Goal: Task Accomplishment & Management: Manage account settings

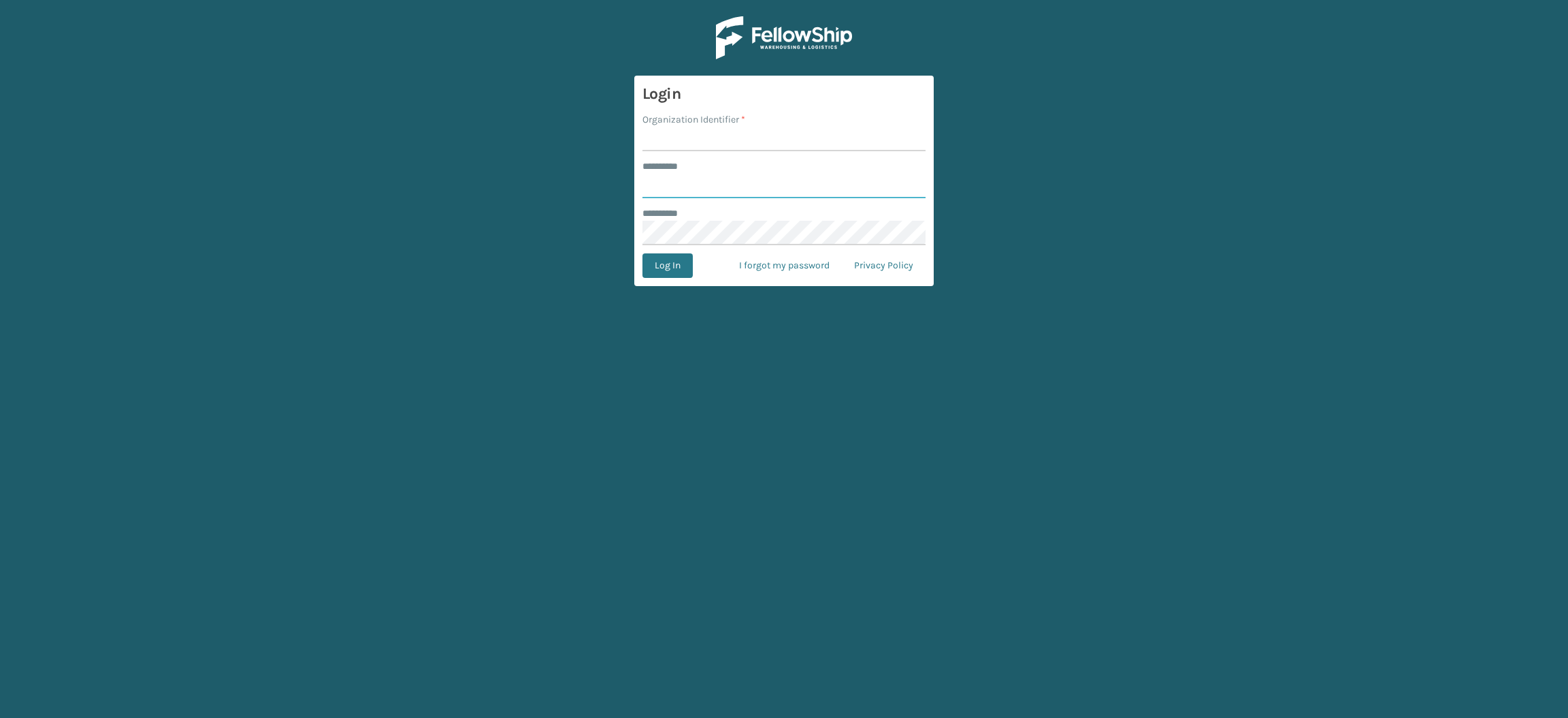
type input "**********"
click at [759, 150] on input "Organization Identifier *" at bounding box center [784, 139] width 283 height 24
type input "SuperAdminOrganization"
click at [660, 264] on button "Log In" at bounding box center [668, 266] width 50 height 24
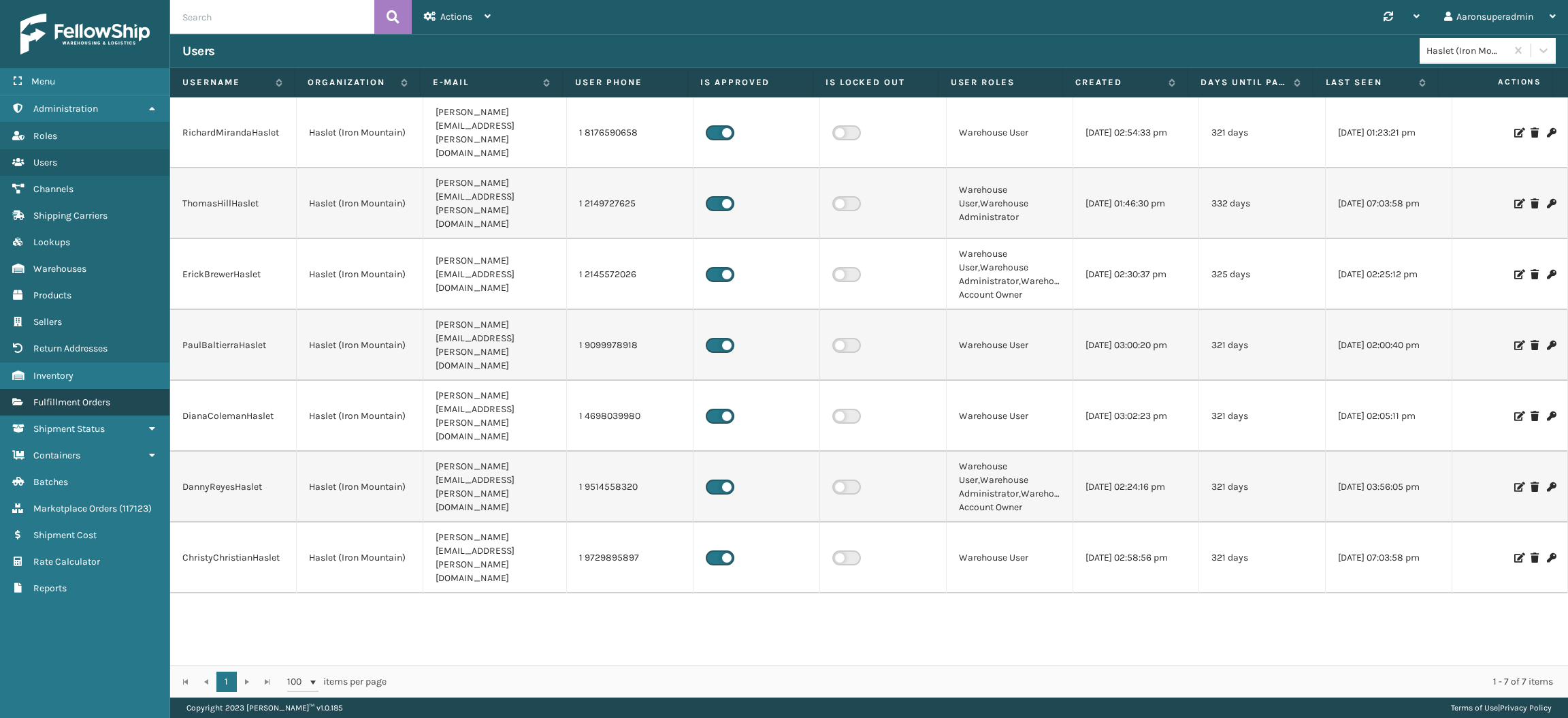
click at [99, 396] on span "Fulfillment Orders" at bounding box center [72, 402] width 77 height 11
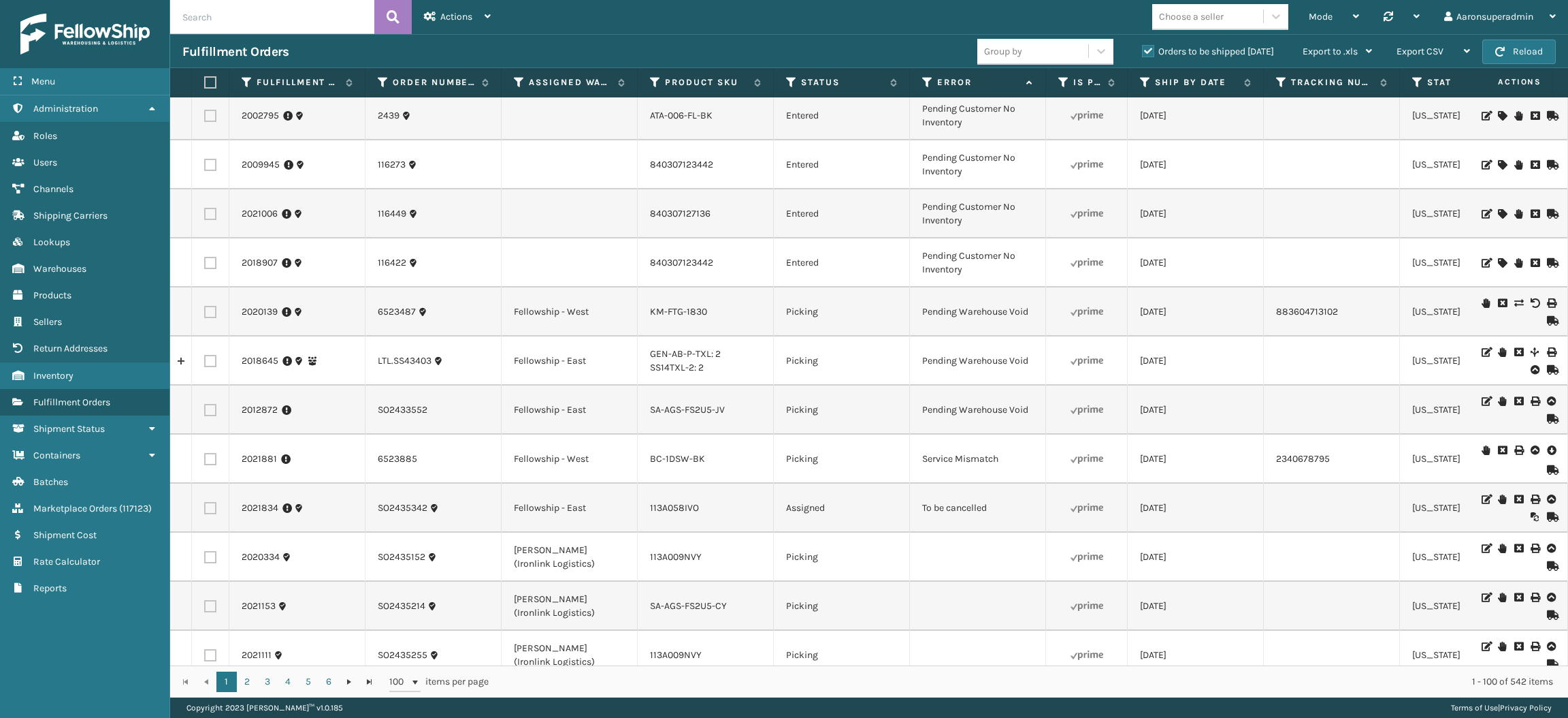
scroll to position [2802, 0]
click at [1515, 494] on icon at bounding box center [1518, 498] width 8 height 9
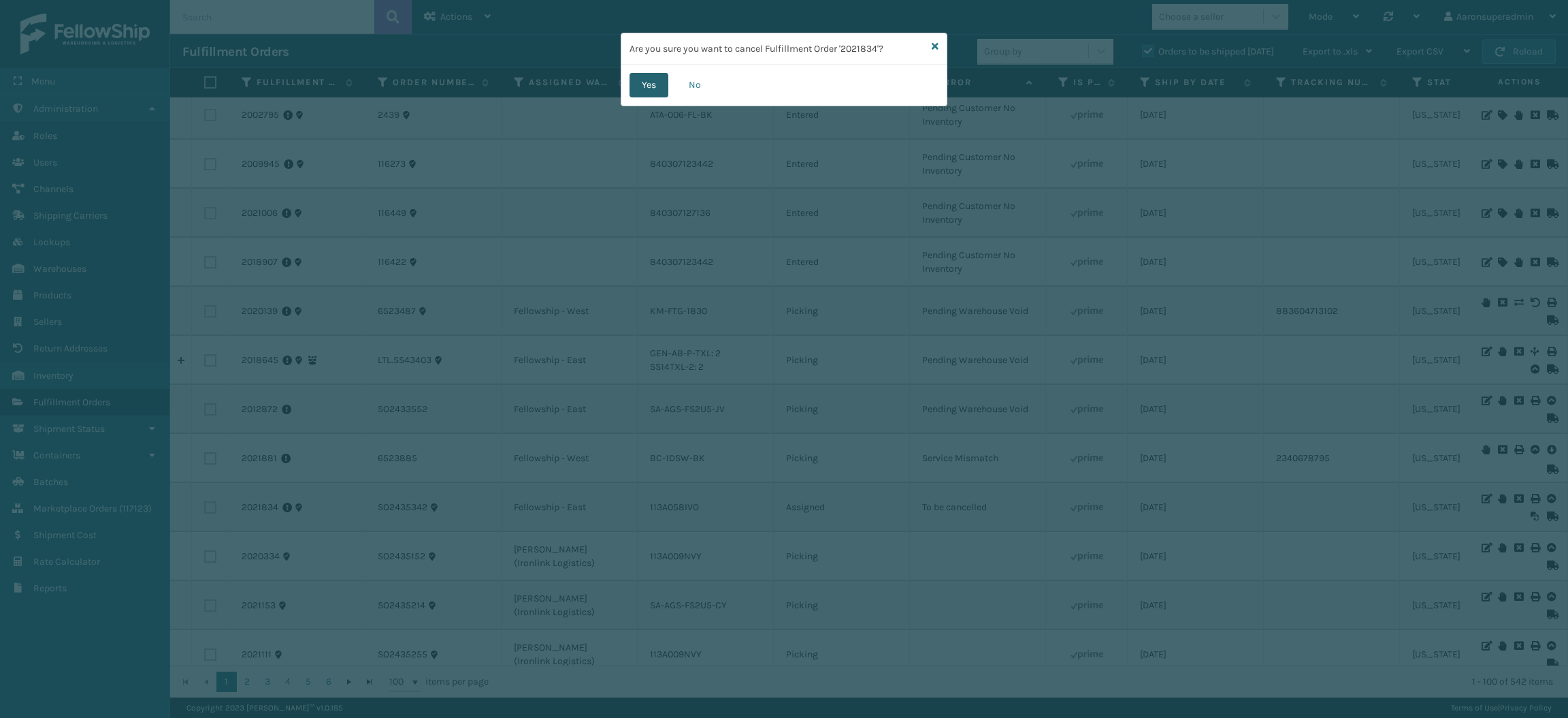
click at [643, 87] on button "Yes" at bounding box center [649, 85] width 39 height 24
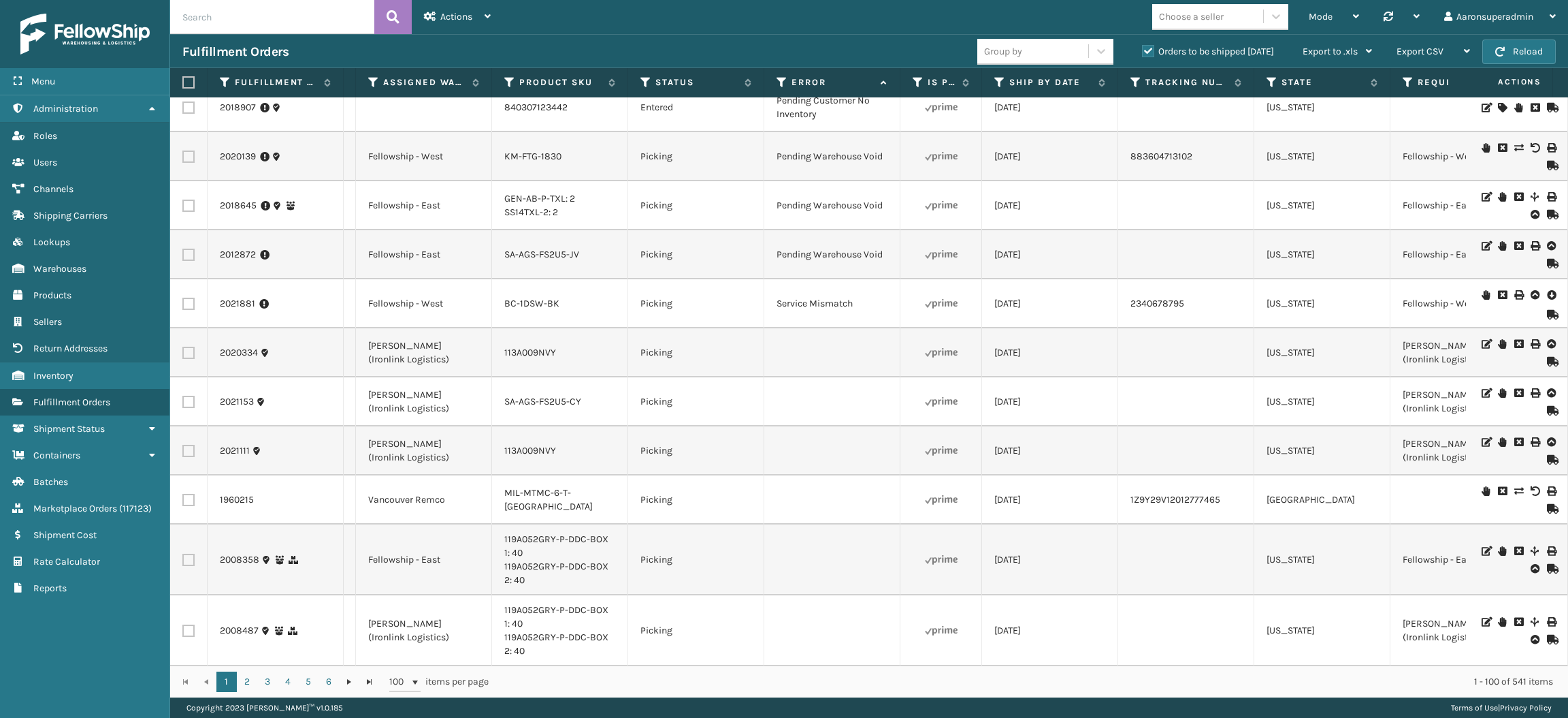
scroll to position [0, 97]
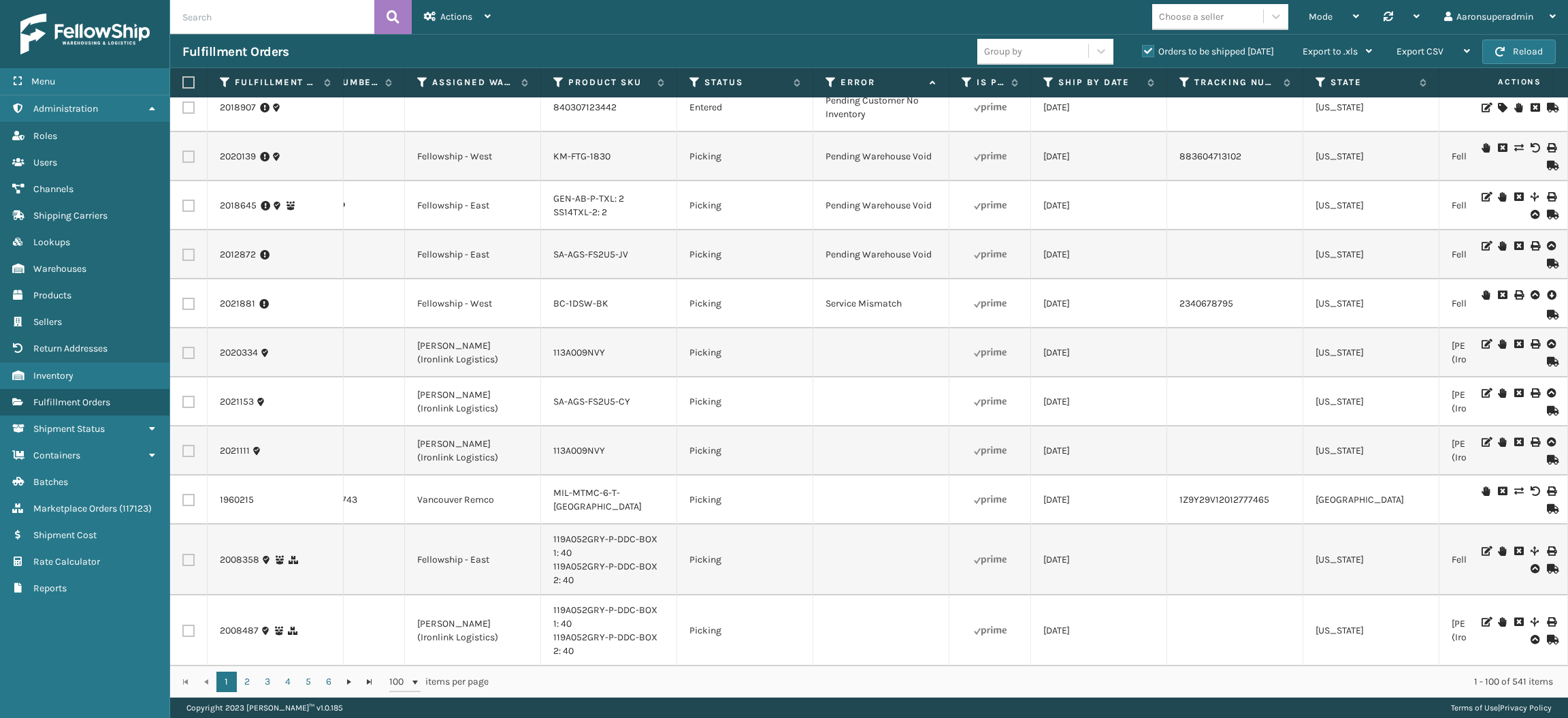
click at [1547, 292] on icon at bounding box center [1551, 295] width 8 height 14
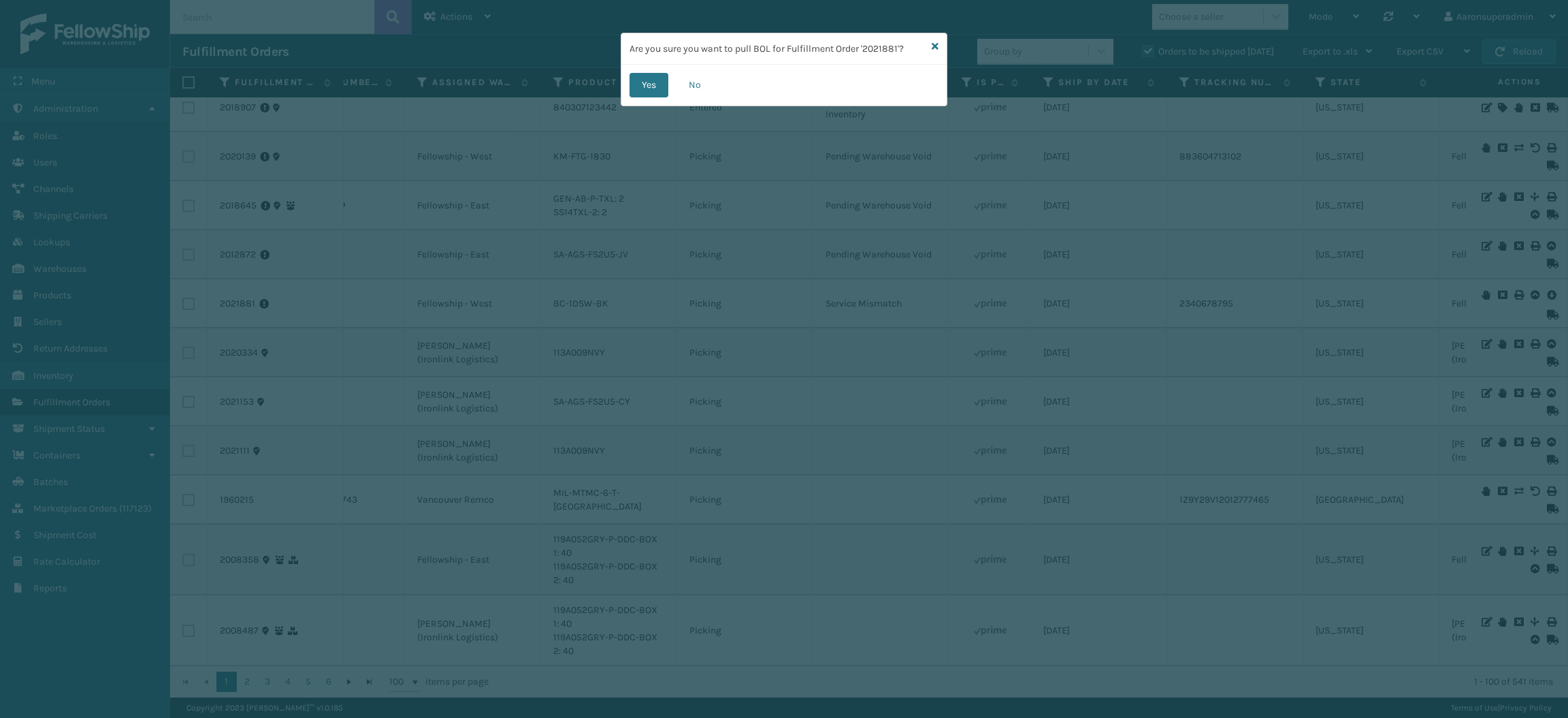
click at [626, 89] on div "Yes No" at bounding box center [784, 86] width 325 height 41
click at [639, 84] on button "Yes" at bounding box center [649, 85] width 39 height 24
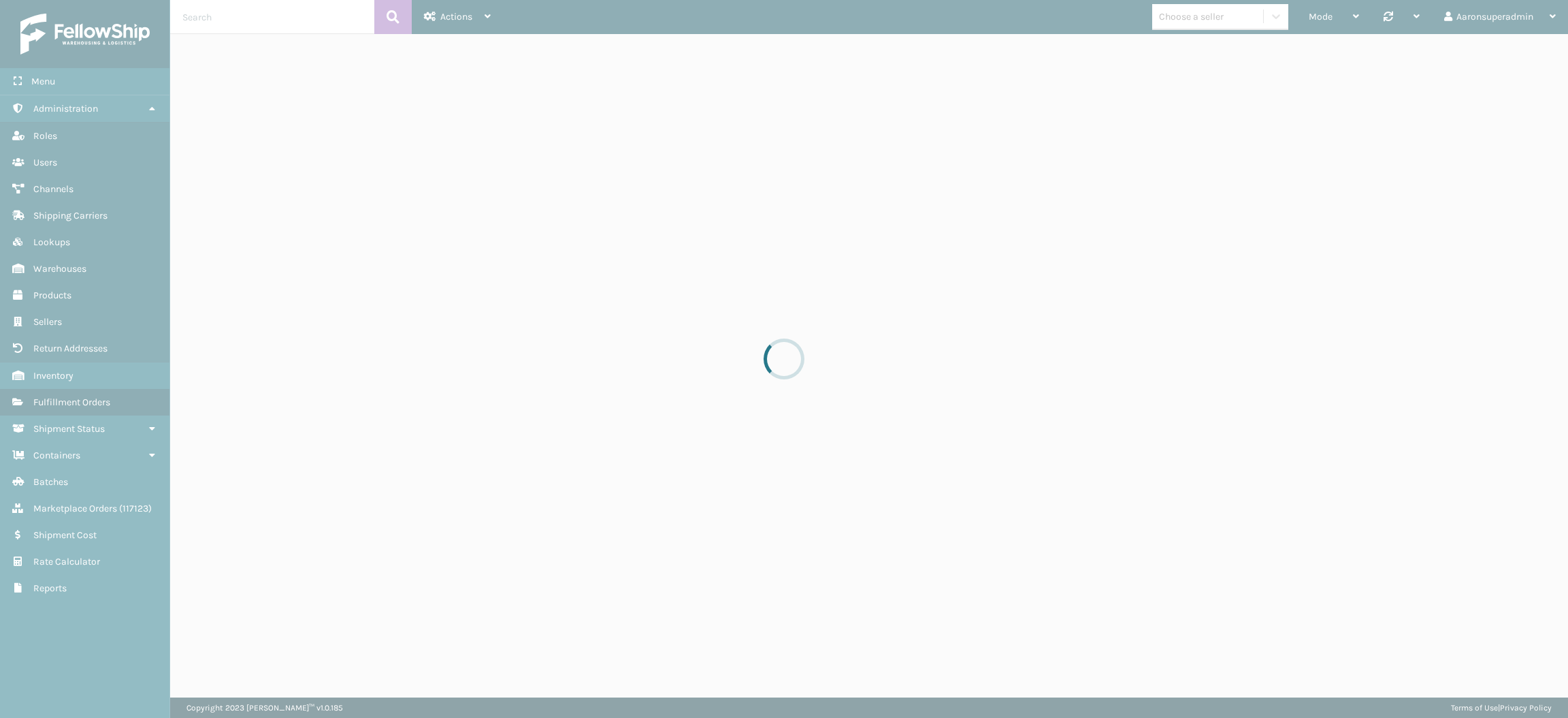
click at [639, 84] on div at bounding box center [784, 359] width 1568 height 718
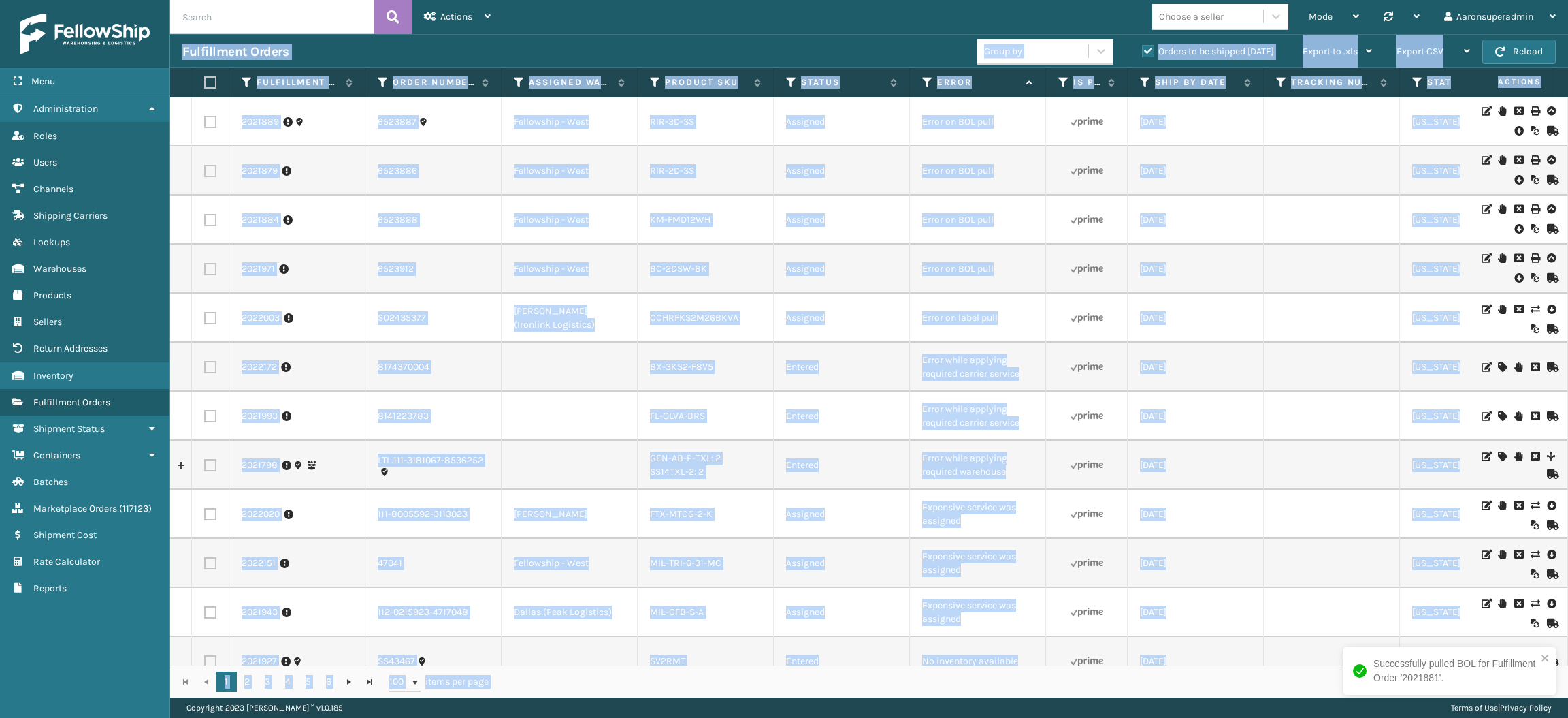
click at [1108, 486] on td at bounding box center [1087, 465] width 82 height 49
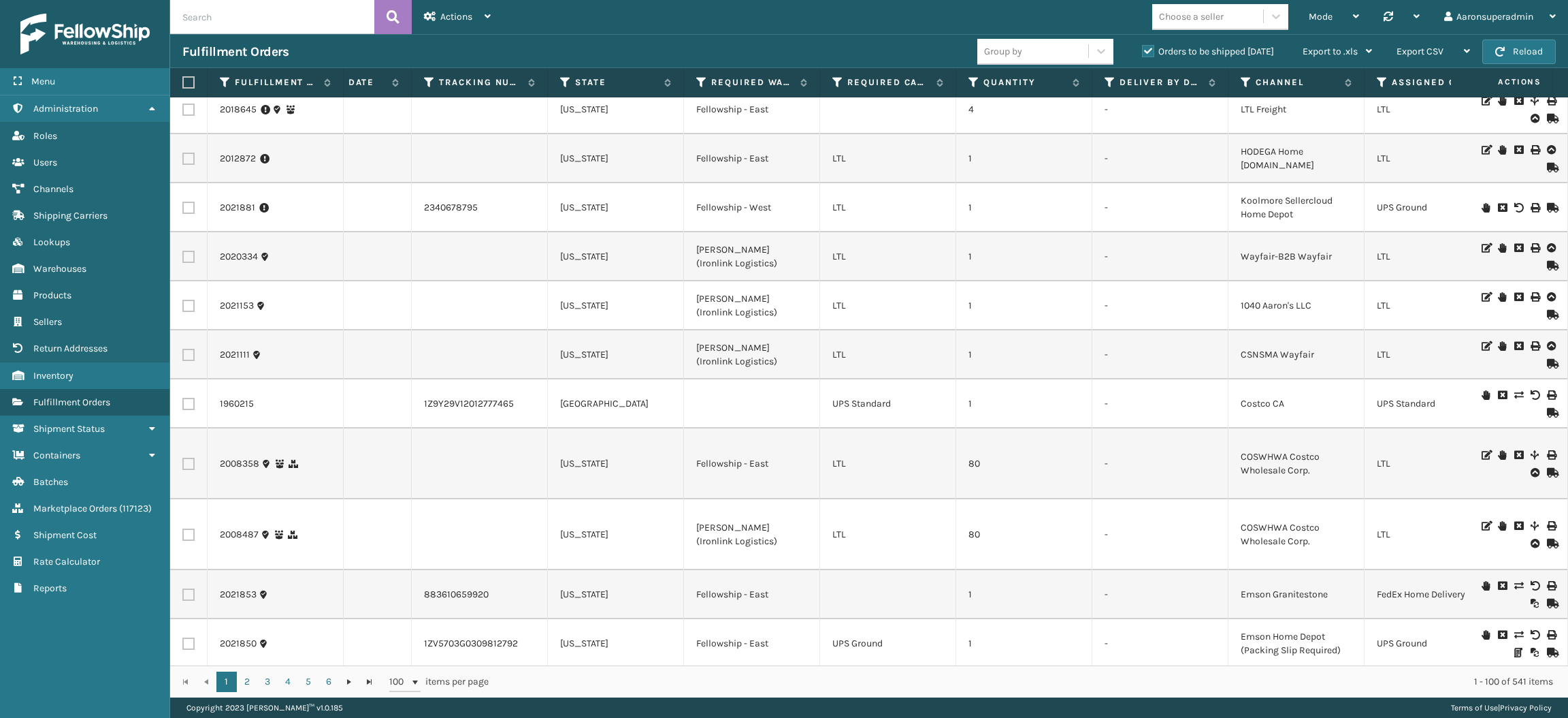
scroll to position [0, 0]
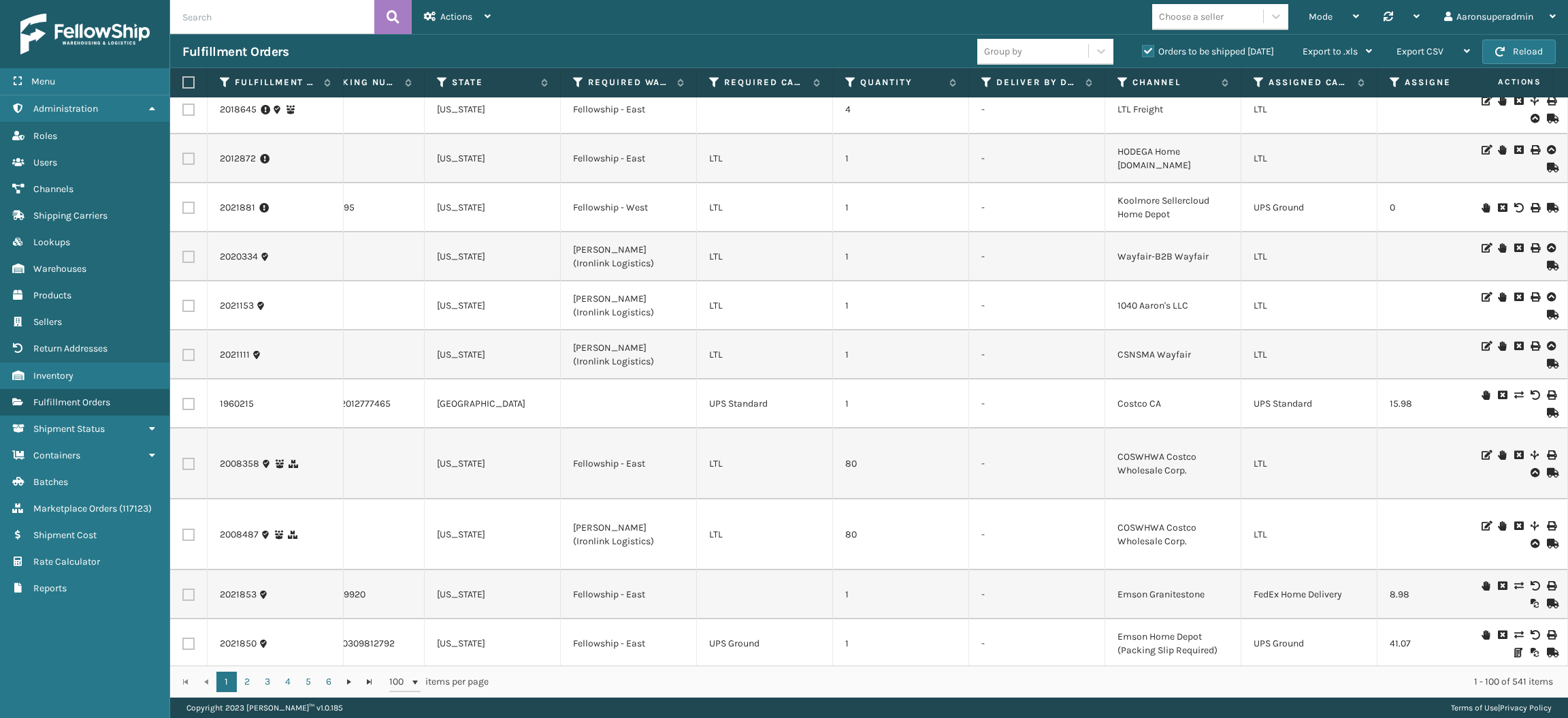
click at [1482, 207] on icon at bounding box center [1486, 208] width 8 height 9
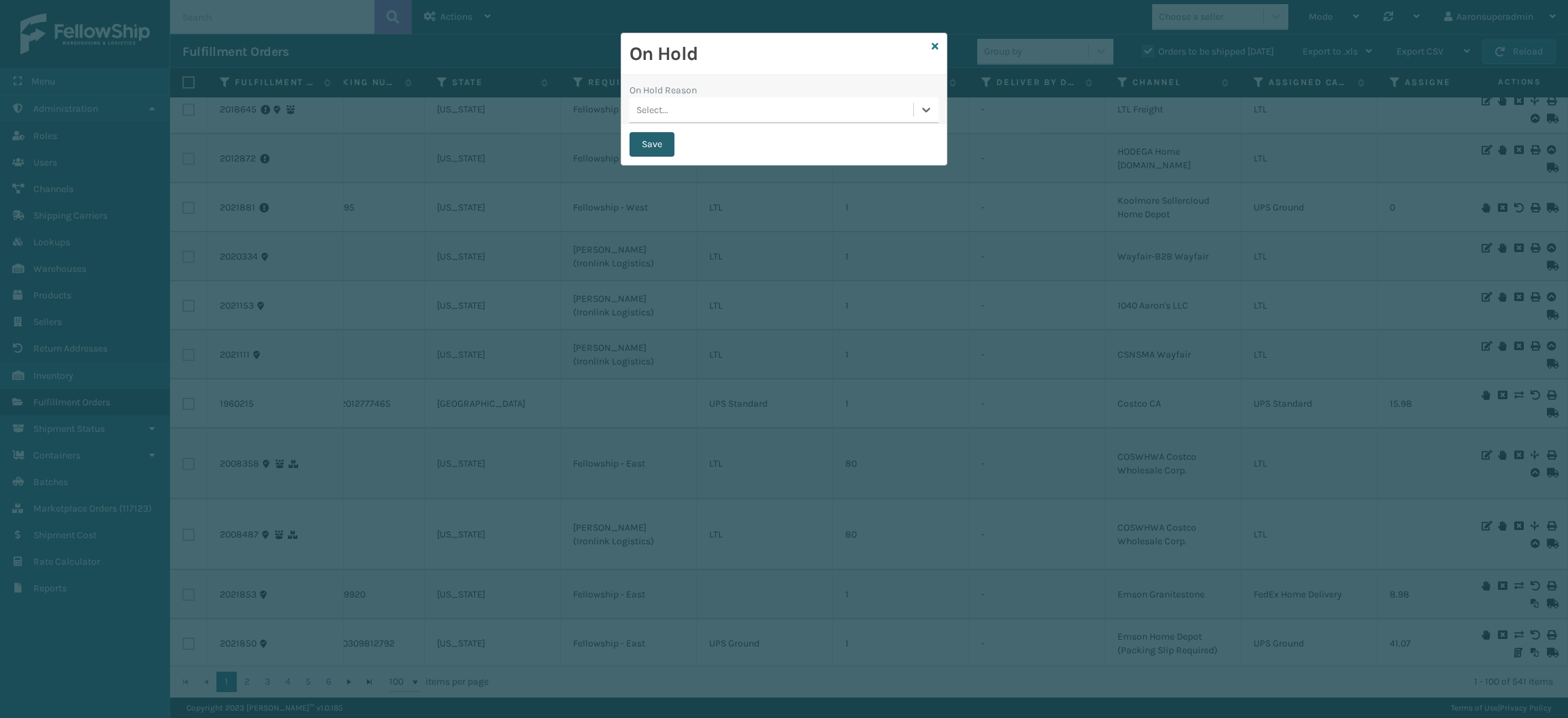
click at [648, 147] on button "Save" at bounding box center [652, 144] width 45 height 24
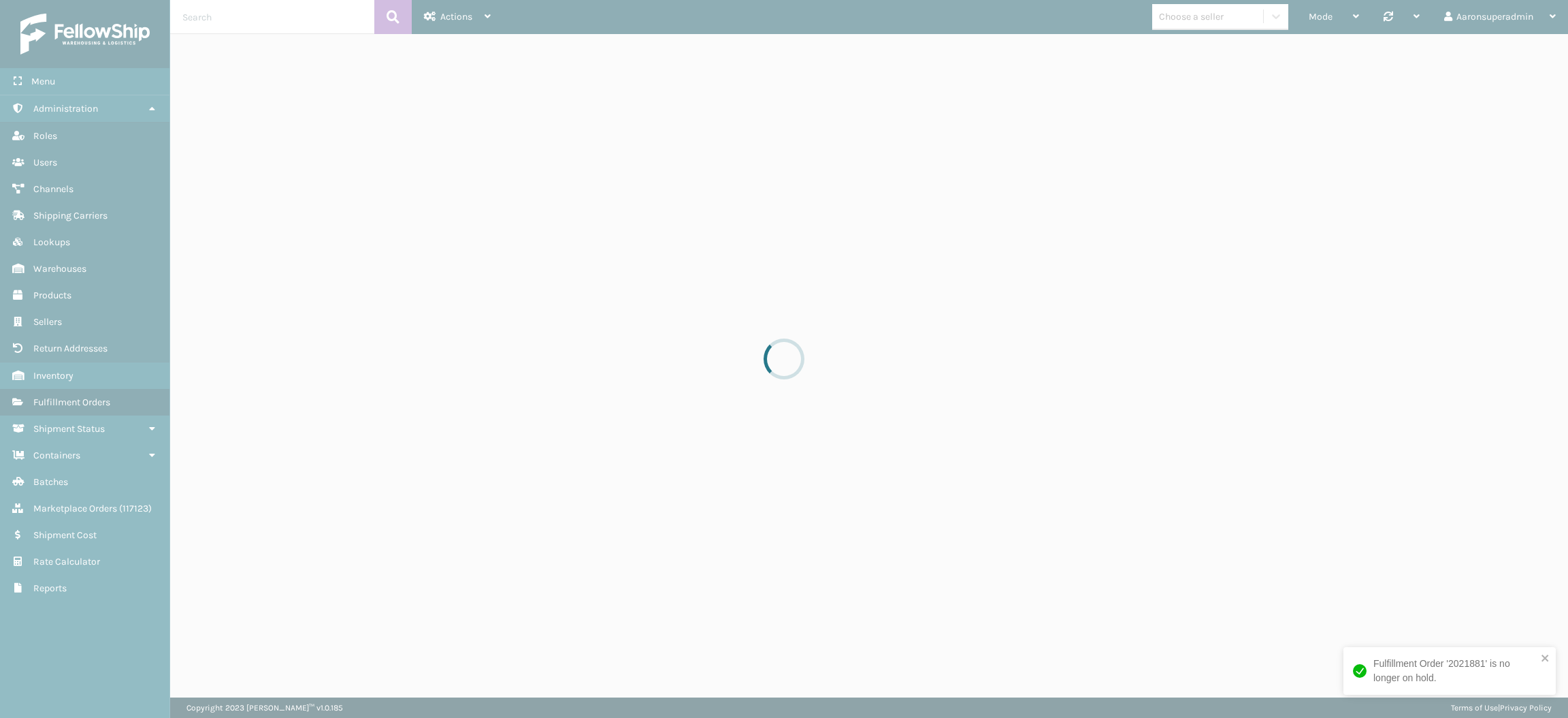
click at [648, 147] on div at bounding box center [784, 359] width 1568 height 718
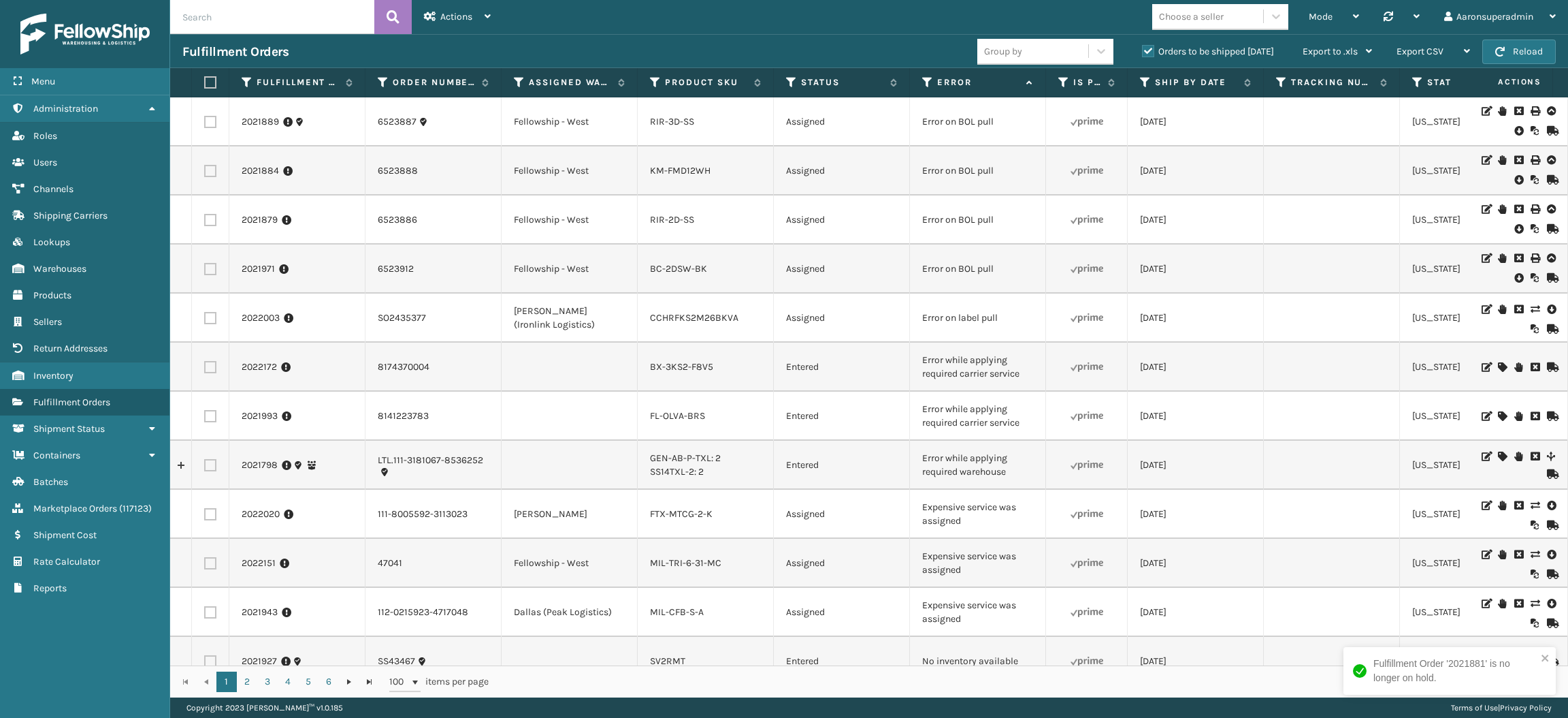
click at [1515, 179] on icon at bounding box center [1518, 180] width 8 height 14
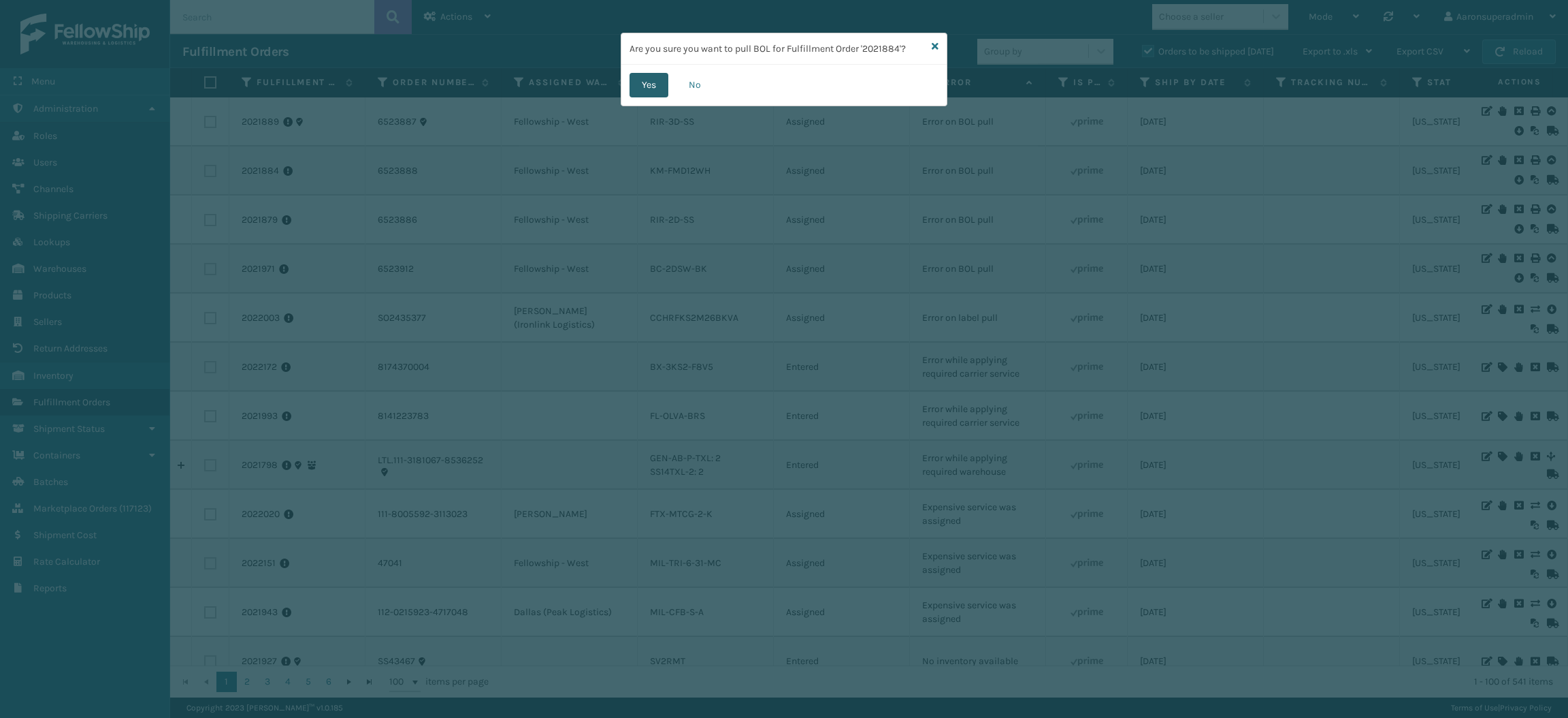
click at [644, 85] on button "Yes" at bounding box center [649, 85] width 39 height 24
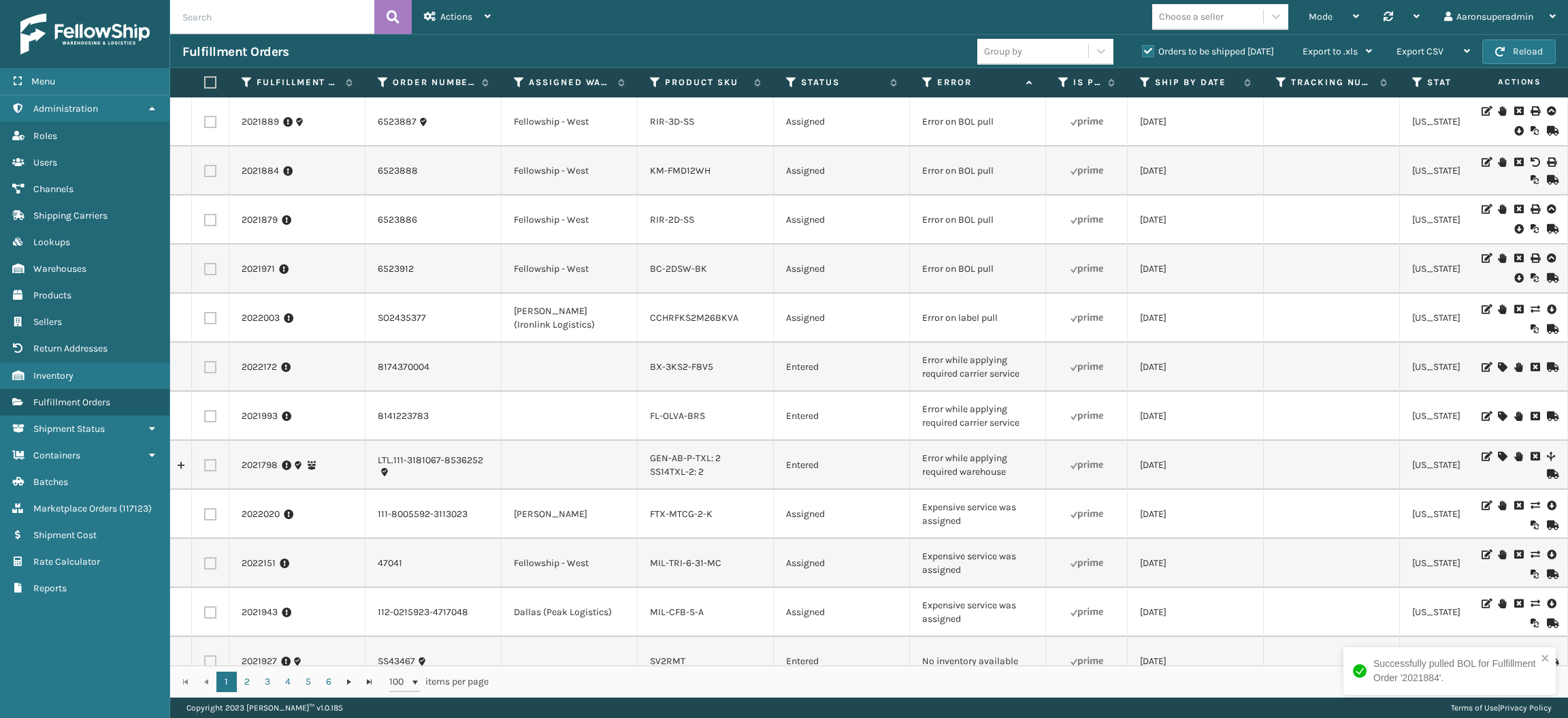
click at [1515, 130] on icon at bounding box center [1518, 131] width 8 height 14
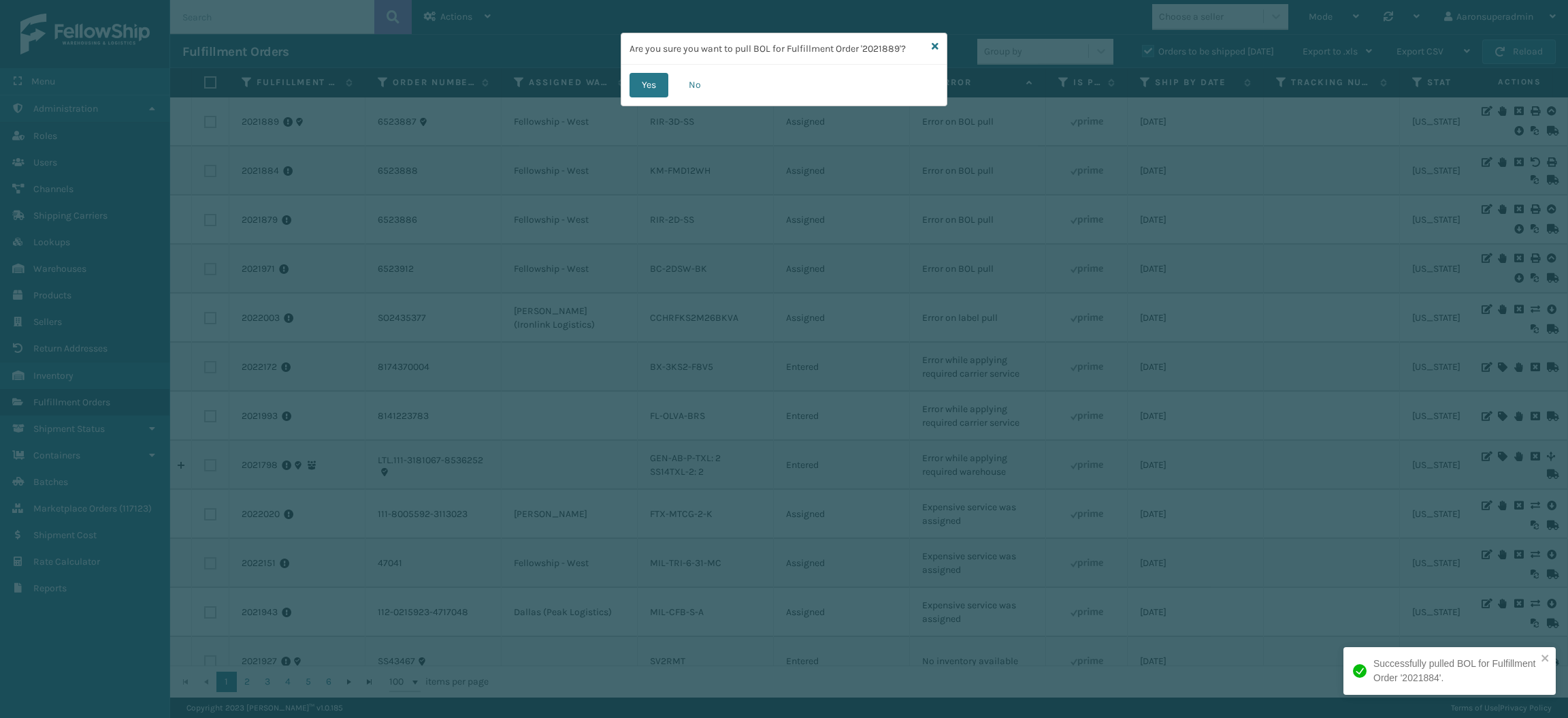
click at [623, 89] on div "Yes No" at bounding box center [784, 86] width 325 height 41
click at [651, 90] on button "Yes" at bounding box center [649, 85] width 39 height 24
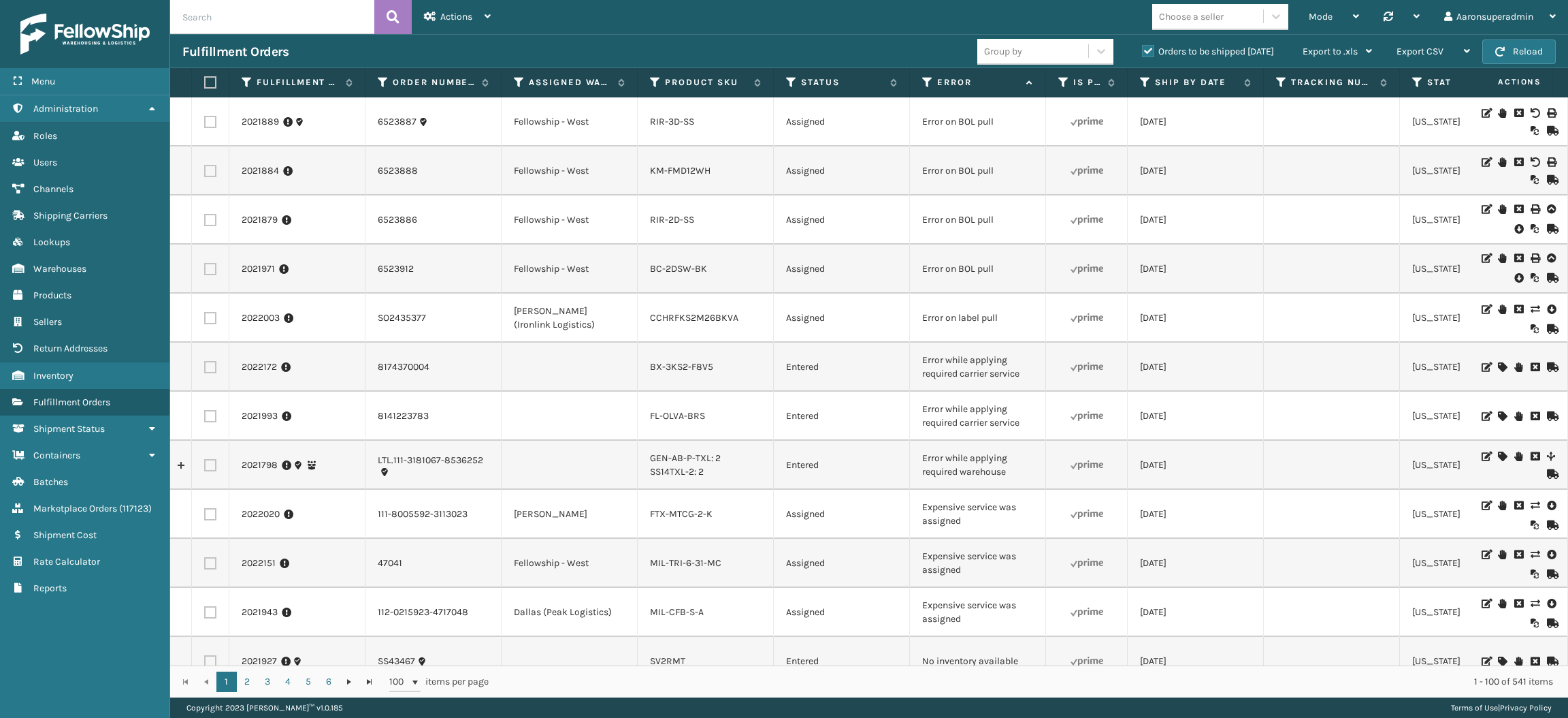
click at [1515, 230] on icon at bounding box center [1518, 229] width 8 height 14
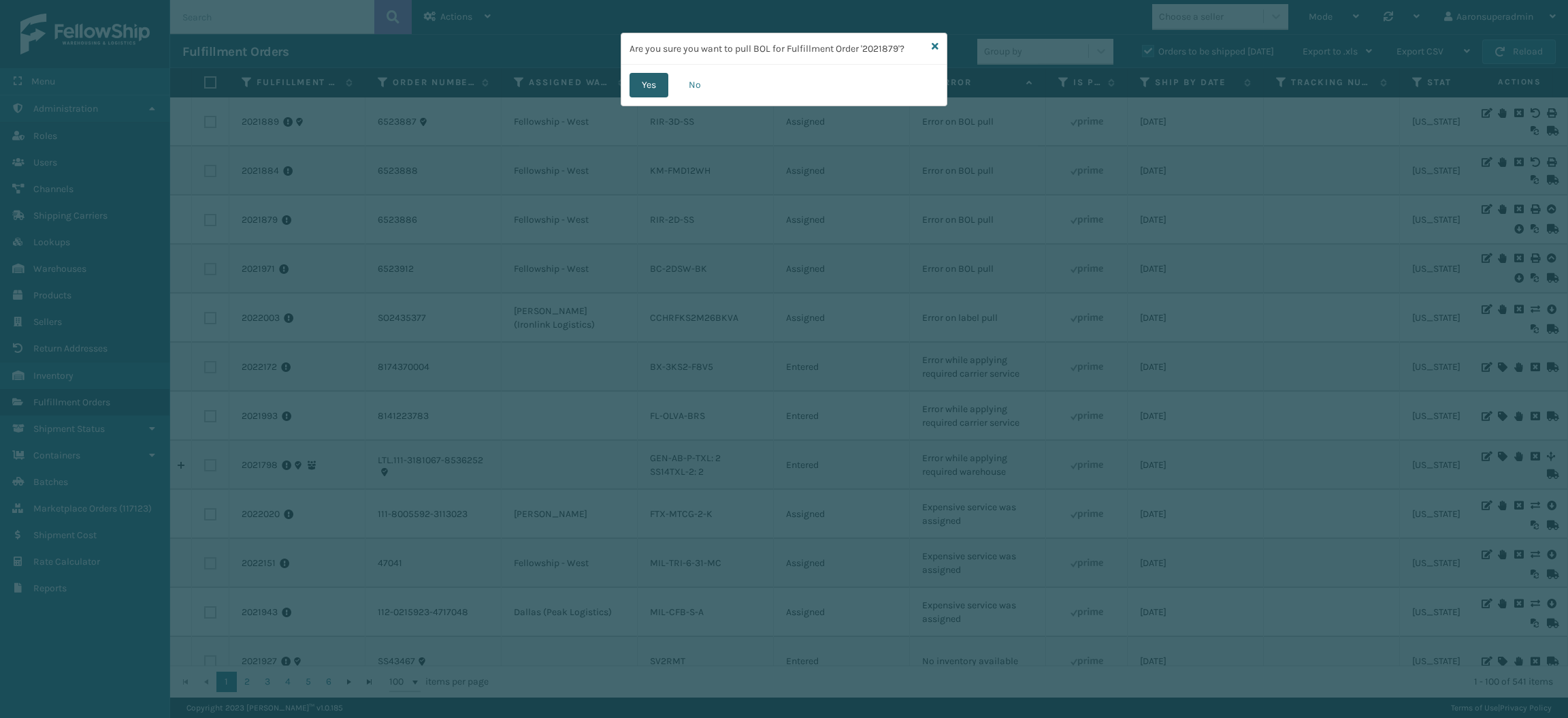
click at [644, 82] on button "Yes" at bounding box center [649, 85] width 39 height 24
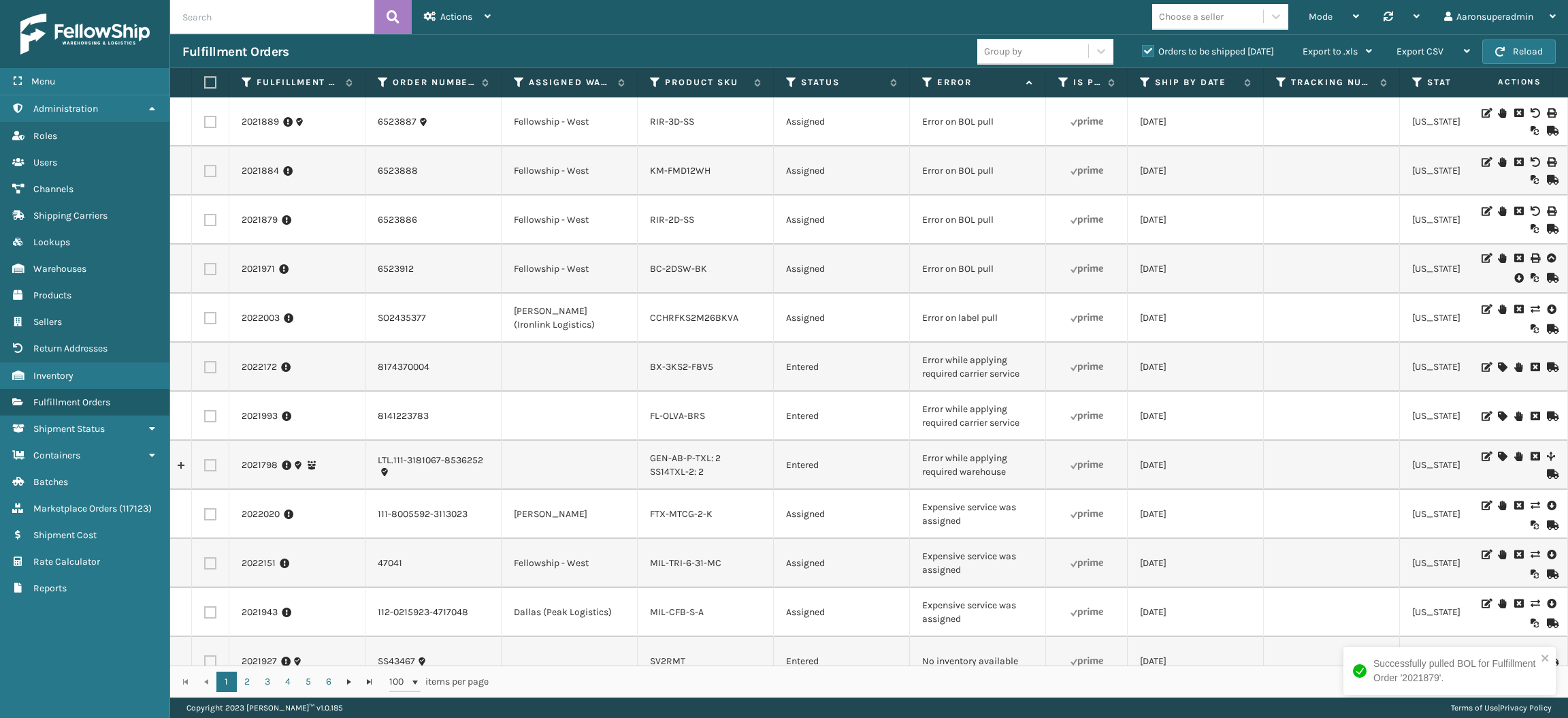
click at [1515, 277] on icon at bounding box center [1518, 278] width 8 height 14
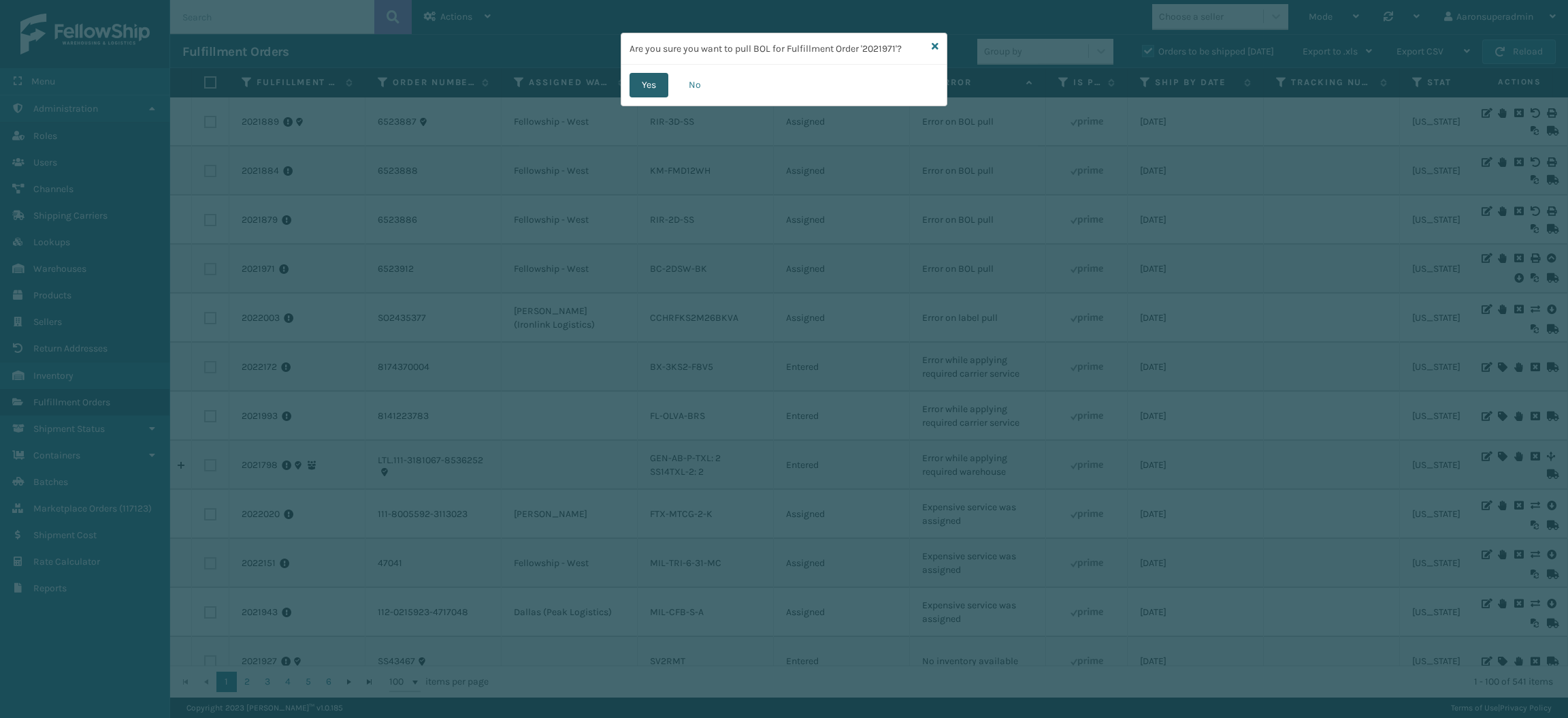
click at [655, 94] on button "Yes" at bounding box center [649, 85] width 39 height 24
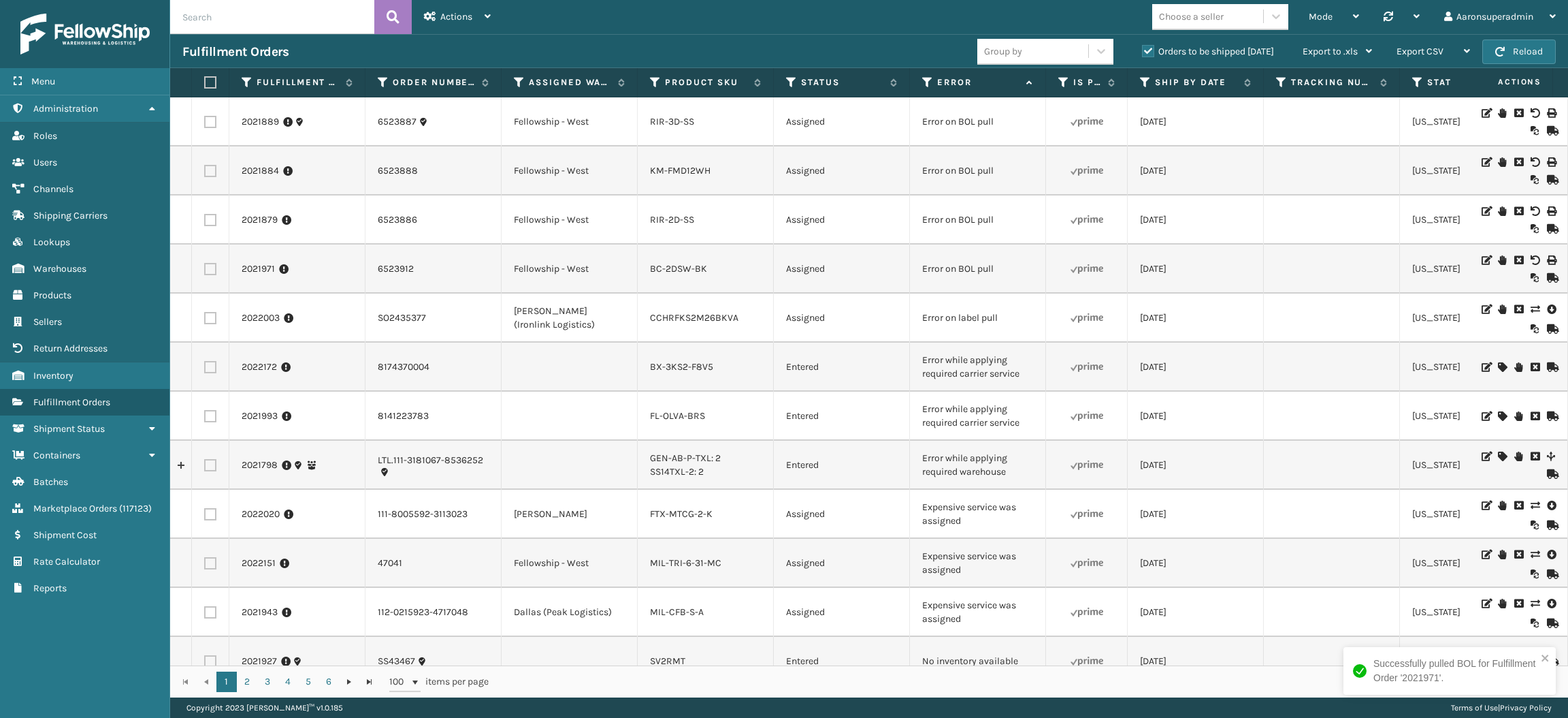
click at [207, 270] on label at bounding box center [211, 269] width 12 height 12
click at [205, 270] on input "checkbox" at bounding box center [205, 267] width 1 height 9
checkbox input "true"
click at [214, 218] on label at bounding box center [211, 220] width 12 height 12
click at [205, 218] on input "checkbox" at bounding box center [205, 218] width 1 height 9
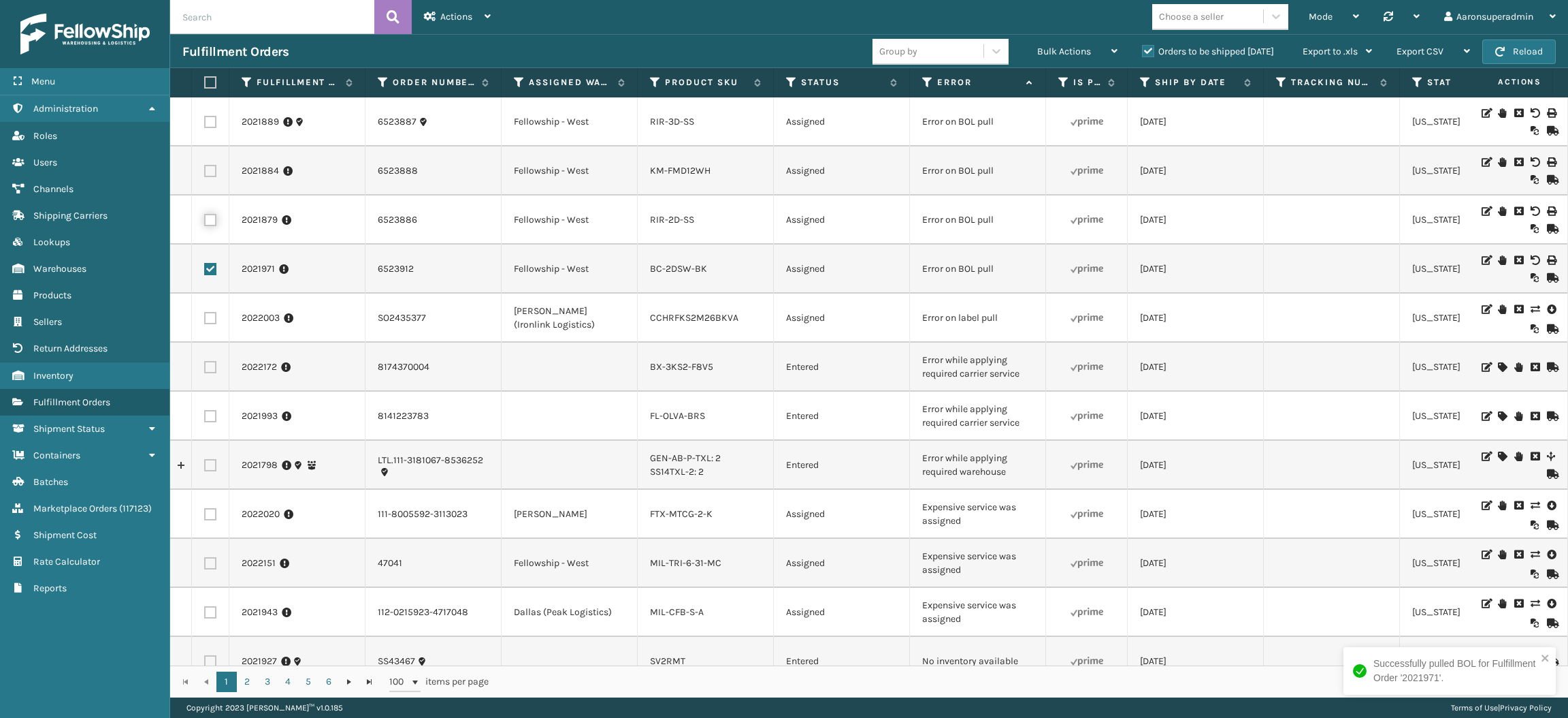
checkbox input "true"
click at [207, 169] on label at bounding box center [211, 171] width 12 height 12
click at [205, 169] on input "checkbox" at bounding box center [205, 170] width 1 height 9
checkbox input "true"
click at [206, 115] on td at bounding box center [210, 122] width 37 height 49
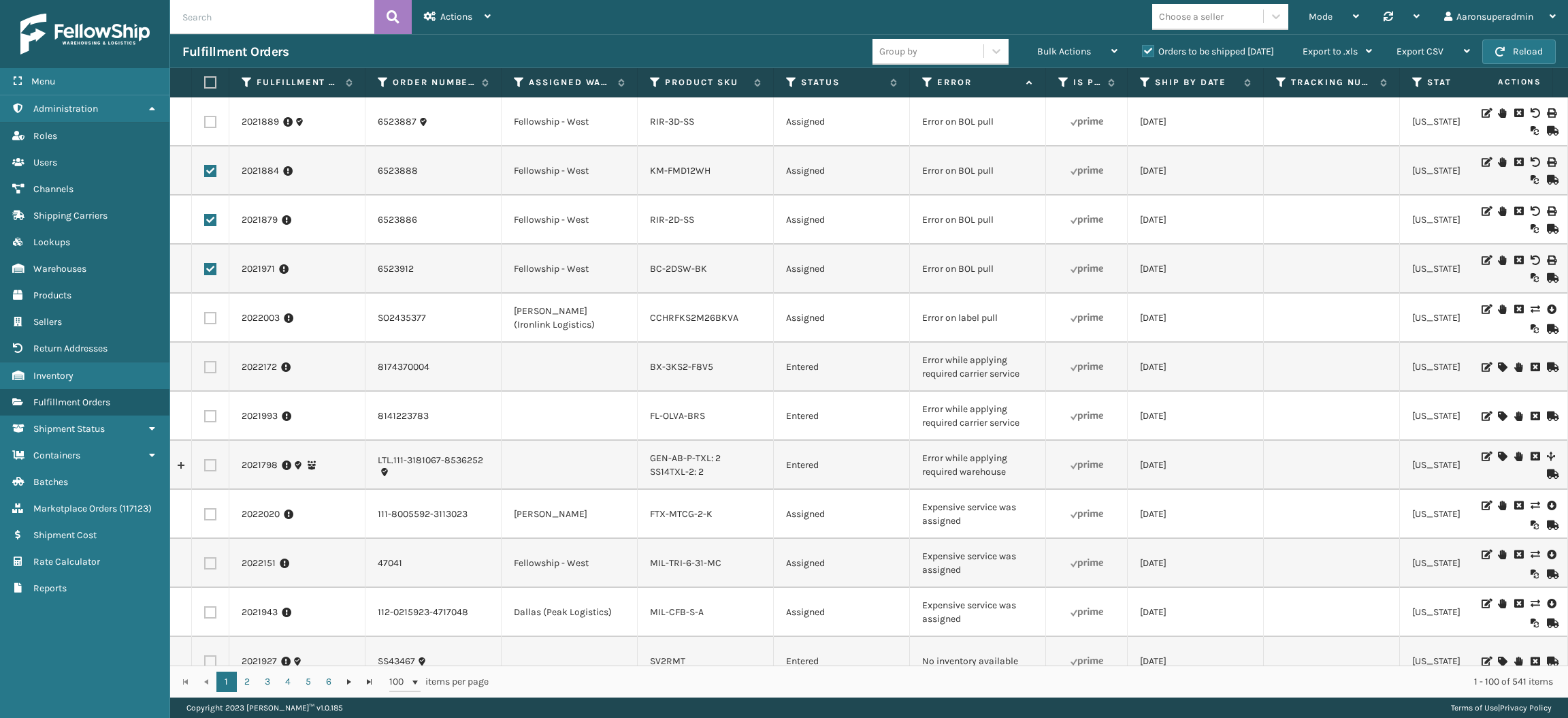
click at [210, 122] on label at bounding box center [211, 122] width 12 height 12
click at [205, 122] on input "checkbox" at bounding box center [205, 121] width 1 height 9
click at [1047, 44] on div "Bulk Actions" at bounding box center [1077, 51] width 80 height 34
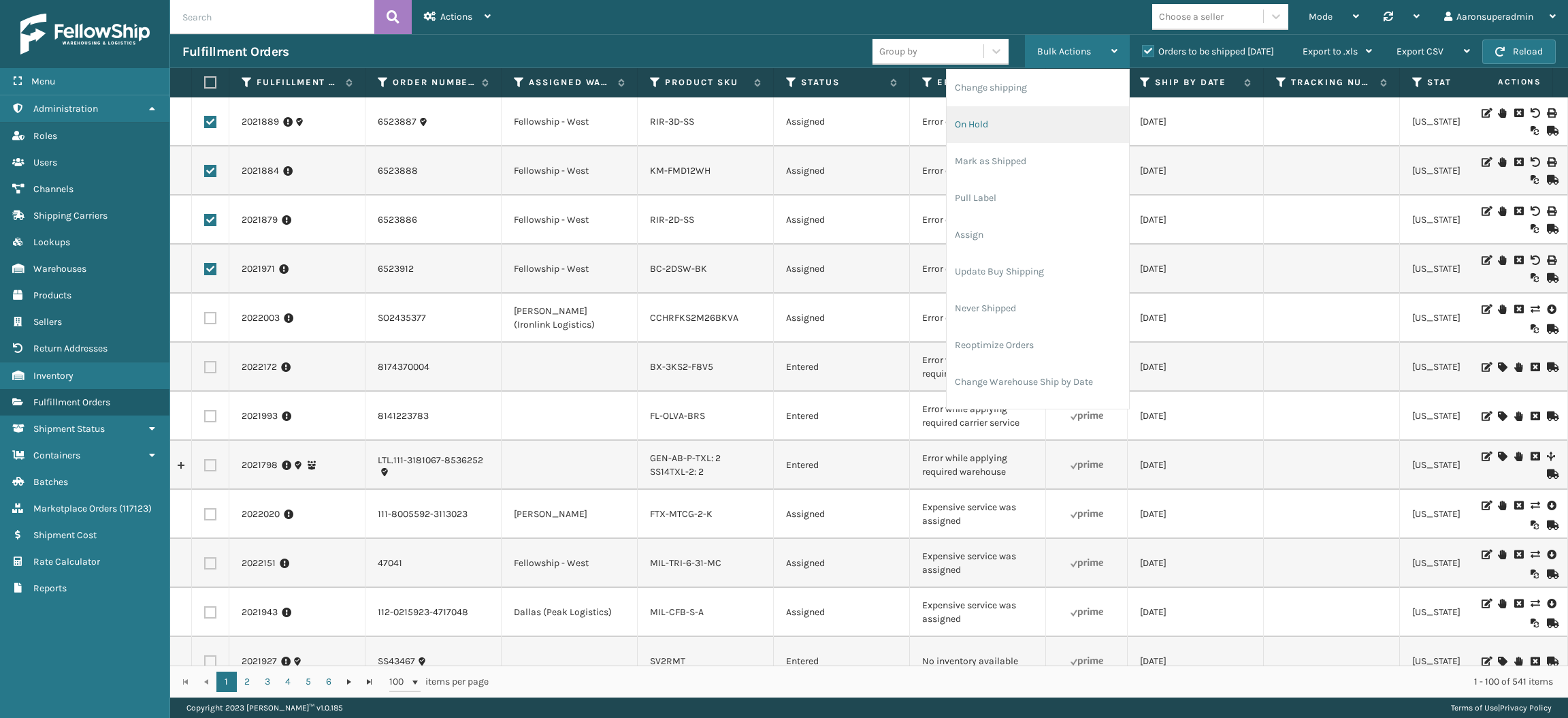
click at [1008, 132] on li "On Hold" at bounding box center [1037, 125] width 182 height 37
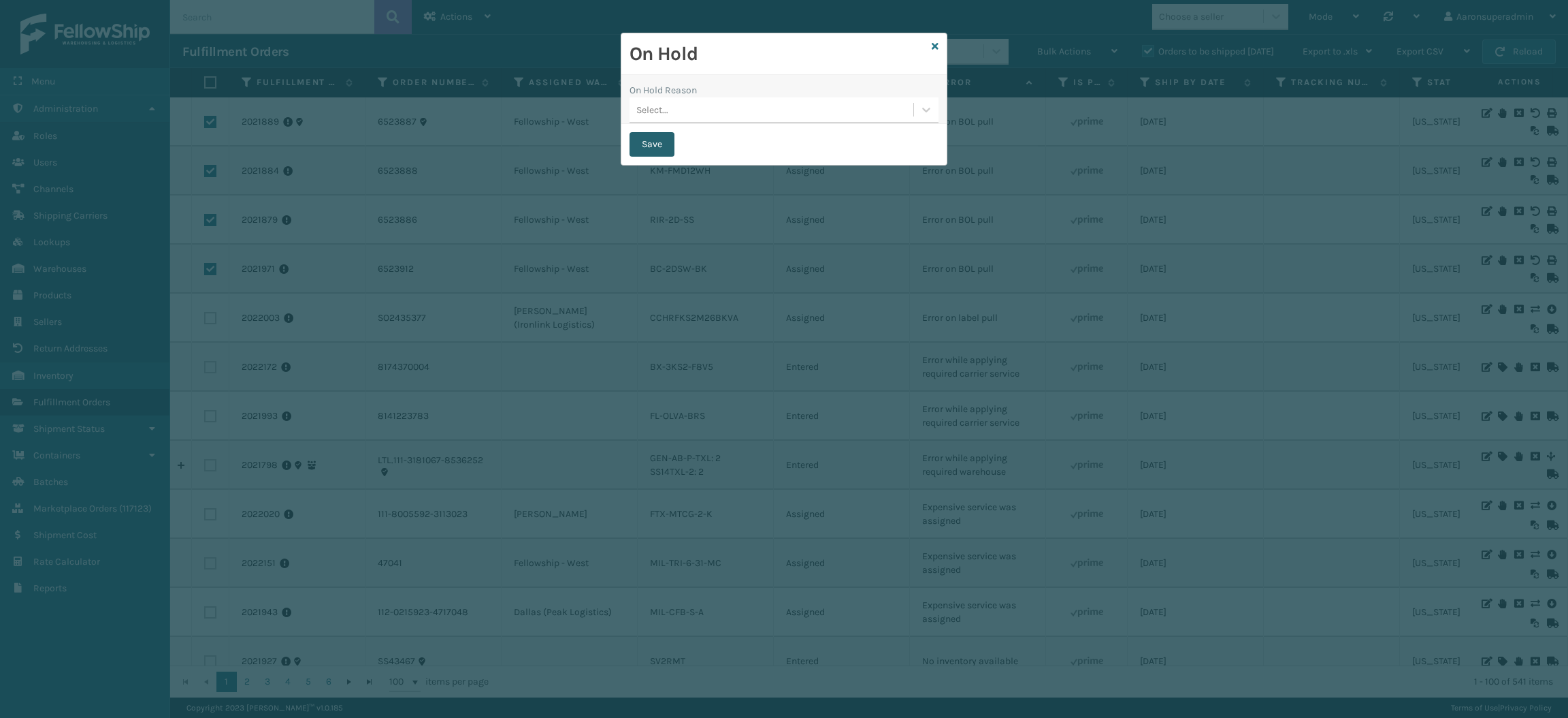
click at [650, 137] on button "Save" at bounding box center [652, 144] width 45 height 24
checkbox input "false"
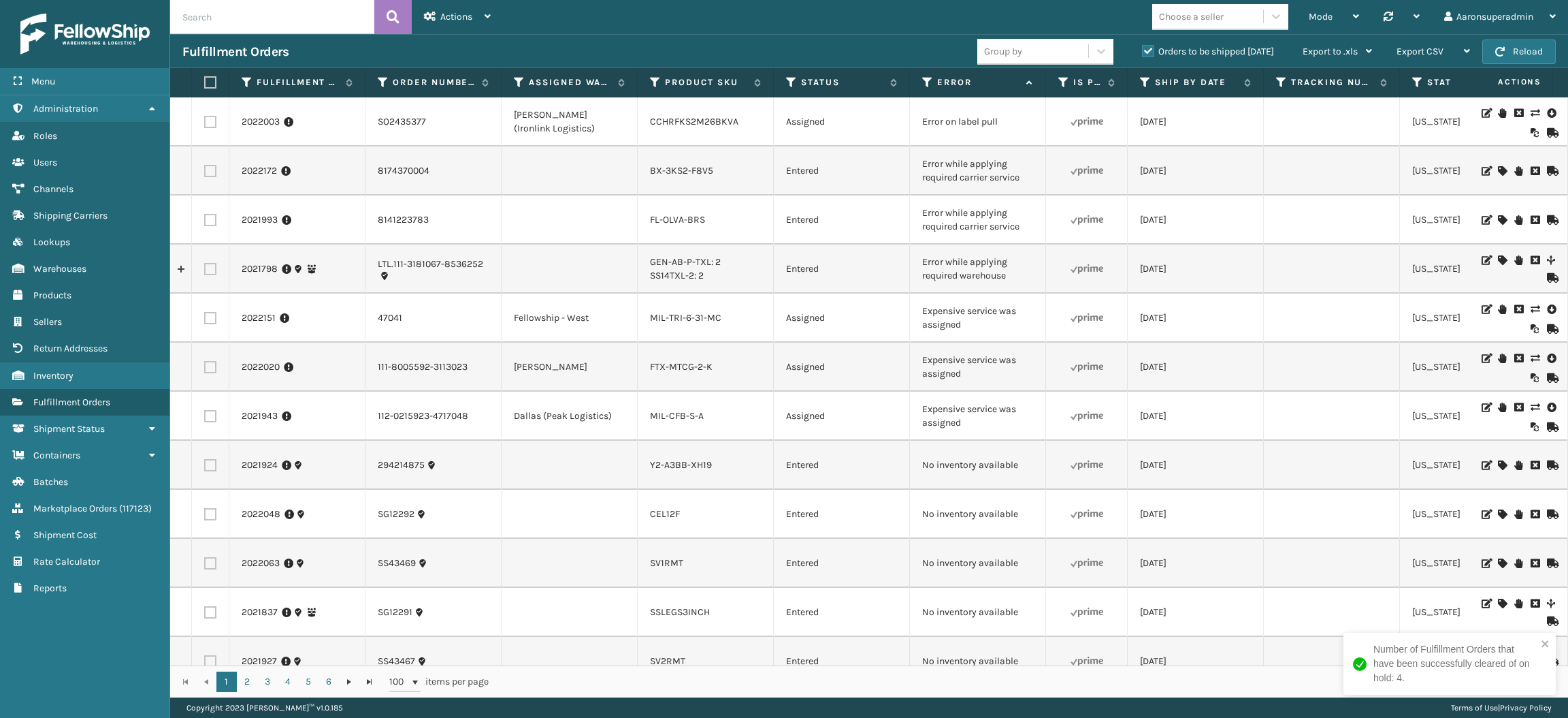
click at [775, 296] on td "Assigned" at bounding box center [842, 318] width 136 height 49
drag, startPoint x: 970, startPoint y: 330, endPoint x: 915, endPoint y: 315, distance: 57.0
click at [915, 315] on td "Expensive service was assigned" at bounding box center [978, 318] width 136 height 49
copy td "Expensive service was assigned"
click at [342, 21] on input "text" at bounding box center [273, 17] width 205 height 34
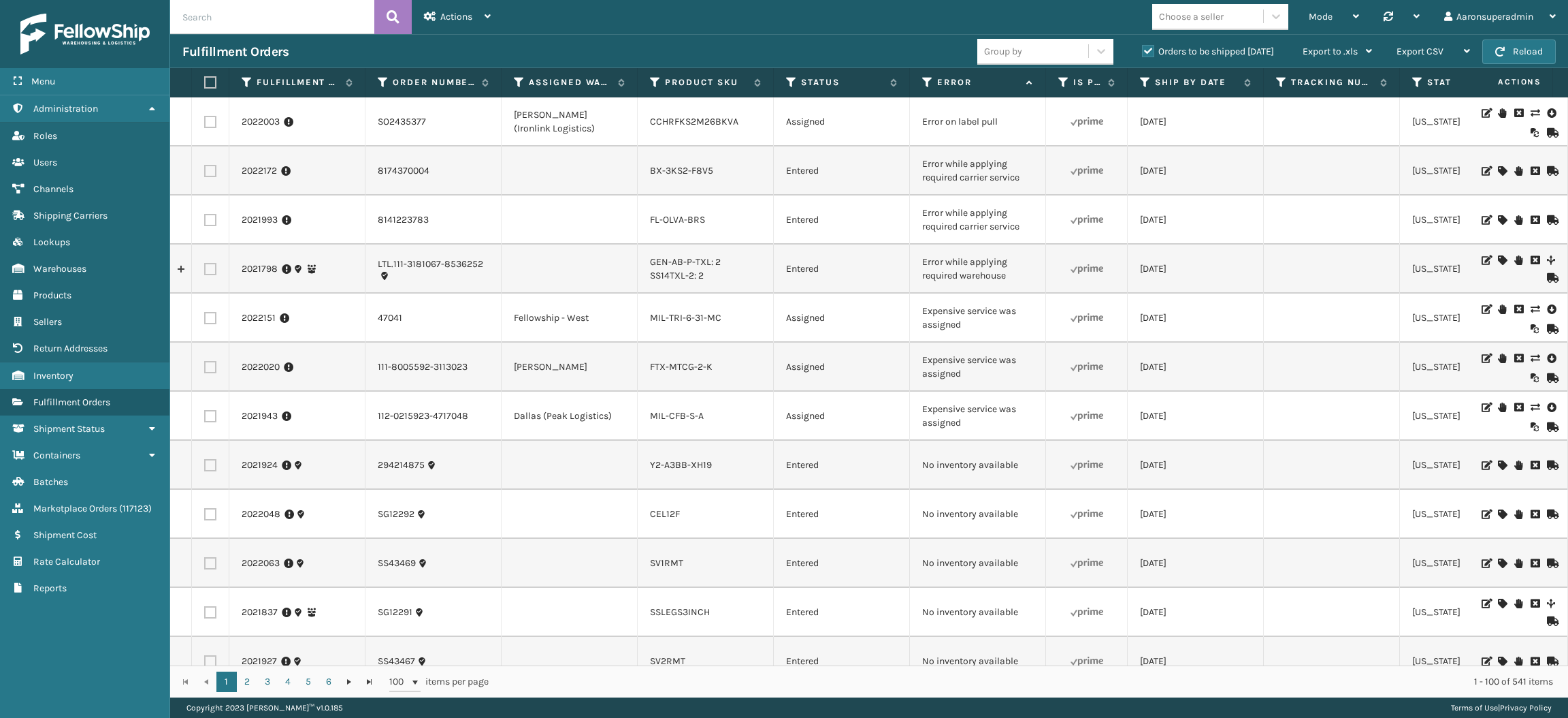
paste input "Expensive service was assigned"
type input "Expensive service was assigned"
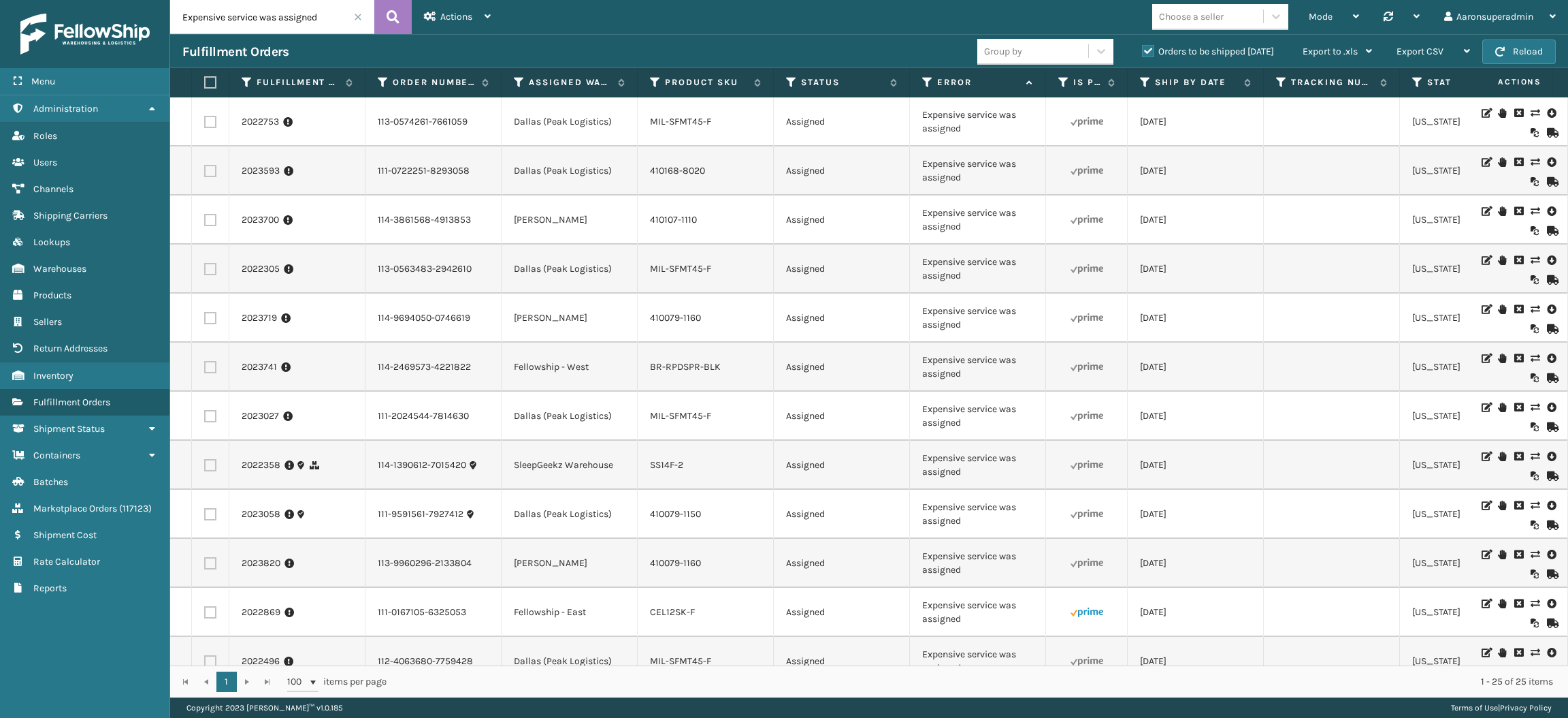
scroll to position [689, 0]
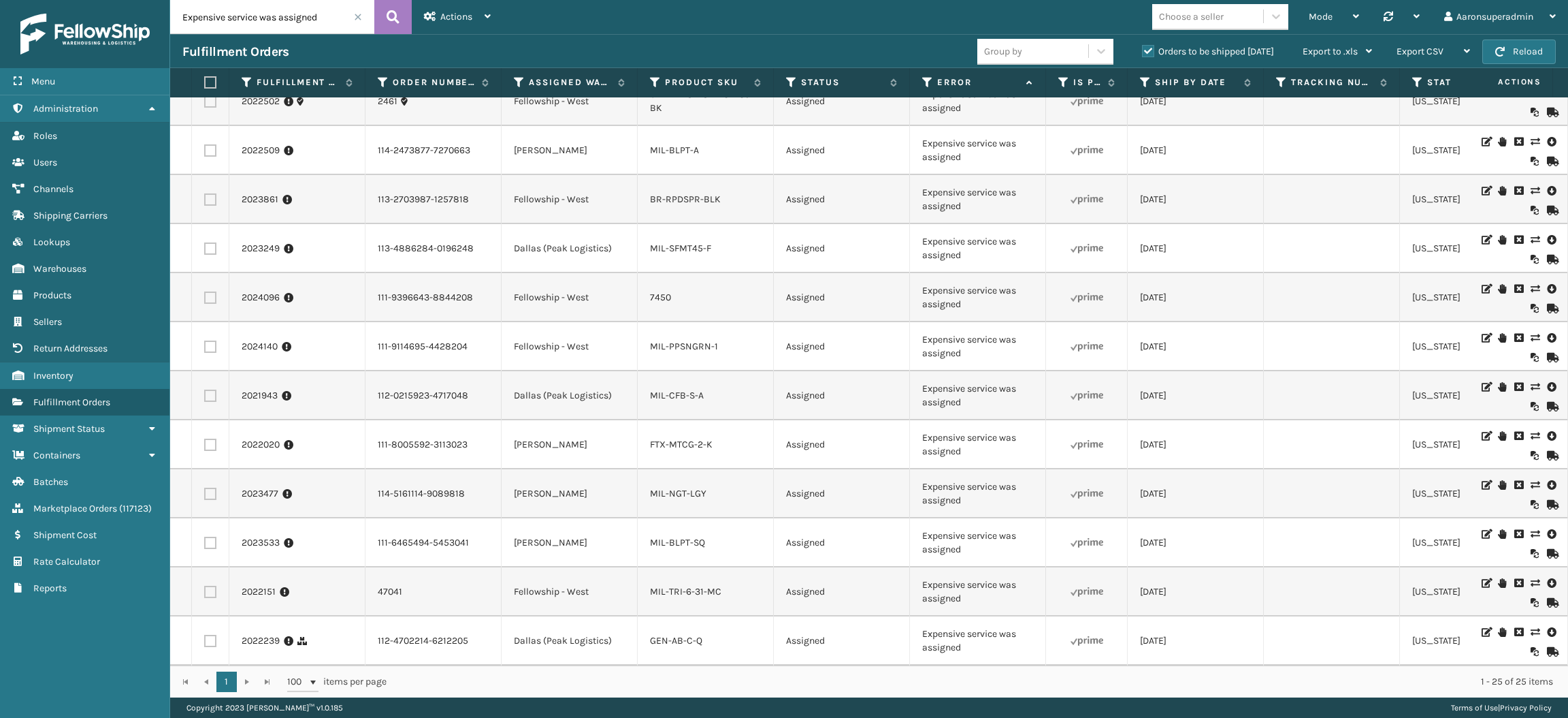
click at [1185, 56] on label "Orders to be shipped [DATE]" at bounding box center [1208, 51] width 132 height 11
click at [1143, 53] on input "Orders to be shipped [DATE]" at bounding box center [1142, 48] width 1 height 9
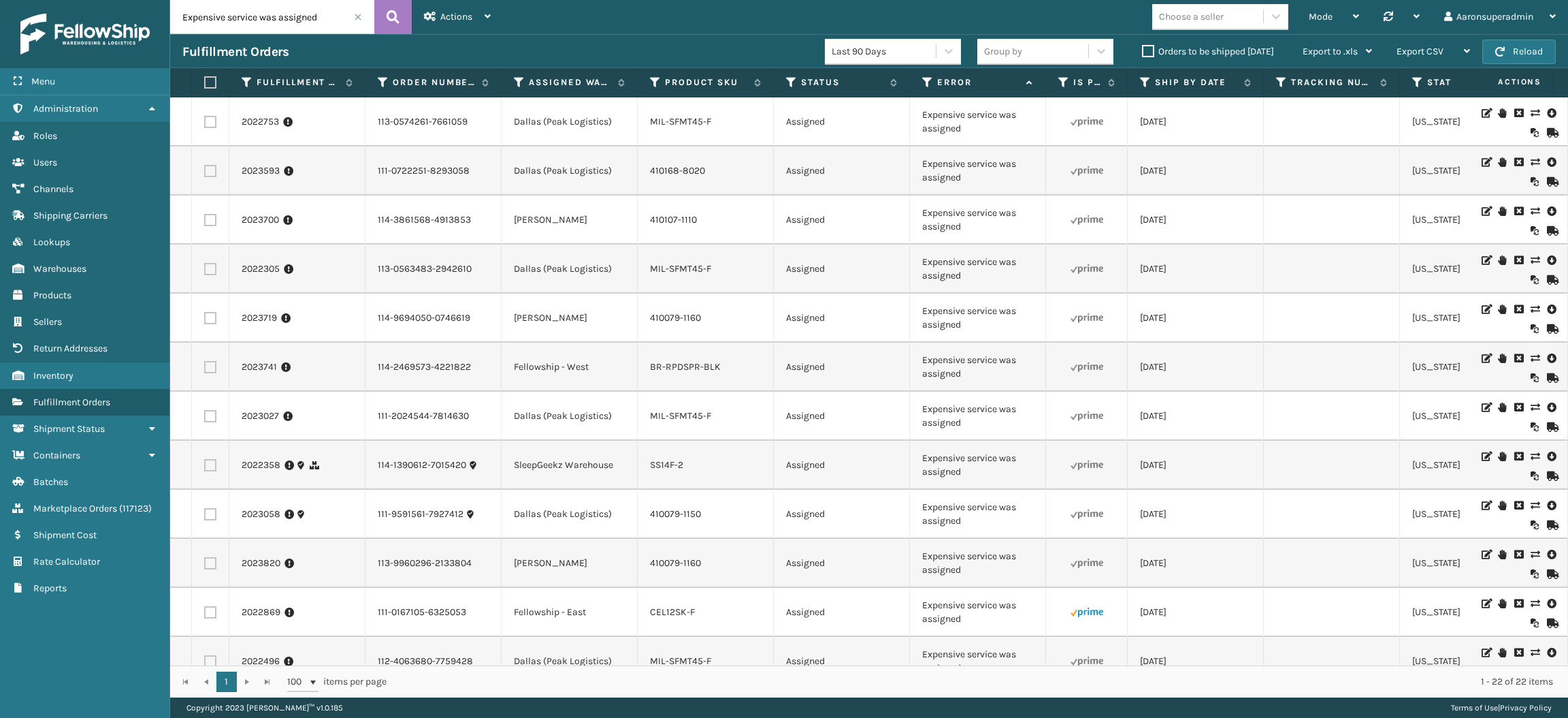
scroll to position [542, 0]
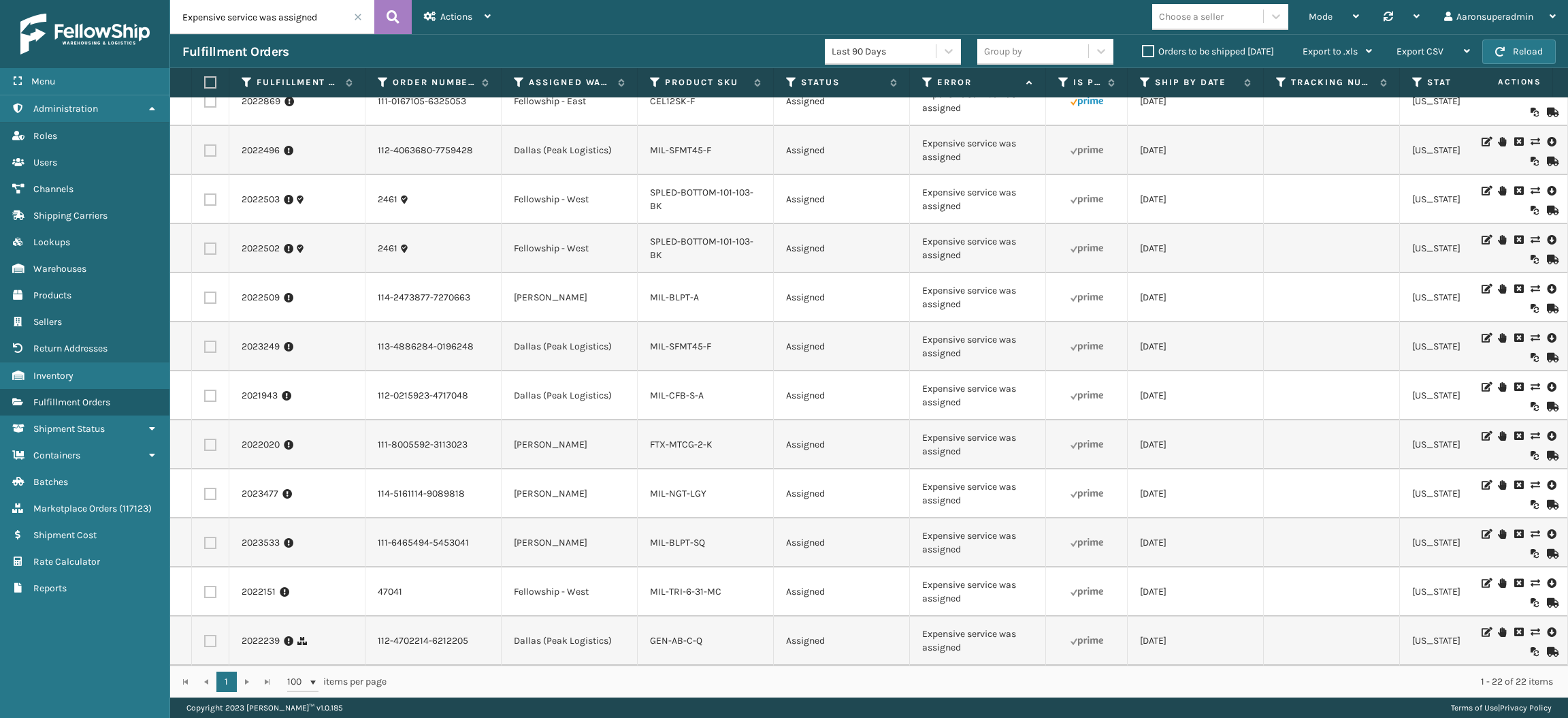
click at [1153, 50] on label "Orders to be shipped [DATE]" at bounding box center [1208, 51] width 132 height 11
click at [1143, 50] on input "Orders to be shipped [DATE]" at bounding box center [1142, 48] width 1 height 9
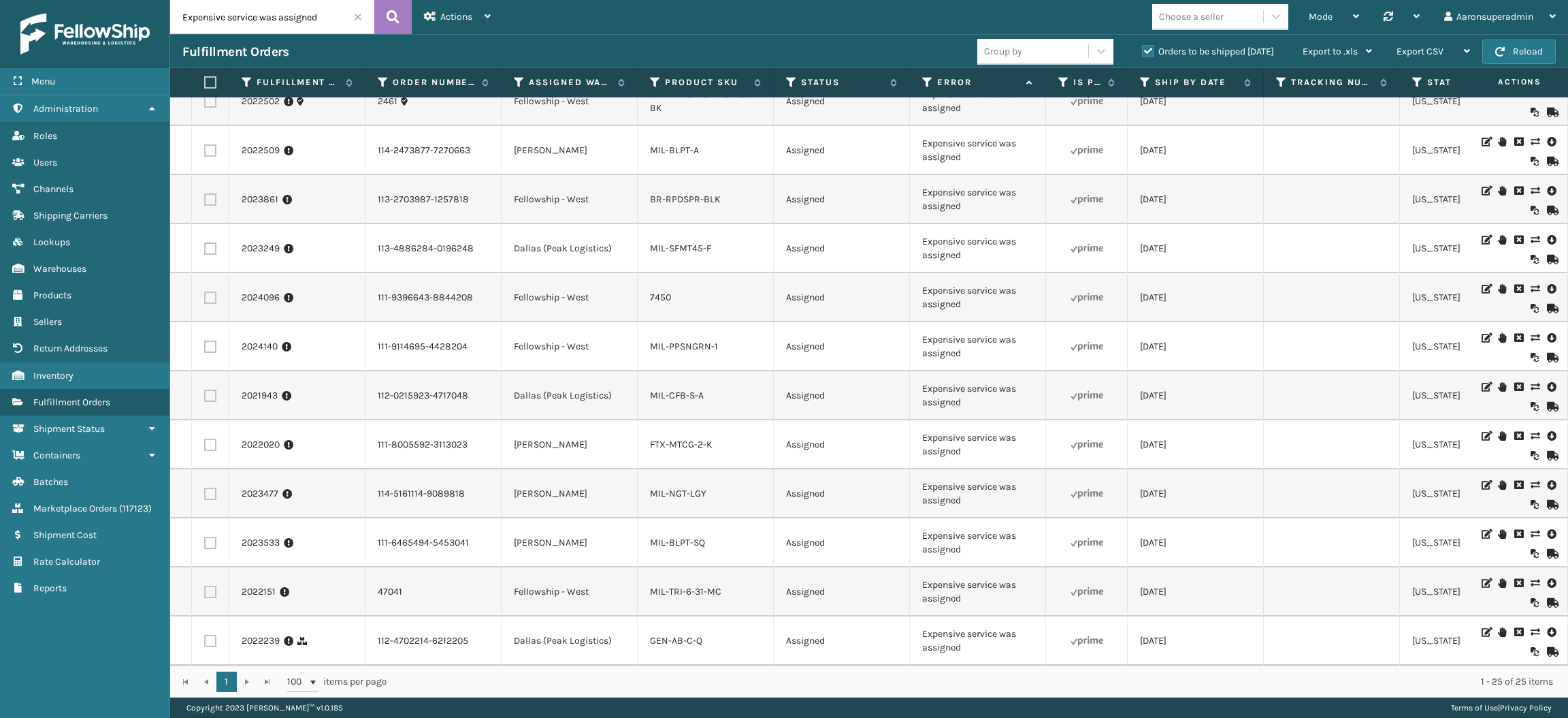
scroll to position [0, 0]
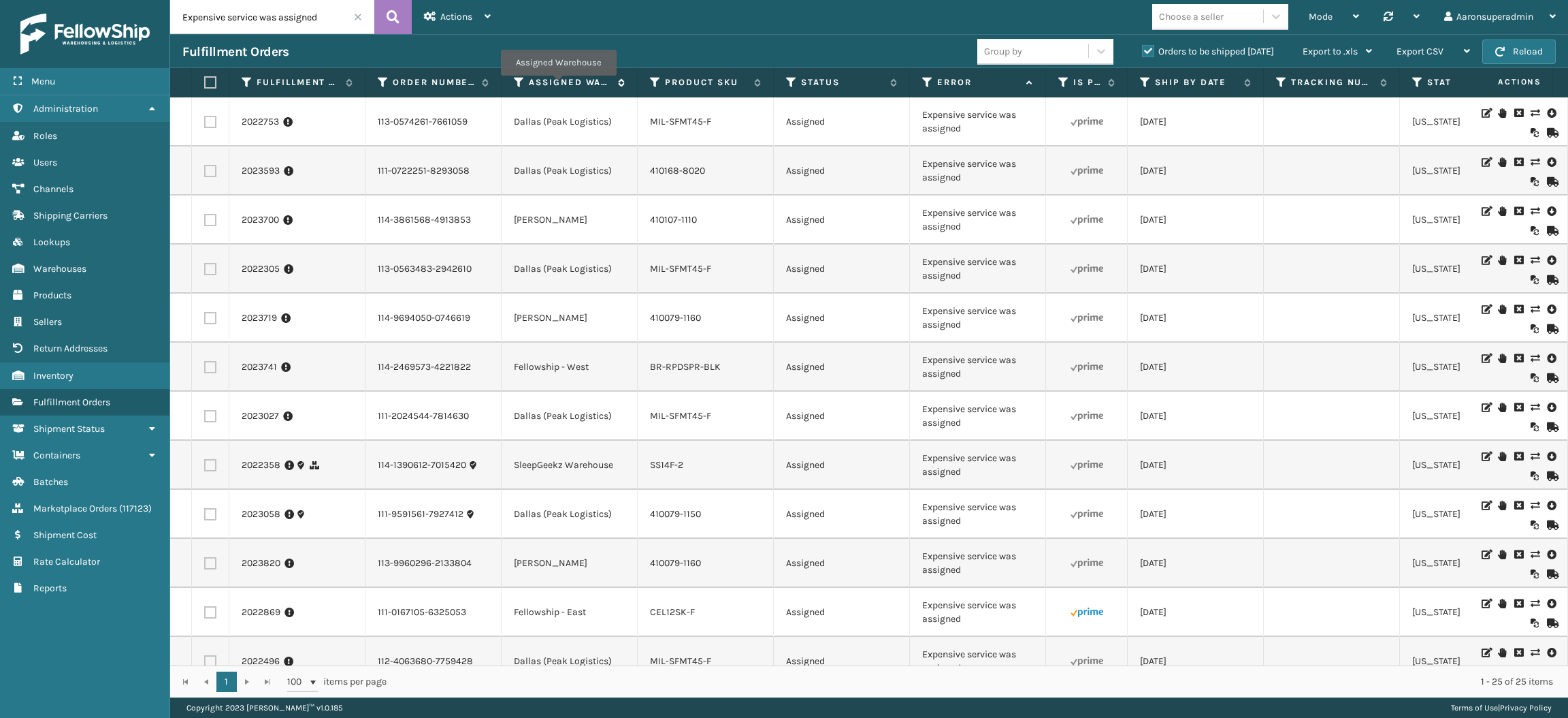
click at [559, 85] on label "Assigned Warehouse" at bounding box center [570, 82] width 82 height 12
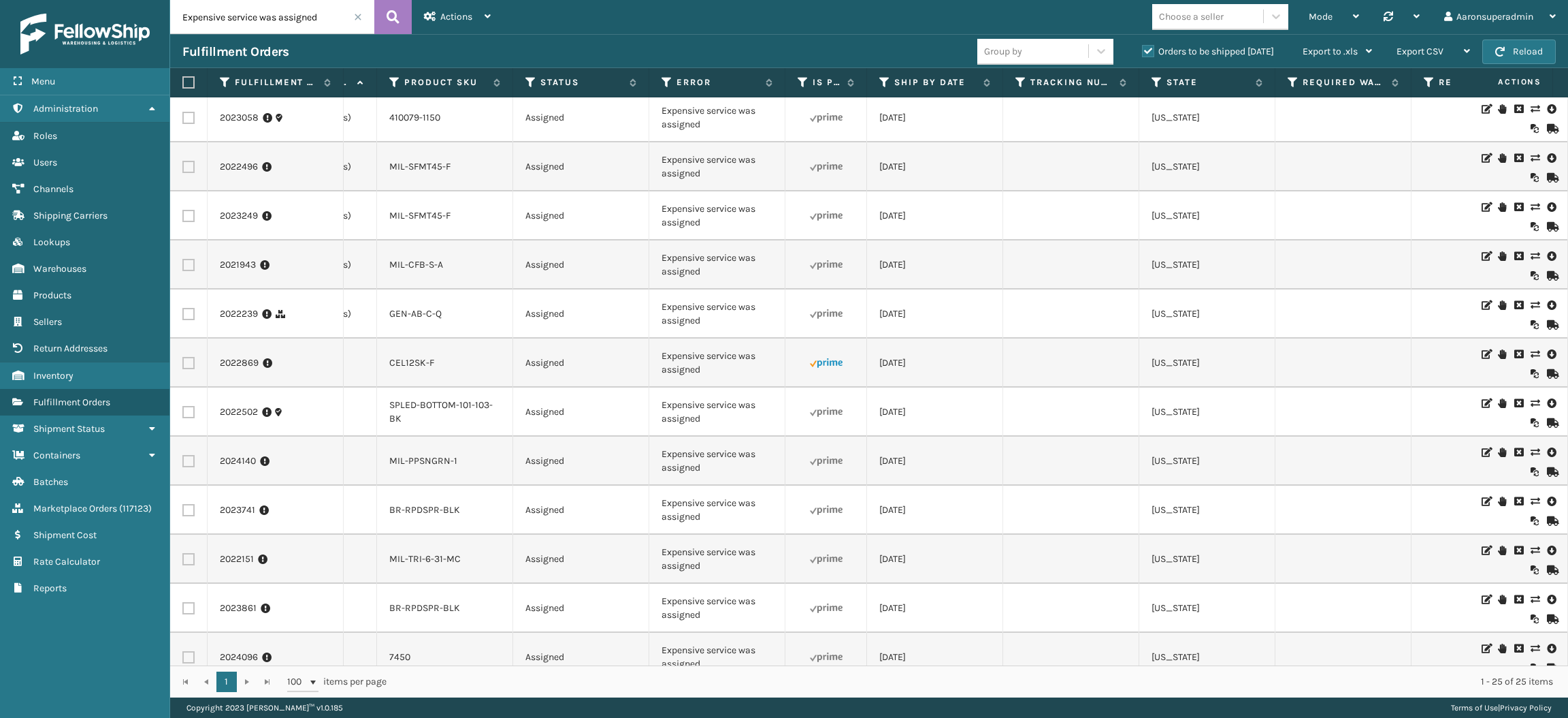
scroll to position [202, 261]
click at [820, 79] on label "Is Prime" at bounding box center [827, 82] width 28 height 12
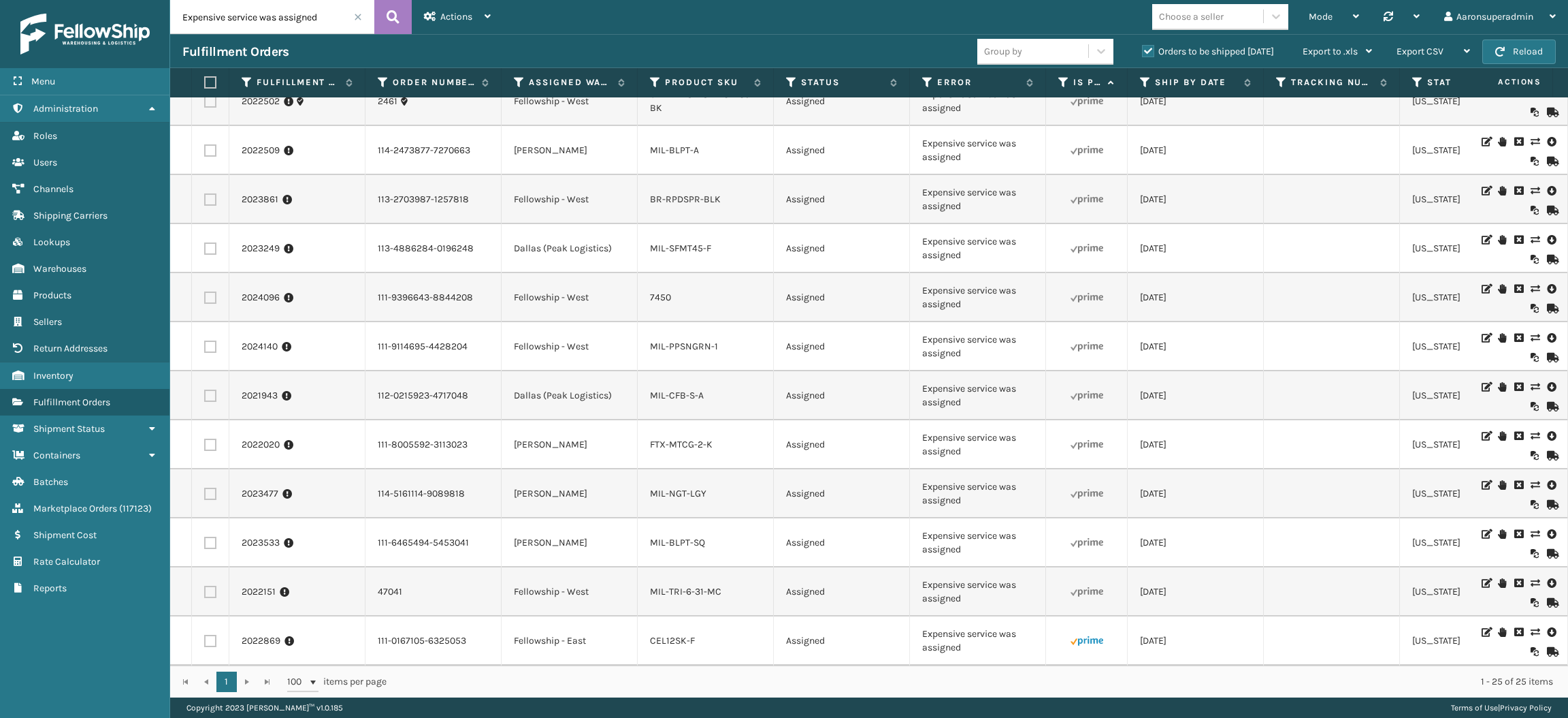
click at [1531, 627] on icon at bounding box center [1534, 632] width 8 height 9
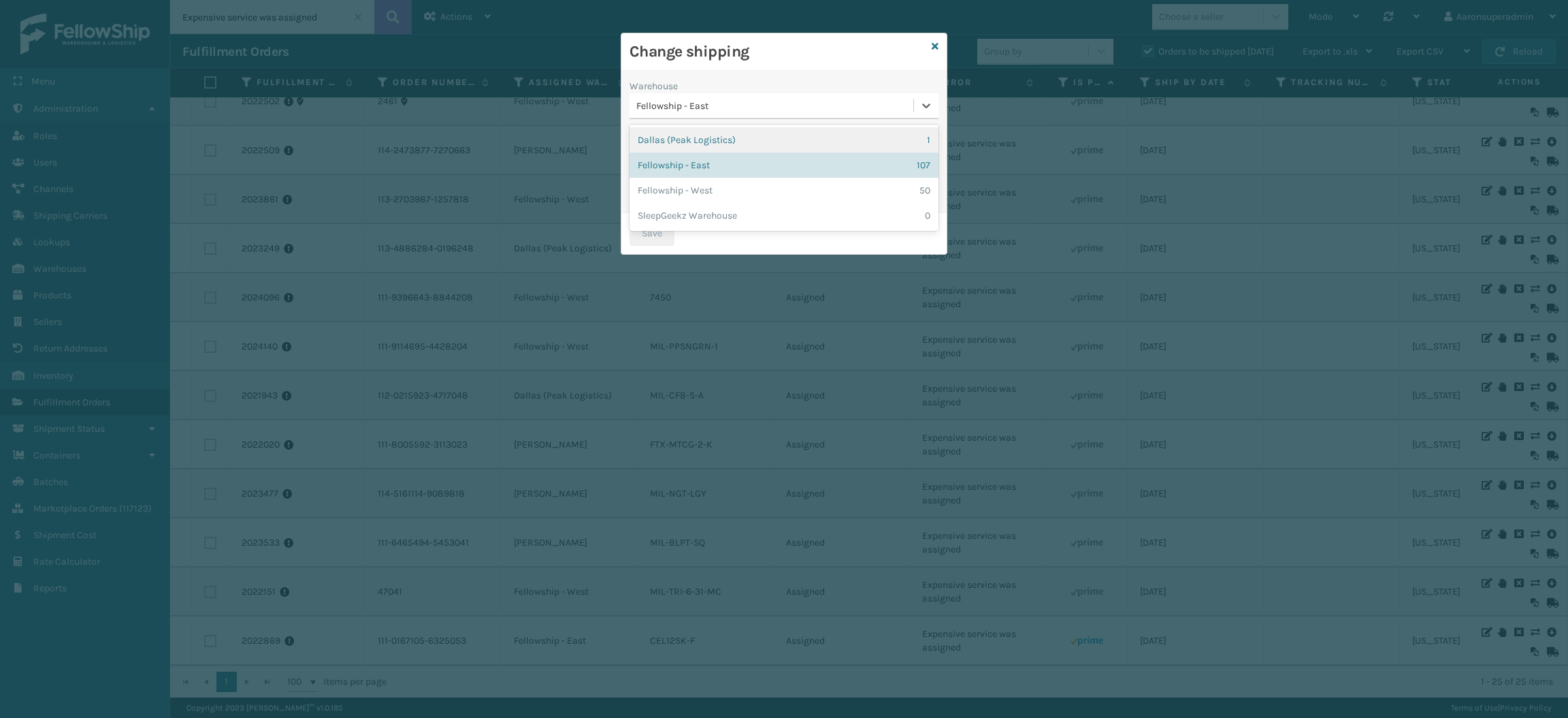
click at [714, 108] on div "Fellowship - East" at bounding box center [776, 105] width 279 height 15
click at [720, 136] on div "Dallas (Peak Logistics) 1" at bounding box center [784, 140] width 309 height 25
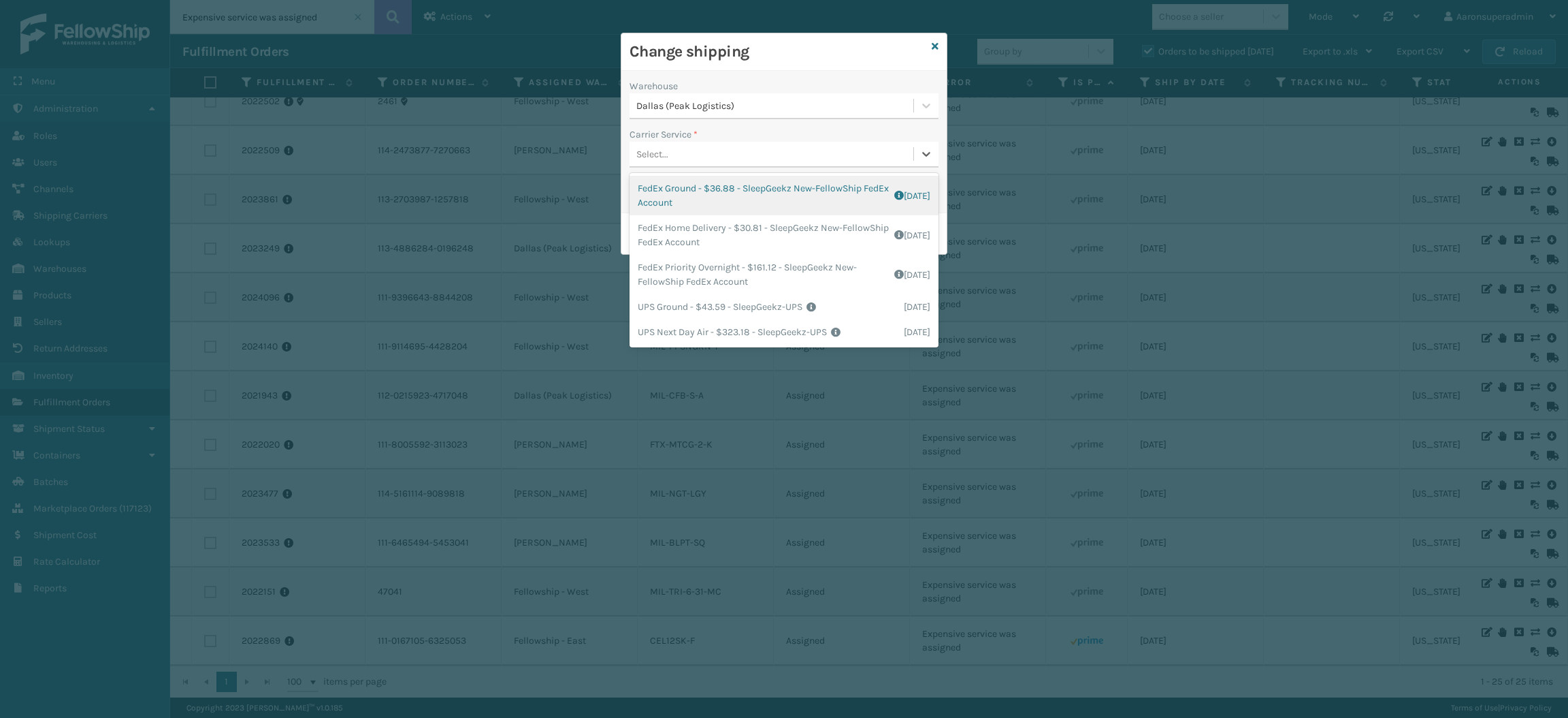
click at [708, 153] on div "Select..." at bounding box center [772, 154] width 284 height 22
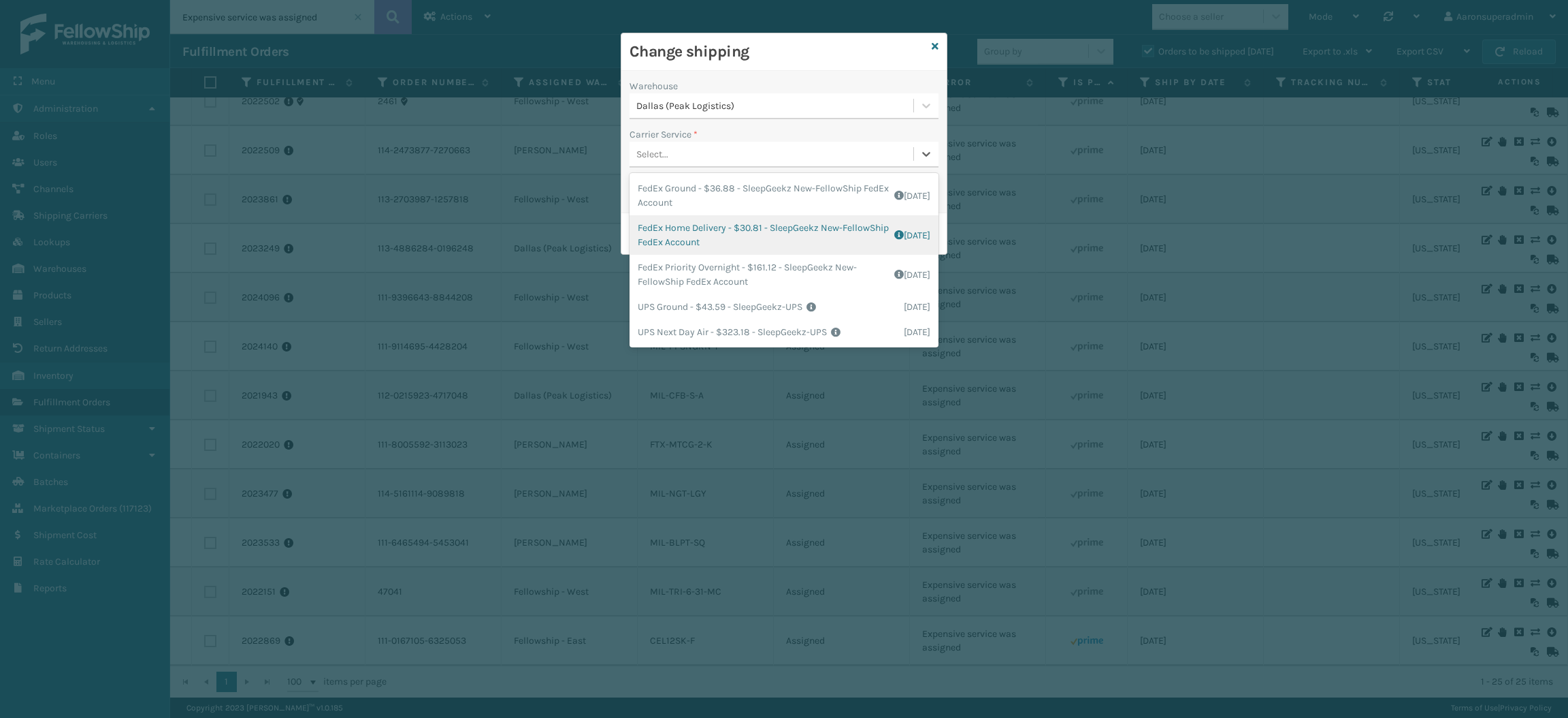
click at [695, 231] on div "FedEx Home Delivery - $30.81 - SleepGeekz New-FellowShip FedEx Account Shipping…" at bounding box center [784, 235] width 309 height 40
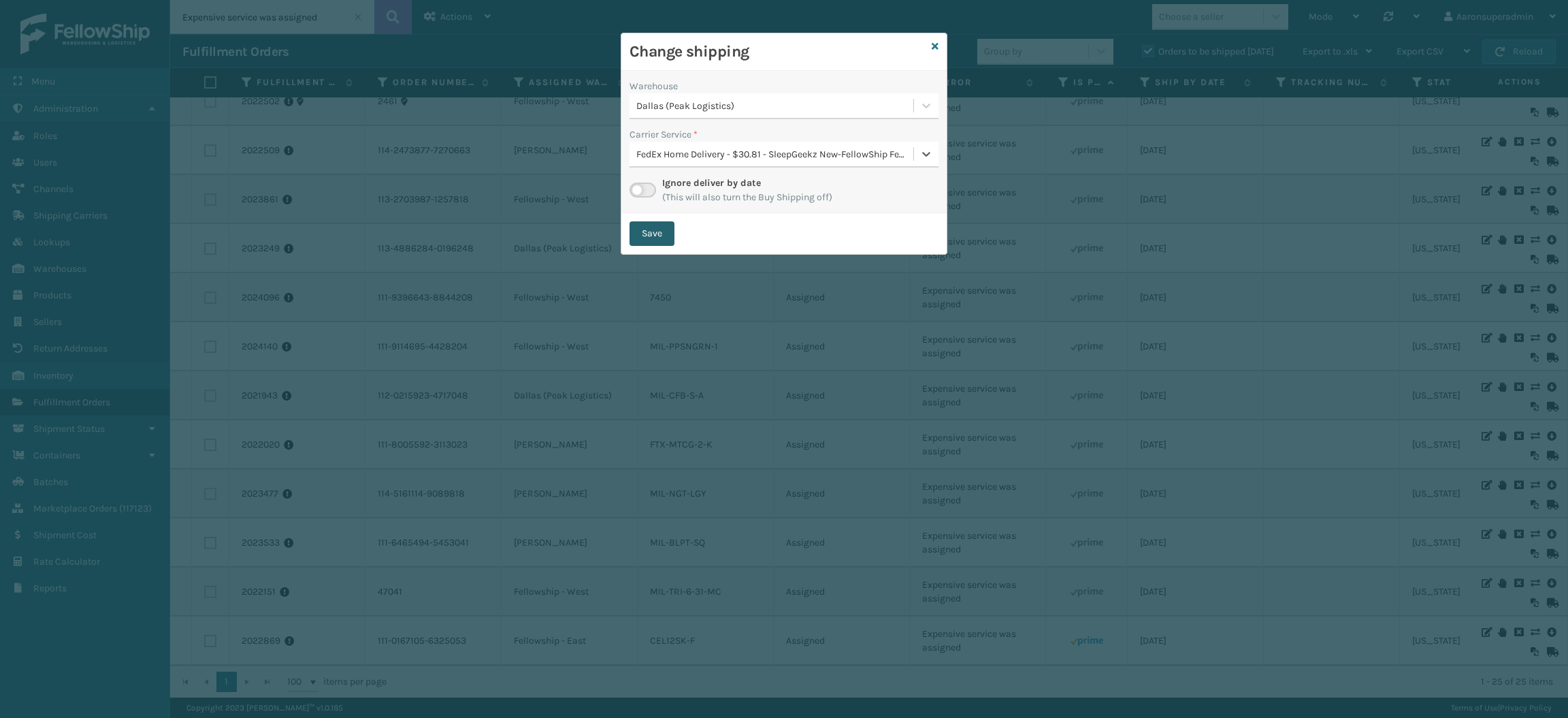
click at [660, 224] on button "Save" at bounding box center [652, 234] width 45 height 24
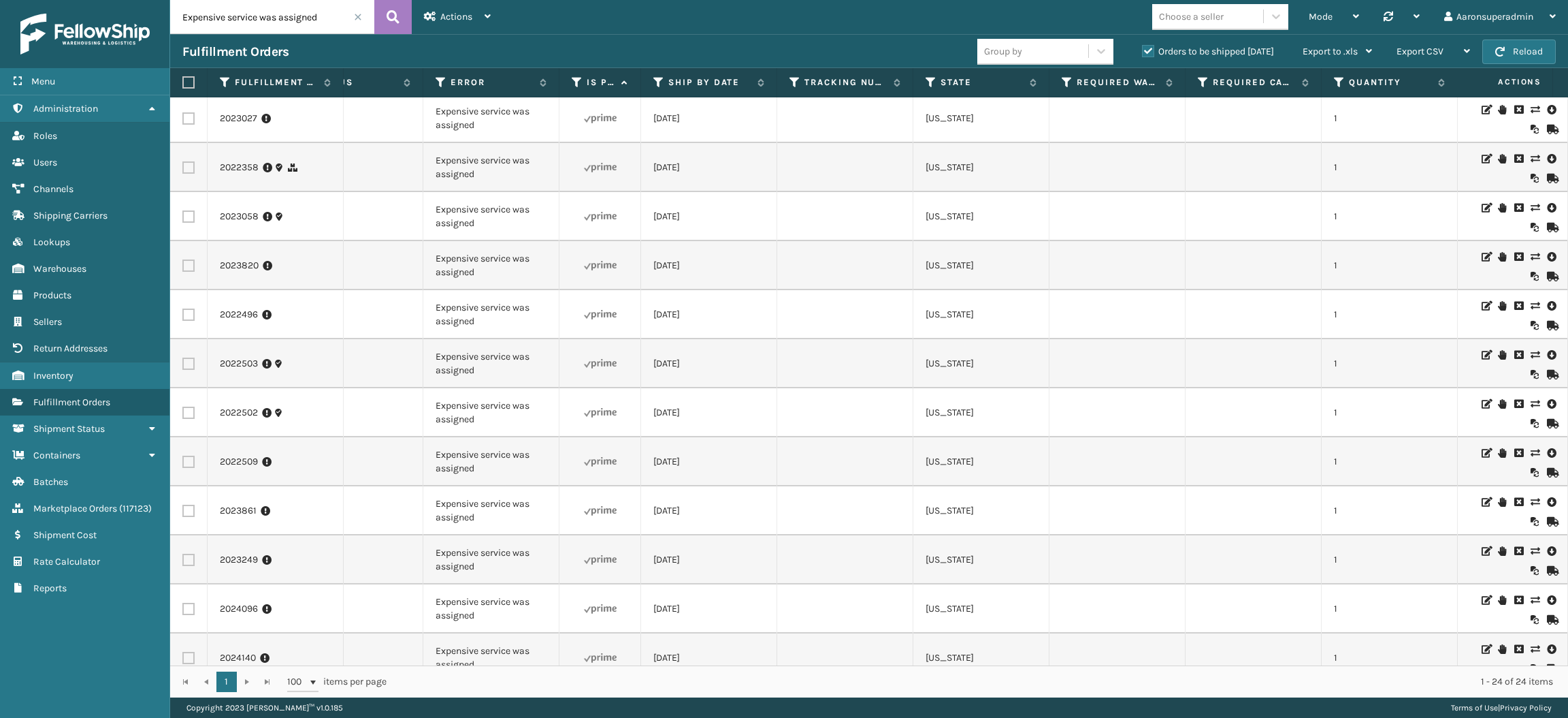
scroll to position [298, 486]
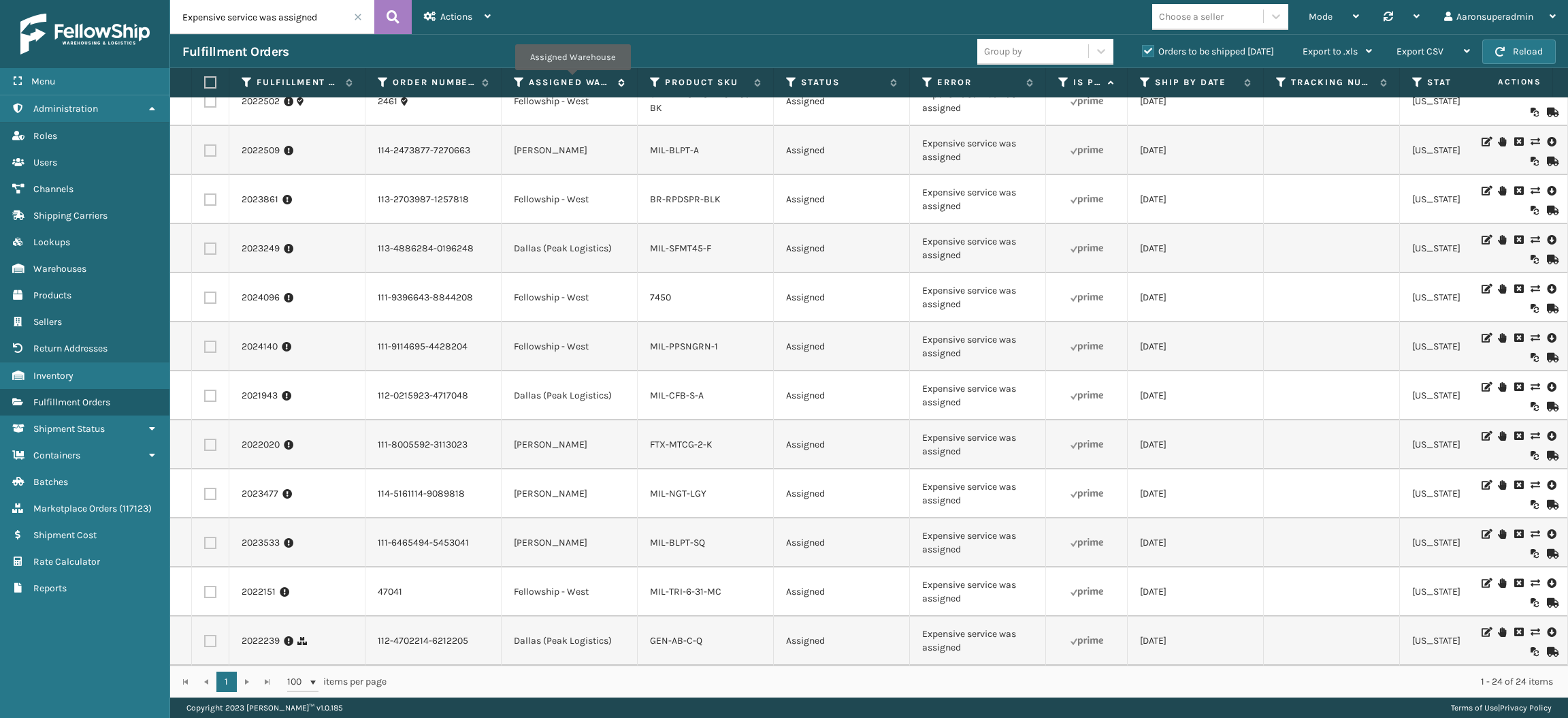
click at [573, 79] on label "Assigned Warehouse" at bounding box center [570, 82] width 82 height 12
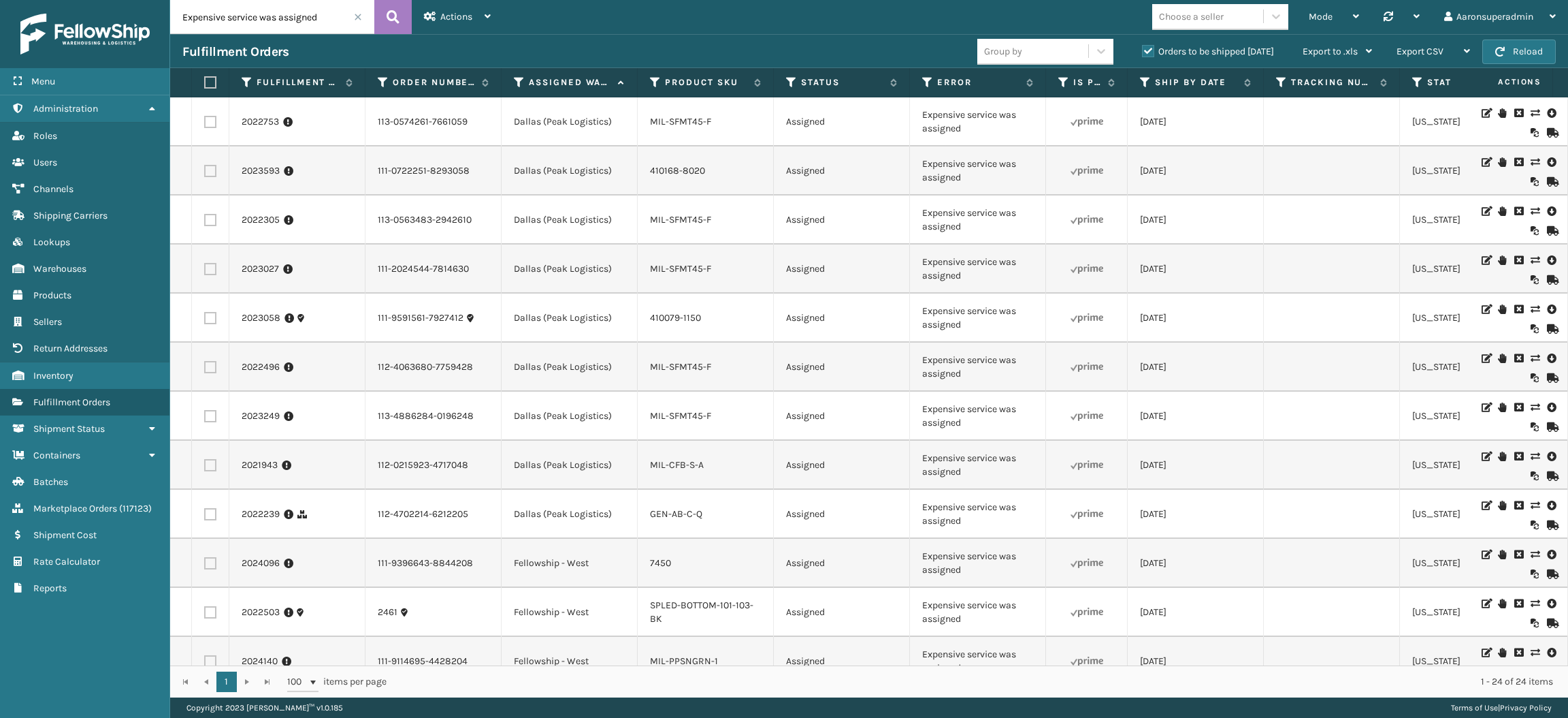
click at [205, 519] on label at bounding box center [211, 514] width 12 height 12
click at [205, 517] on input "checkbox" at bounding box center [205, 513] width 1 height 9
checkbox input "true"
click at [205, 458] on td at bounding box center [210, 465] width 37 height 49
click at [209, 423] on td at bounding box center [210, 416] width 37 height 49
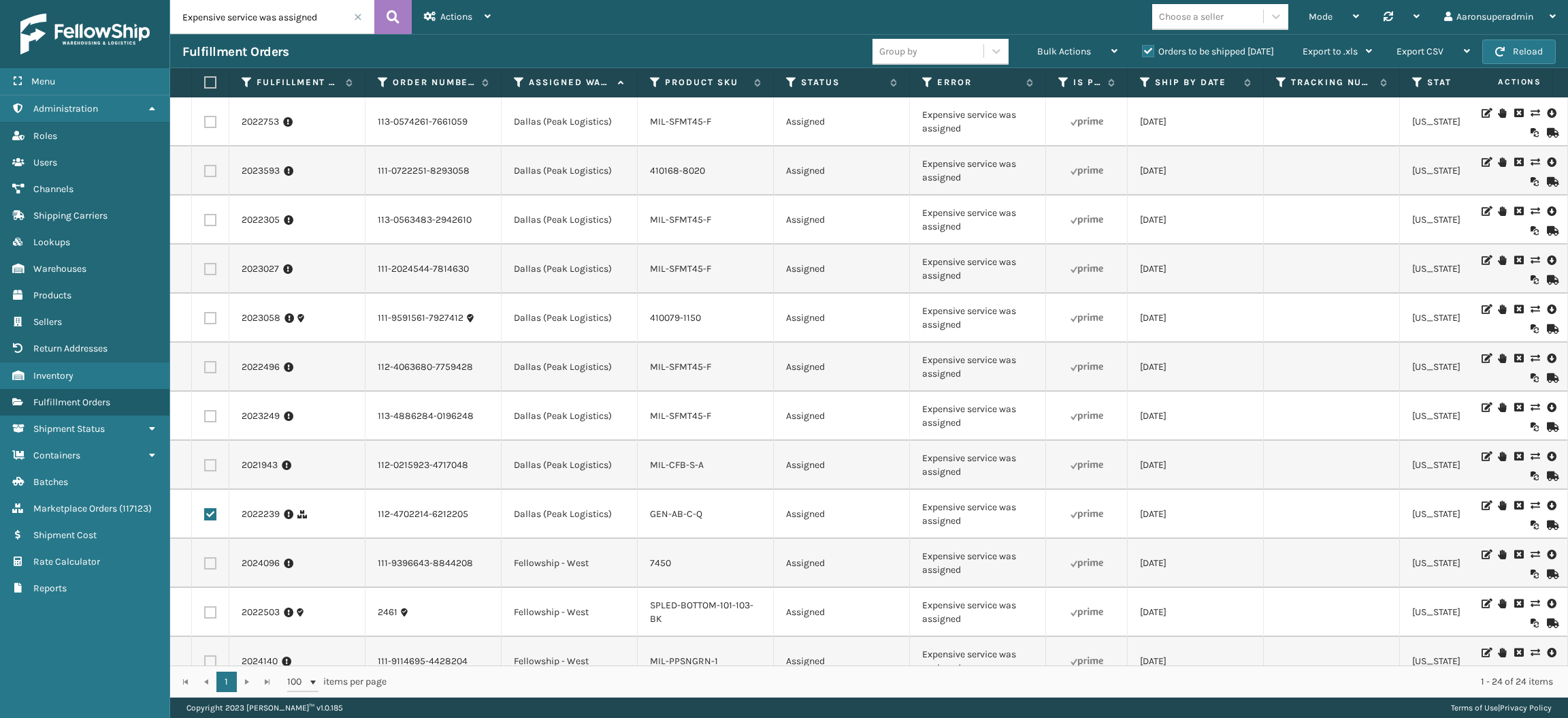
click at [209, 418] on label at bounding box center [211, 416] width 12 height 12
click at [205, 418] on input "checkbox" at bounding box center [205, 415] width 1 height 9
checkbox input "true"
click at [211, 467] on label at bounding box center [211, 465] width 12 height 12
click at [205, 467] on input "checkbox" at bounding box center [205, 464] width 1 height 9
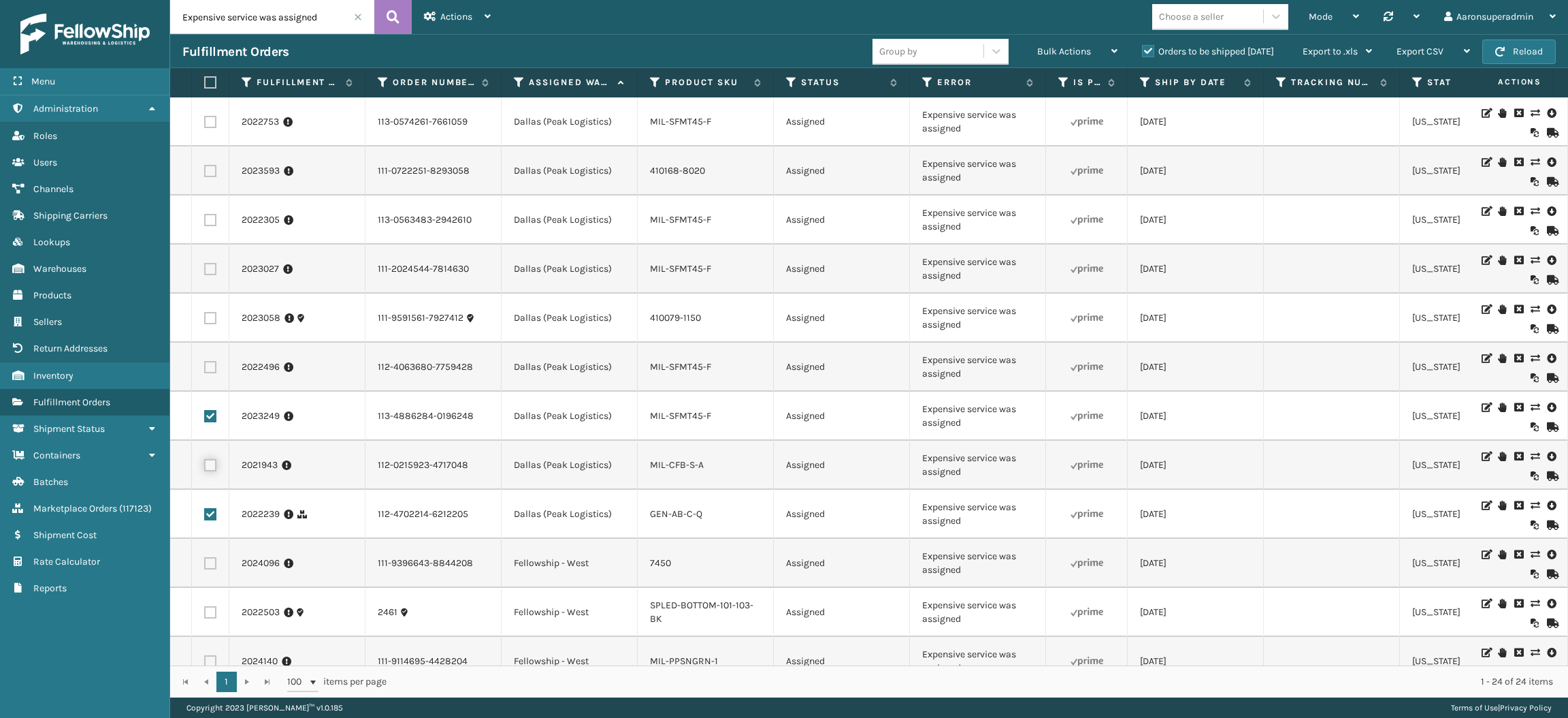
checkbox input "true"
click at [211, 370] on label at bounding box center [211, 367] width 12 height 12
click at [205, 370] on input "checkbox" at bounding box center [205, 366] width 1 height 9
checkbox input "true"
click at [211, 317] on label at bounding box center [211, 318] width 12 height 12
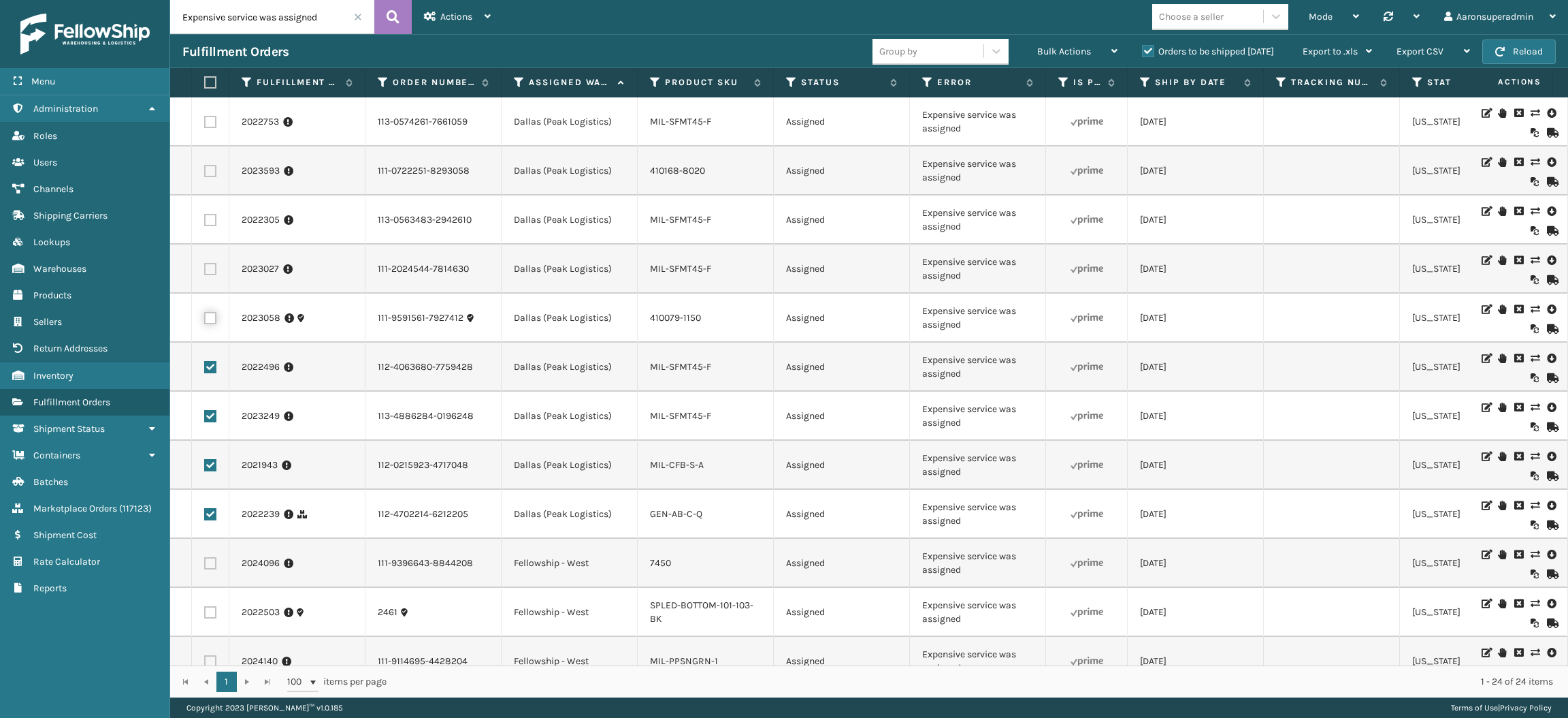
click at [205, 317] on input "checkbox" at bounding box center [205, 316] width 1 height 9
checkbox input "true"
click at [211, 263] on label at bounding box center [211, 269] width 12 height 12
click at [205, 263] on input "checkbox" at bounding box center [205, 267] width 1 height 9
checkbox input "true"
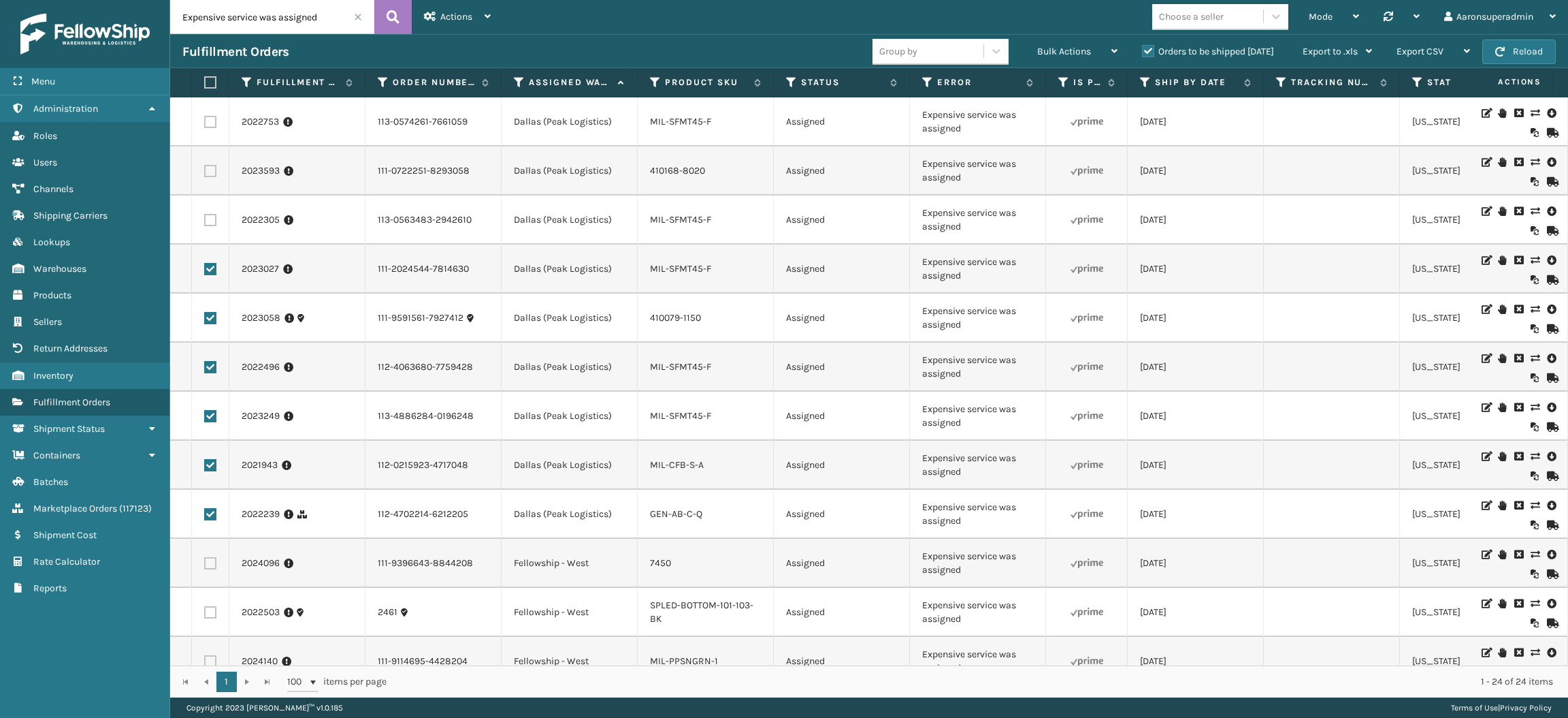
click at [211, 224] on label at bounding box center [211, 220] width 12 height 12
click at [205, 223] on input "checkbox" at bounding box center [205, 218] width 1 height 9
checkbox input "true"
click at [208, 170] on label at bounding box center [211, 171] width 12 height 12
click at [205, 170] on input "checkbox" at bounding box center [205, 170] width 1 height 9
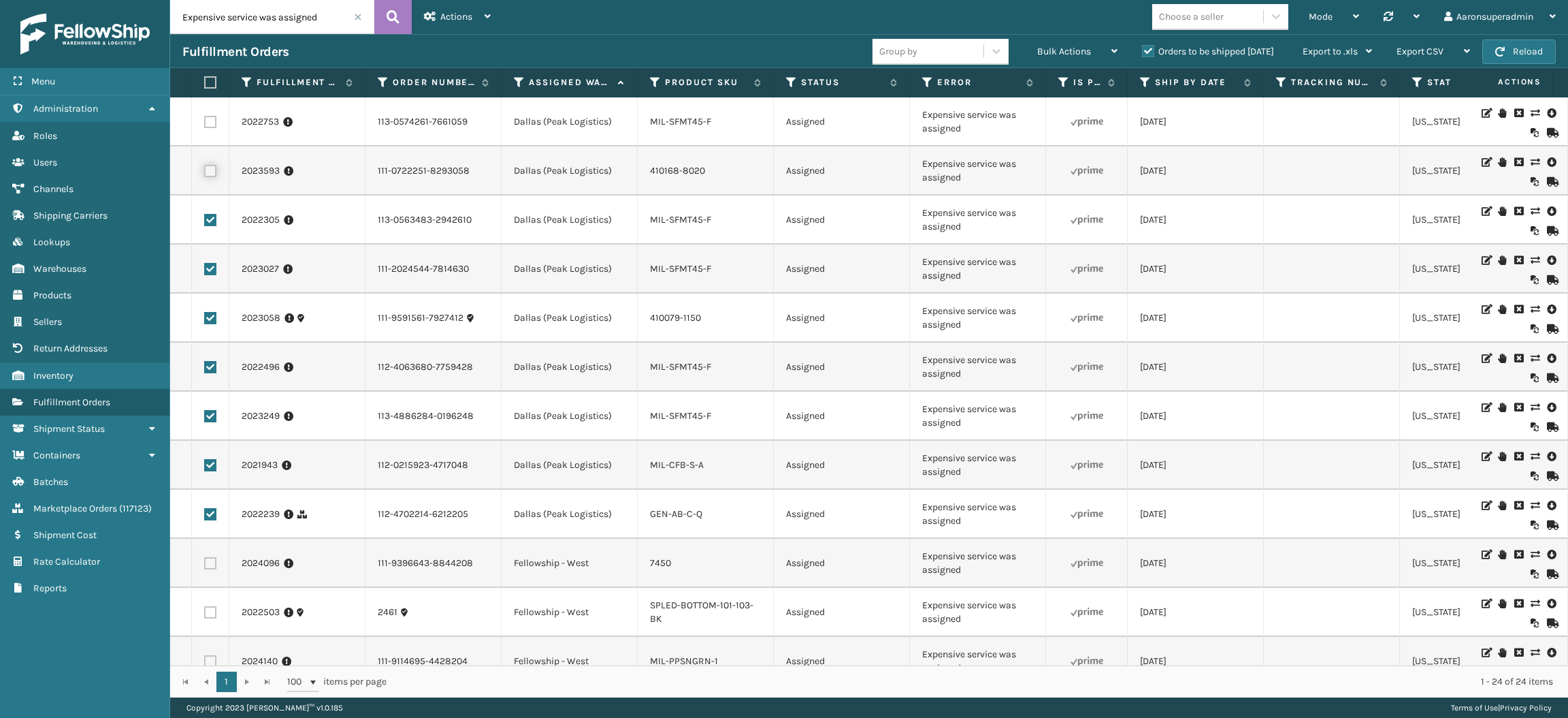
checkbox input "true"
click at [211, 117] on label at bounding box center [211, 122] width 12 height 12
click at [205, 117] on input "checkbox" at bounding box center [205, 121] width 1 height 9
click at [1055, 42] on div "Bulk Actions" at bounding box center [1077, 51] width 80 height 34
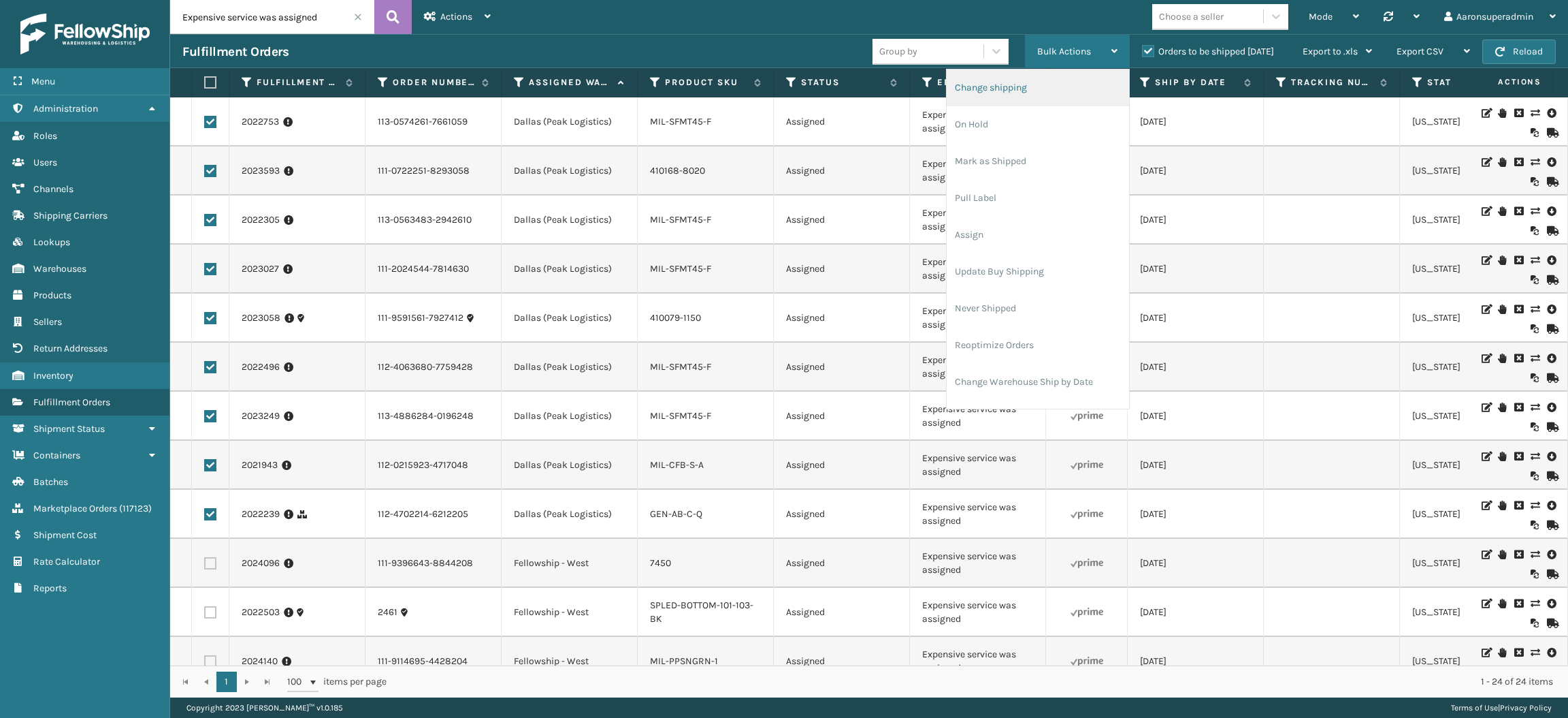
click at [1040, 82] on li "Change shipping" at bounding box center [1037, 88] width 182 height 37
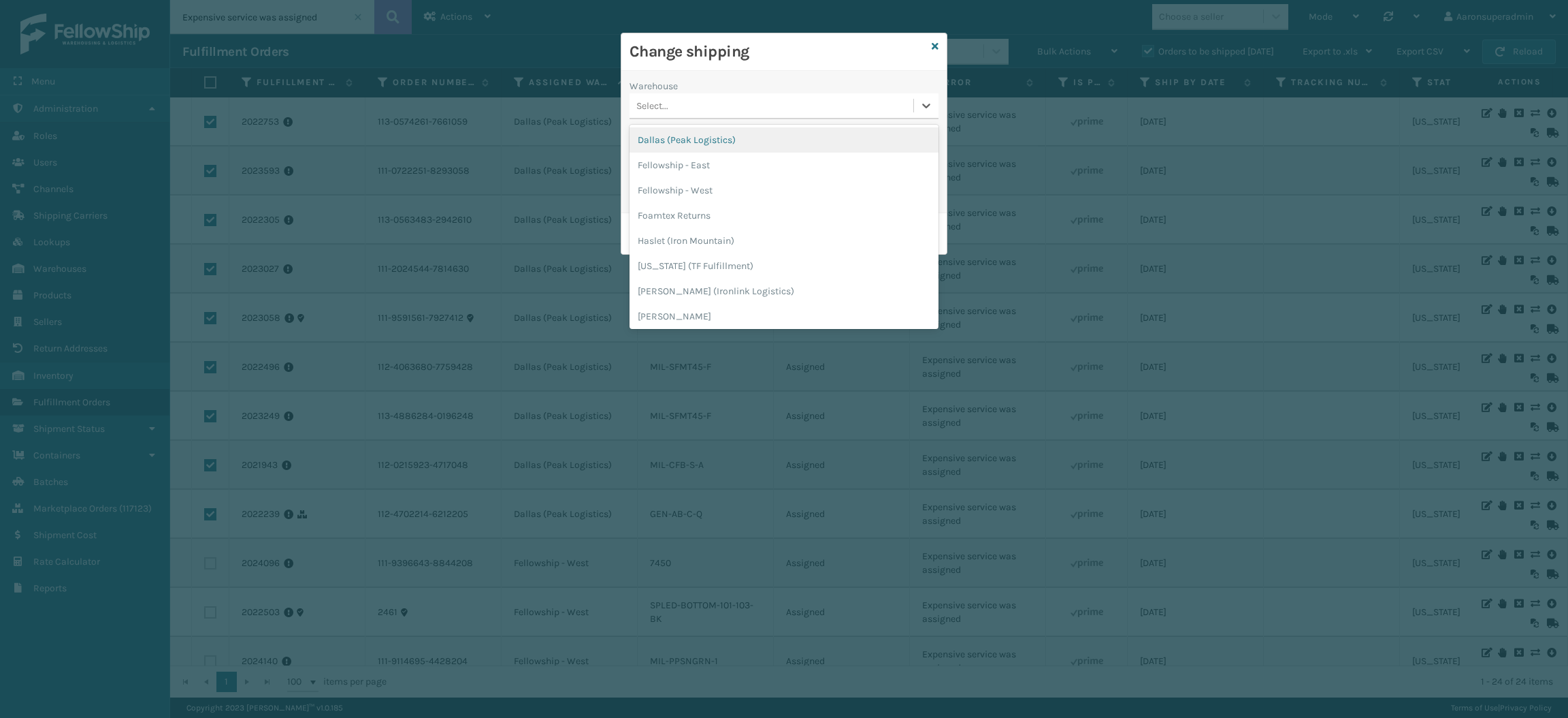
click at [664, 102] on div "Select..." at bounding box center [653, 105] width 32 height 15
click at [683, 144] on div "Dallas (Peak Logistics)" at bounding box center [784, 140] width 309 height 25
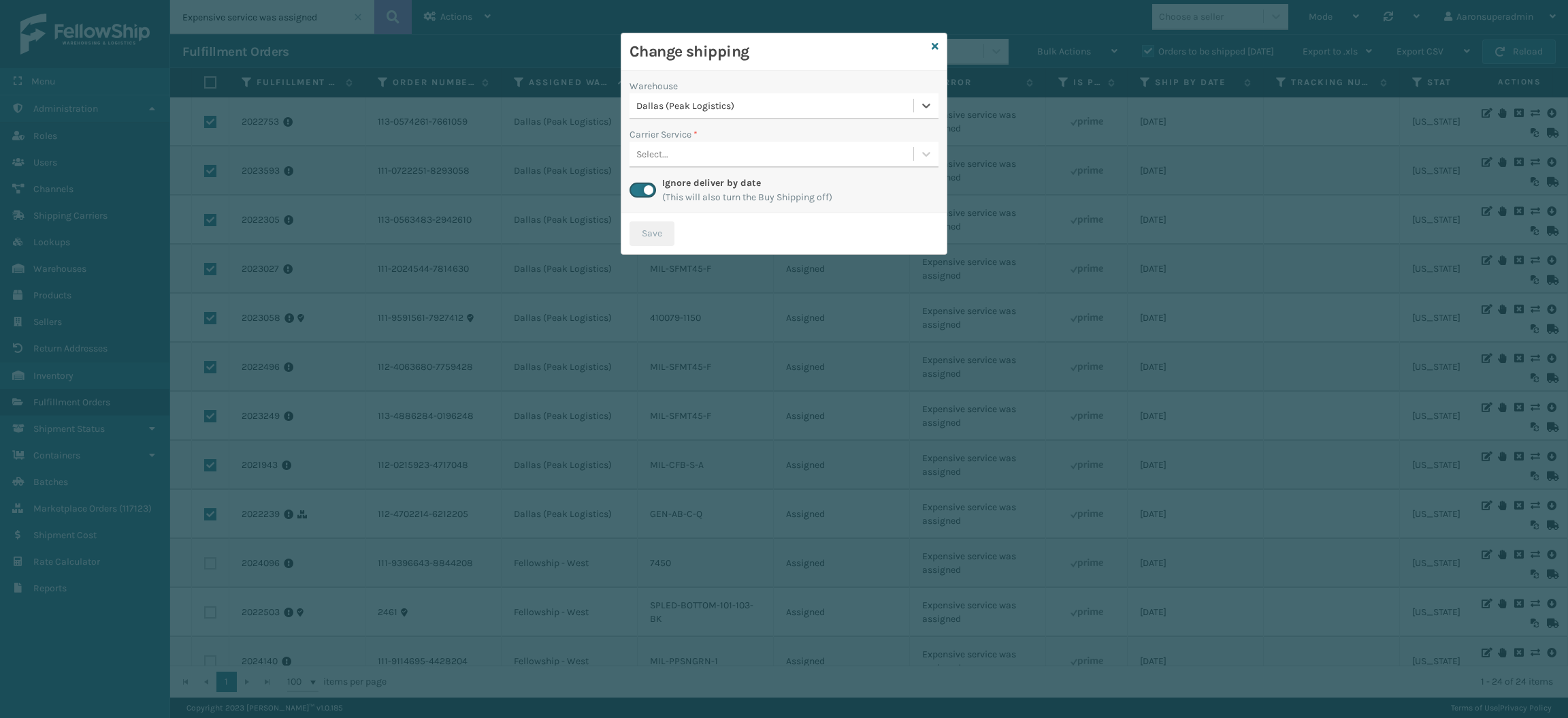
click at [666, 154] on div "Select..." at bounding box center [653, 154] width 32 height 15
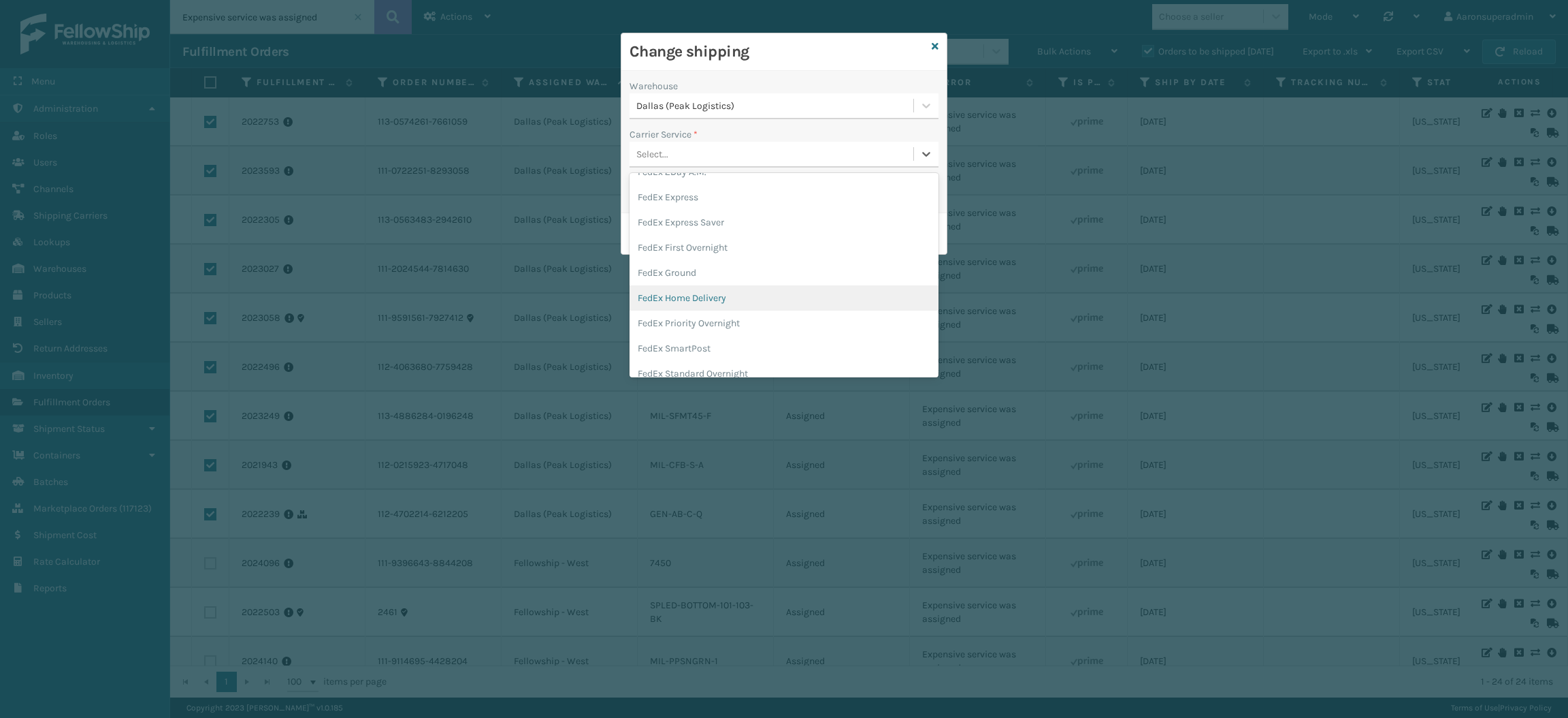
click at [685, 300] on div "FedEx Home Delivery" at bounding box center [784, 298] width 309 height 25
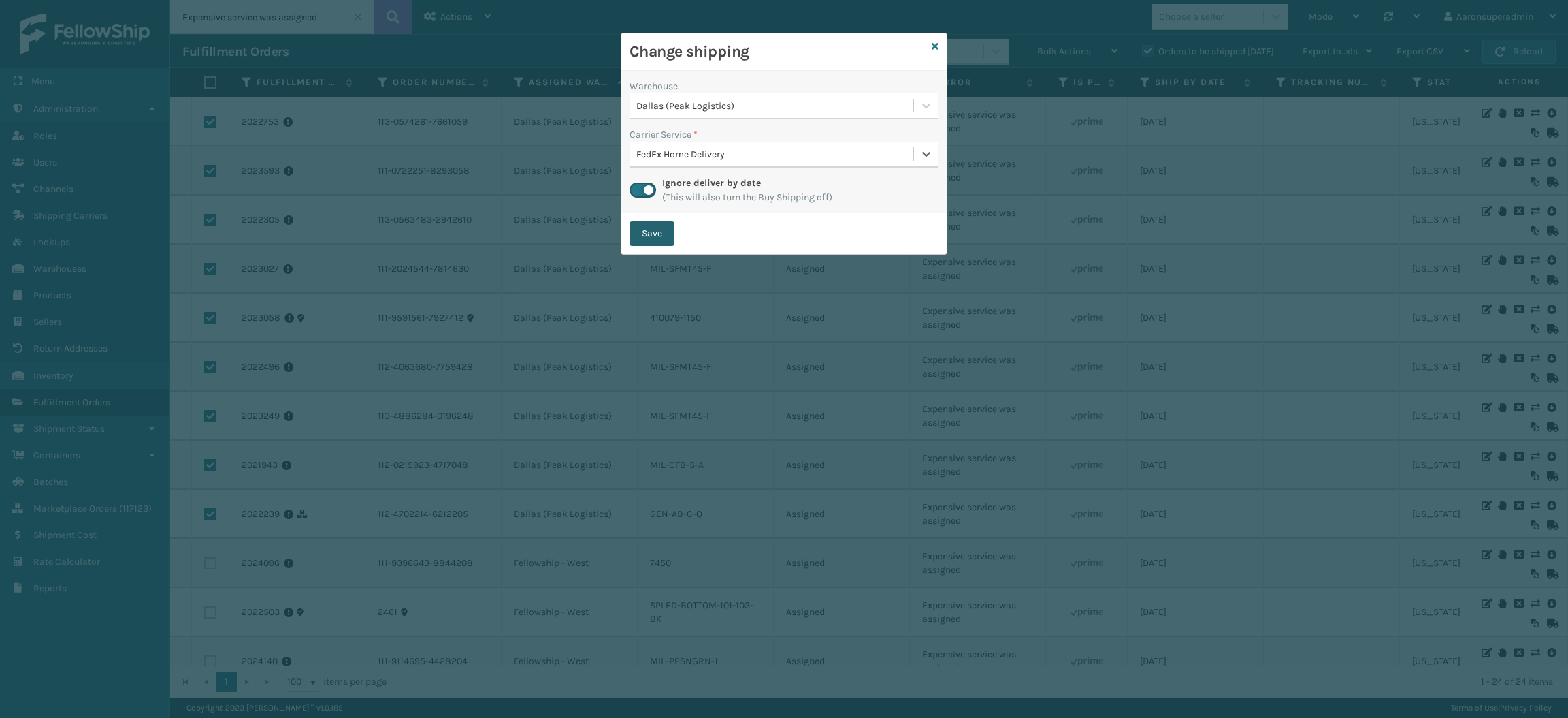
click at [649, 239] on button "Save" at bounding box center [652, 234] width 45 height 24
checkbox input "false"
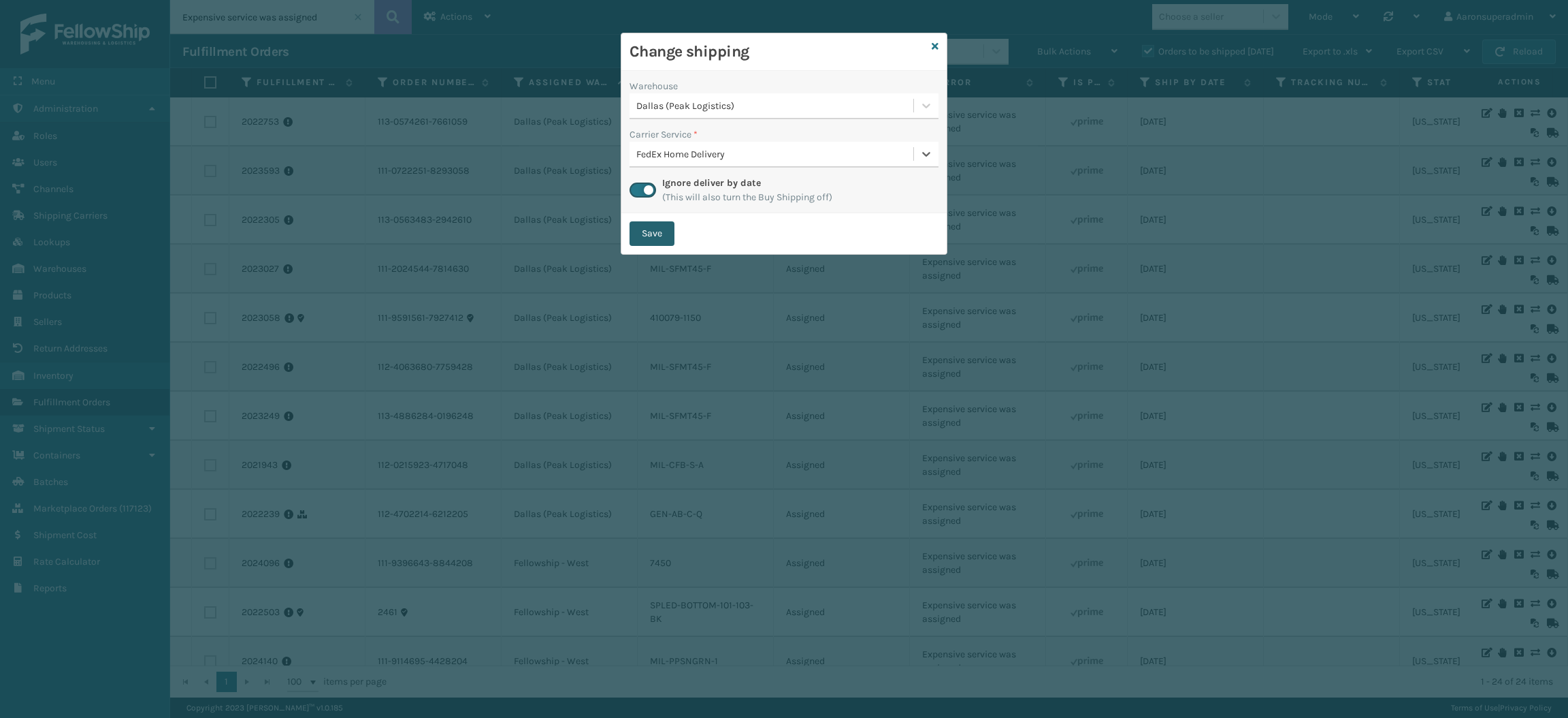
checkbox input "false"
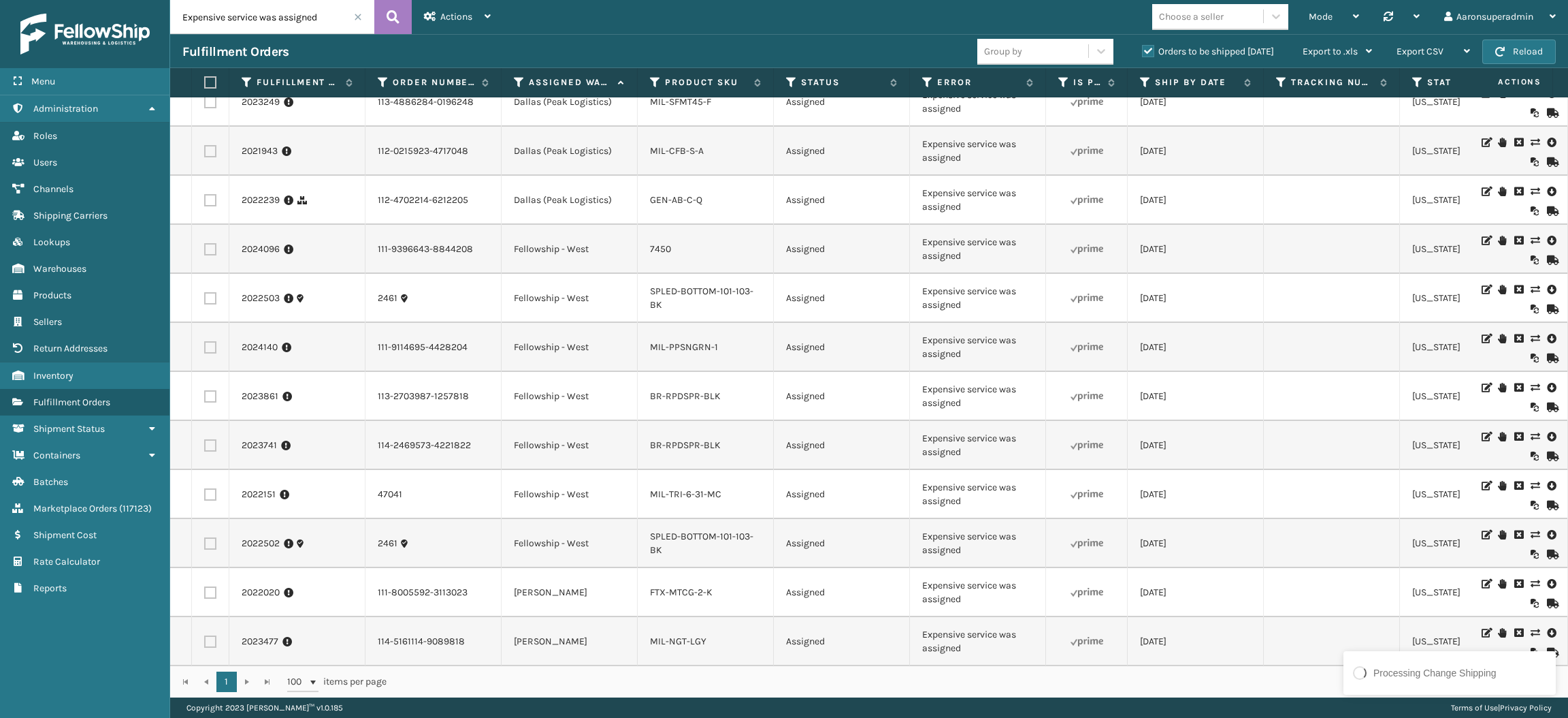
click at [207, 255] on label at bounding box center [211, 249] width 12 height 12
click at [205, 252] on input "checkbox" at bounding box center [205, 247] width 1 height 9
checkbox input "true"
click at [207, 305] on label at bounding box center [211, 299] width 12 height 12
click at [205, 301] on input "checkbox" at bounding box center [205, 297] width 1 height 9
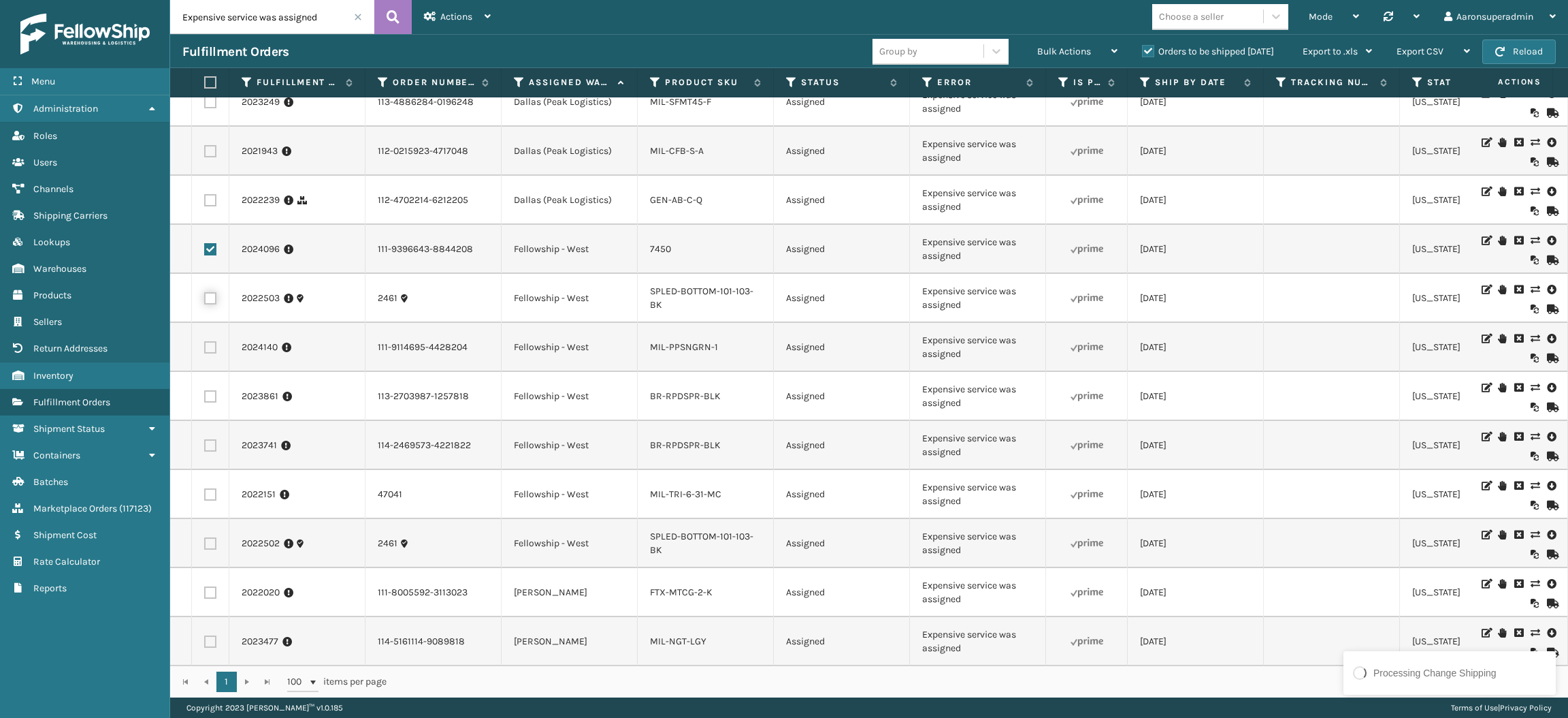
checkbox input "true"
click at [207, 344] on td at bounding box center [210, 348] width 37 height 49
click at [210, 354] on label at bounding box center [211, 348] width 12 height 12
click at [205, 350] on input "checkbox" at bounding box center [205, 346] width 1 height 9
checkbox input "true"
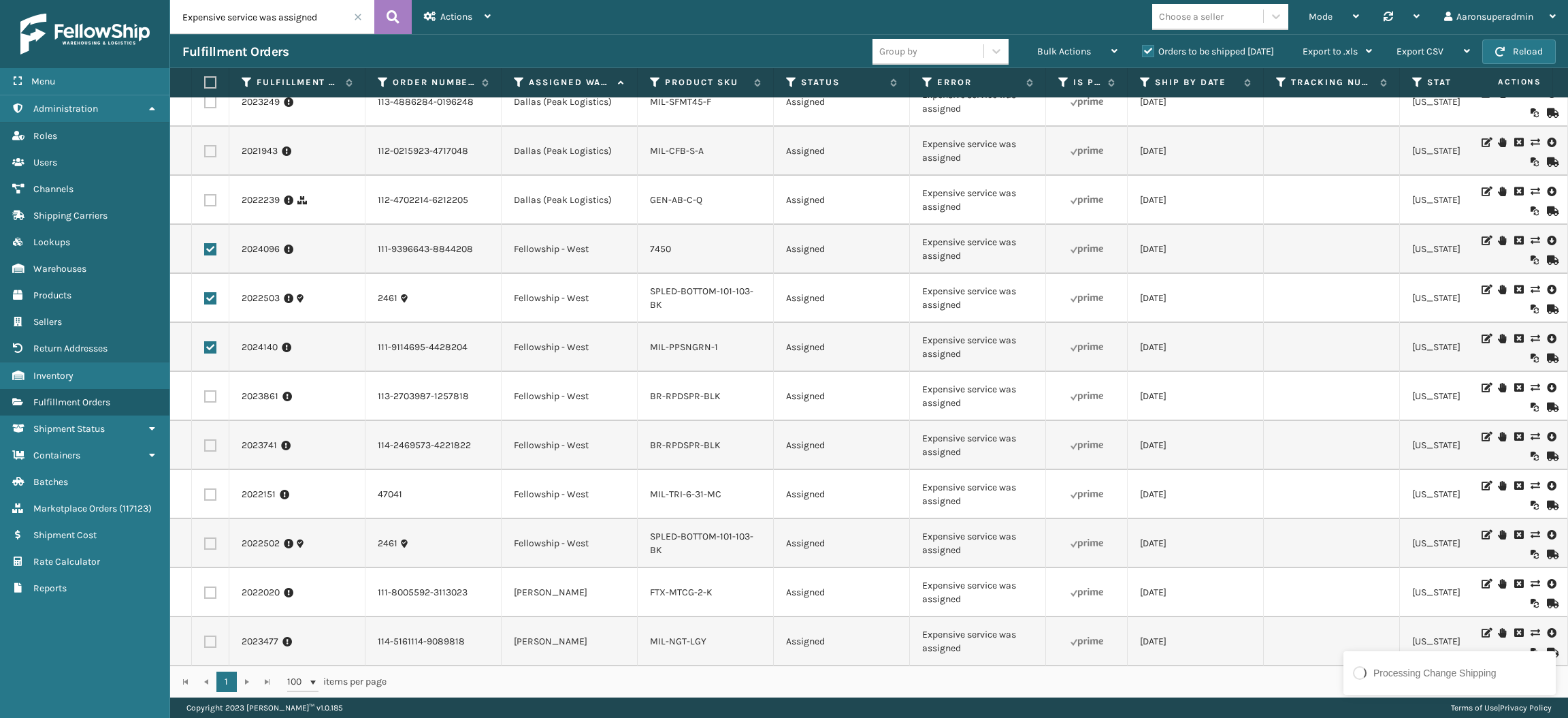
click at [210, 390] on td at bounding box center [210, 396] width 37 height 49
click at [211, 396] on td at bounding box center [210, 396] width 37 height 49
click at [207, 403] on label at bounding box center [211, 396] width 12 height 12
click at [205, 399] on input "checkbox" at bounding box center [205, 395] width 1 height 9
checkbox input "true"
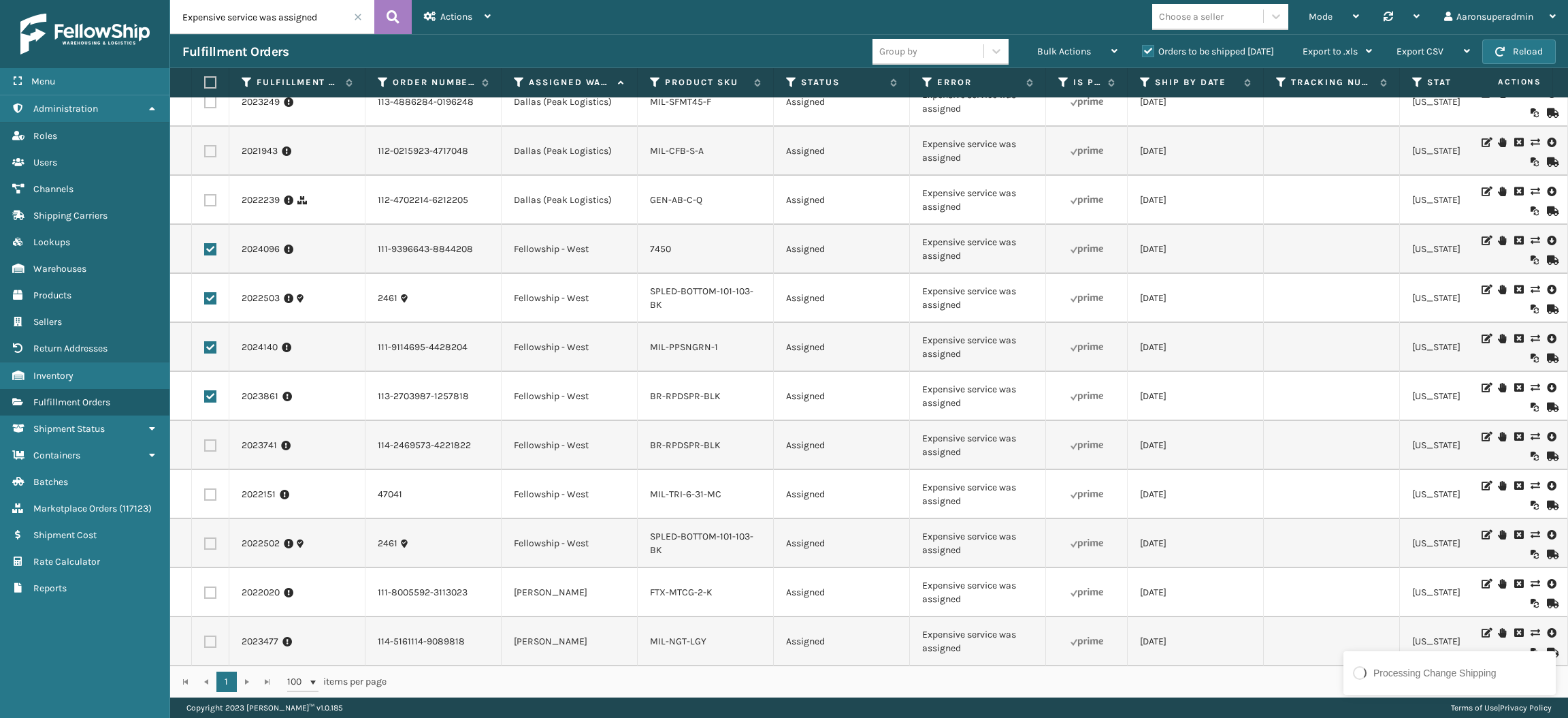
click at [208, 451] on label at bounding box center [211, 445] width 12 height 12
click at [205, 448] on input "checkbox" at bounding box center [205, 444] width 1 height 9
checkbox input "true"
click at [211, 500] on label at bounding box center [211, 494] width 12 height 12
click at [205, 497] on input "checkbox" at bounding box center [205, 493] width 1 height 9
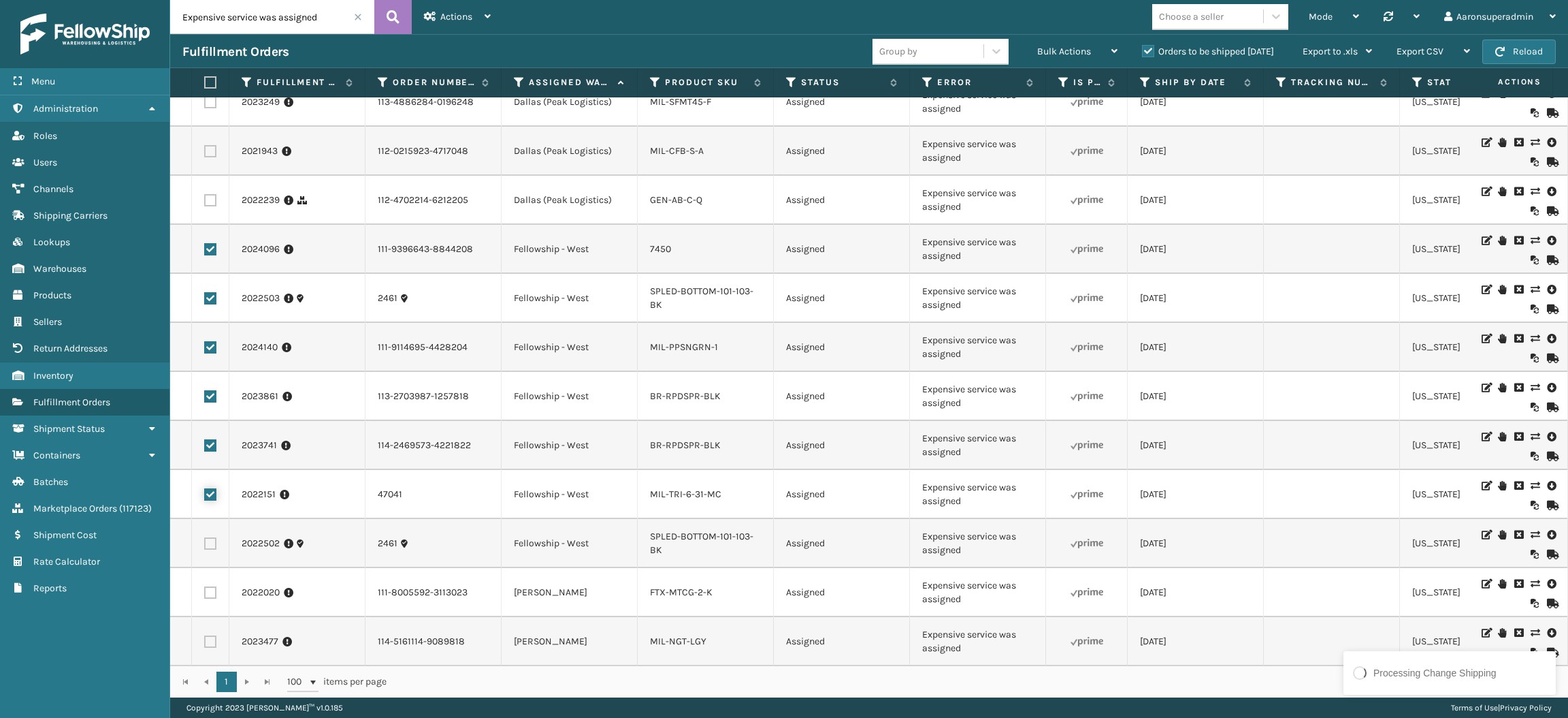
checkbox input "true"
click at [211, 550] on label at bounding box center [211, 544] width 12 height 12
click at [205, 546] on input "checkbox" at bounding box center [205, 542] width 1 height 9
checkbox input "true"
click at [1067, 57] on span "Bulk Actions" at bounding box center [1064, 51] width 53 height 11
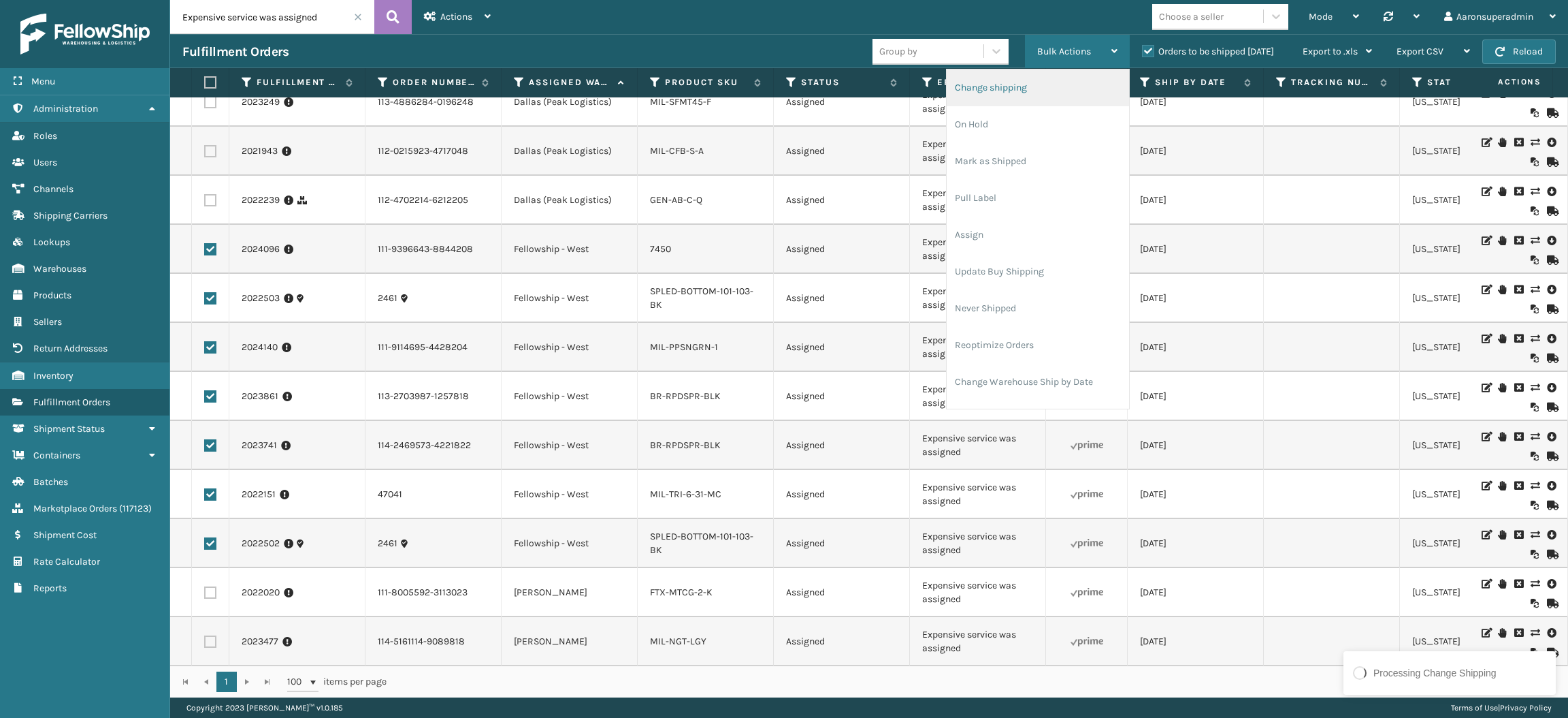
click at [1040, 89] on li "Change shipping" at bounding box center [1037, 88] width 182 height 37
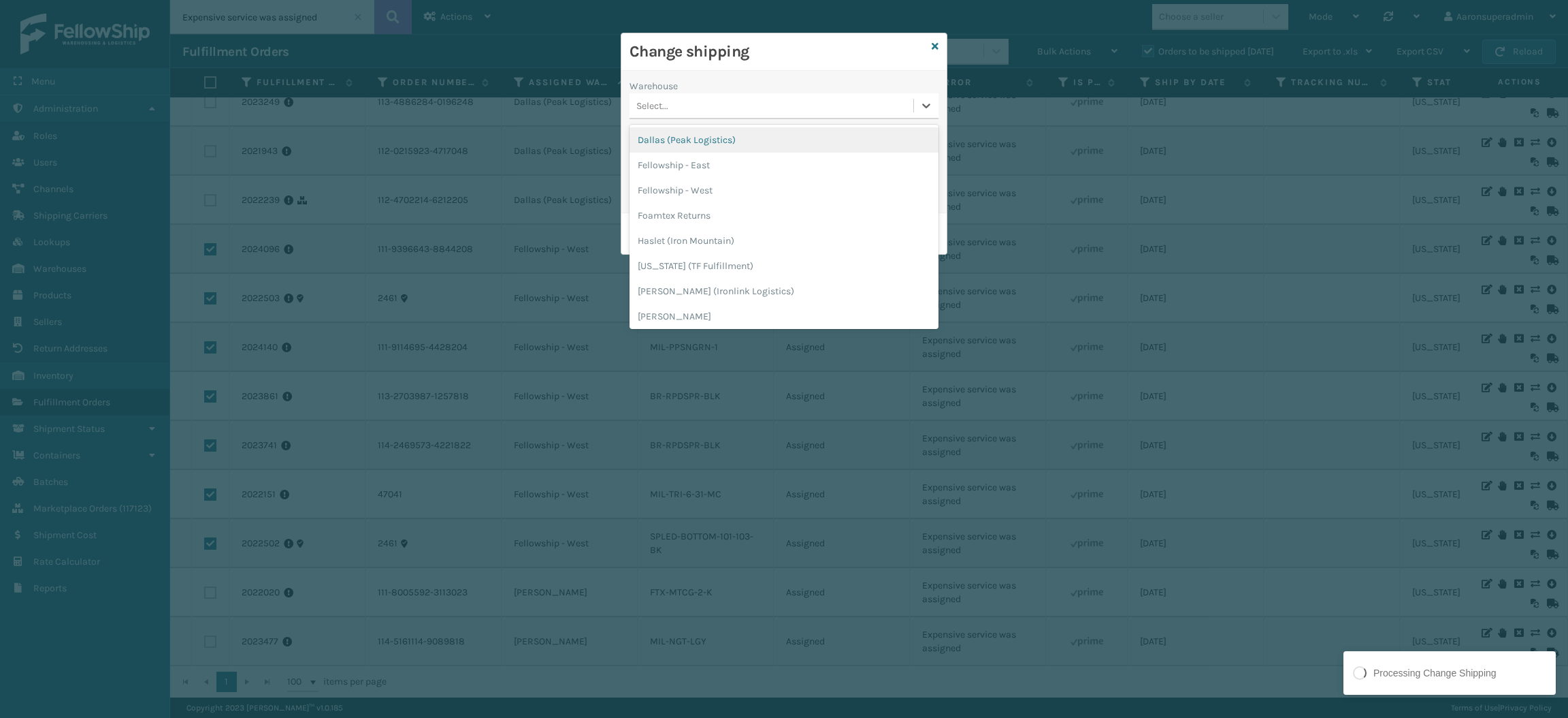
click at [740, 105] on div "Select..." at bounding box center [772, 105] width 284 height 22
click at [724, 187] on div "Fellowship - West" at bounding box center [784, 190] width 309 height 25
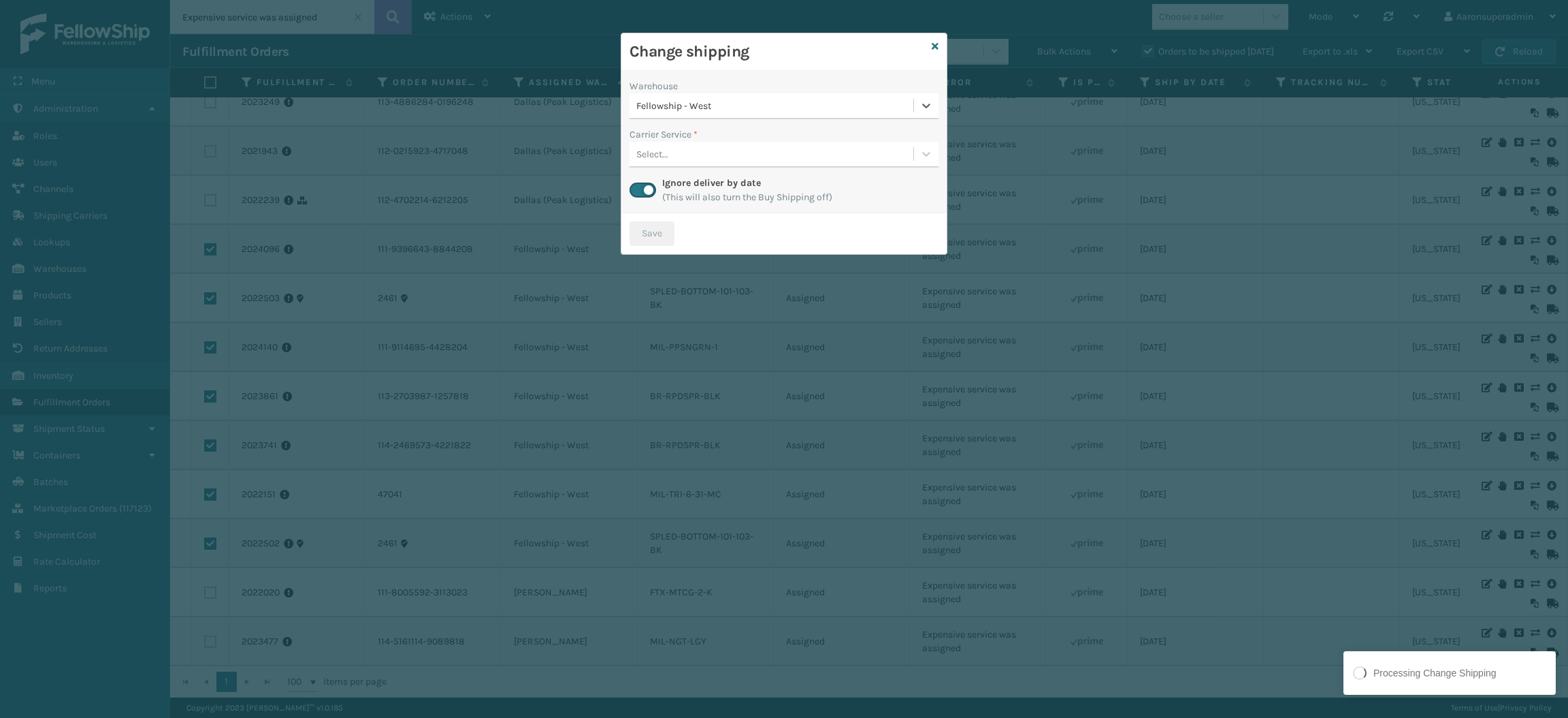
click at [701, 145] on div "Select..." at bounding box center [772, 154] width 284 height 22
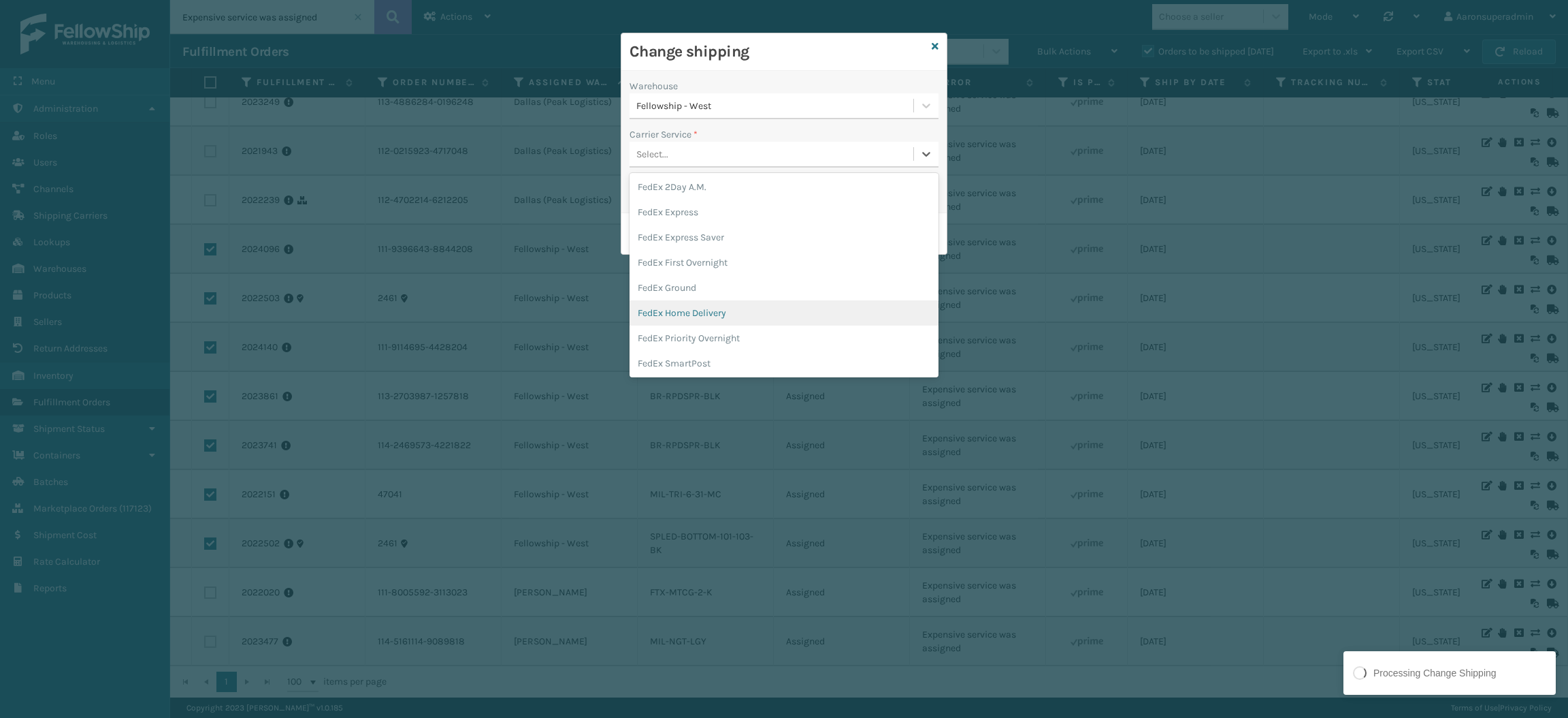
click at [694, 309] on div "FedEx Home Delivery" at bounding box center [784, 312] width 309 height 25
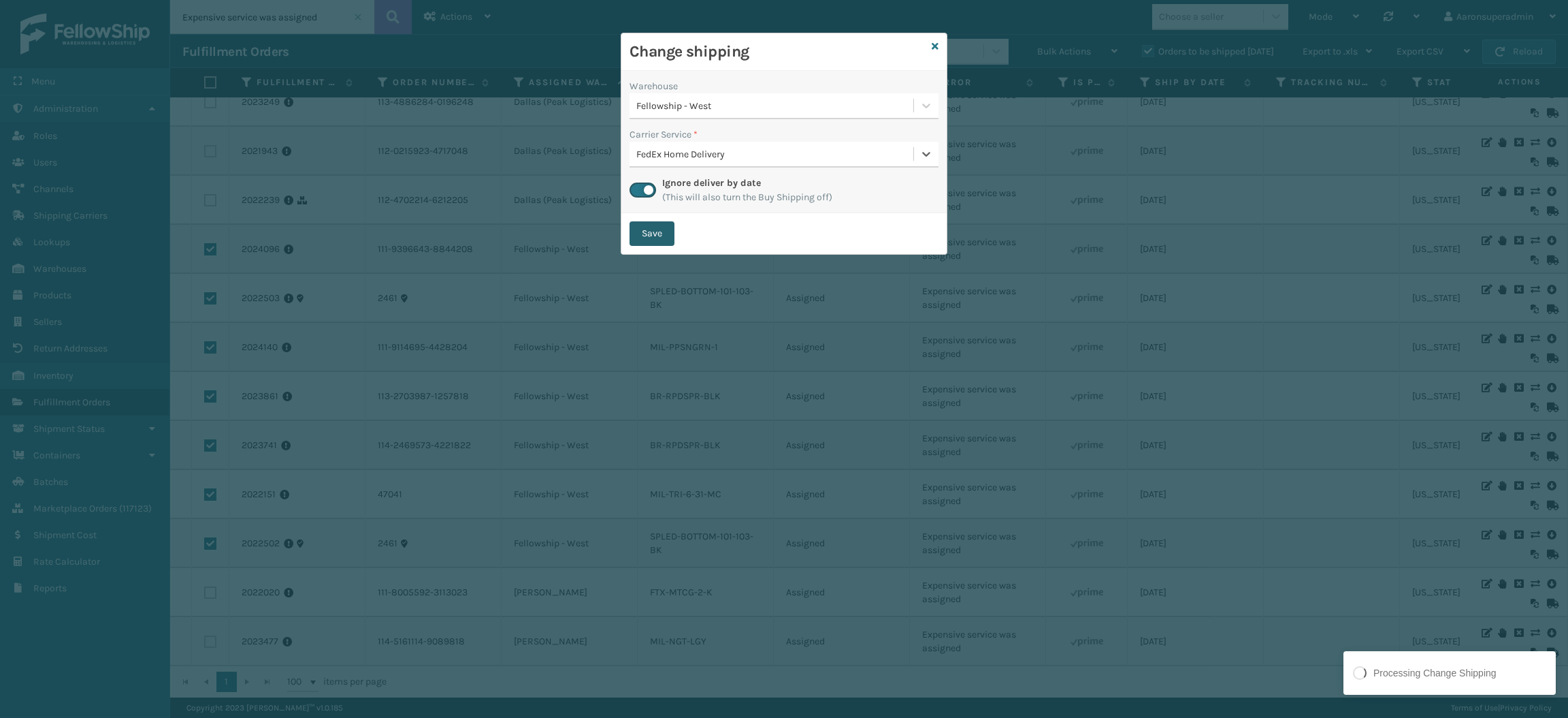
click at [650, 228] on button "Save" at bounding box center [652, 234] width 45 height 24
checkbox input "false"
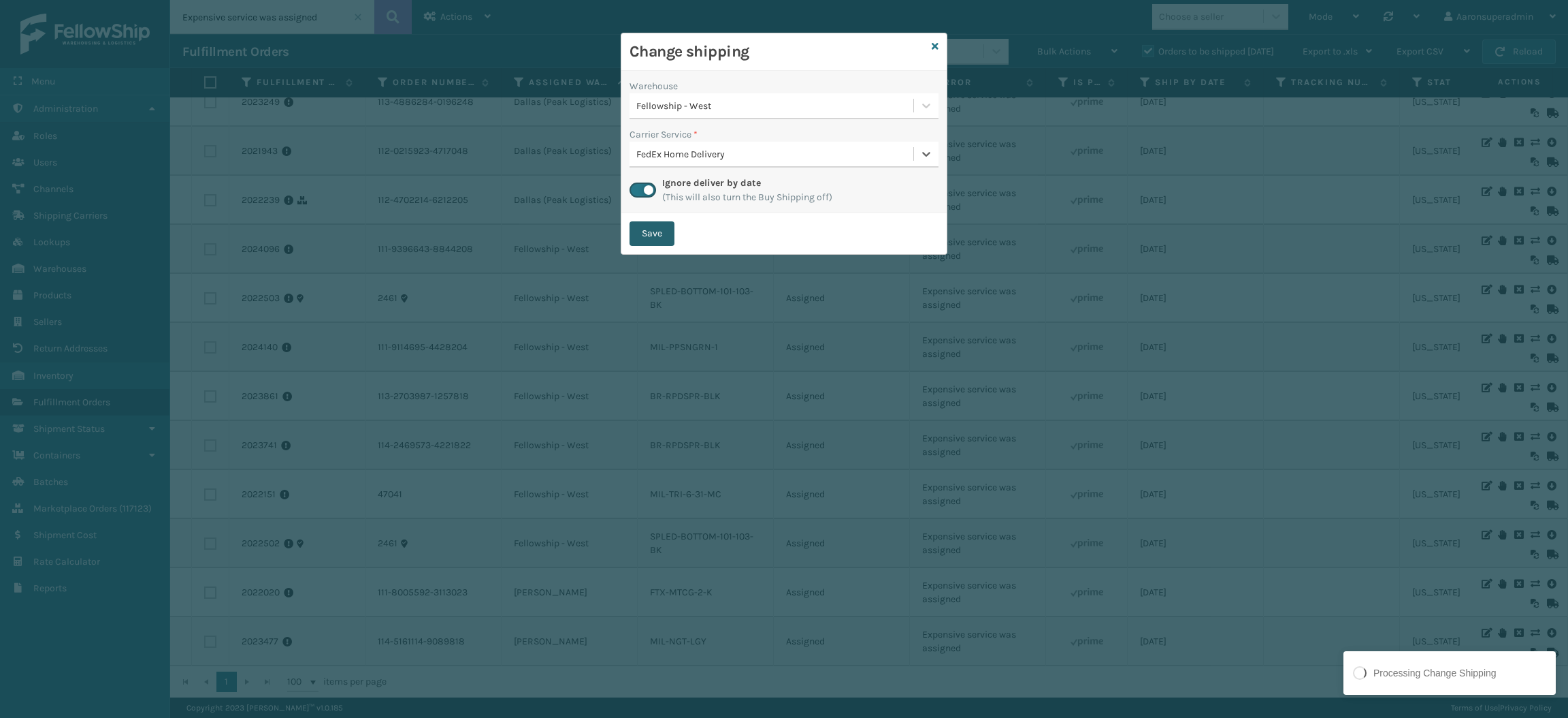
checkbox input "false"
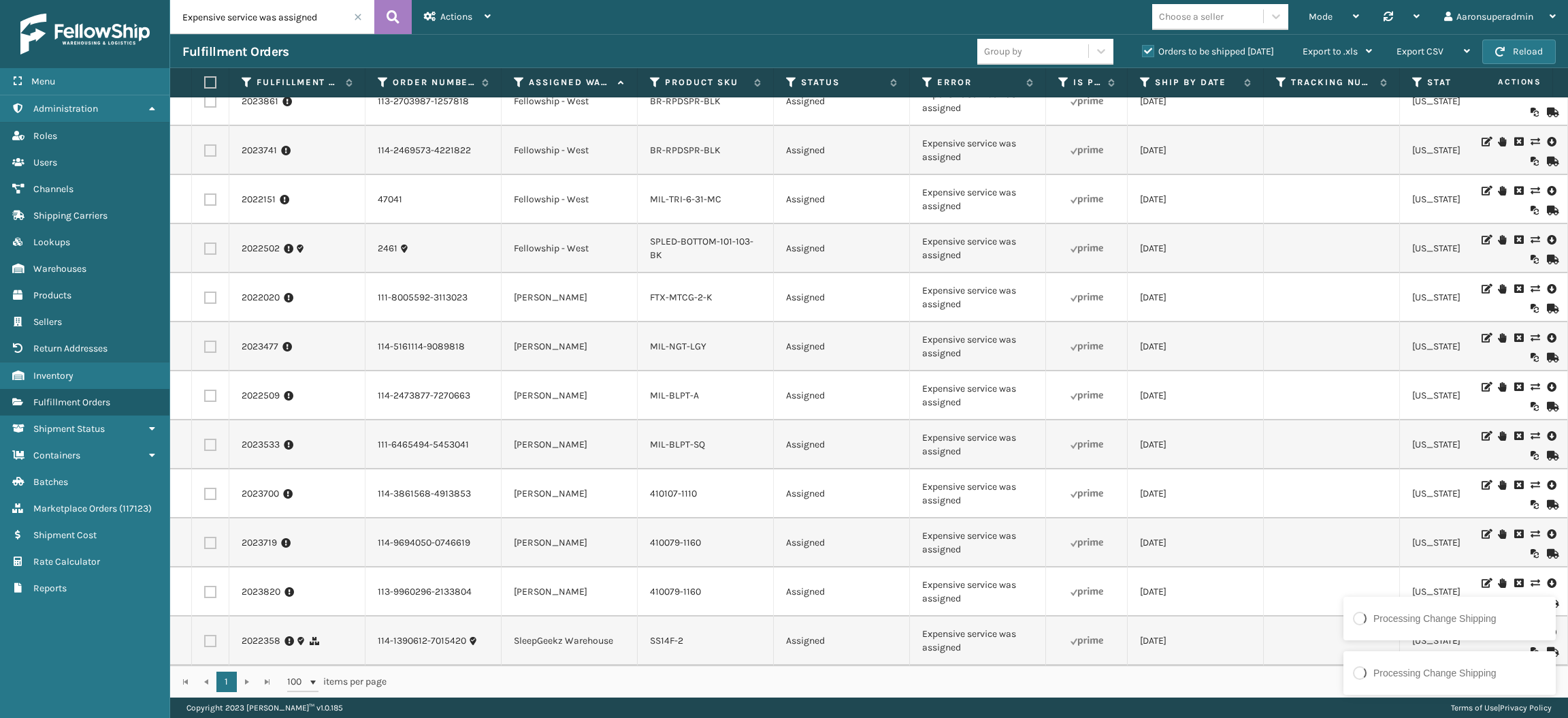
click at [211, 635] on label at bounding box center [211, 641] width 12 height 12
click at [205, 635] on input "checkbox" at bounding box center [205, 639] width 1 height 9
click at [1044, 46] on span "Bulk Actions" at bounding box center [1064, 51] width 53 height 11
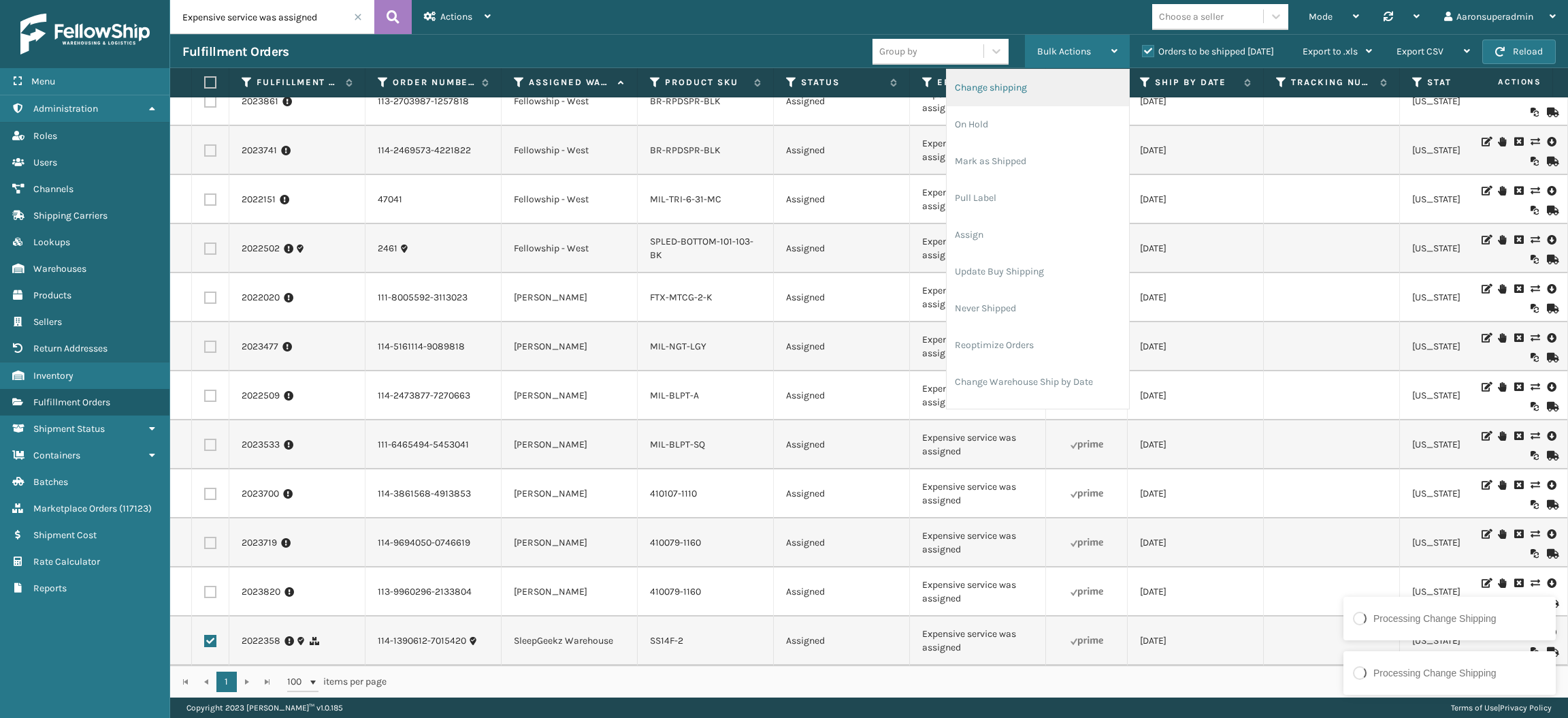
click at [1023, 98] on li "Change shipping" at bounding box center [1037, 88] width 182 height 37
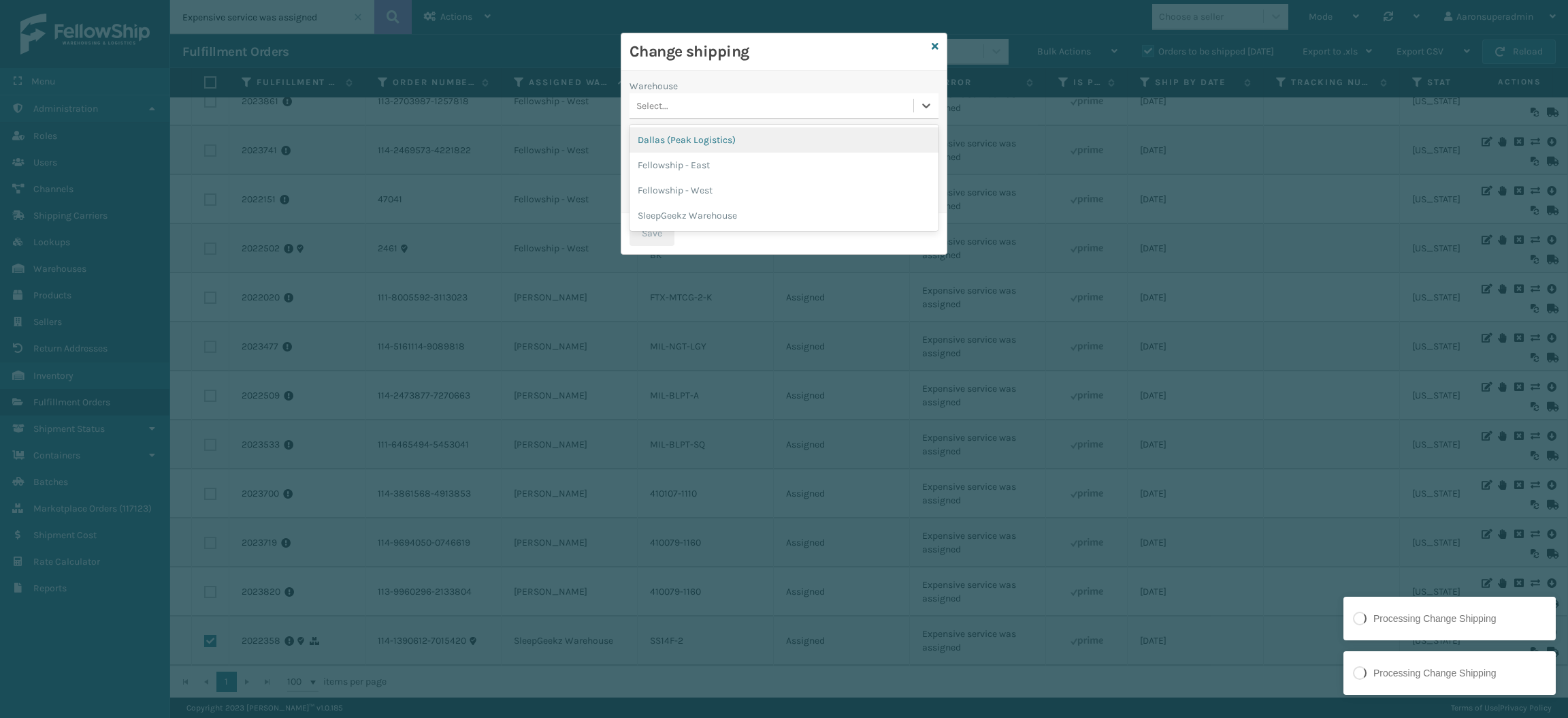
click at [755, 108] on div "Select..." at bounding box center [772, 105] width 284 height 22
click at [738, 212] on div "SleepGeekz Warehouse" at bounding box center [784, 215] width 309 height 25
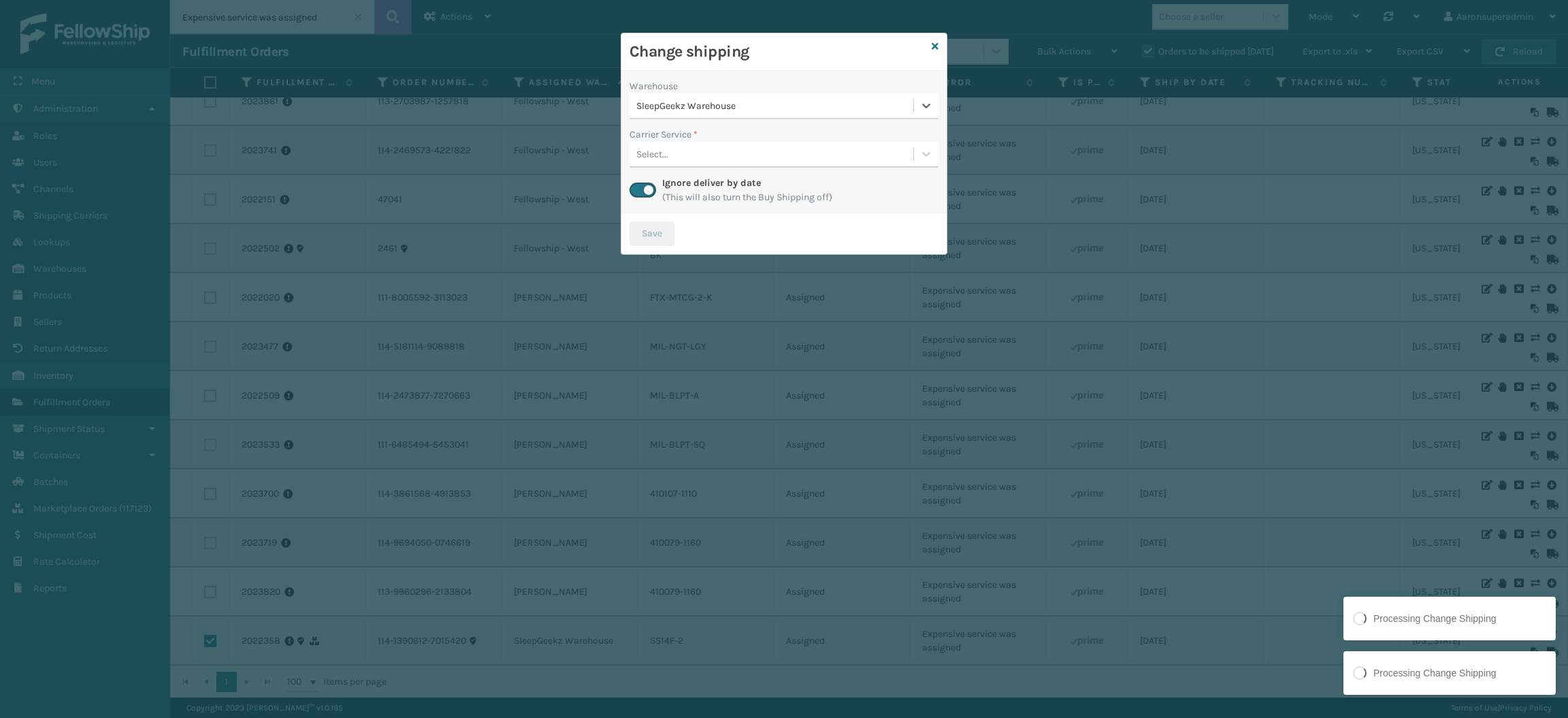
click at [695, 151] on div "Select..." at bounding box center [772, 154] width 284 height 22
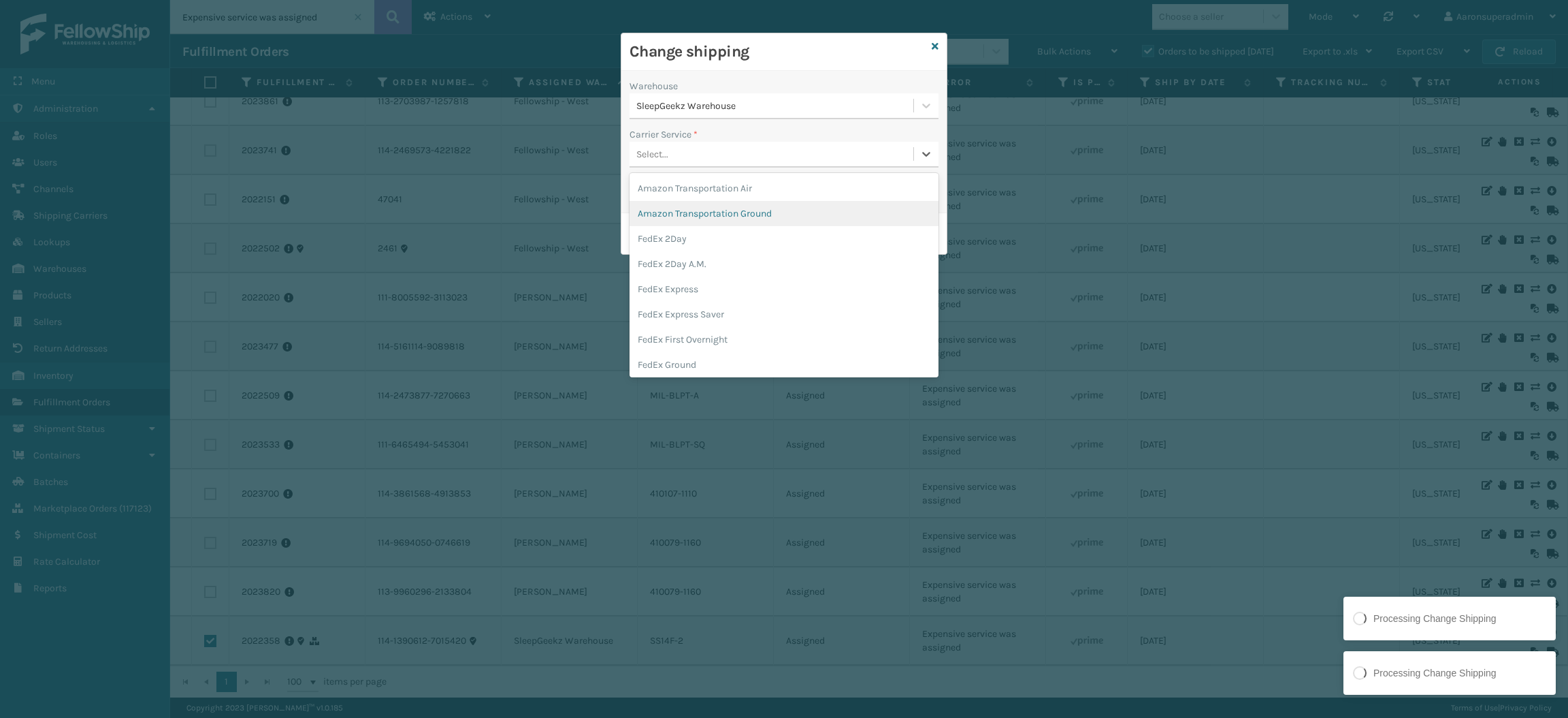
scroll to position [53, 0]
click at [687, 330] on div "FedEx Home Delivery" at bounding box center [784, 336] width 309 height 25
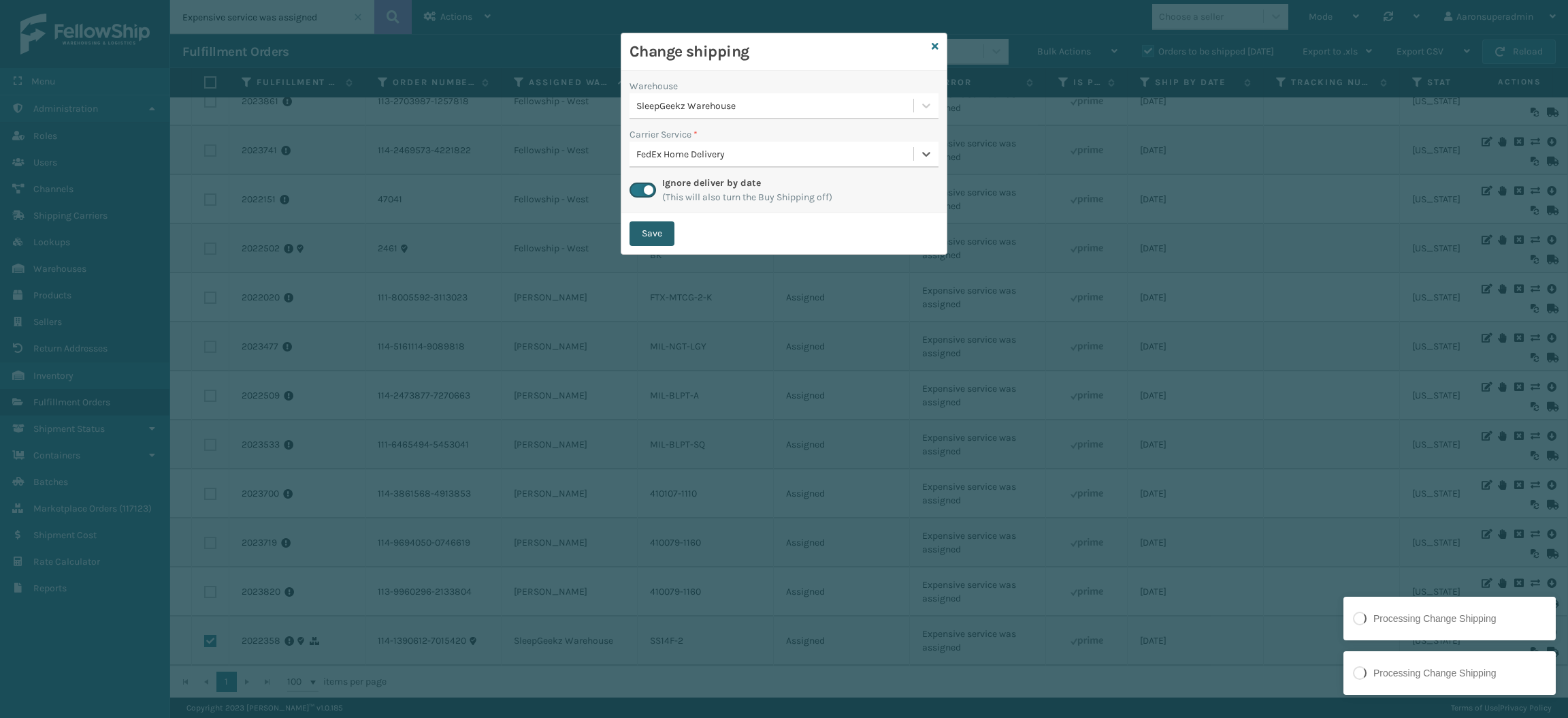
click at [653, 238] on button "Save" at bounding box center [652, 234] width 45 height 24
checkbox input "false"
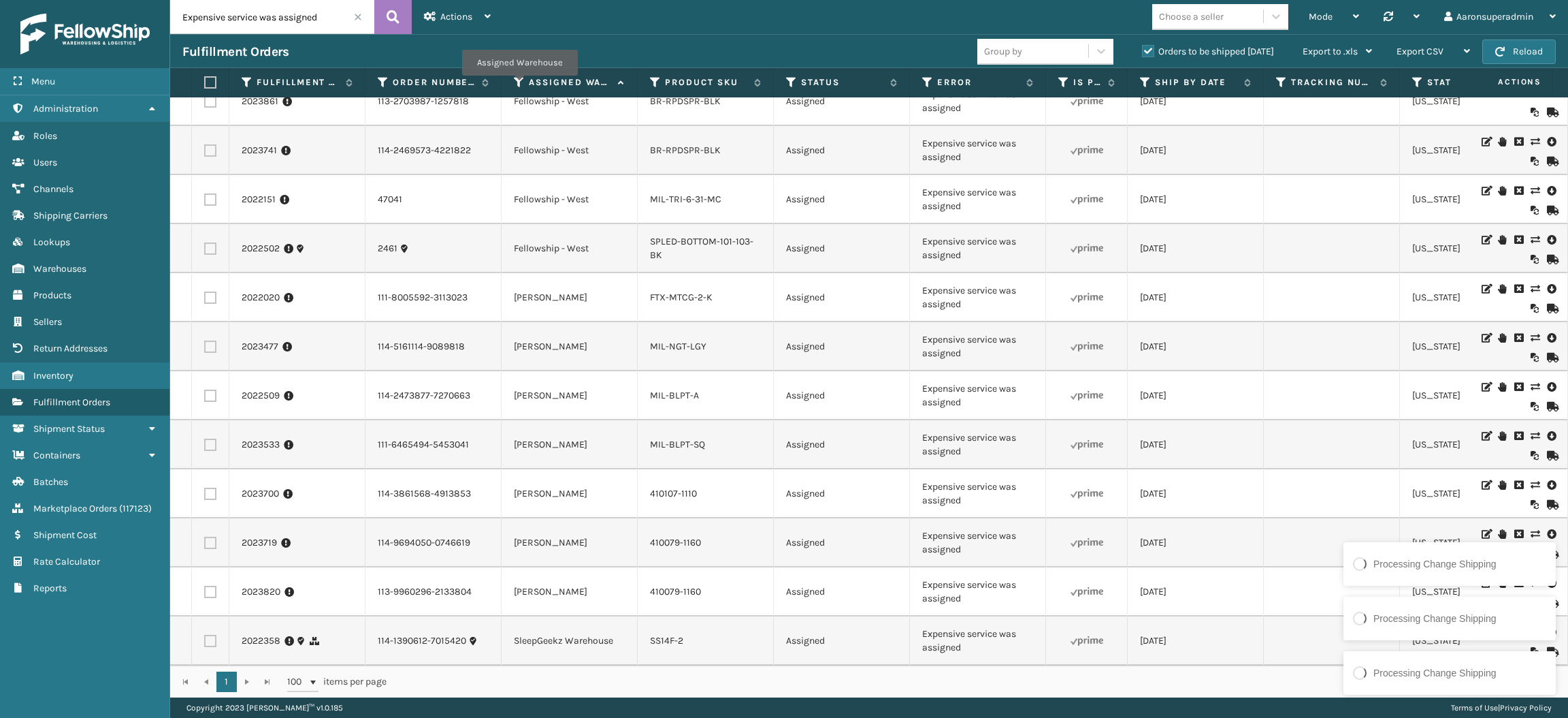
click at [519, 85] on icon at bounding box center [519, 82] width 11 height 12
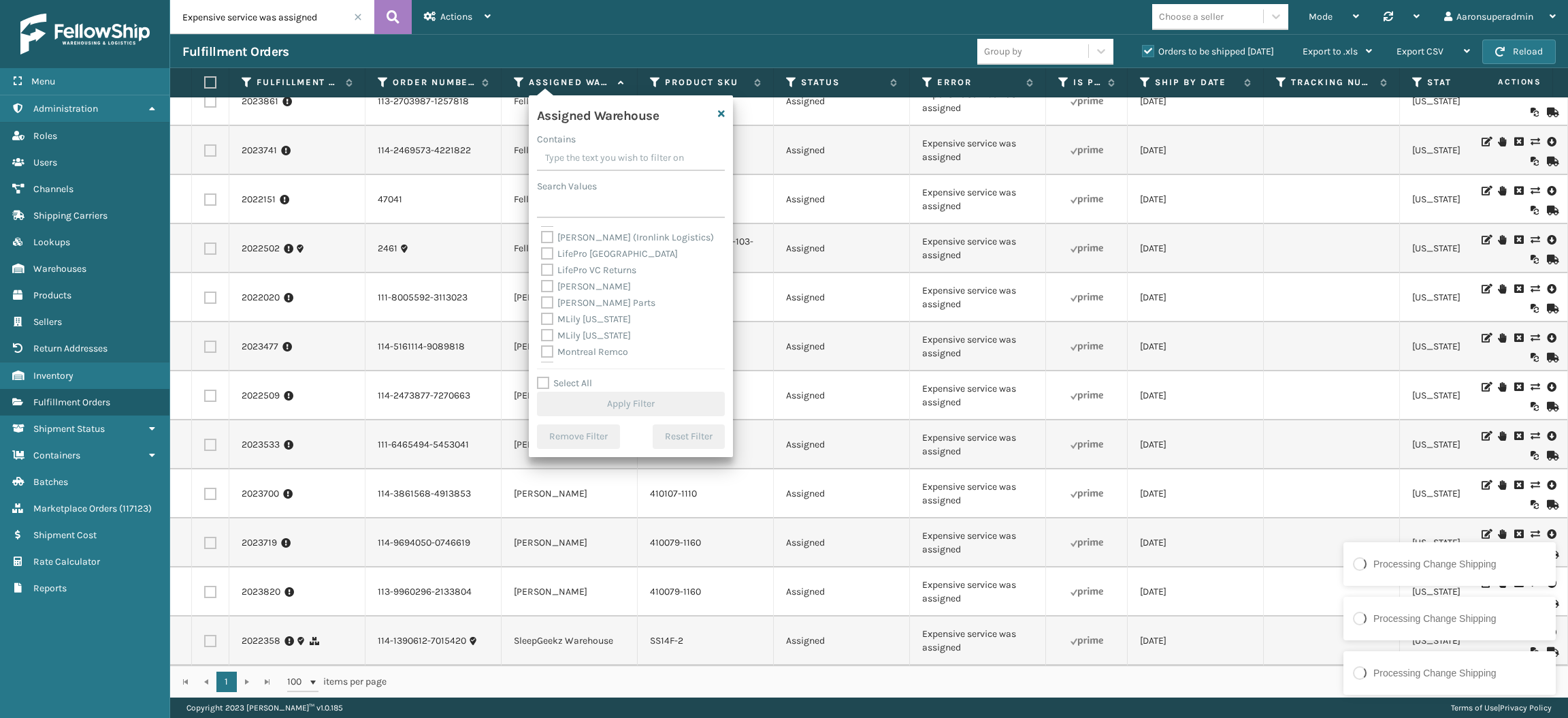
scroll to position [211, 0]
click at [586, 286] on label "[PERSON_NAME]" at bounding box center [586, 285] width 90 height 11
click at [542, 286] on input "[PERSON_NAME]" at bounding box center [541, 282] width 1 height 9
checkbox input "true"
click at [605, 405] on button "Apply Filter" at bounding box center [631, 404] width 188 height 24
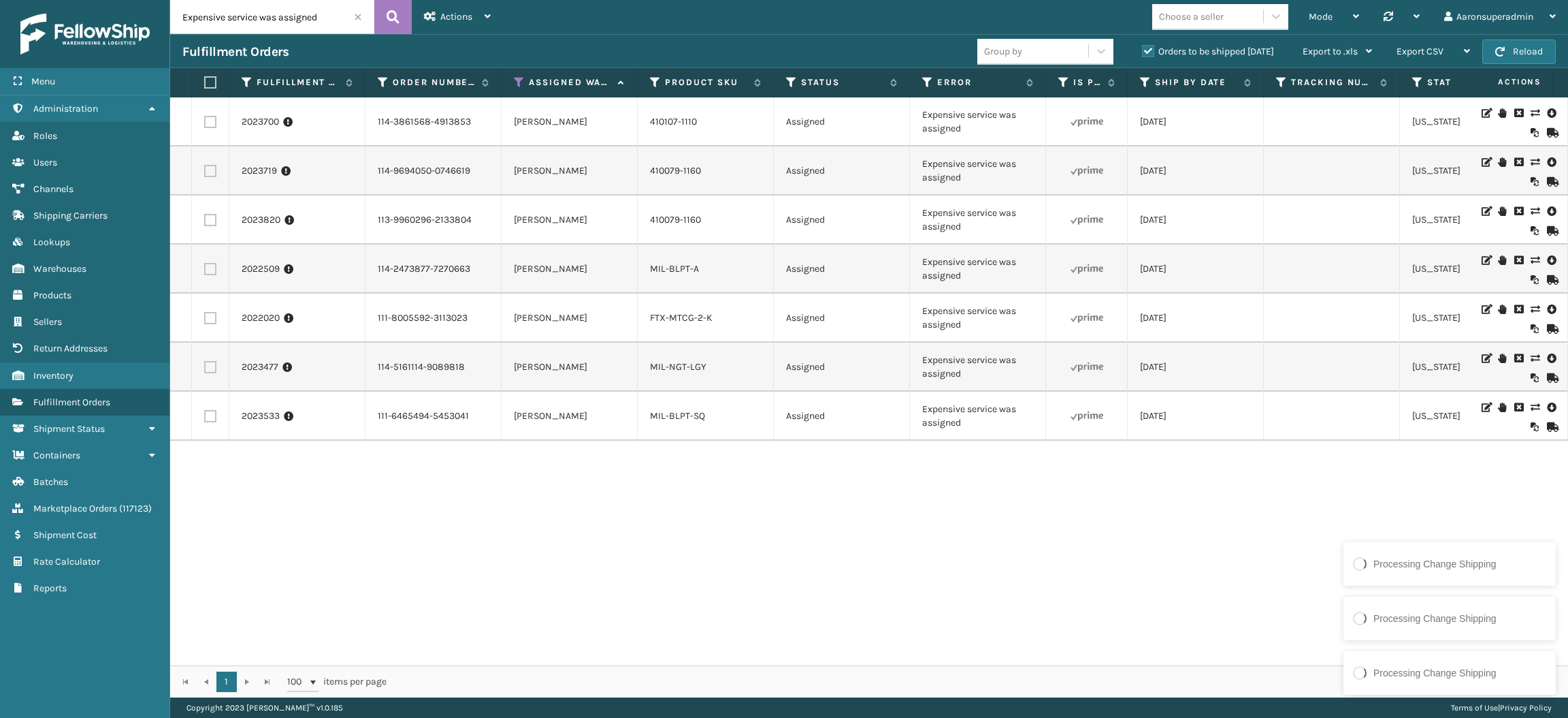
click at [211, 81] on label at bounding box center [208, 82] width 8 height 12
click at [205, 81] on input "checkbox" at bounding box center [205, 83] width 1 height 9
checkbox input "true"
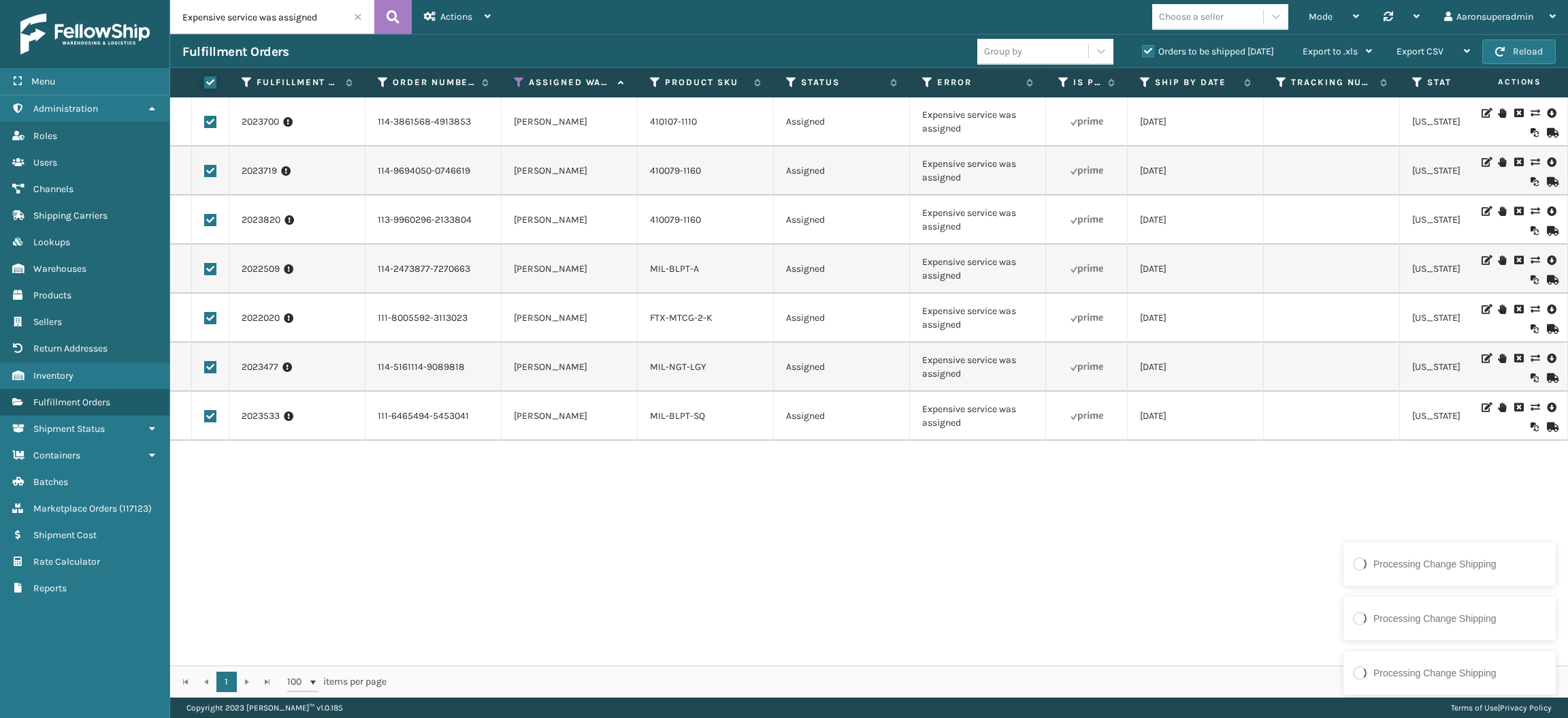
checkbox input "true"
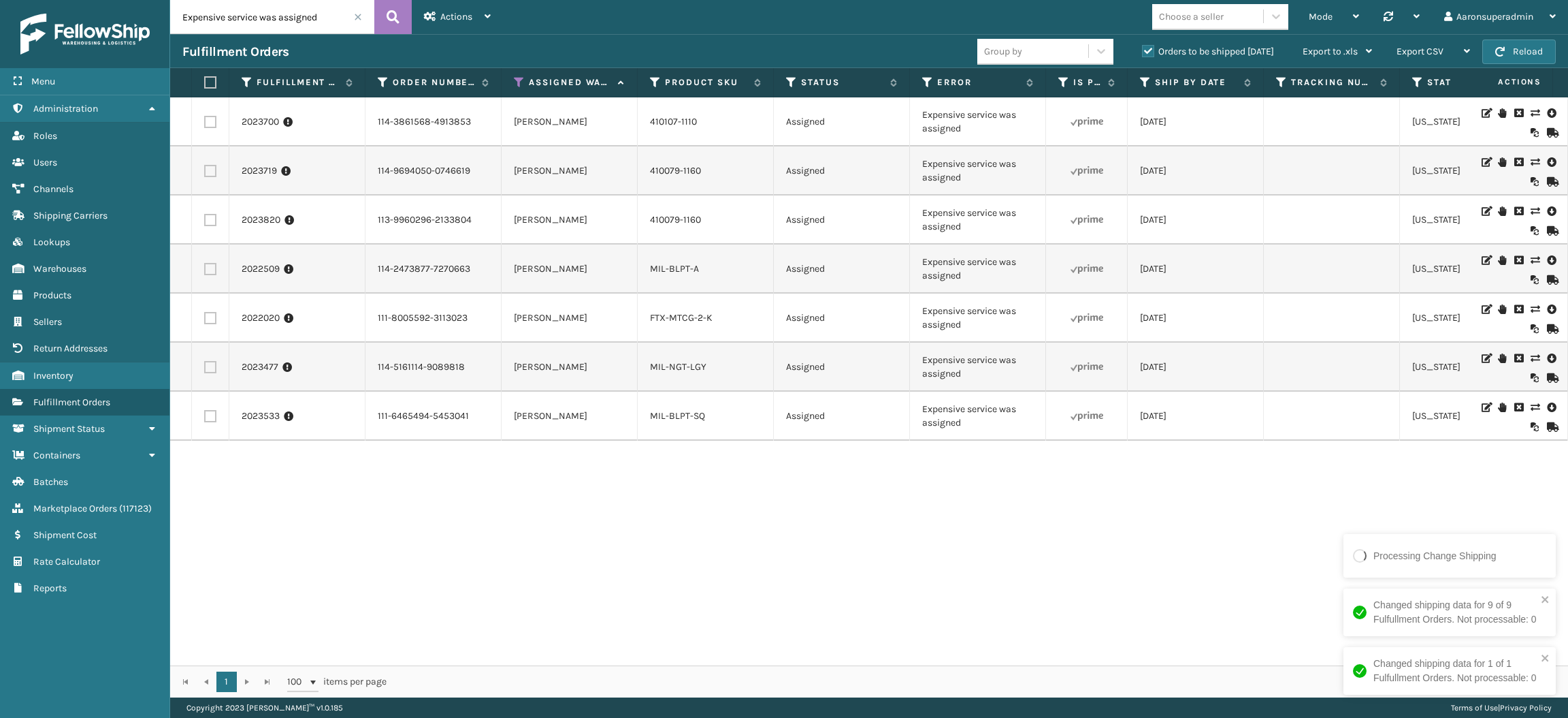
click at [207, 82] on label at bounding box center [208, 82] width 8 height 12
click at [205, 82] on input "checkbox" at bounding box center [205, 83] width 1 height 9
checkbox input "true"
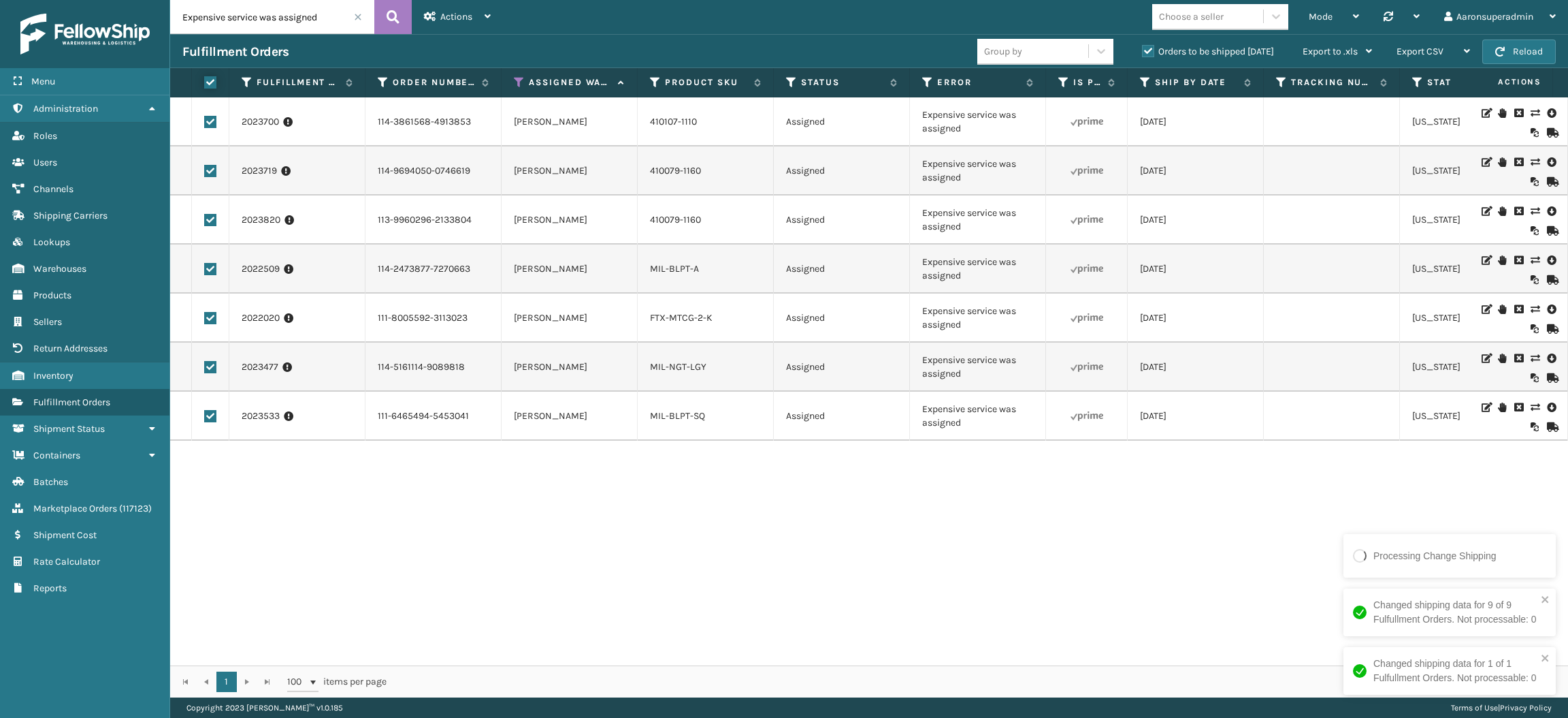
checkbox input "true"
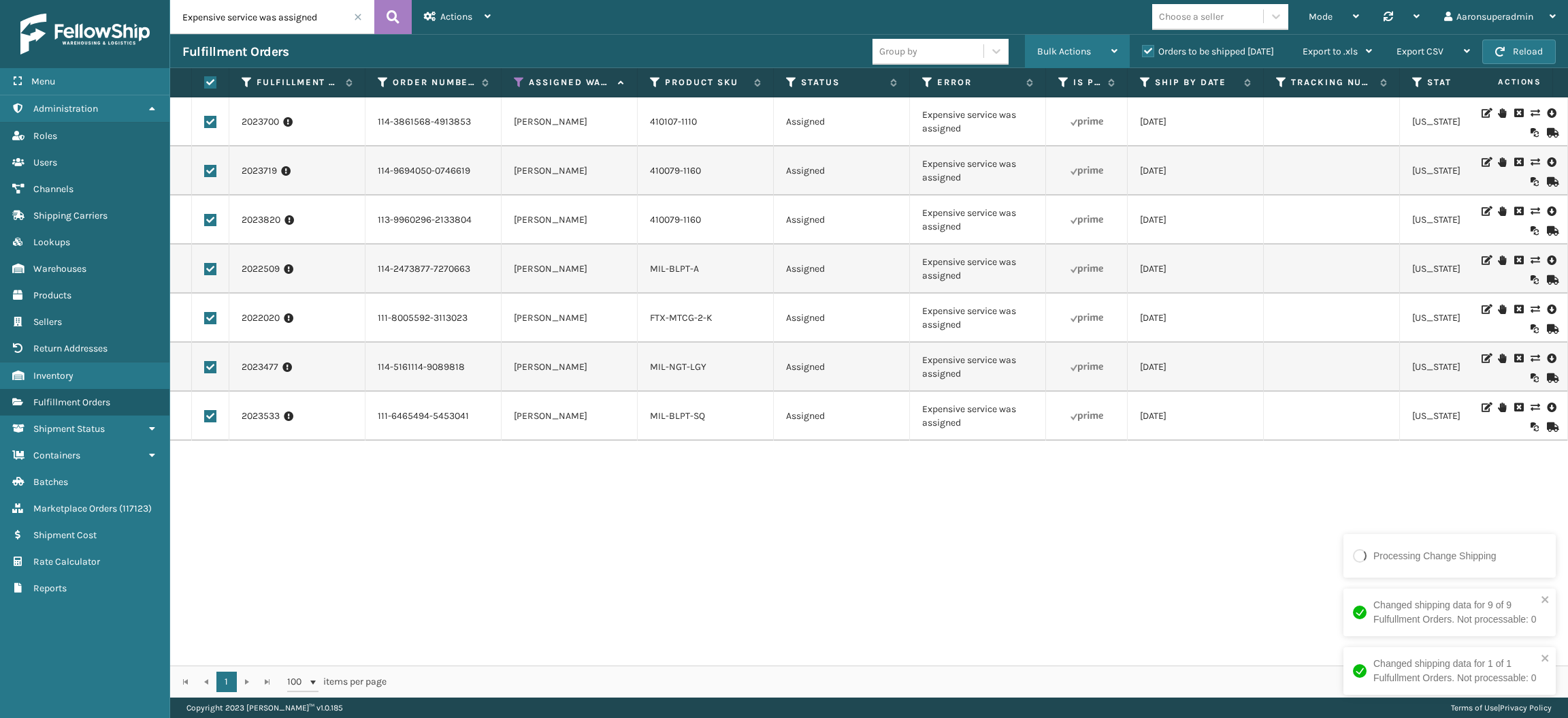
click at [1081, 46] on span "Bulk Actions" at bounding box center [1064, 51] width 53 height 11
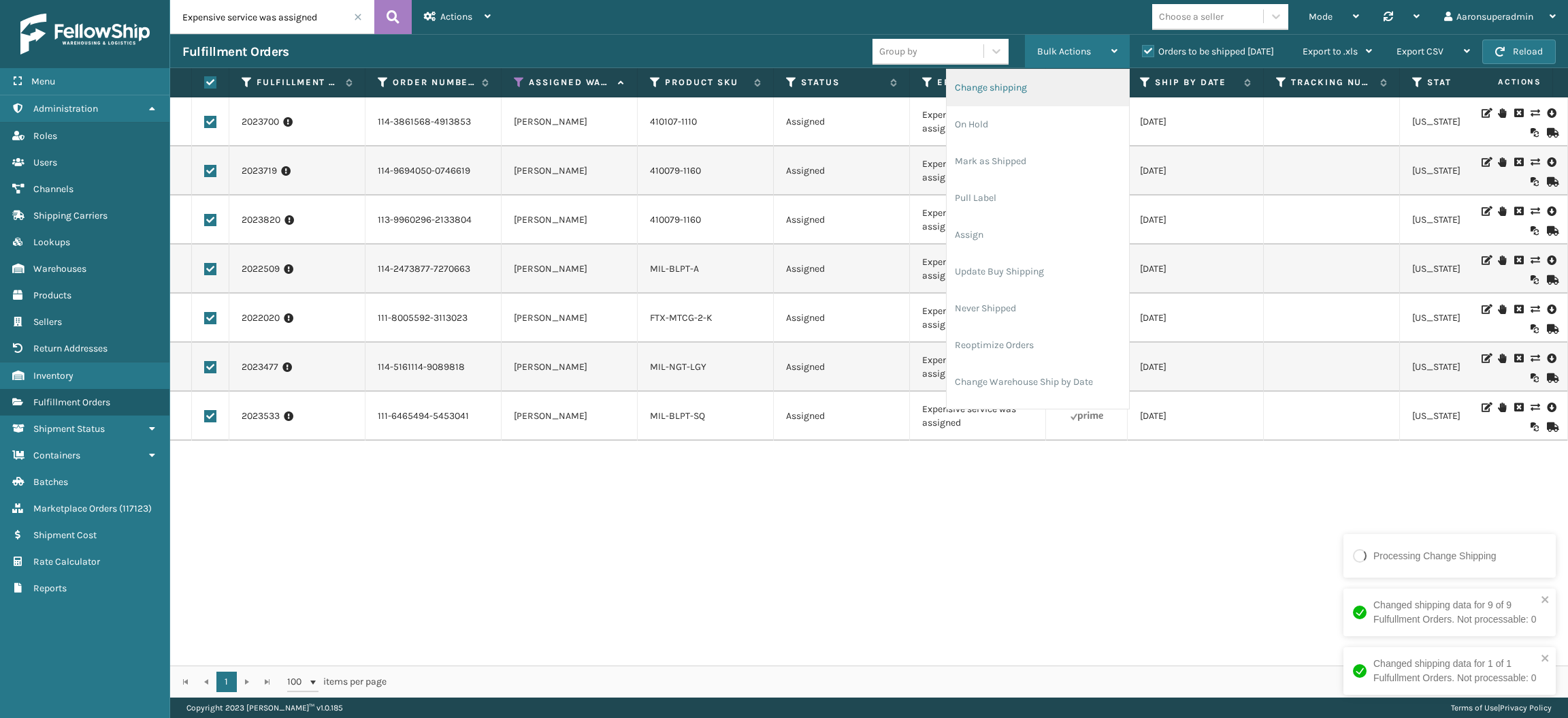
click at [1018, 85] on li "Change shipping" at bounding box center [1037, 88] width 182 height 37
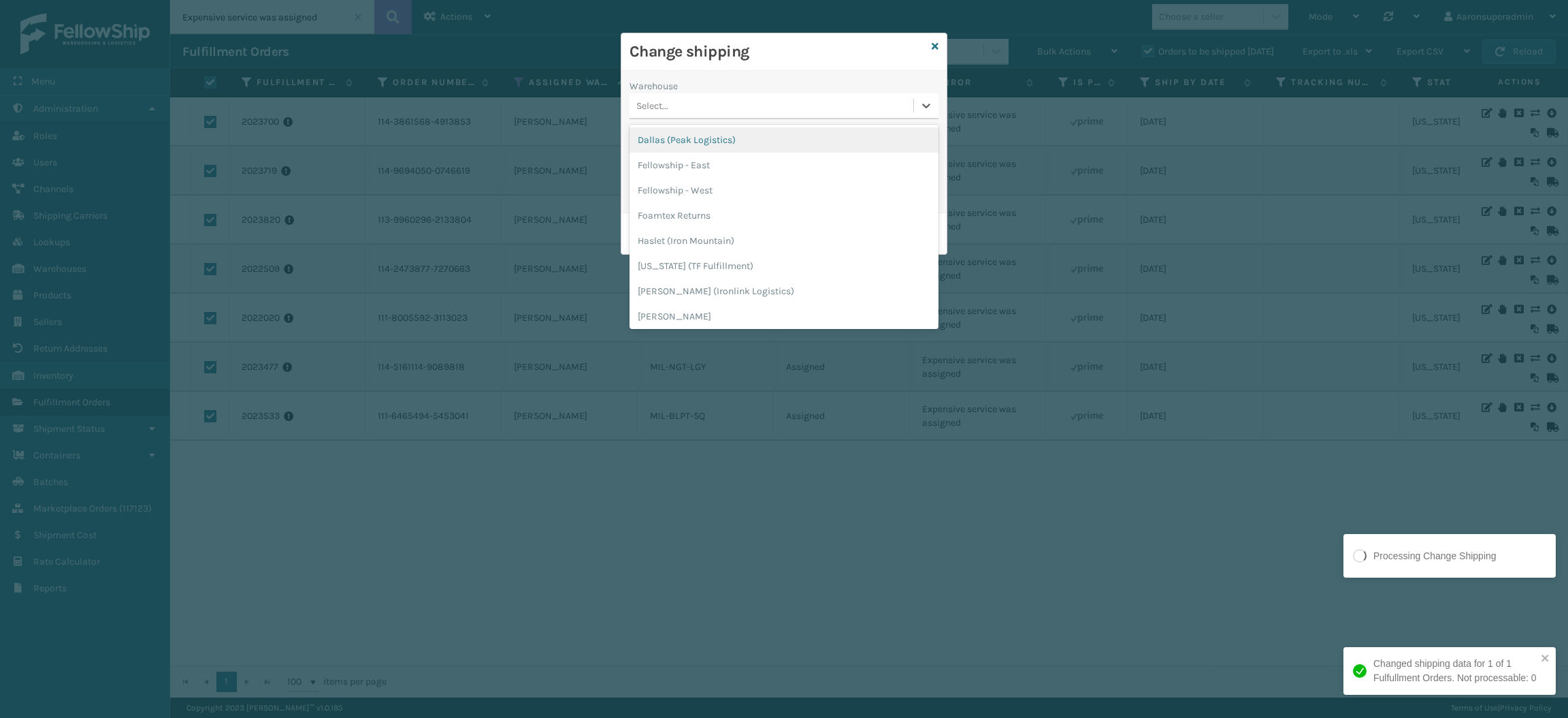
click at [728, 102] on div "Select..." at bounding box center [772, 105] width 284 height 22
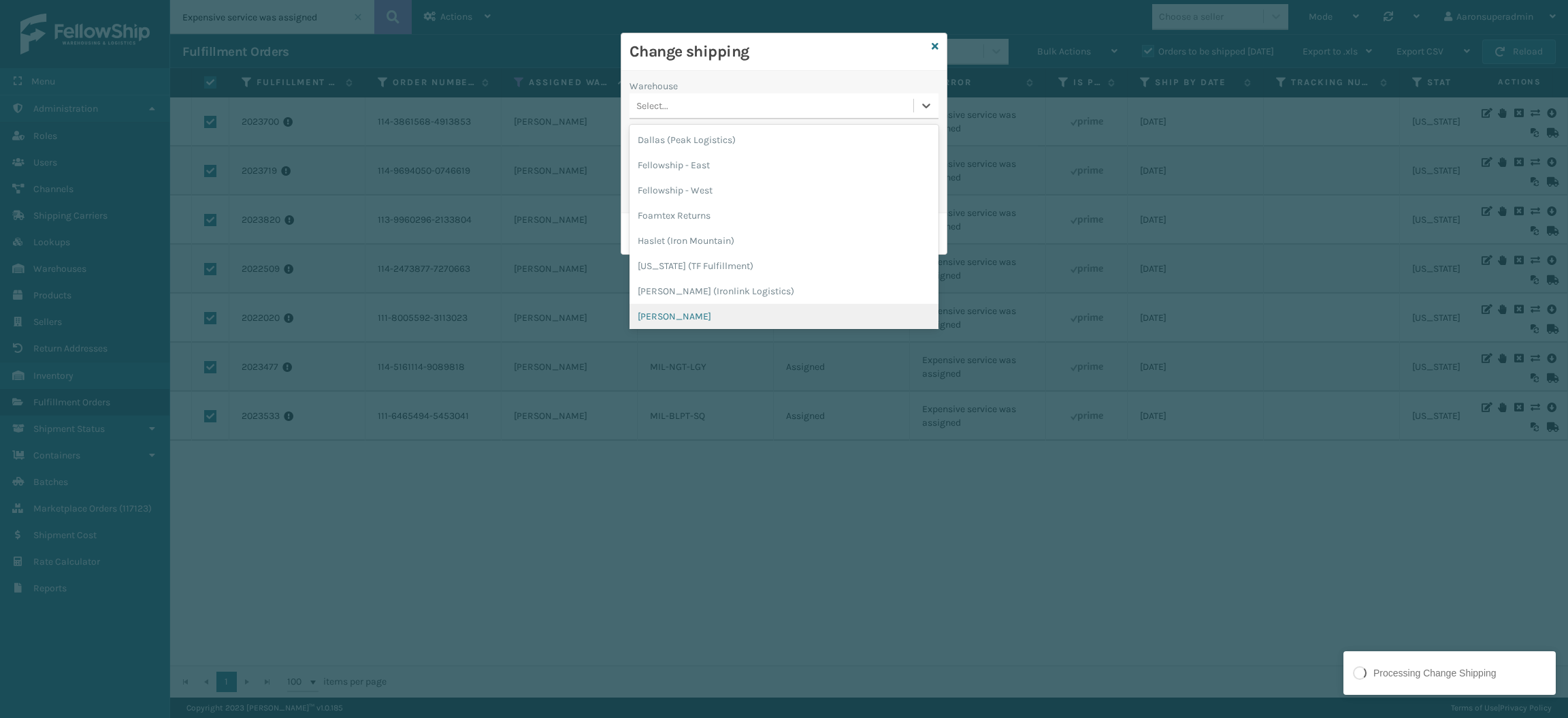
click at [670, 320] on div "[PERSON_NAME]" at bounding box center [784, 316] width 309 height 25
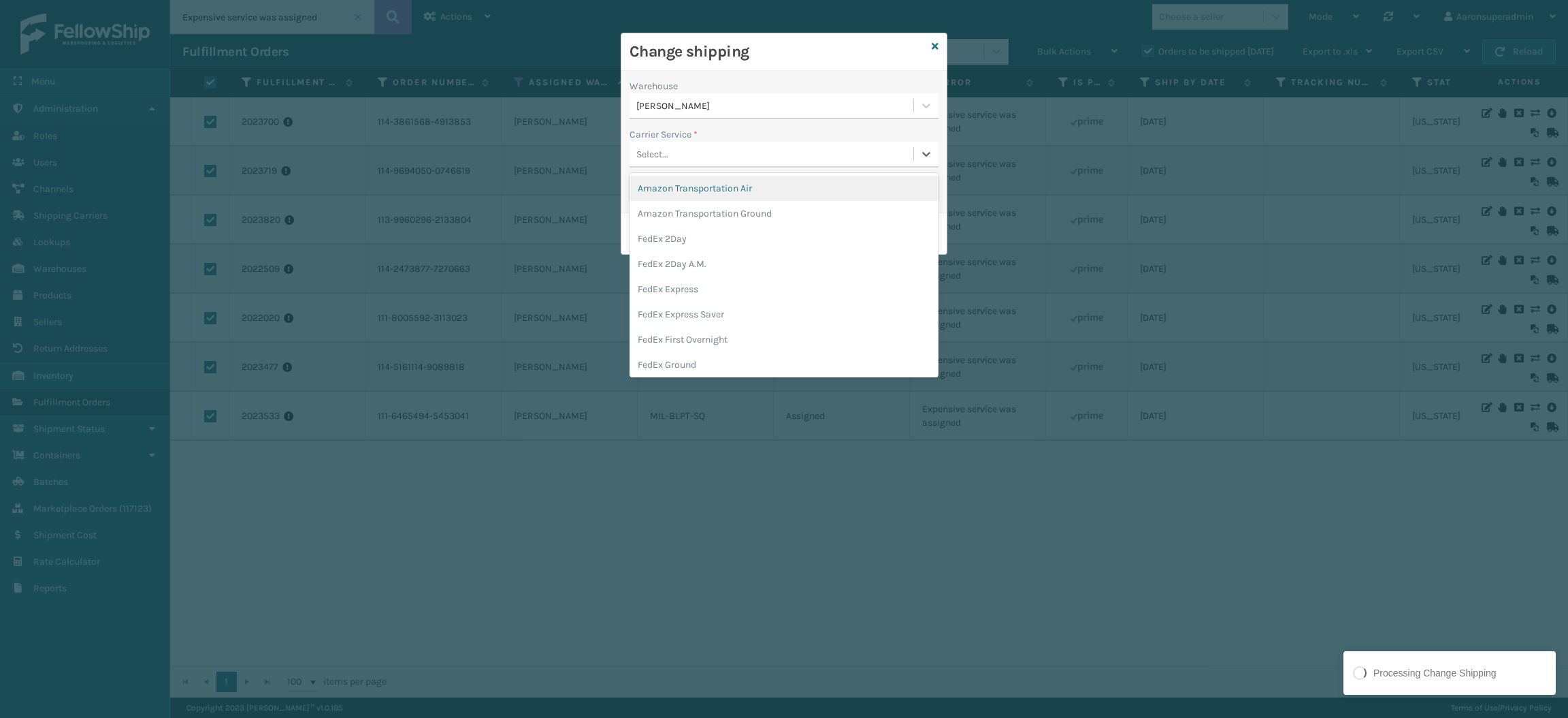
click at [672, 159] on div "Select..." at bounding box center [772, 154] width 284 height 22
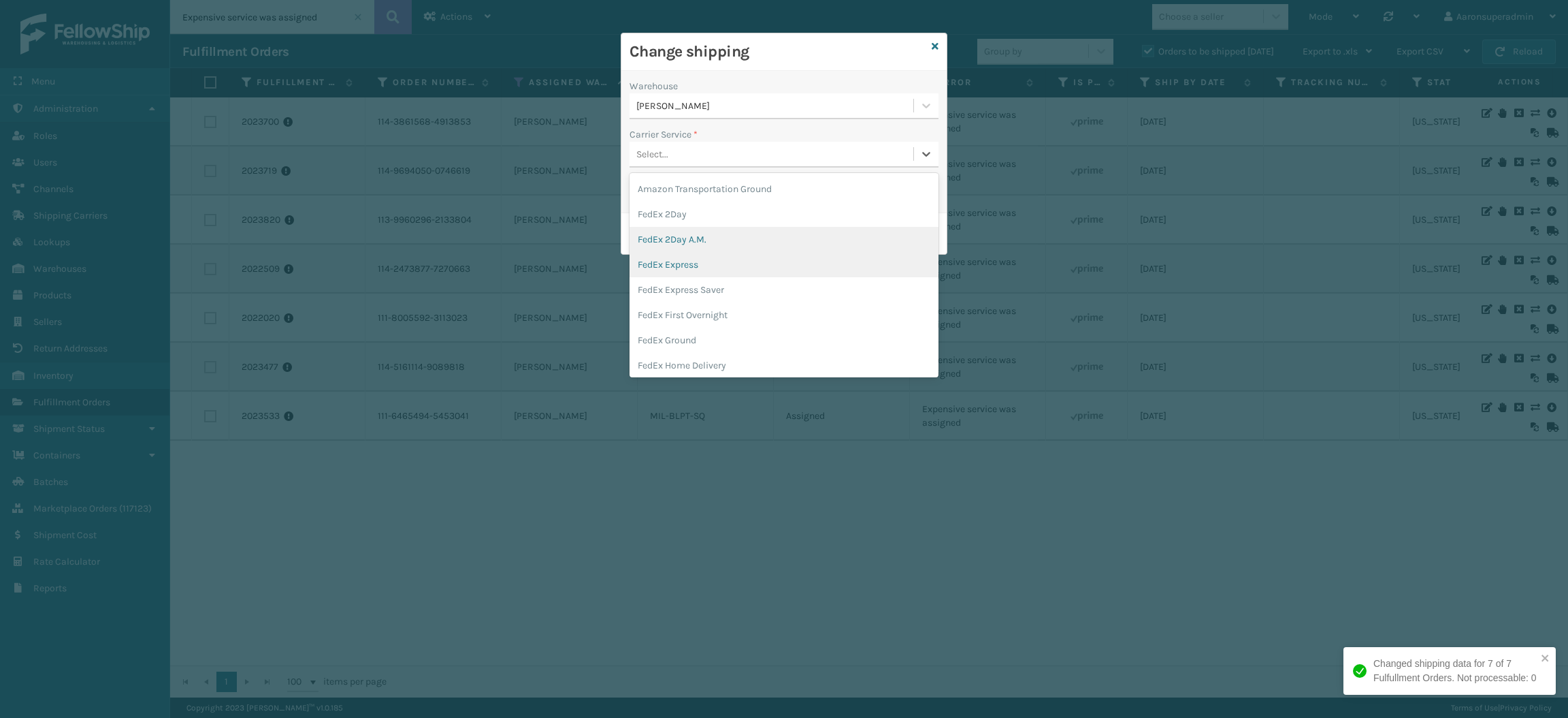
scroll to position [32, 0]
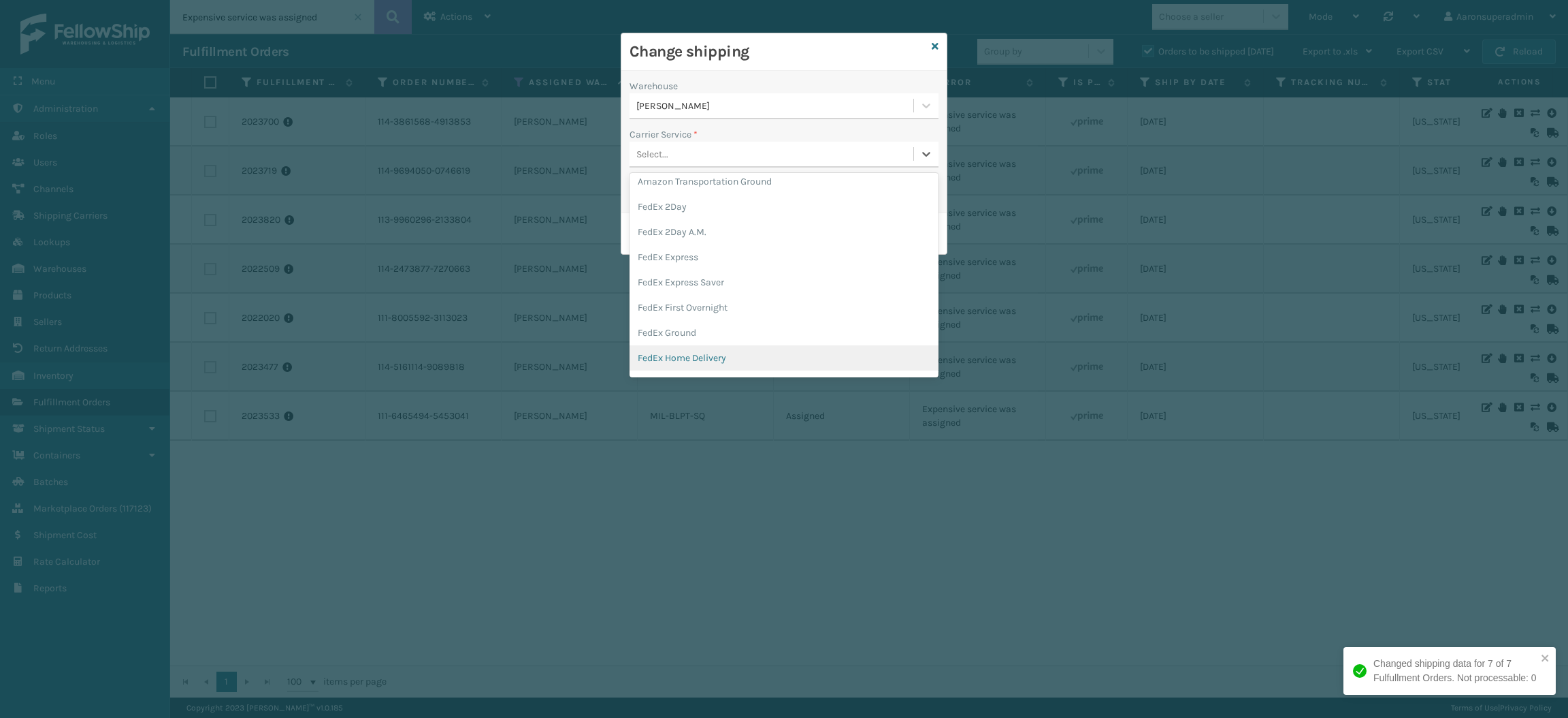
click at [689, 355] on div "FedEx Home Delivery" at bounding box center [784, 357] width 309 height 25
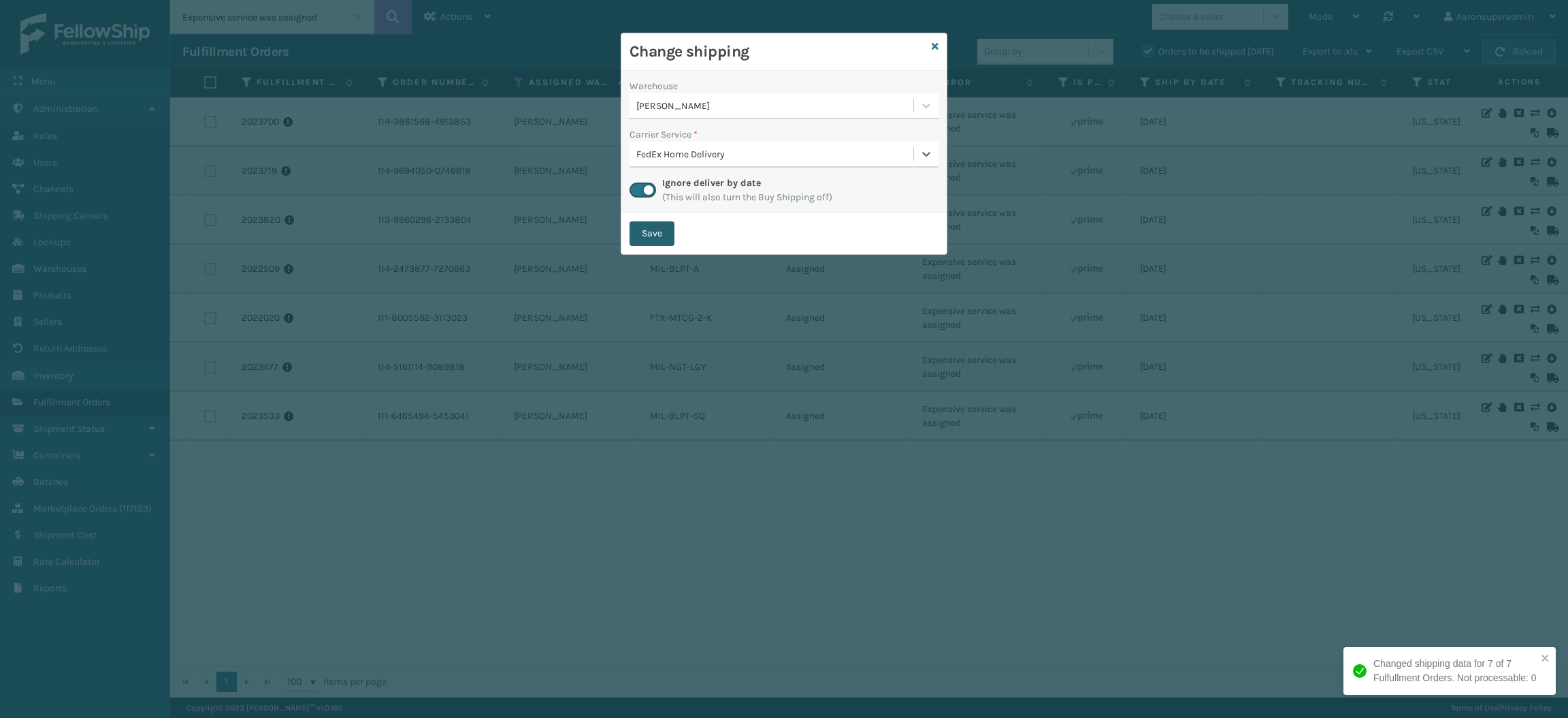
click at [647, 236] on button "Save" at bounding box center [652, 234] width 45 height 24
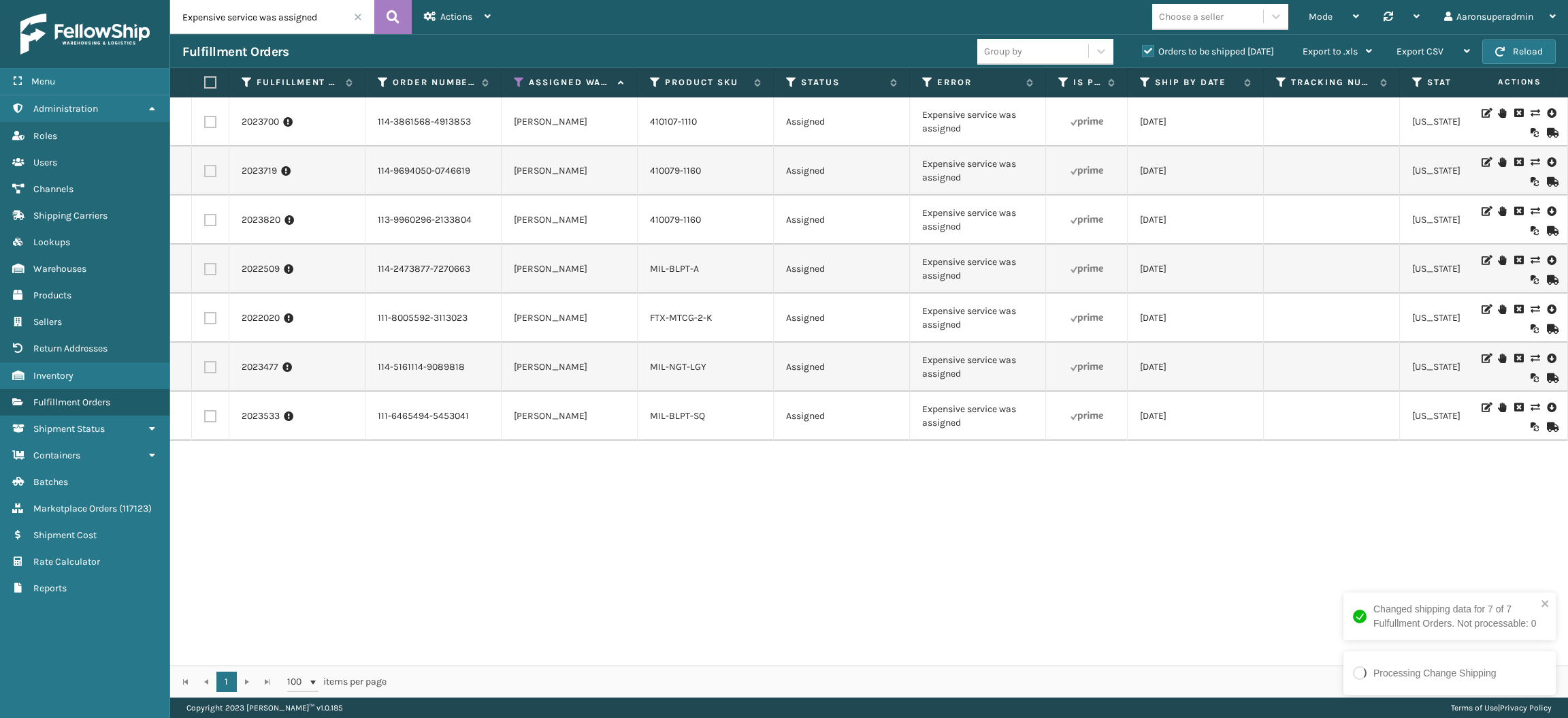
click at [358, 16] on span at bounding box center [358, 17] width 8 height 8
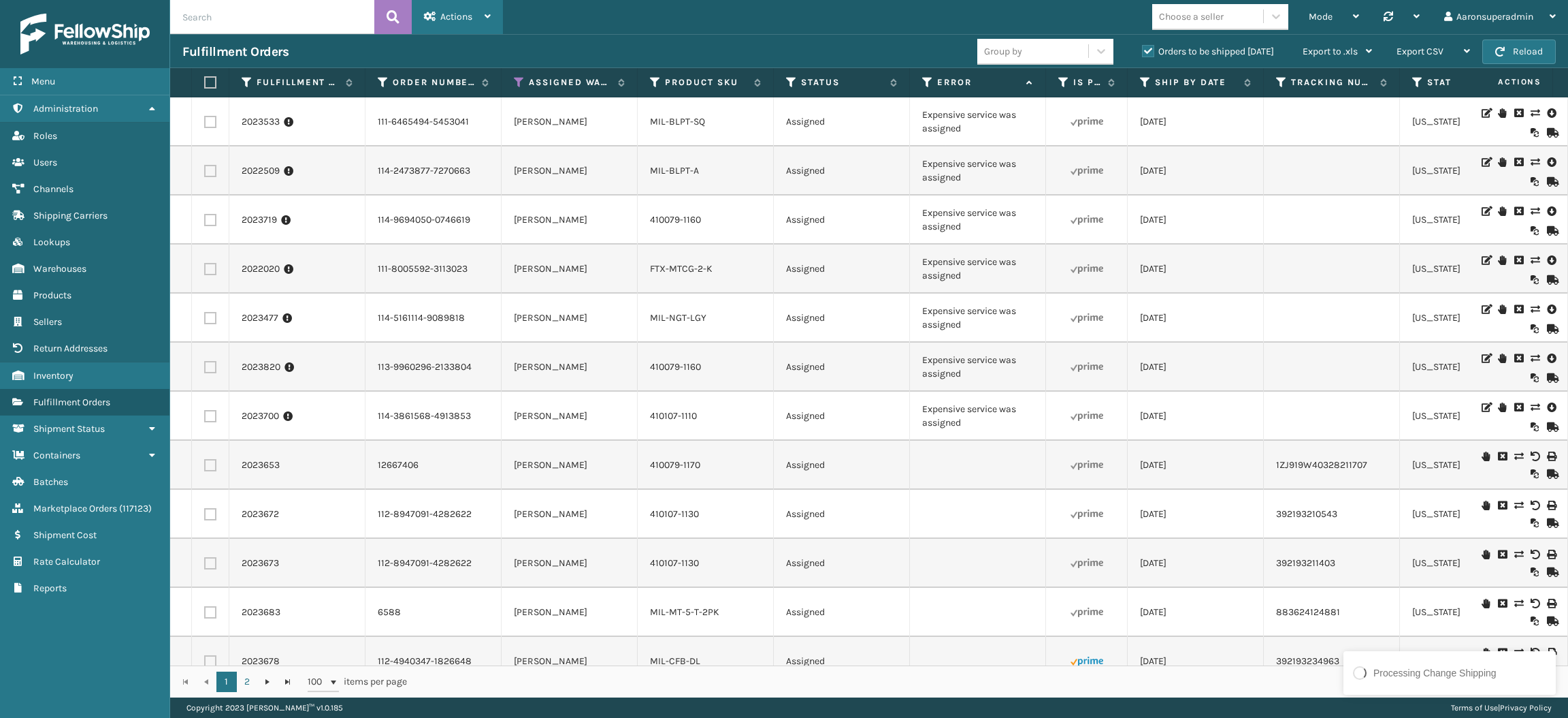
click at [449, 24] on div "Actions" at bounding box center [457, 17] width 66 height 34
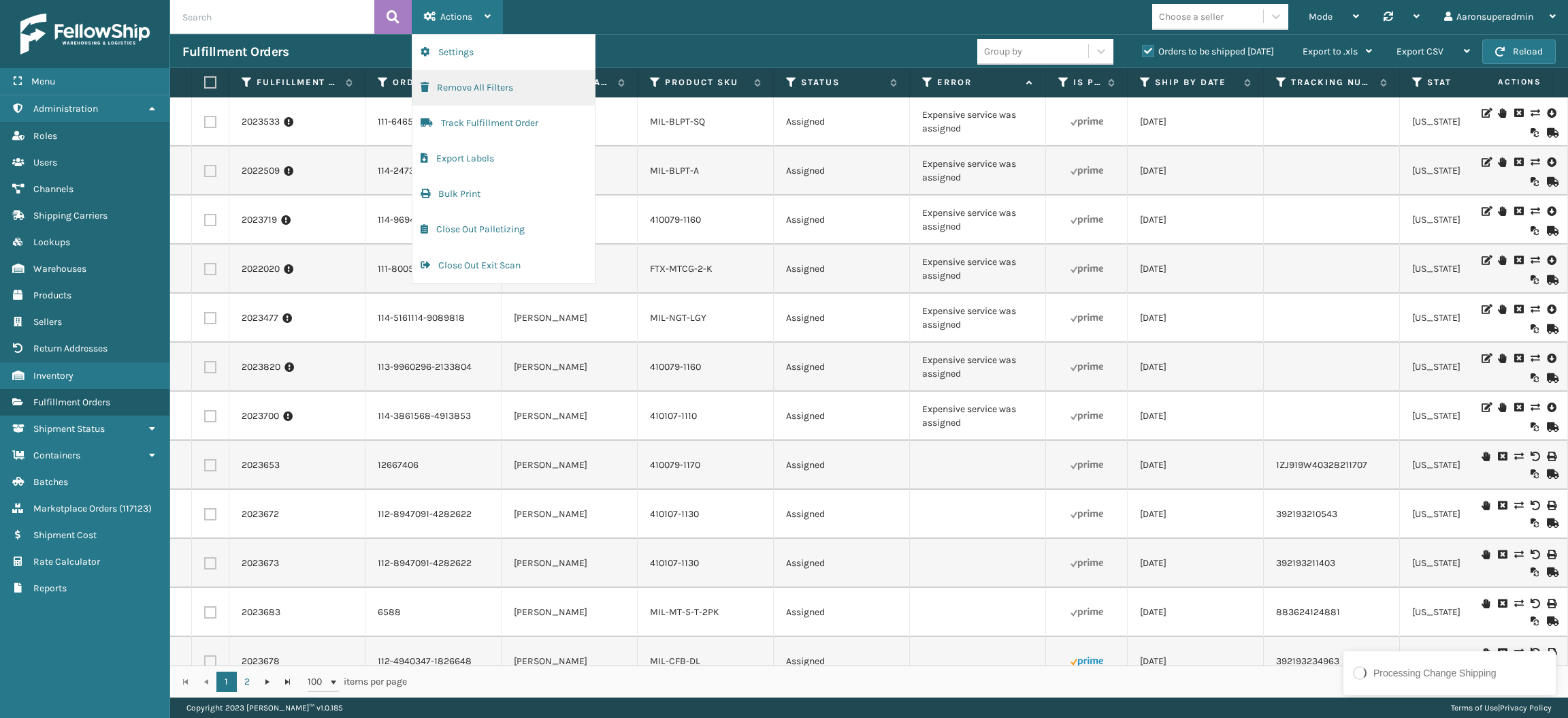
click at [467, 92] on button "Remove All Filters" at bounding box center [503, 88] width 182 height 35
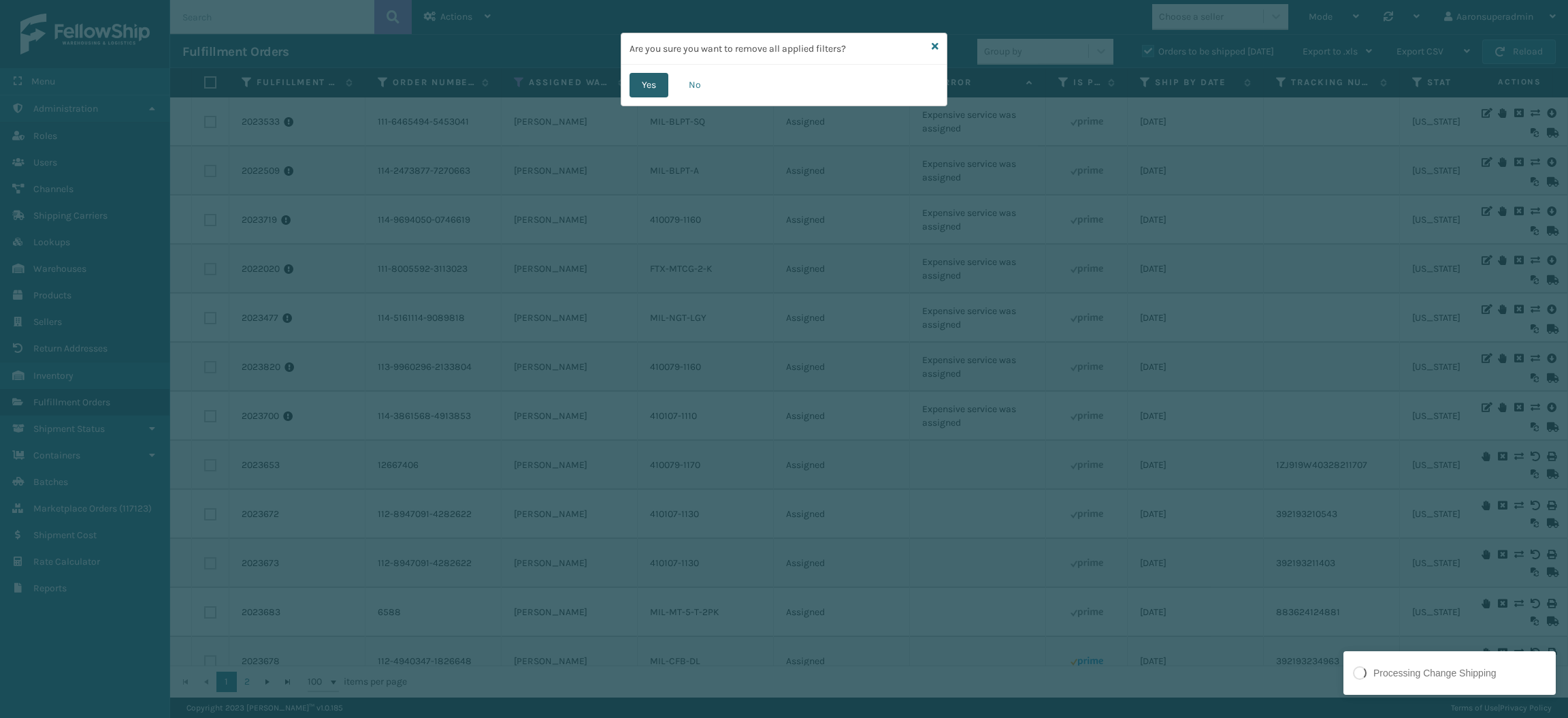
click at [636, 93] on button "Yes" at bounding box center [649, 85] width 39 height 24
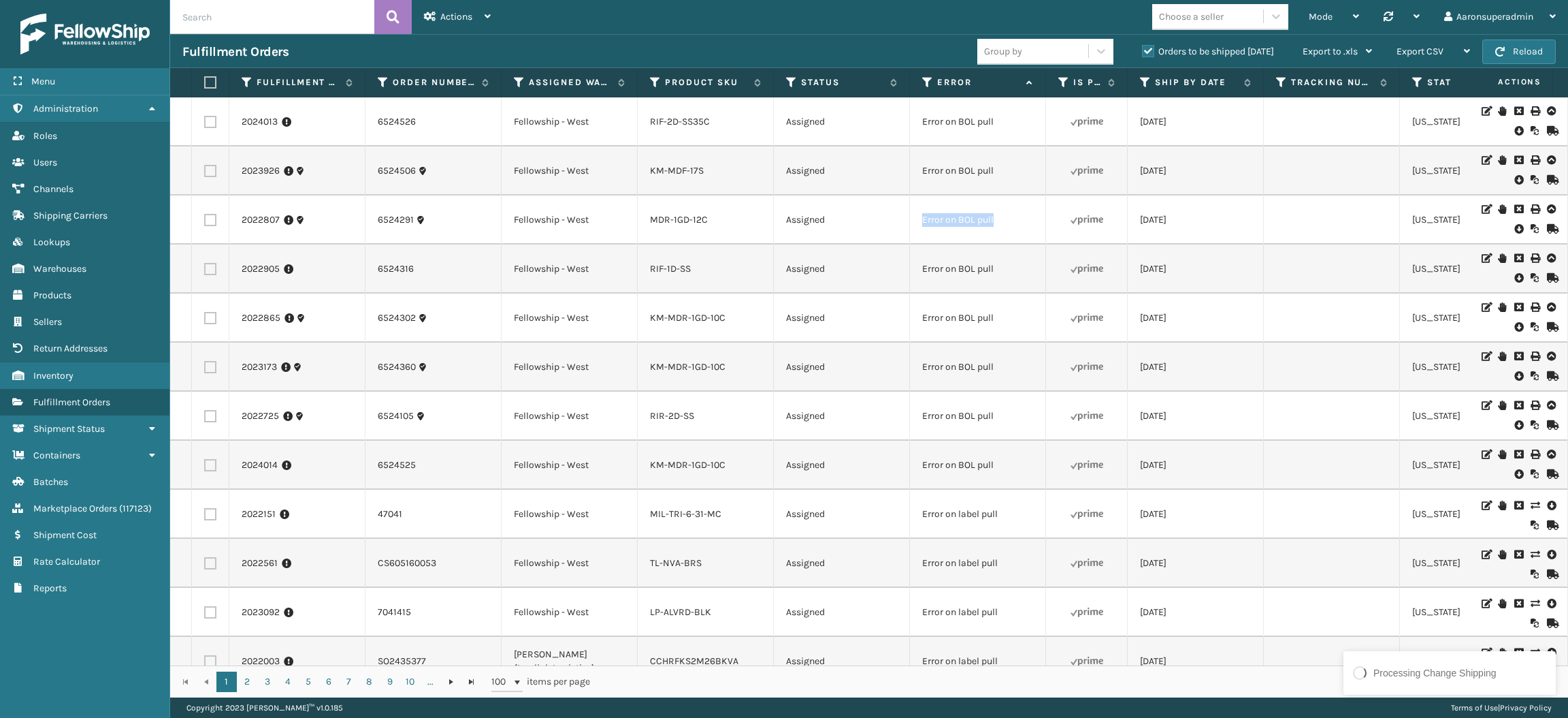
drag, startPoint x: 1026, startPoint y: 232, endPoint x: 886, endPoint y: 223, distance: 140.3
copy tr "Error on BOL pull"
click at [334, 22] on input "text" at bounding box center [273, 17] width 205 height 34
paste input "Error on BOL pull"
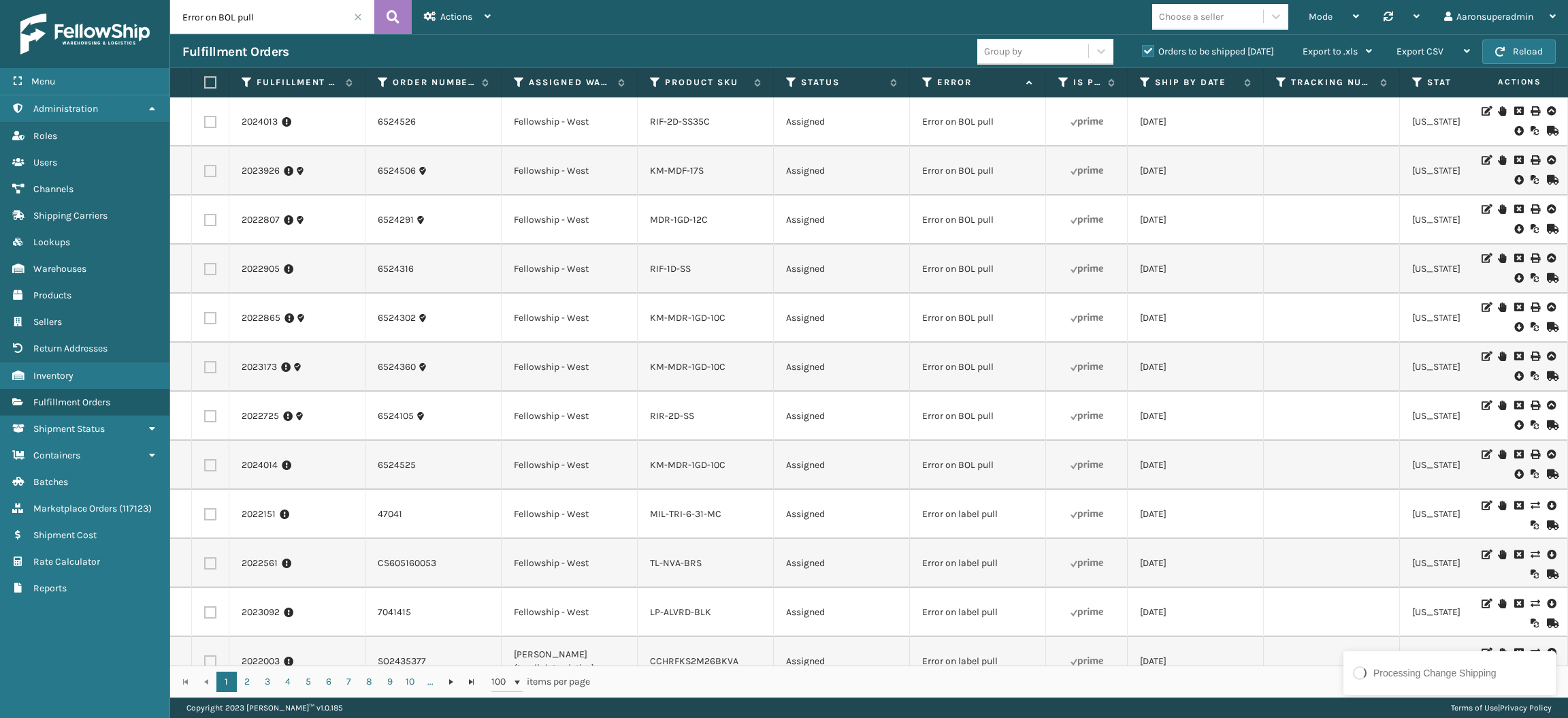
type input "Error on BOL pull"
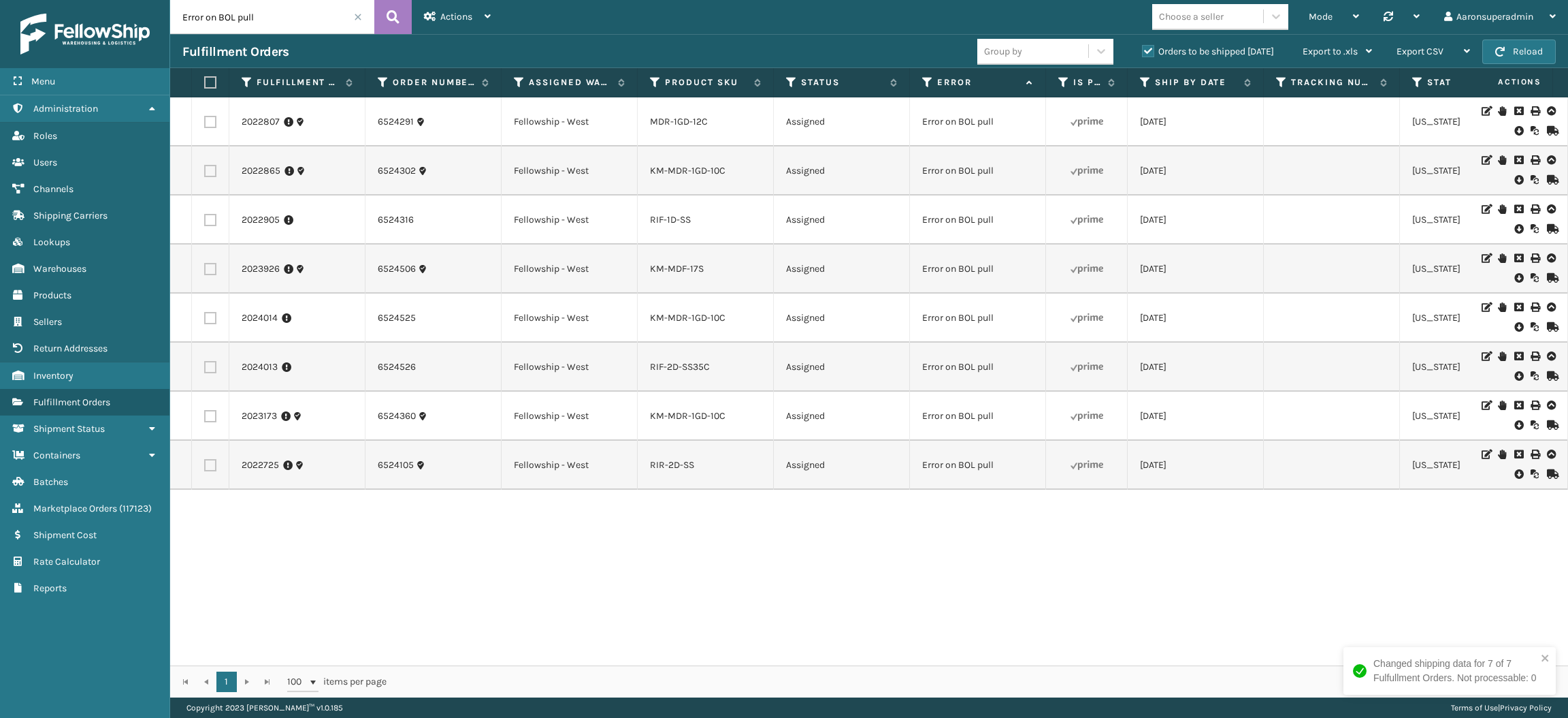
click at [1515, 131] on icon at bounding box center [1518, 131] width 8 height 14
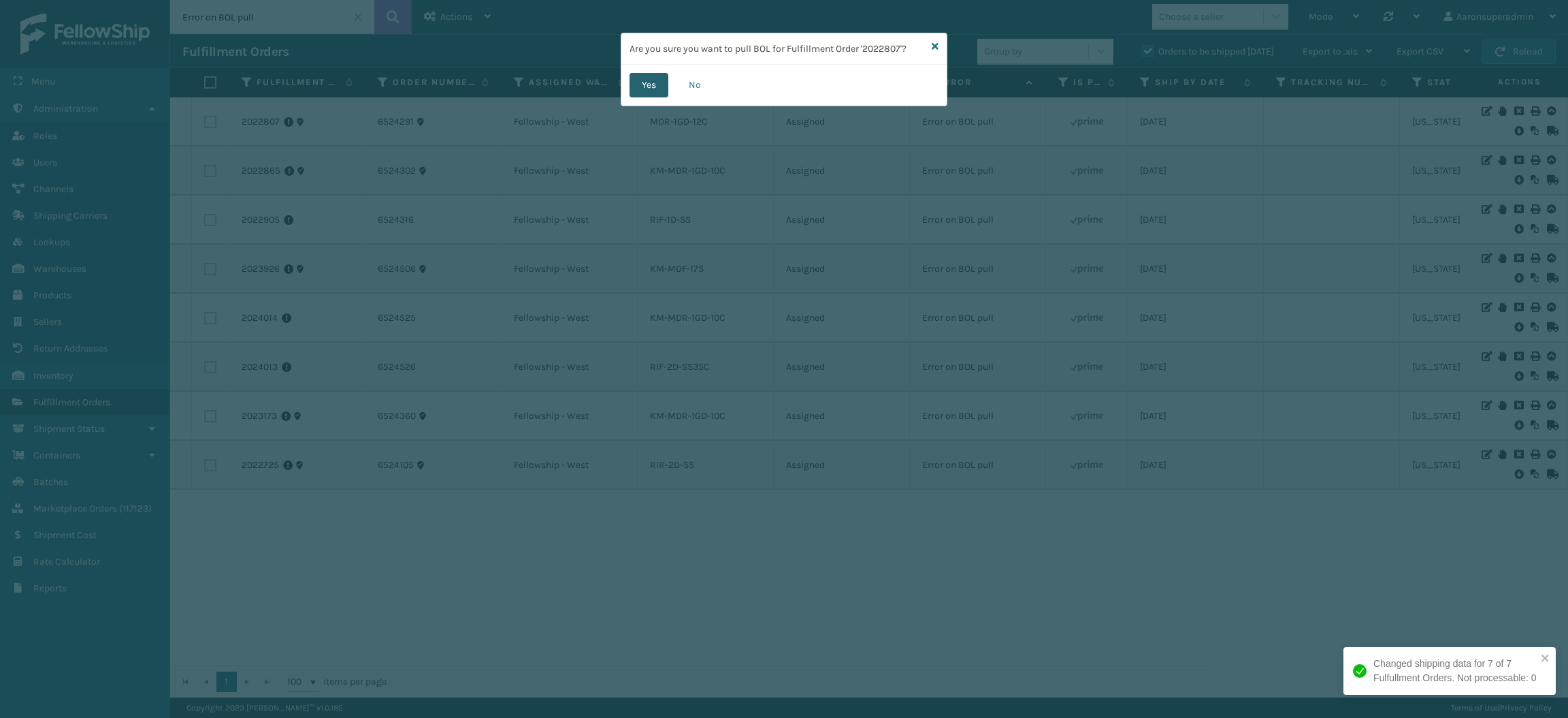
click at [643, 89] on button "Yes" at bounding box center [649, 85] width 39 height 24
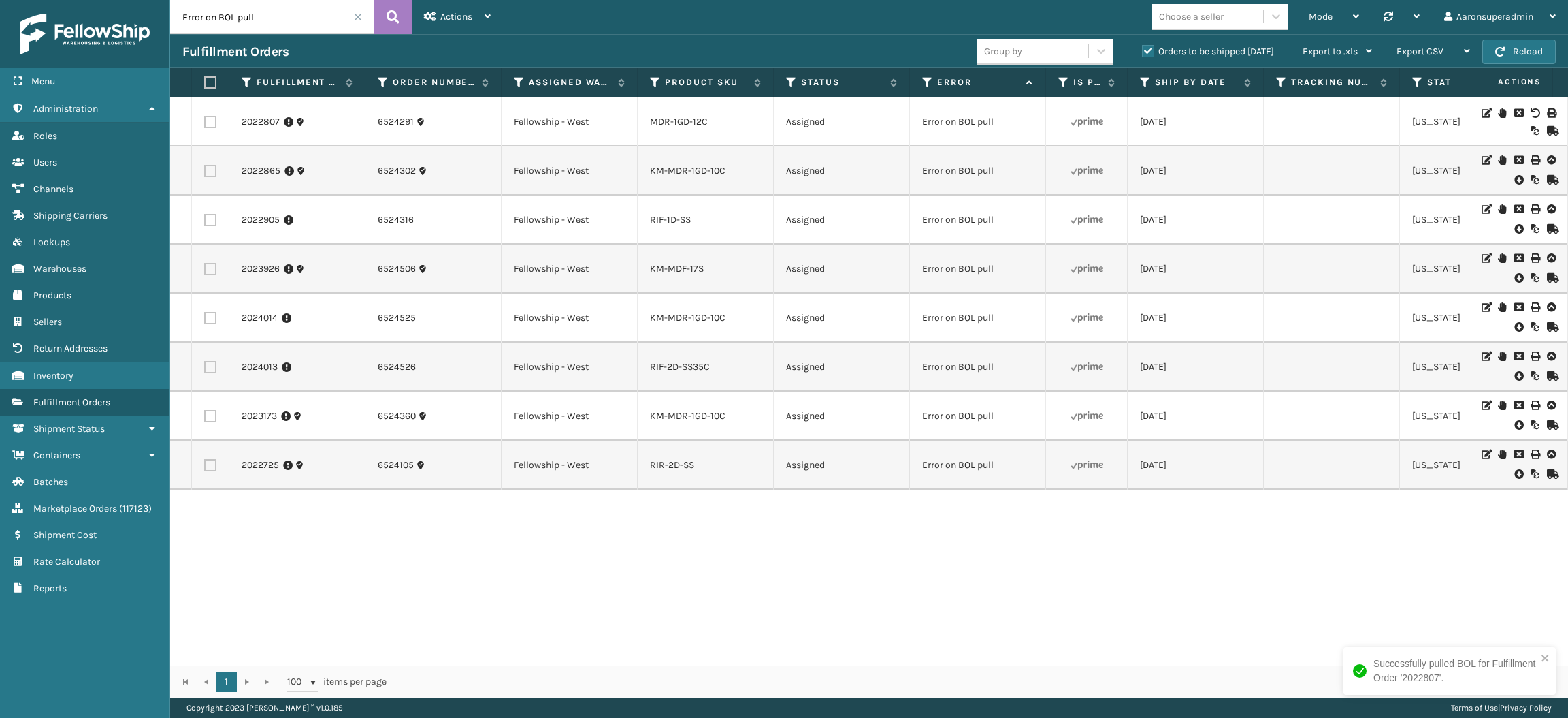
click at [1515, 177] on icon at bounding box center [1518, 180] width 8 height 14
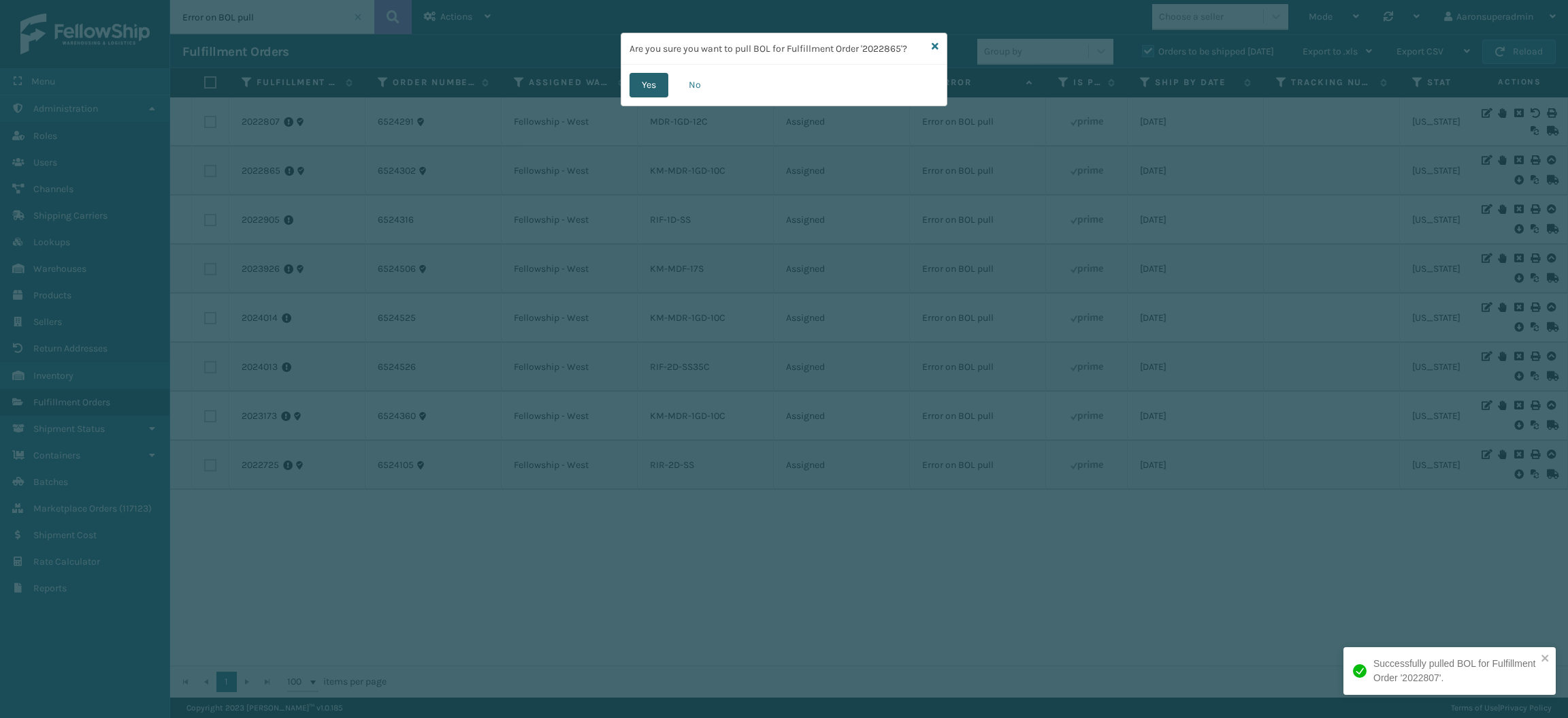
click at [656, 83] on button "Yes" at bounding box center [649, 85] width 39 height 24
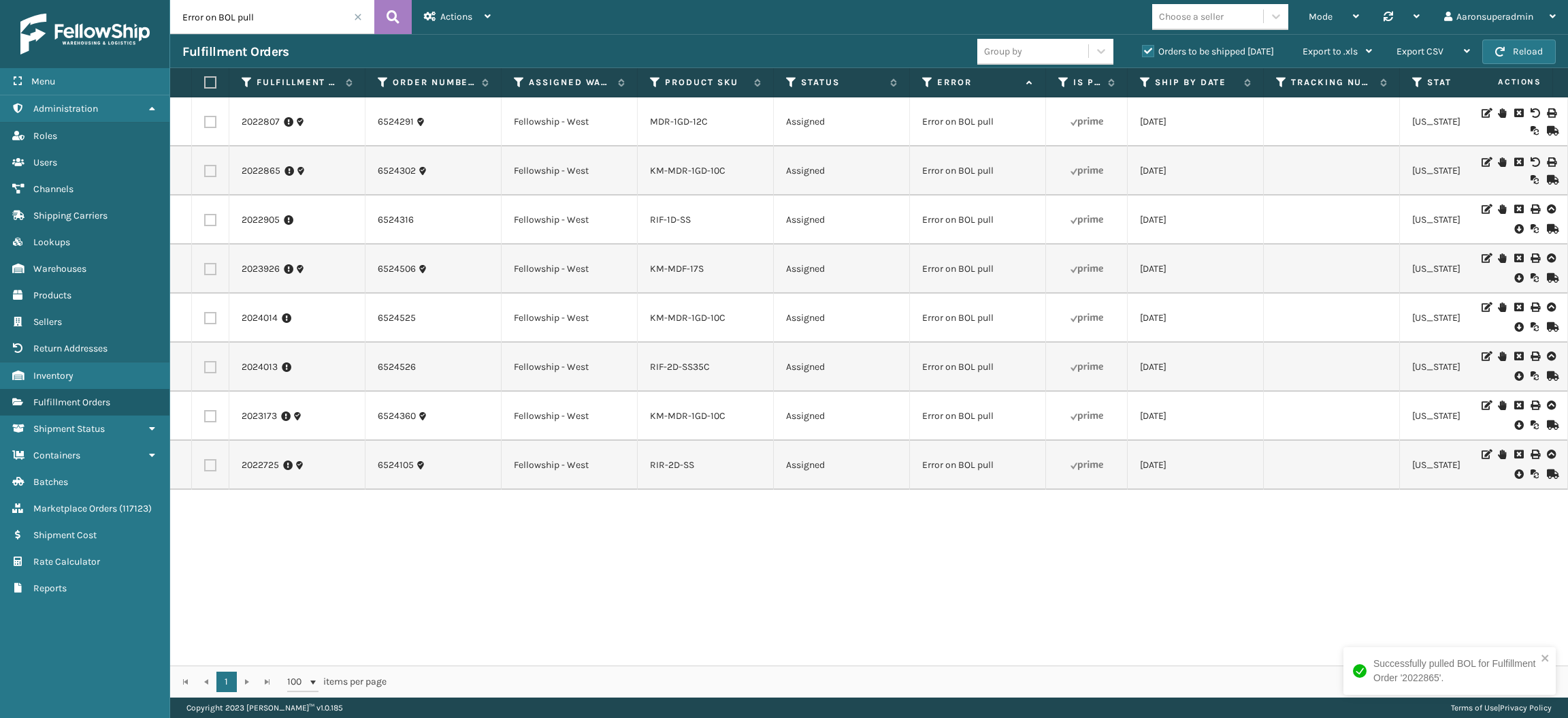
click at [1515, 232] on icon at bounding box center [1518, 229] width 8 height 14
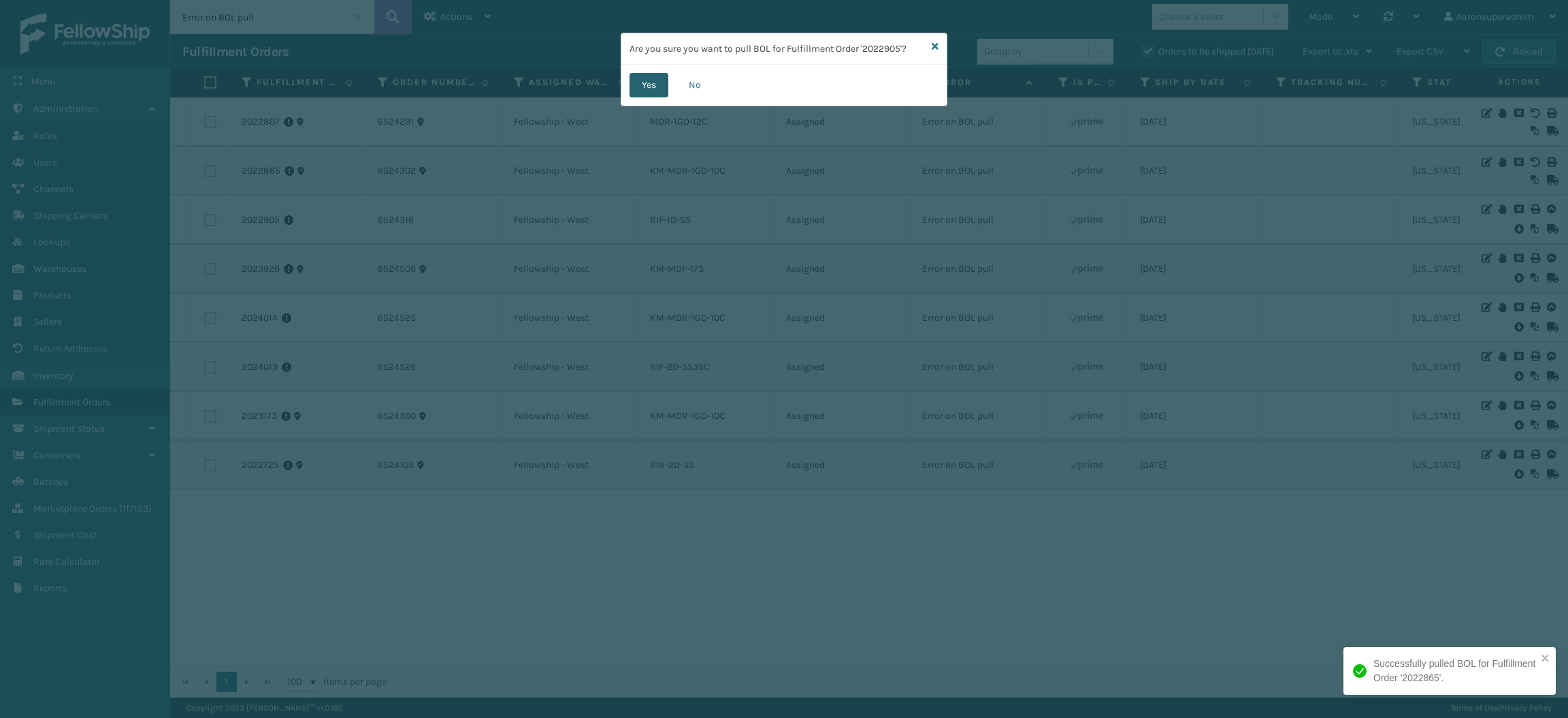
click at [650, 88] on button "Yes" at bounding box center [649, 85] width 39 height 24
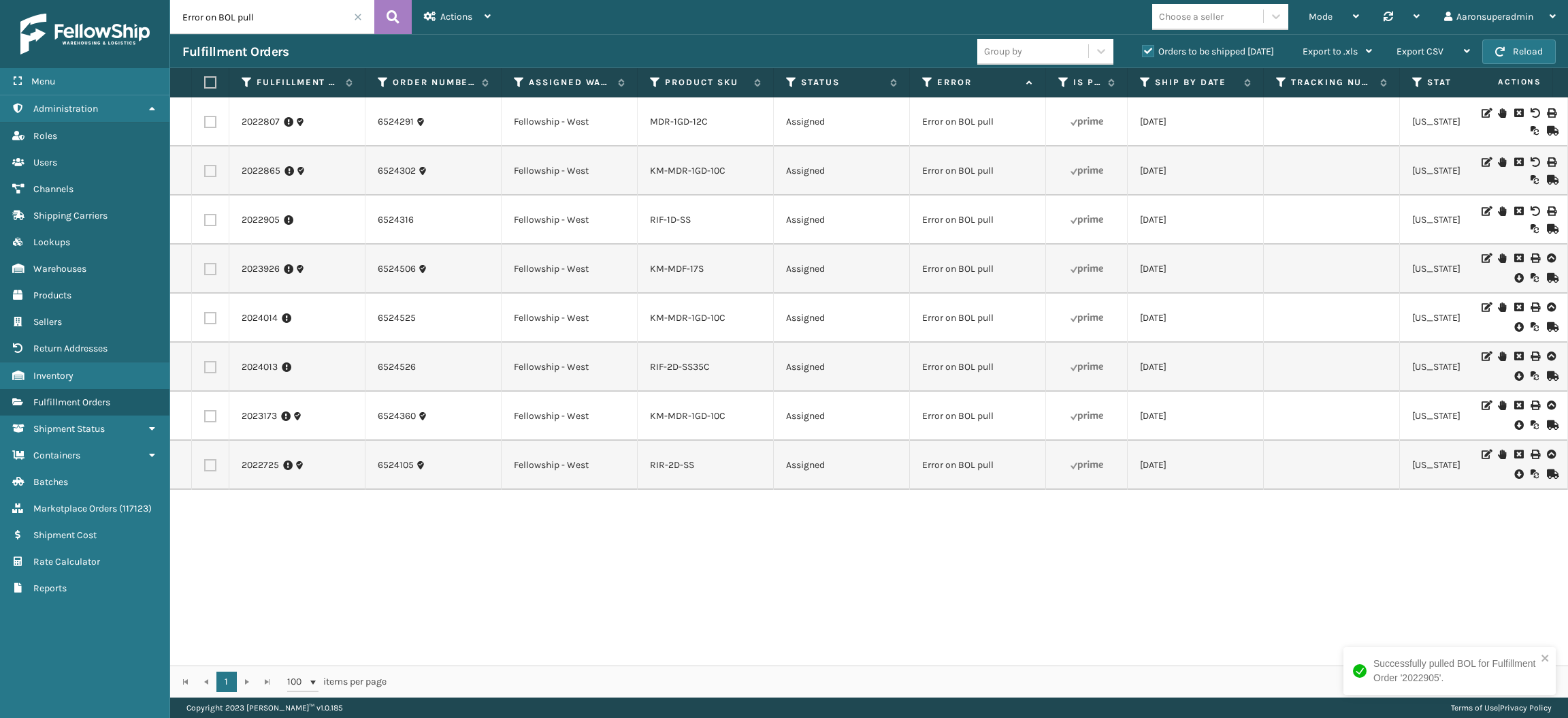
click at [1515, 275] on icon at bounding box center [1518, 278] width 8 height 14
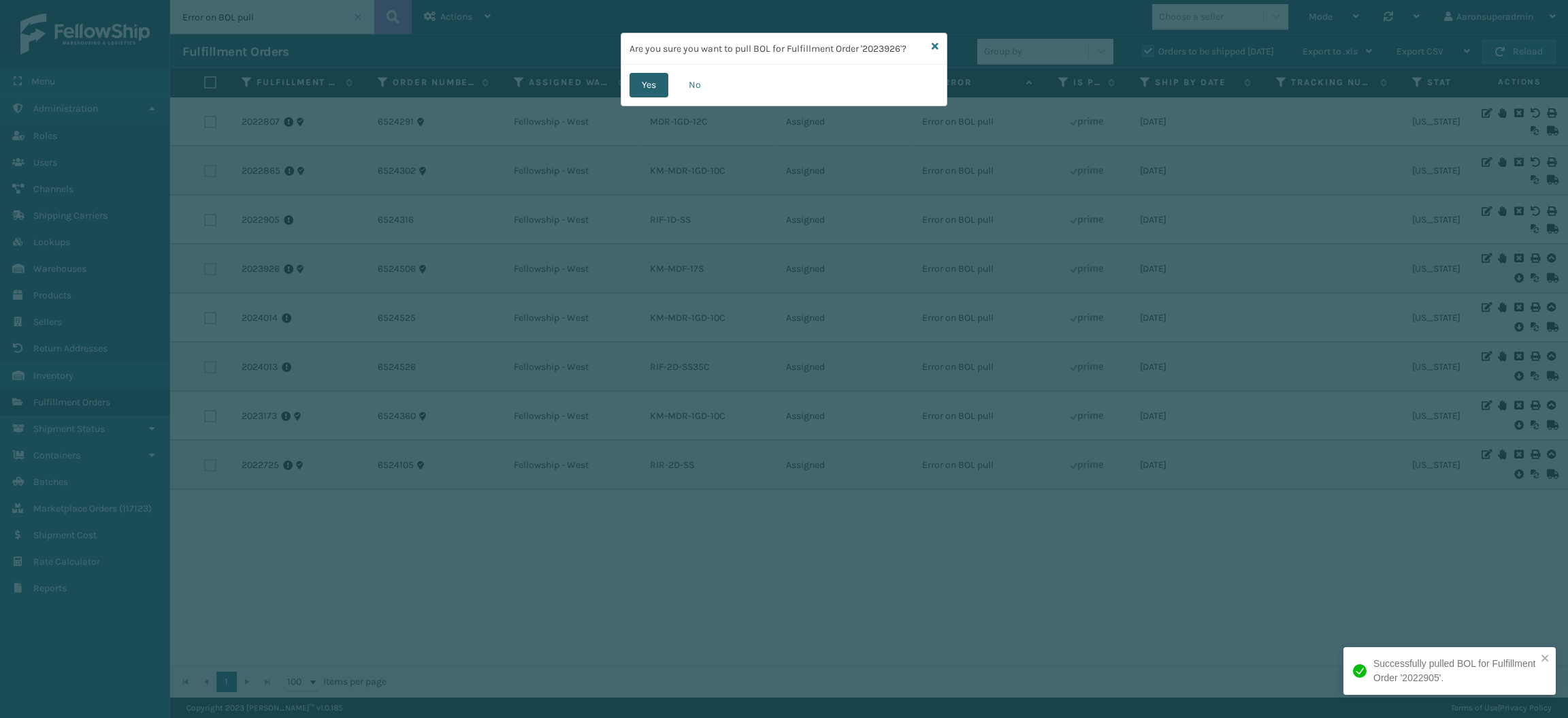
click at [663, 95] on button "Yes" at bounding box center [649, 85] width 39 height 24
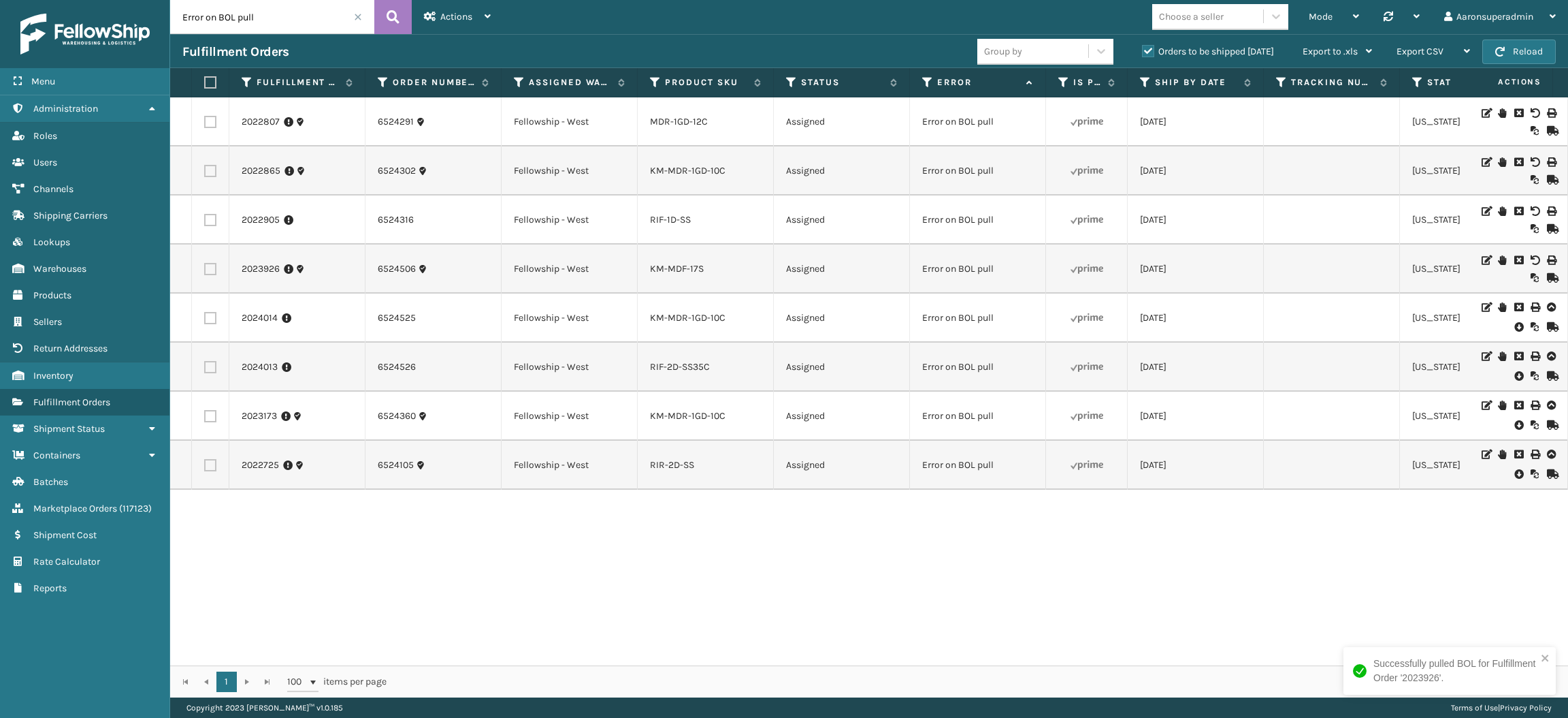
click at [1515, 323] on icon at bounding box center [1518, 327] width 8 height 14
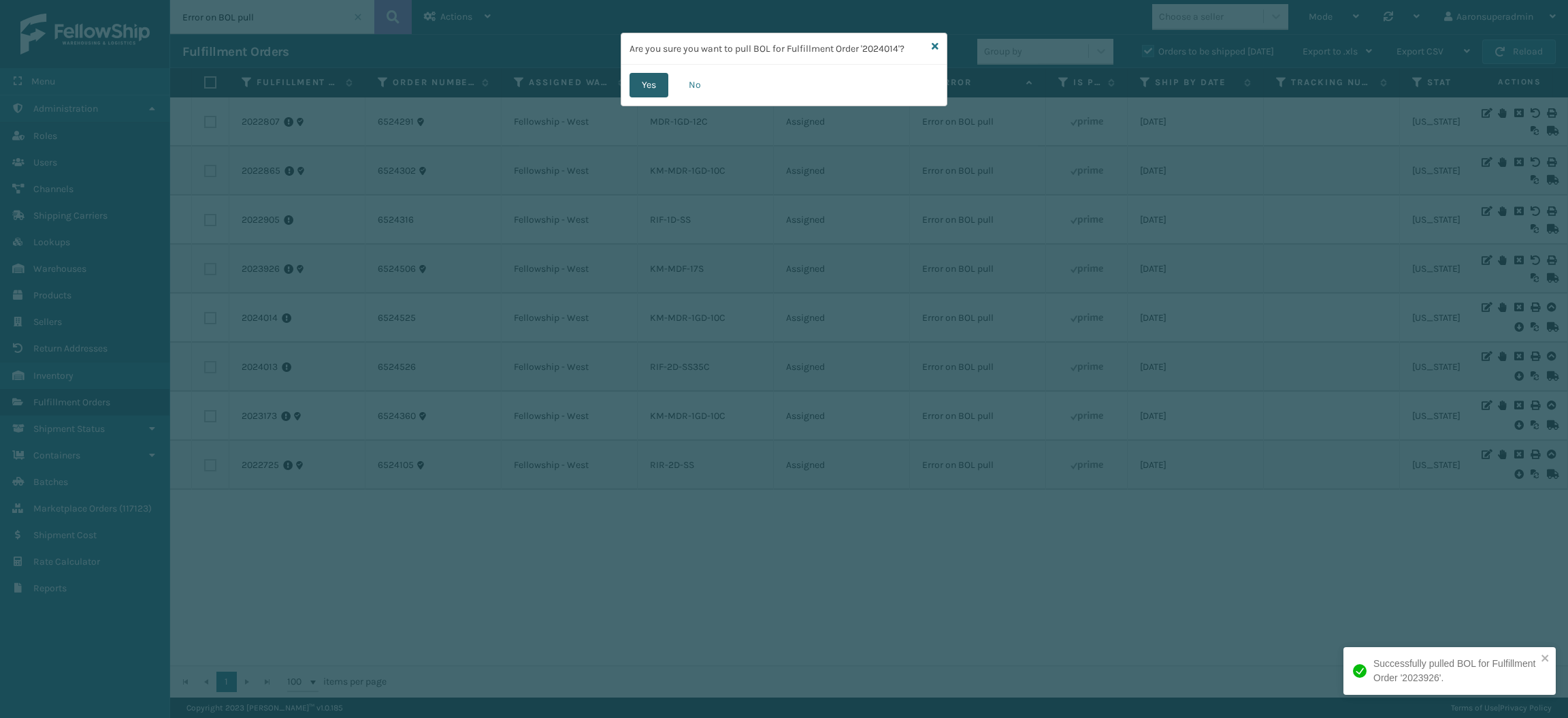
click at [660, 92] on button "Yes" at bounding box center [649, 85] width 39 height 24
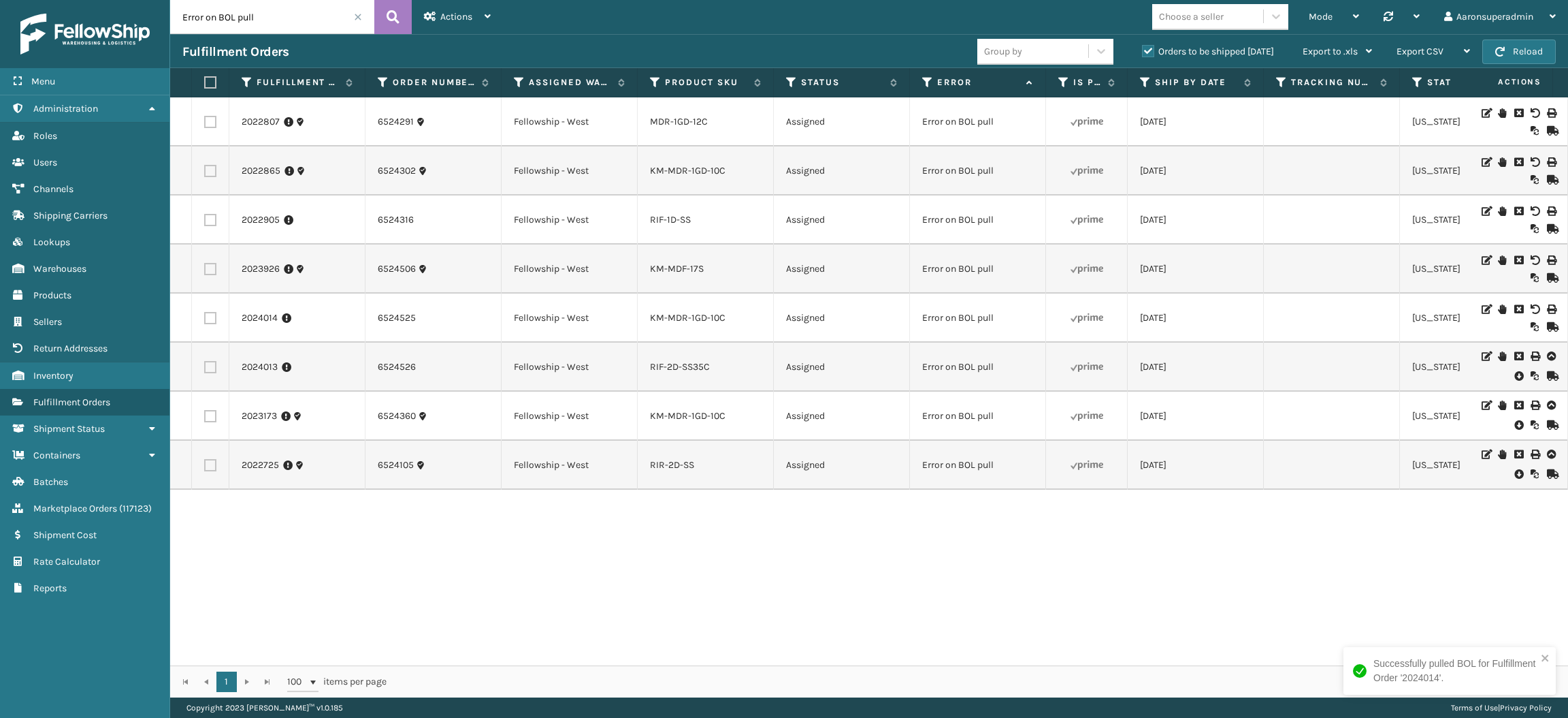
click at [1515, 374] on icon at bounding box center [1518, 376] width 8 height 14
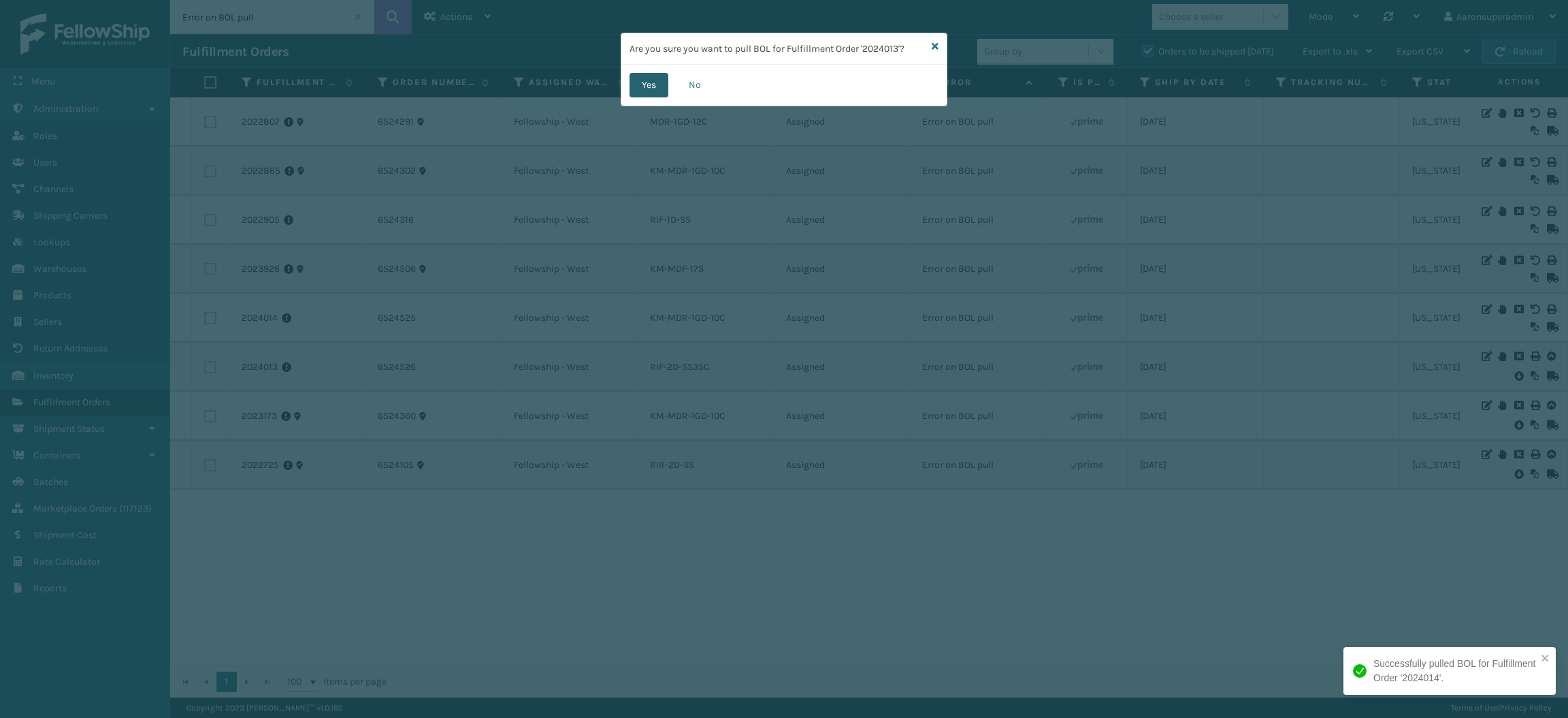
click at [651, 84] on button "Yes" at bounding box center [649, 85] width 39 height 24
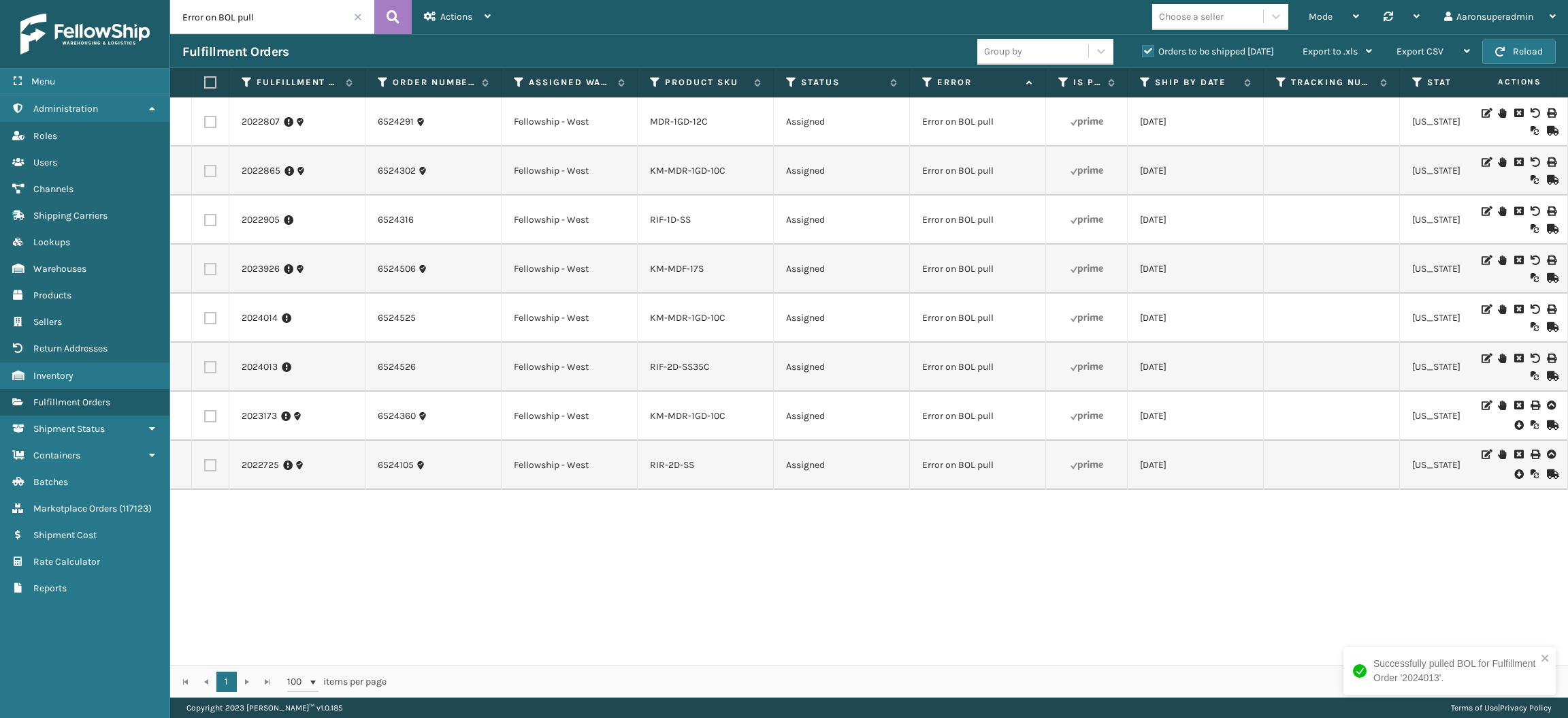
click at [1515, 425] on icon at bounding box center [1518, 425] width 8 height 14
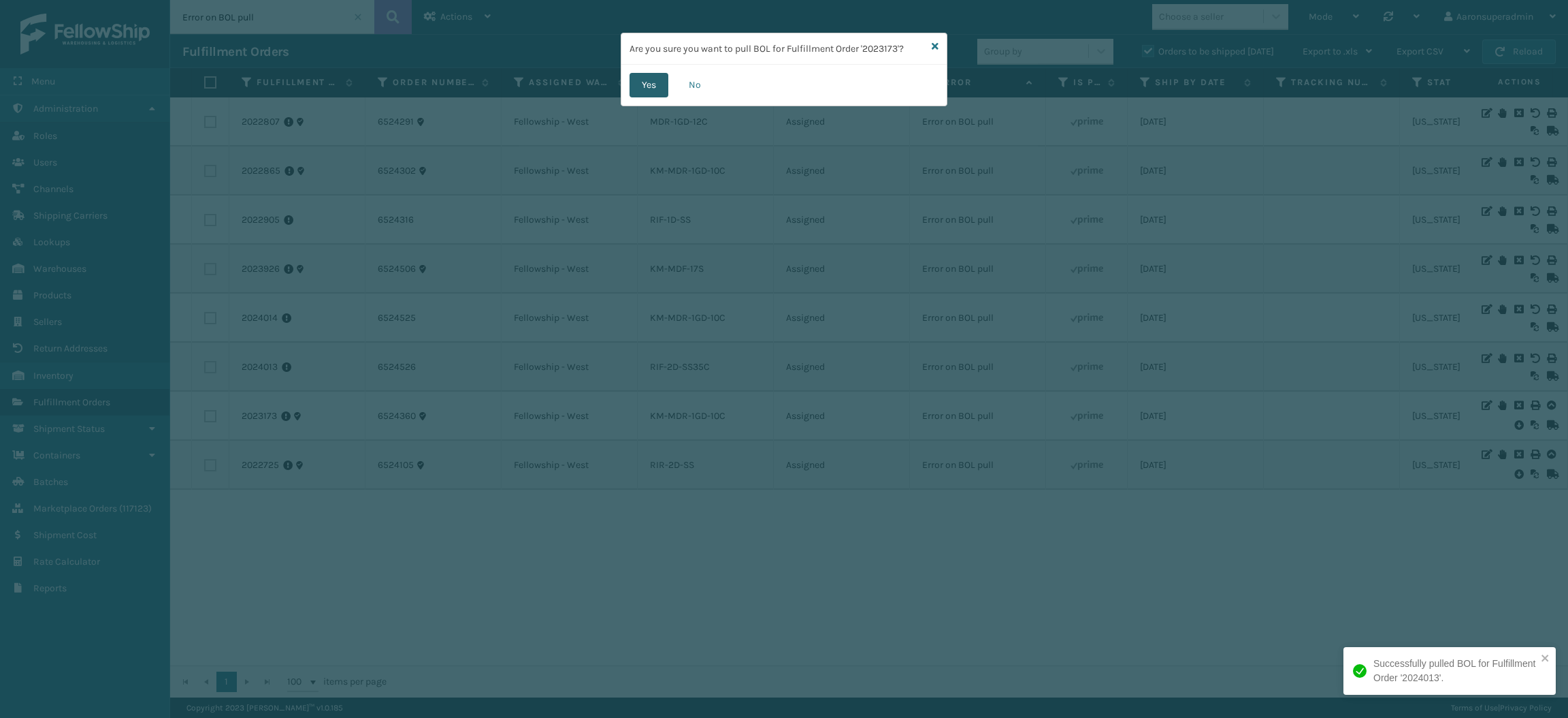
click at [643, 87] on button "Yes" at bounding box center [649, 85] width 39 height 24
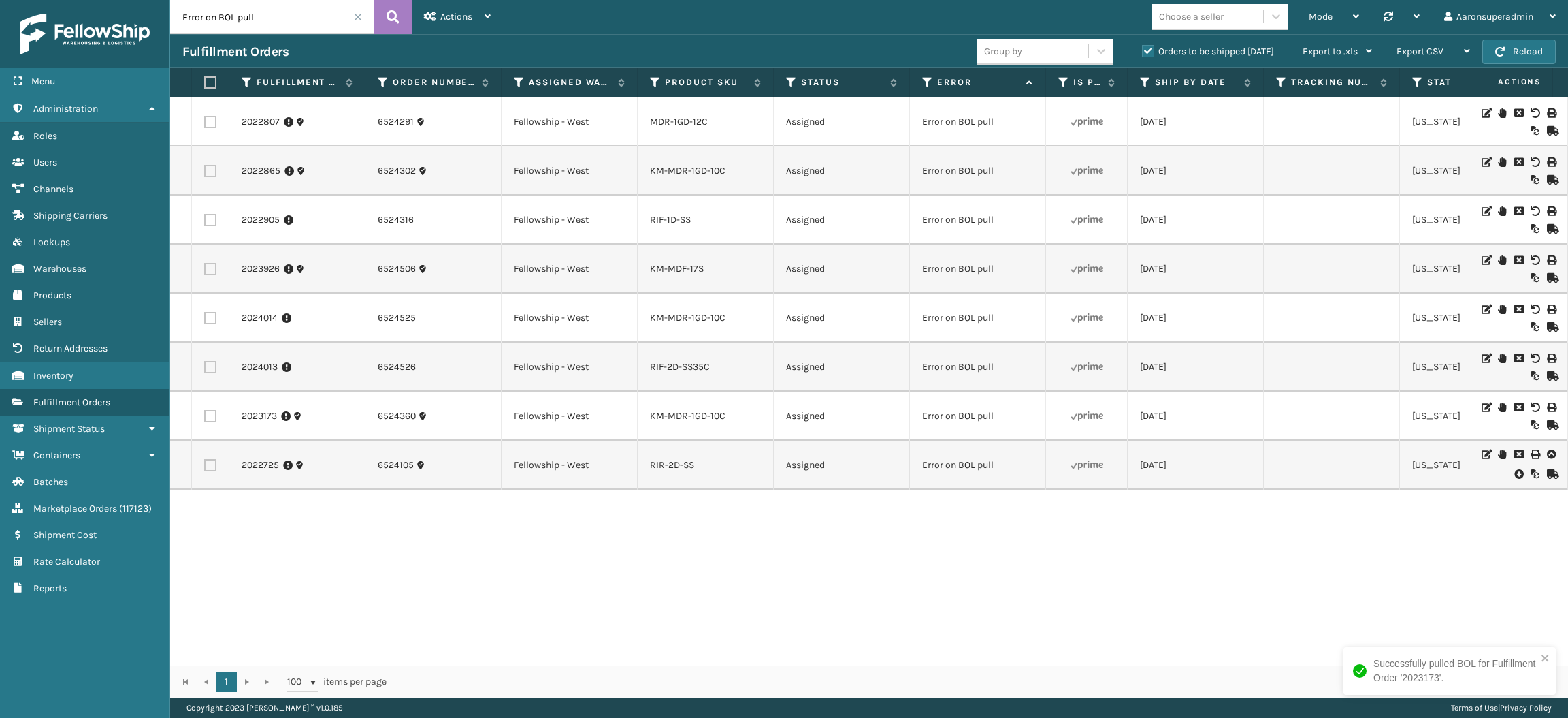
click at [1515, 474] on icon at bounding box center [1518, 474] width 8 height 14
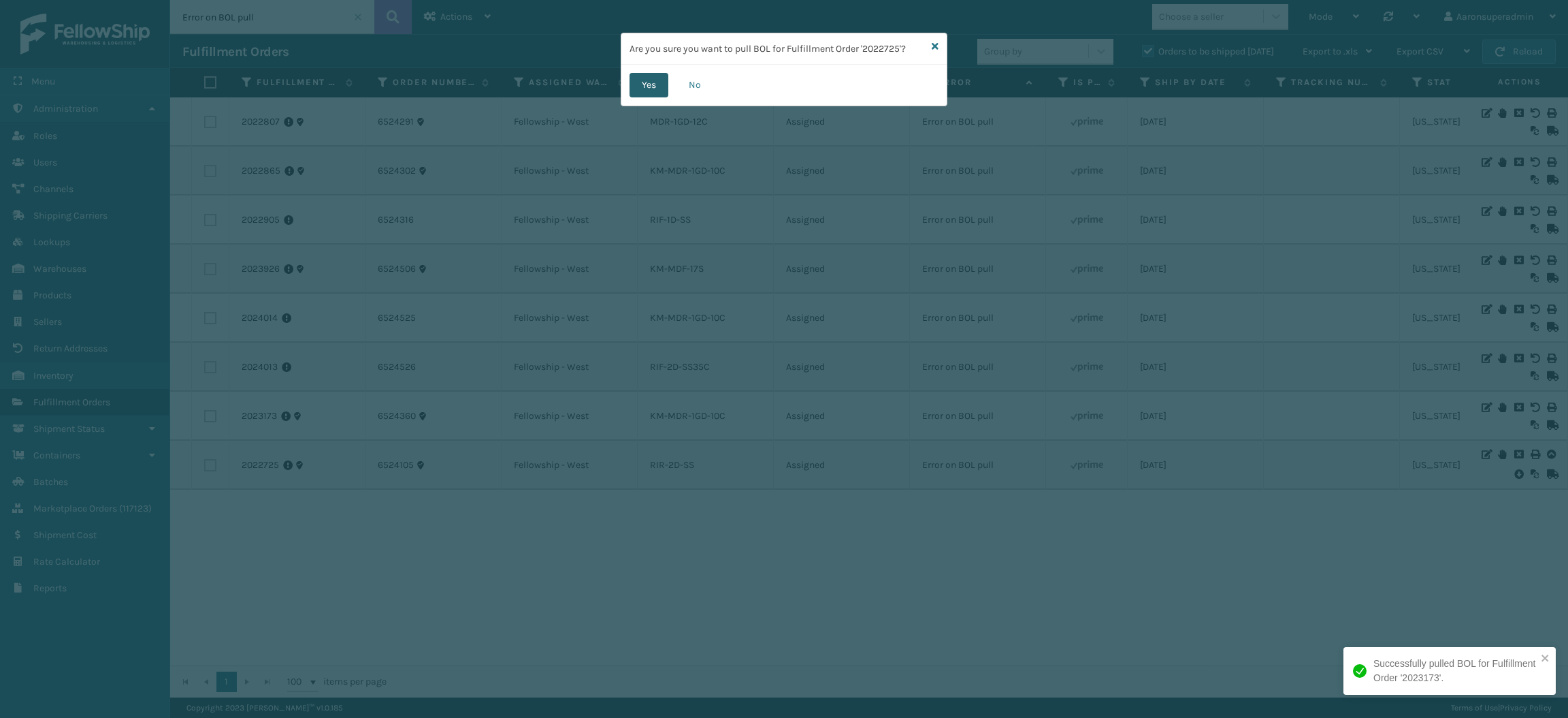
click at [636, 93] on button "Yes" at bounding box center [649, 85] width 39 height 24
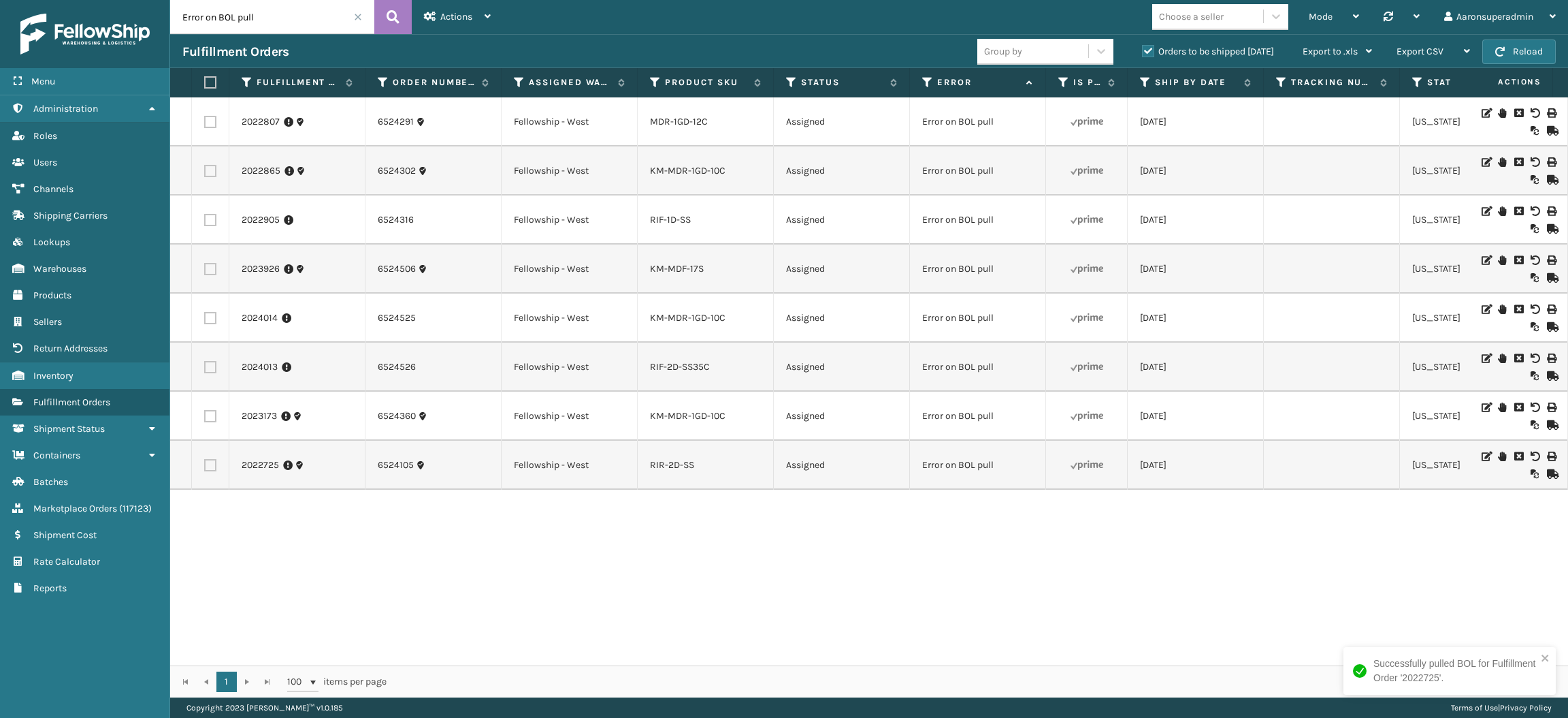
click at [211, 78] on label at bounding box center [208, 82] width 8 height 12
click at [205, 79] on input "checkbox" at bounding box center [205, 83] width 1 height 9
checkbox input "true"
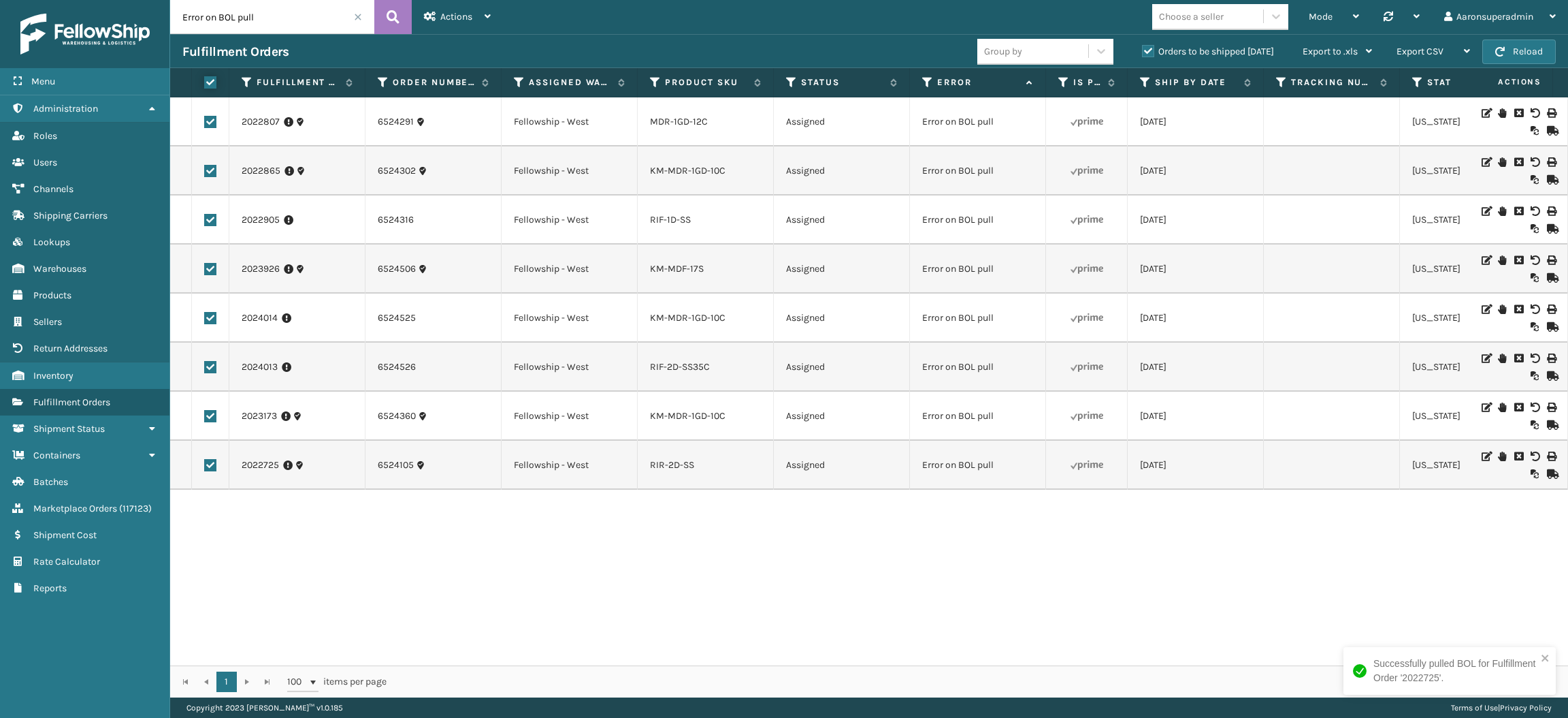
checkbox input "true"
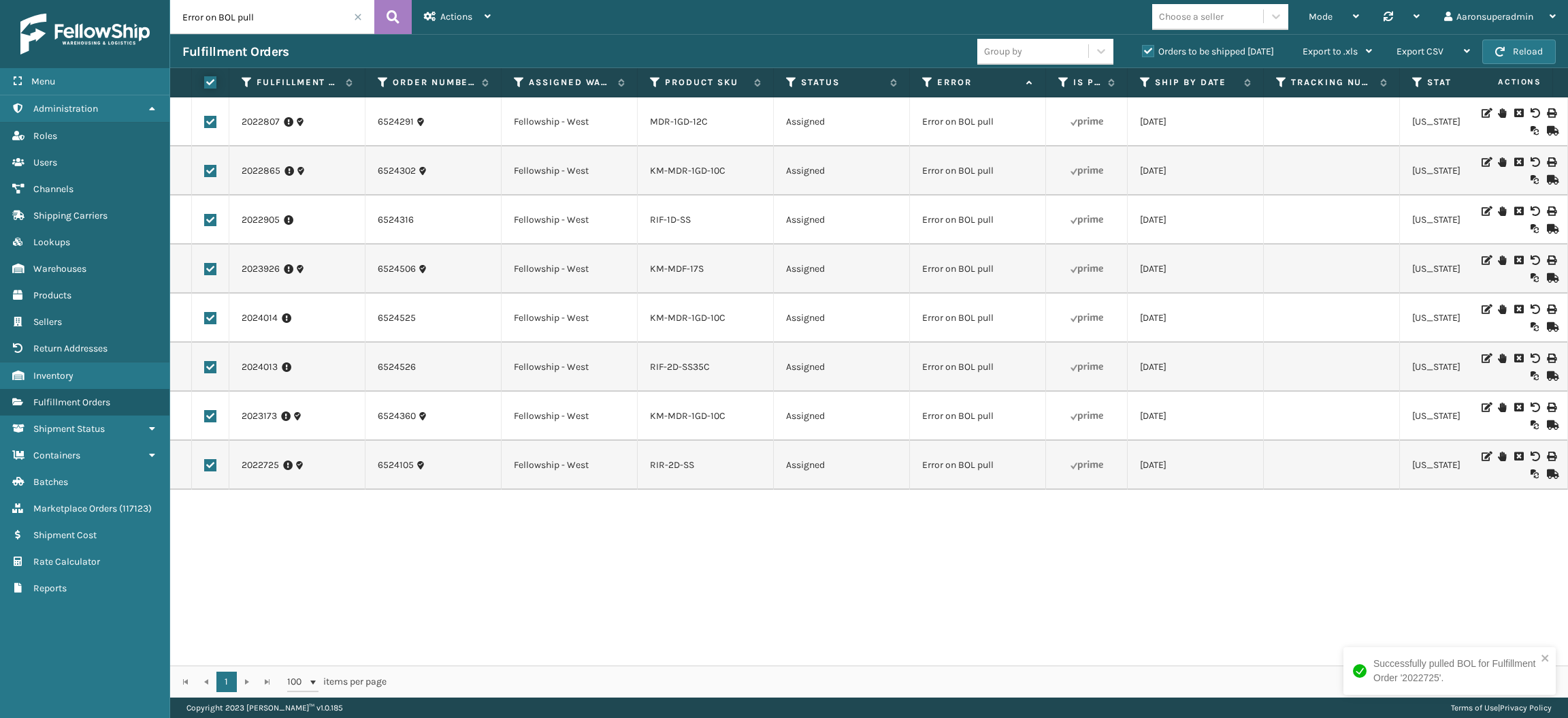
checkbox input "true"
click at [1056, 56] on span "Bulk Actions" at bounding box center [1064, 51] width 53 height 11
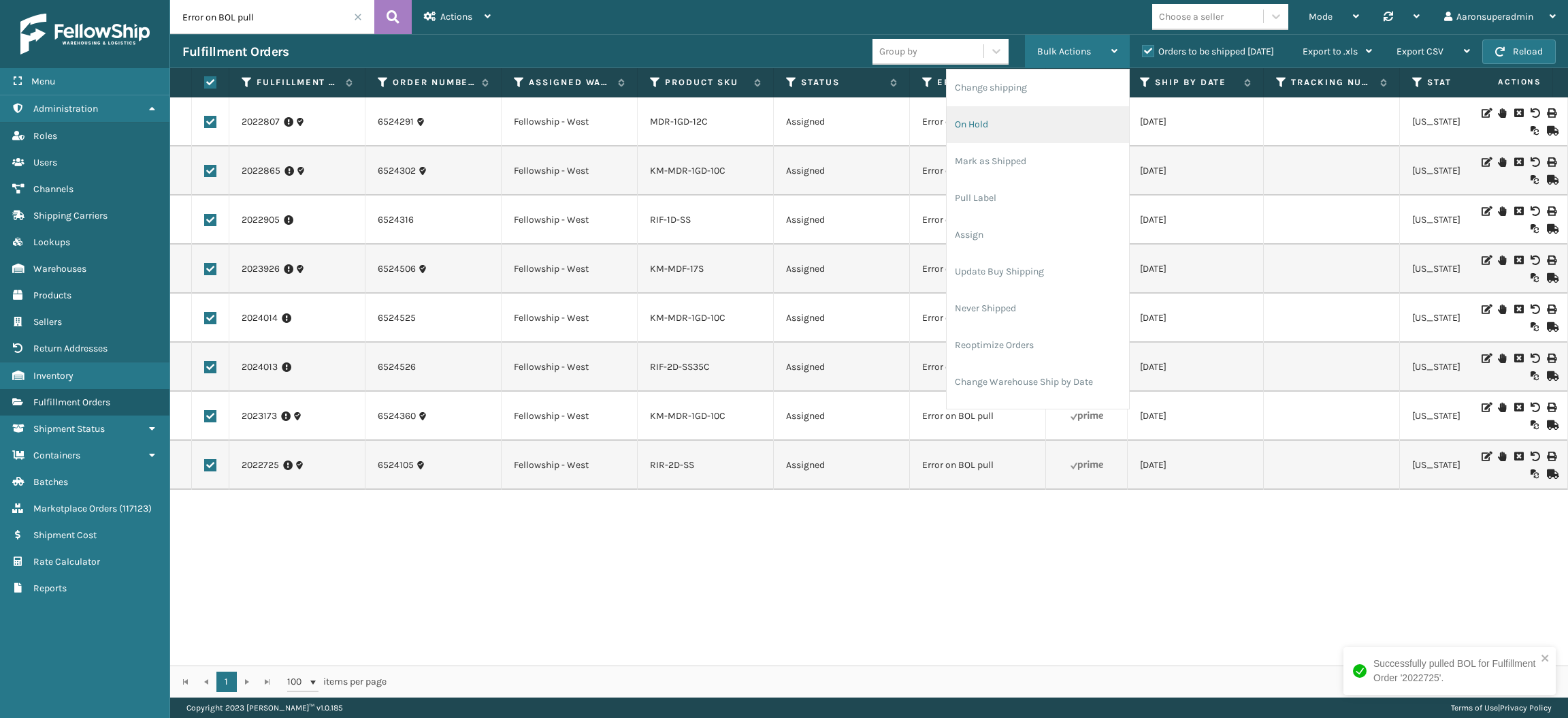
click at [1042, 116] on li "On Hold" at bounding box center [1037, 125] width 182 height 37
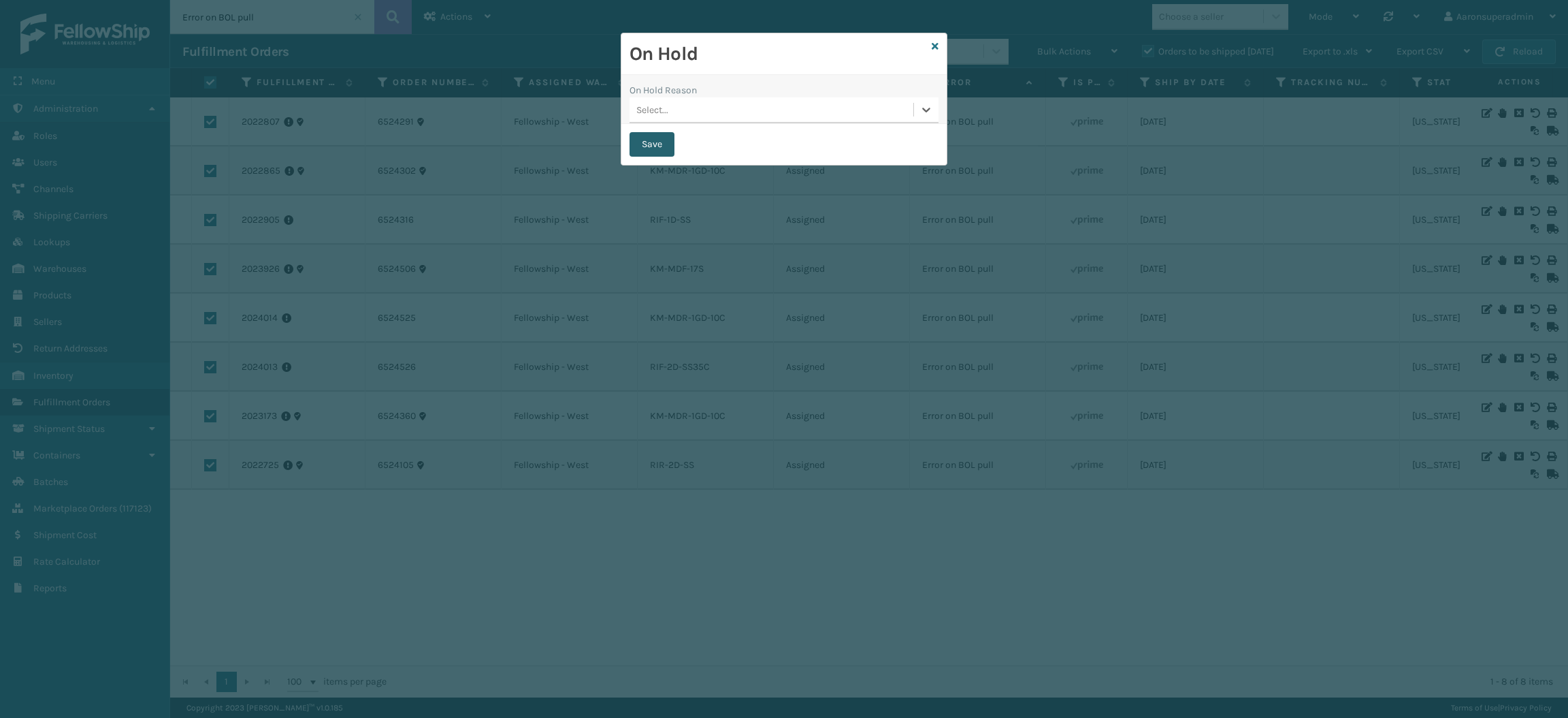
click at [658, 141] on button "Save" at bounding box center [652, 144] width 45 height 24
checkbox input "false"
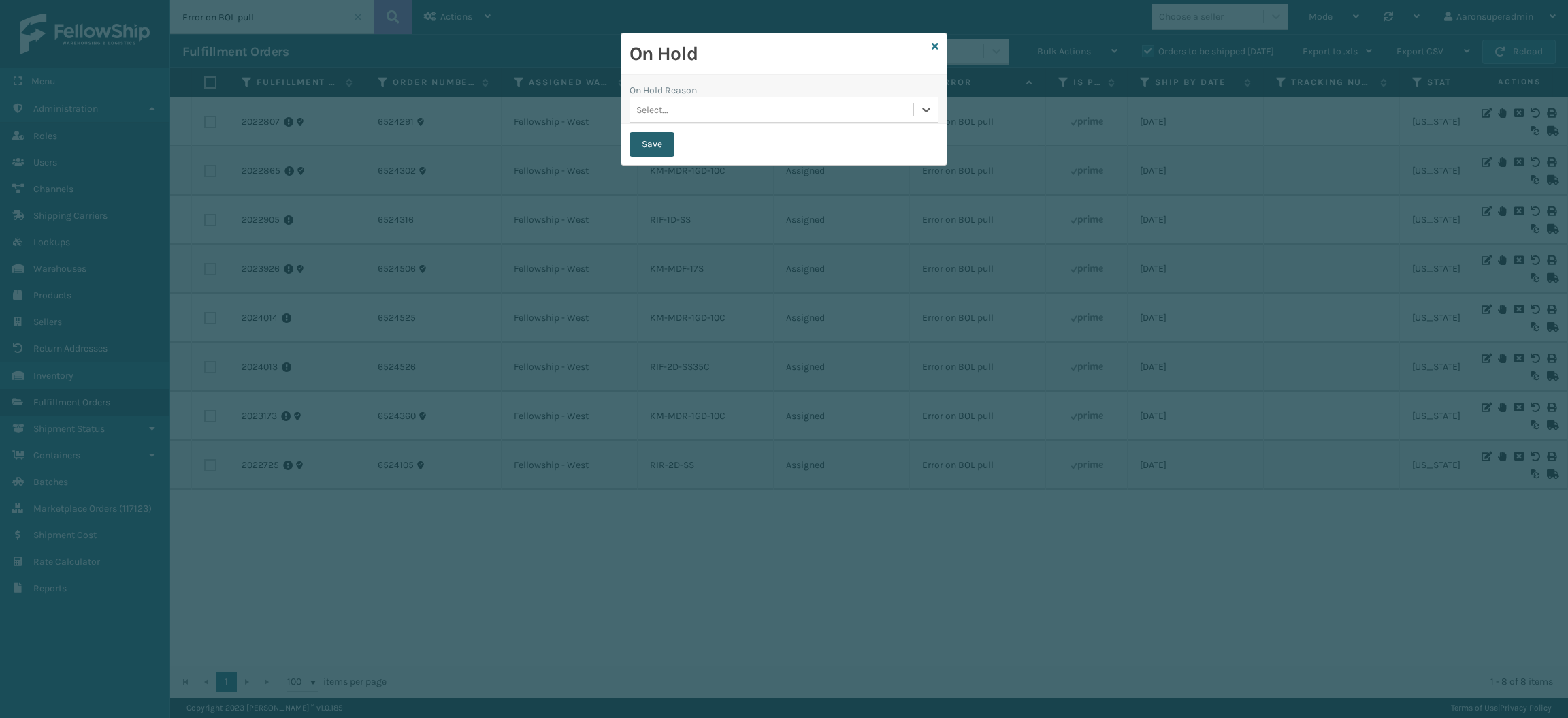
checkbox input "false"
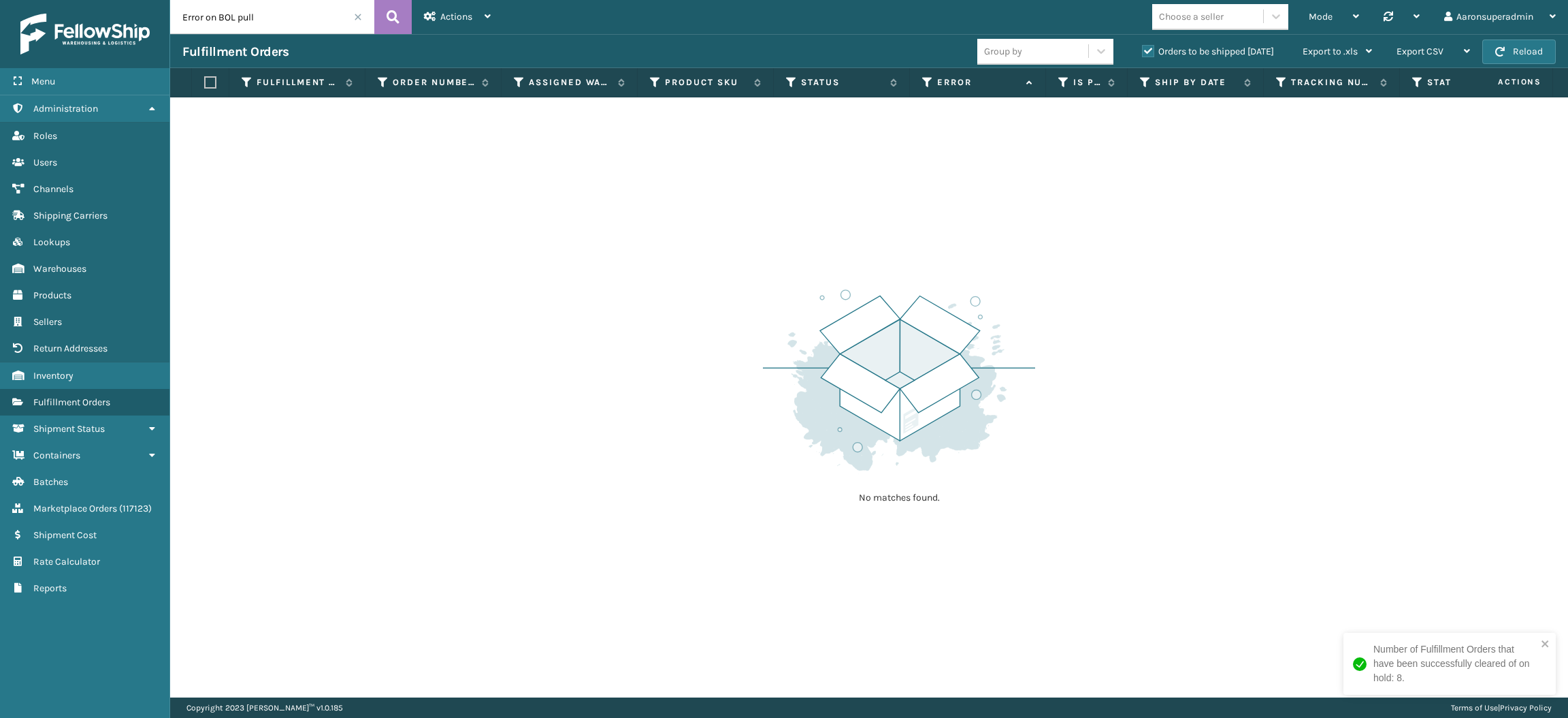
click at [354, 22] on input "Error on BOL pull" at bounding box center [273, 17] width 205 height 34
click at [359, 16] on span at bounding box center [358, 17] width 8 height 8
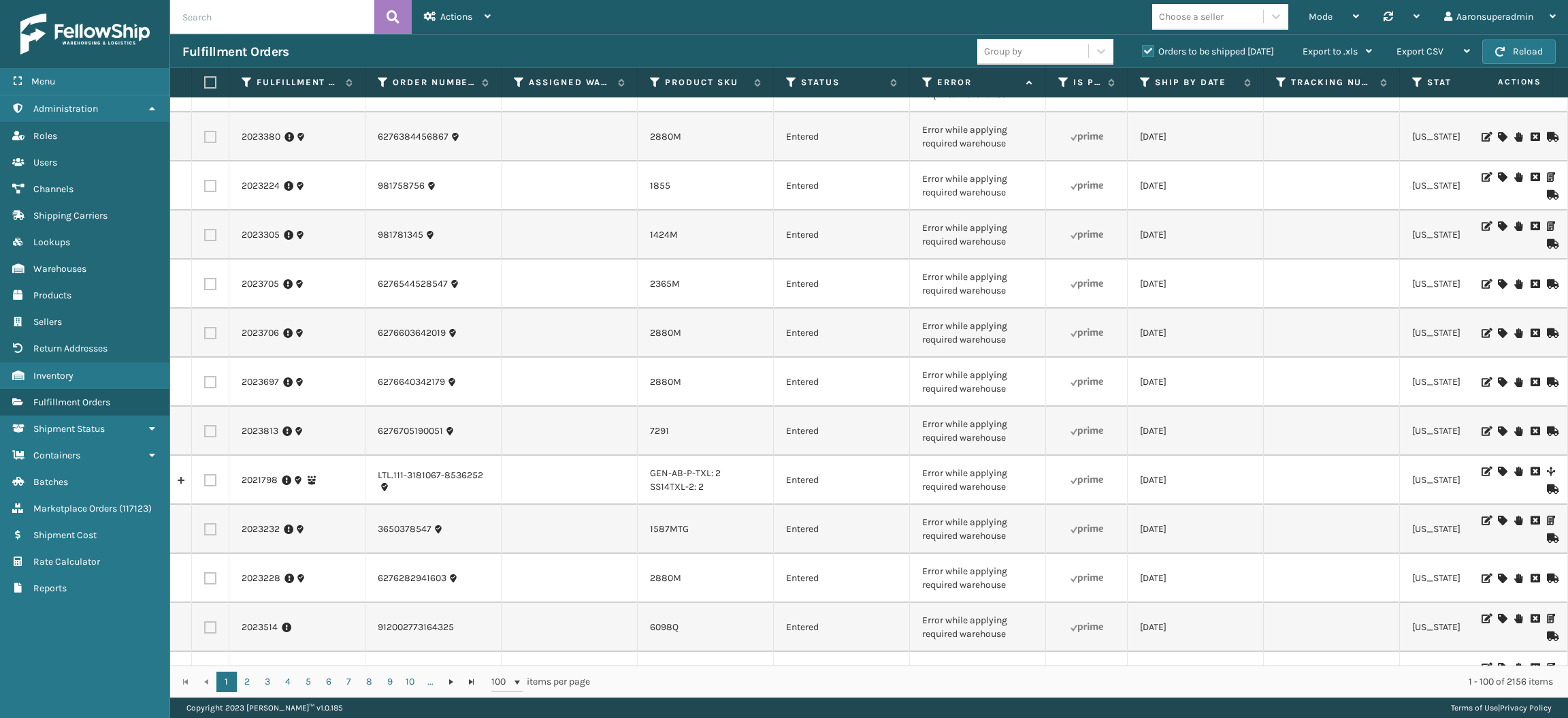
scroll to position [1797, 0]
drag, startPoint x: 1015, startPoint y: 342, endPoint x: 877, endPoint y: 327, distance: 138.8
copy tr "Error while applying required warehouse"
click at [338, 22] on input "text" at bounding box center [273, 17] width 205 height 34
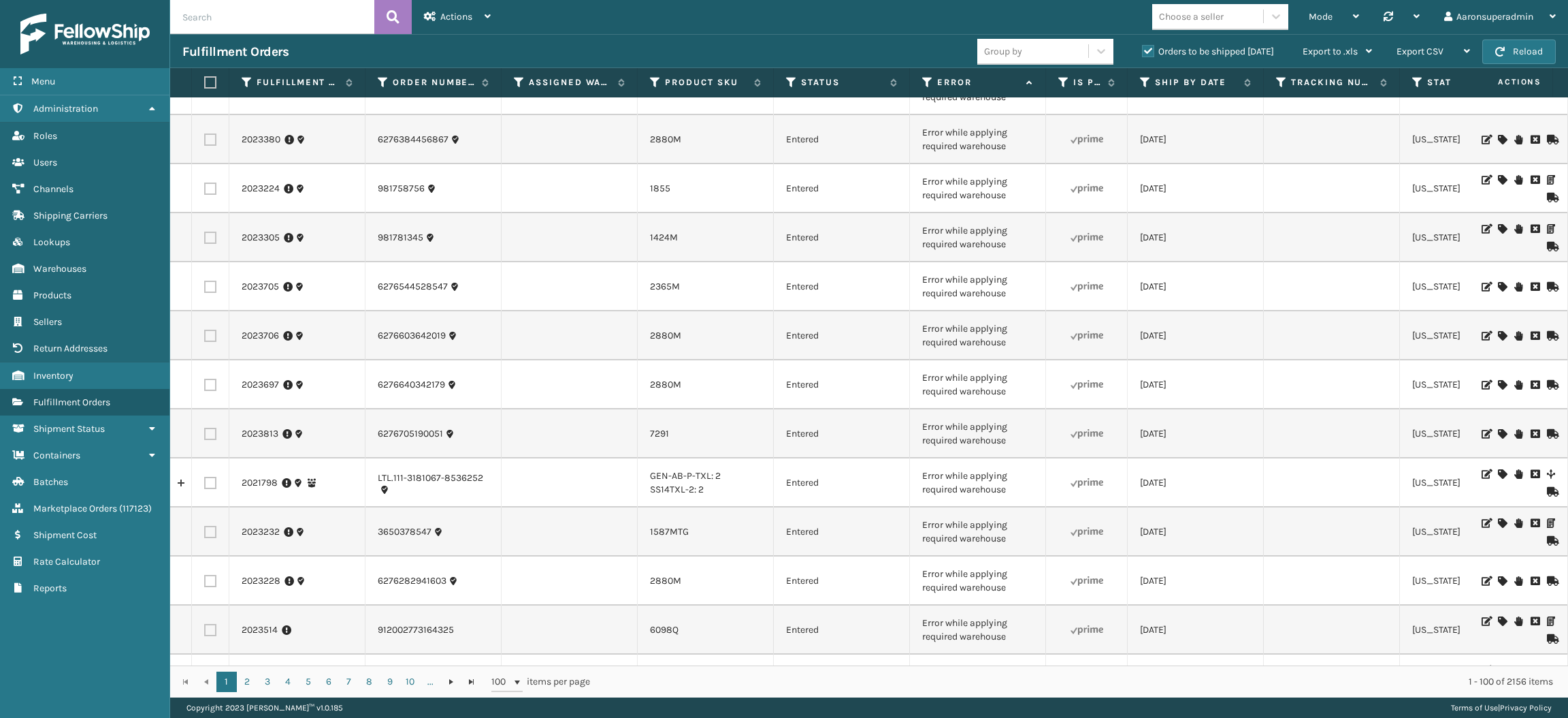
paste input "Error while applying required warehouse"
type input "Error while applying required warehouse"
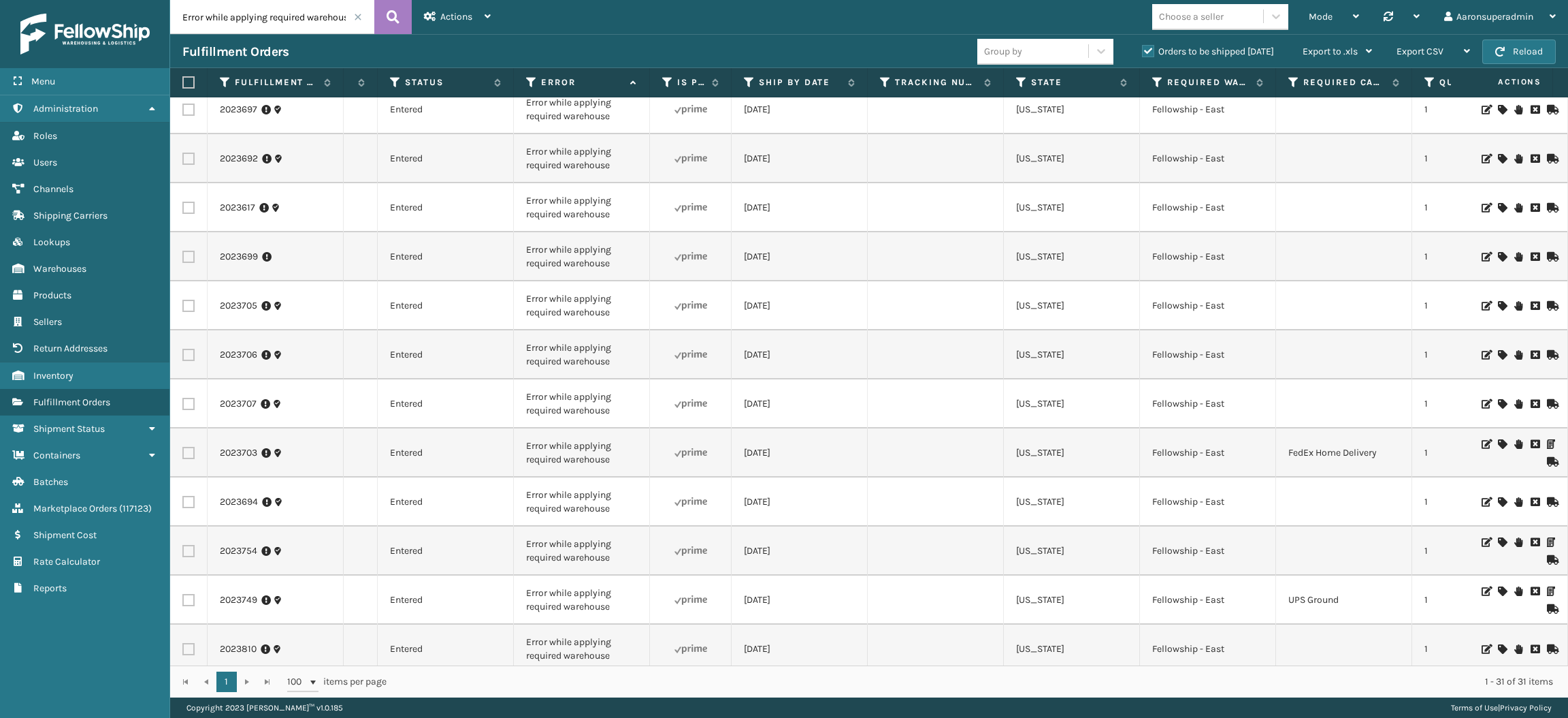
click at [1196, 18] on div "Choose a seller" at bounding box center [1192, 16] width 65 height 15
type input "ems"
click at [1197, 53] on div "Emson" at bounding box center [1221, 50] width 136 height 25
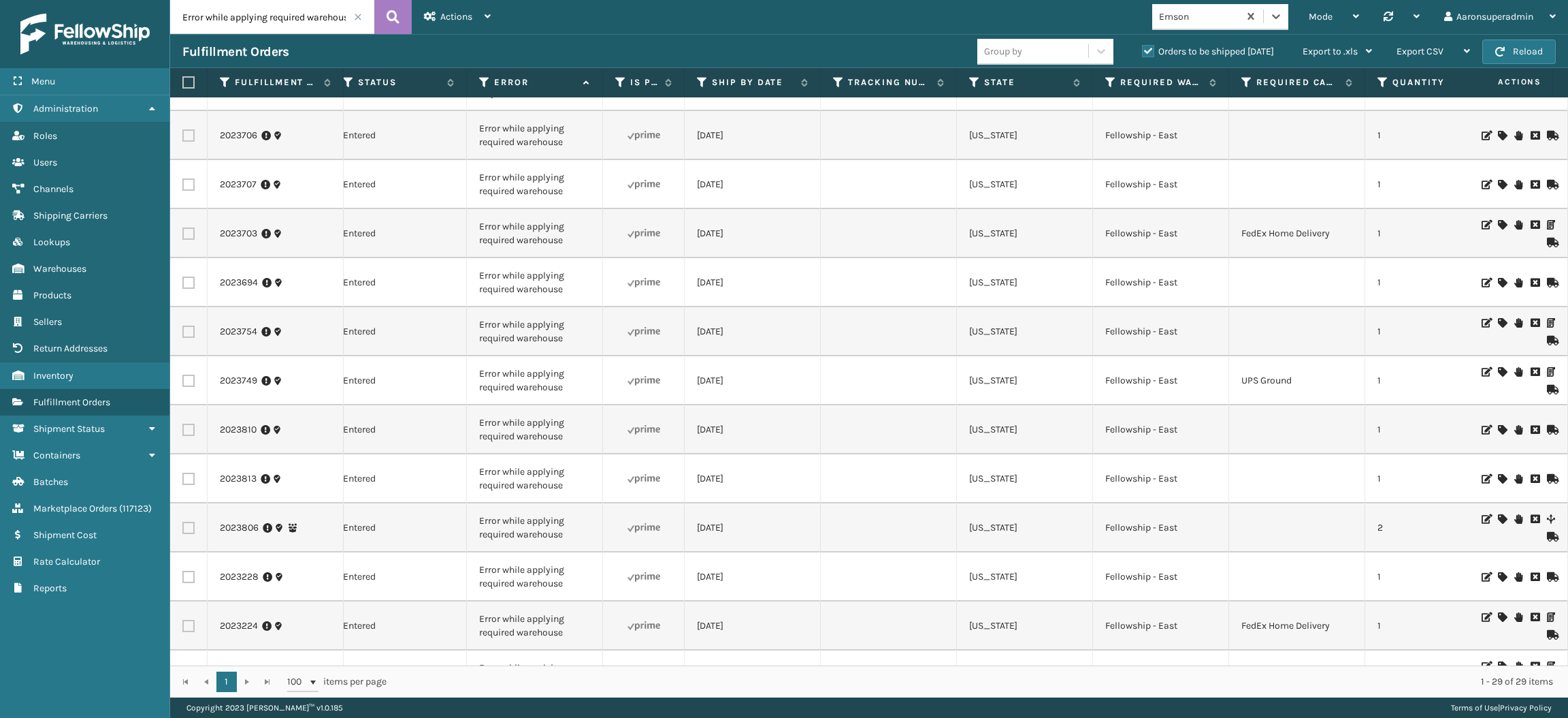
scroll to position [0, 443]
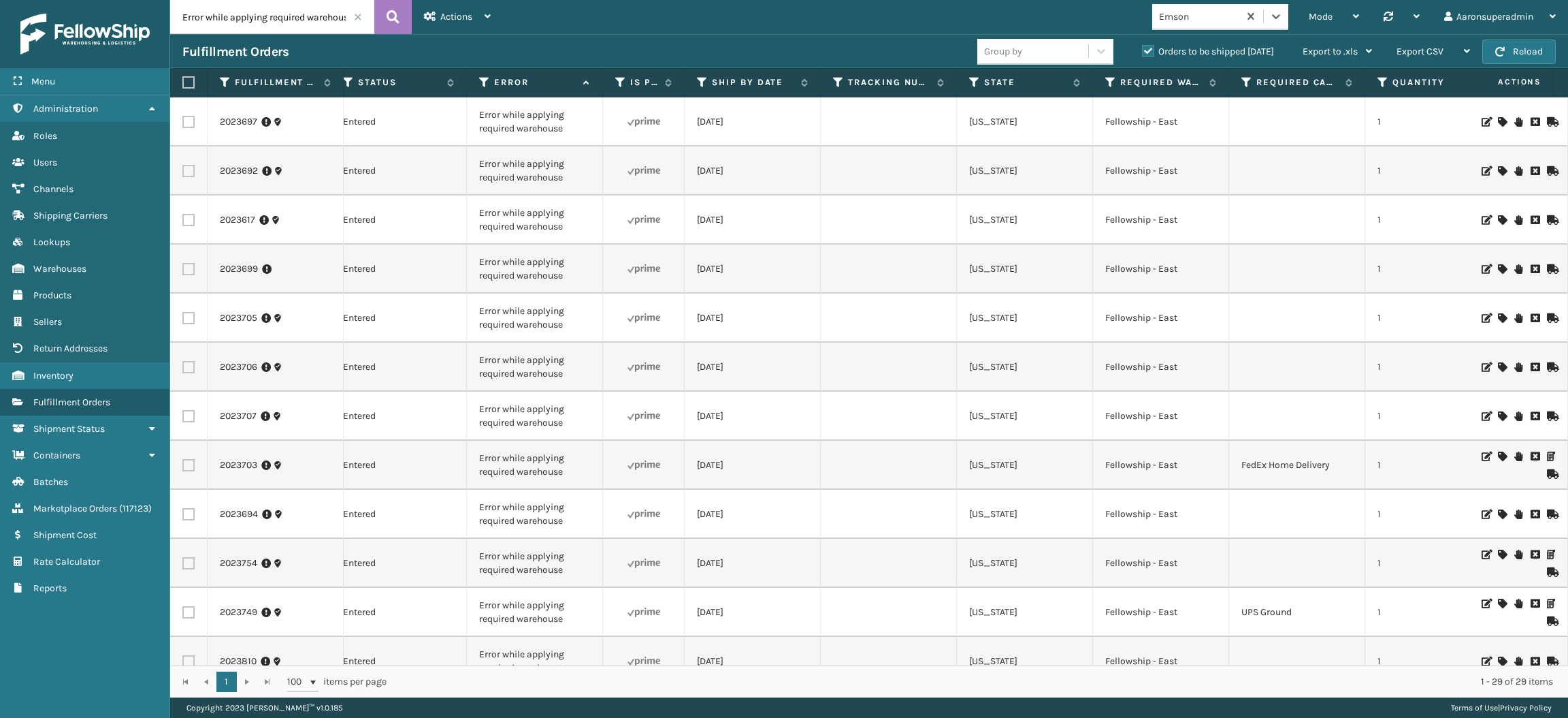
click at [1278, 93] on th "Required Carrier Service" at bounding box center [1297, 82] width 136 height 29
click at [1281, 89] on th "Required Carrier Service" at bounding box center [1297, 82] width 136 height 29
click at [1297, 82] on label "Required Carrier Service" at bounding box center [1298, 82] width 82 height 12
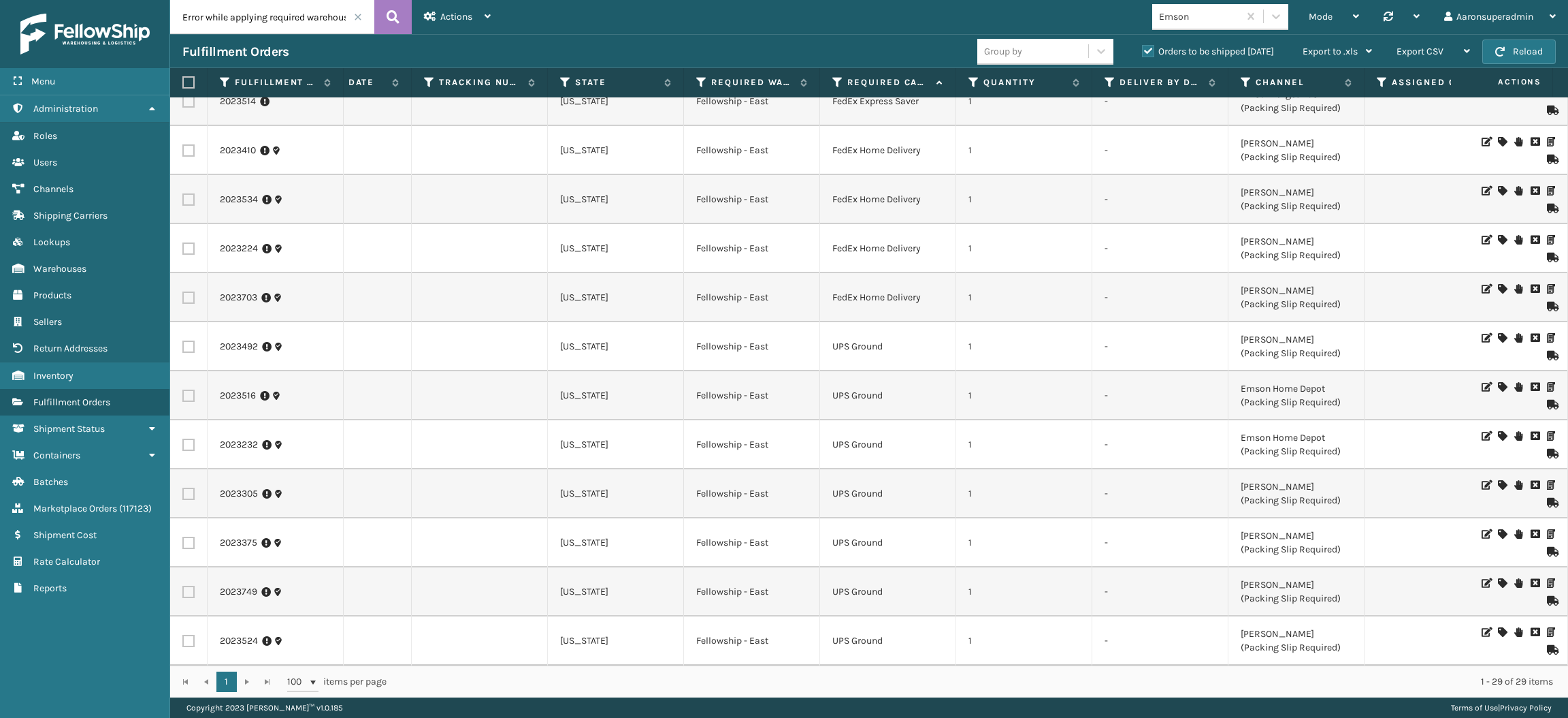
scroll to position [0, 853]
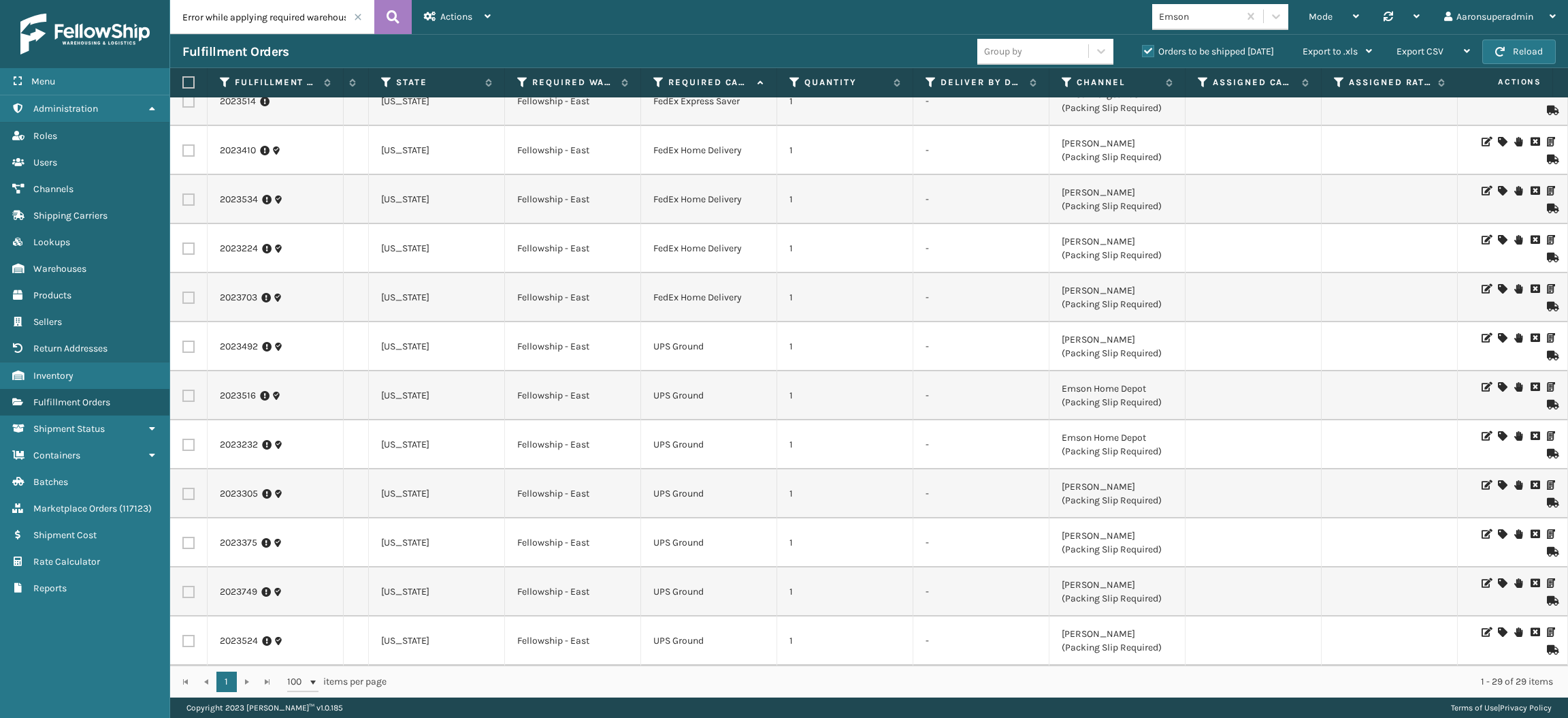
click at [182, 341] on label at bounding box center [189, 347] width 12 height 12
click at [182, 341] on input "checkbox" at bounding box center [182, 345] width 1 height 9
checkbox input "true"
click at [187, 390] on label at bounding box center [189, 396] width 12 height 12
click at [183, 390] on input "checkbox" at bounding box center [182, 394] width 1 height 9
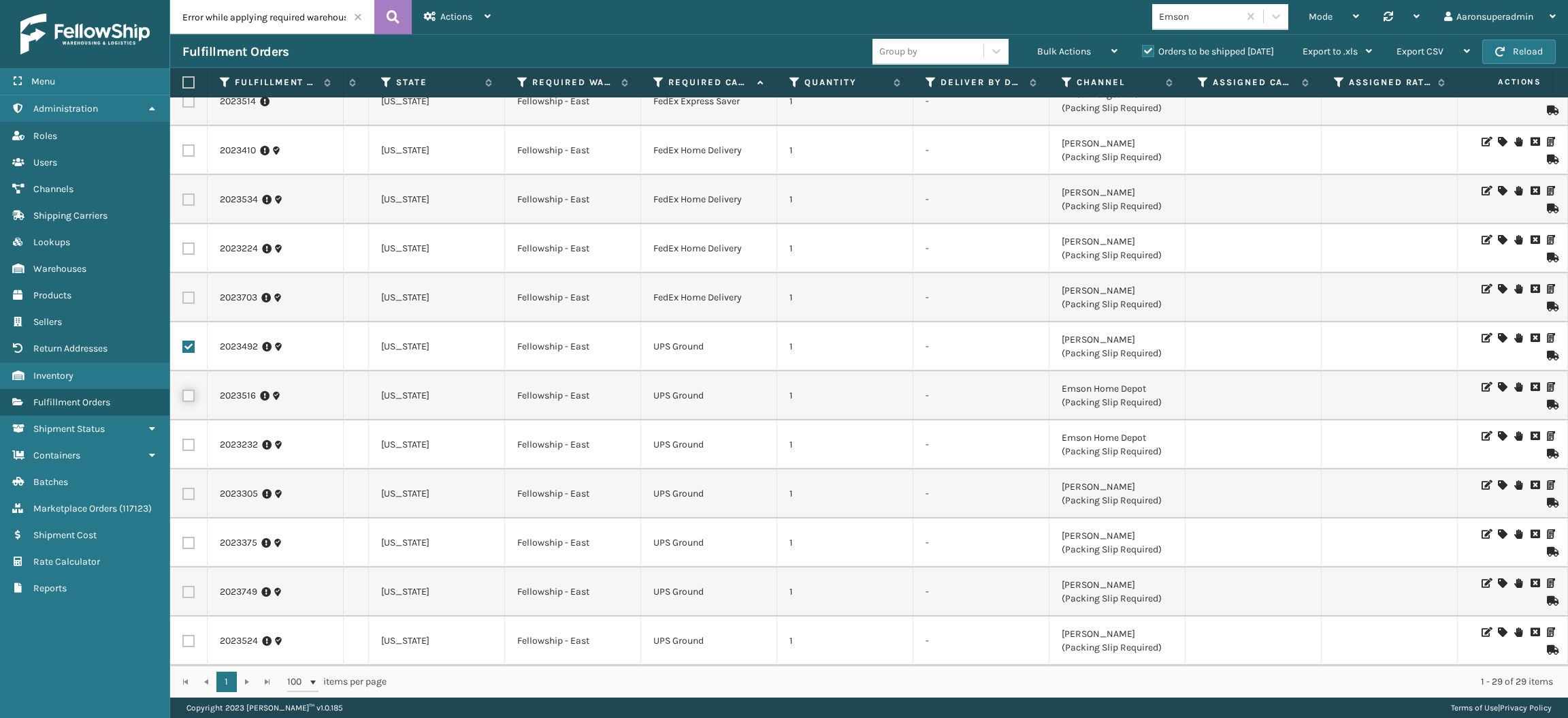
checkbox input "true"
click at [189, 438] on label at bounding box center [189, 445] width 12 height 12
click at [183, 438] on input "checkbox" at bounding box center [182, 443] width 1 height 9
checkbox input "true"
click at [192, 487] on label at bounding box center [189, 493] width 12 height 12
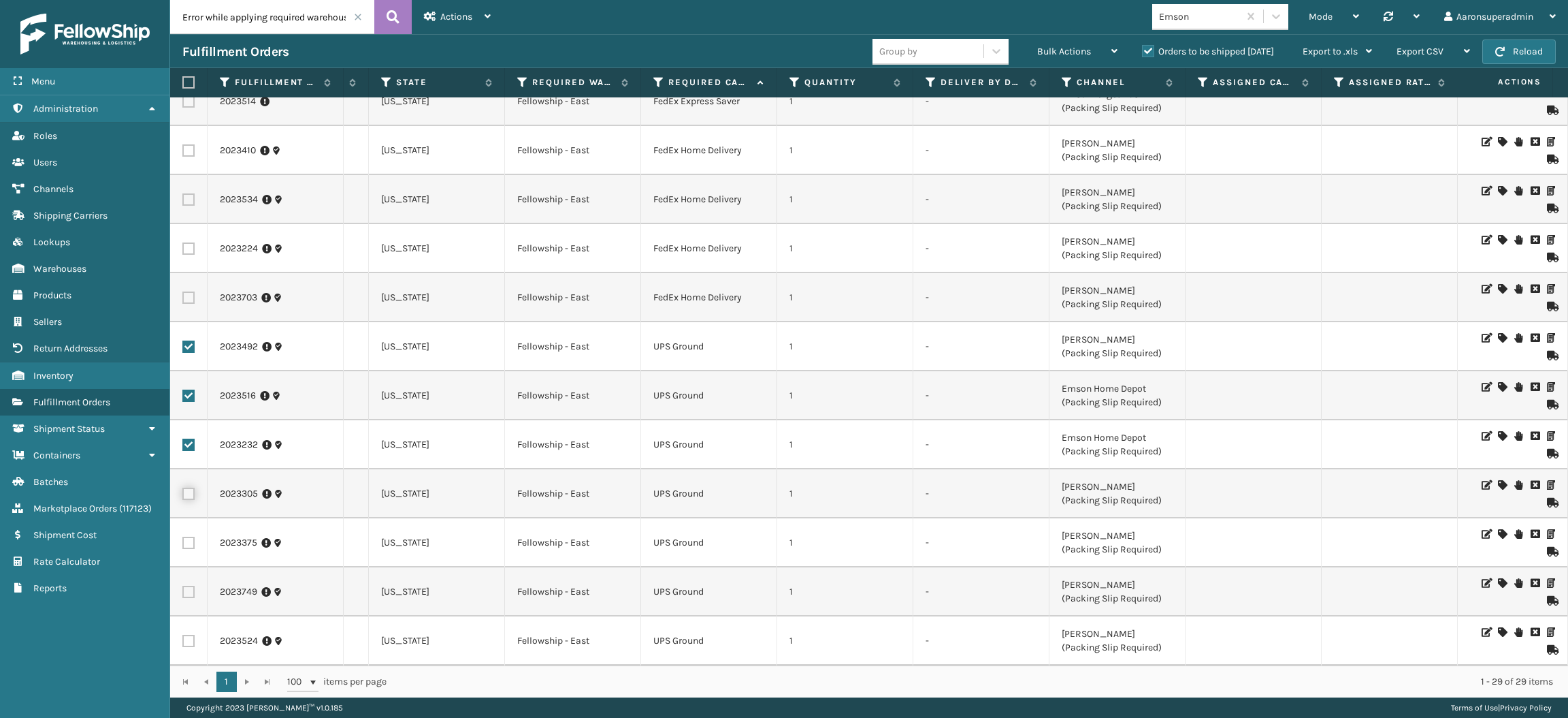
click at [183, 487] on input "checkbox" at bounding box center [182, 492] width 1 height 9
checkbox input "true"
click at [190, 519] on td at bounding box center [189, 543] width 37 height 49
click at [189, 537] on label at bounding box center [189, 543] width 12 height 12
click at [183, 537] on input "checkbox" at bounding box center [182, 542] width 1 height 9
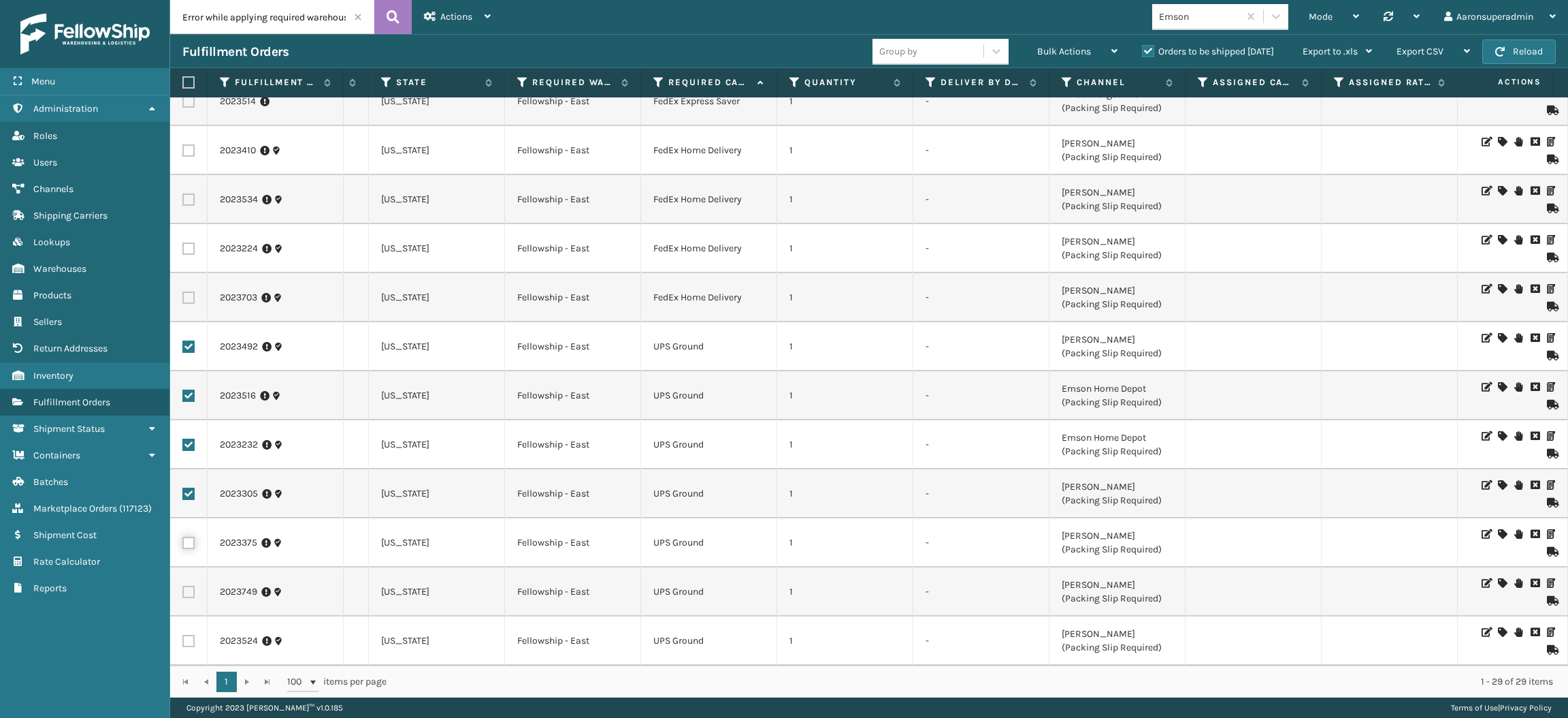
checkbox input "true"
click at [187, 586] on label at bounding box center [189, 592] width 12 height 12
click at [183, 586] on input "checkbox" at bounding box center [182, 590] width 1 height 9
checkbox input "true"
click at [187, 635] on label at bounding box center [189, 641] width 12 height 12
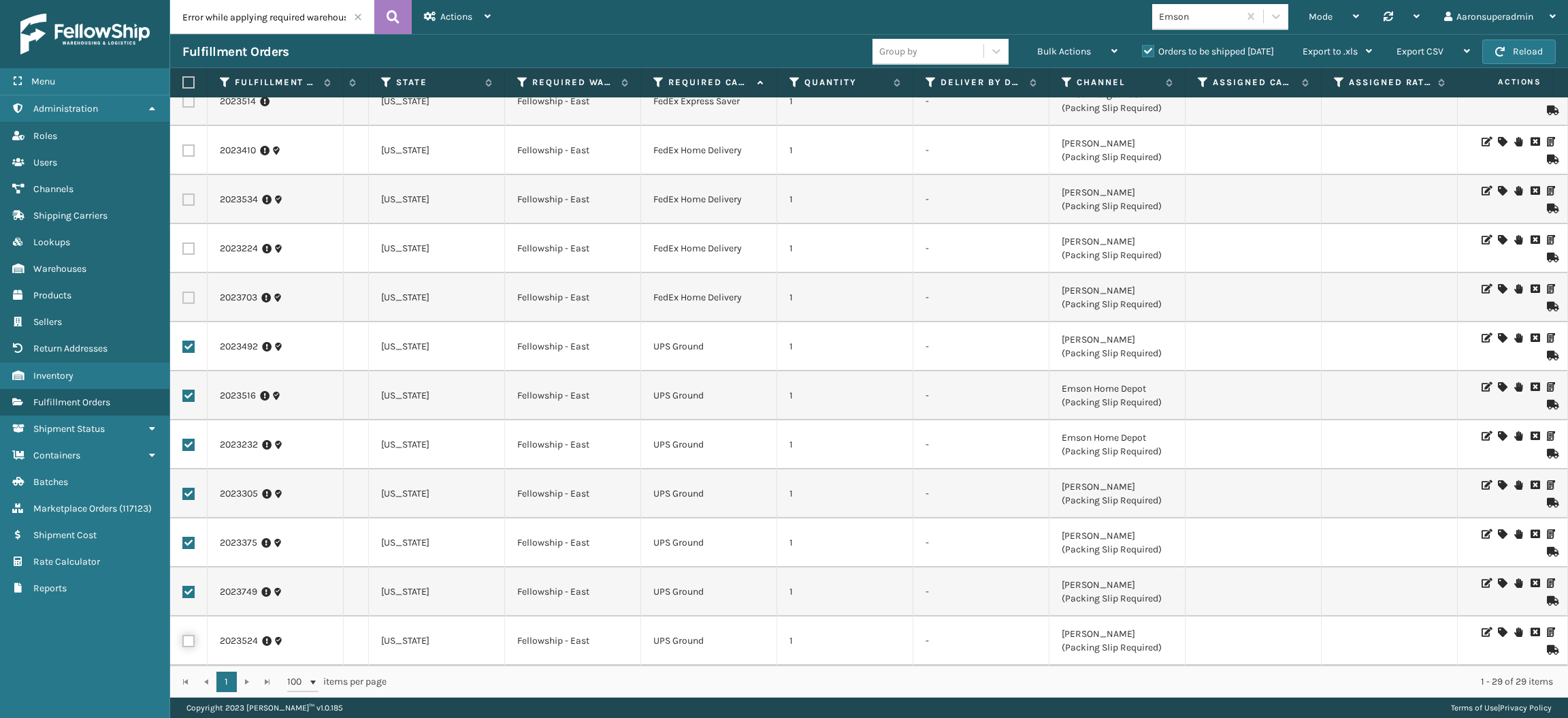
click at [183, 635] on input "checkbox" at bounding box center [182, 639] width 1 height 9
checkbox input "true"
click at [1045, 51] on span "Bulk Actions" at bounding box center [1064, 51] width 53 height 11
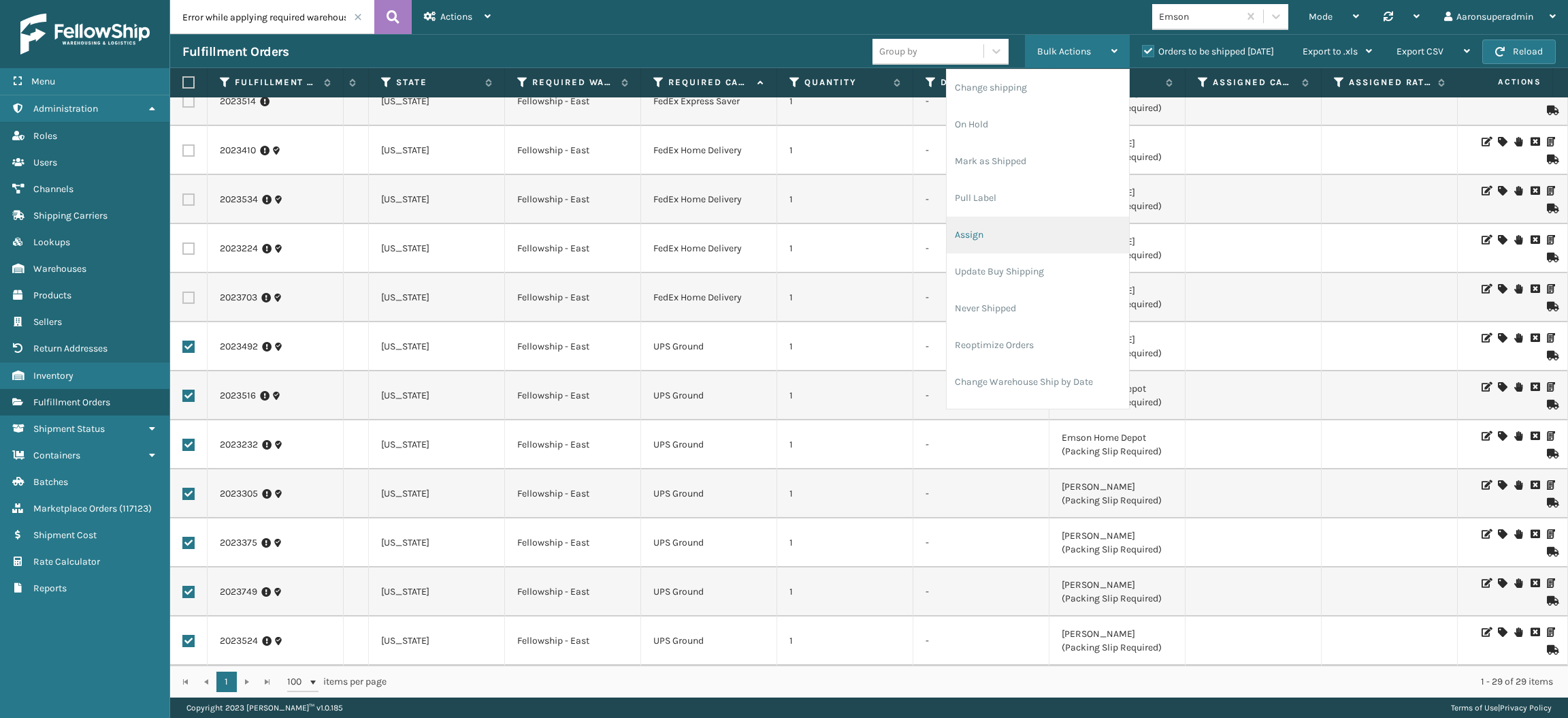
click at [971, 227] on li "Assign" at bounding box center [1037, 235] width 182 height 37
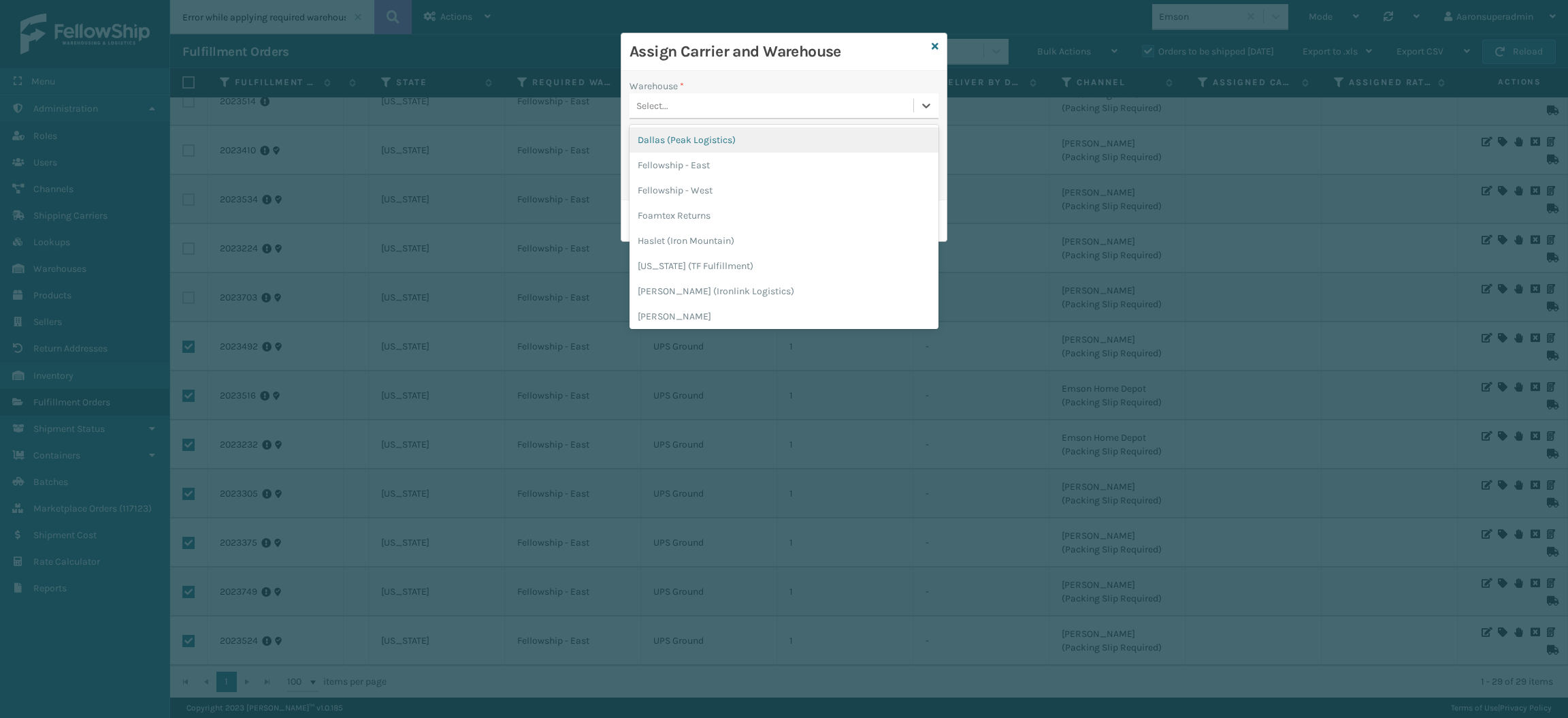
click at [718, 109] on div "Select..." at bounding box center [772, 105] width 284 height 22
click at [717, 162] on div "Fellowship - East" at bounding box center [784, 165] width 309 height 25
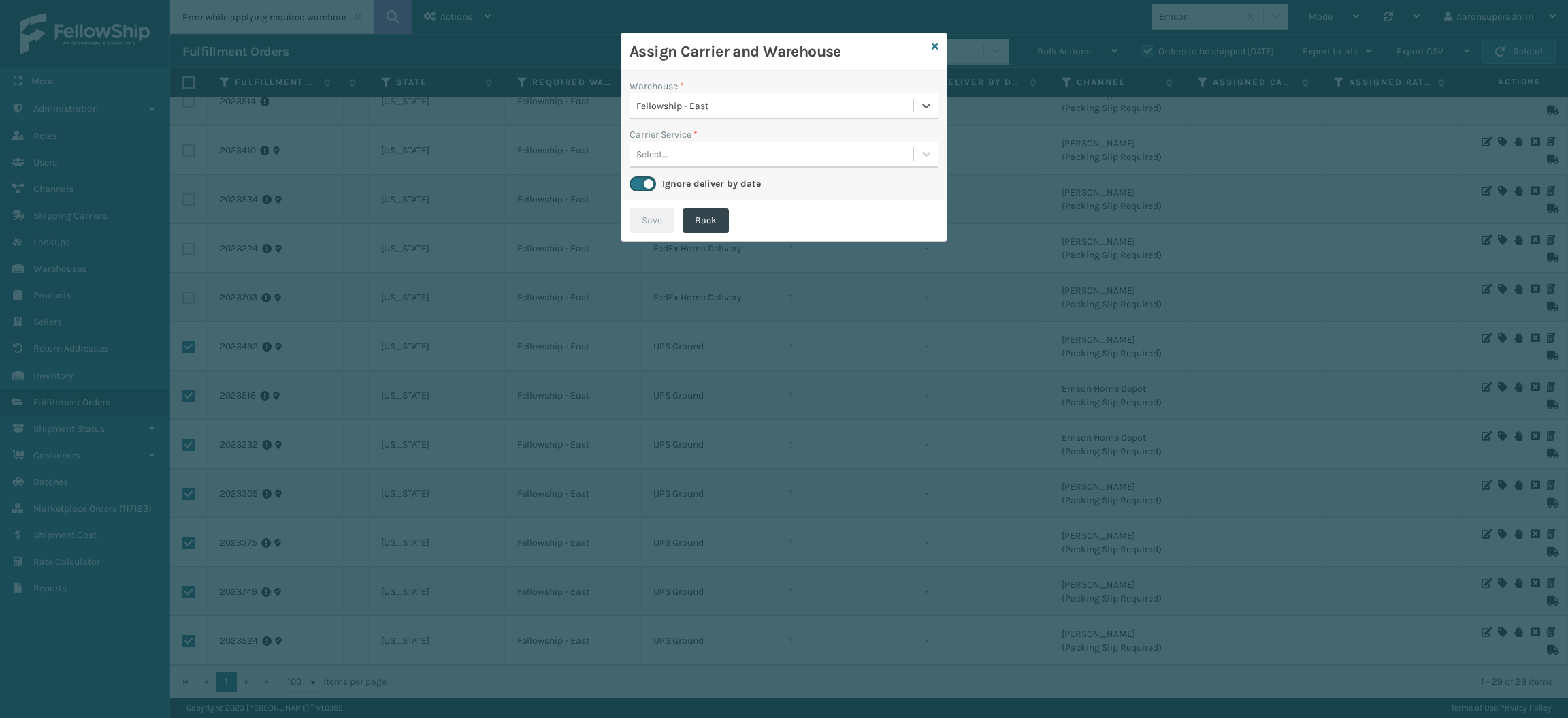
click at [689, 150] on div "Select..." at bounding box center [772, 154] width 284 height 22
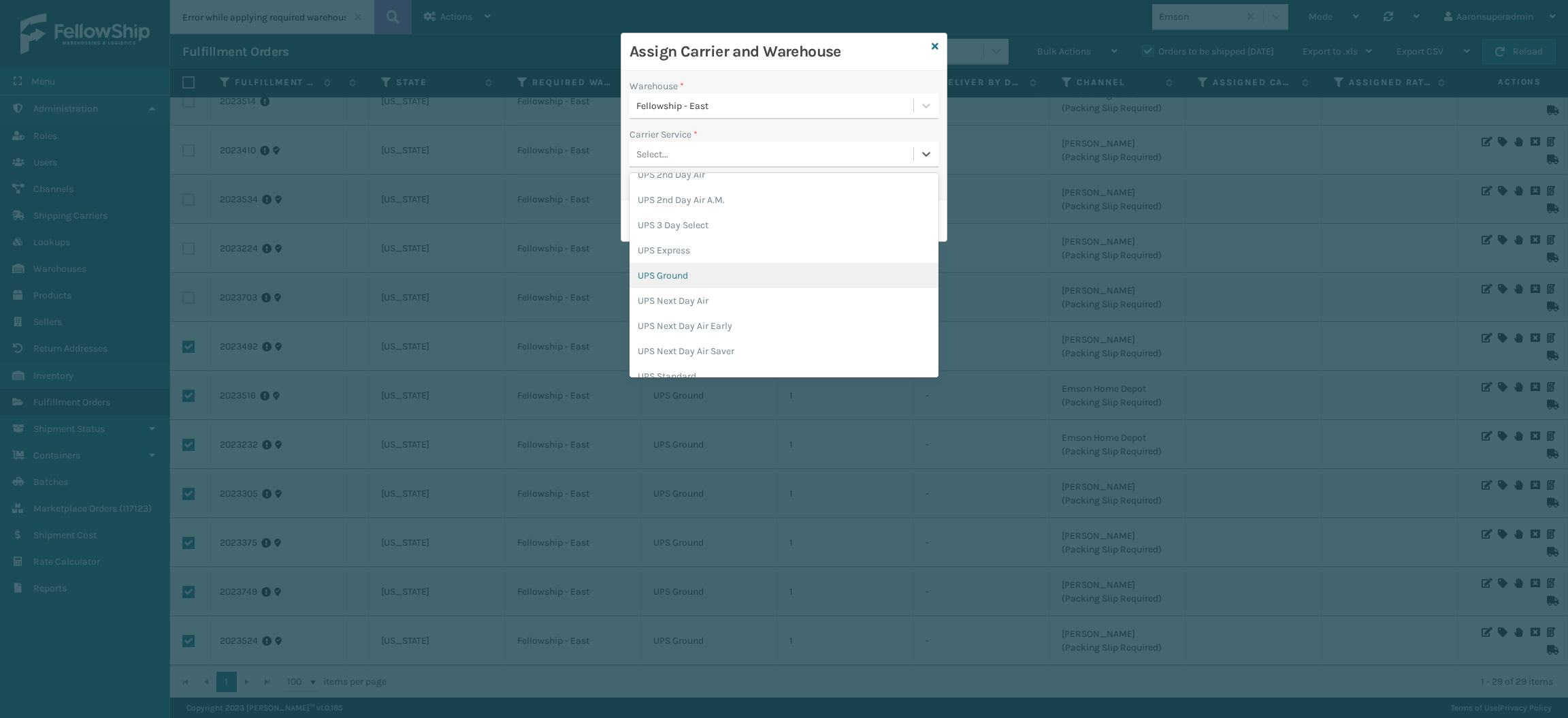
click at [669, 276] on div "UPS Ground" at bounding box center [784, 275] width 309 height 25
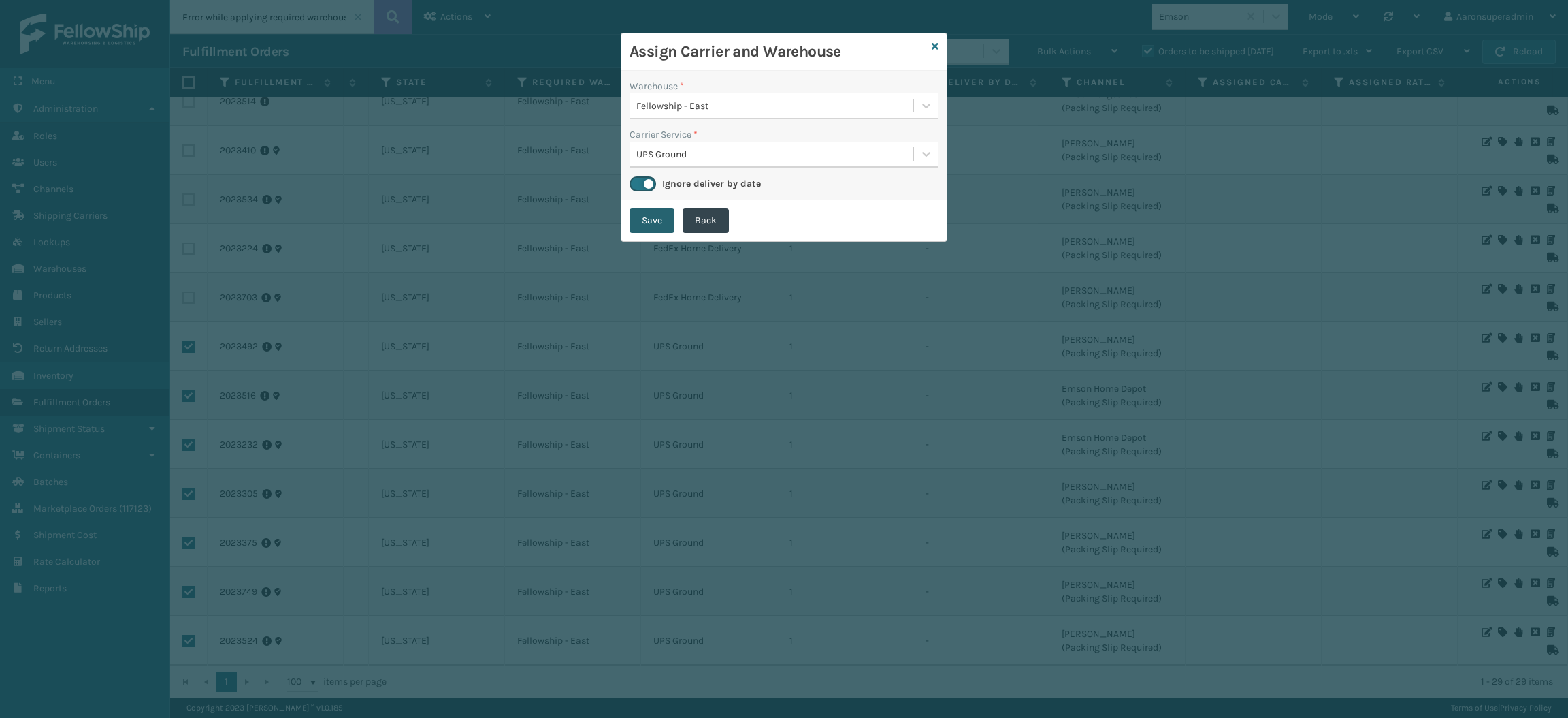
click at [658, 219] on button "Save" at bounding box center [652, 221] width 45 height 24
checkbox input "false"
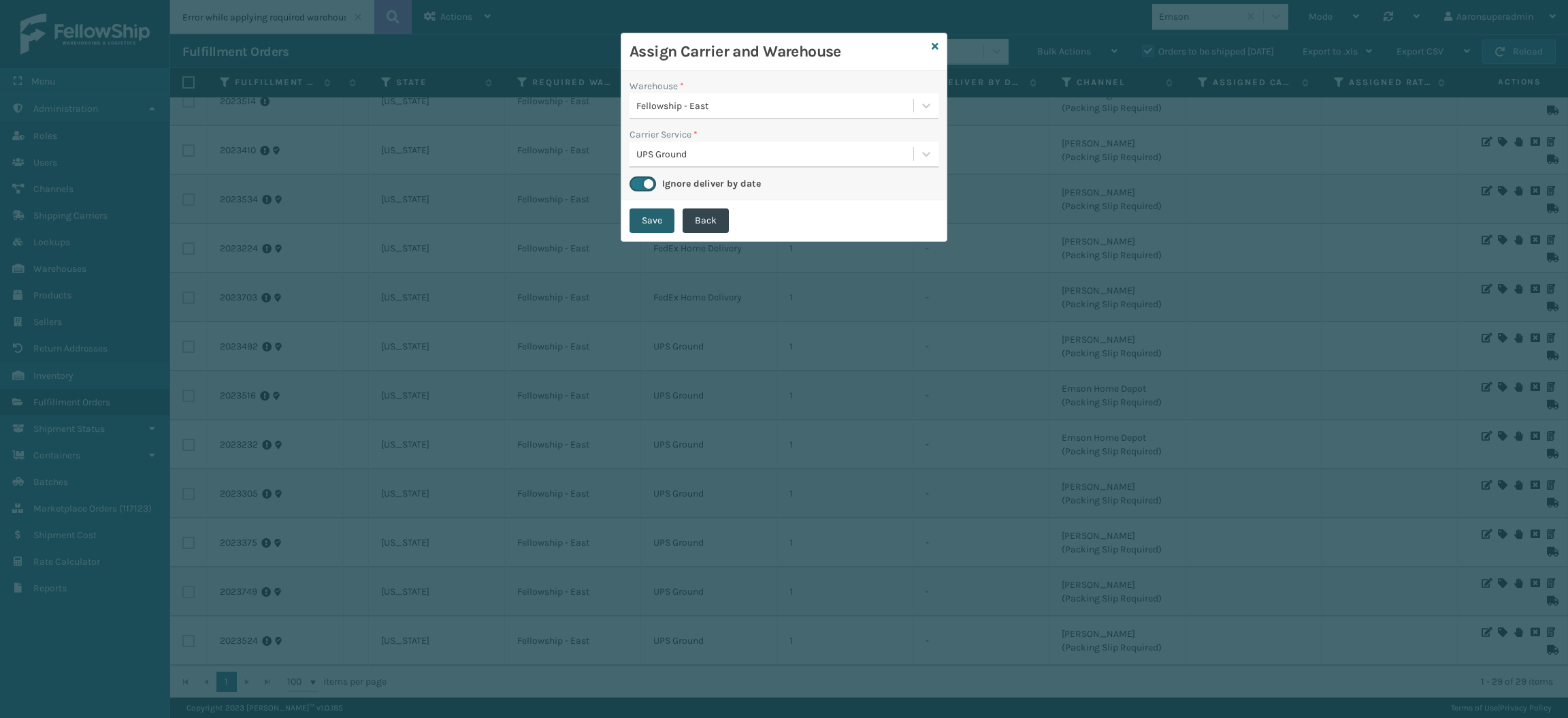
checkbox input "false"
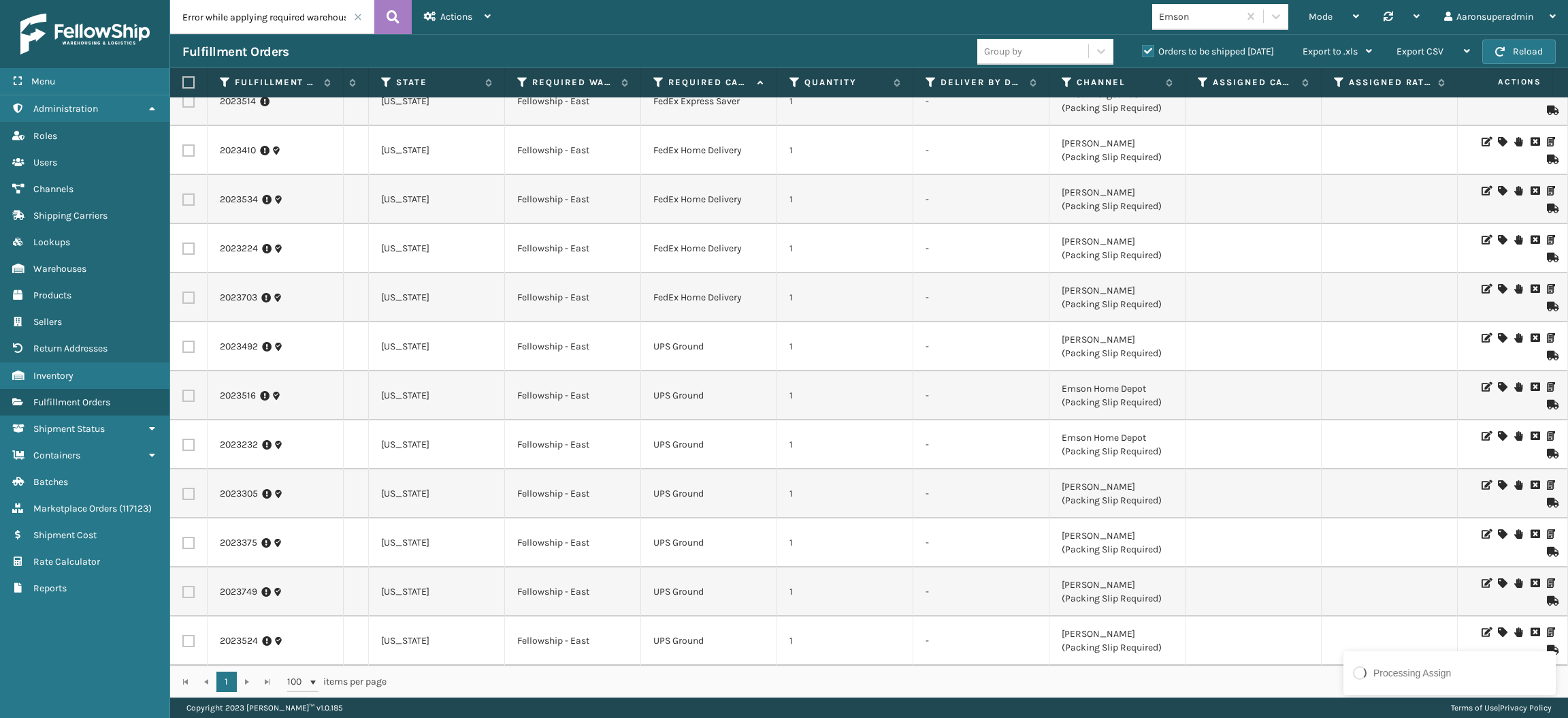
click at [361, 324] on td at bounding box center [301, 347] width 136 height 49
click at [187, 292] on label at bounding box center [189, 298] width 12 height 12
click at [183, 292] on input "checkbox" at bounding box center [182, 296] width 1 height 9
checkbox input "true"
click at [186, 226] on td at bounding box center [189, 248] width 37 height 49
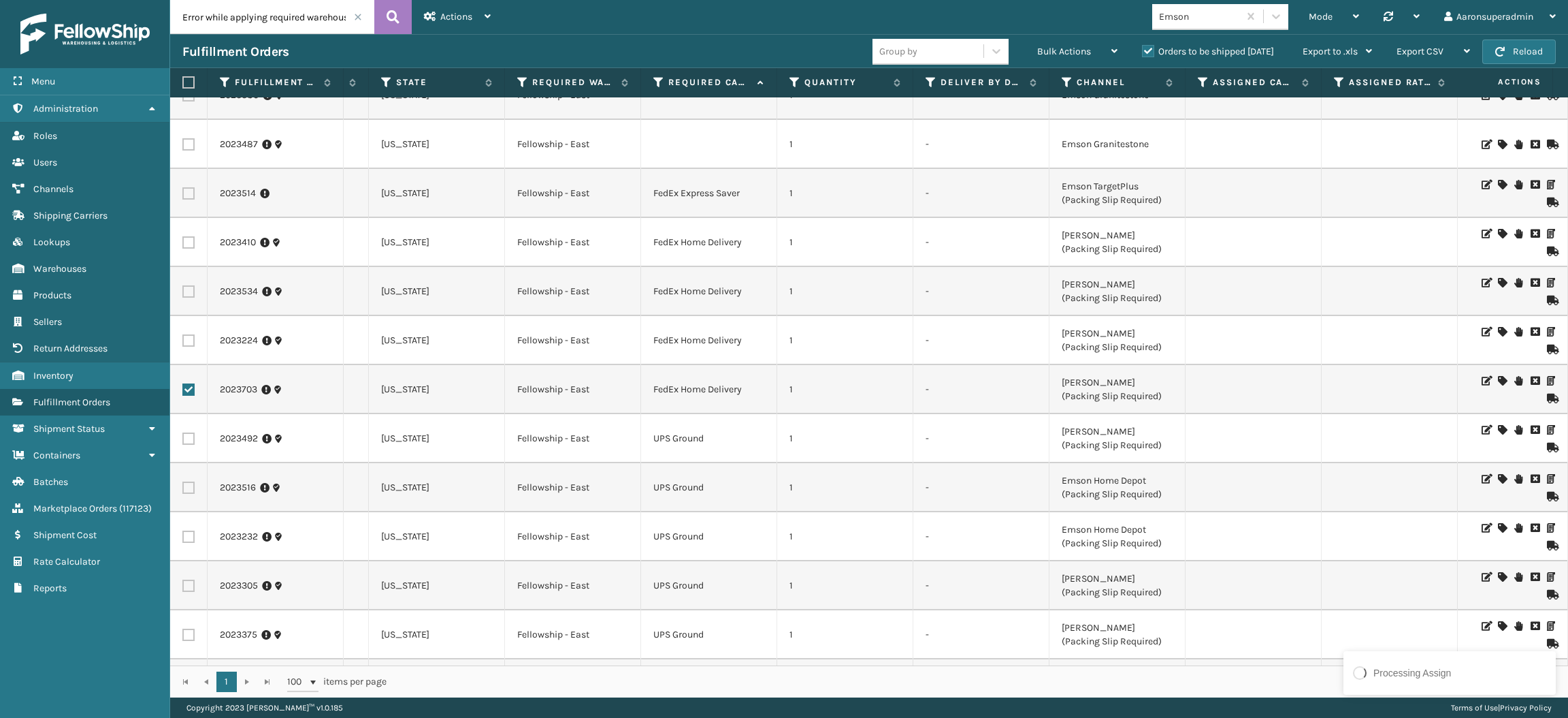
click at [189, 241] on label at bounding box center [189, 242] width 12 height 12
click at [183, 241] on input "checkbox" at bounding box center [182, 241] width 1 height 9
checkbox input "true"
click at [189, 289] on label at bounding box center [189, 292] width 12 height 12
click at [183, 289] on input "checkbox" at bounding box center [182, 290] width 1 height 9
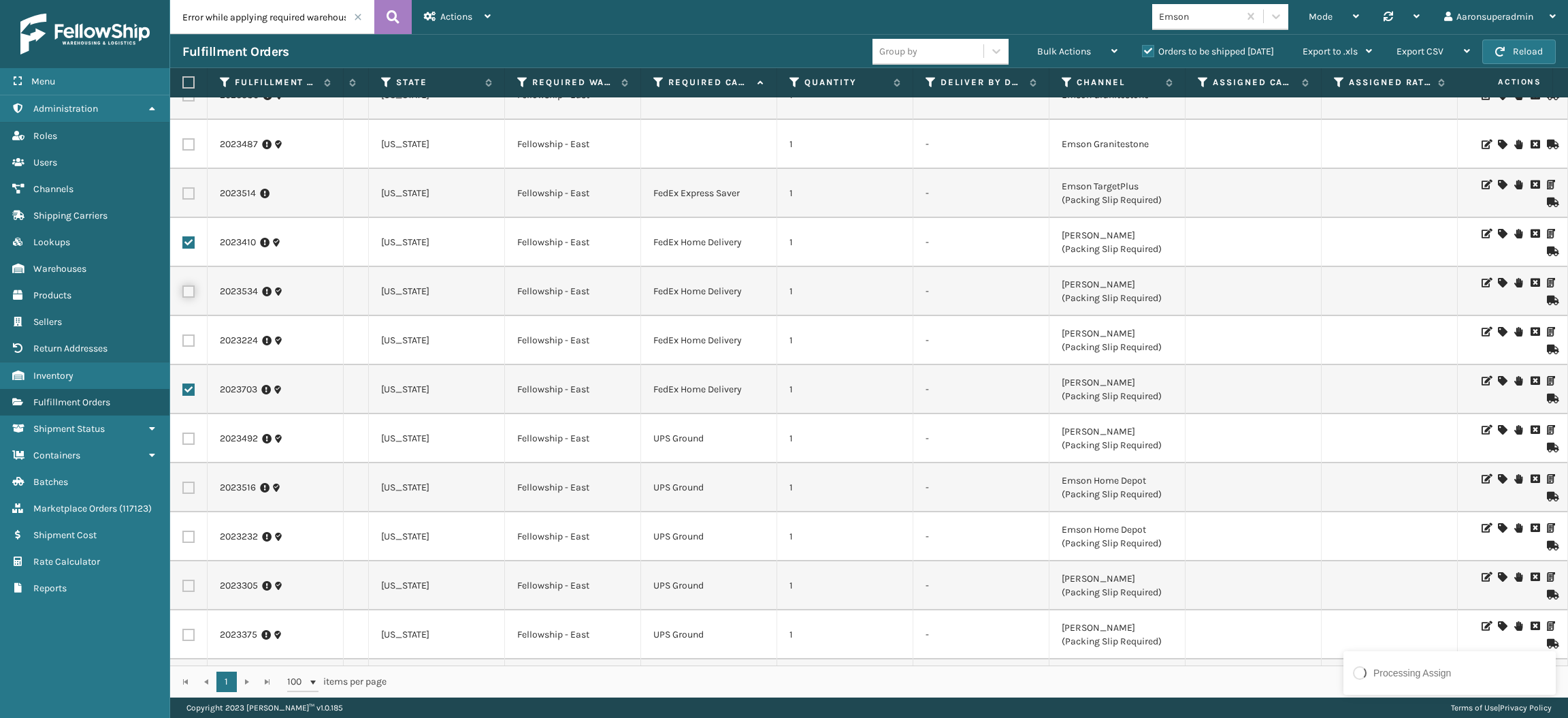
checkbox input "true"
click at [183, 343] on label at bounding box center [189, 341] width 12 height 12
click at [183, 343] on input "checkbox" at bounding box center [182, 339] width 1 height 9
checkbox input "true"
click at [186, 202] on td at bounding box center [189, 193] width 37 height 49
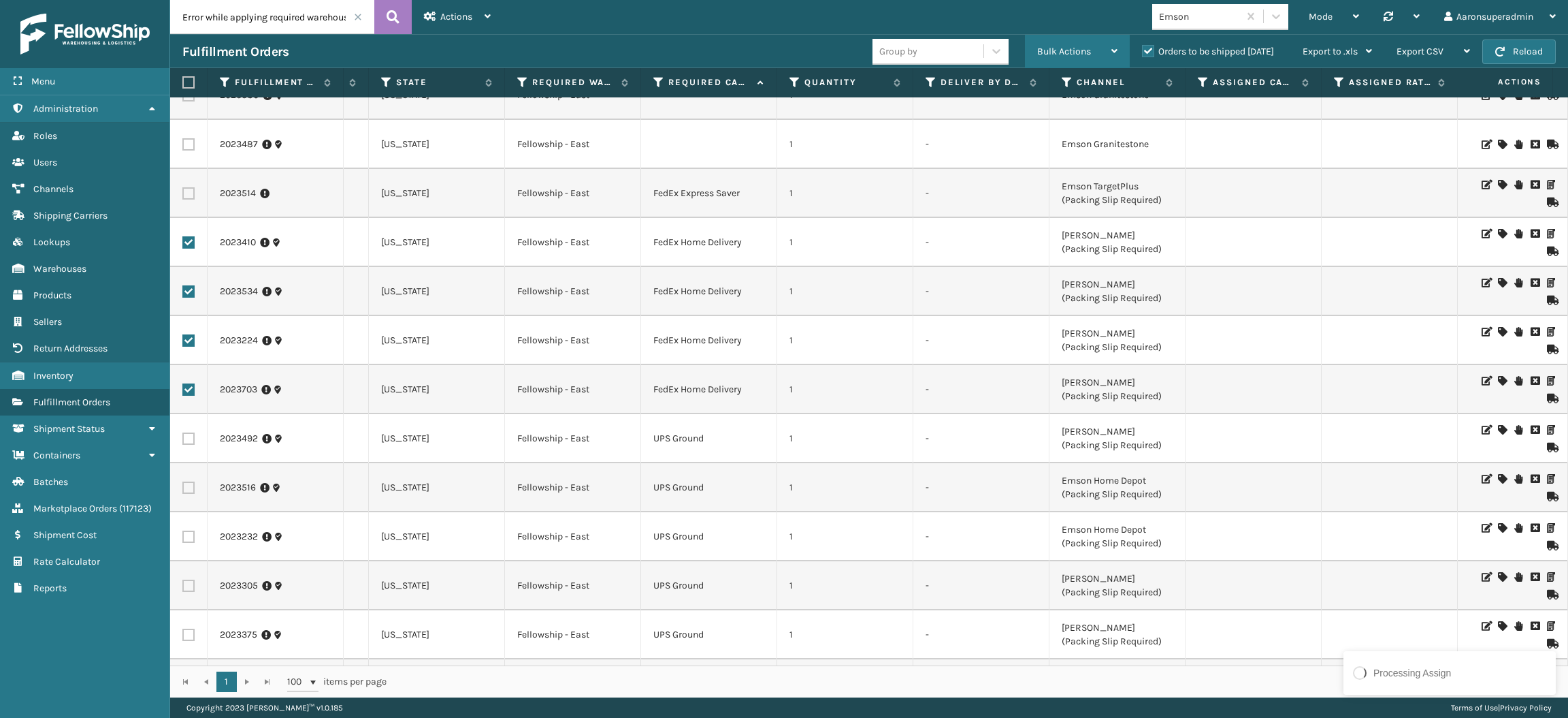
click at [1082, 63] on div "Bulk Actions" at bounding box center [1077, 51] width 80 height 34
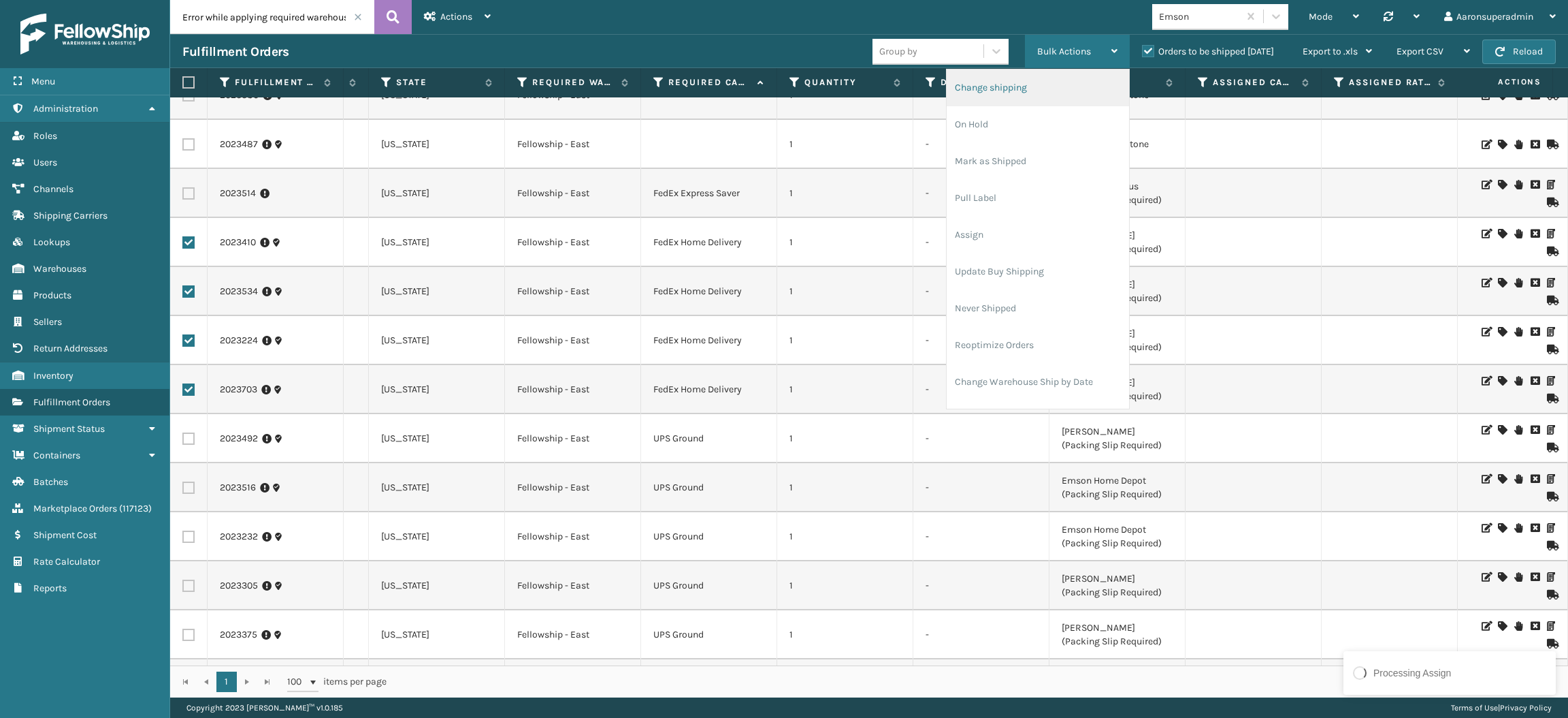
click at [1021, 91] on li "Change shipping" at bounding box center [1037, 88] width 182 height 37
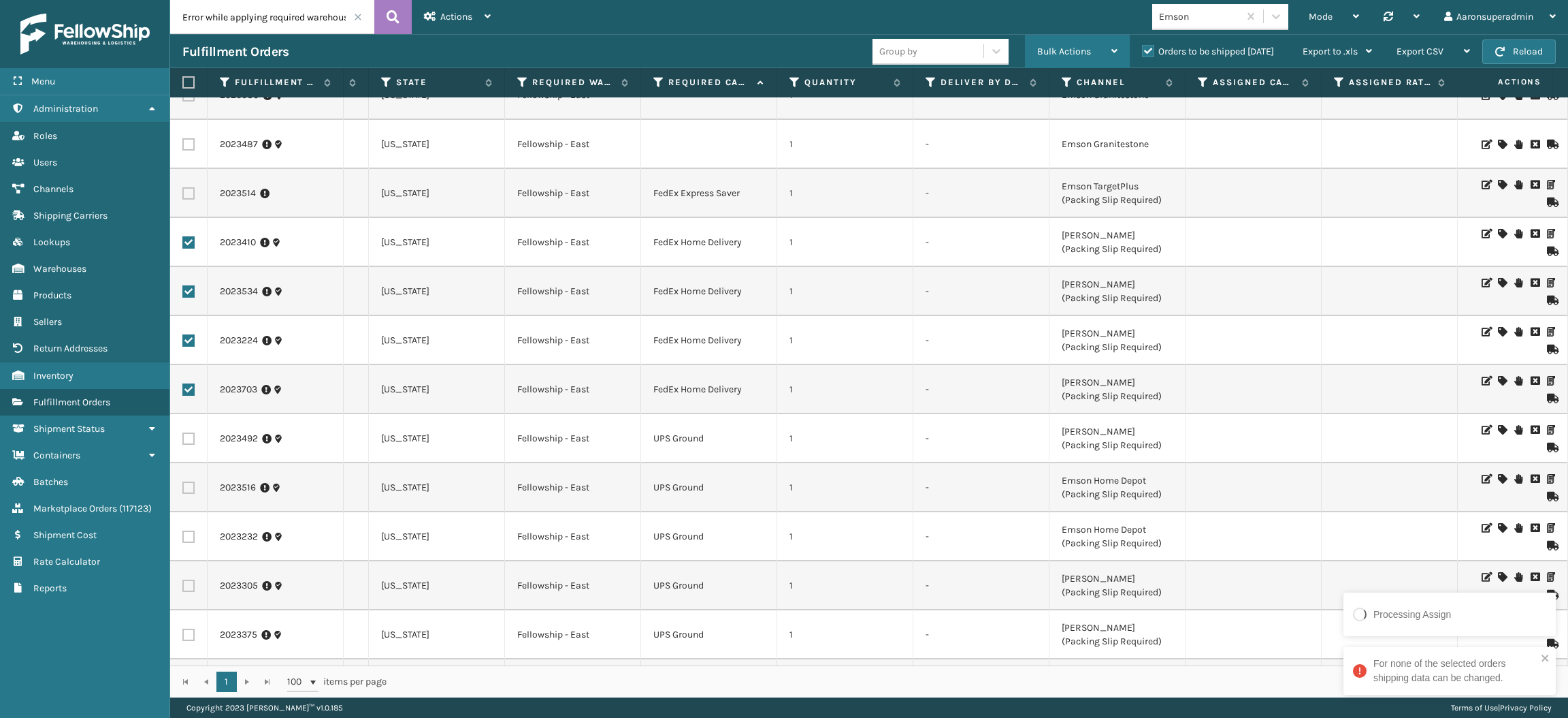
click at [1079, 47] on span "Bulk Actions" at bounding box center [1064, 51] width 53 height 11
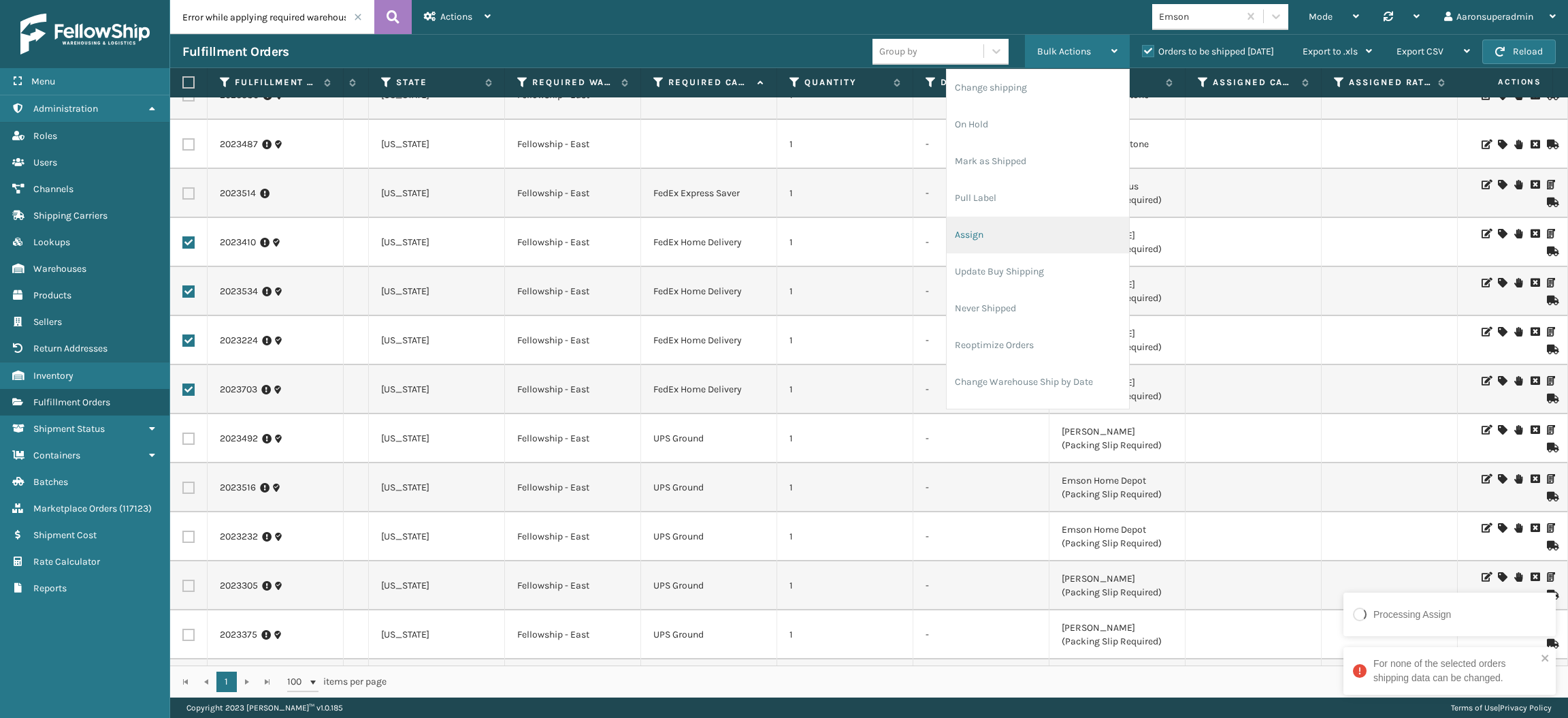
click at [970, 222] on li "Assign" at bounding box center [1037, 235] width 182 height 37
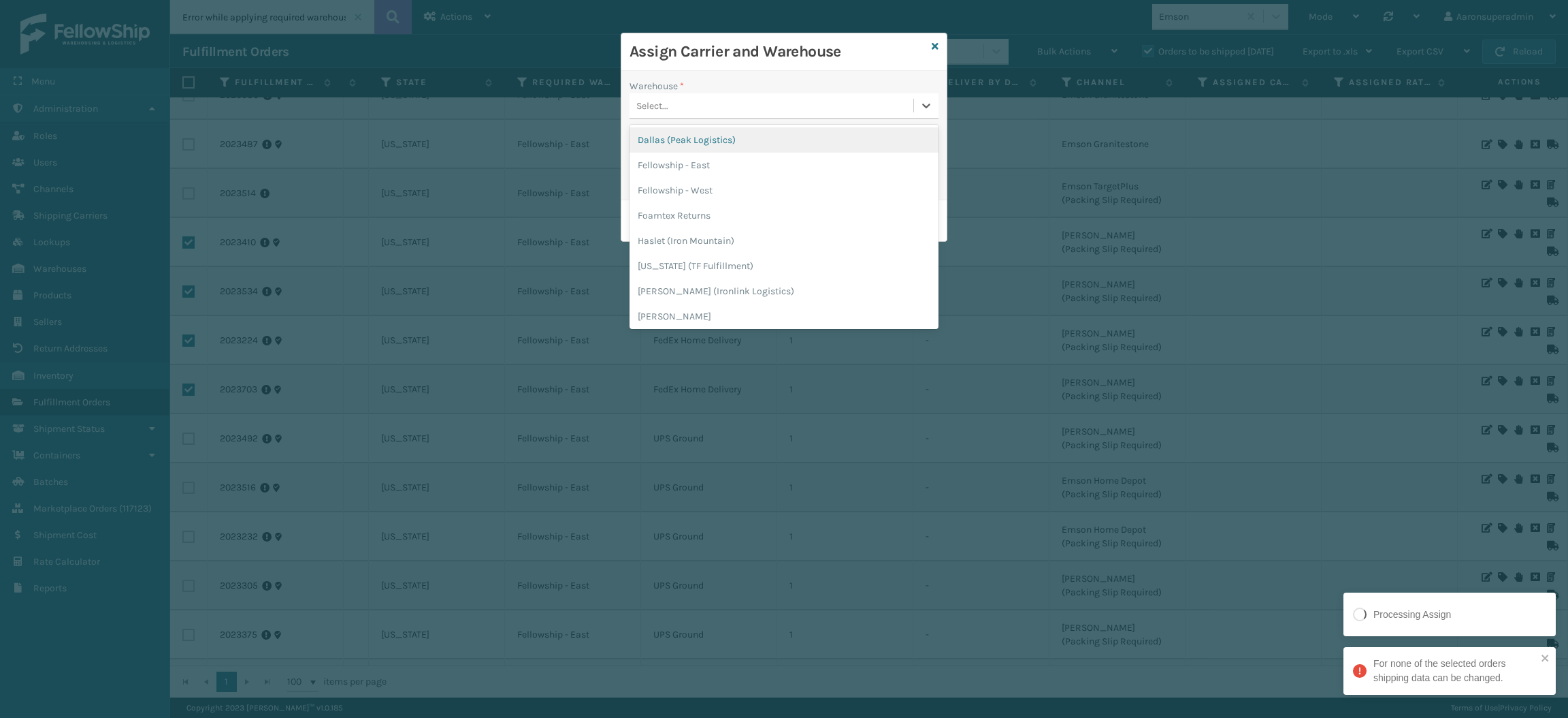
click at [741, 104] on div "Select..." at bounding box center [772, 105] width 284 height 22
click at [713, 170] on div "Fellowship - East" at bounding box center [784, 165] width 309 height 25
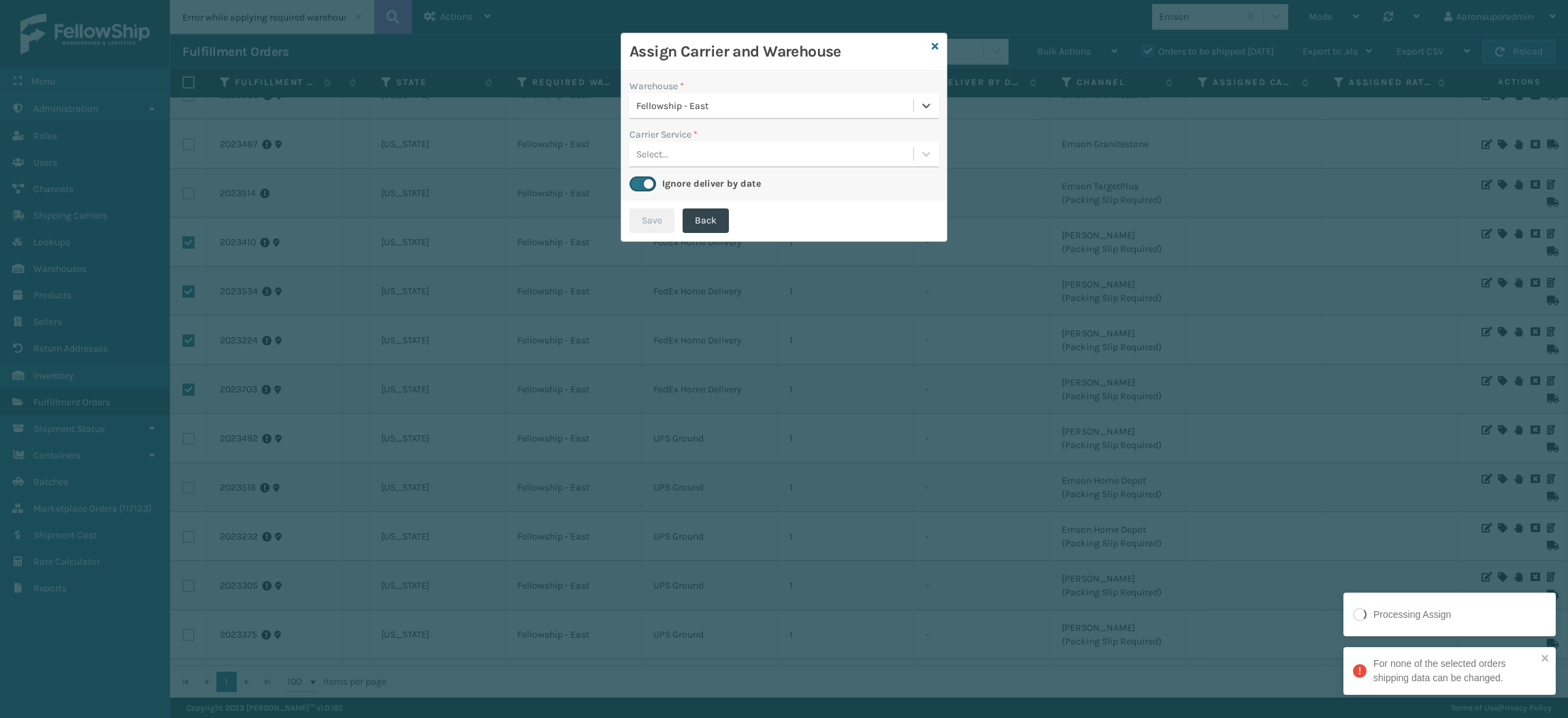
click at [688, 161] on div "Select..." at bounding box center [772, 154] width 284 height 22
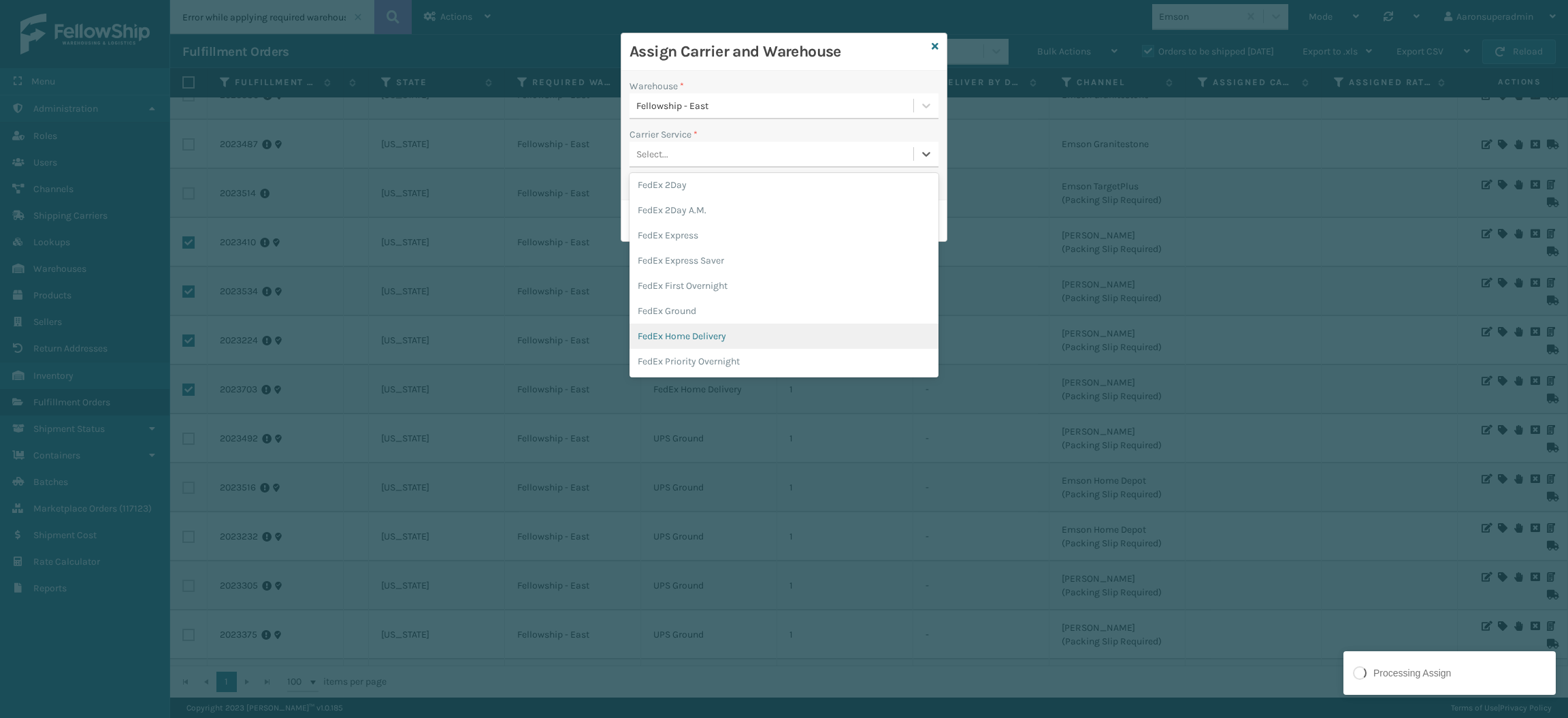
click at [686, 330] on div "FedEx Home Delivery" at bounding box center [784, 336] width 309 height 25
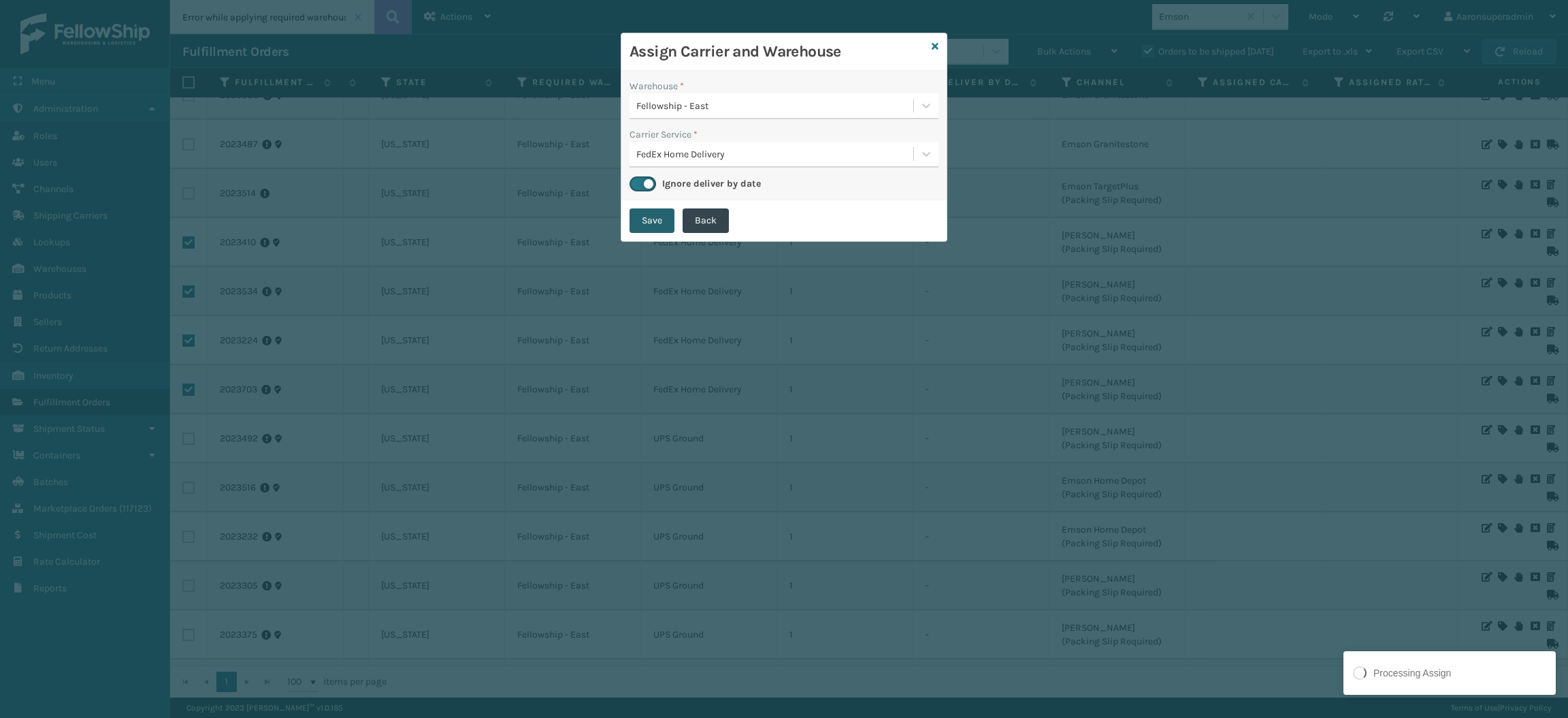
click at [647, 215] on button "Save" at bounding box center [652, 221] width 45 height 24
checkbox input "false"
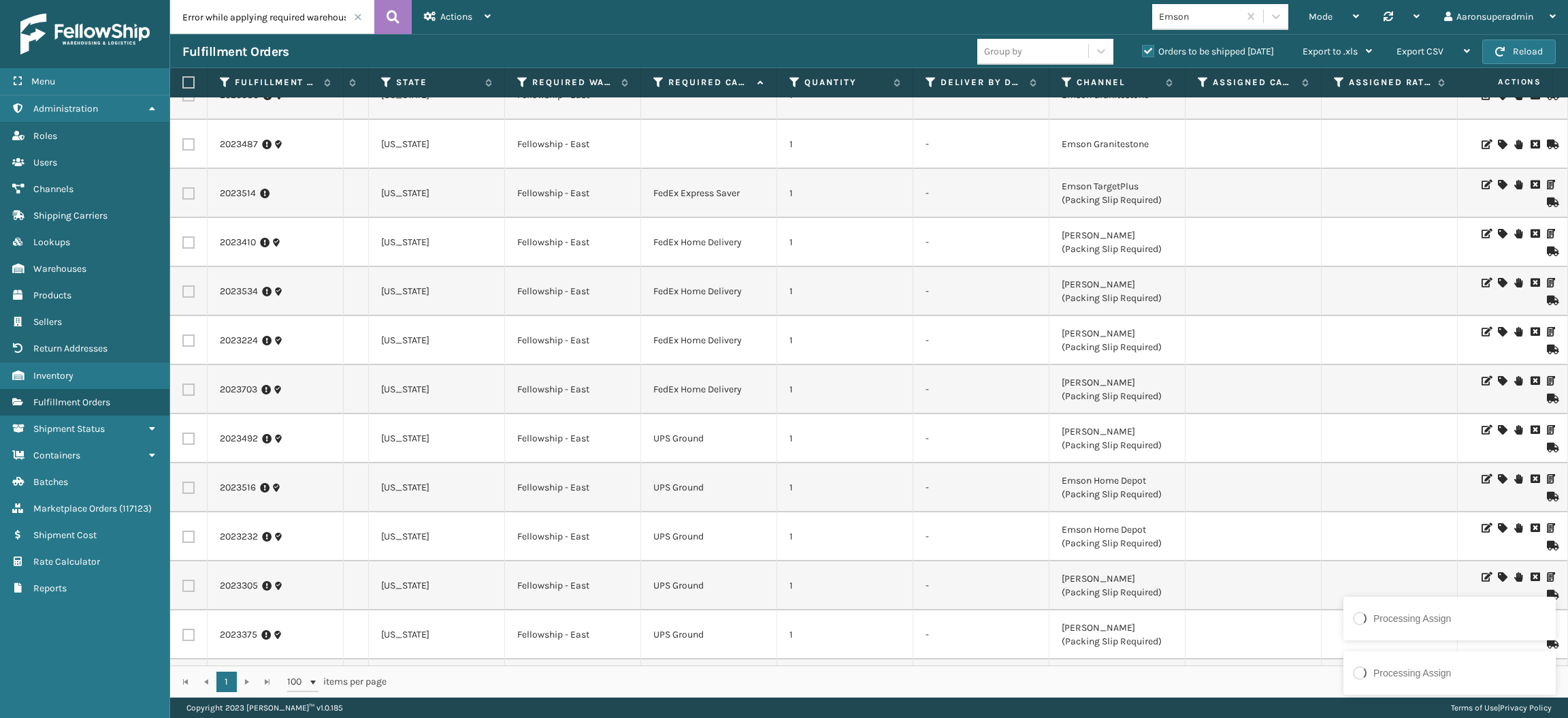
click at [1499, 181] on icon at bounding box center [1502, 184] width 8 height 9
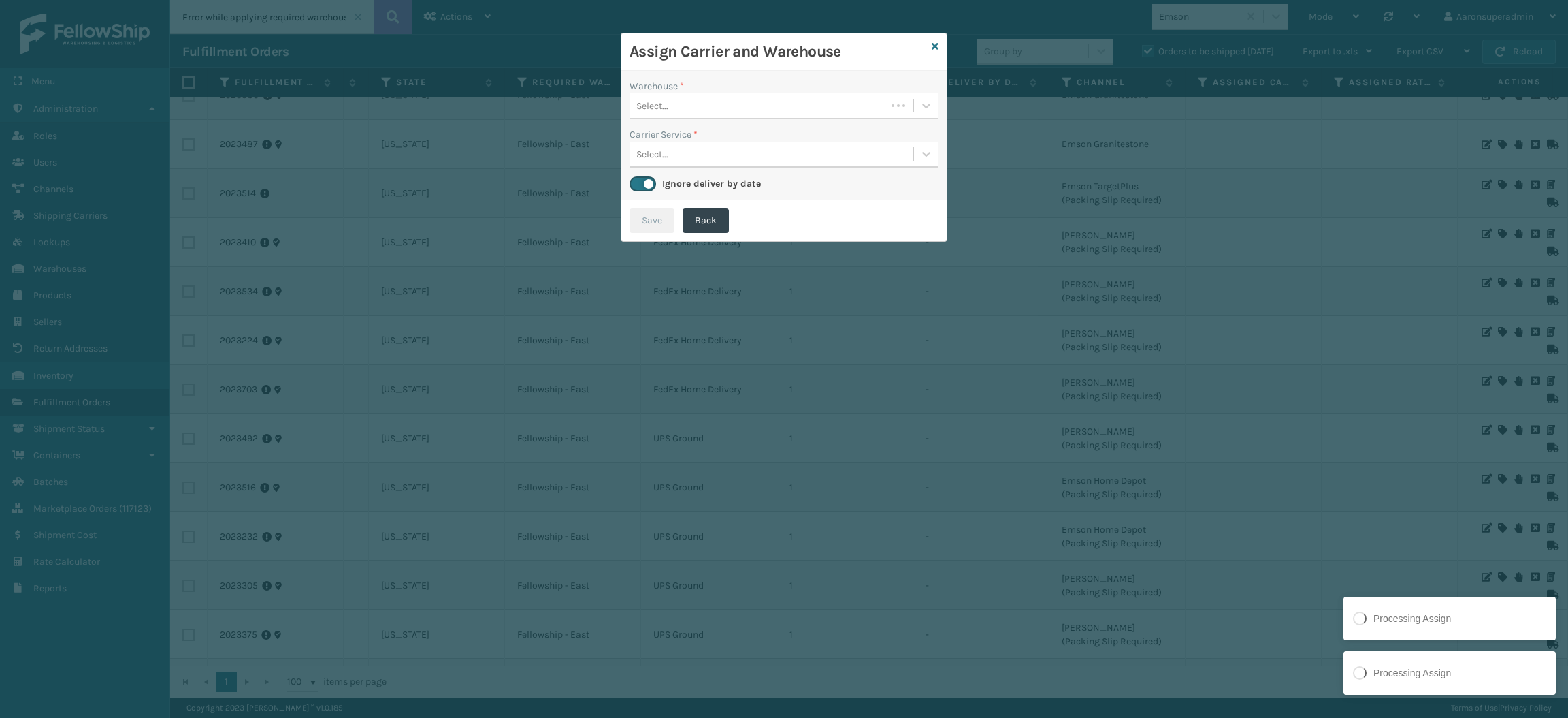
click at [807, 104] on div "Select..." at bounding box center [758, 105] width 256 height 22
click at [776, 144] on div "Fellowship - East" at bounding box center [784, 140] width 309 height 25
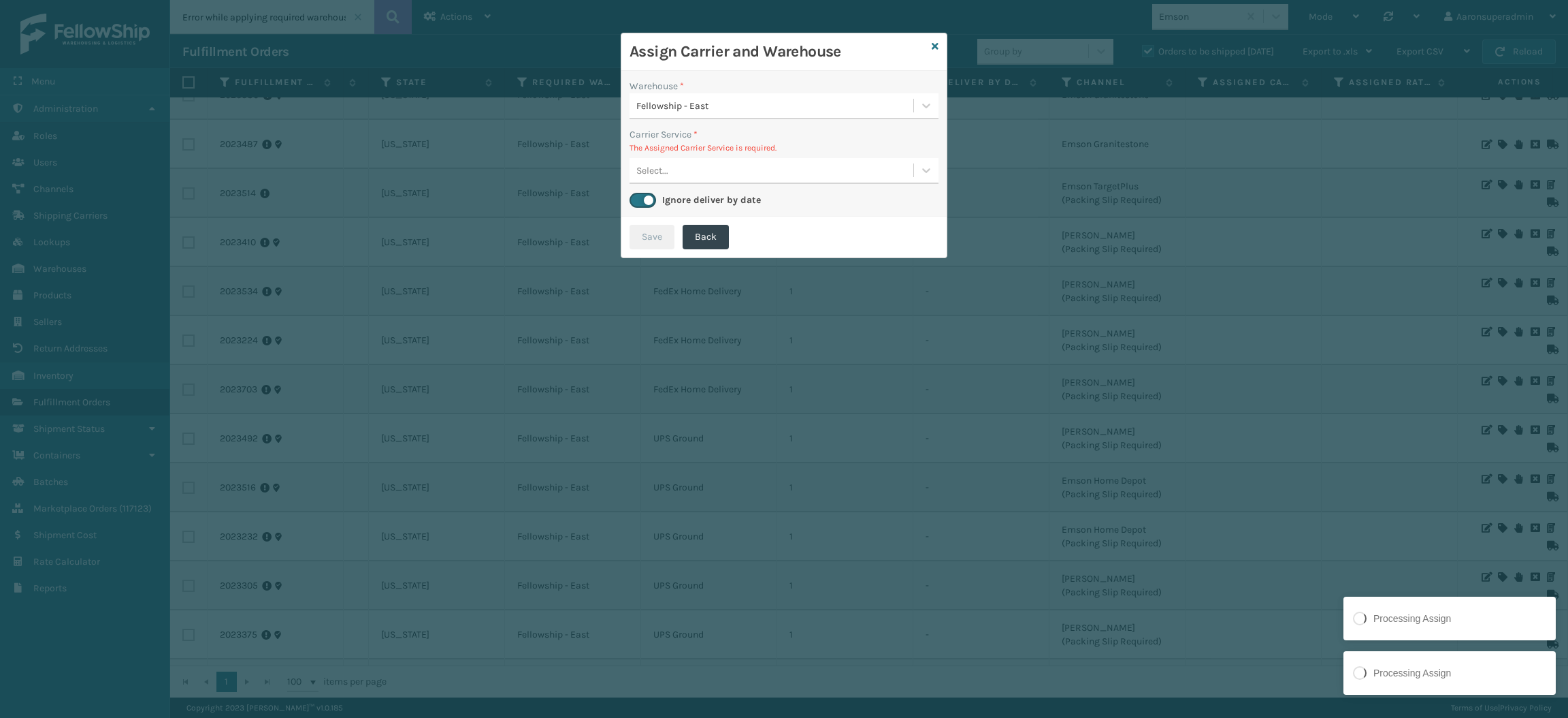
click at [757, 173] on div "Select..." at bounding box center [772, 170] width 284 height 22
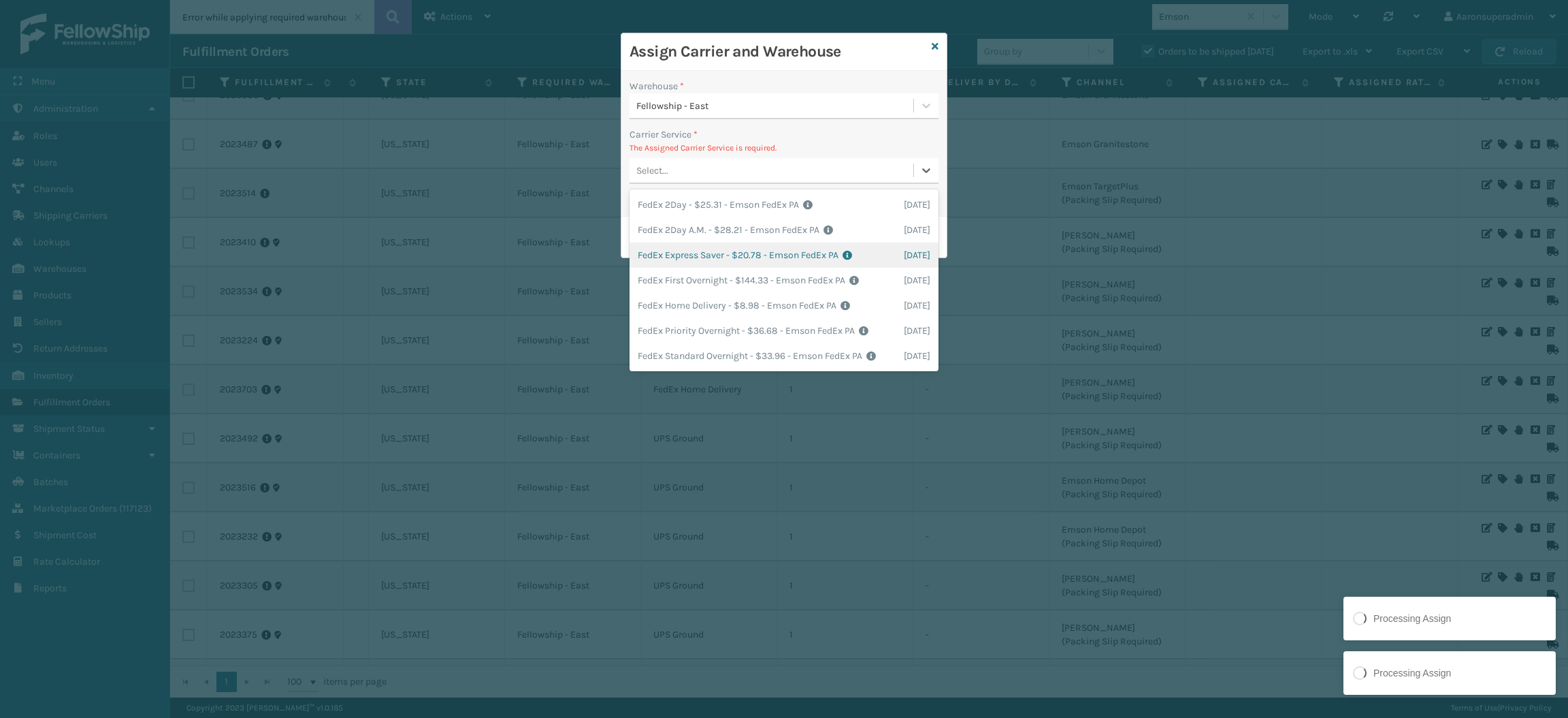
click at [699, 256] on div "FedEx Express Saver - $20.78 - Emson FedEx PA Shipping Cost $20.78 Surplus Cost…" at bounding box center [784, 254] width 309 height 25
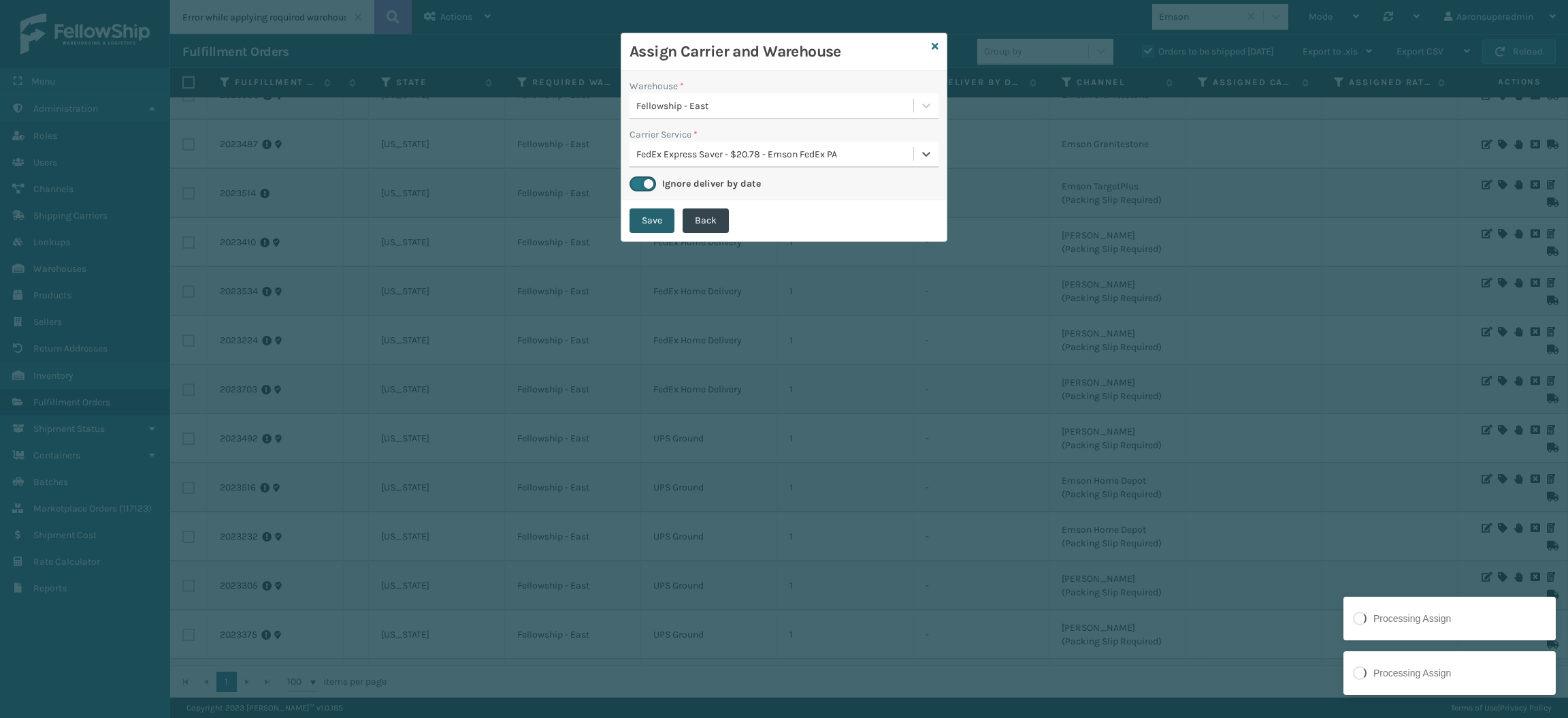
click at [650, 226] on button "Save" at bounding box center [652, 221] width 45 height 24
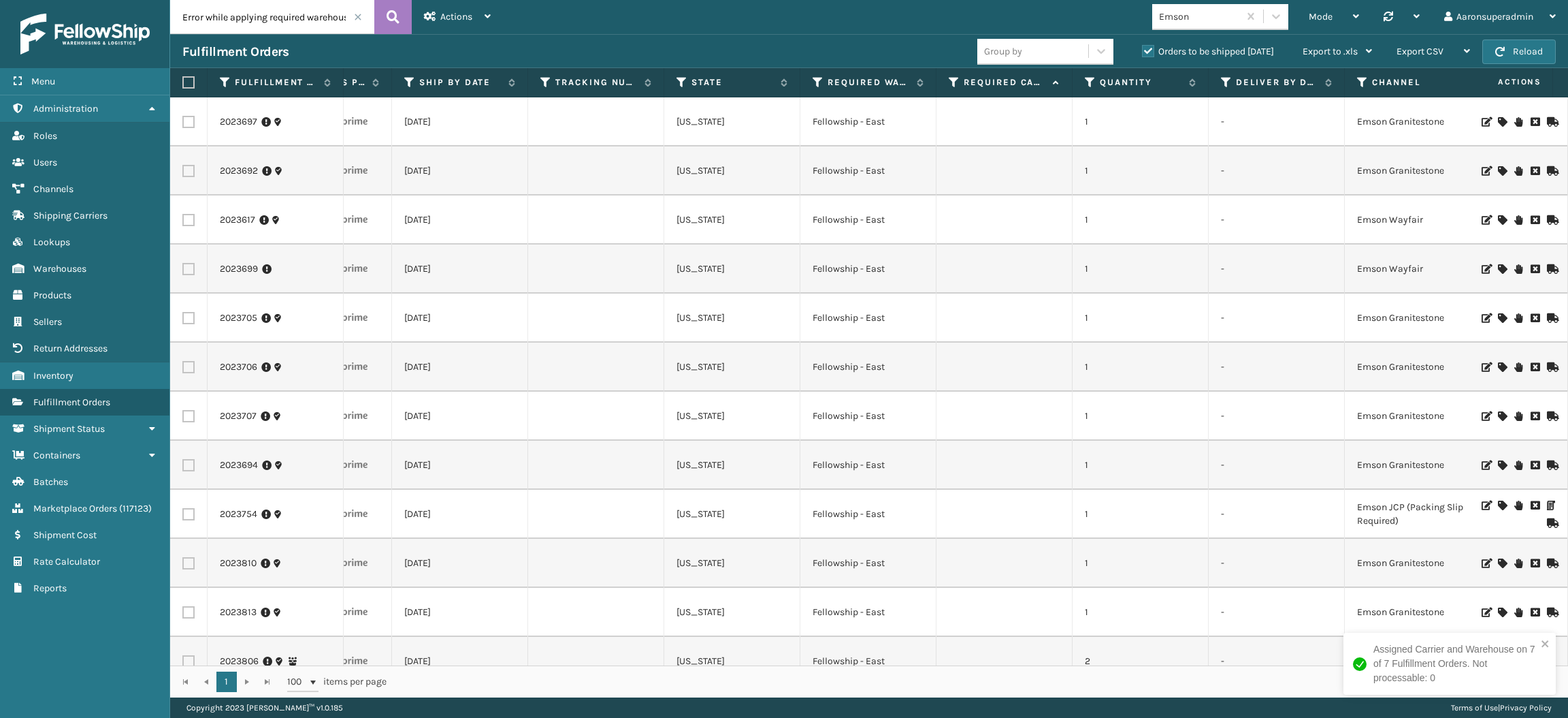
scroll to position [280, 736]
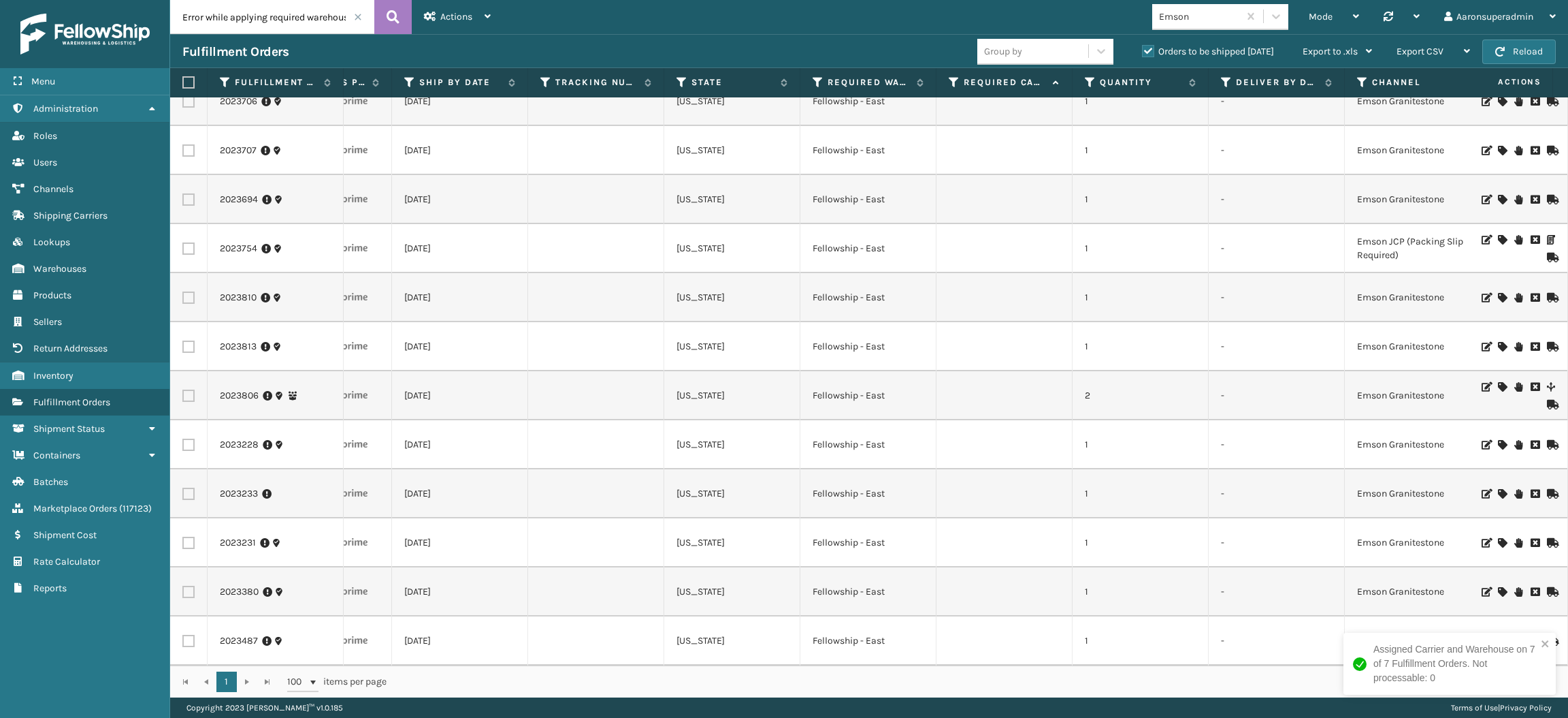
click at [1499, 146] on icon at bounding box center [1502, 150] width 8 height 9
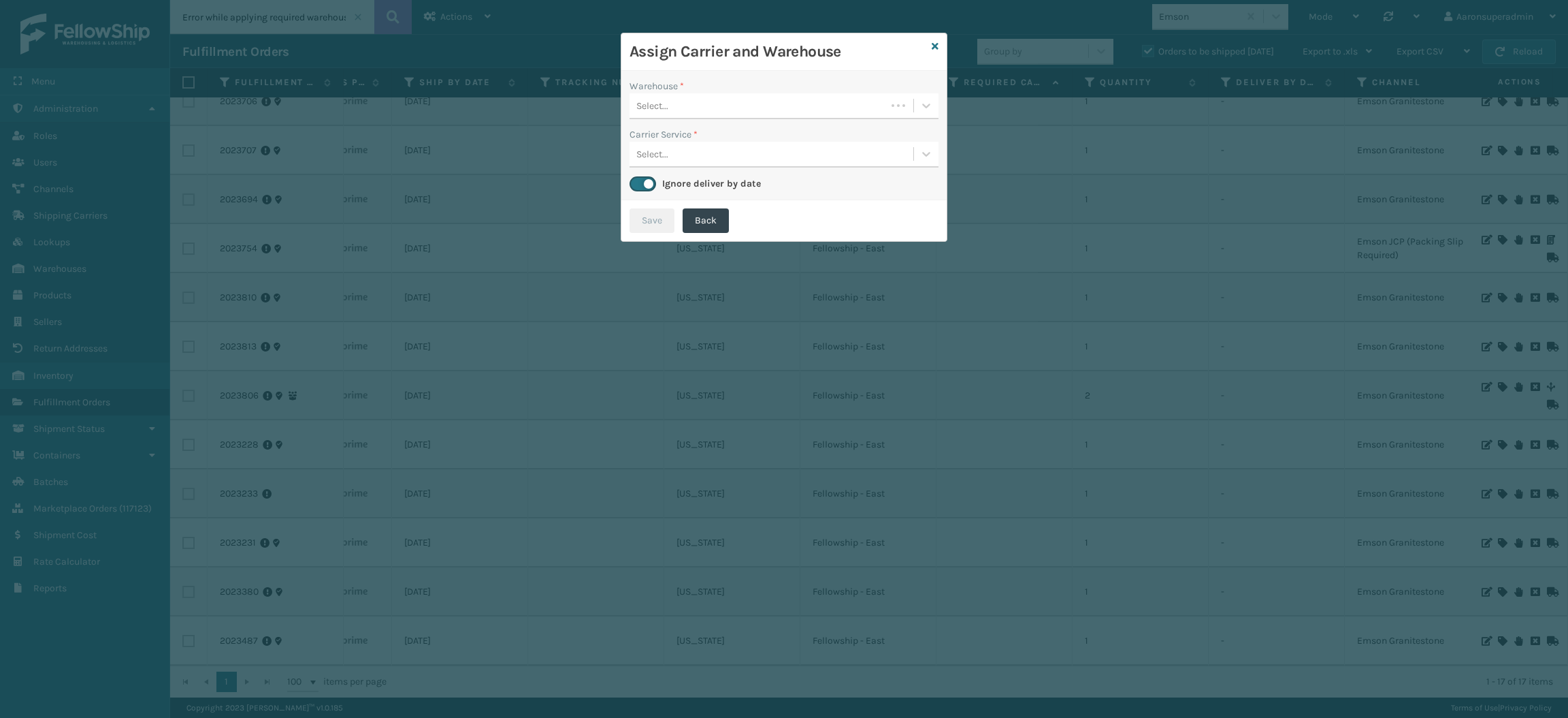
click at [795, 105] on div "Select..." at bounding box center [758, 105] width 256 height 22
click at [728, 147] on div "Fellowship - East" at bounding box center [784, 140] width 309 height 25
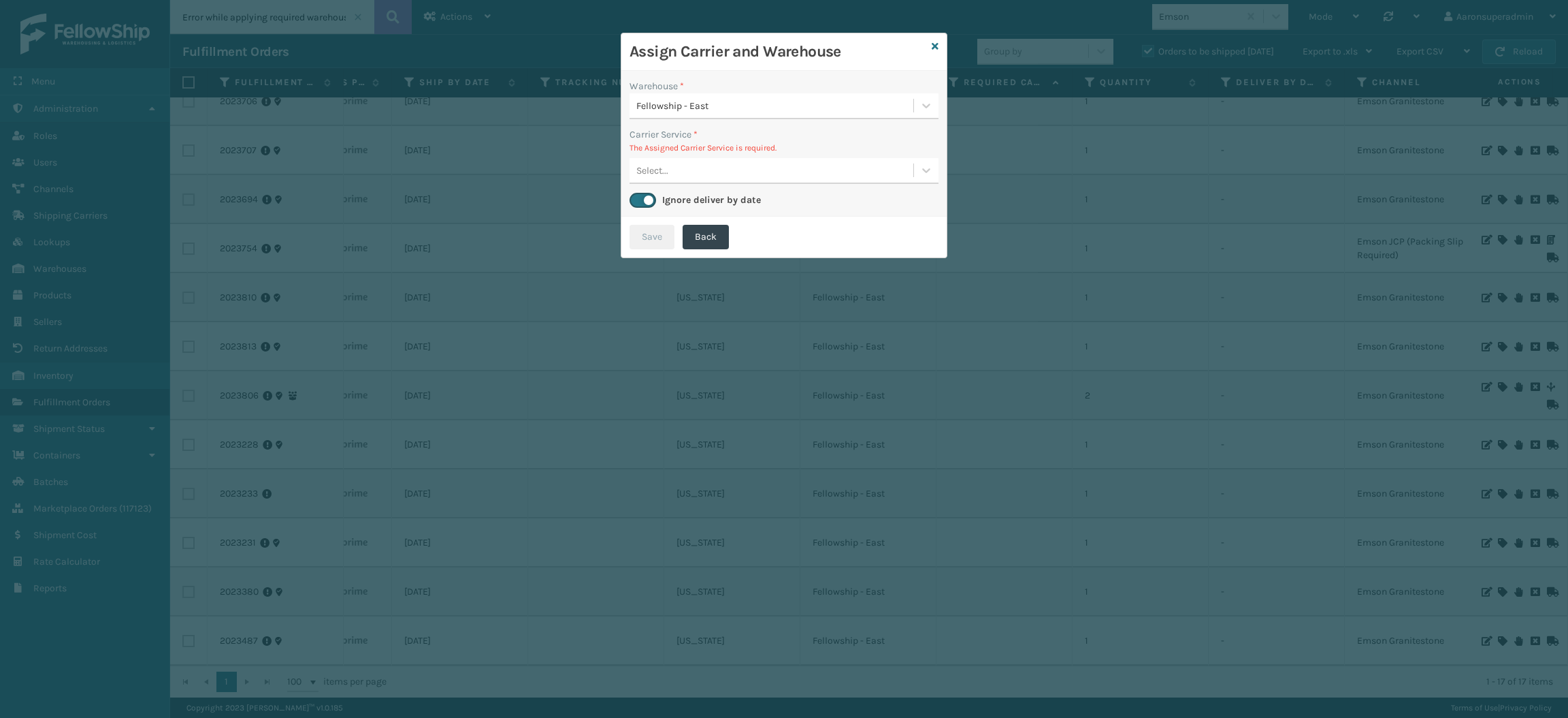
click at [682, 175] on div "Select..." at bounding box center [772, 170] width 284 height 22
click at [932, 52] on link at bounding box center [935, 47] width 7 height 15
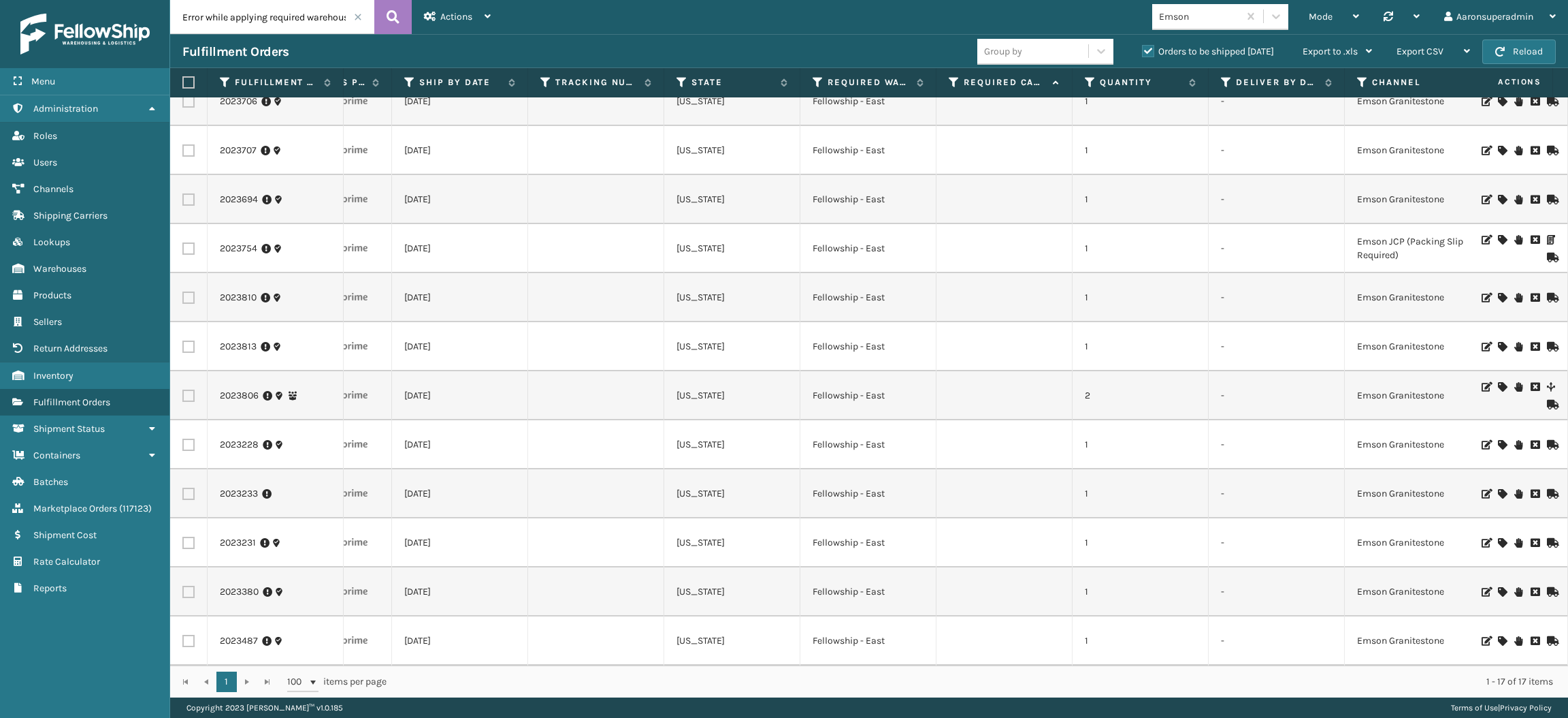
click at [186, 76] on label at bounding box center [186, 82] width 8 height 12
click at [183, 79] on input "checkbox" at bounding box center [182, 83] width 1 height 9
checkbox input "true"
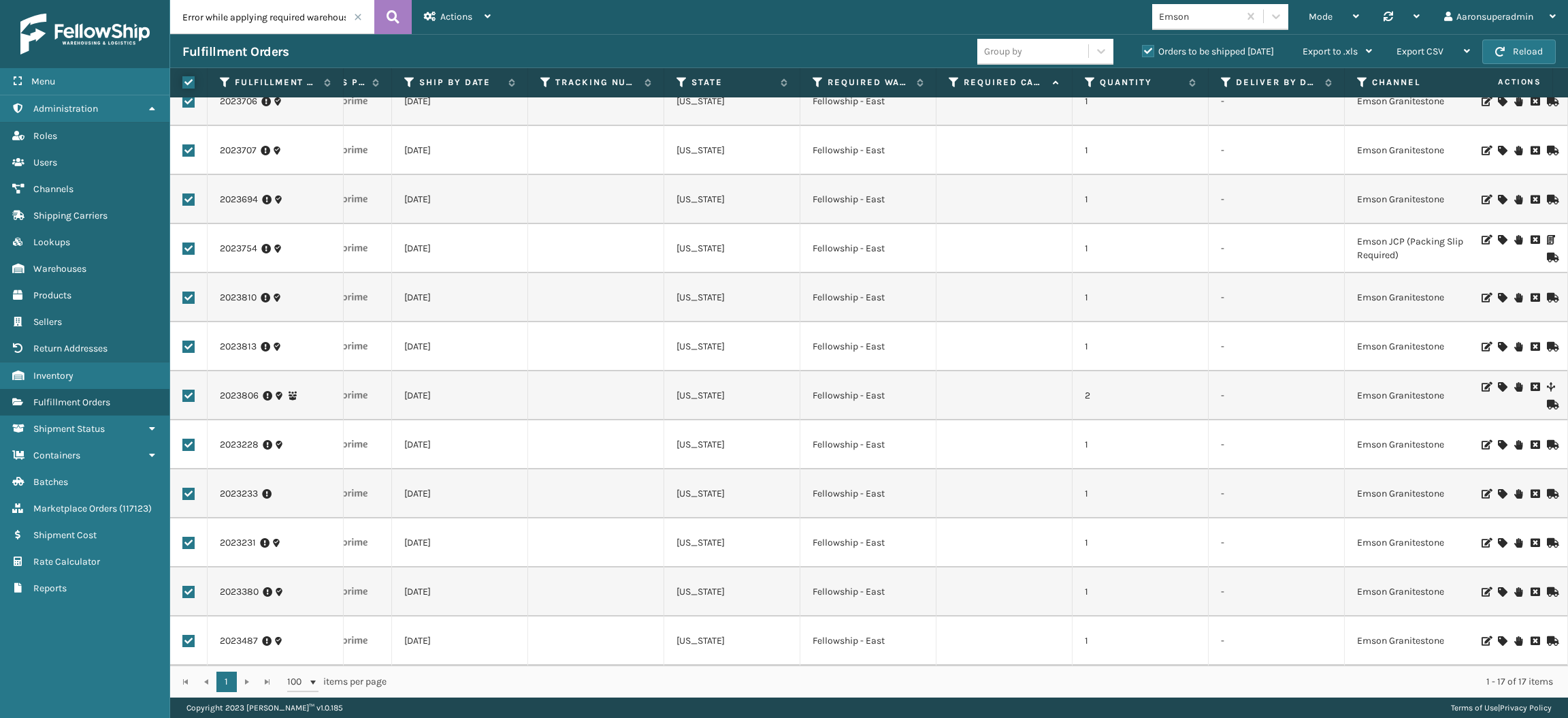
checkbox input "true"
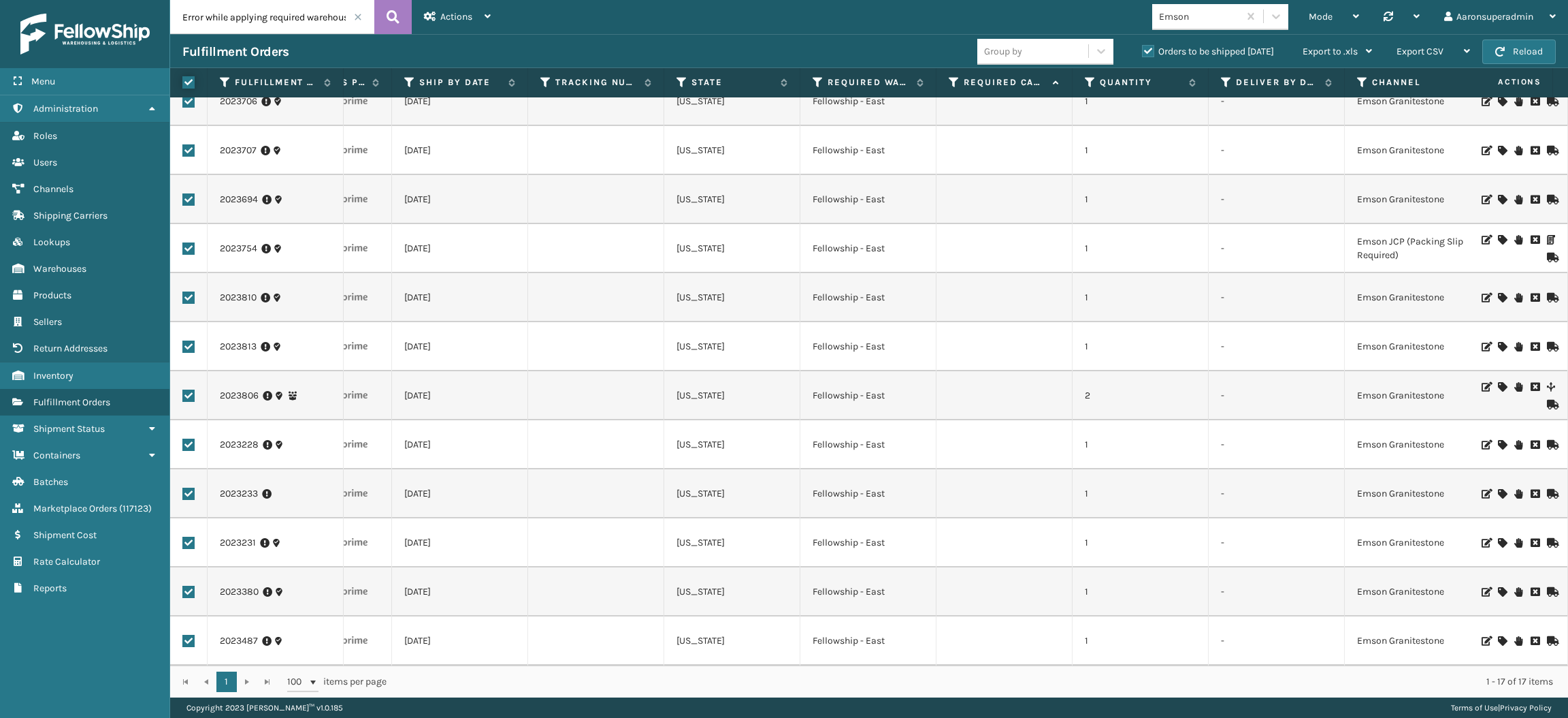
checkbox input "true"
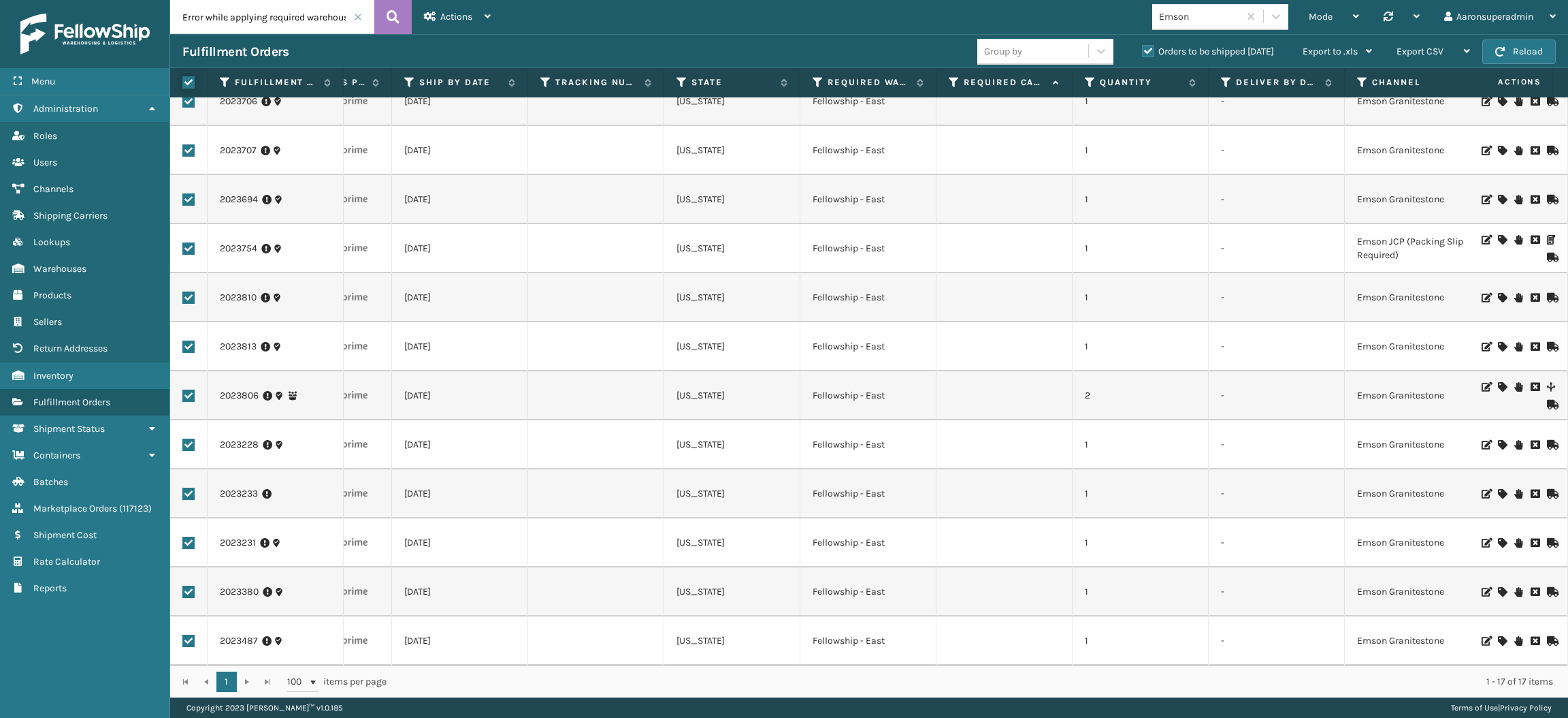
checkbox input "true"
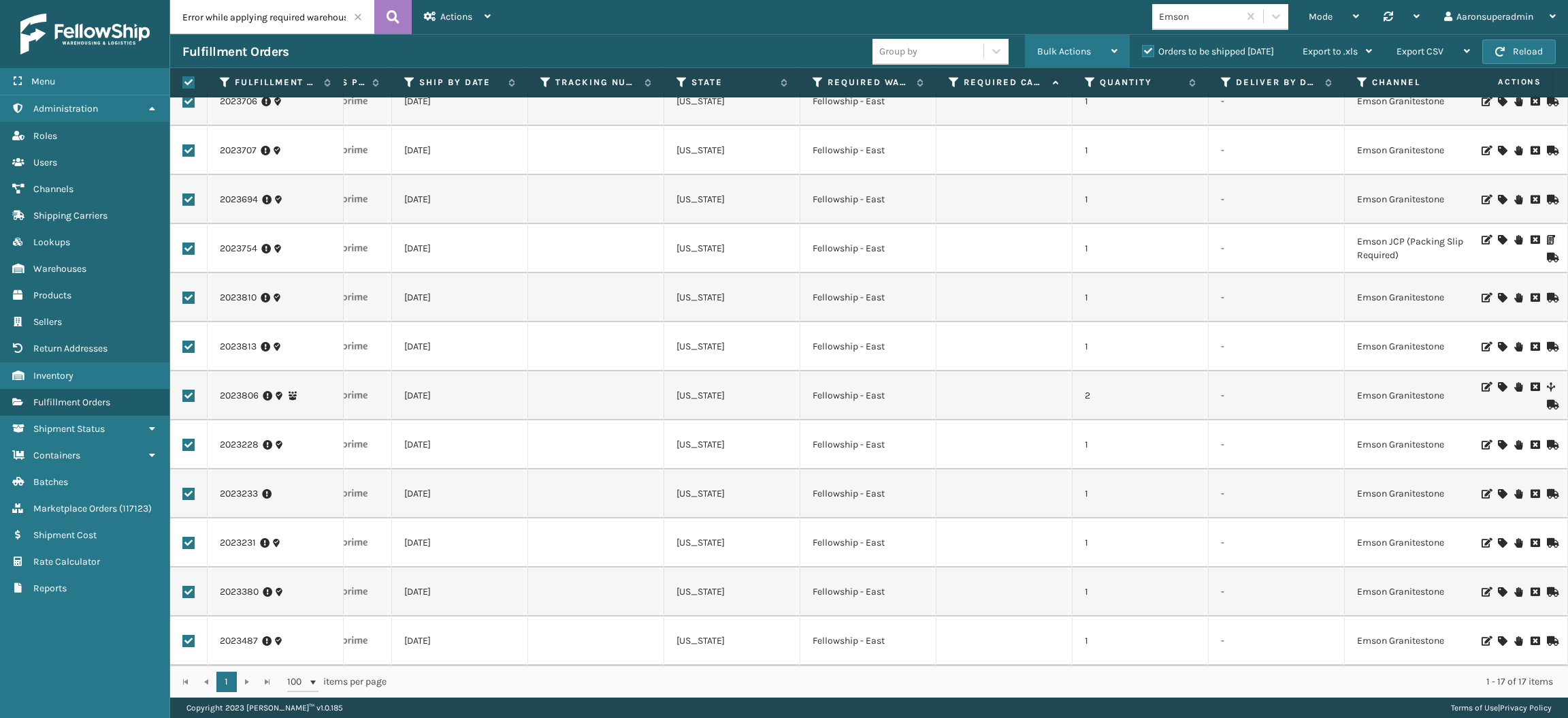
click at [1063, 44] on div "Bulk Actions" at bounding box center [1077, 51] width 80 height 34
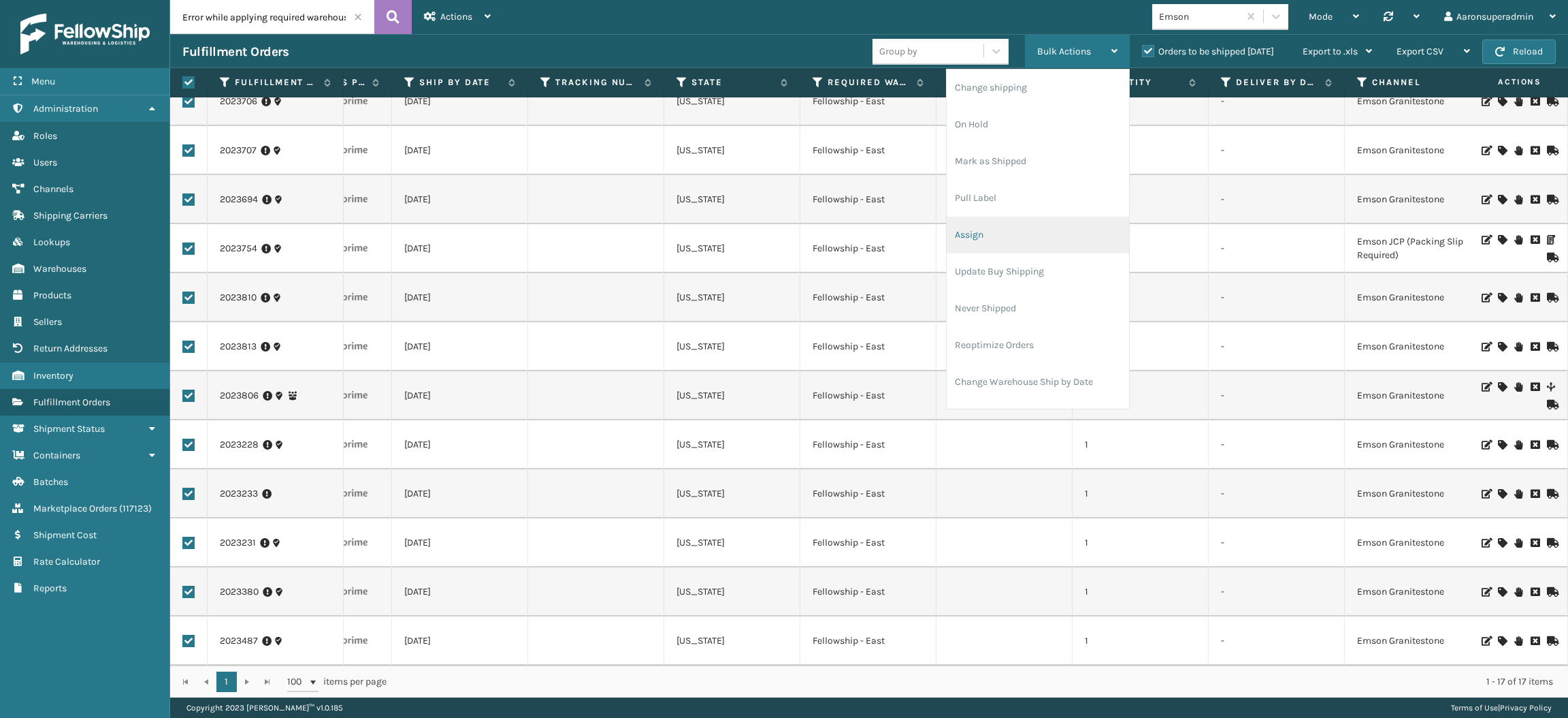
click at [986, 229] on li "Assign" at bounding box center [1037, 235] width 182 height 37
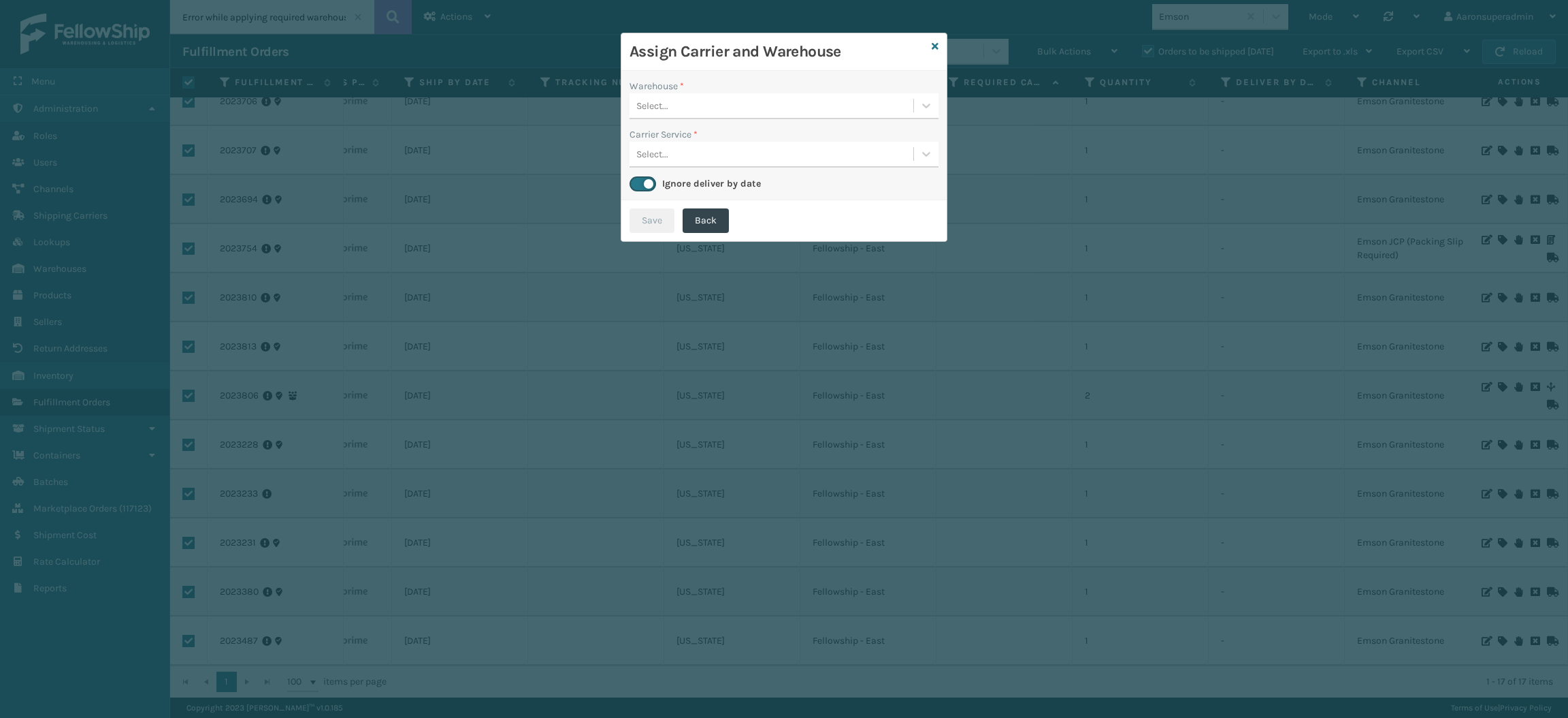
click at [672, 108] on div "Select..." at bounding box center [772, 105] width 284 height 22
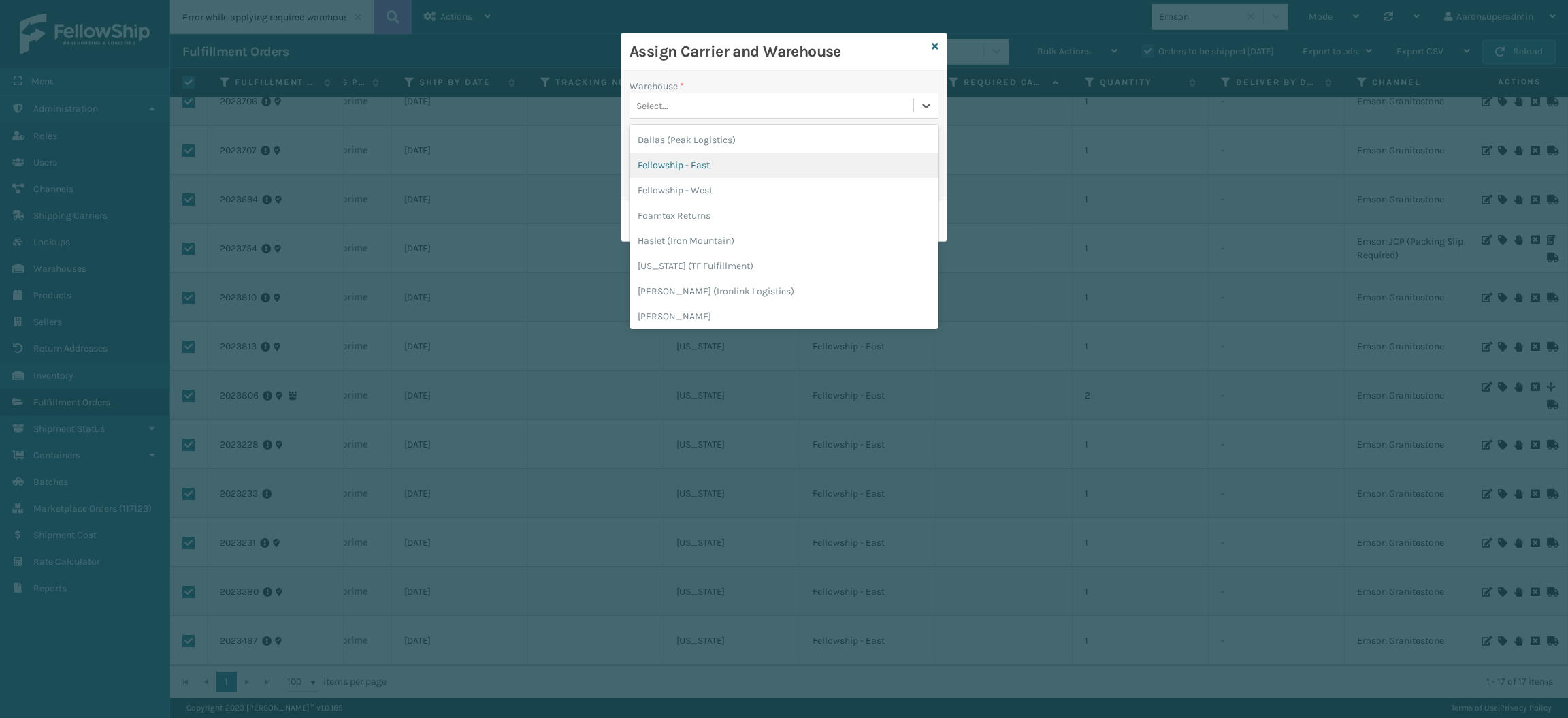
click at [679, 170] on div "Fellowship - East" at bounding box center [784, 165] width 309 height 25
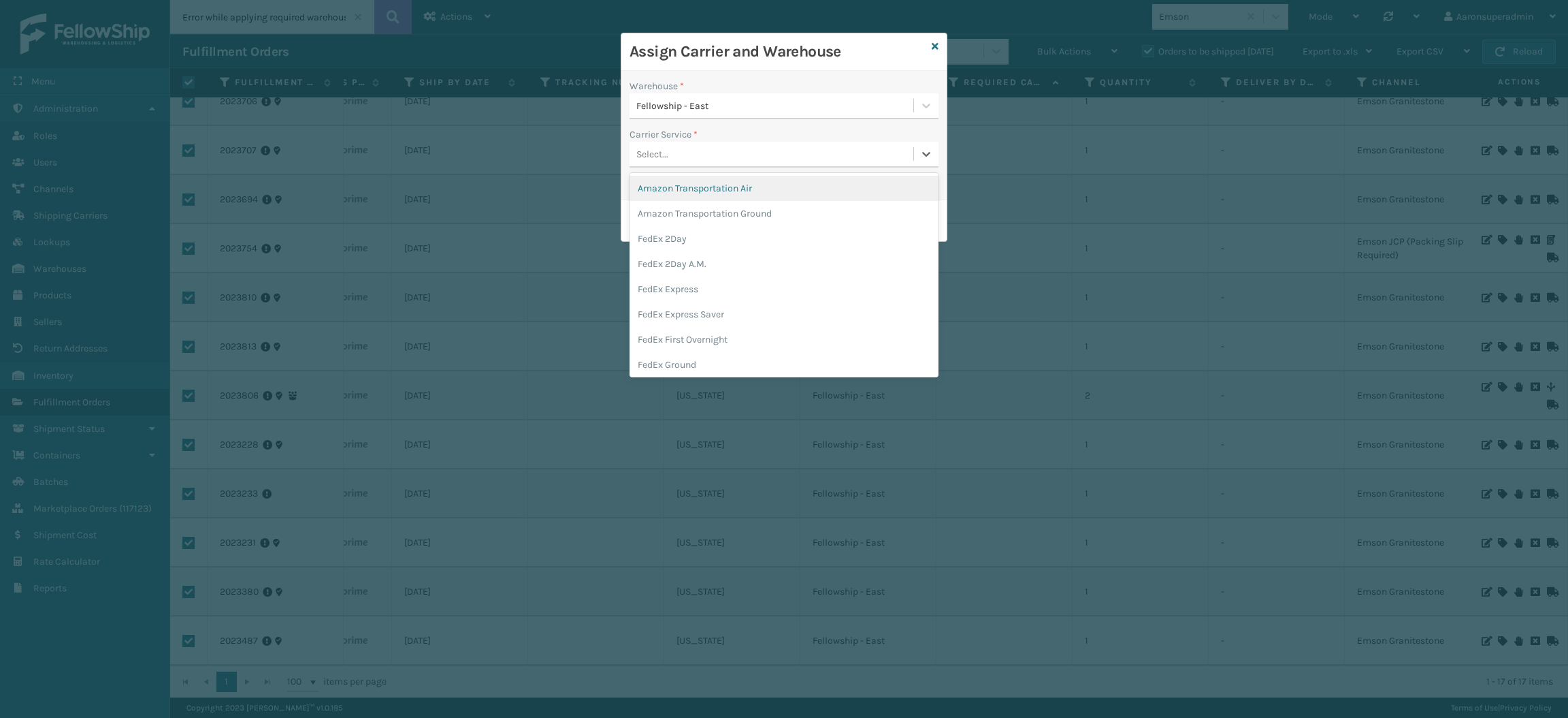
click at [657, 154] on div "Select..." at bounding box center [653, 154] width 32 height 15
click at [686, 338] on div "FedEx Home Delivery" at bounding box center [784, 342] width 309 height 25
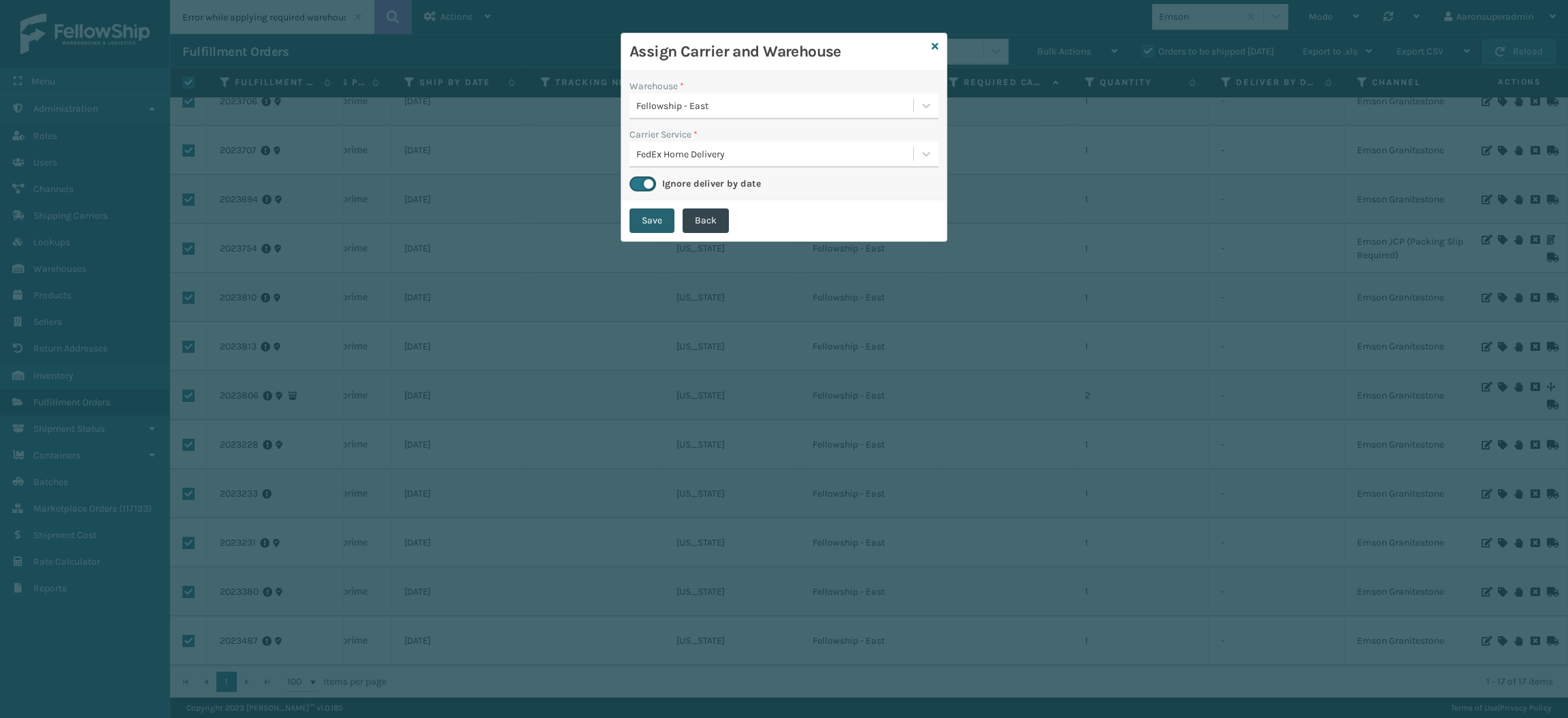
click at [643, 223] on button "Save" at bounding box center [652, 221] width 45 height 24
checkbox input "false"
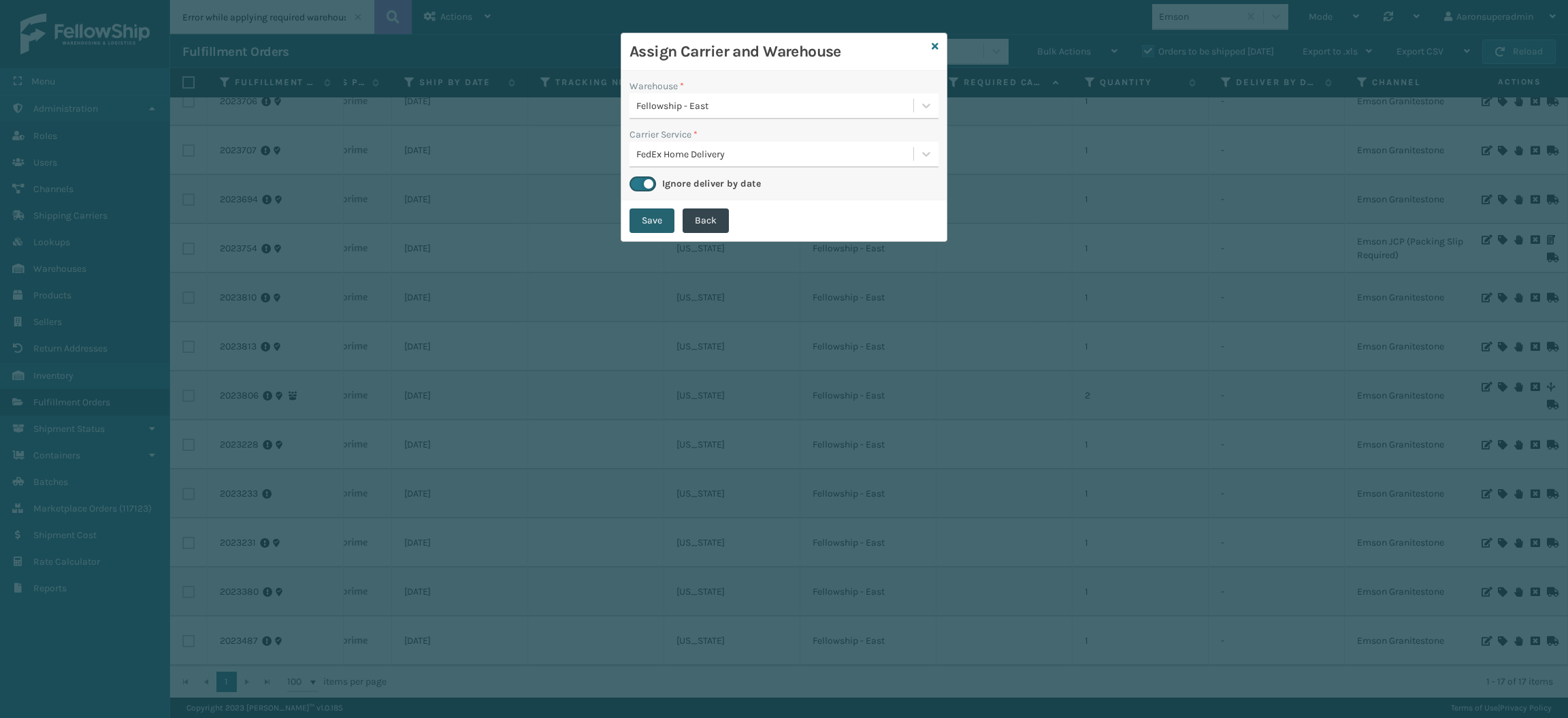
checkbox input "false"
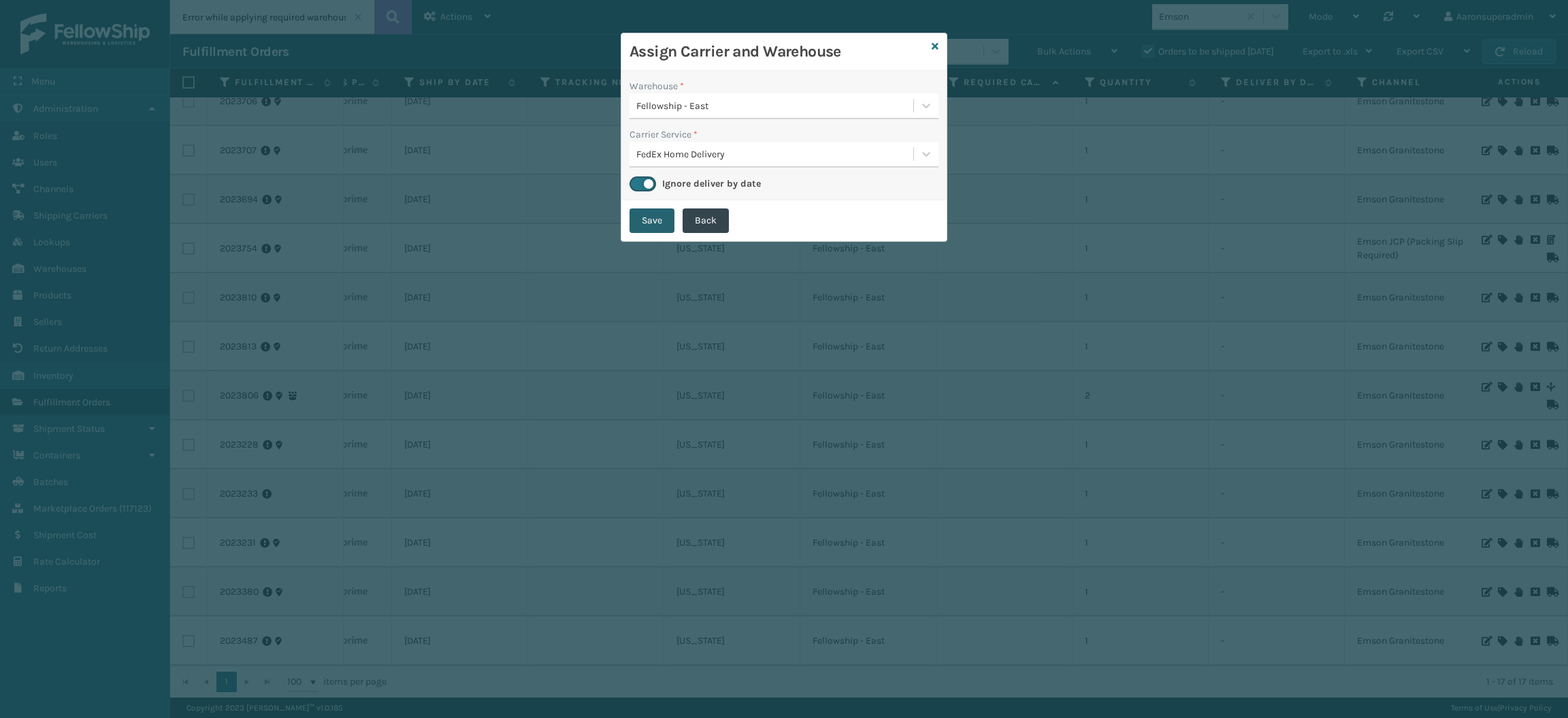
checkbox input "false"
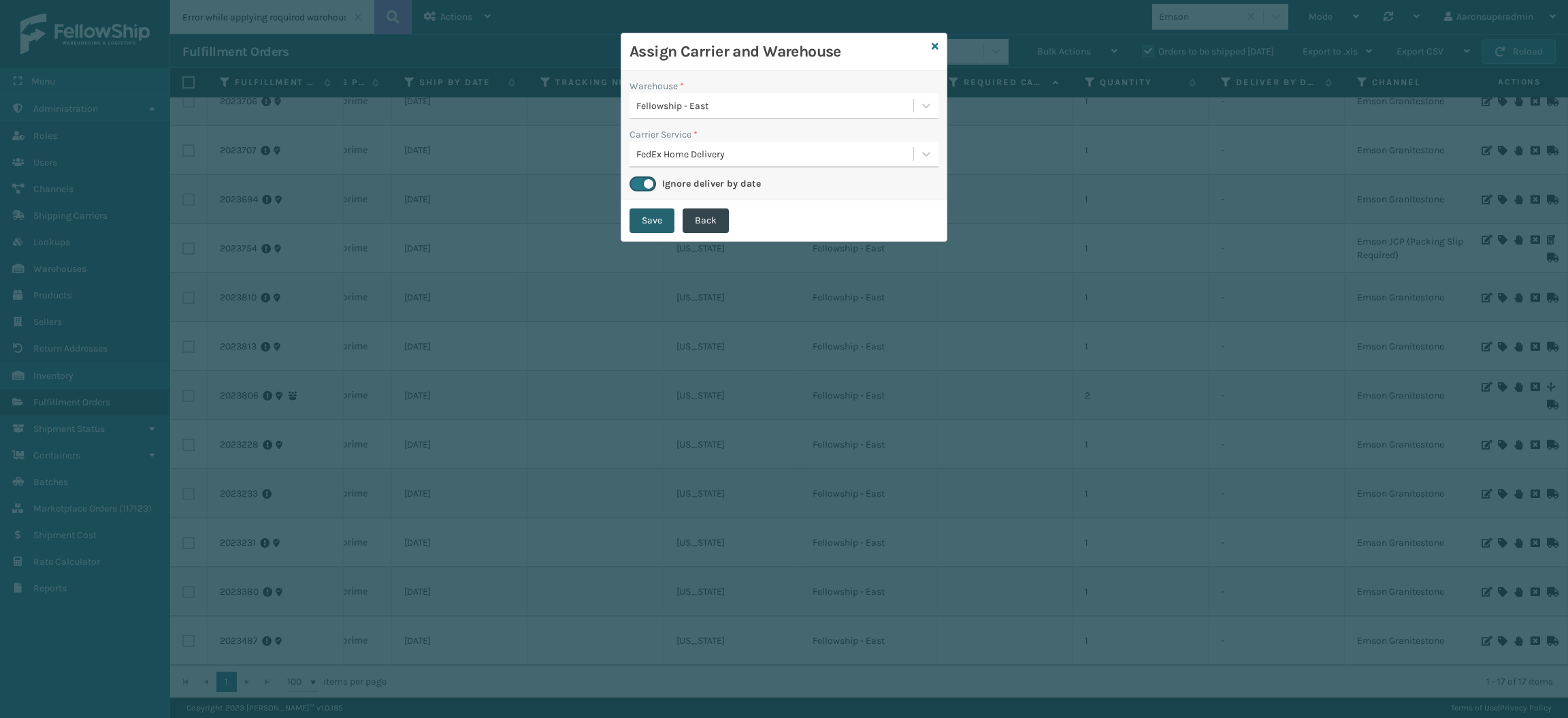
checkbox input "false"
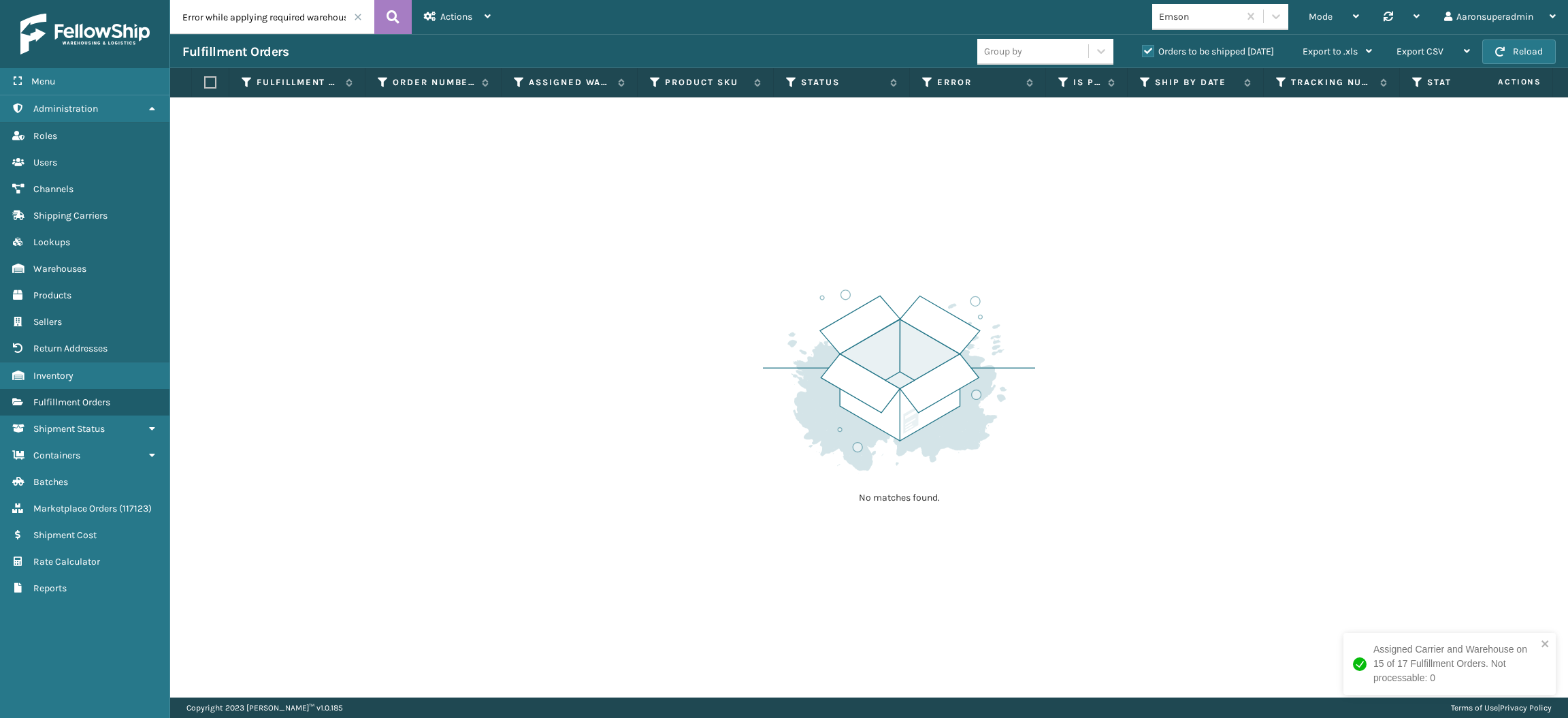
click at [359, 14] on span at bounding box center [358, 17] width 8 height 8
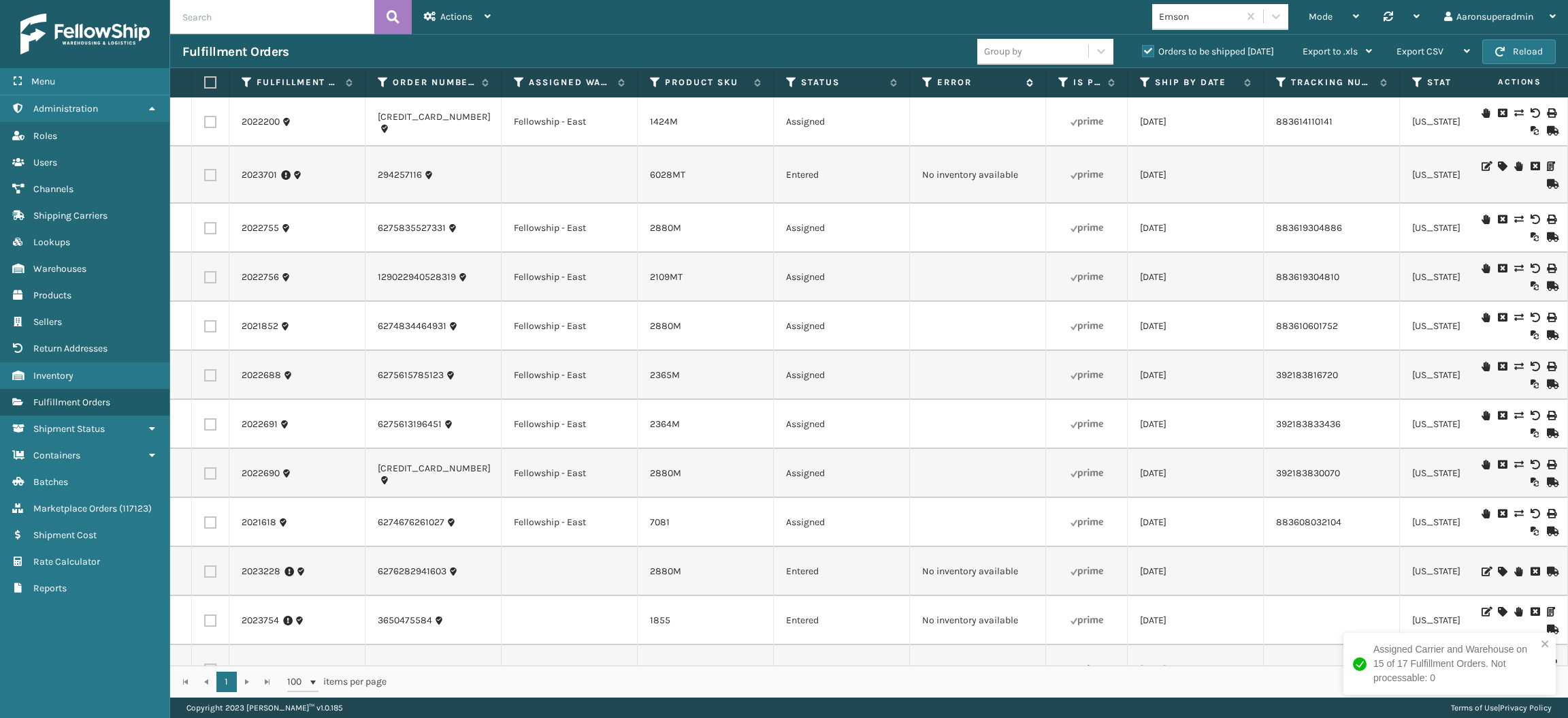
click at [952, 77] on label "Error" at bounding box center [979, 82] width 82 height 12
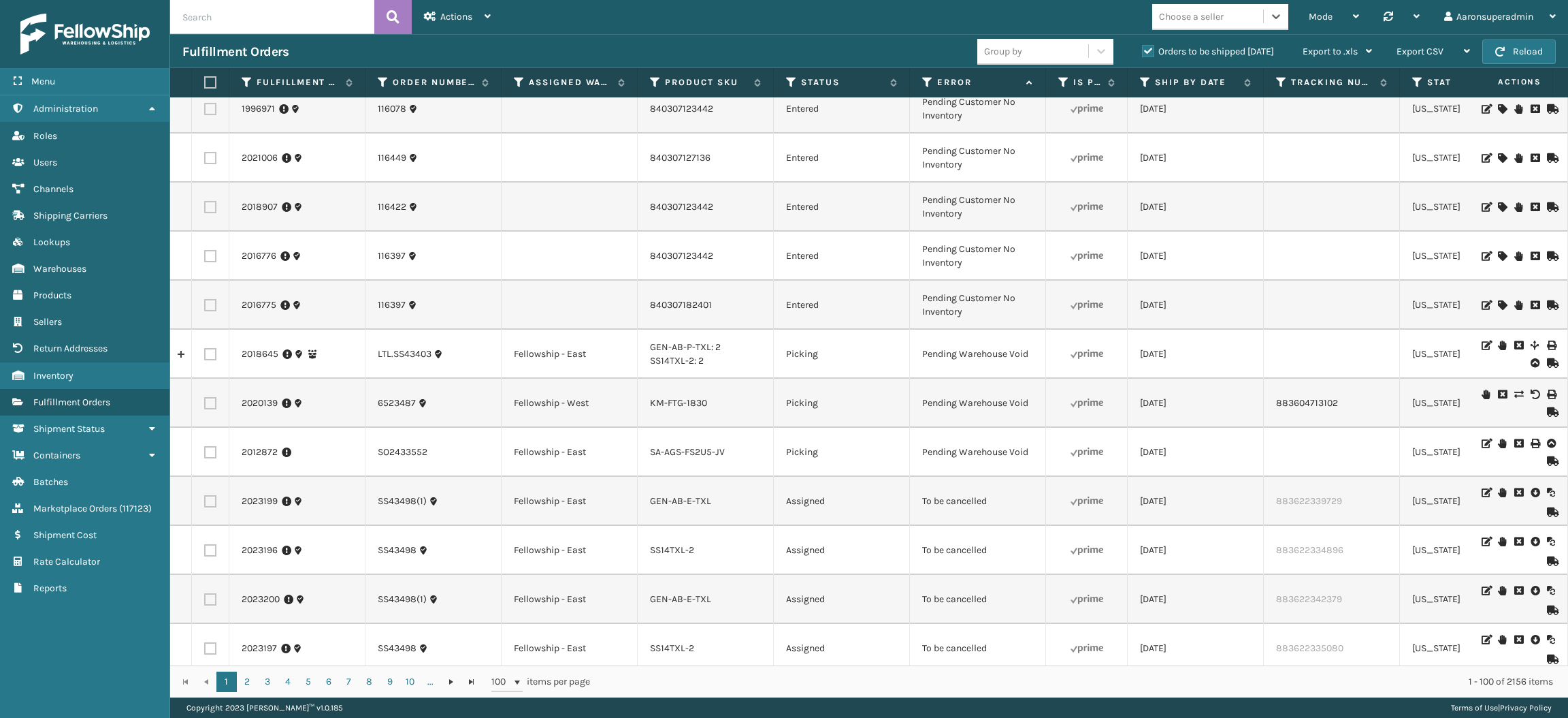
scroll to position [4400, 0]
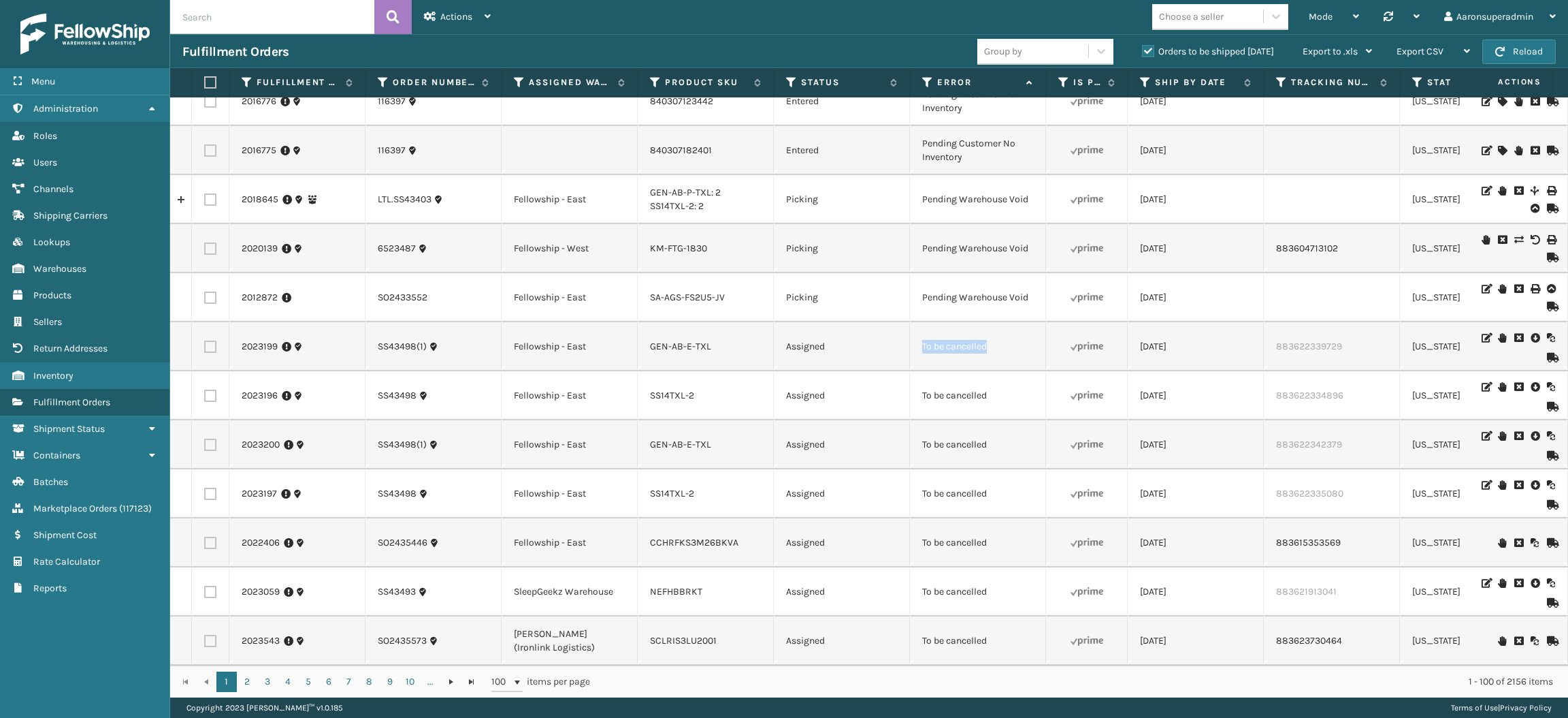
drag, startPoint x: 1011, startPoint y: 312, endPoint x: 888, endPoint y: 312, distance: 123.0
copy tr "To be cancelled"
click at [203, 10] on input "text" at bounding box center [273, 17] width 205 height 34
paste input "To be cancelled"
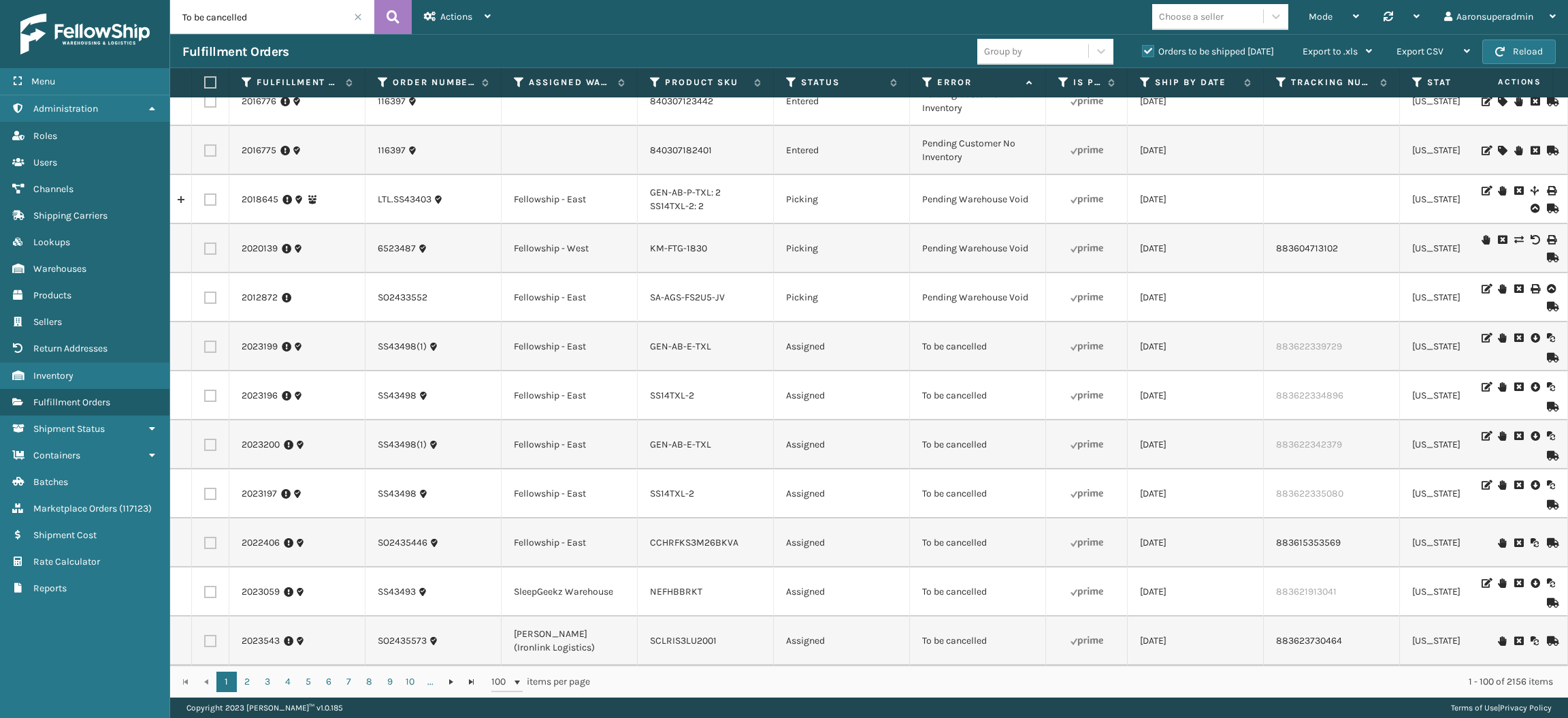
type input "To be cancelled"
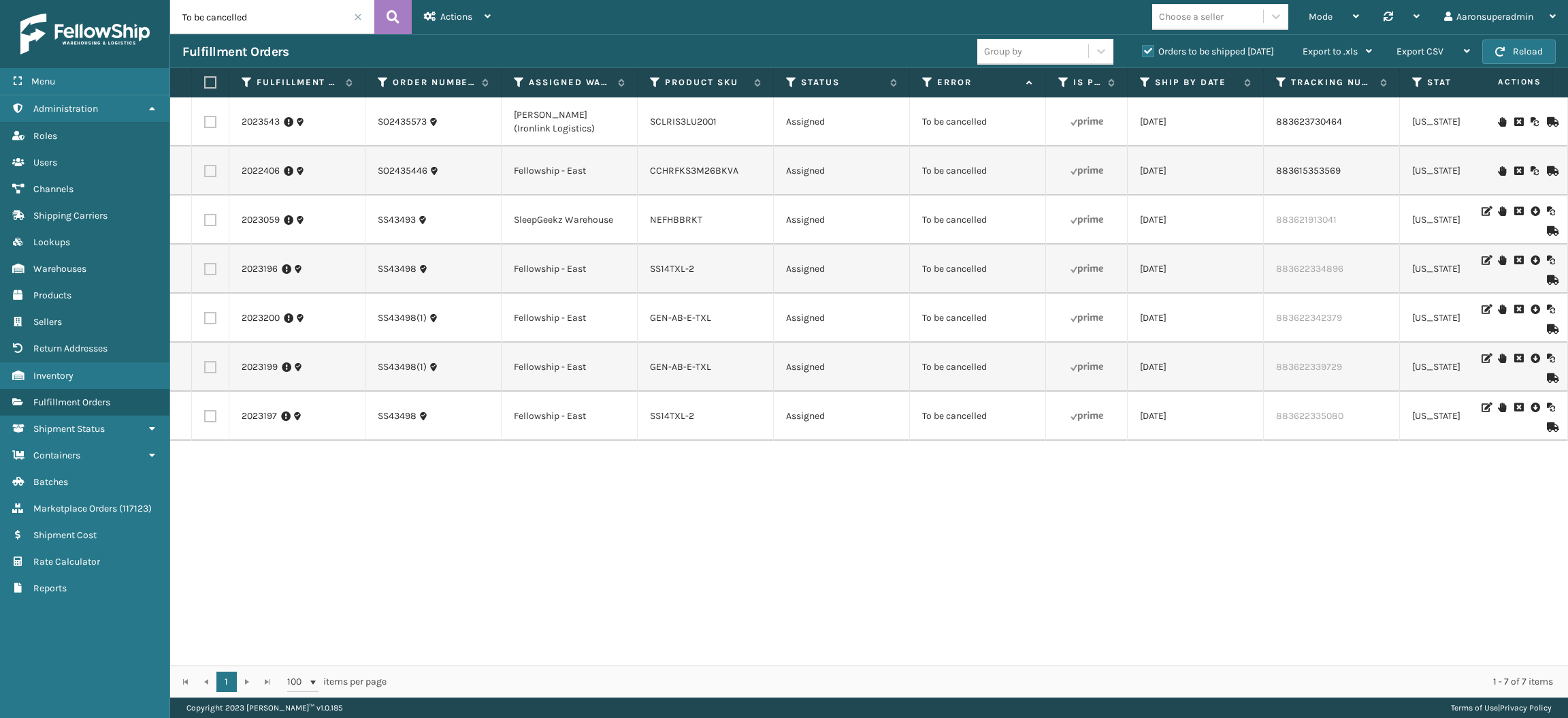
click at [205, 87] on label at bounding box center [208, 82] width 8 height 12
click at [205, 87] on input "checkbox" at bounding box center [205, 83] width 1 height 9
checkbox input "true"
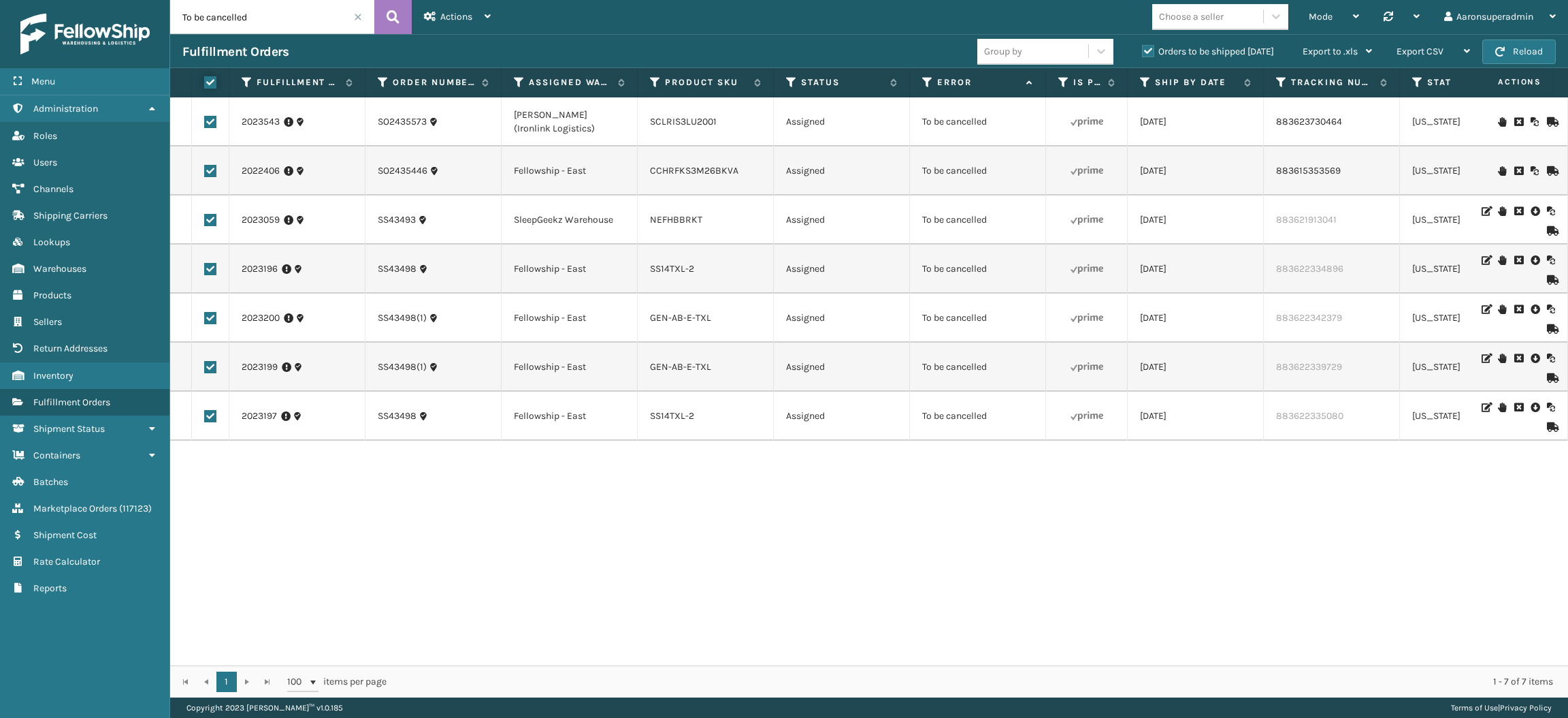
checkbox input "true"
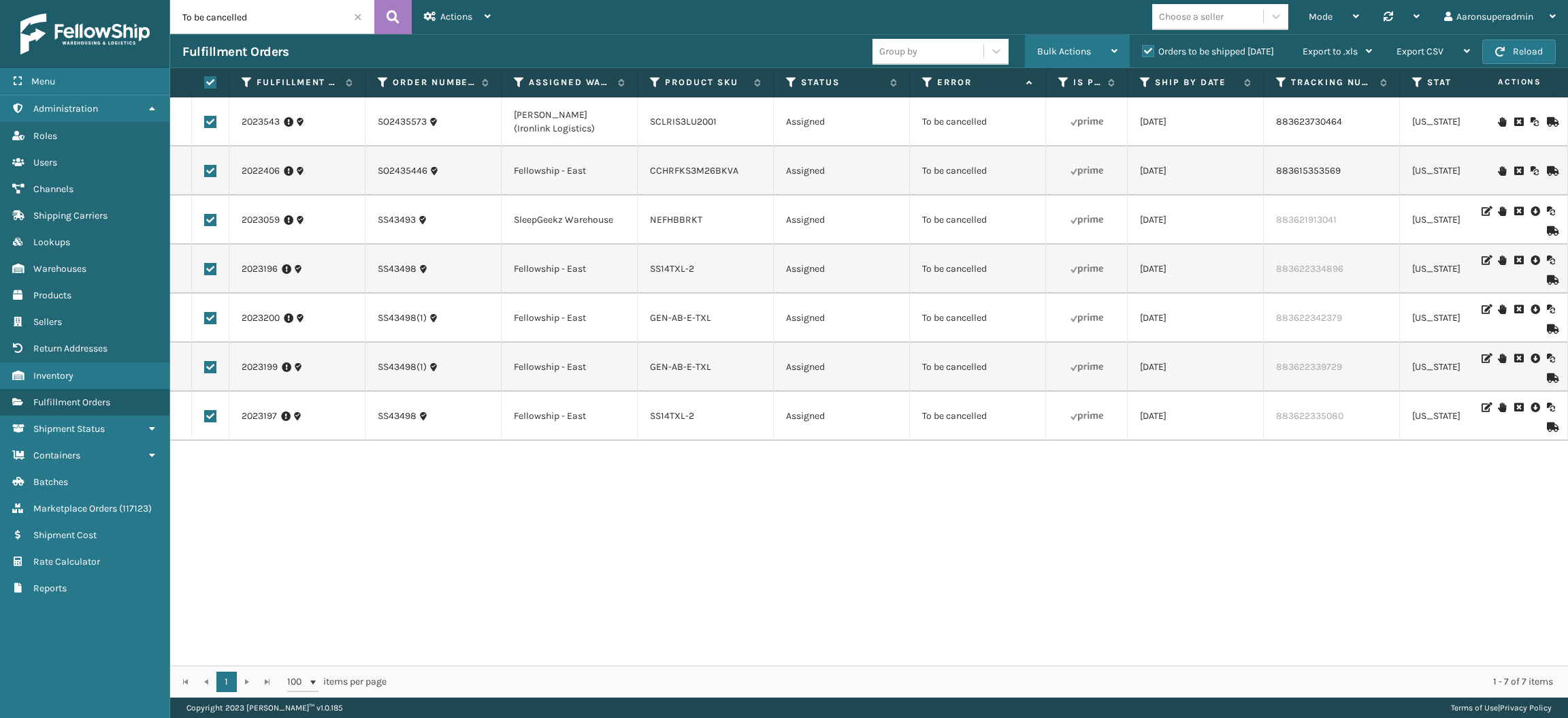
click at [1057, 60] on div "Bulk Actions" at bounding box center [1077, 51] width 80 height 34
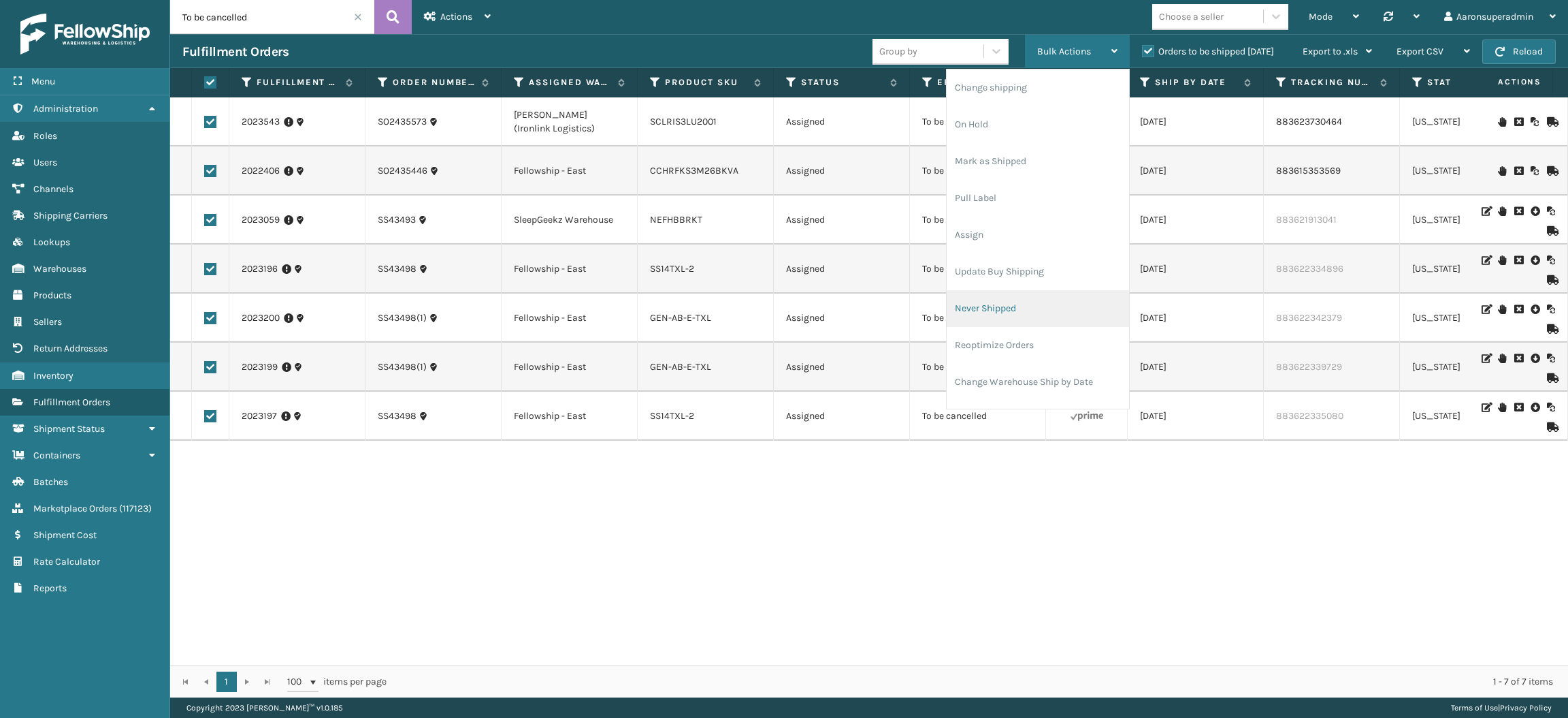
scroll to position [65, 0]
click at [986, 343] on li "Cancel Fulfillment Orders" at bounding box center [1037, 354] width 182 height 37
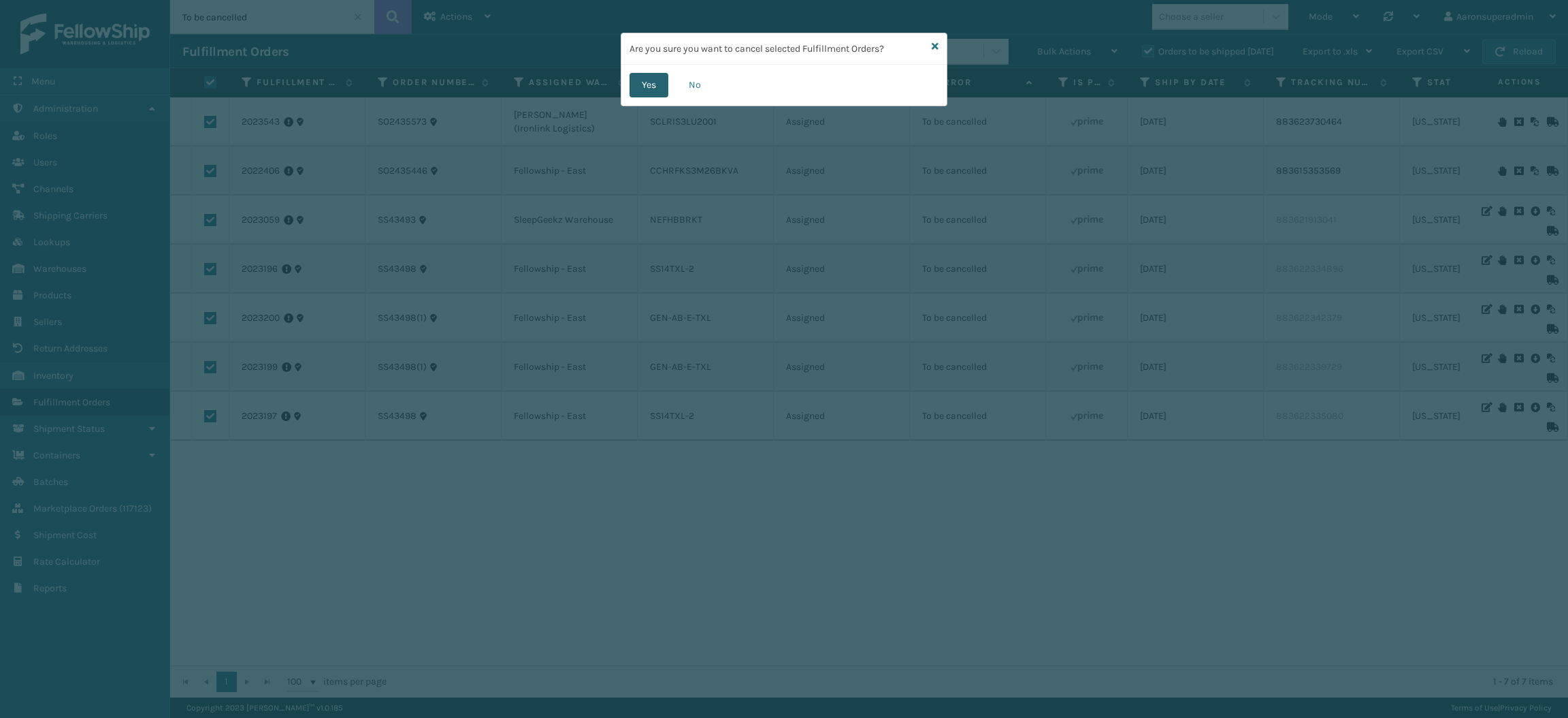
click at [653, 84] on button "Yes" at bounding box center [649, 85] width 39 height 24
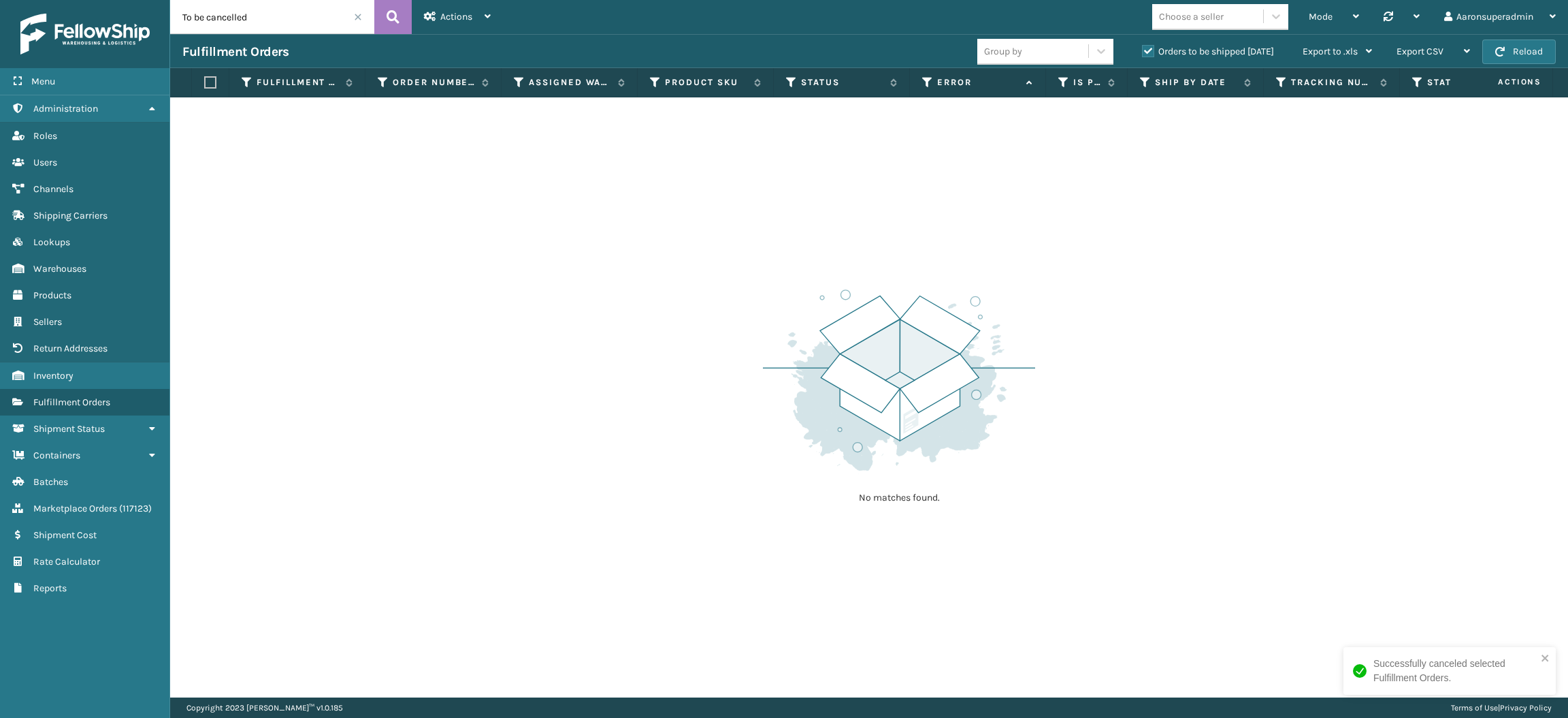
click at [357, 18] on span at bounding box center [358, 17] width 8 height 8
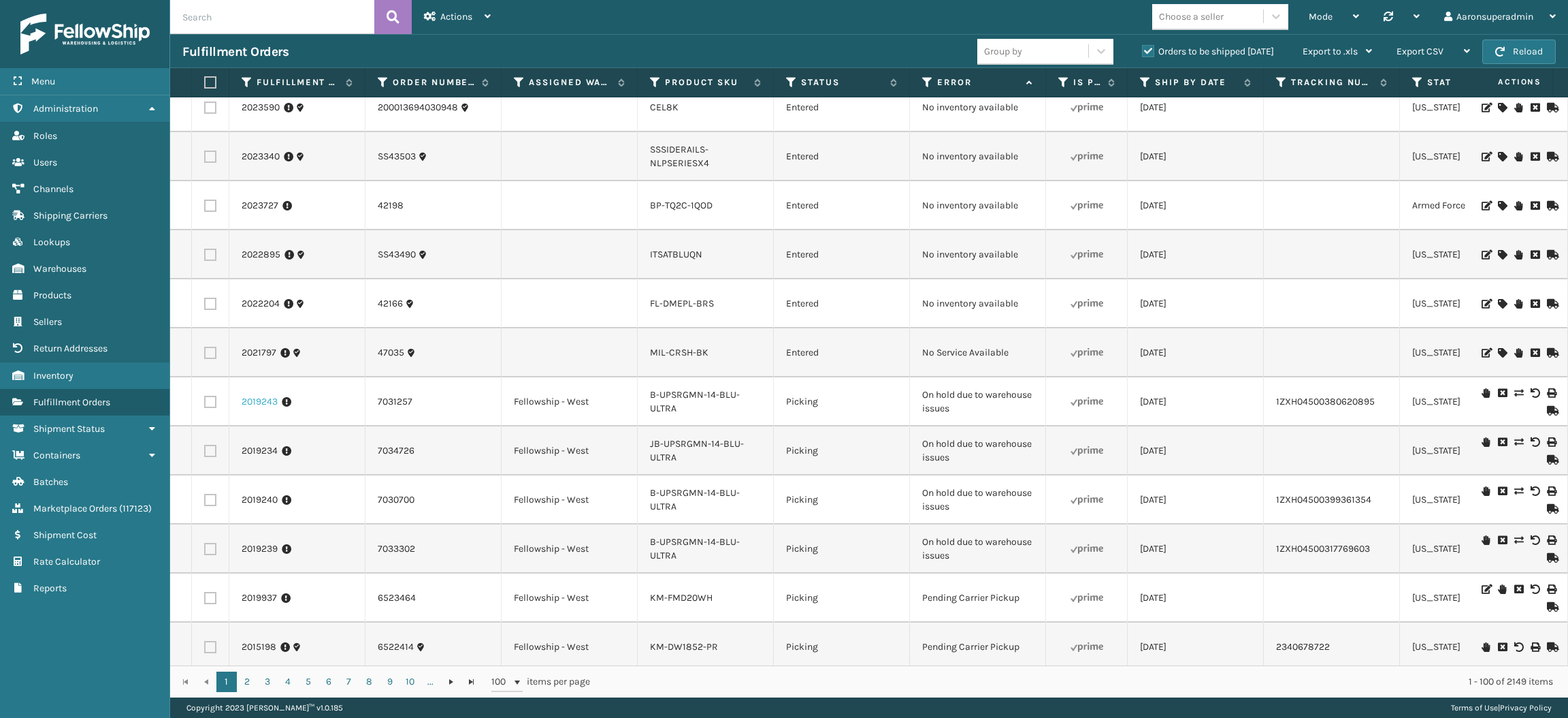
click at [266, 399] on link "2019243" at bounding box center [260, 402] width 36 height 14
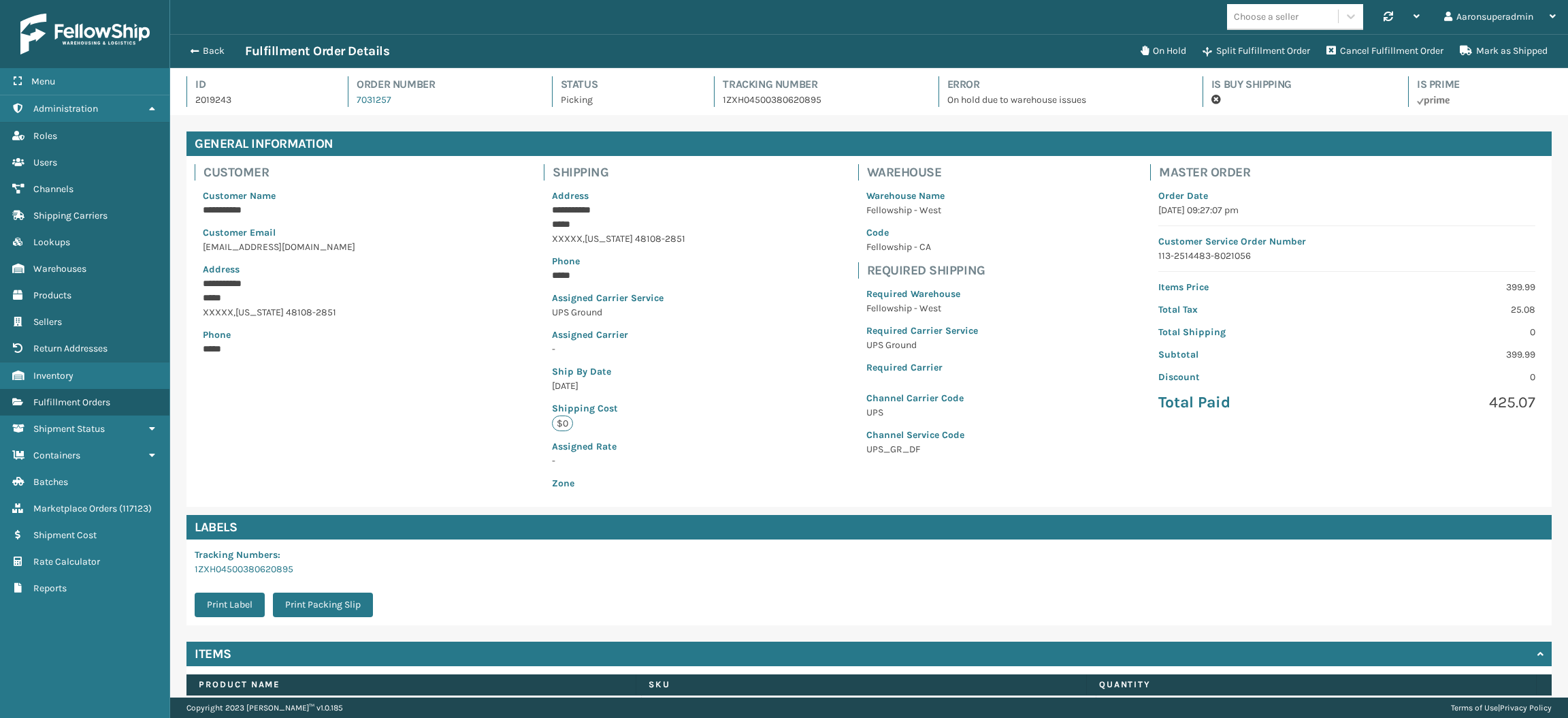
scroll to position [85, 0]
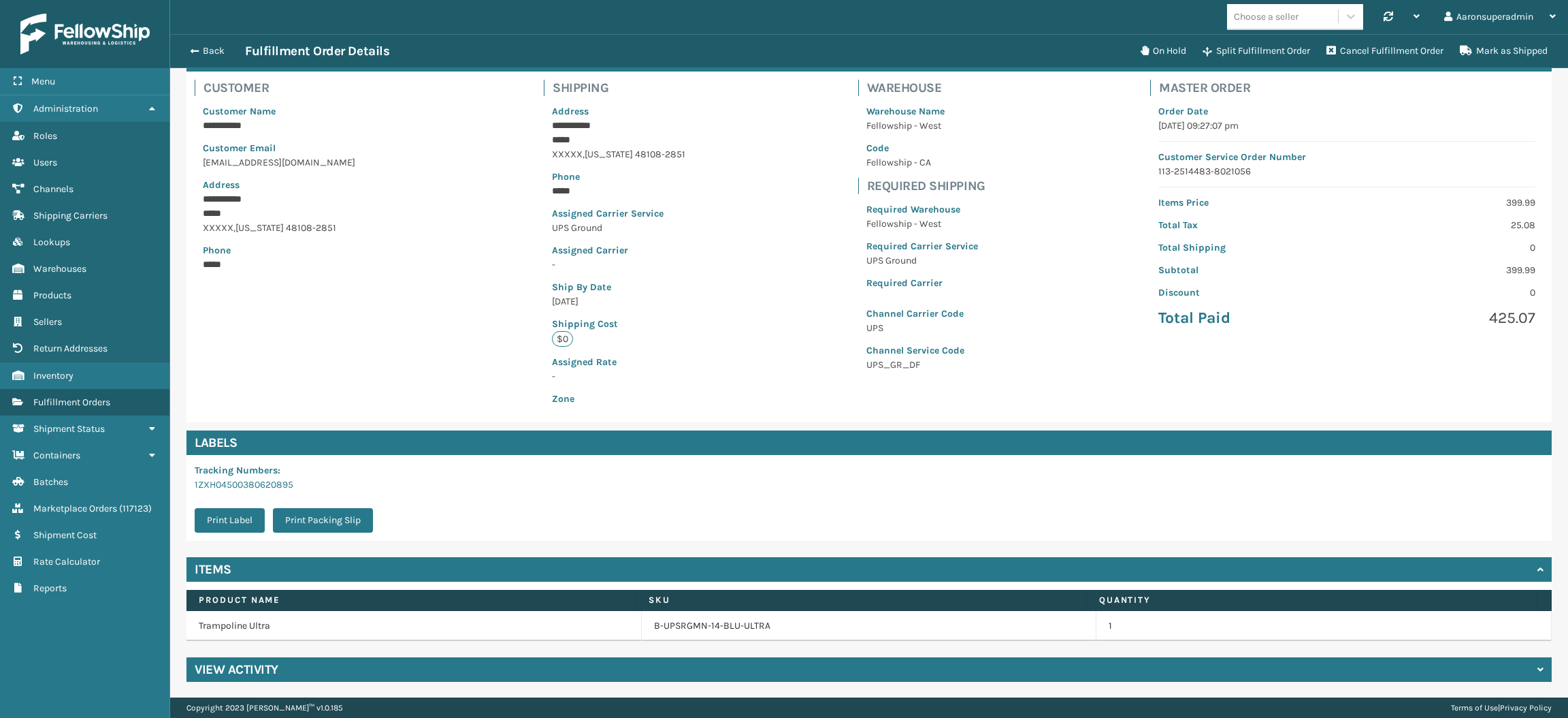
click at [240, 671] on h4 "View Activity" at bounding box center [237, 669] width 84 height 16
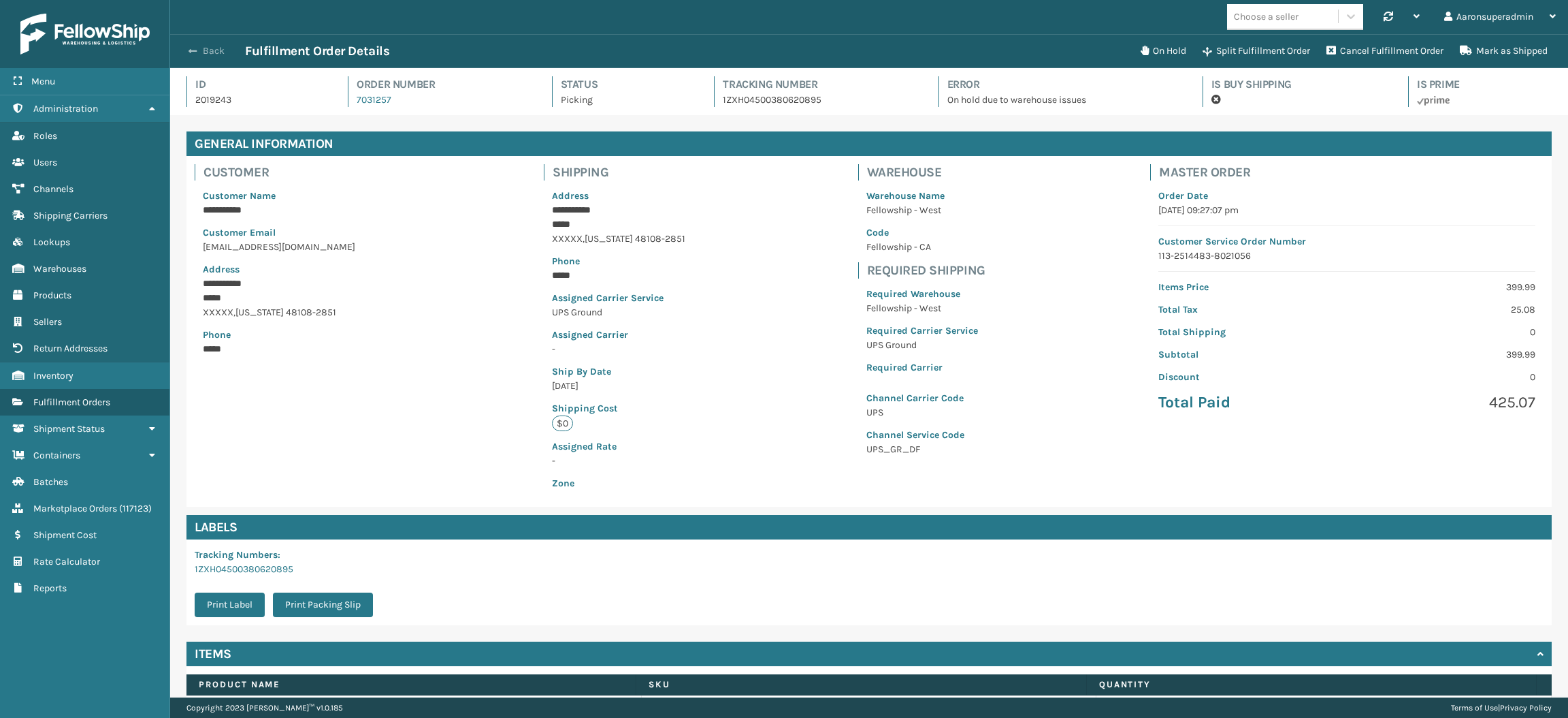
click at [217, 48] on button "Back" at bounding box center [214, 51] width 63 height 12
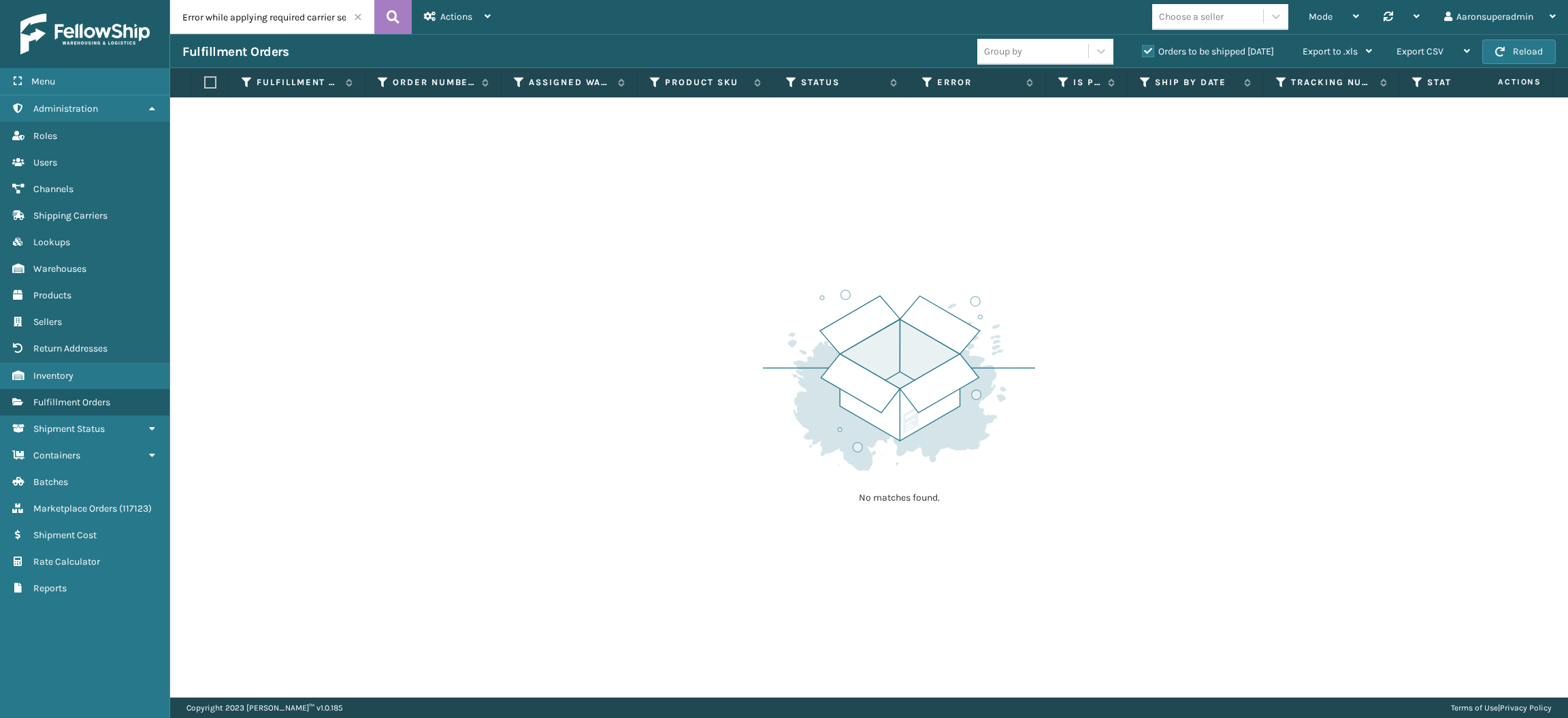
click at [356, 18] on span at bounding box center [358, 17] width 8 height 8
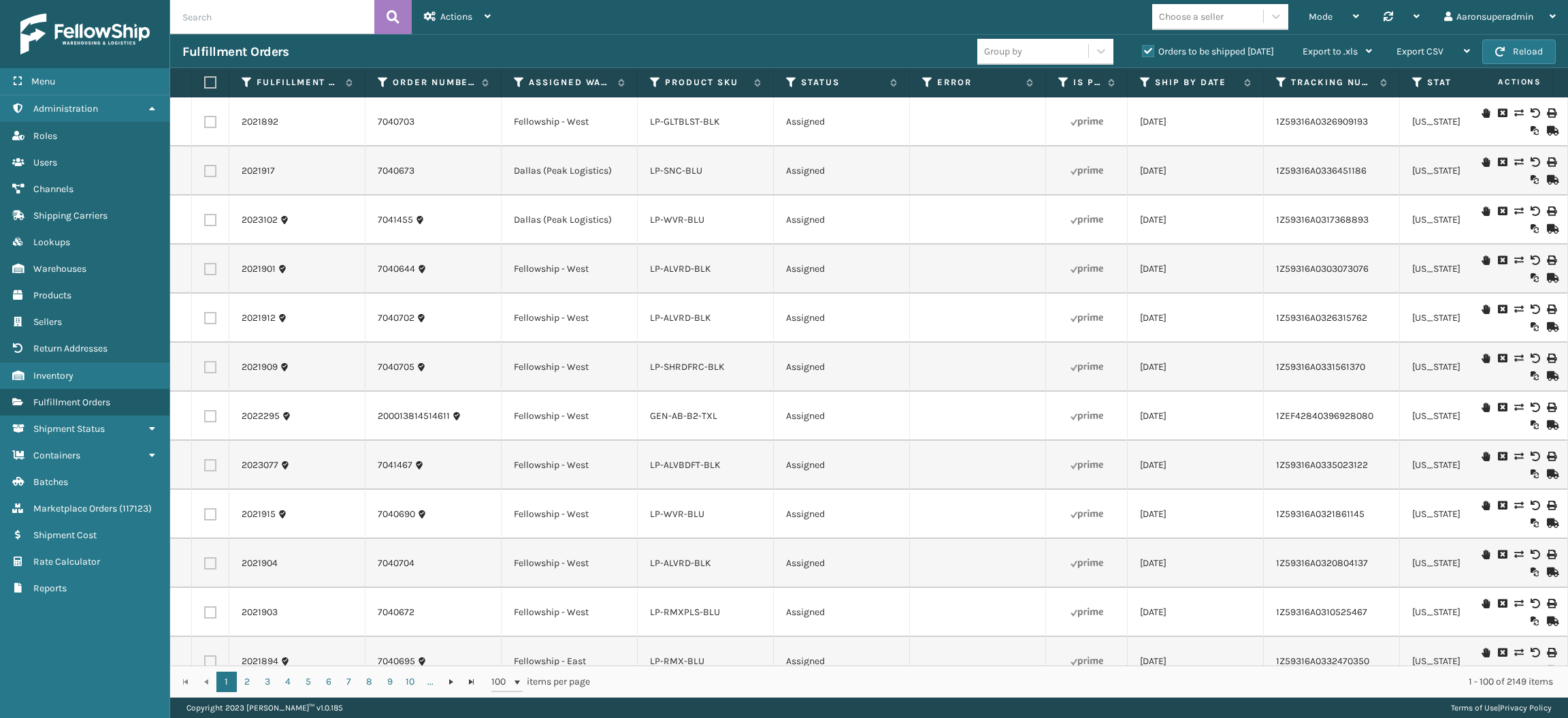
scroll to position [1801, 0]
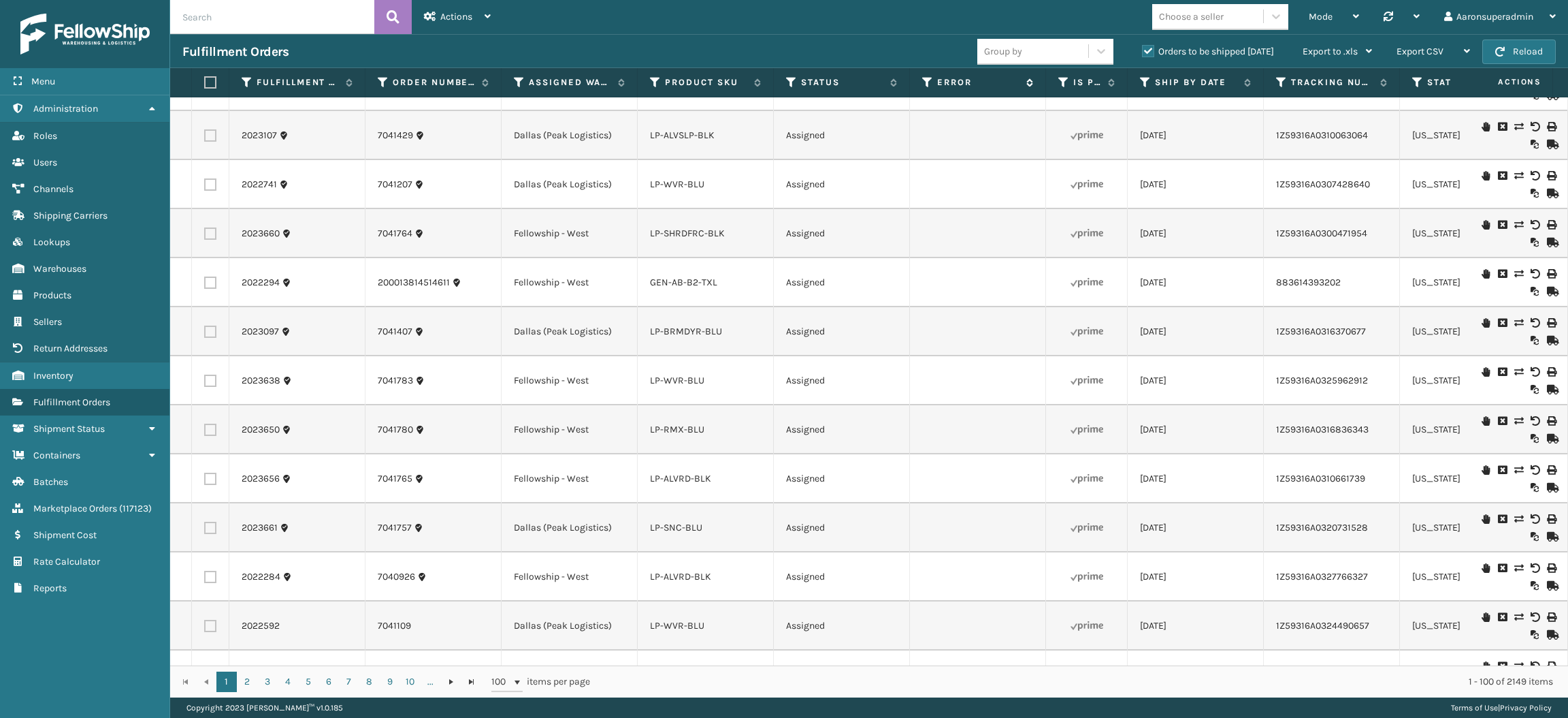
click at [948, 82] on label "Error" at bounding box center [979, 82] width 82 height 12
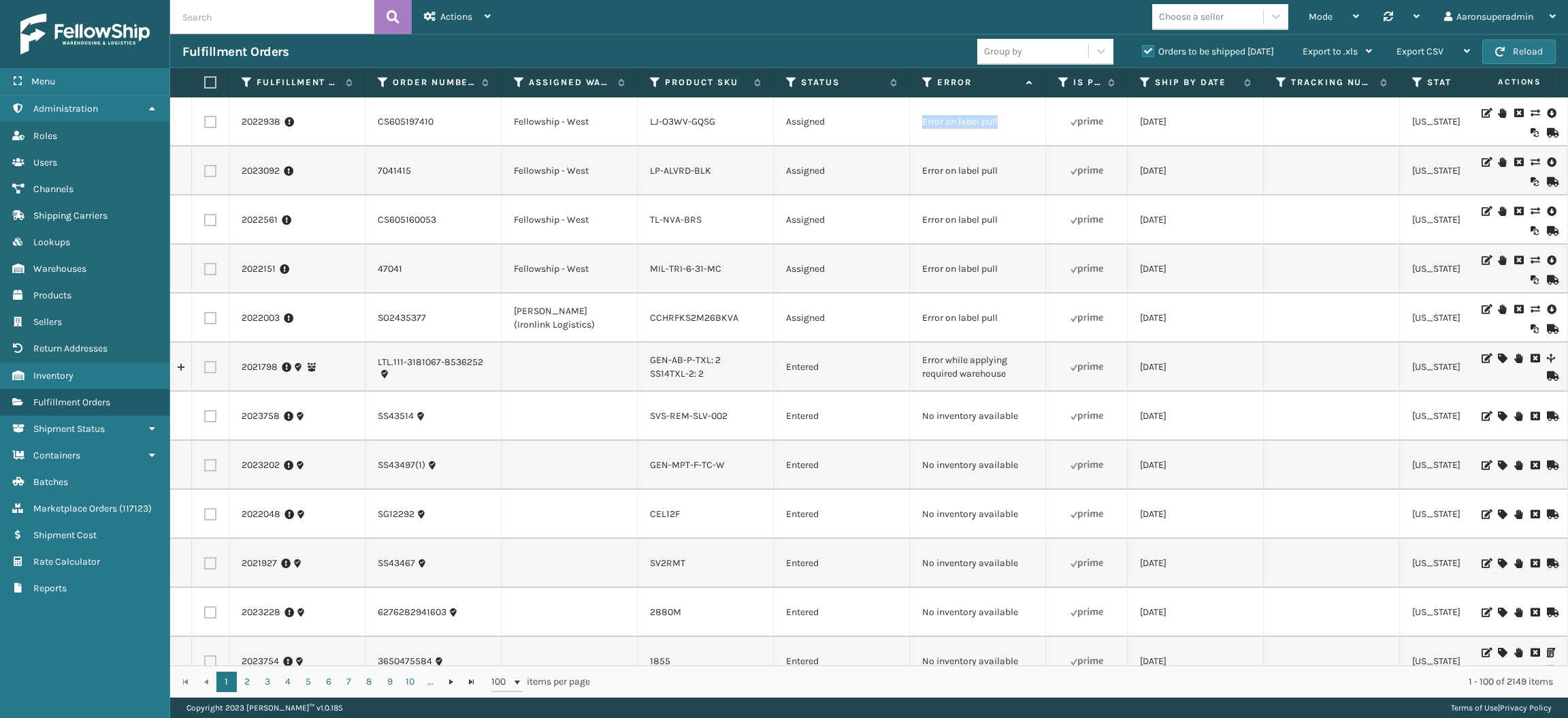
drag, startPoint x: 1010, startPoint y: 124, endPoint x: 908, endPoint y: 127, distance: 102.0
copy tr "Error on label pull"
click at [322, 19] on input "text" at bounding box center [273, 17] width 205 height 34
paste input "Error on label pull"
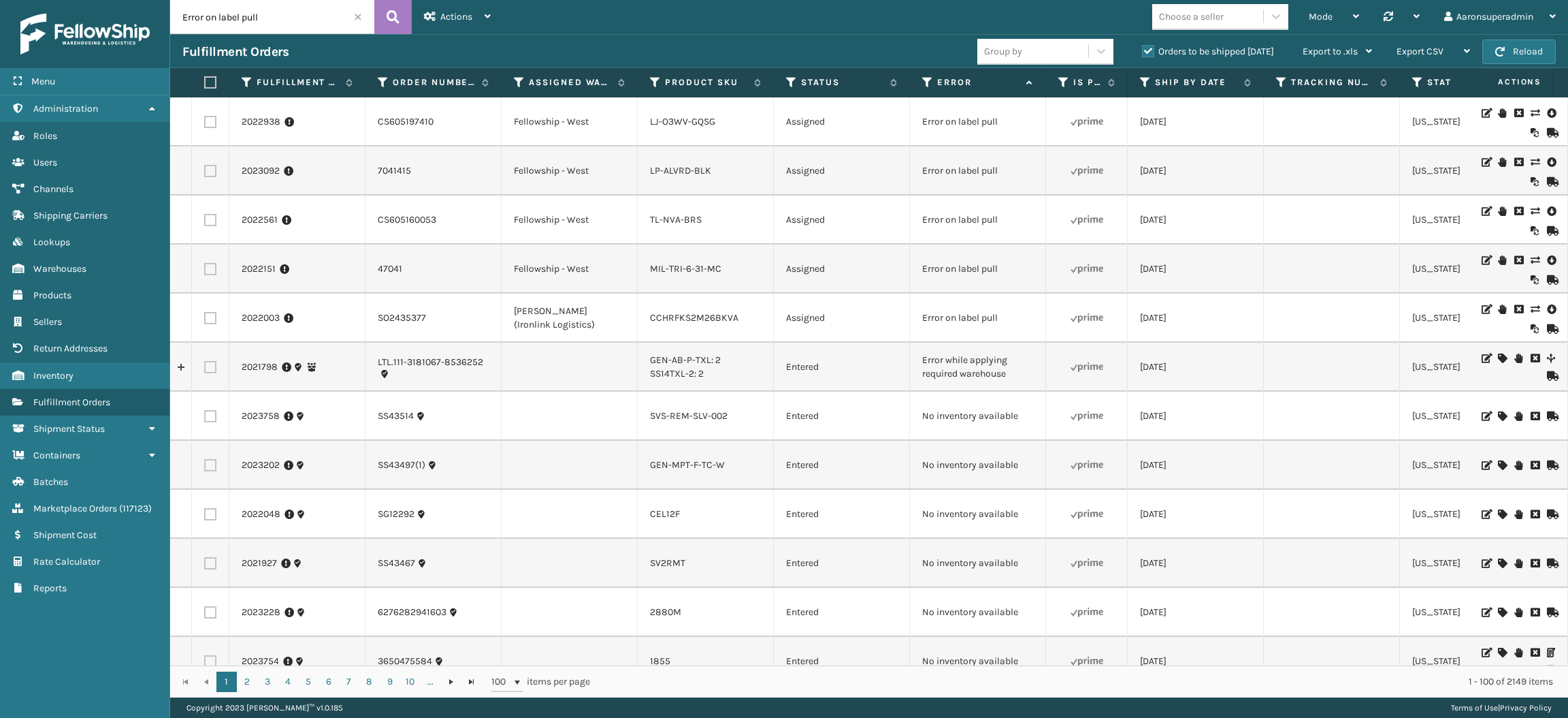
type input "Error on label pull"
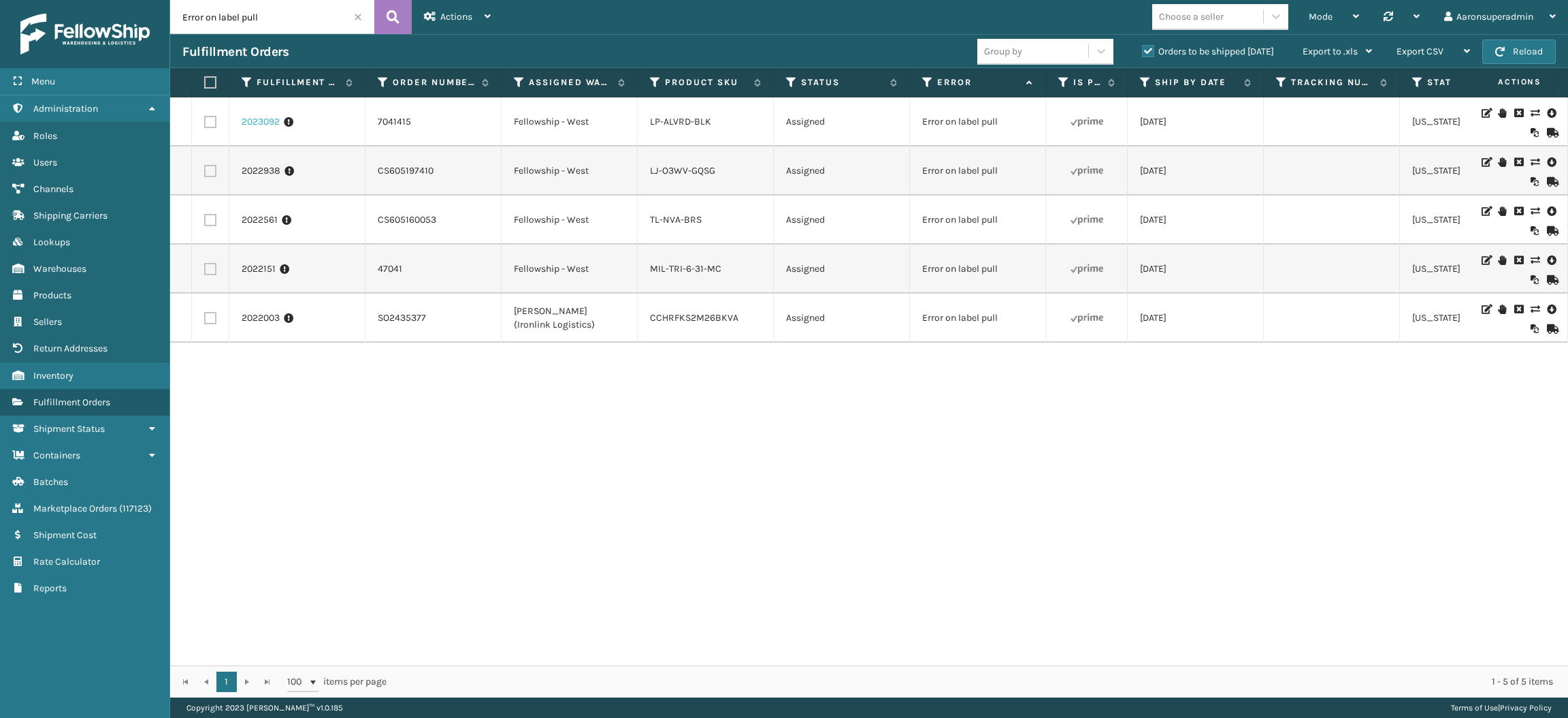
click at [259, 121] on link "2023092" at bounding box center [261, 122] width 38 height 14
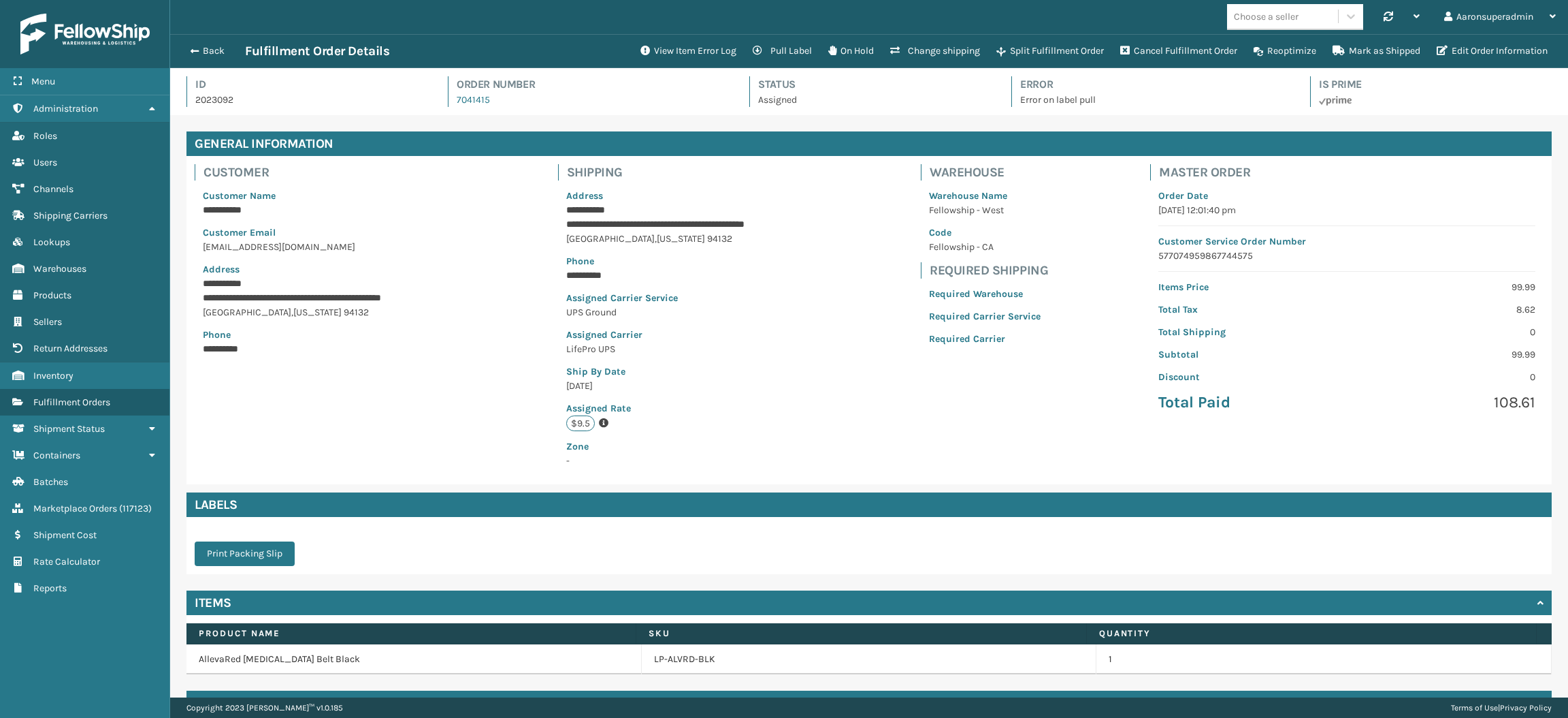
scroll to position [31, 1398]
click at [1541, 42] on button "Edit Order Information" at bounding box center [1492, 51] width 127 height 27
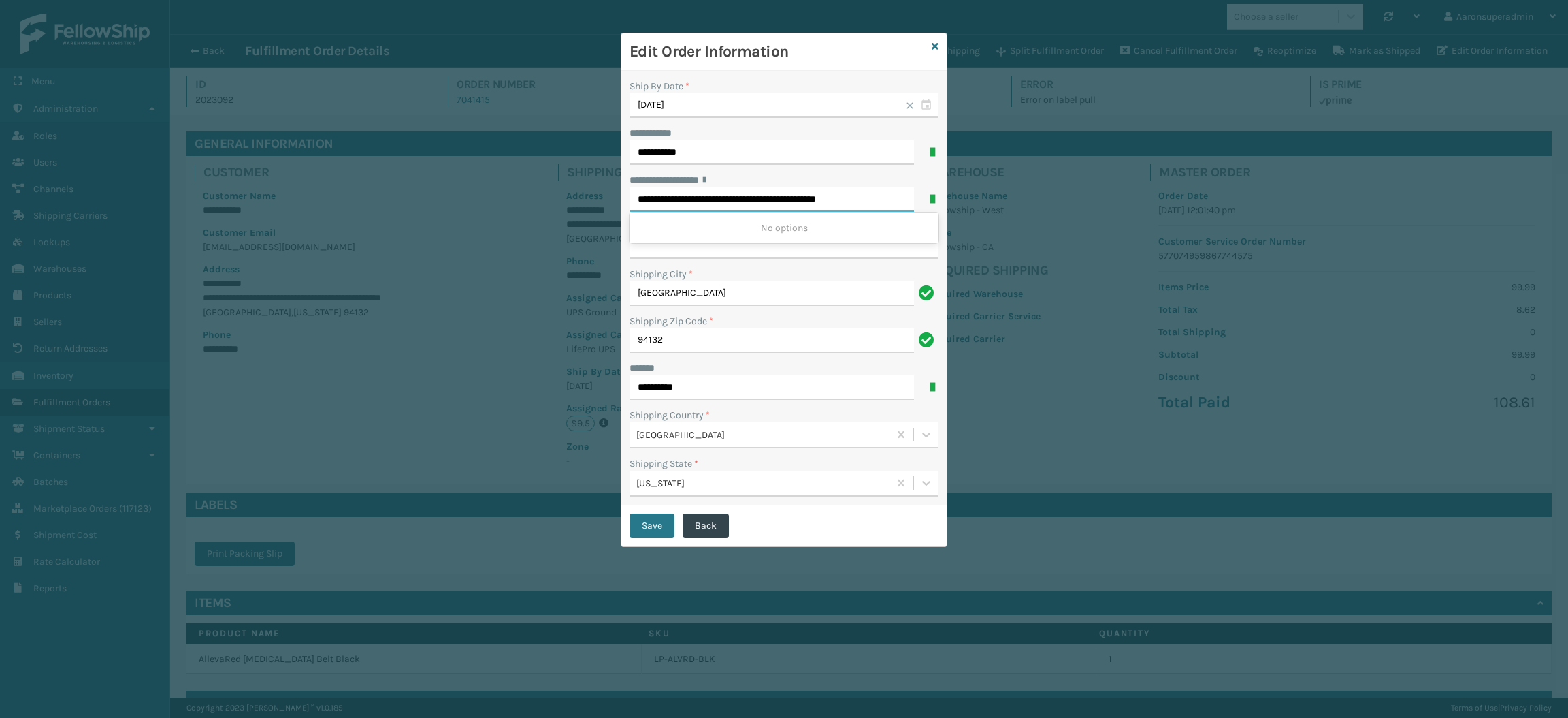
drag, startPoint x: 713, startPoint y: 199, endPoint x: 979, endPoint y: 188, distance: 266.2
click at [979, 188] on div "**********" at bounding box center [784, 359] width 1568 height 718
type input "**********"
click at [644, 535] on button "Save" at bounding box center [652, 526] width 45 height 24
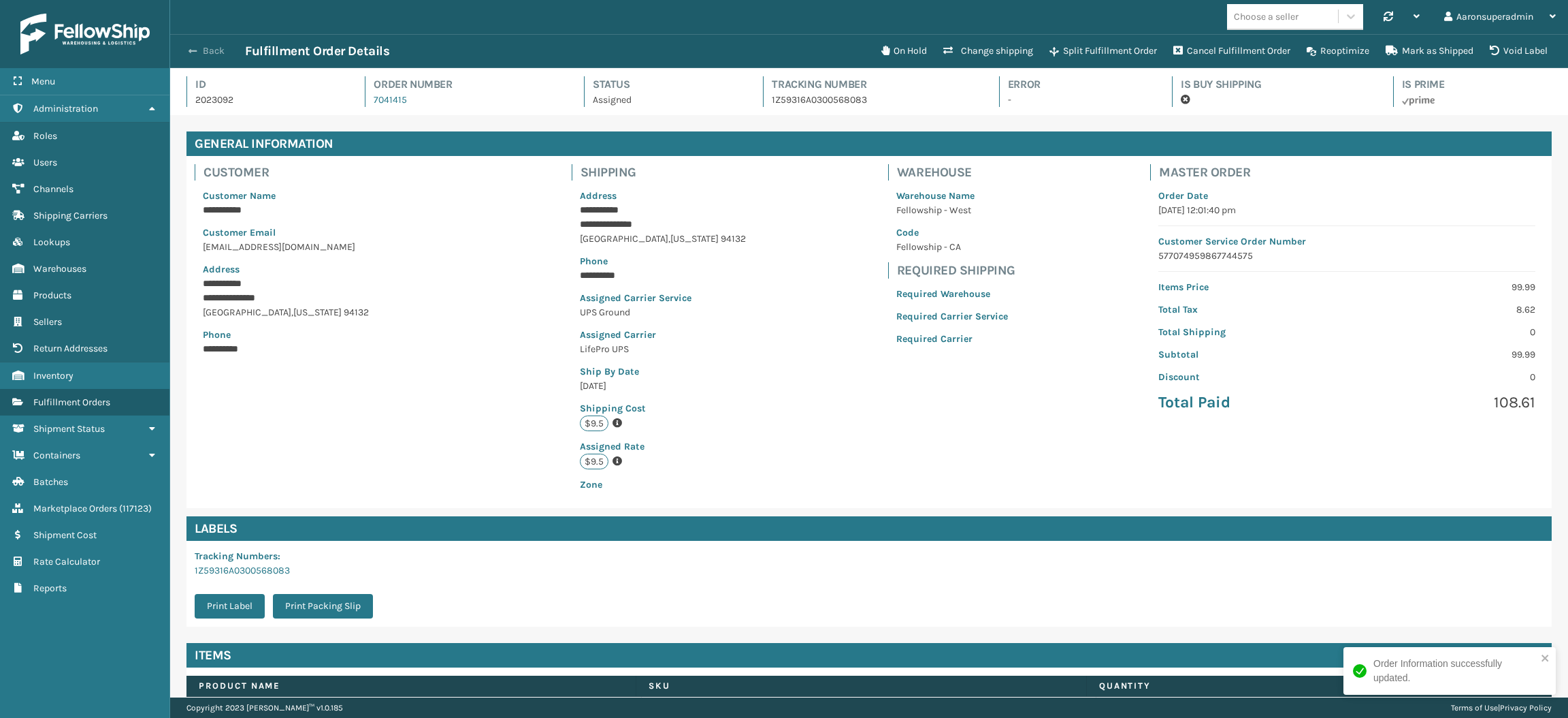
click at [210, 47] on button "Back" at bounding box center [214, 51] width 63 height 12
click at [203, 51] on button "Back" at bounding box center [214, 51] width 63 height 12
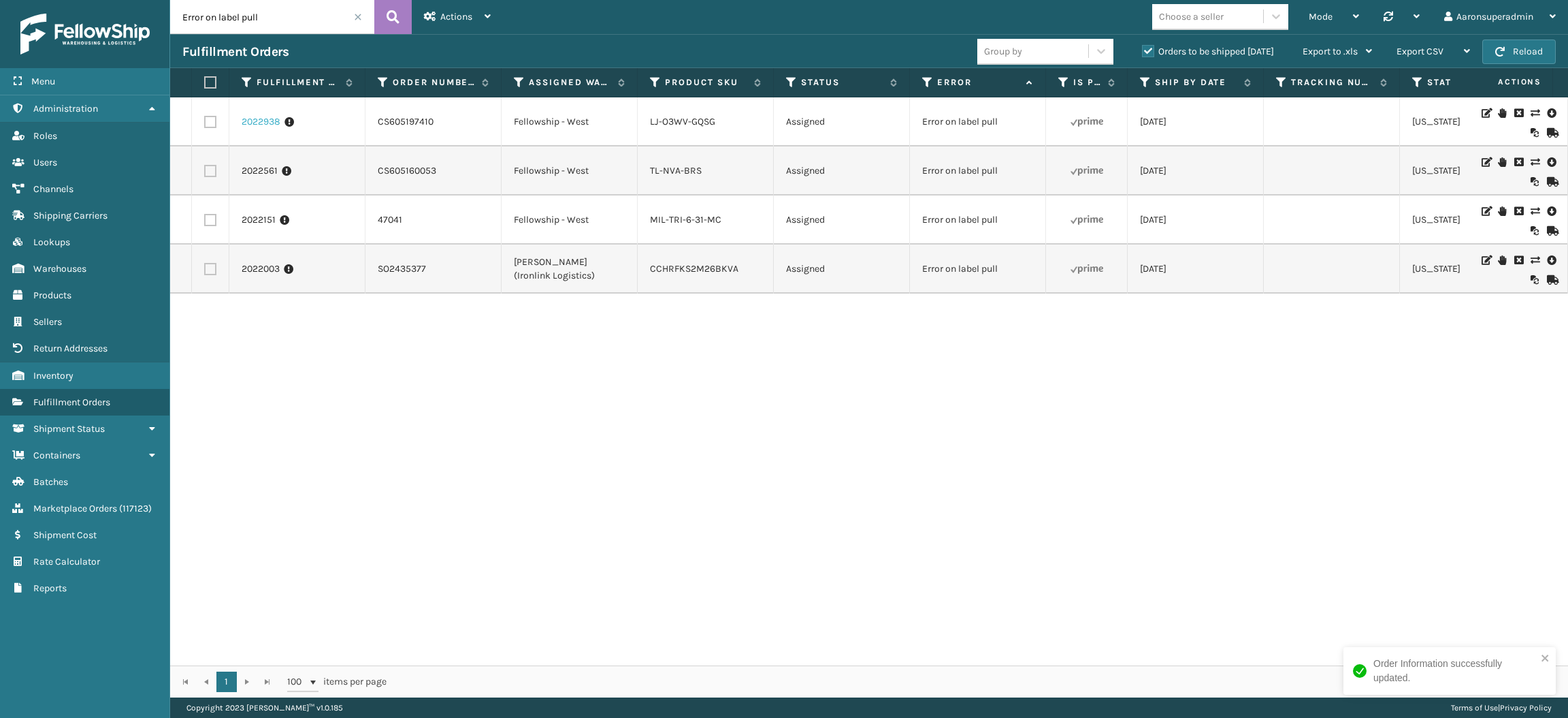
click at [261, 121] on link "2022938" at bounding box center [261, 122] width 39 height 14
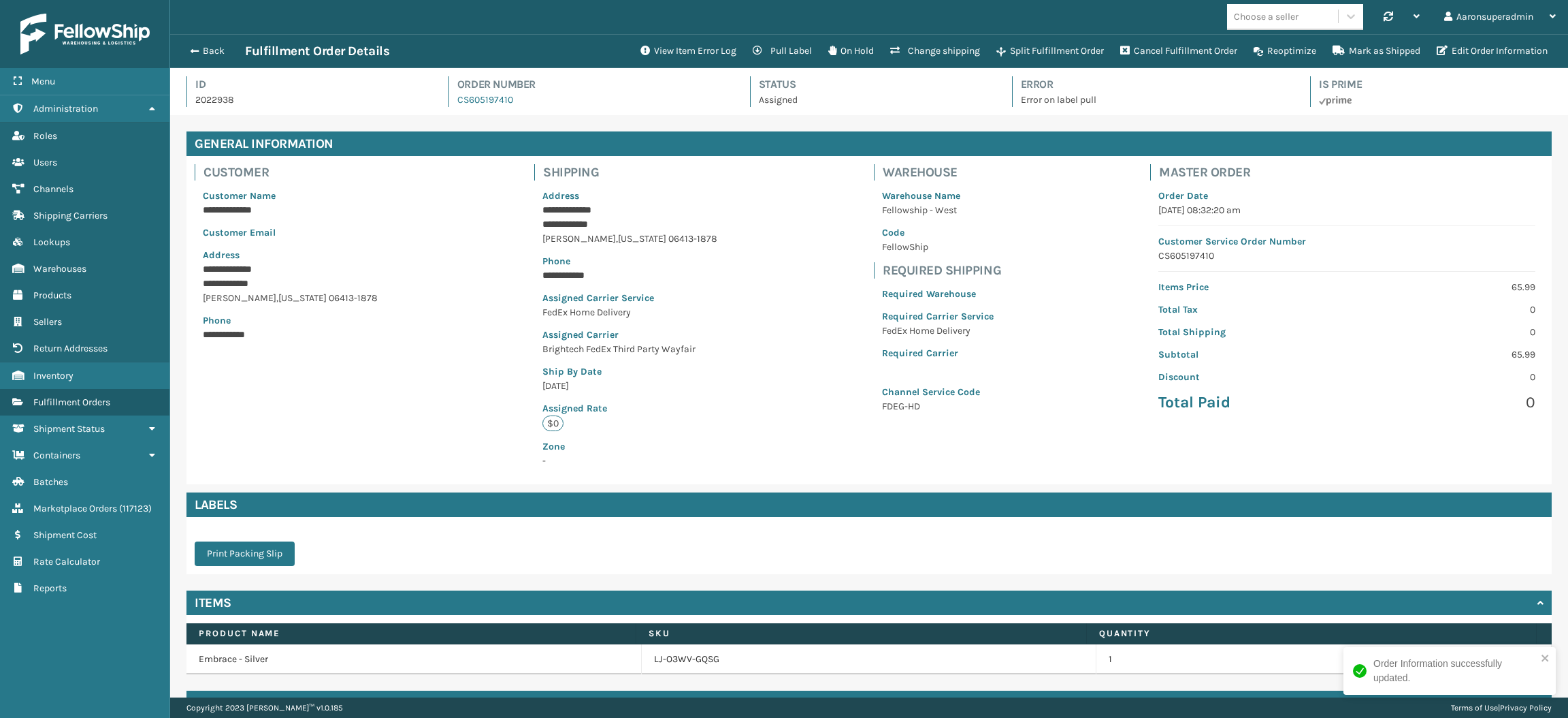
scroll to position [31, 1398]
click at [682, 43] on button "View Item Error Log" at bounding box center [688, 51] width 112 height 27
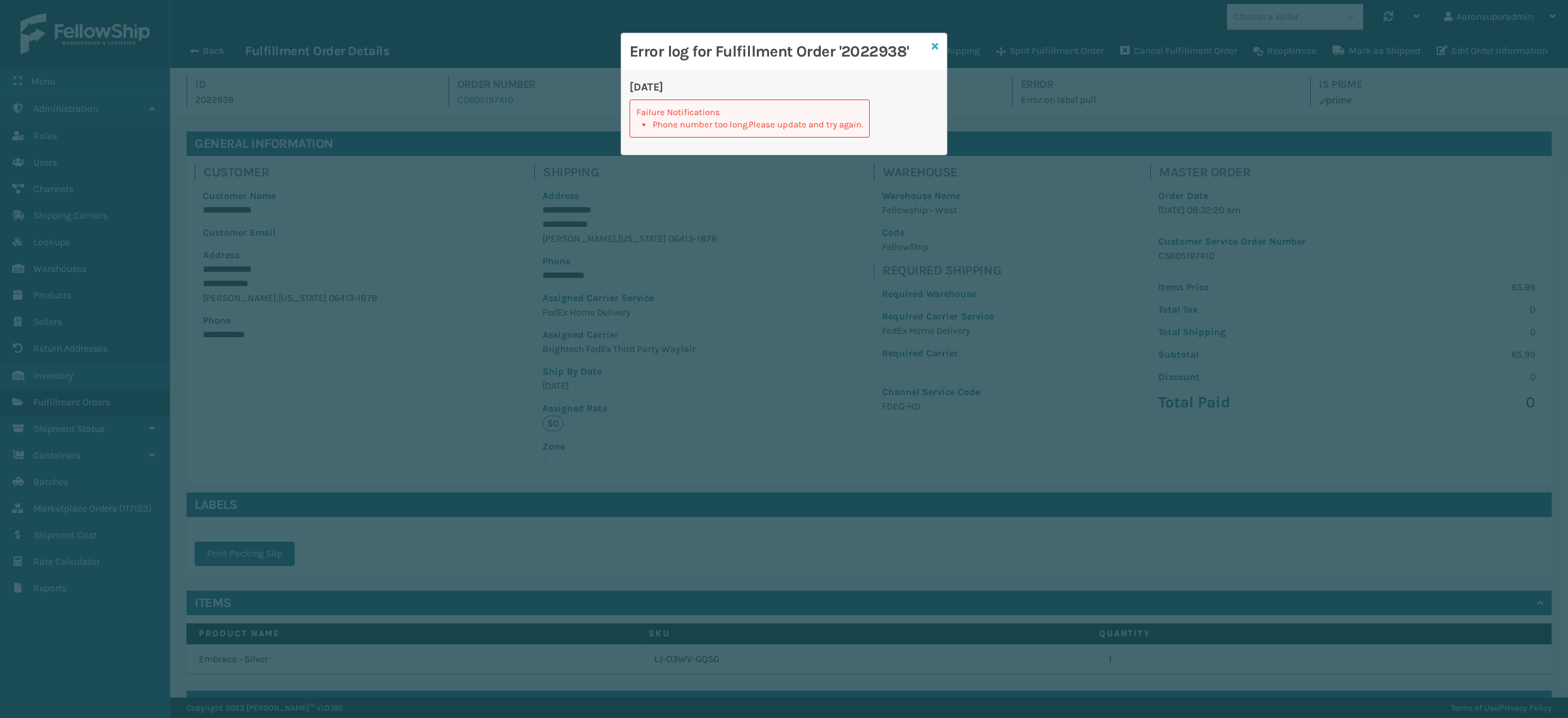
click at [937, 47] on icon at bounding box center [935, 46] width 7 height 9
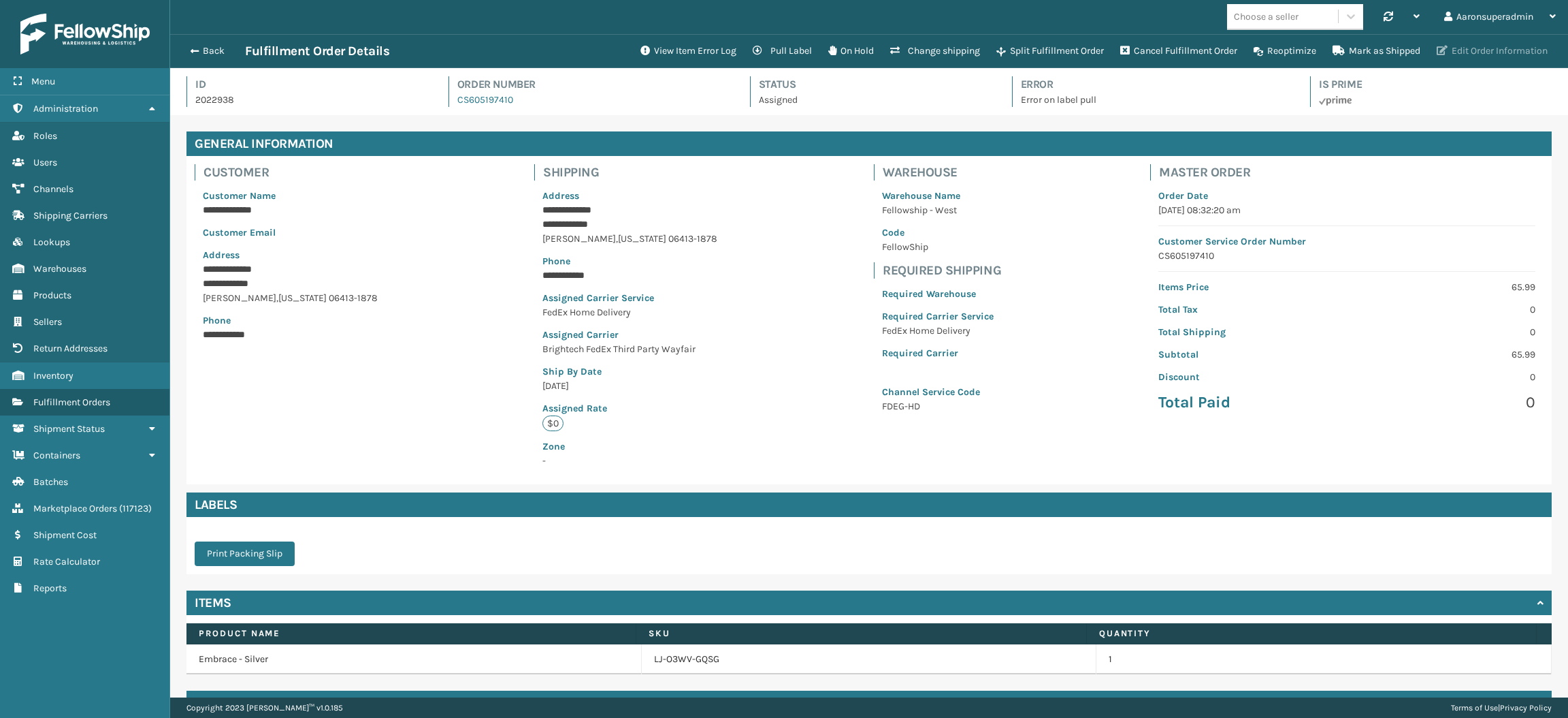
click at [1466, 47] on button "Edit Order Information" at bounding box center [1492, 51] width 127 height 27
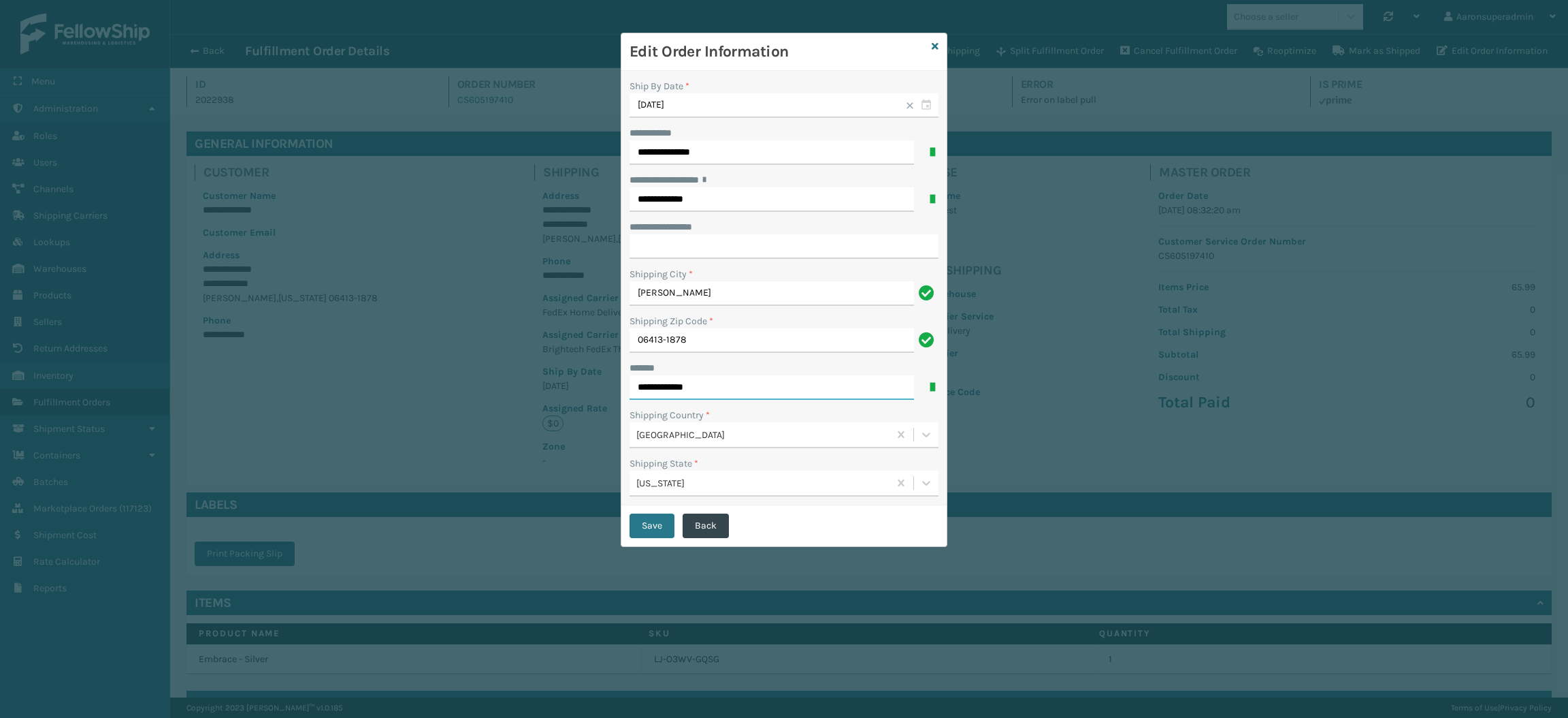
click at [758, 386] on input "**********" at bounding box center [772, 387] width 285 height 24
type input "**********"
click at [648, 522] on button "Save" at bounding box center [652, 526] width 45 height 24
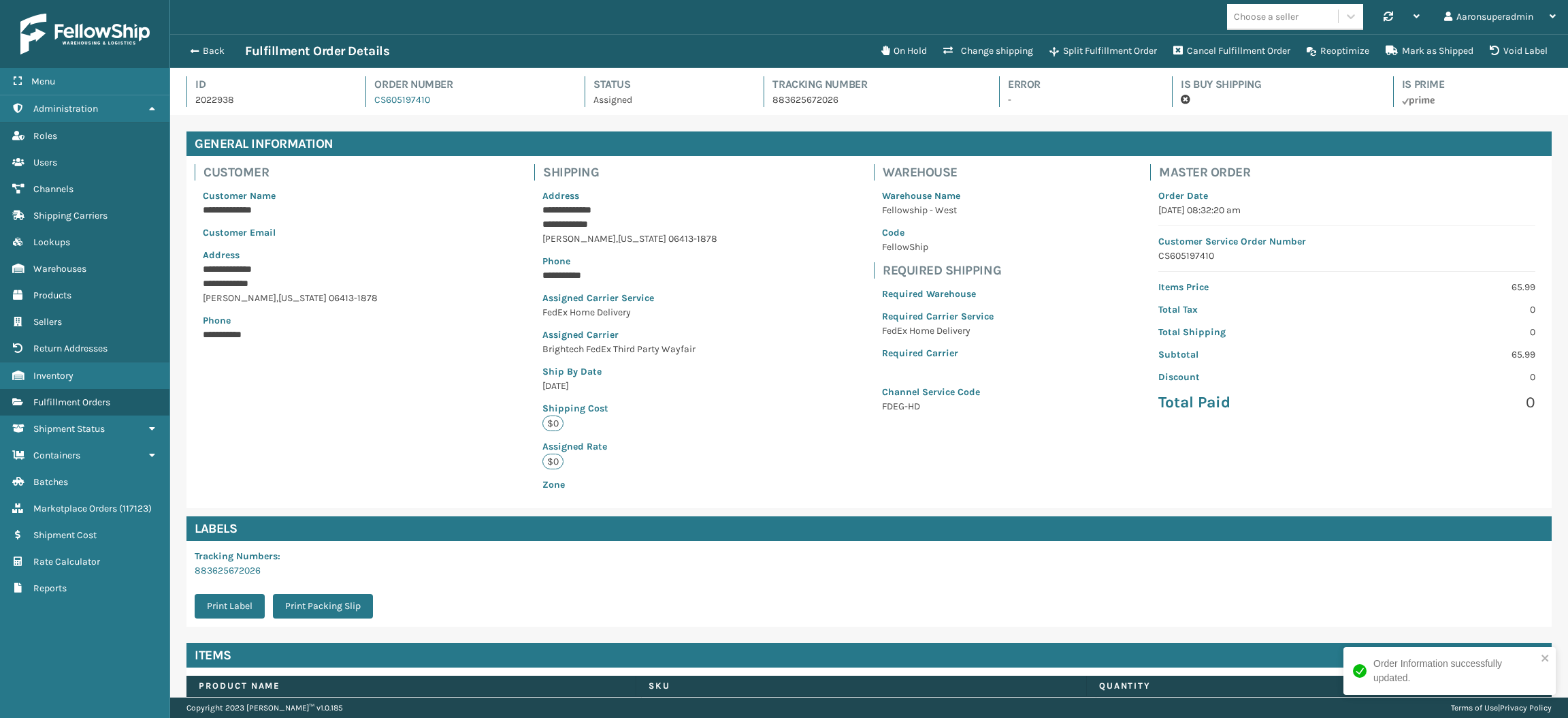
click at [201, 50] on button "Back" at bounding box center [214, 51] width 63 height 12
click at [198, 51] on button "Back" at bounding box center [214, 51] width 63 height 12
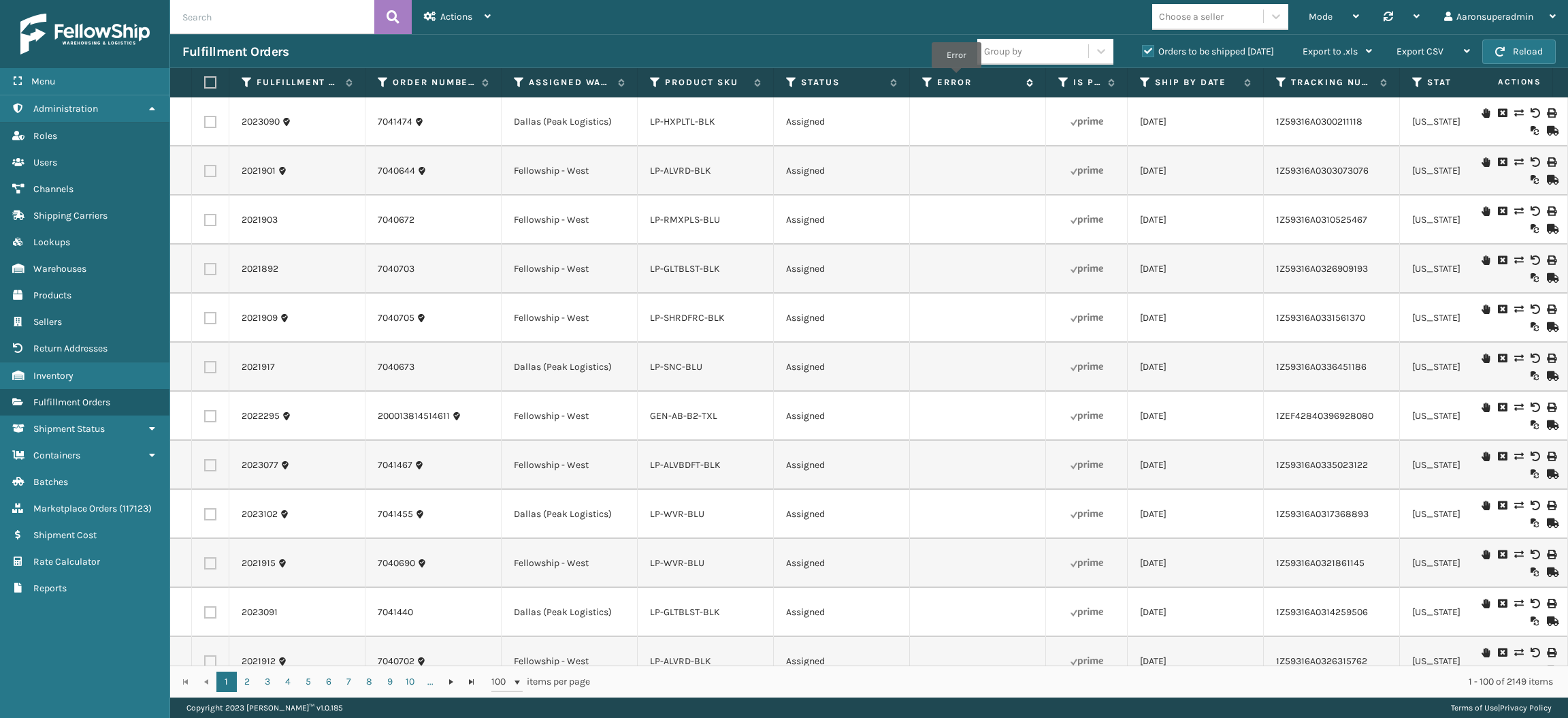
click at [957, 78] on label "Error" at bounding box center [979, 82] width 82 height 12
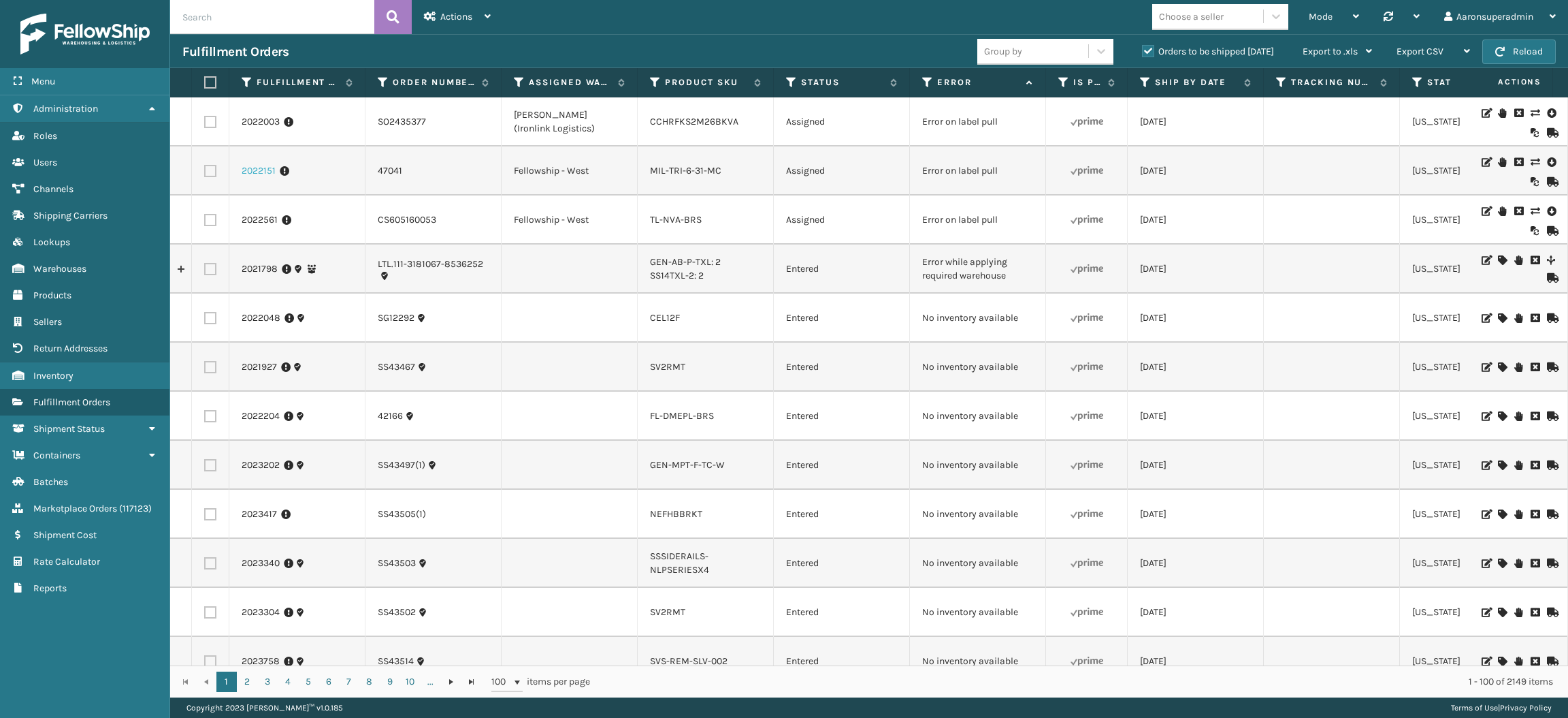
click at [244, 171] on link "2022151" at bounding box center [259, 171] width 34 height 14
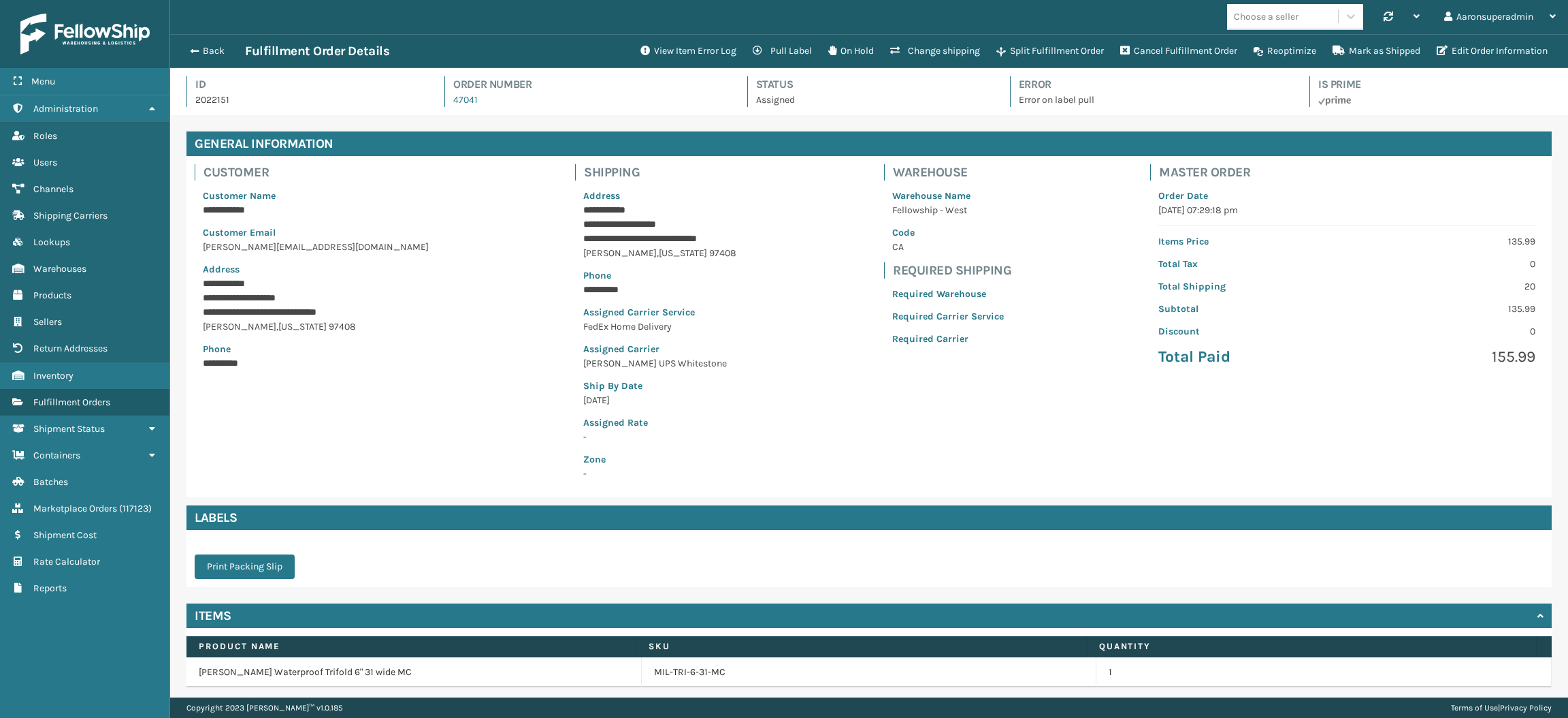
scroll to position [31, 1398]
click at [691, 51] on button "View Item Error Log" at bounding box center [688, 51] width 112 height 27
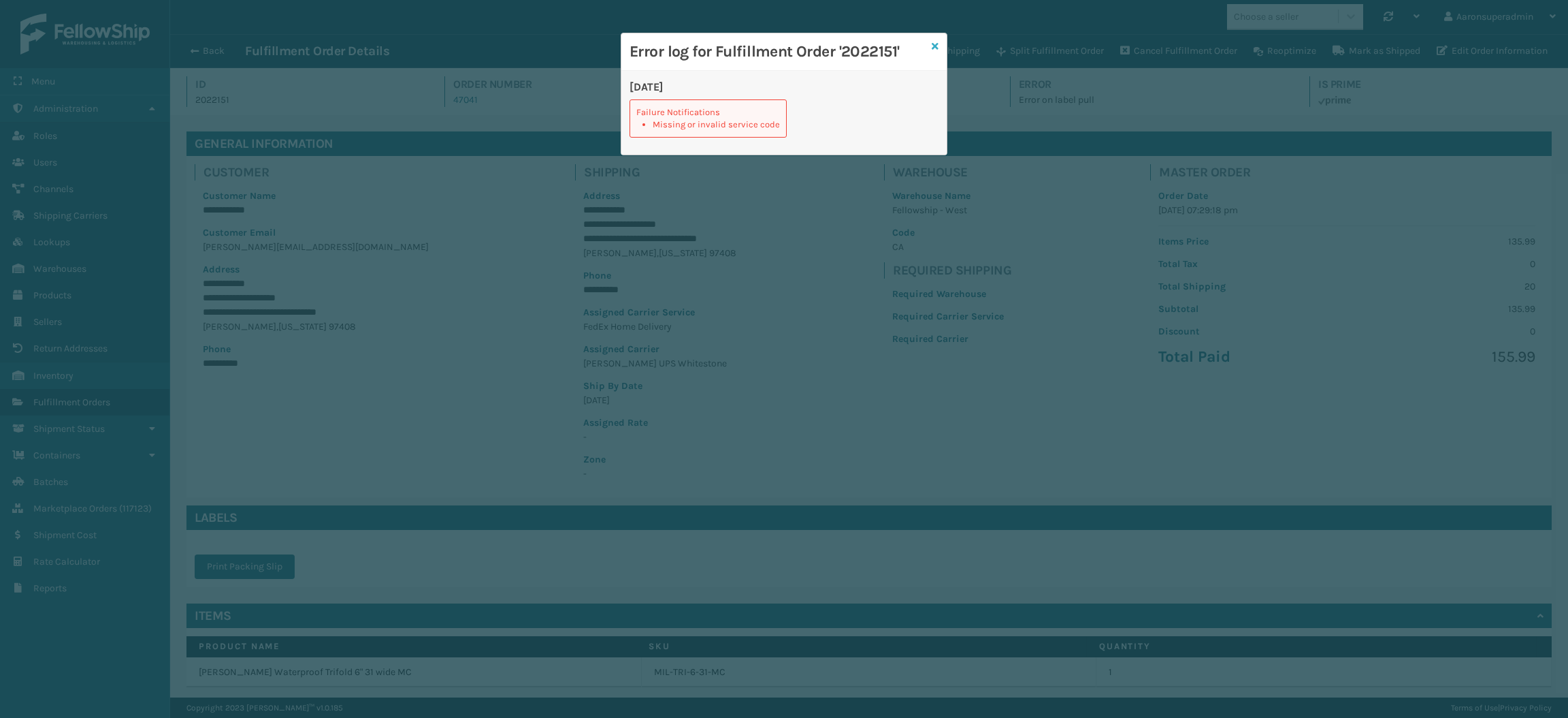
click at [937, 43] on icon at bounding box center [935, 46] width 7 height 9
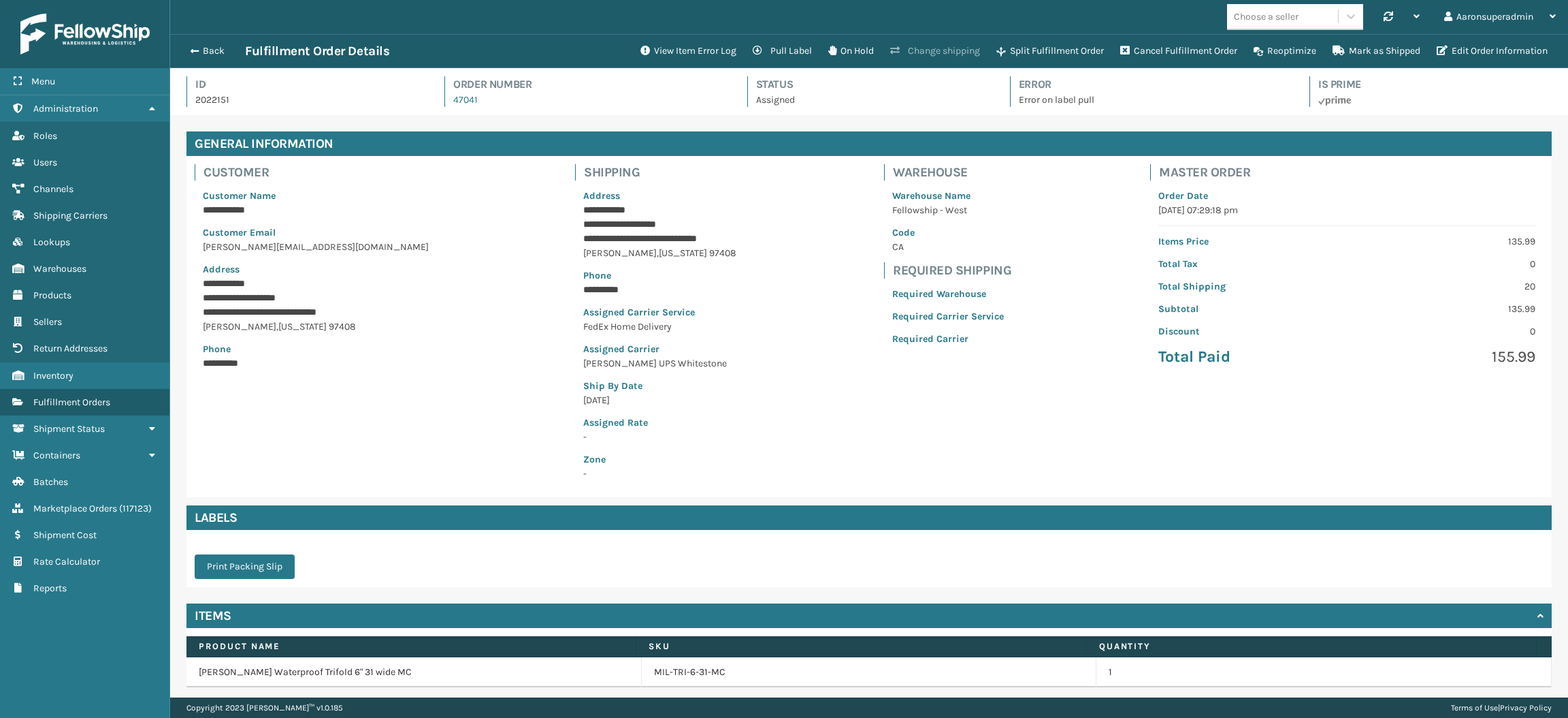
click at [898, 57] on button "Change shipping" at bounding box center [935, 51] width 106 height 27
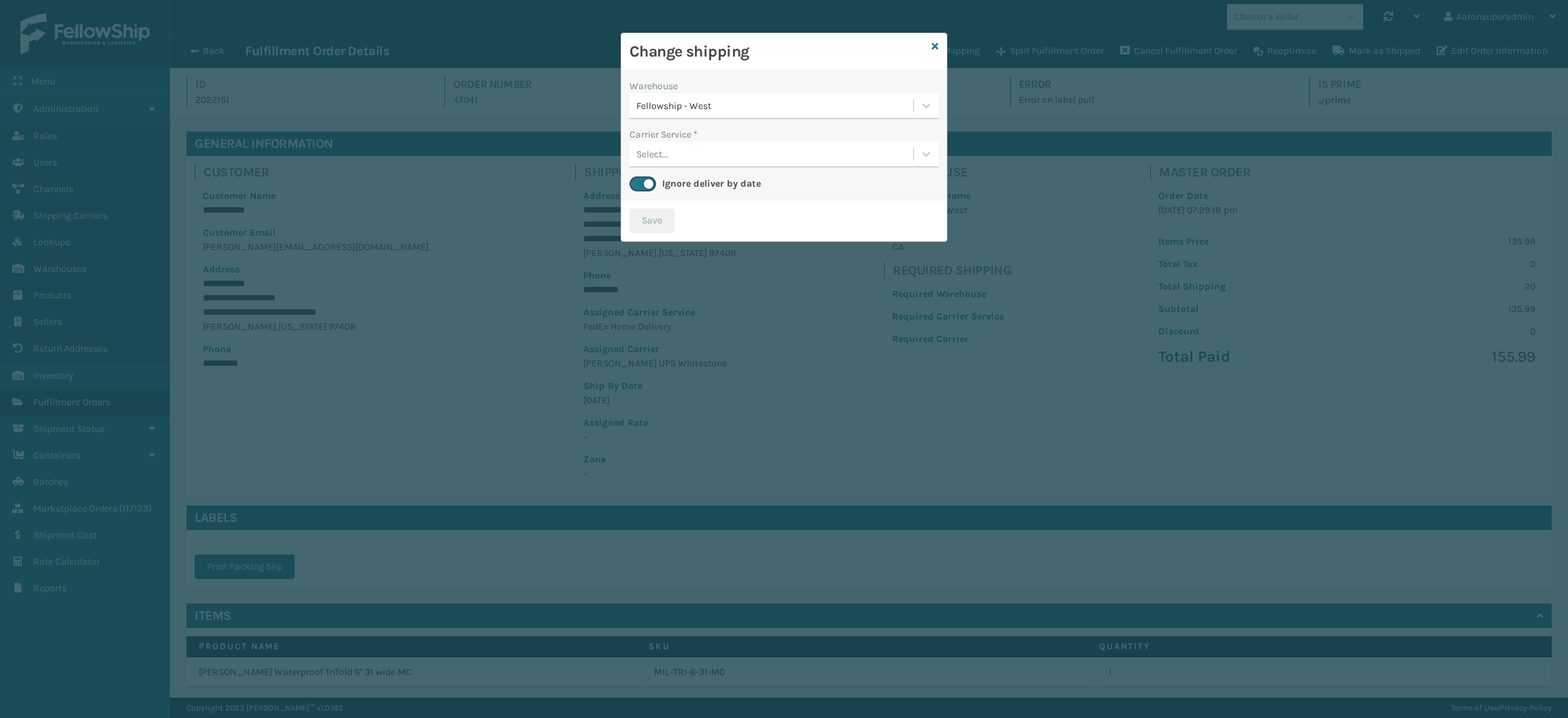
click at [728, 154] on div "Select..." at bounding box center [772, 154] width 284 height 22
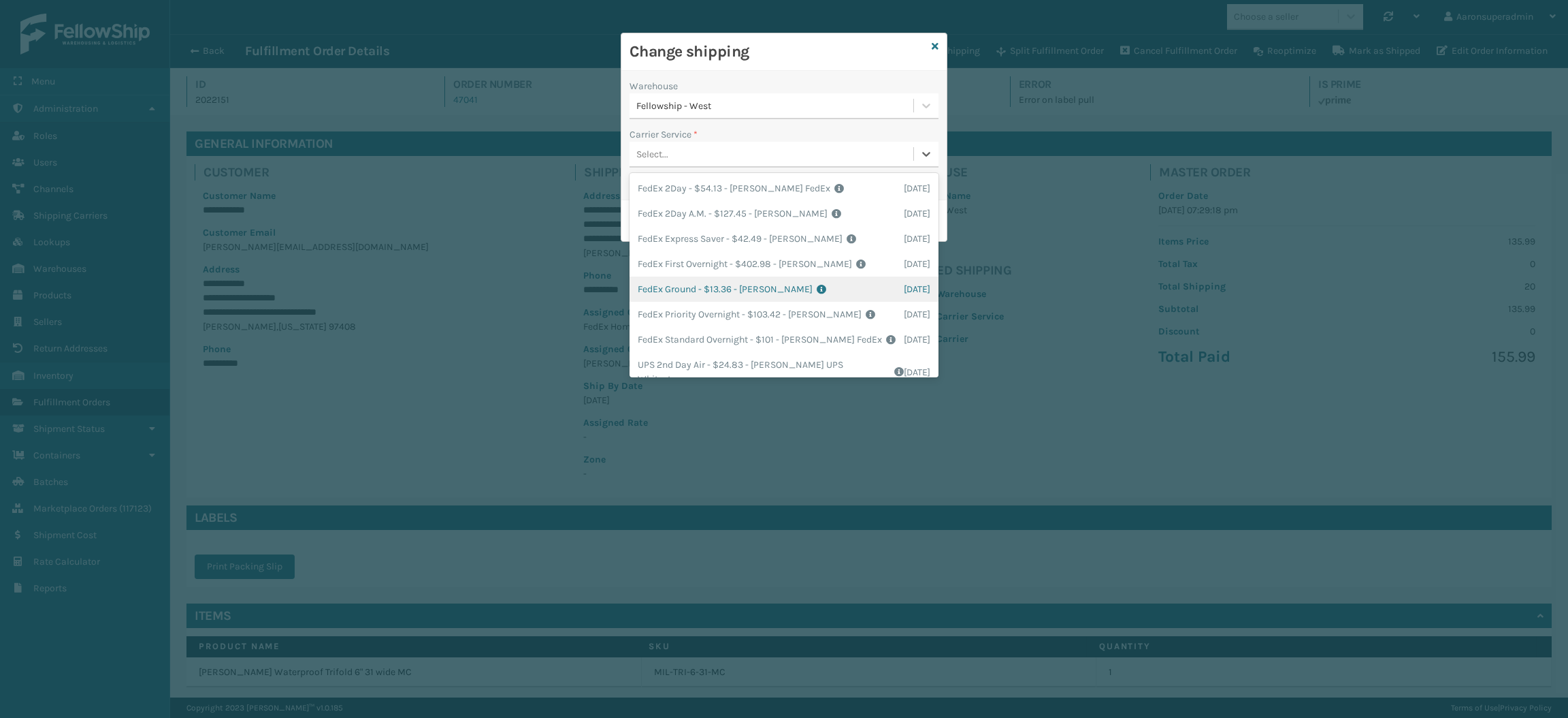
click at [686, 283] on div "FedEx Ground - $13.36 - [PERSON_NAME] FedEx Shipping Cost $11.72 Surplus Cost $…" at bounding box center [784, 289] width 309 height 25
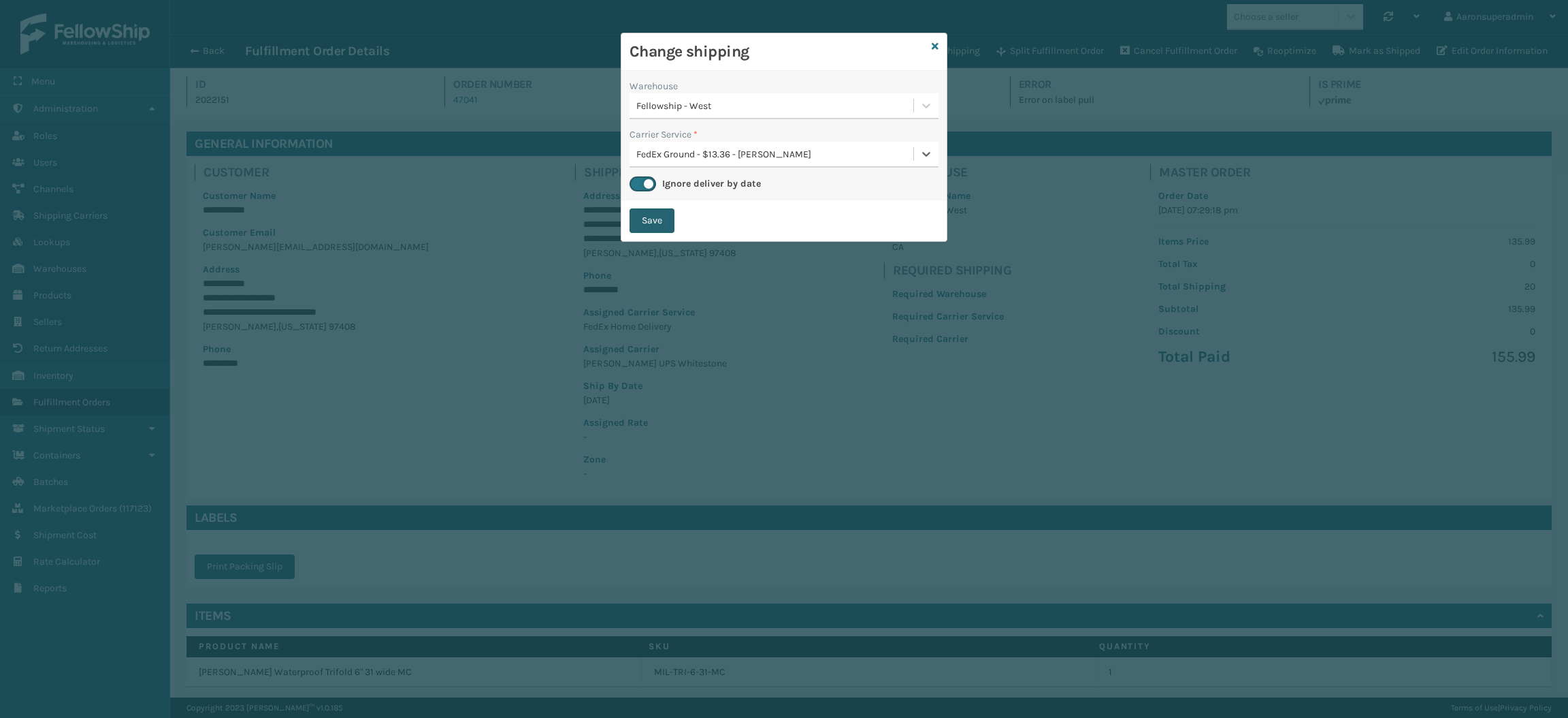
click at [651, 223] on button "Save" at bounding box center [652, 221] width 45 height 24
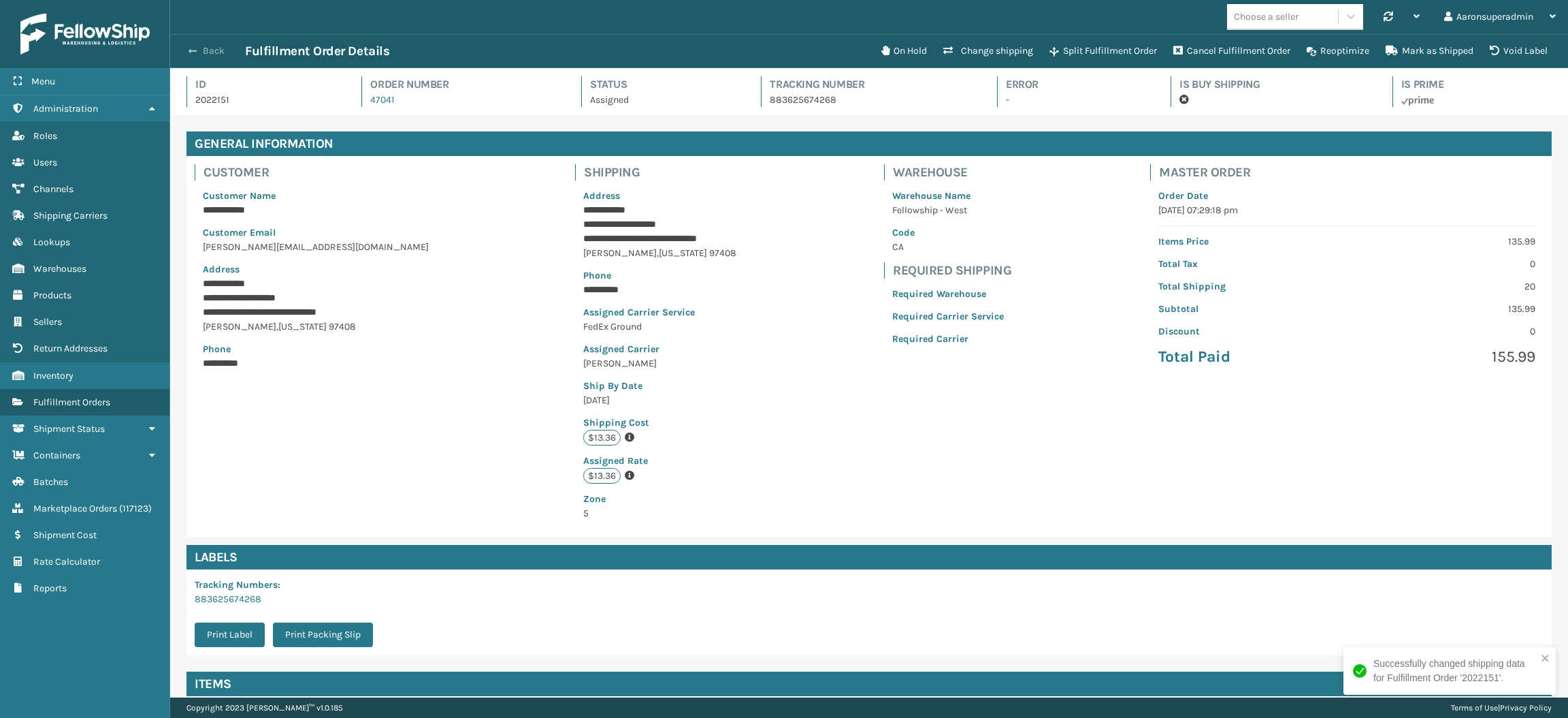
click at [209, 47] on button "Back" at bounding box center [214, 51] width 63 height 12
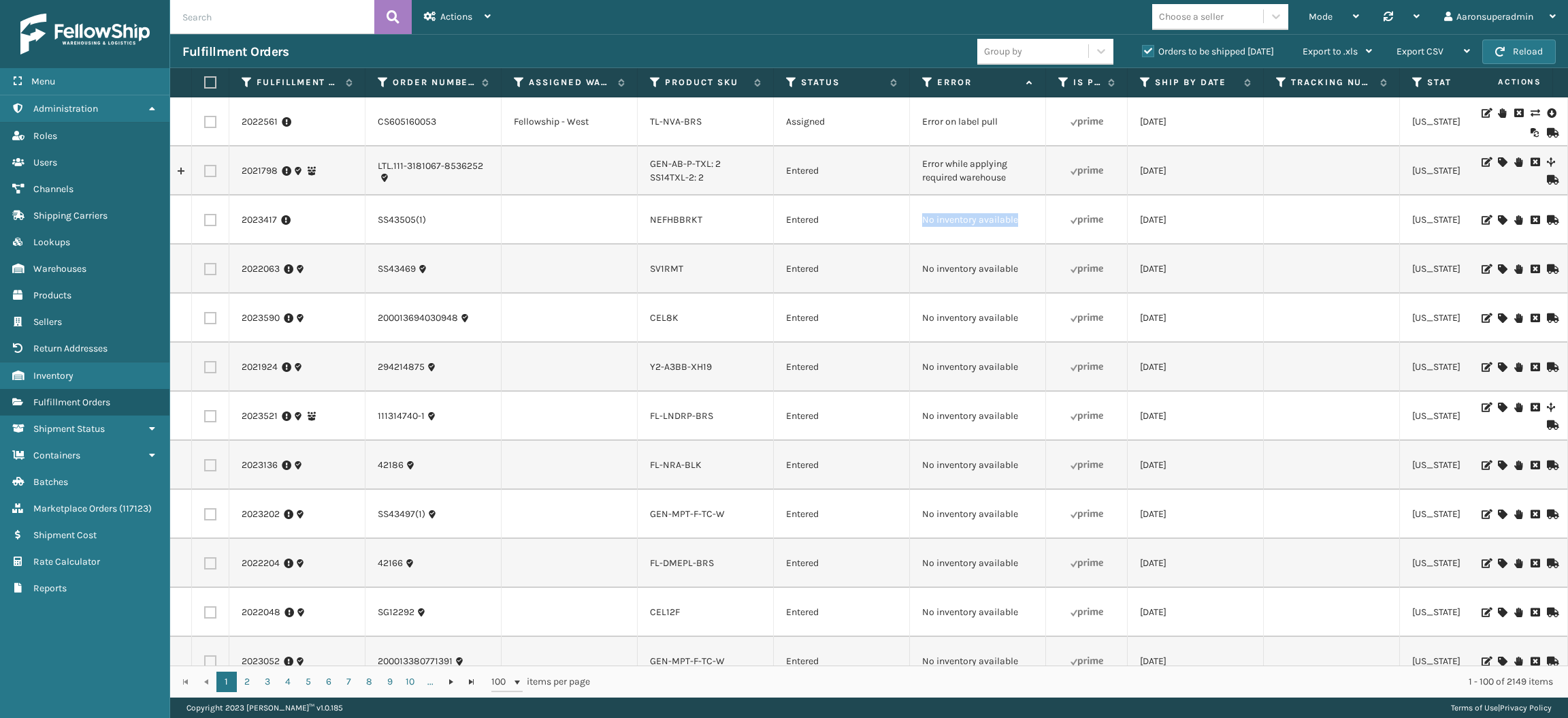
drag, startPoint x: 1027, startPoint y: 221, endPoint x: 896, endPoint y: 228, distance: 131.2
copy tr "No inventory available"
click at [252, 18] on input "text" at bounding box center [273, 17] width 205 height 34
paste input "No inventory available"
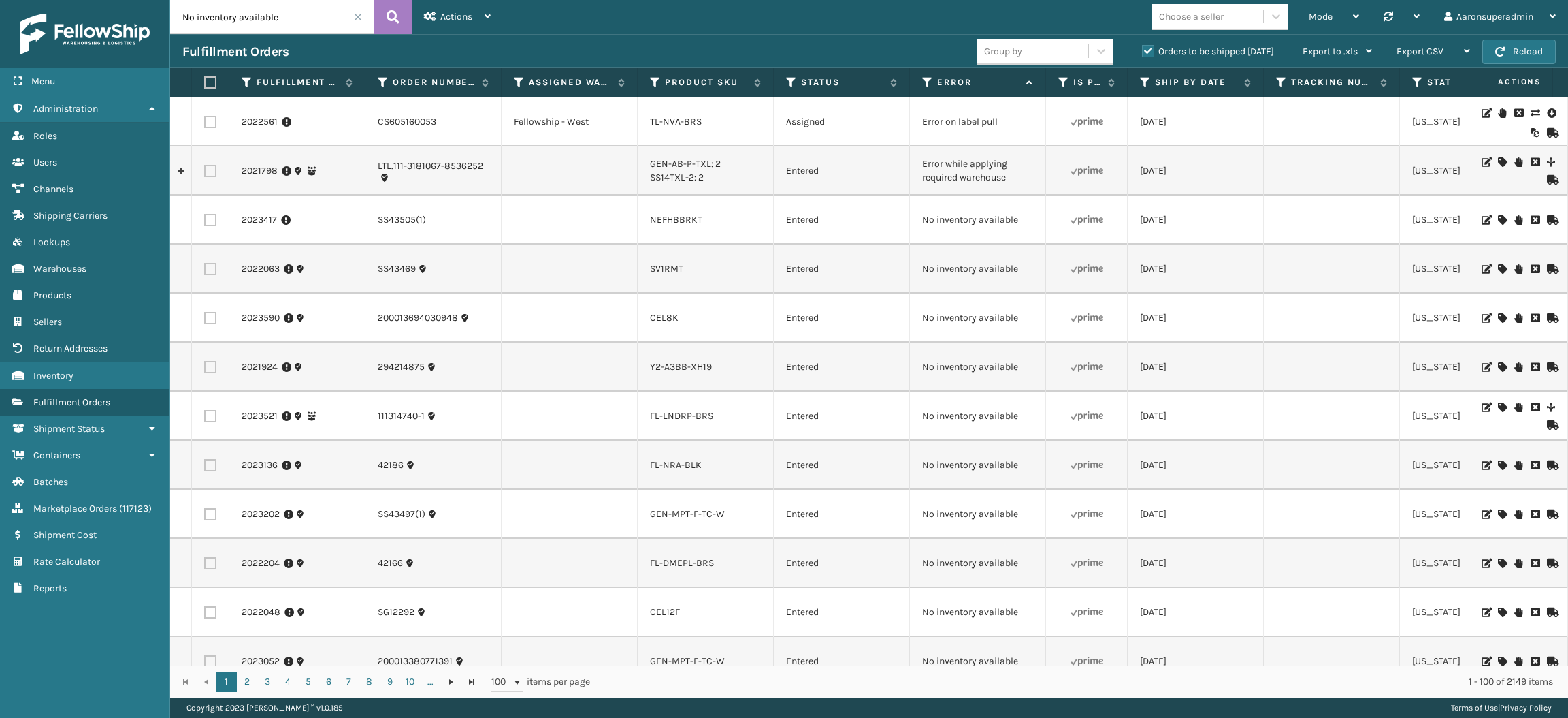
type input "No inventory available"
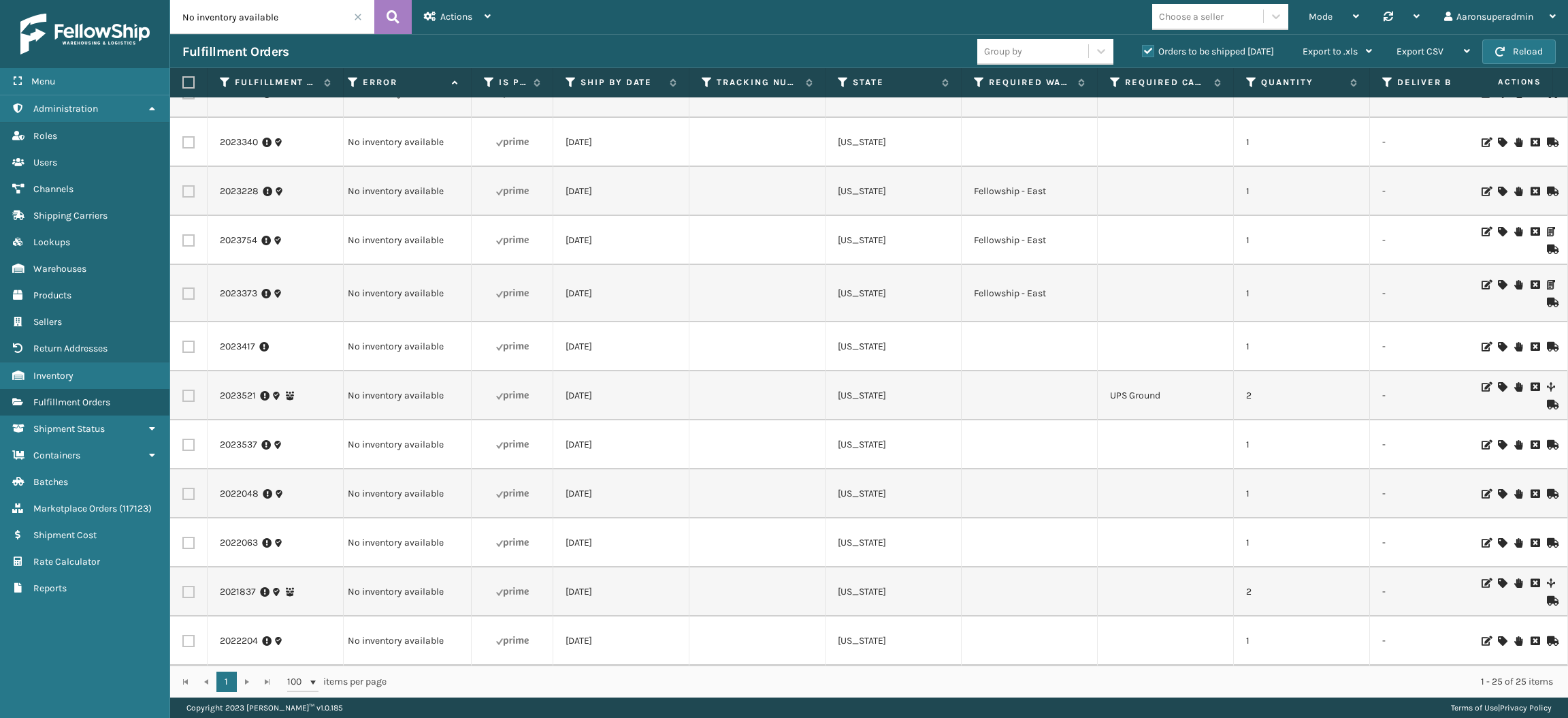
scroll to position [0, 573]
click at [1205, 14] on div "Choose a seller" at bounding box center [1192, 16] width 65 height 15
type input "br"
click at [1196, 53] on div "Brightech" at bounding box center [1221, 50] width 136 height 25
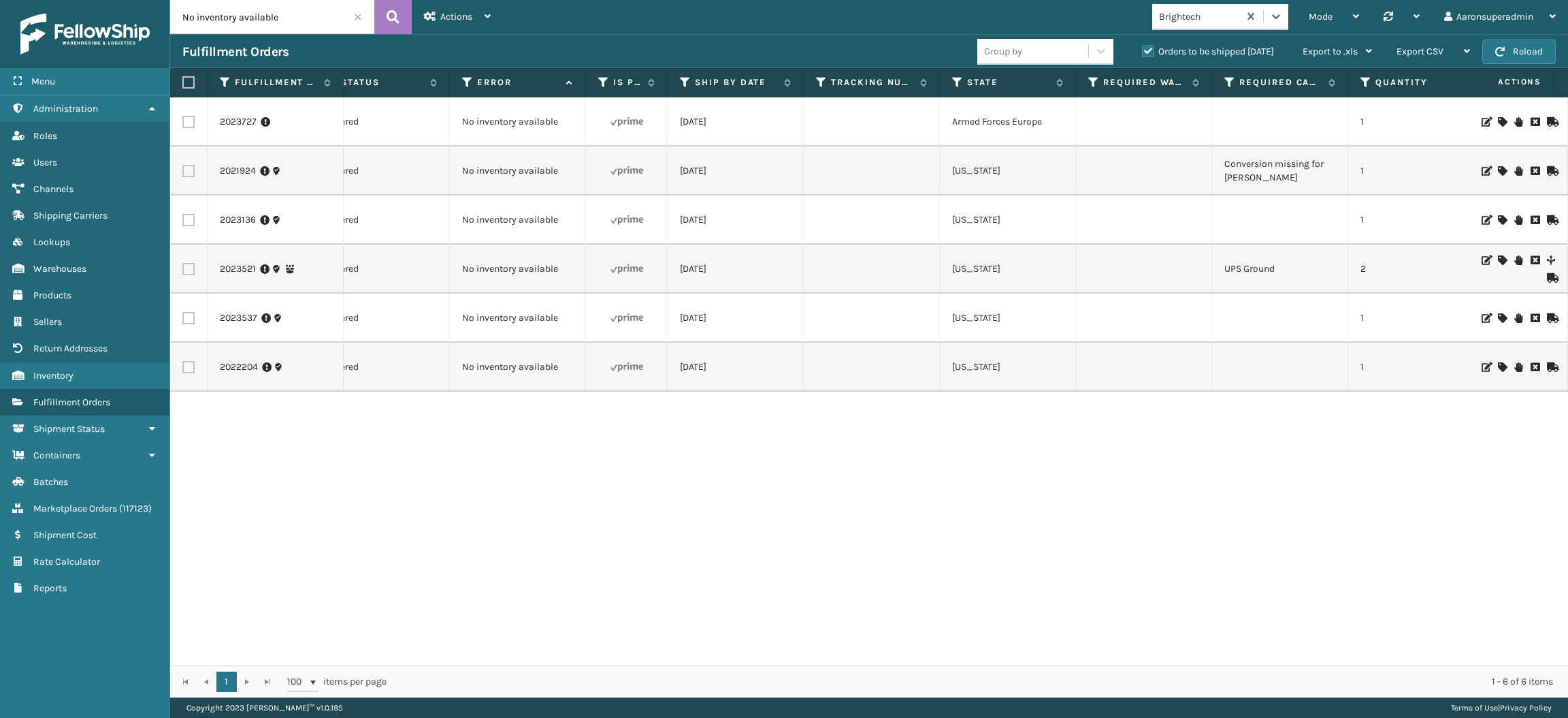
scroll to position [0, 0]
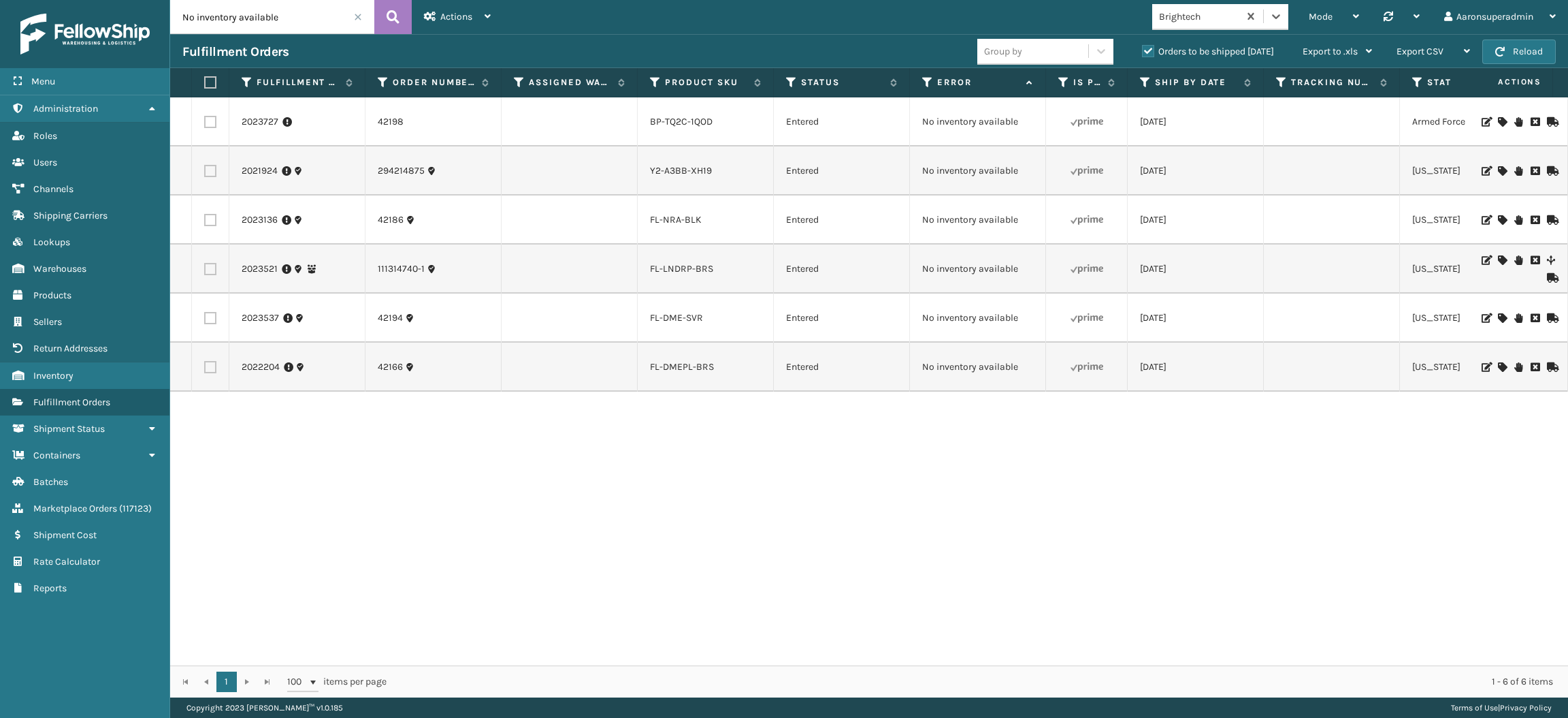
click at [212, 82] on label at bounding box center [208, 82] width 8 height 12
click at [205, 82] on input "checkbox" at bounding box center [205, 83] width 1 height 9
checkbox input "true"
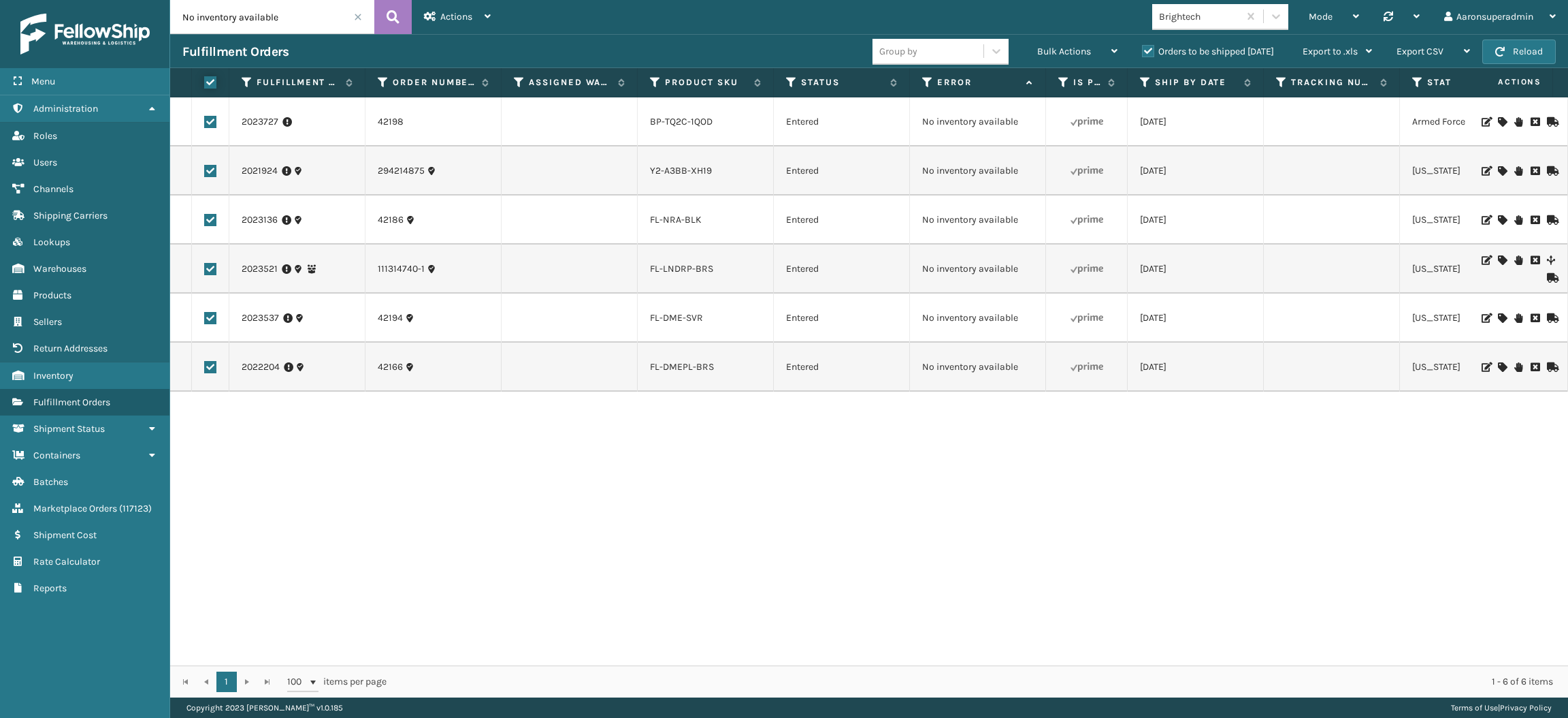
checkbox input "true"
click at [1056, 51] on span "Bulk Actions" at bounding box center [1064, 51] width 53 height 11
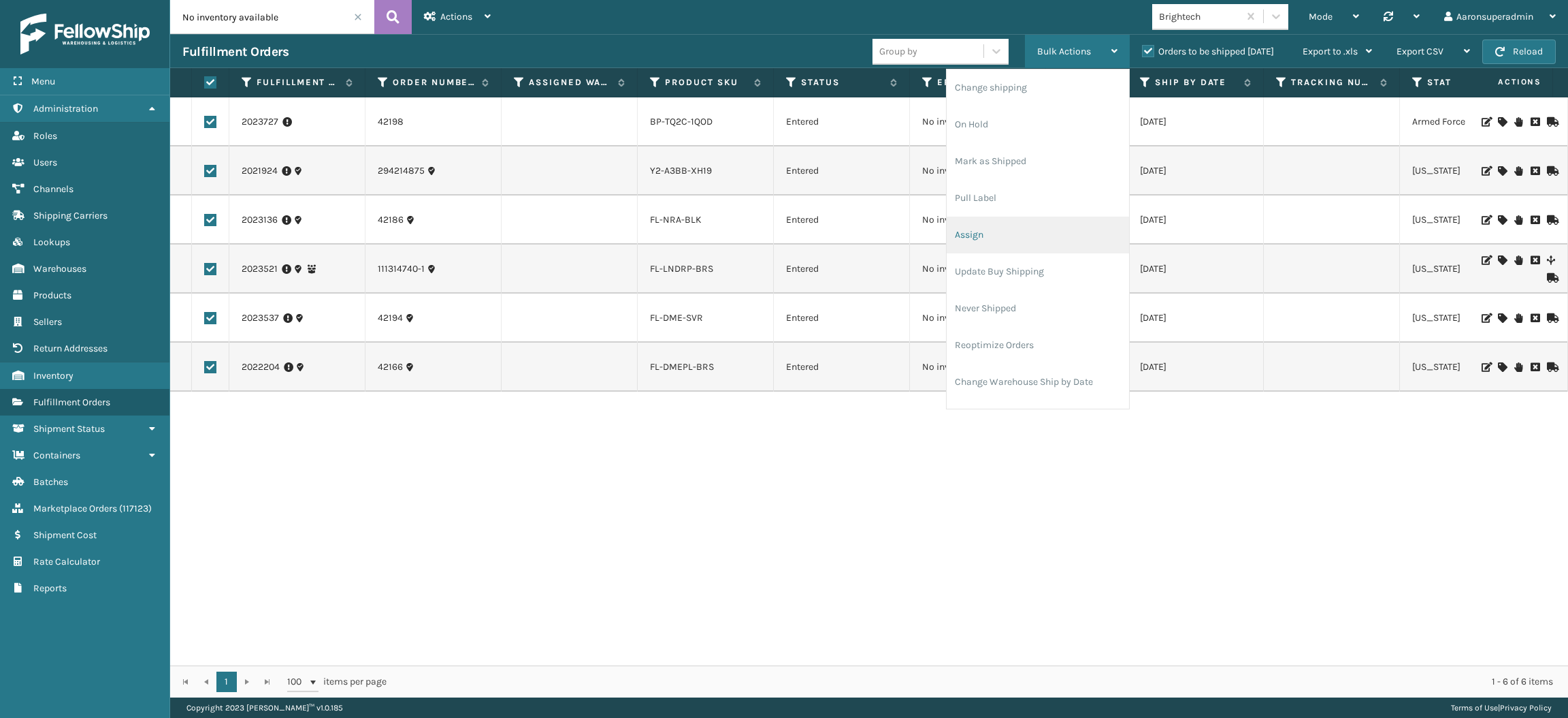
click at [983, 232] on li "Assign" at bounding box center [1037, 235] width 182 height 37
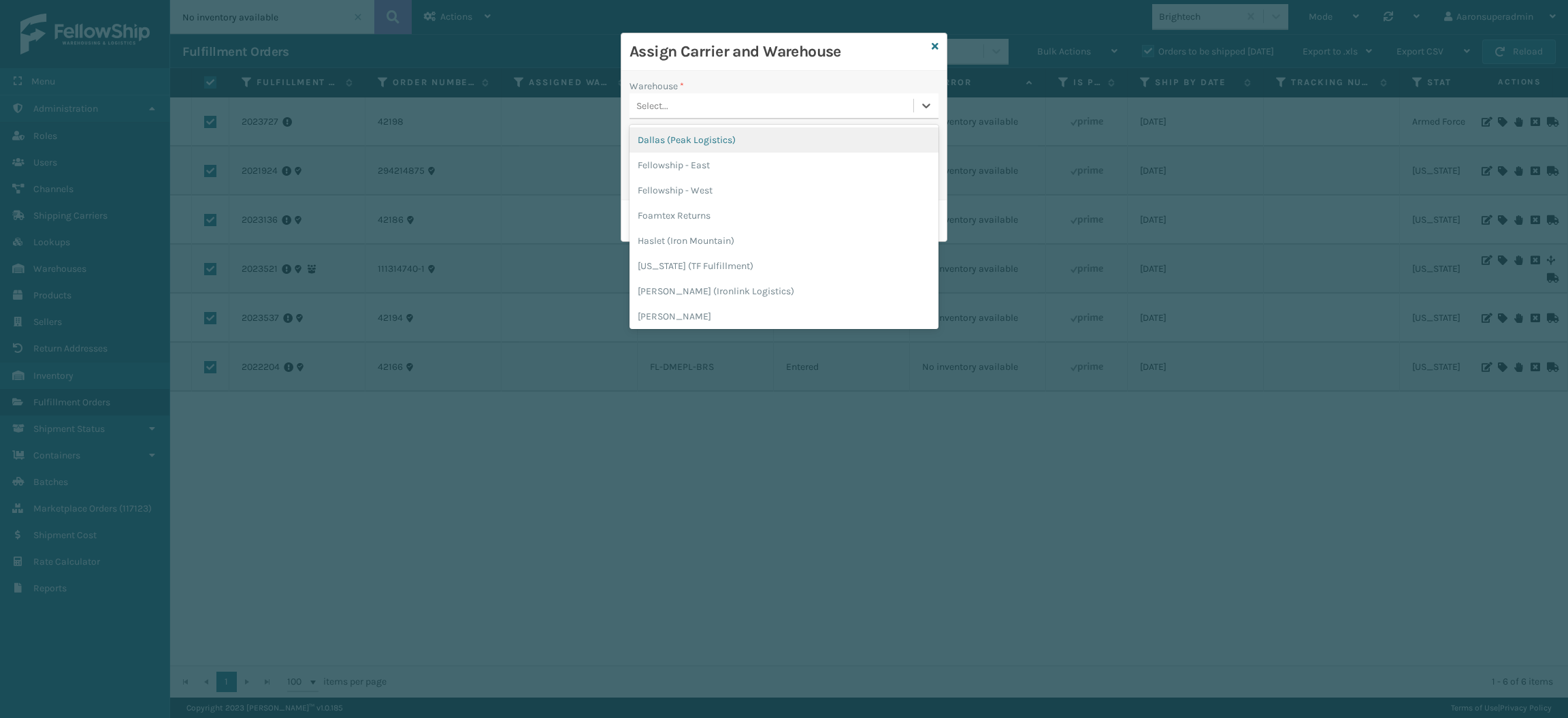
click at [758, 108] on div "Select..." at bounding box center [772, 105] width 284 height 22
click at [722, 184] on div "Fellowship - West" at bounding box center [784, 190] width 309 height 25
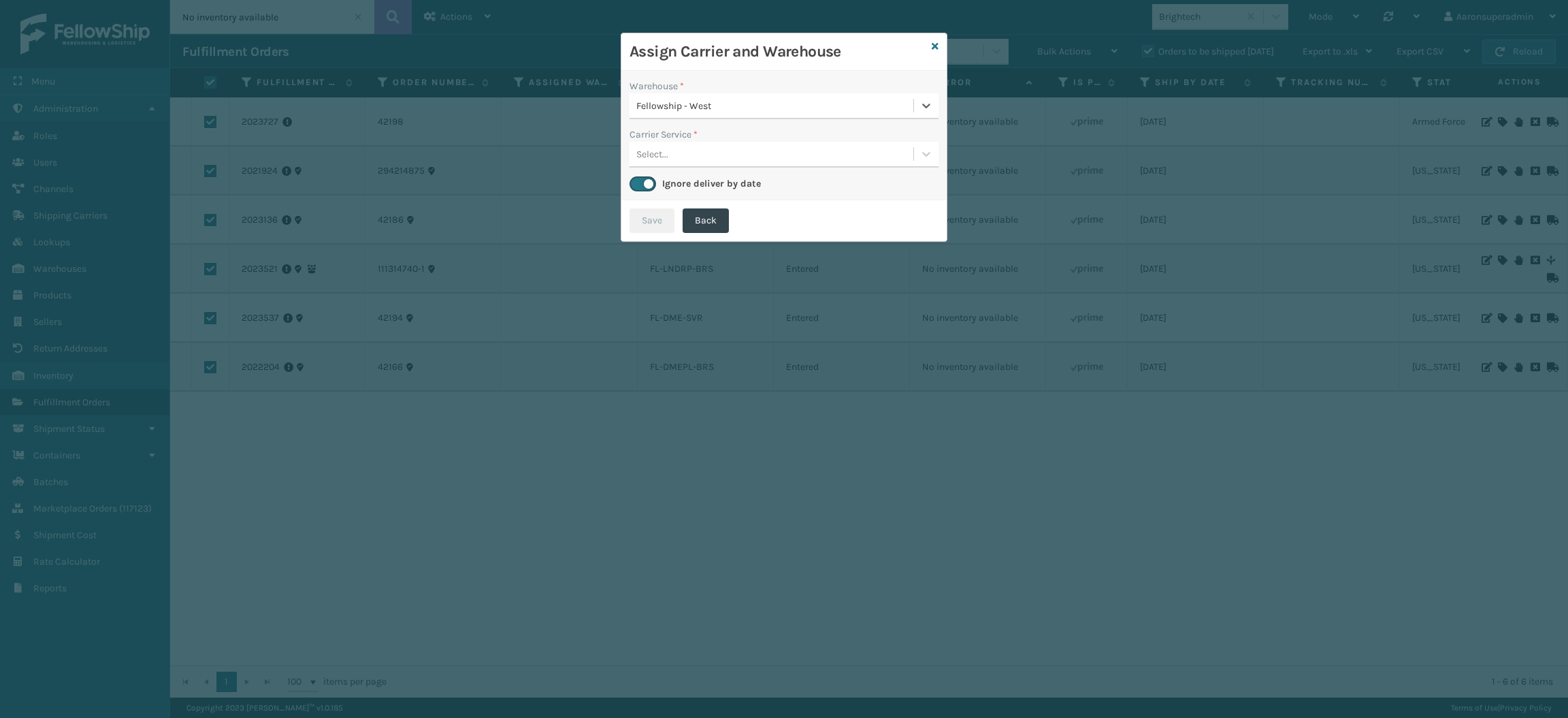
click at [701, 151] on div "Select..." at bounding box center [772, 154] width 284 height 22
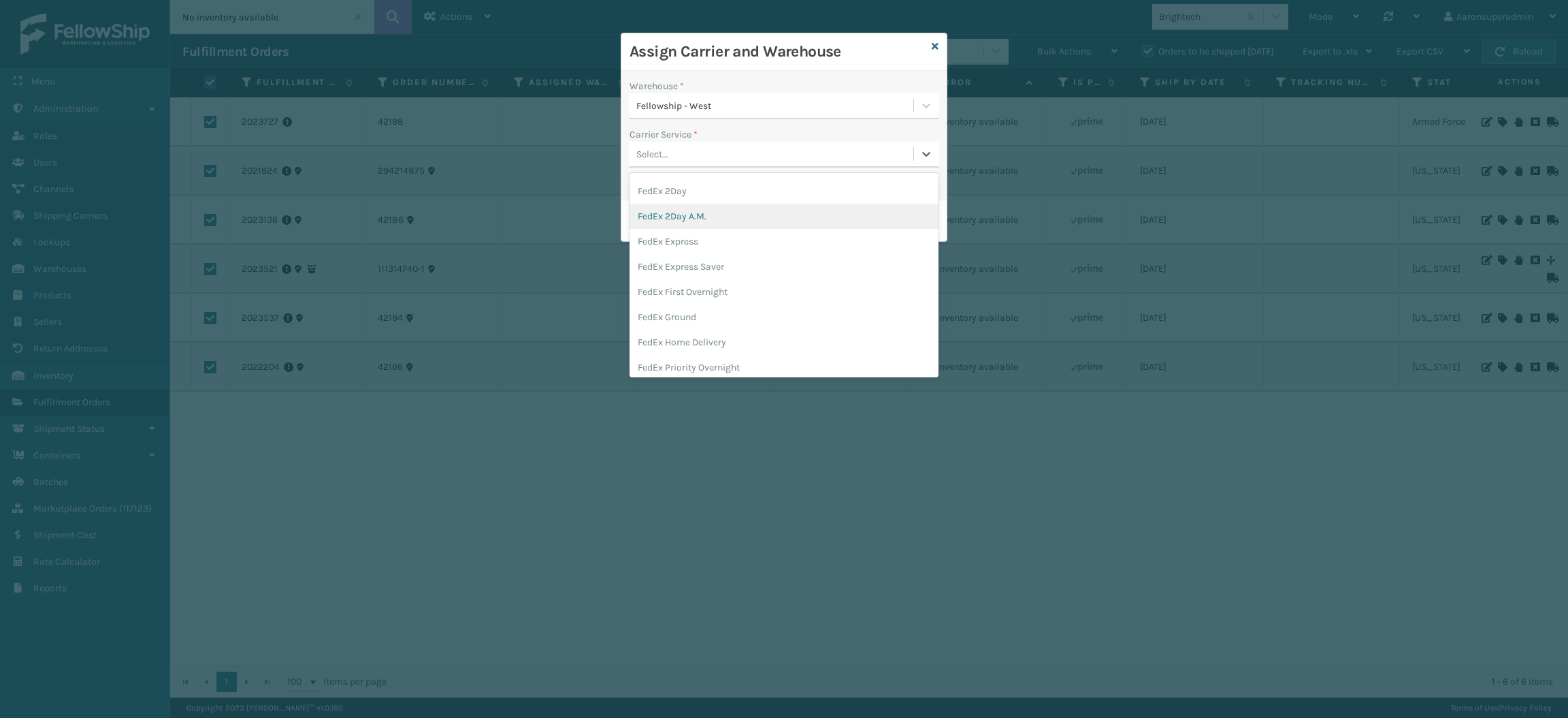
scroll to position [49, 0]
click at [689, 337] on div "FedEx Home Delivery" at bounding box center [784, 341] width 309 height 25
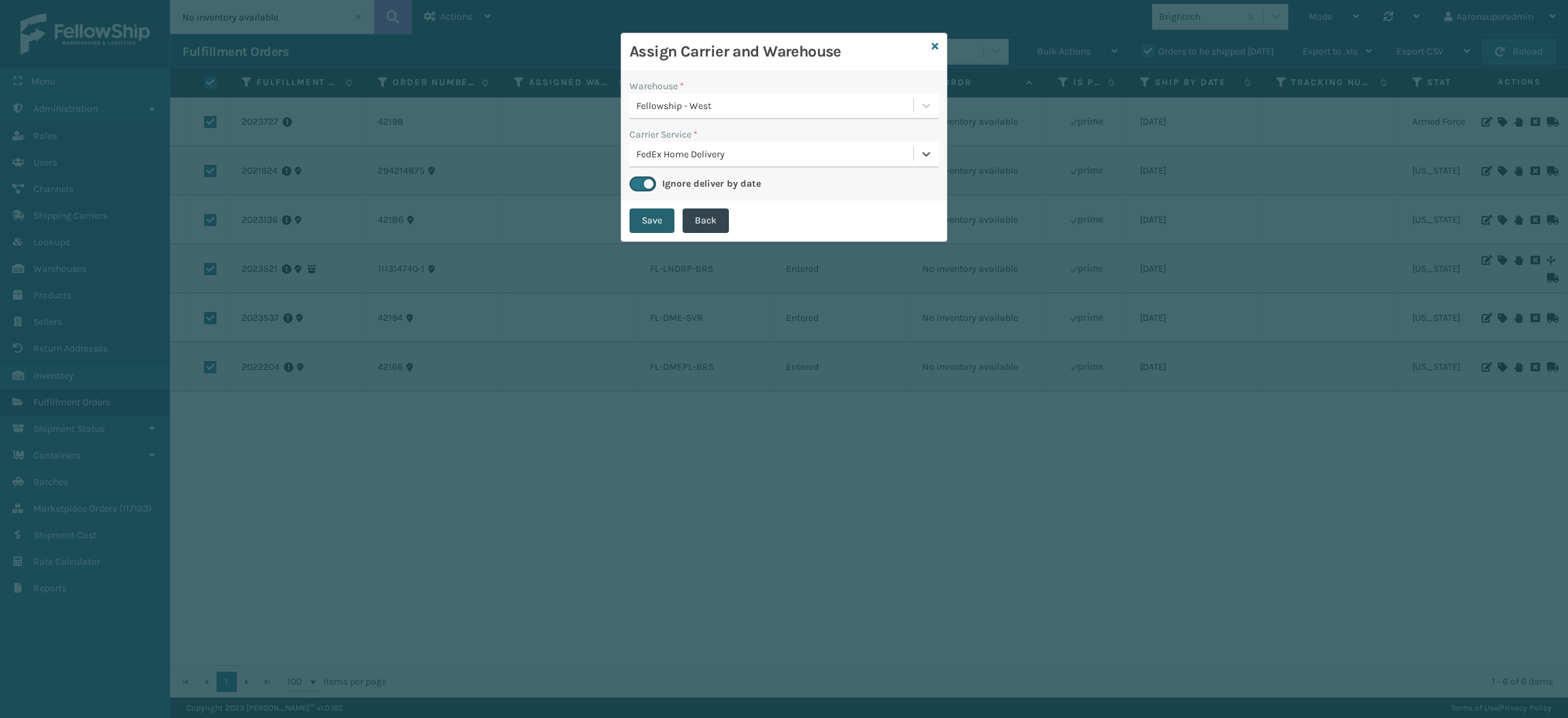
click at [654, 225] on button "Save" at bounding box center [652, 221] width 45 height 24
checkbox input "false"
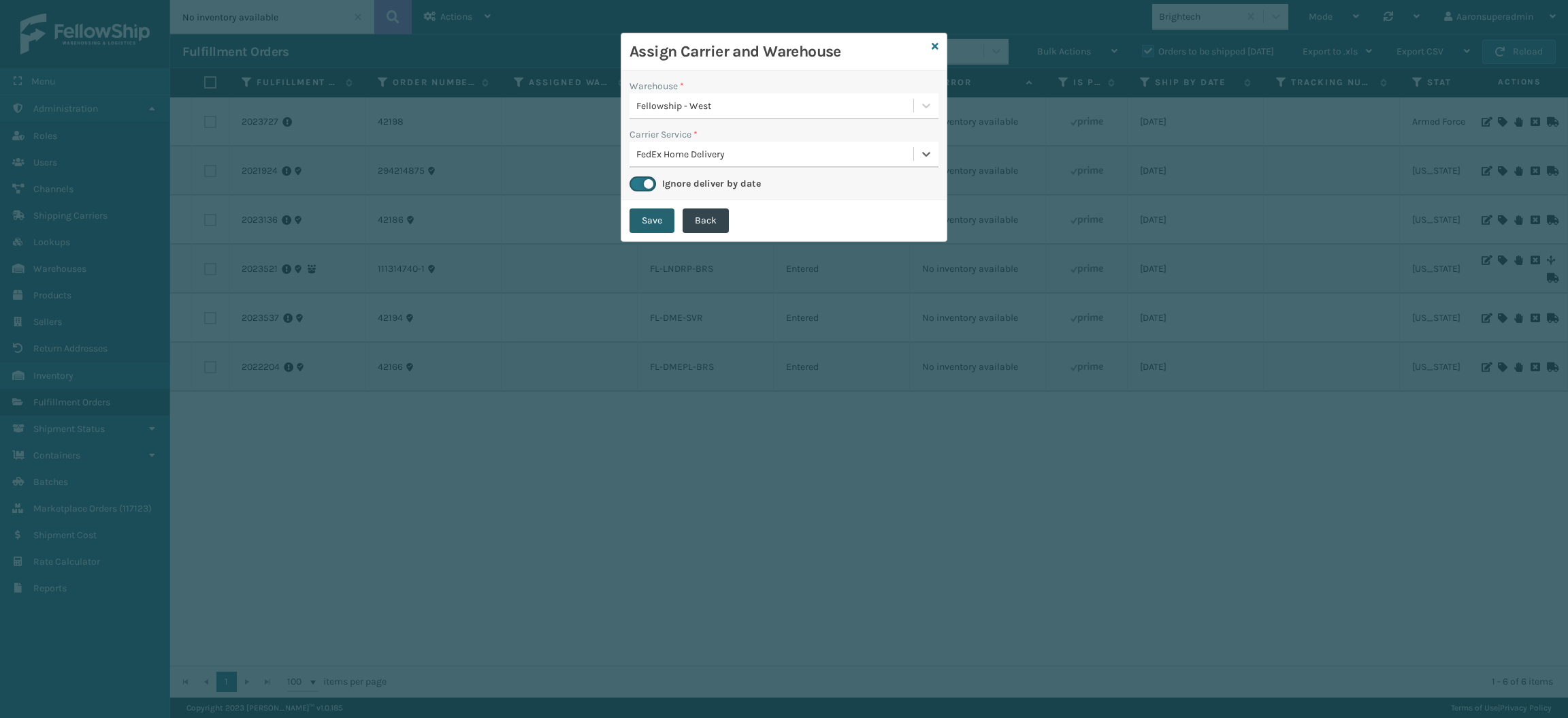
checkbox input "false"
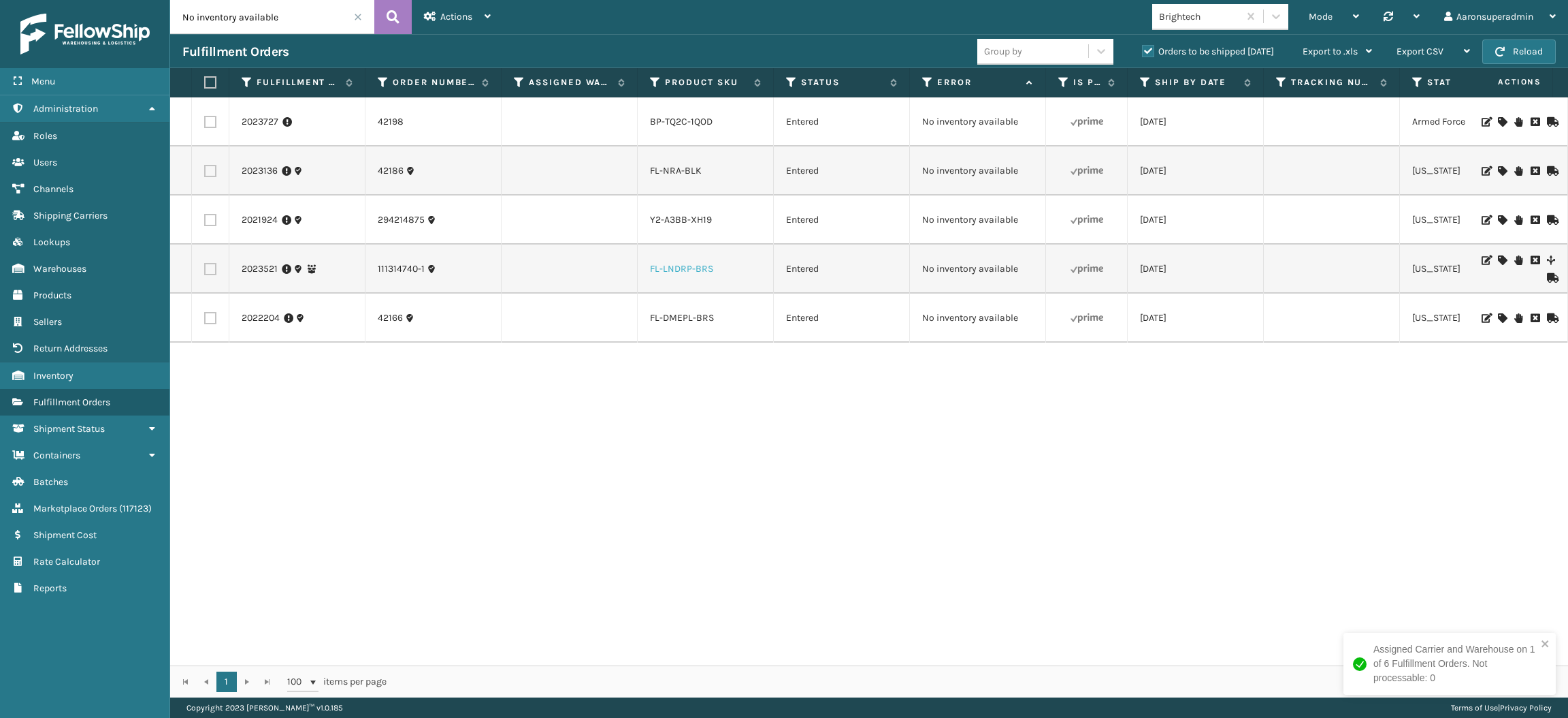
click at [676, 266] on link "FL-LNDRP-BRS" at bounding box center [682, 268] width 63 height 11
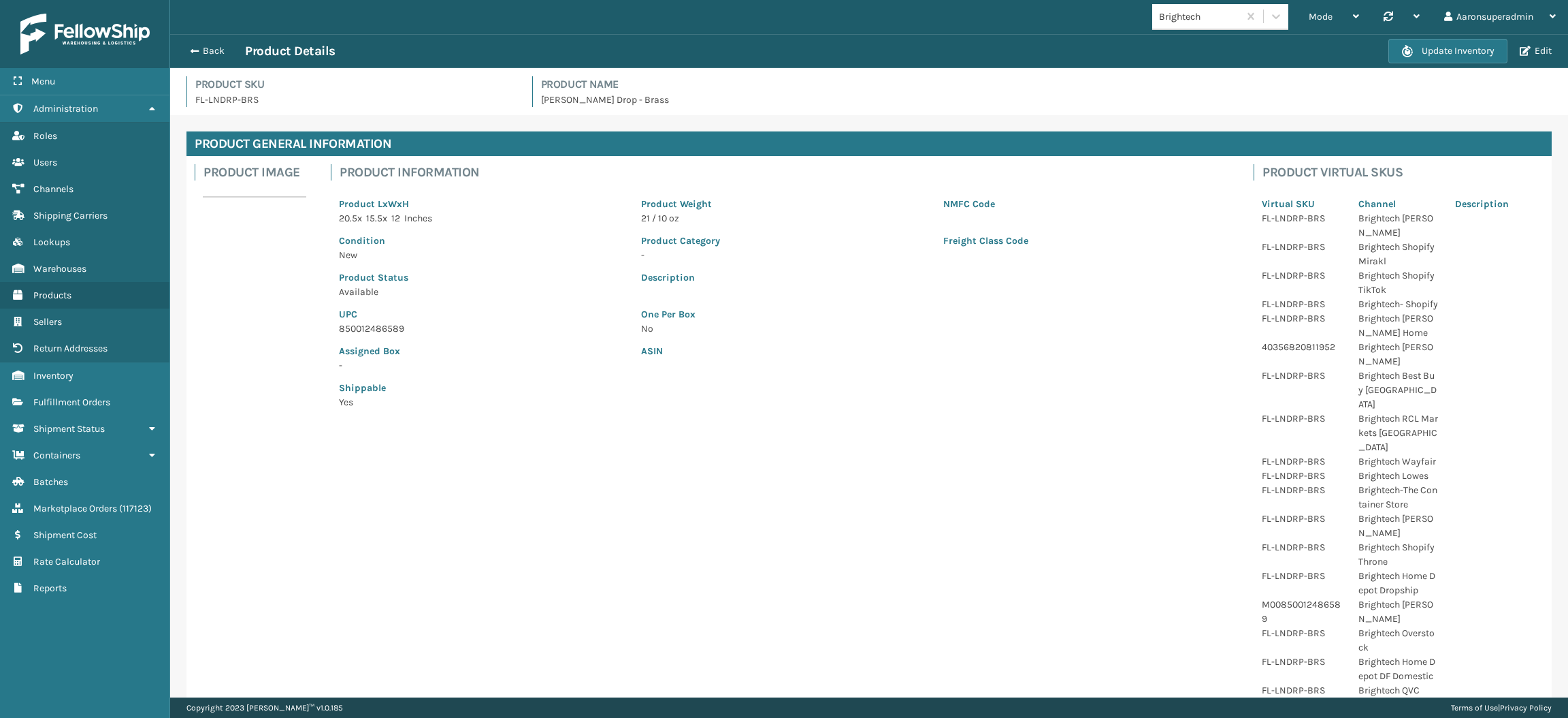
scroll to position [471, 0]
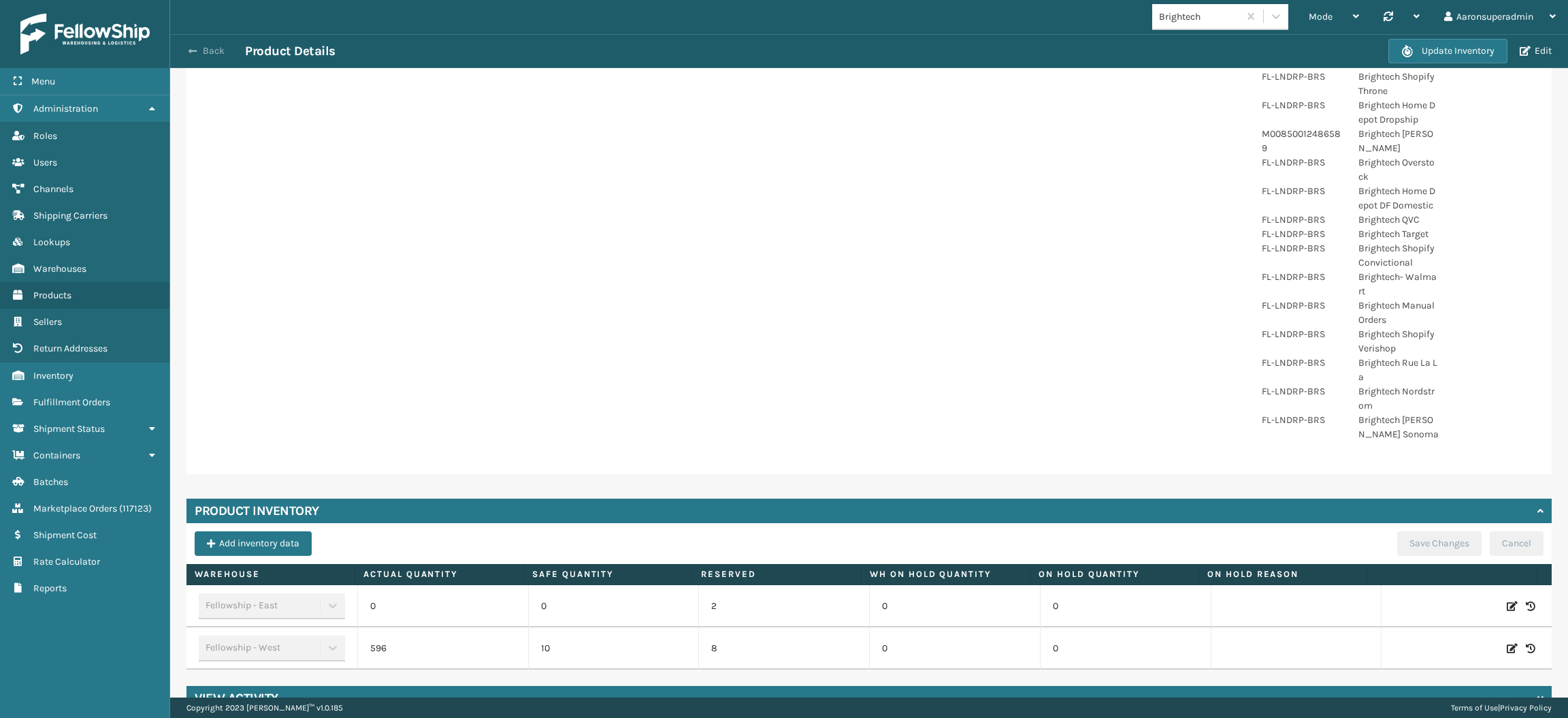
click at [194, 53] on span "button" at bounding box center [192, 51] width 8 height 9
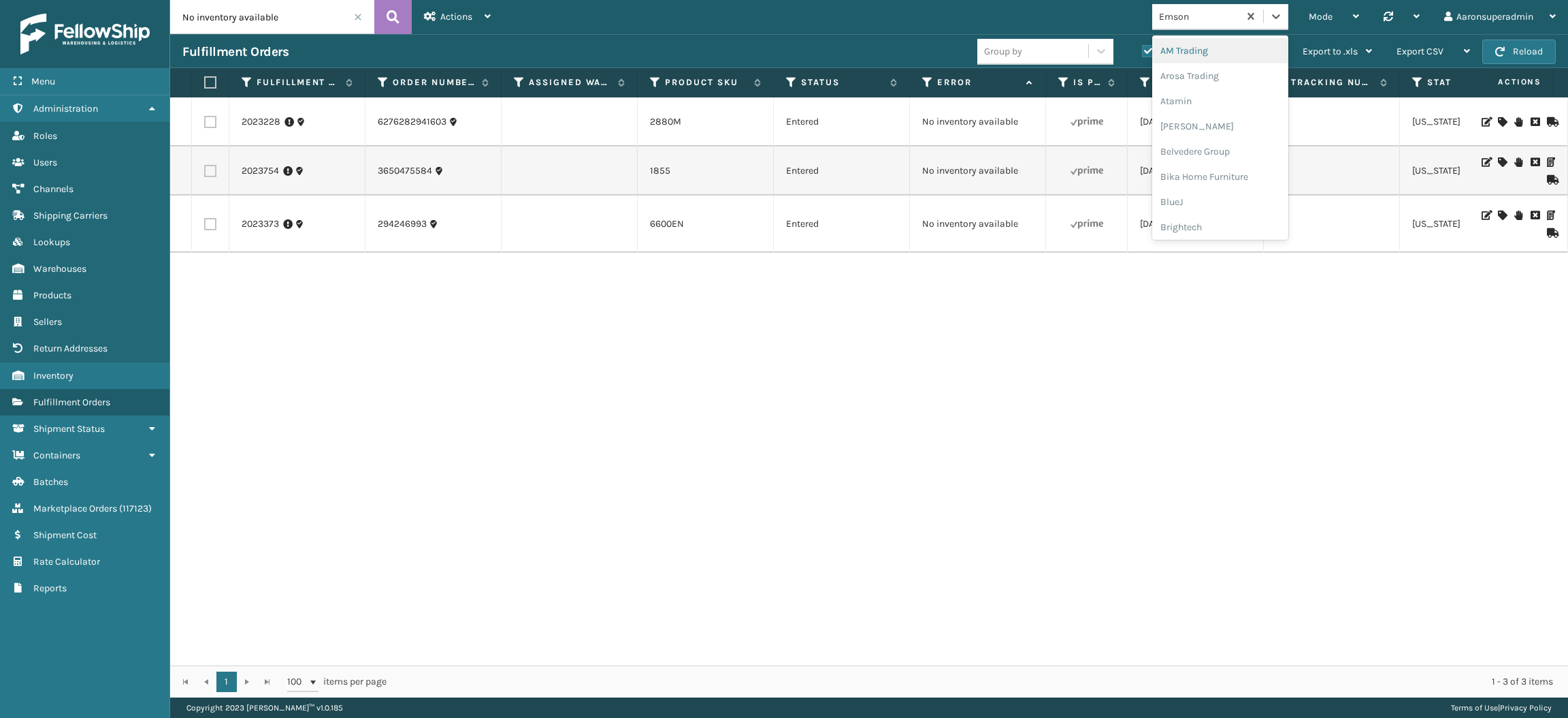
click at [1210, 24] on div "Emson" at bounding box center [1195, 16] width 86 height 22
type input "br"
click at [1203, 50] on div "Brightech" at bounding box center [1221, 50] width 136 height 25
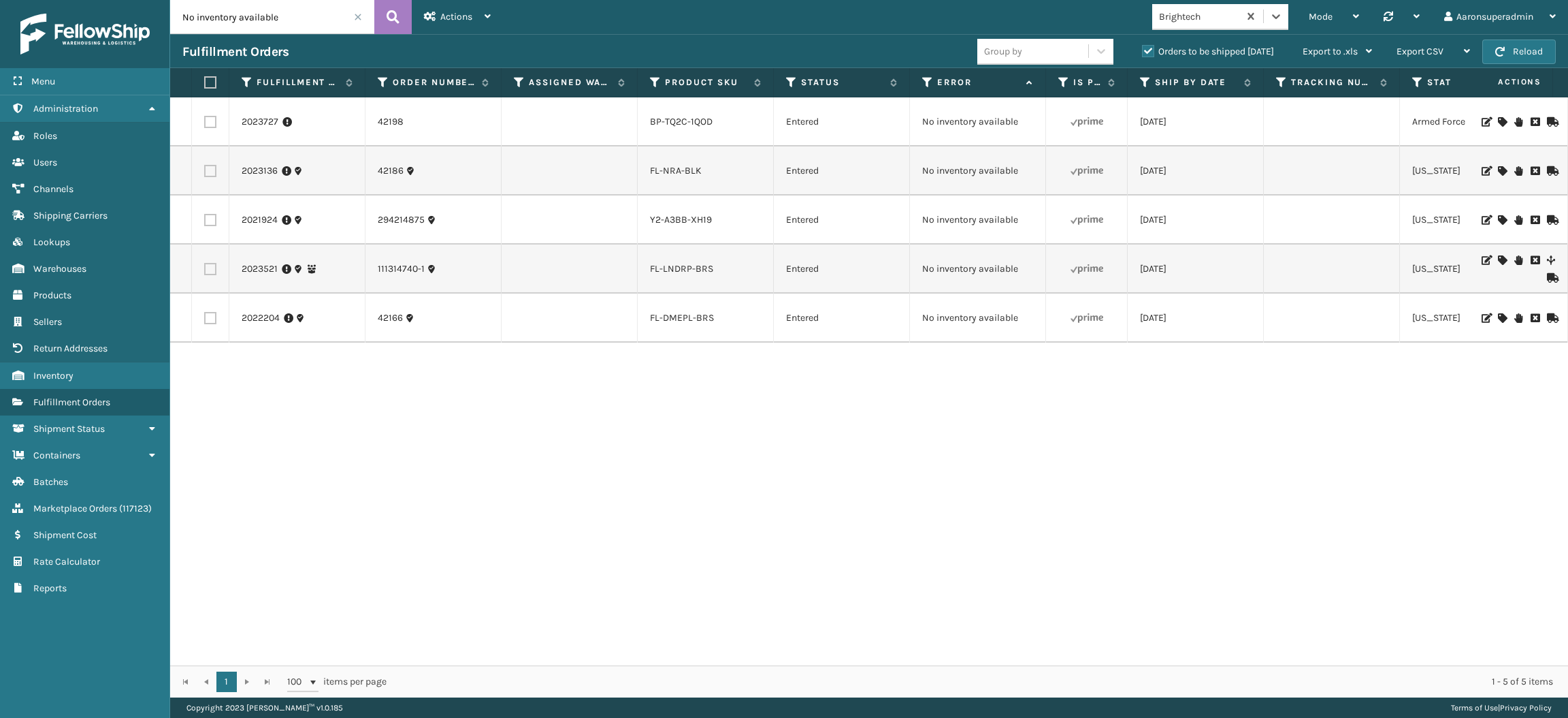
click at [1481, 257] on div at bounding box center [1517, 269] width 77 height 27
click at [1499, 257] on icon at bounding box center [1502, 260] width 8 height 9
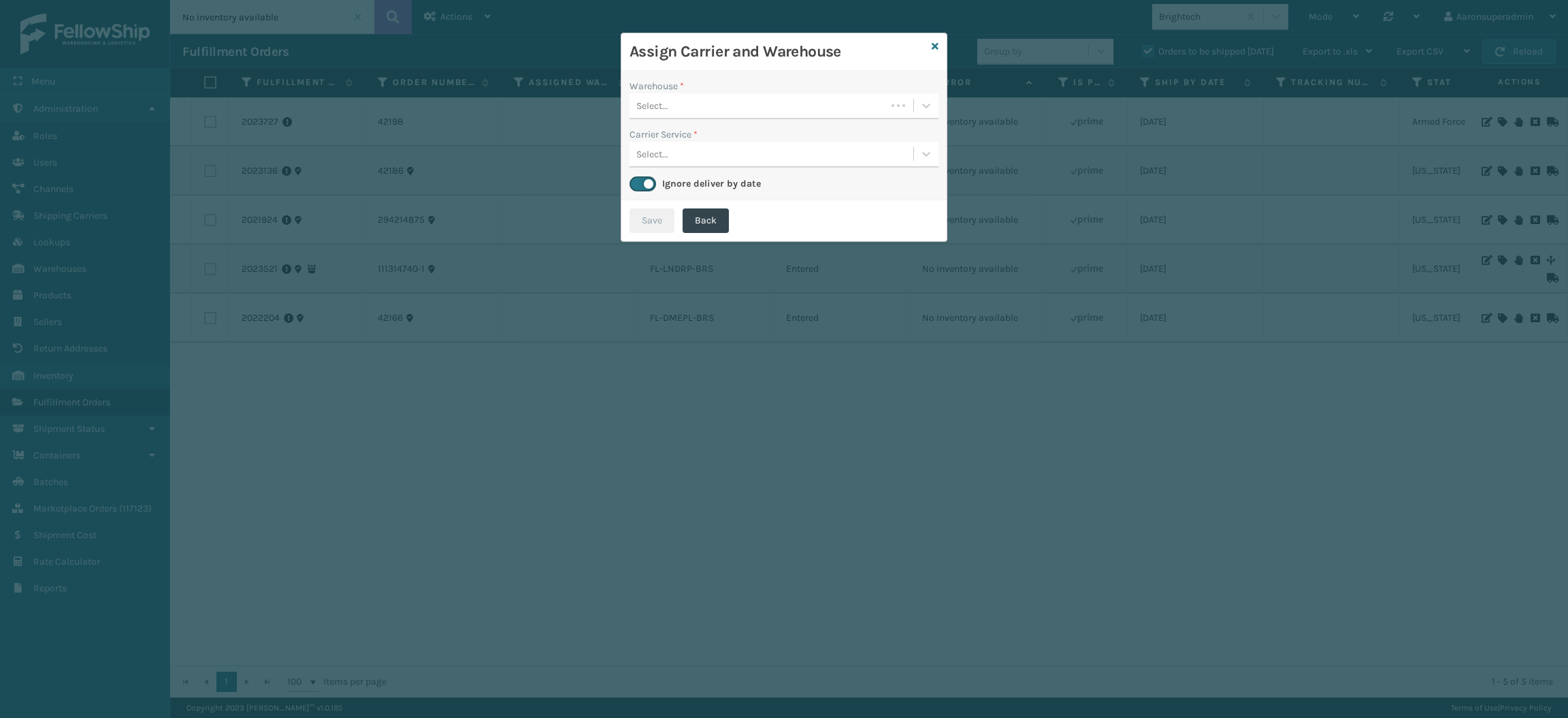
click at [734, 116] on div "Select..." at bounding box center [758, 105] width 256 height 22
click at [785, 116] on div "Select..." at bounding box center [772, 105] width 284 height 22
click at [771, 141] on div "Fellowship - West" at bounding box center [784, 140] width 309 height 25
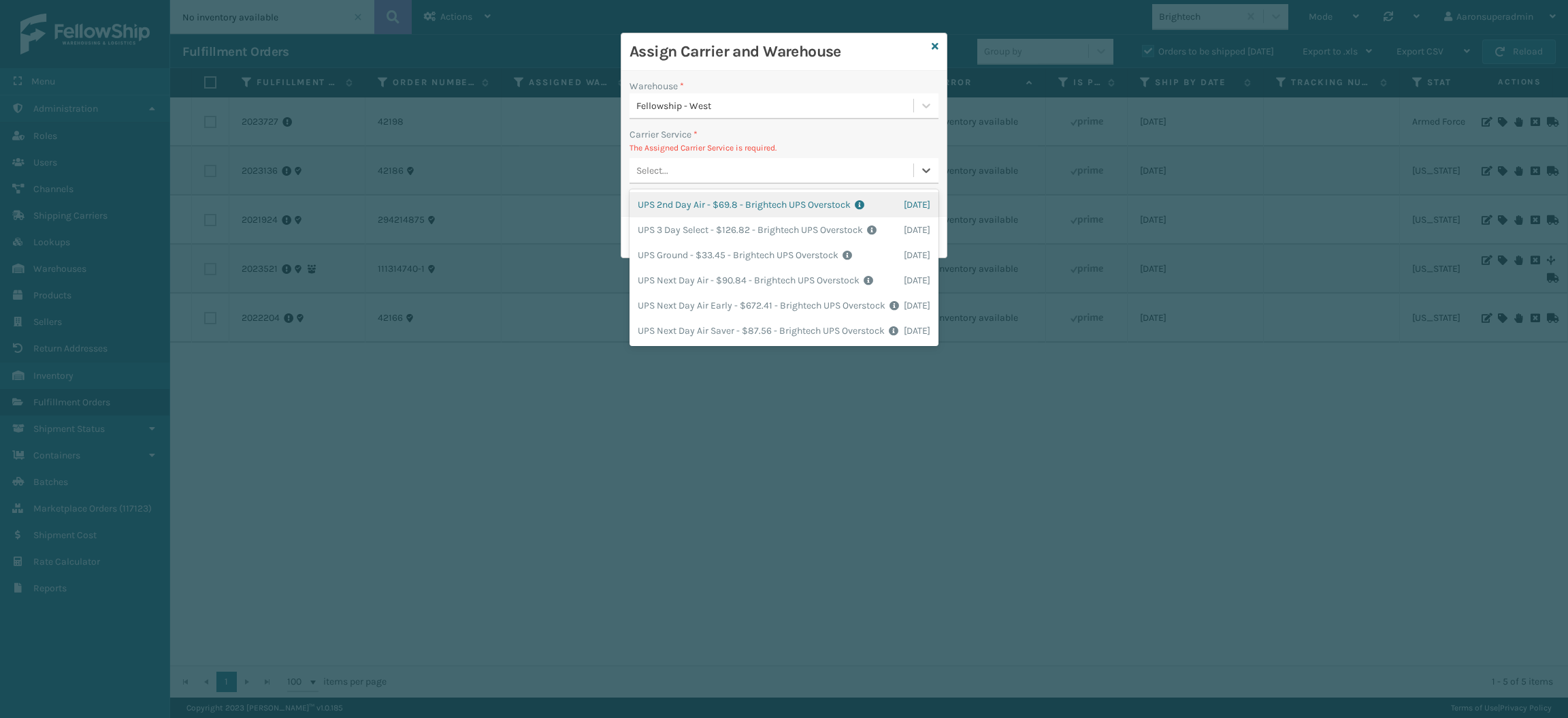
click at [721, 180] on div "Select..." at bounding box center [772, 170] width 284 height 22
click at [708, 267] on div "UPS Ground - $33.45 - Brightech UPS Overstock Shipping Cost $33.45 Surplus Cost…" at bounding box center [784, 254] width 309 height 25
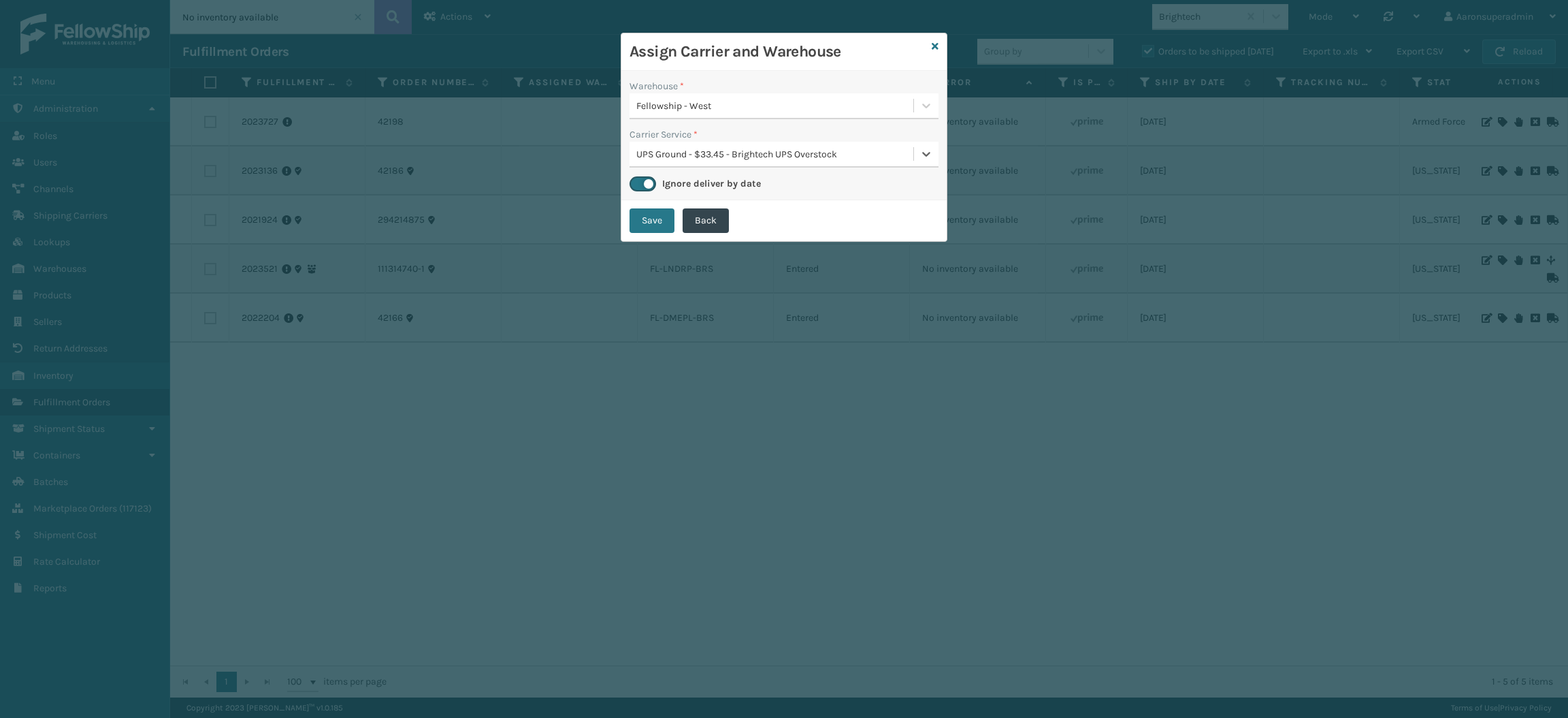
click at [649, 231] on button "Save" at bounding box center [652, 221] width 45 height 24
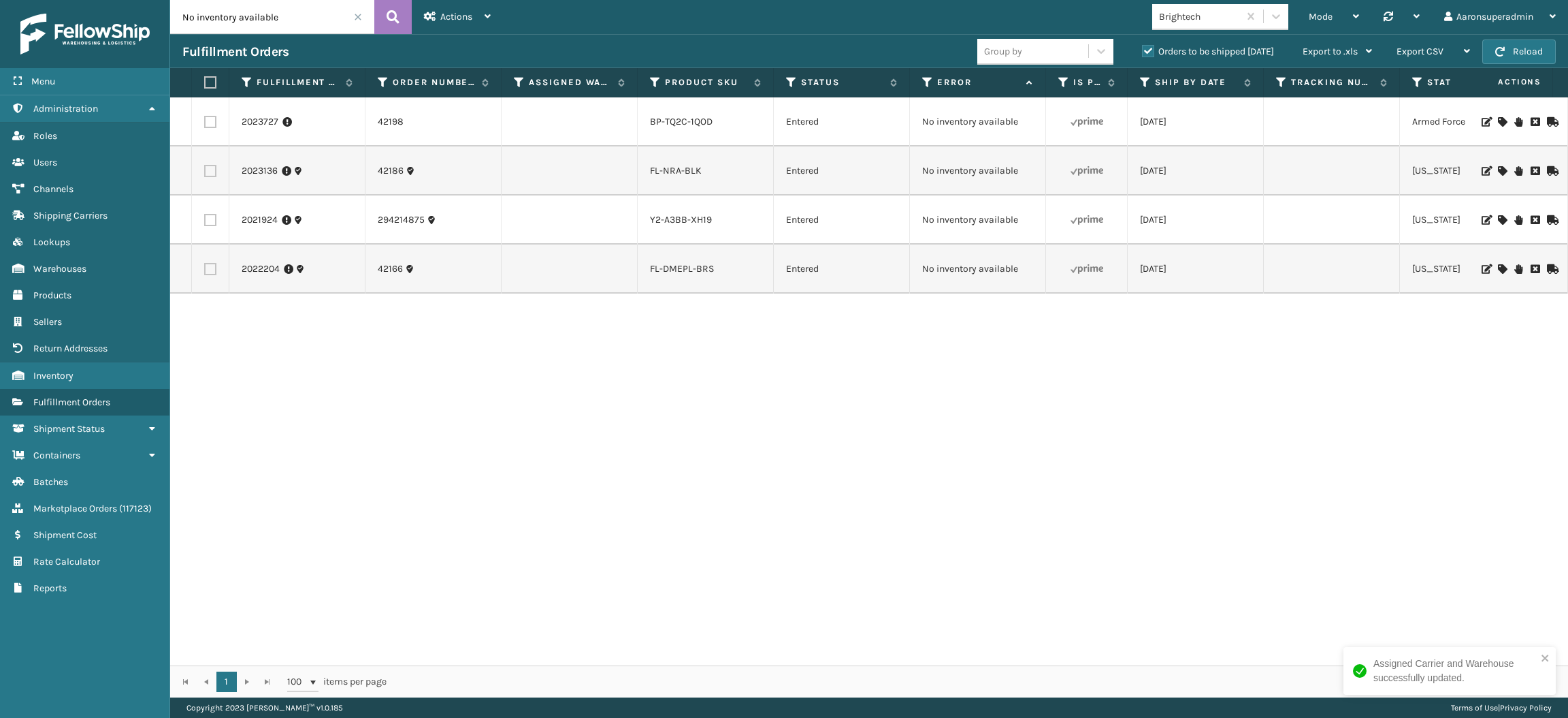
click at [1499, 268] on icon at bounding box center [1502, 269] width 8 height 9
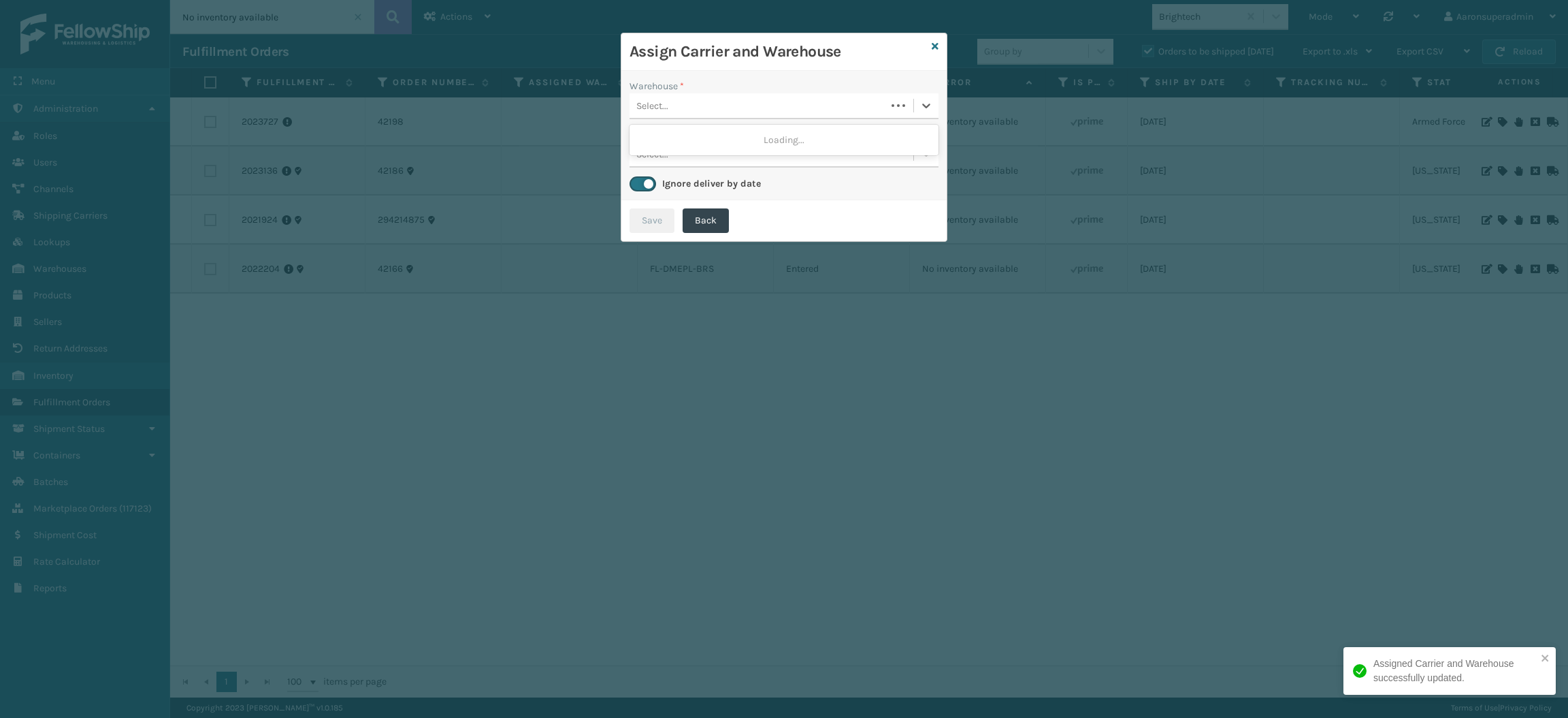
click at [814, 104] on div "Select..." at bounding box center [758, 105] width 256 height 22
click at [750, 105] on div "Select..." at bounding box center [772, 105] width 284 height 22
click at [937, 48] on icon at bounding box center [935, 46] width 7 height 9
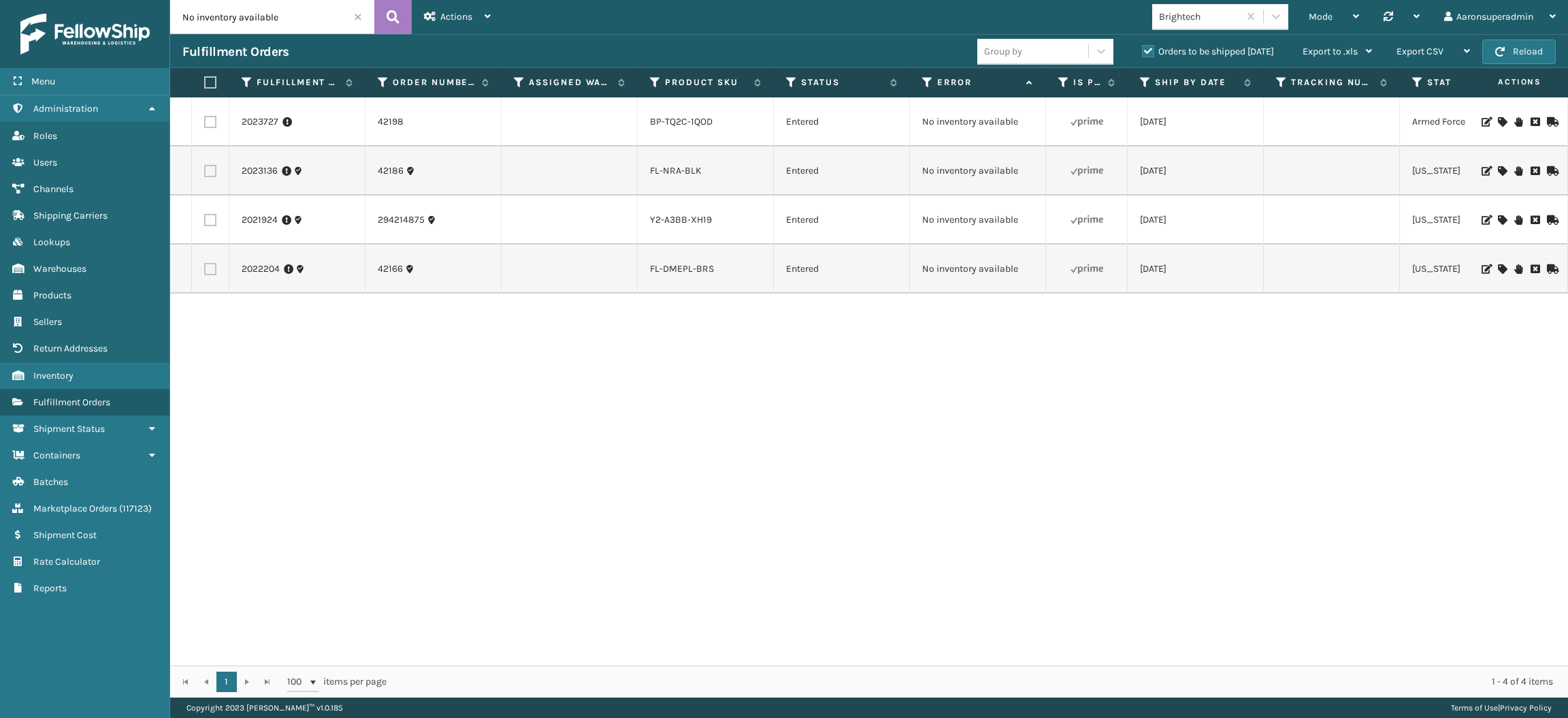
click at [1499, 218] on icon at bounding box center [1502, 220] width 8 height 9
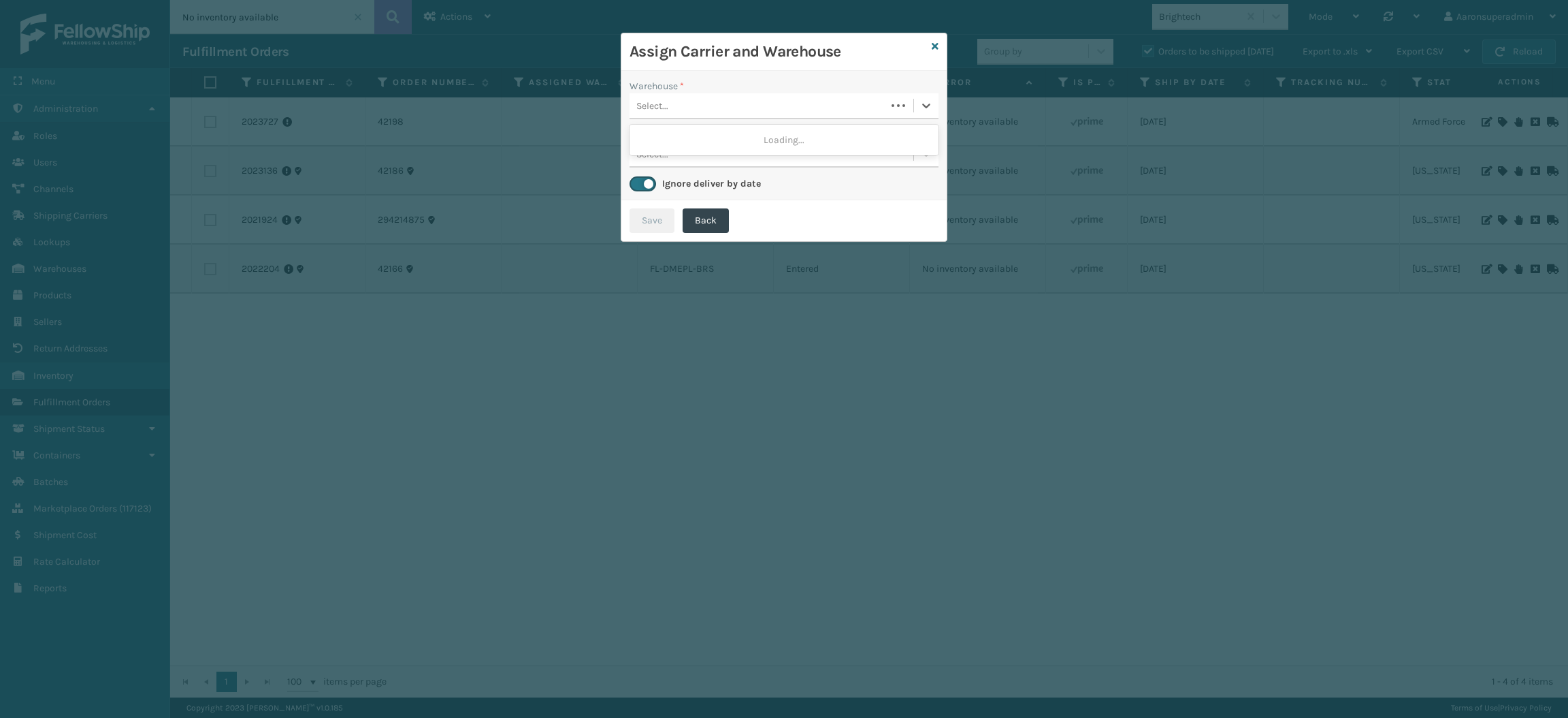
click at [698, 99] on div "Select..." at bounding box center [758, 105] width 256 height 22
click at [682, 147] on div "Fellowship - West" at bounding box center [784, 140] width 309 height 25
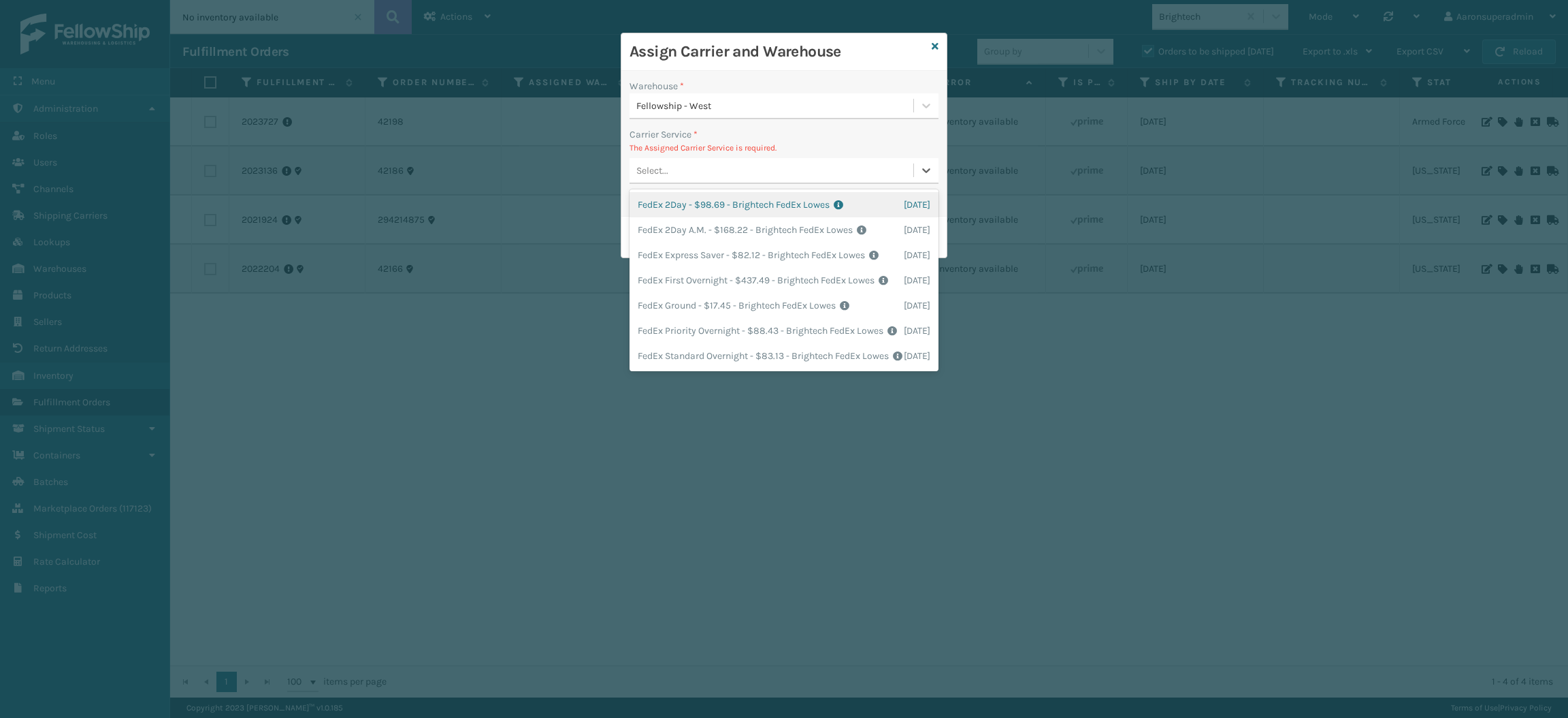
click at [728, 167] on div "Select..." at bounding box center [772, 170] width 284 height 22
click at [676, 318] on div "FedEx Ground - $17.45 - Brightech FedEx Lowes Shipping Cost $17.45 Surplus Cost…" at bounding box center [784, 305] width 309 height 25
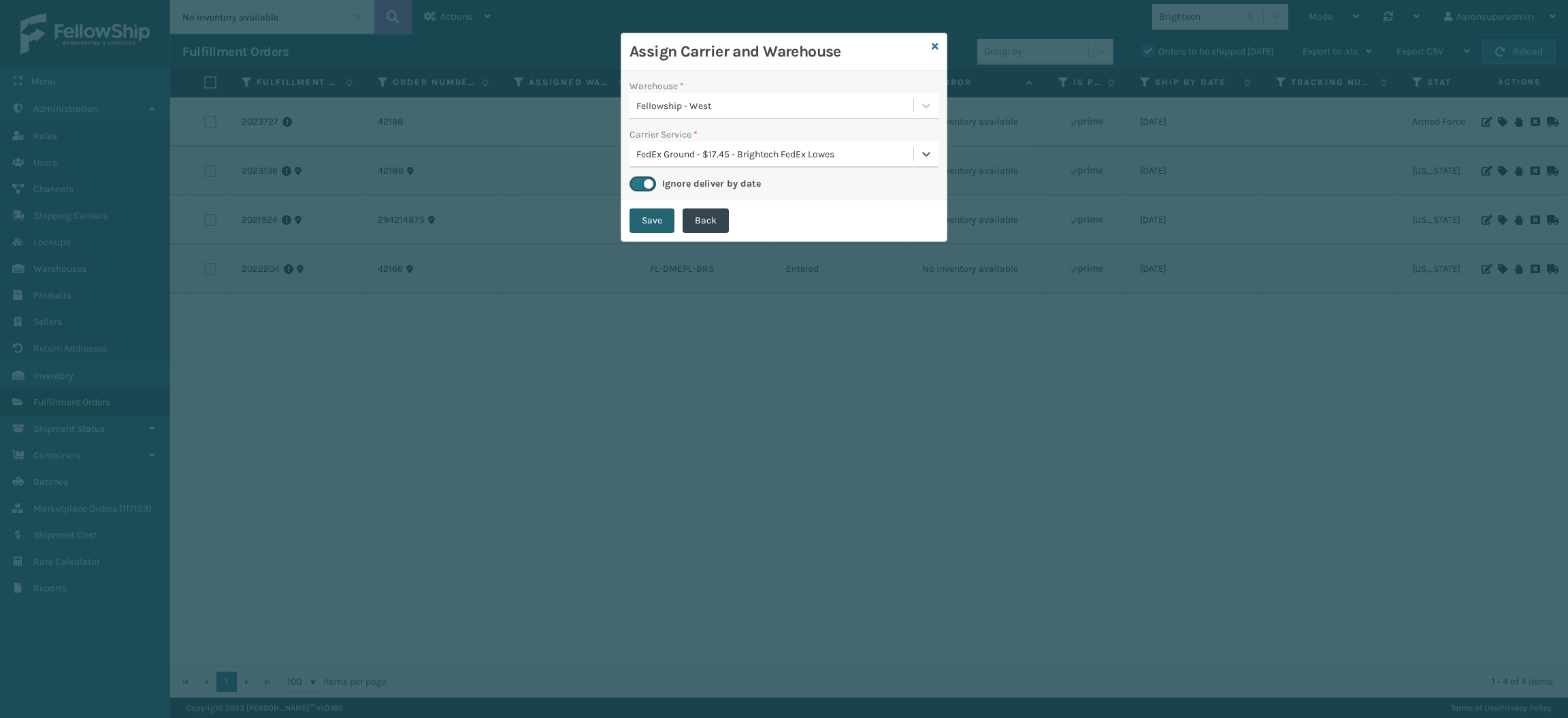
click at [643, 218] on button "Save" at bounding box center [652, 221] width 45 height 24
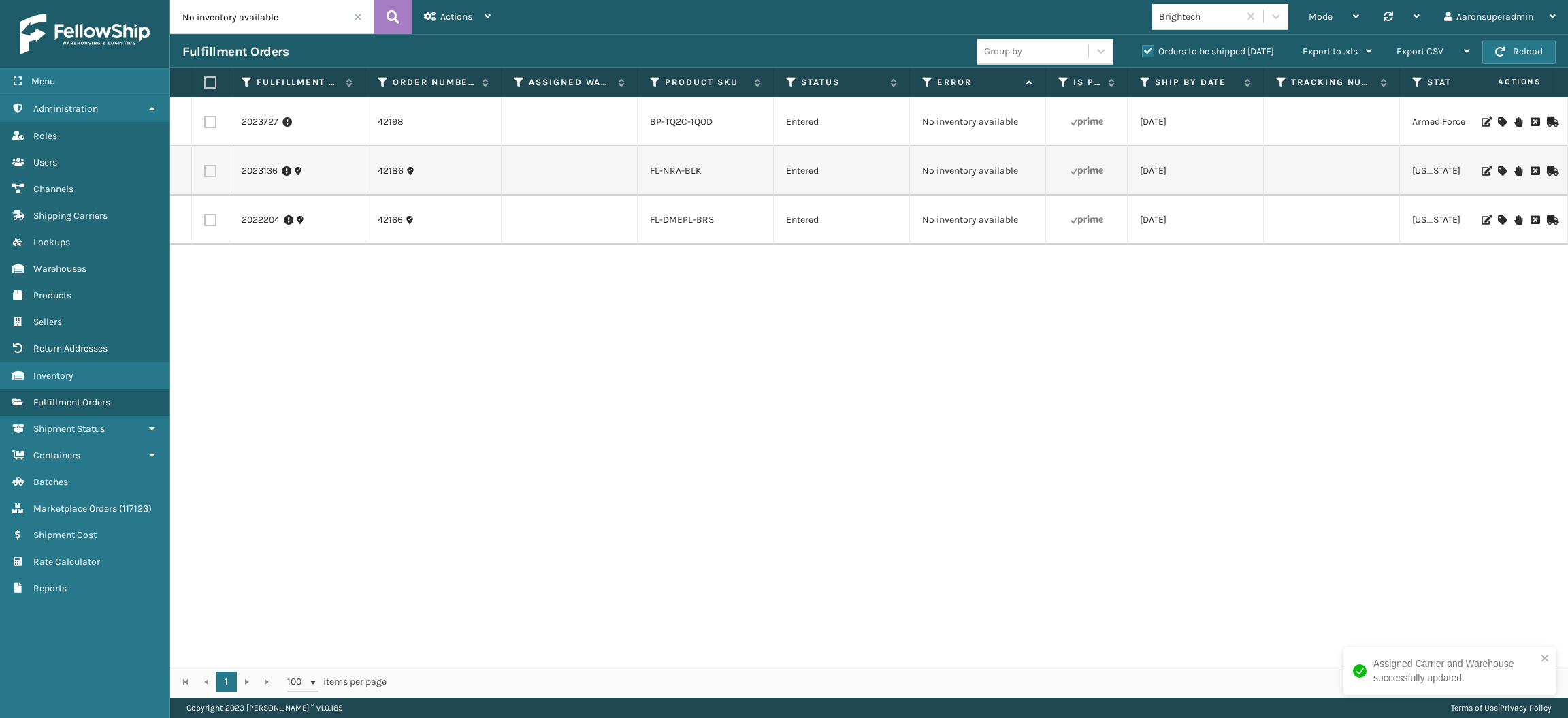
click at [1480, 163] on td at bounding box center [1518, 171] width 102 height 49
click at [1499, 167] on icon at bounding box center [1502, 171] width 8 height 9
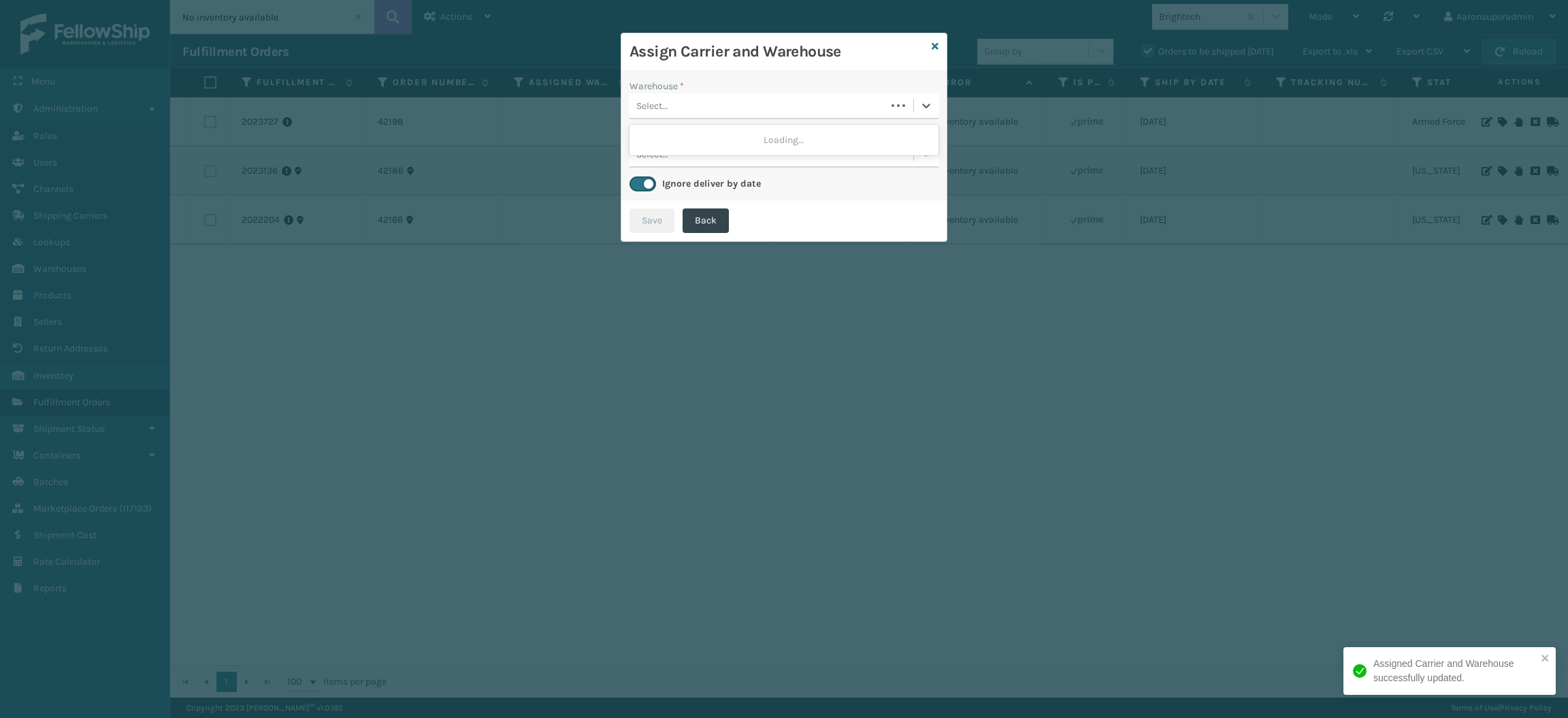
click at [761, 112] on div "Select..." at bounding box center [758, 105] width 256 height 22
click at [934, 45] on icon at bounding box center [935, 46] width 7 height 9
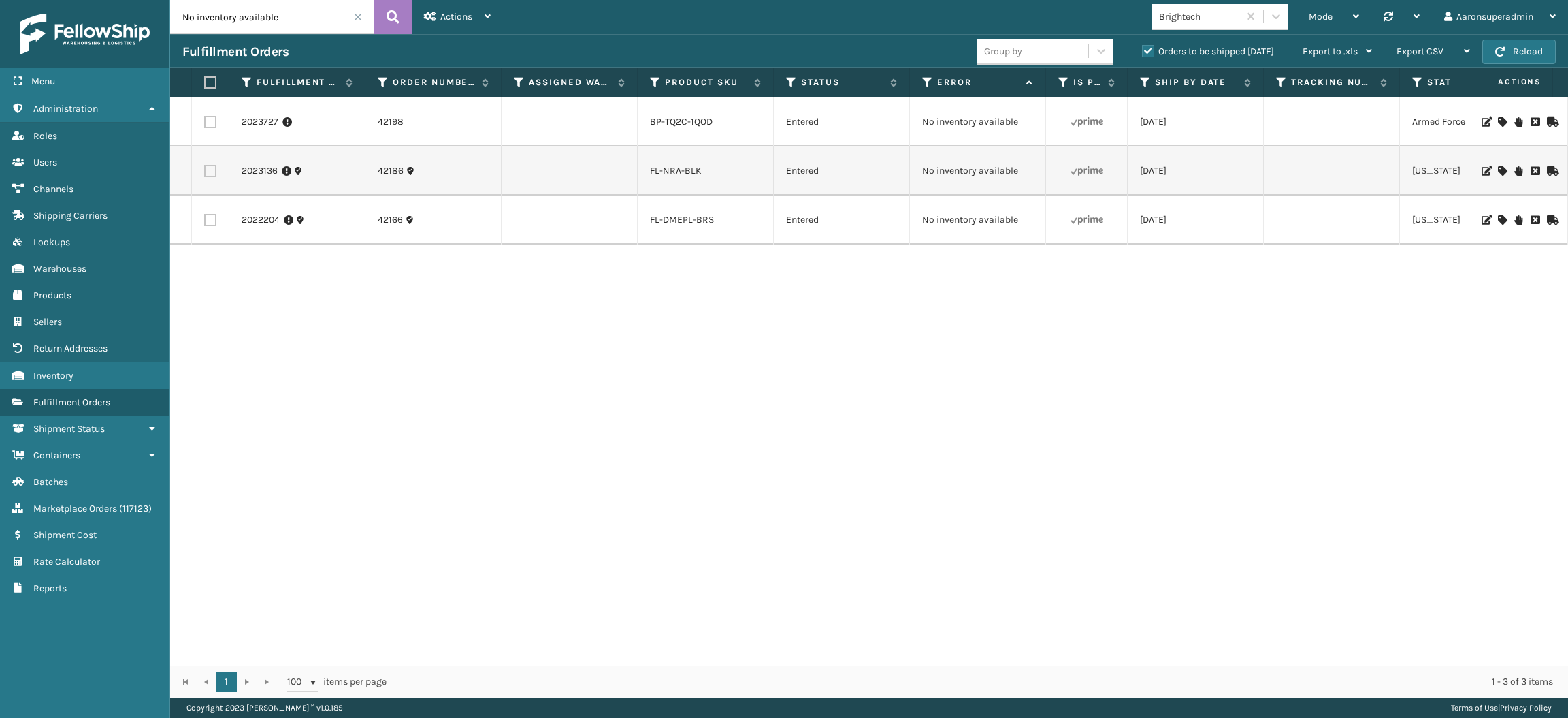
click at [1499, 216] on icon at bounding box center [1502, 220] width 8 height 9
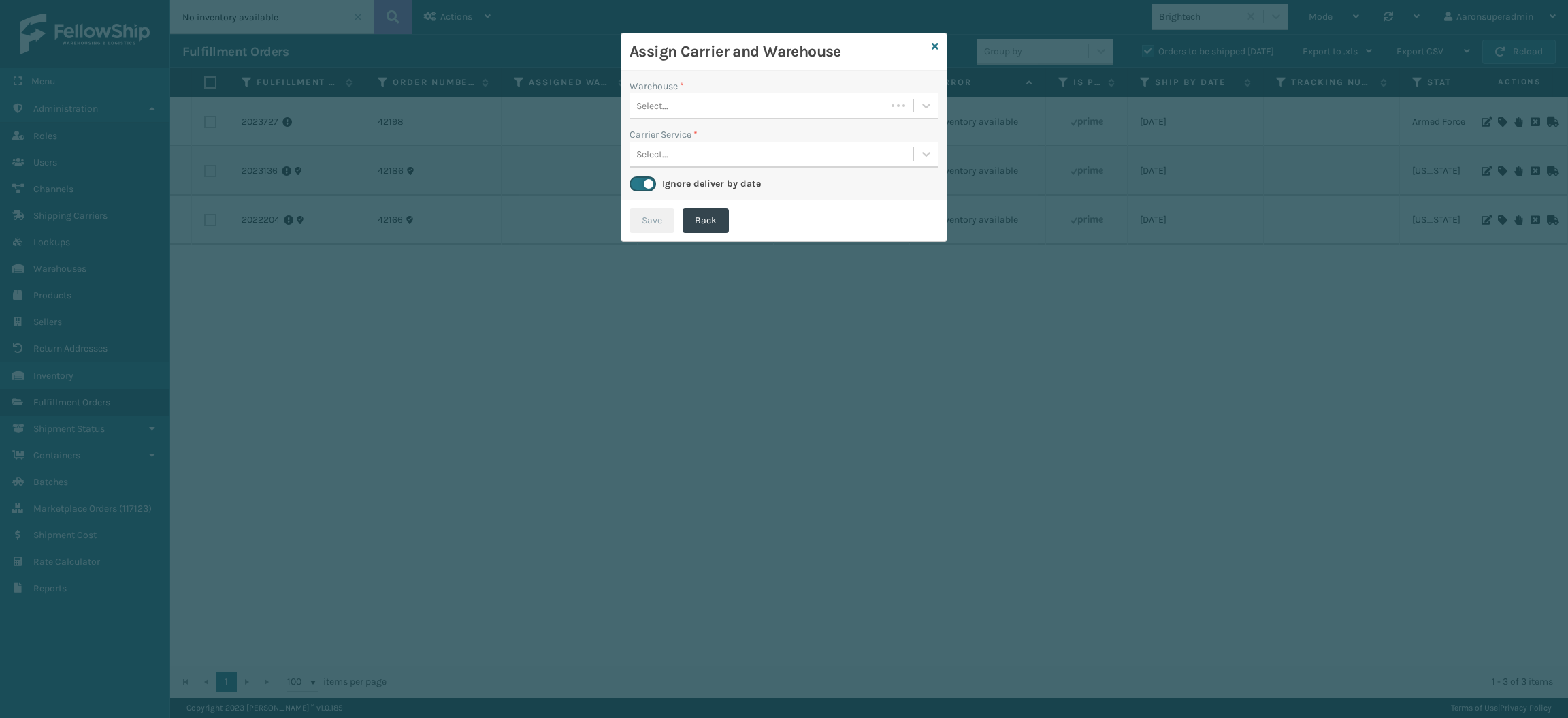
click at [699, 104] on div "Select..." at bounding box center [758, 105] width 256 height 22
click at [743, 109] on div "Select..." at bounding box center [772, 105] width 284 height 22
click at [795, 105] on div "Select..." at bounding box center [772, 105] width 284 height 22
click at [933, 44] on icon at bounding box center [935, 46] width 7 height 9
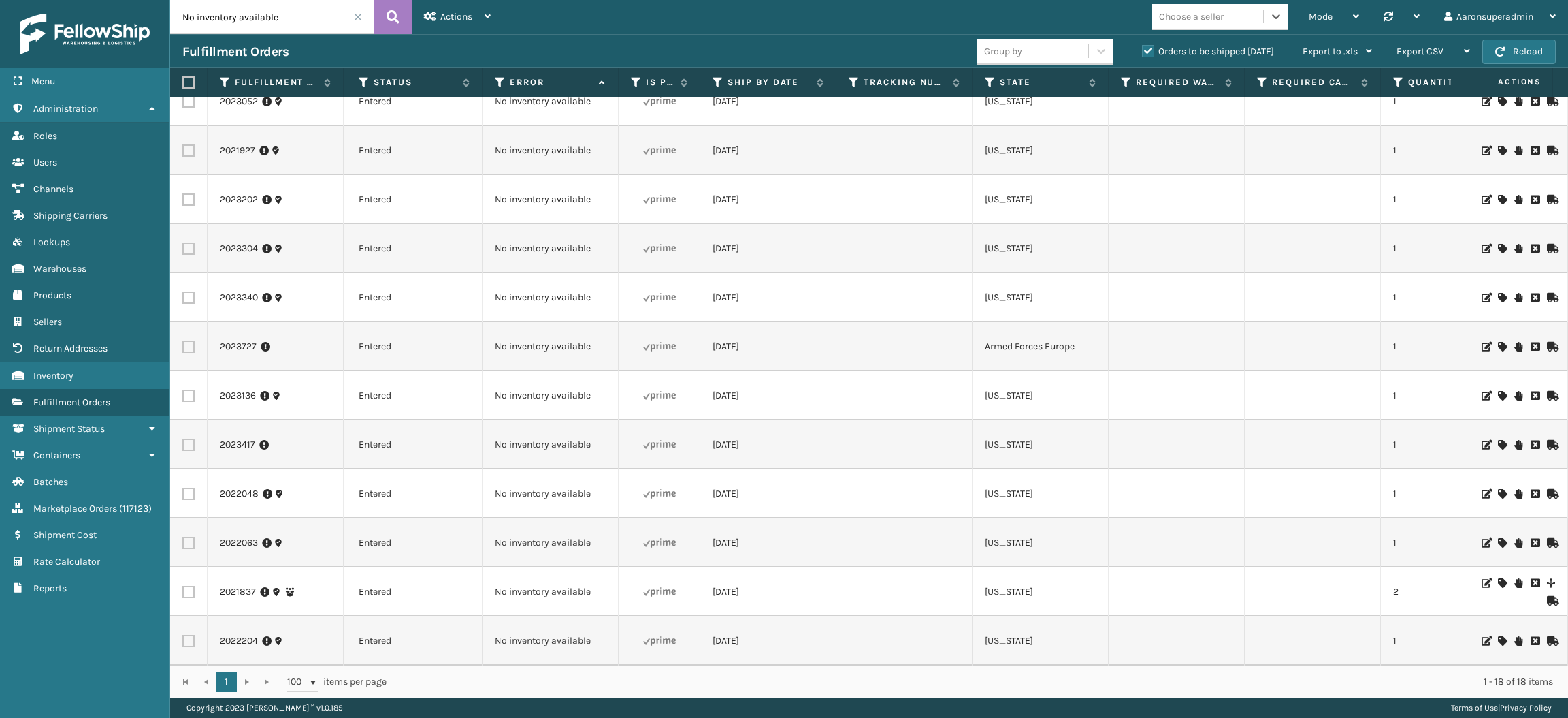
scroll to position [0, 707]
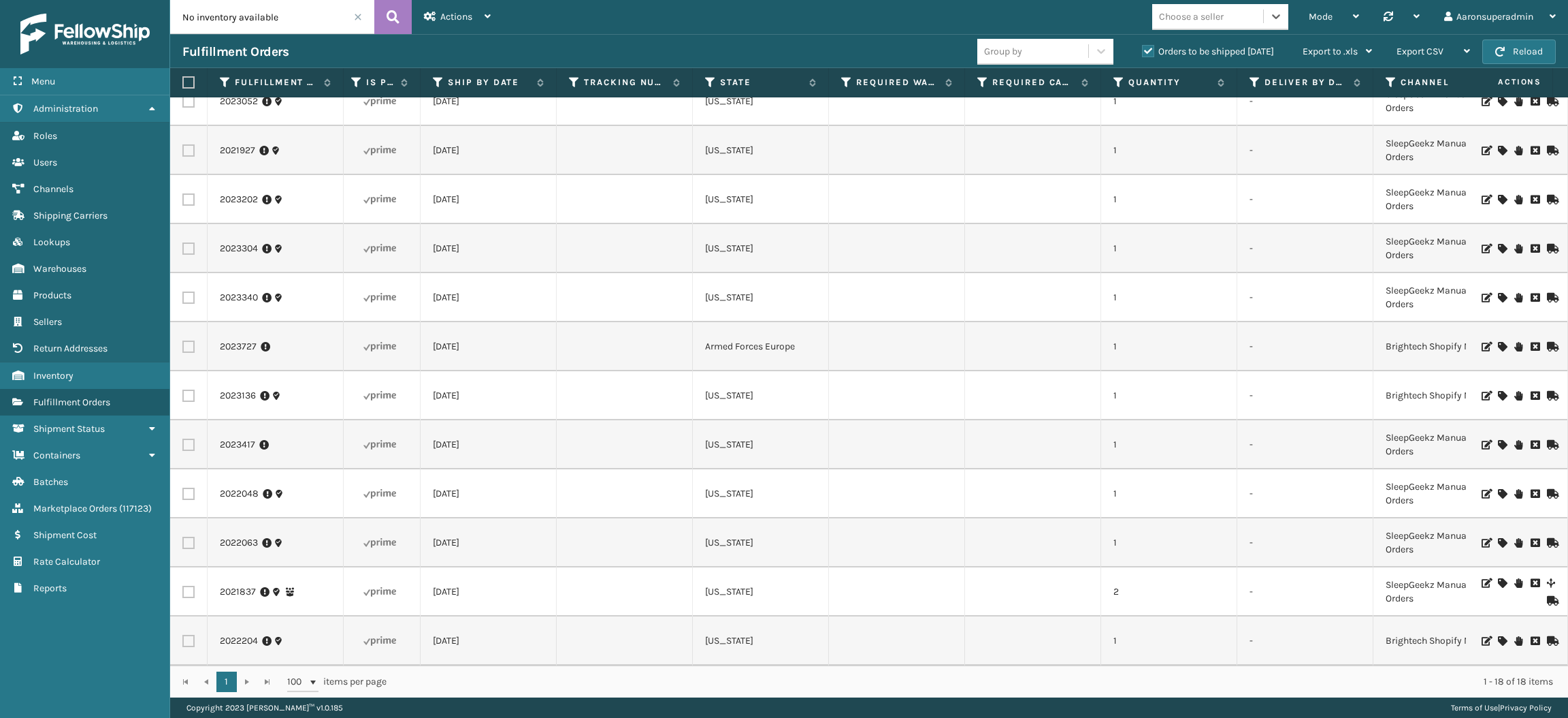
click at [1222, 9] on div "Choose a seller" at bounding box center [1192, 16] width 65 height 15
type input "lif"
click at [1197, 94] on div "LifeStyle" at bounding box center [1221, 101] width 136 height 25
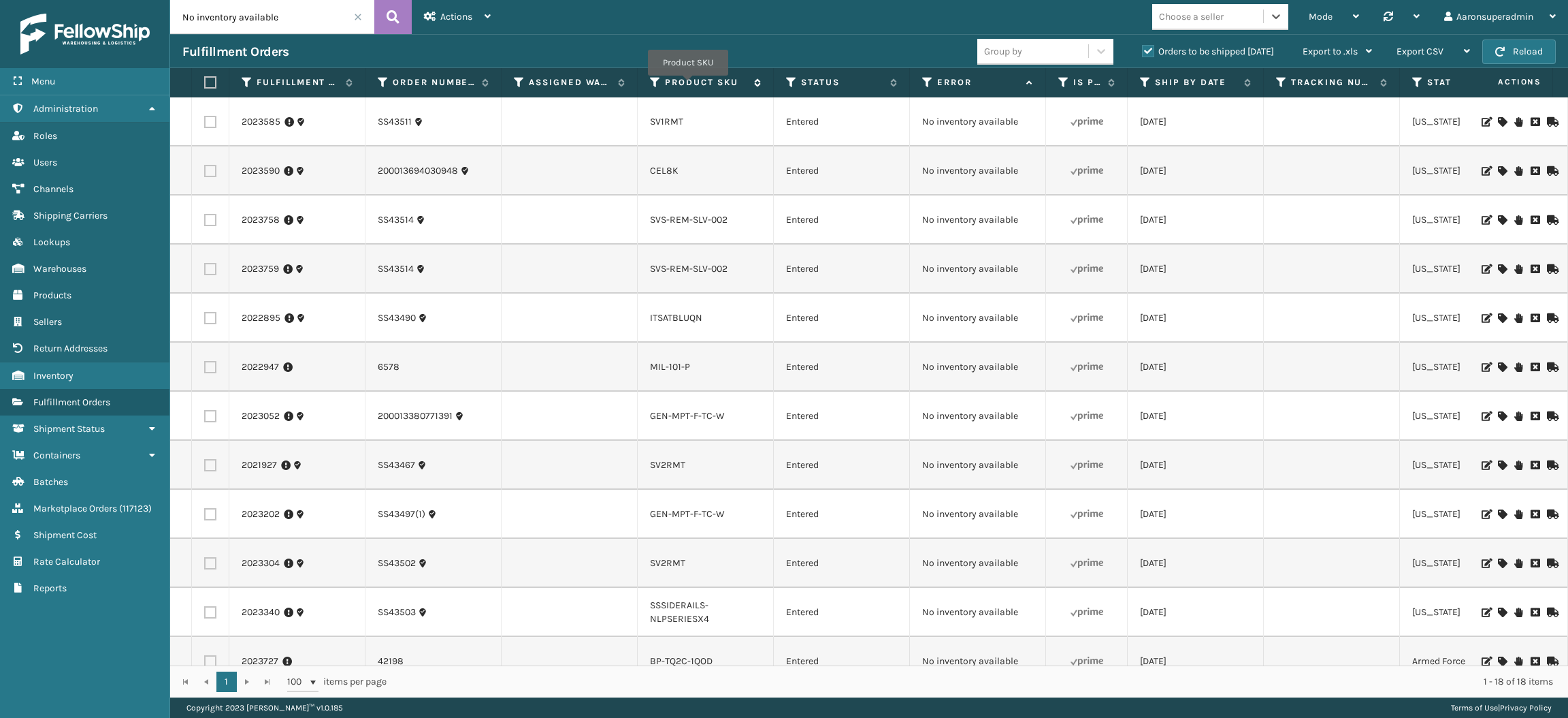
click at [688, 84] on label "Product SKU" at bounding box center [706, 82] width 82 height 12
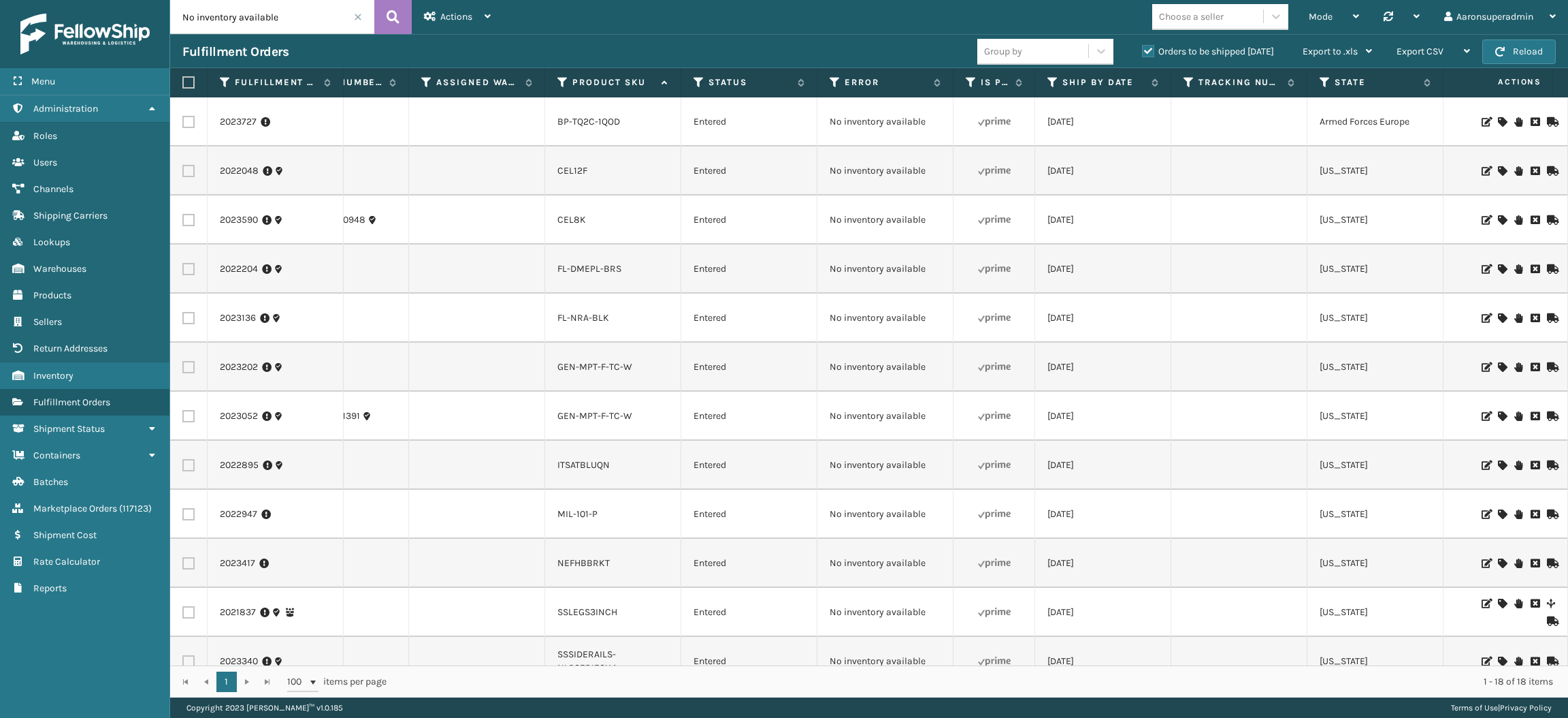
scroll to position [0, 88]
click at [1499, 169] on icon at bounding box center [1502, 171] width 8 height 9
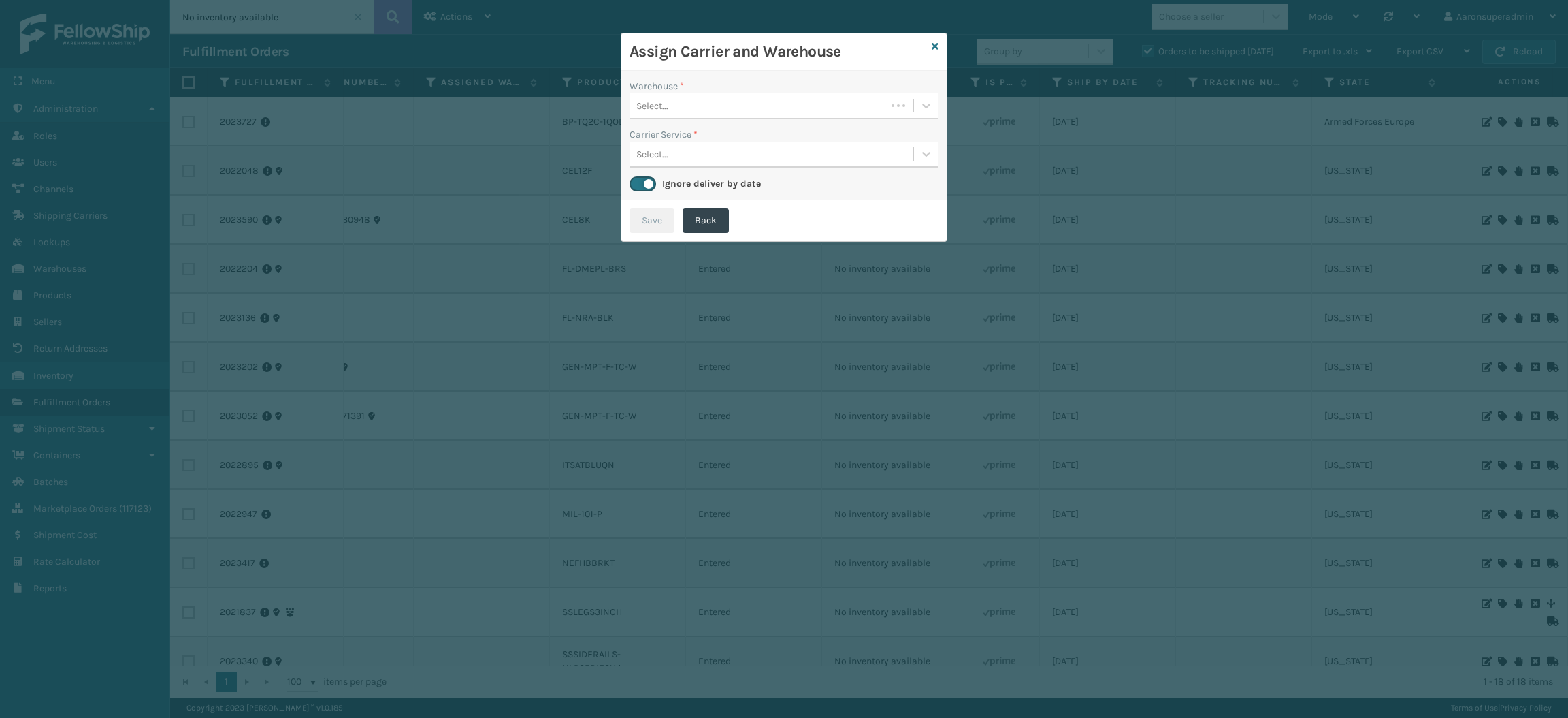
click at [757, 115] on div "Select..." at bounding box center [758, 105] width 256 height 22
click at [704, 167] on div "Fellowship - East" at bounding box center [784, 165] width 309 height 25
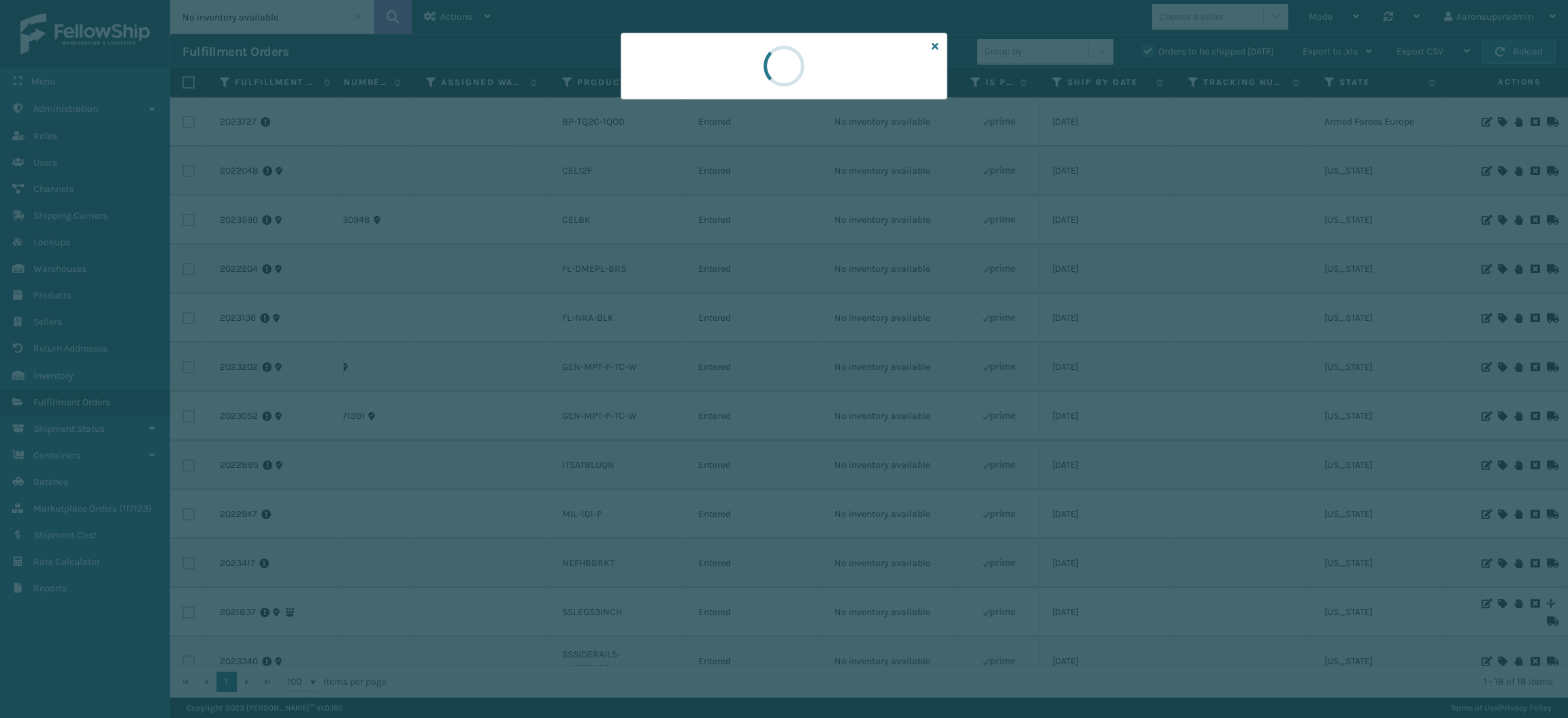
click at [704, 157] on div at bounding box center [784, 359] width 1568 height 718
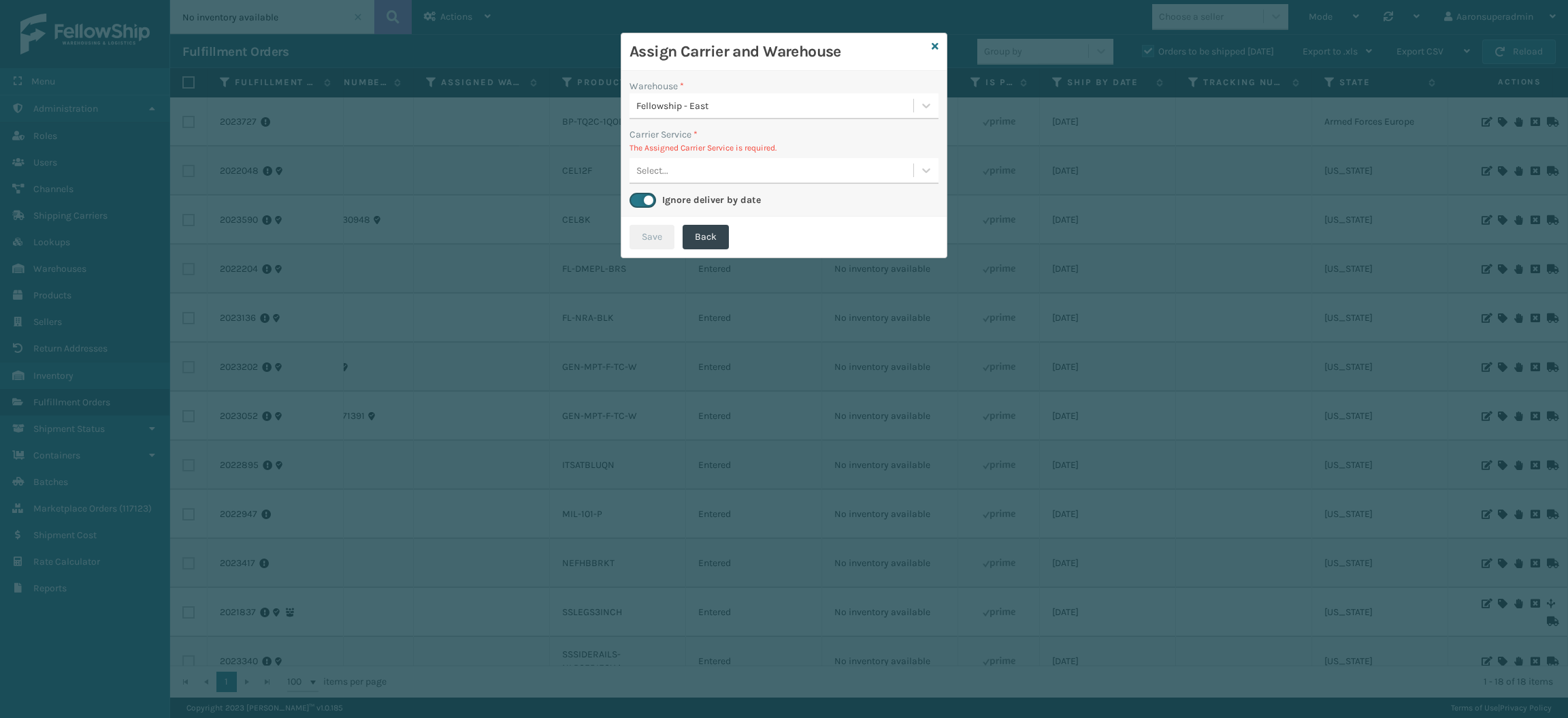
click at [689, 167] on div "Select..." at bounding box center [772, 170] width 284 height 22
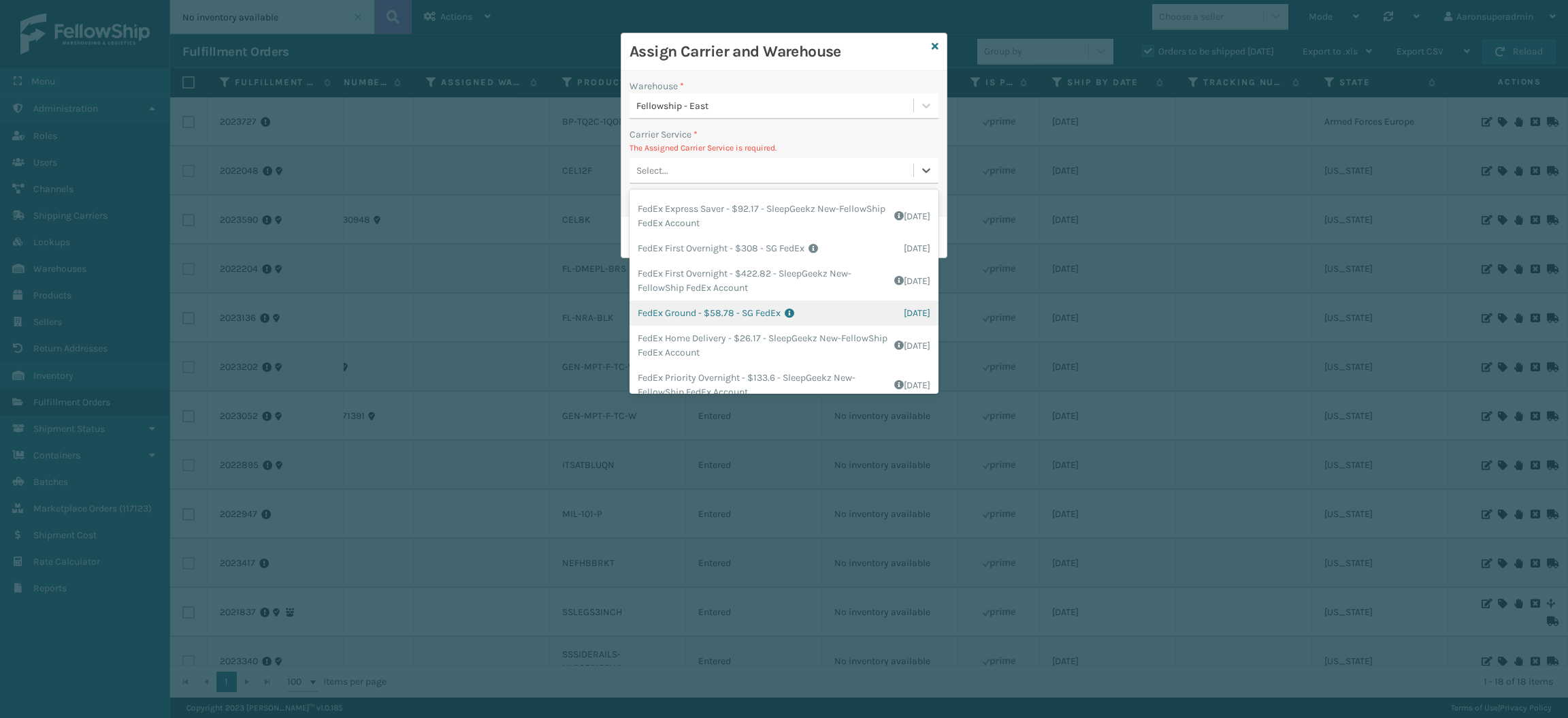
click at [718, 306] on div "FedEx Ground - $58.78 - SG FedEx Shipping Cost $58.78 Surplus Cost $0 Total $58…" at bounding box center [784, 312] width 309 height 25
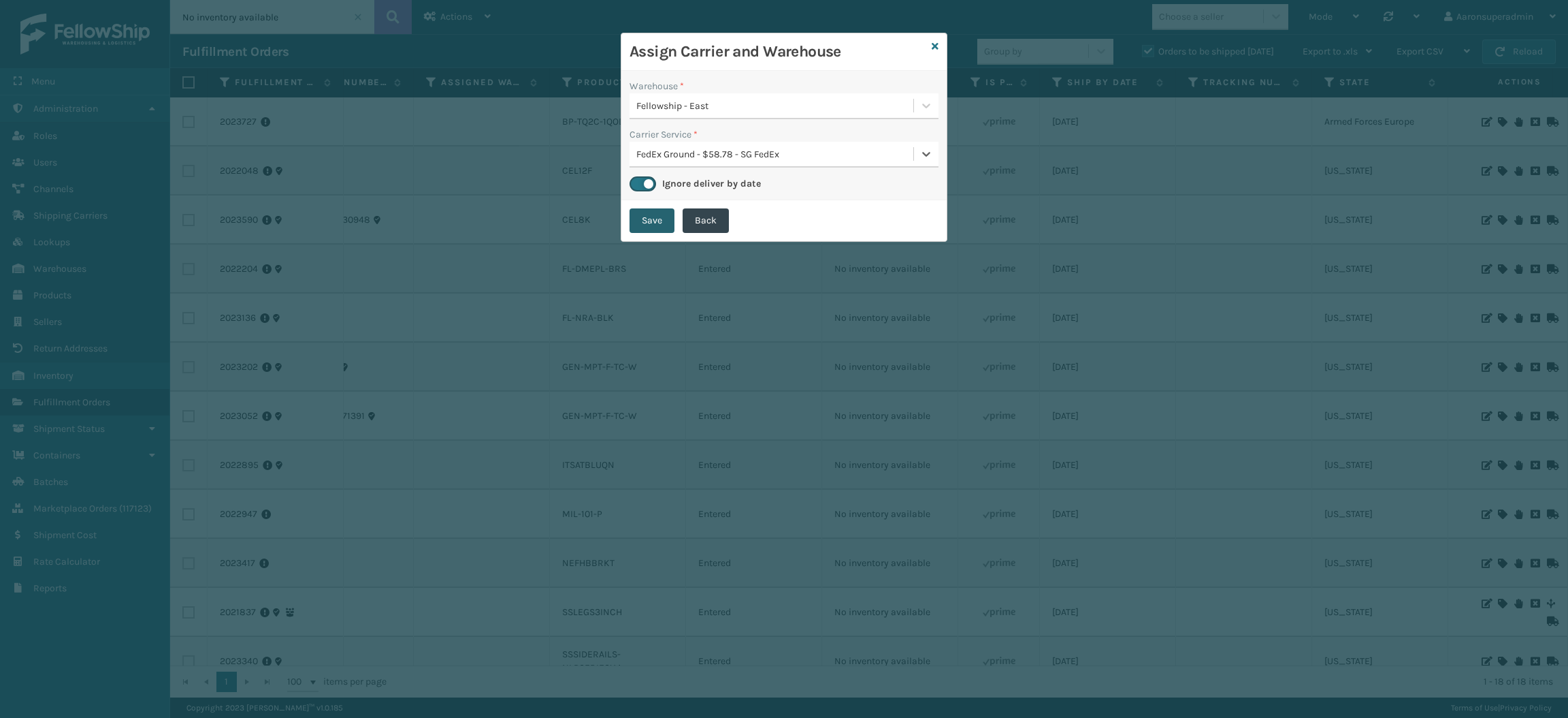
click at [654, 215] on button "Save" at bounding box center [652, 221] width 45 height 24
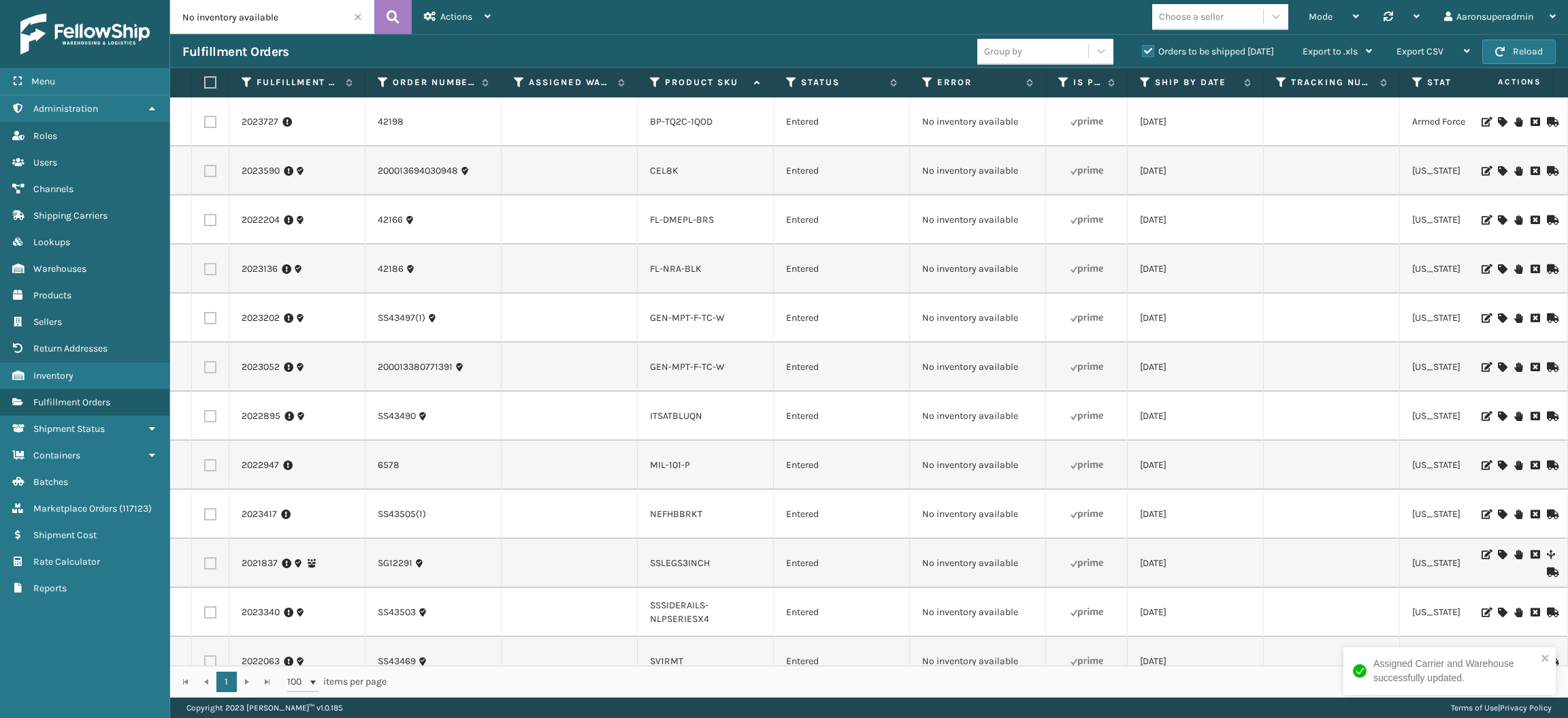
click at [1499, 169] on icon at bounding box center [1502, 171] width 8 height 9
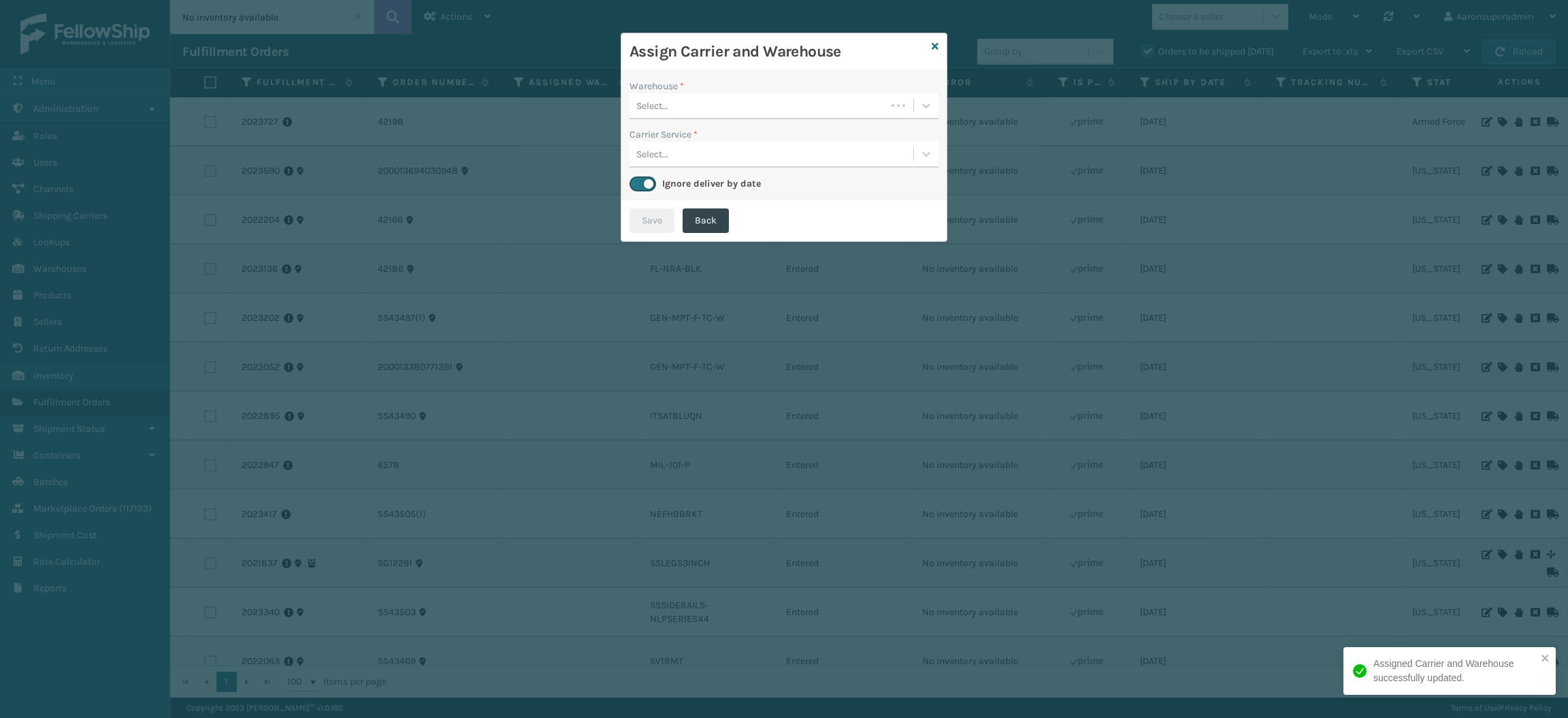
click at [688, 112] on div "Select..." at bounding box center [758, 105] width 256 height 22
click at [685, 102] on div "Select..." at bounding box center [772, 105] width 284 height 22
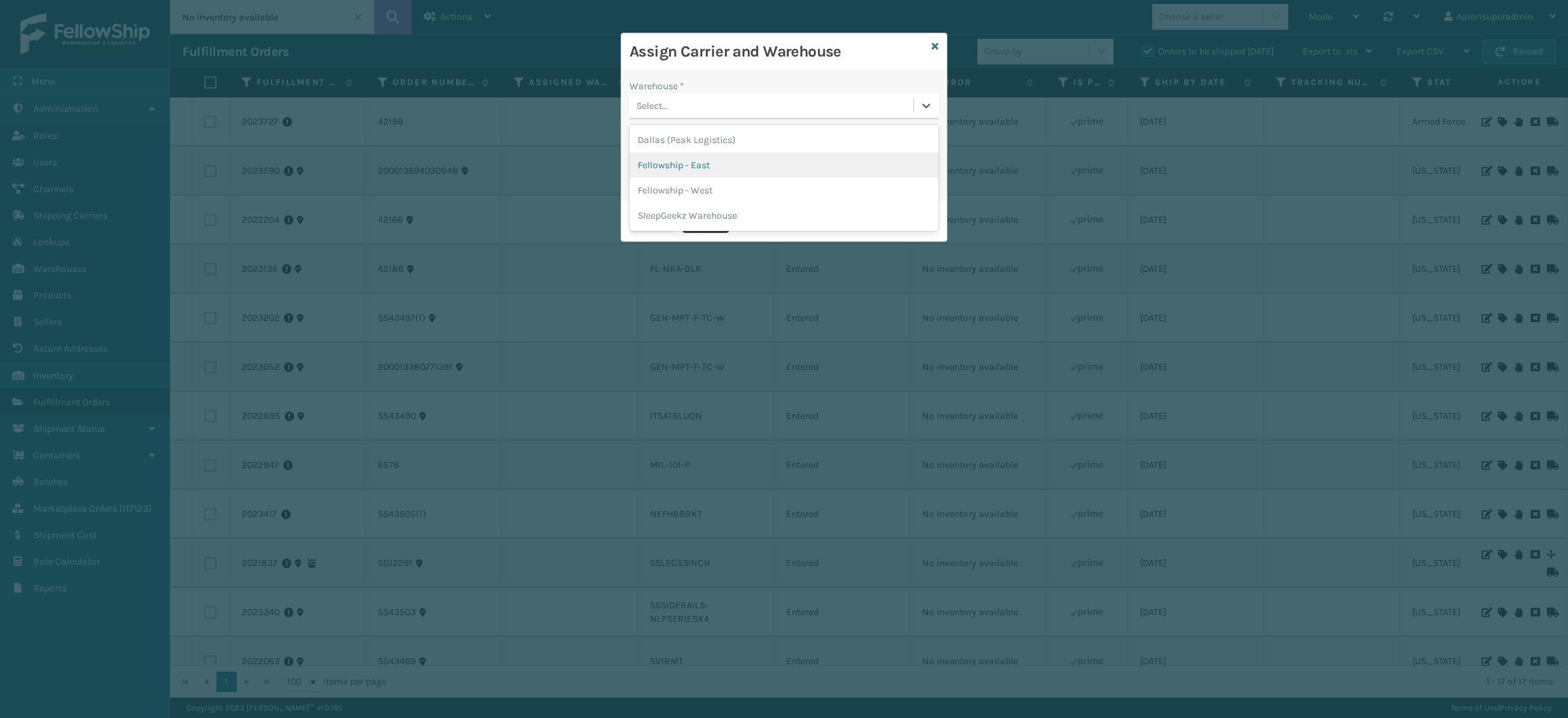
click at [688, 163] on div "Fellowship - East" at bounding box center [784, 165] width 309 height 25
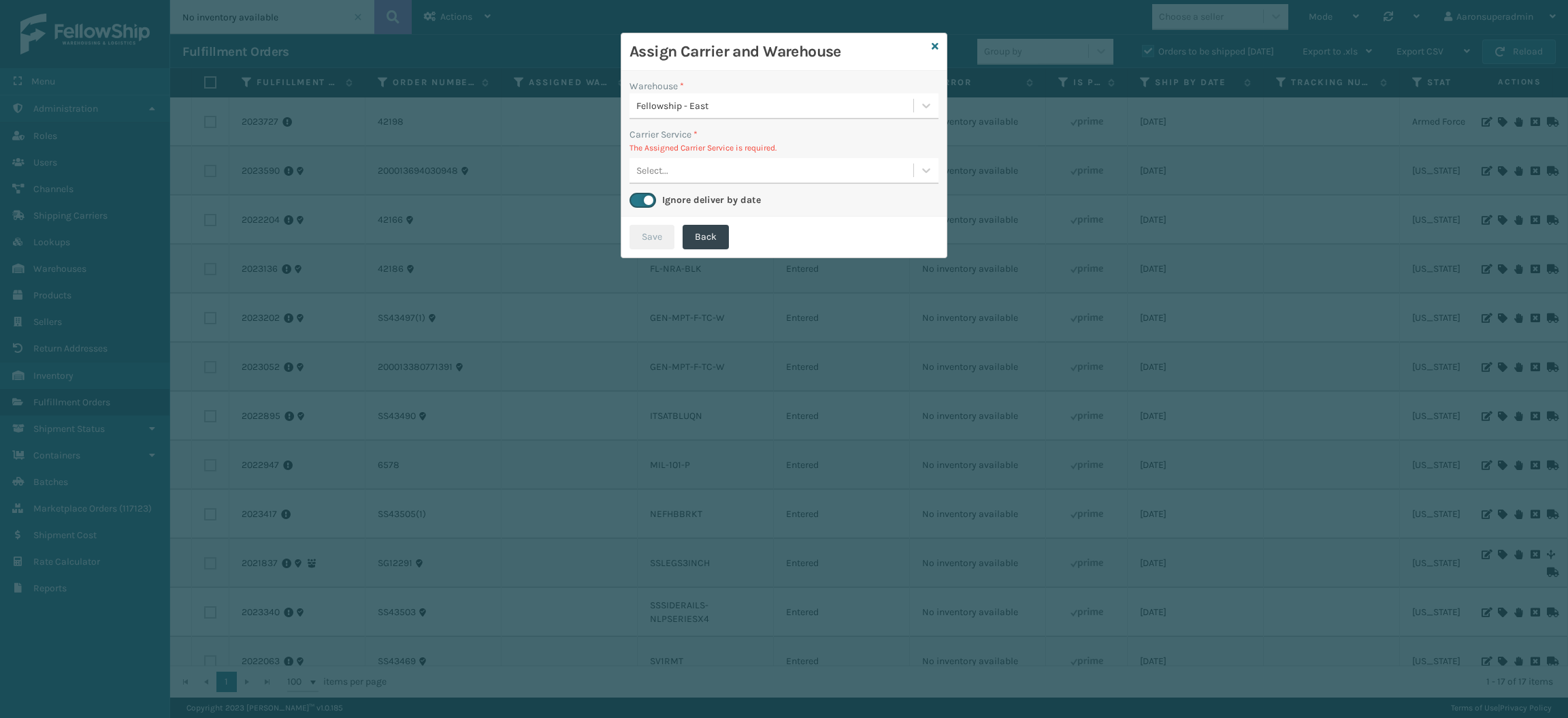
click at [663, 169] on div "Select..." at bounding box center [653, 170] width 32 height 15
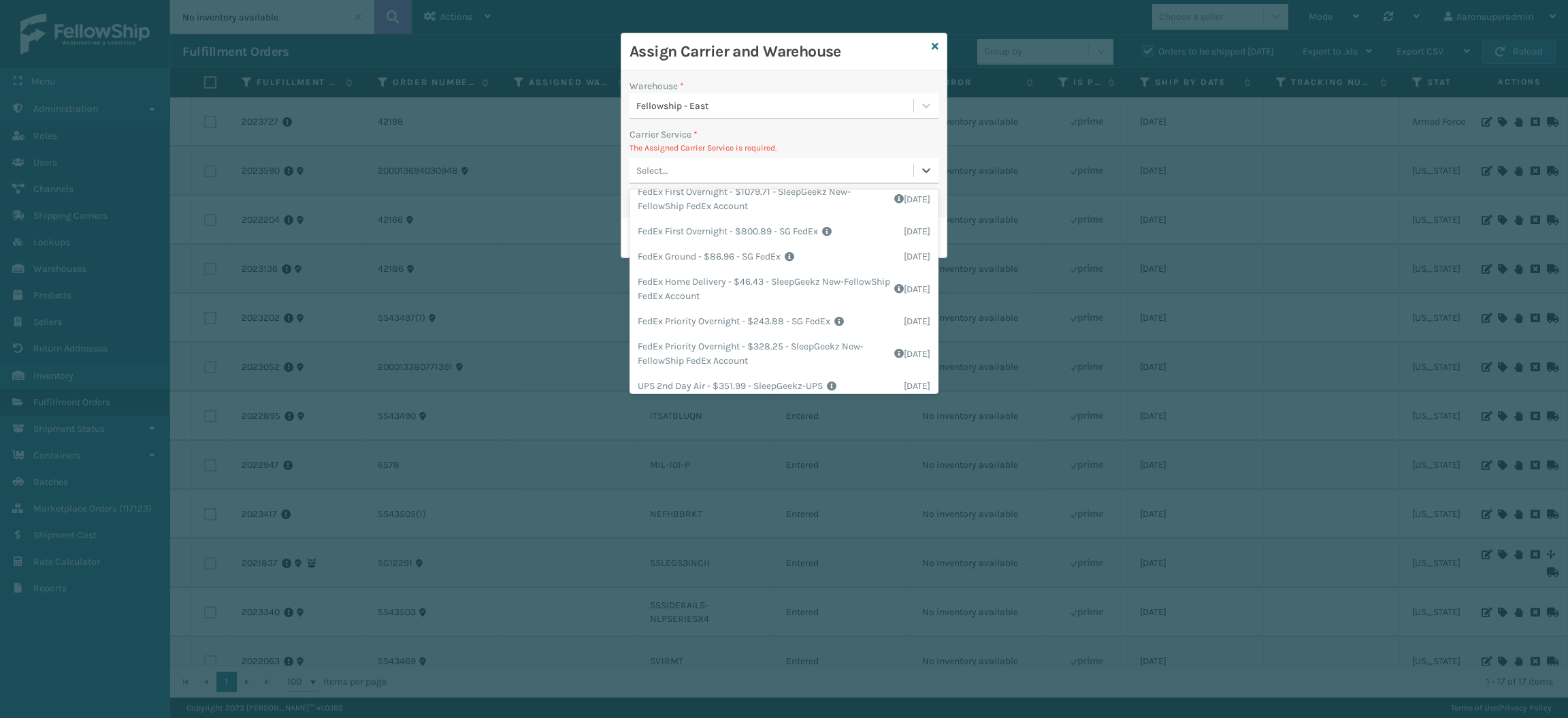
scroll to position [154, 0]
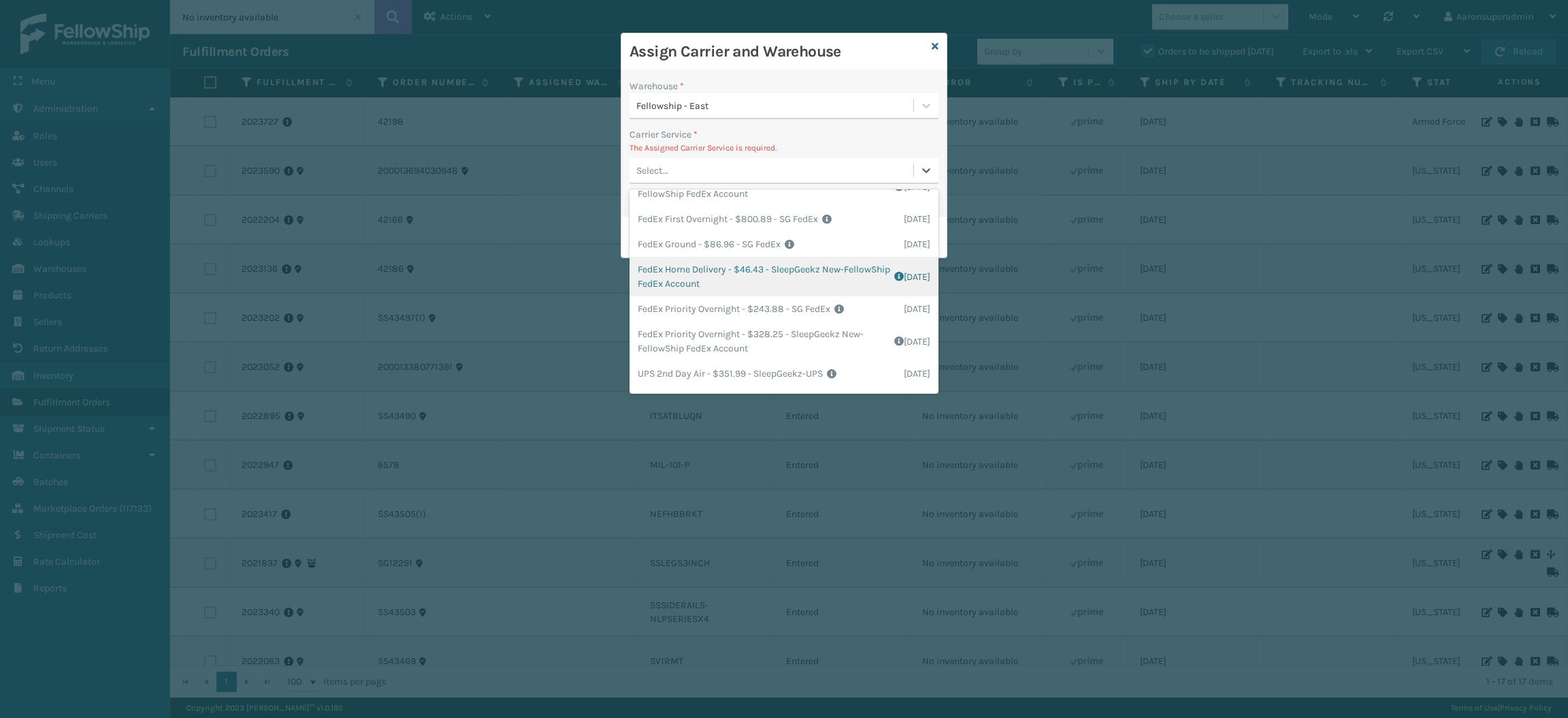
click at [718, 282] on div "FedEx Home Delivery - $46.43 - SleepGeekz New-FellowShip FedEx Account Shipping…" at bounding box center [784, 277] width 309 height 40
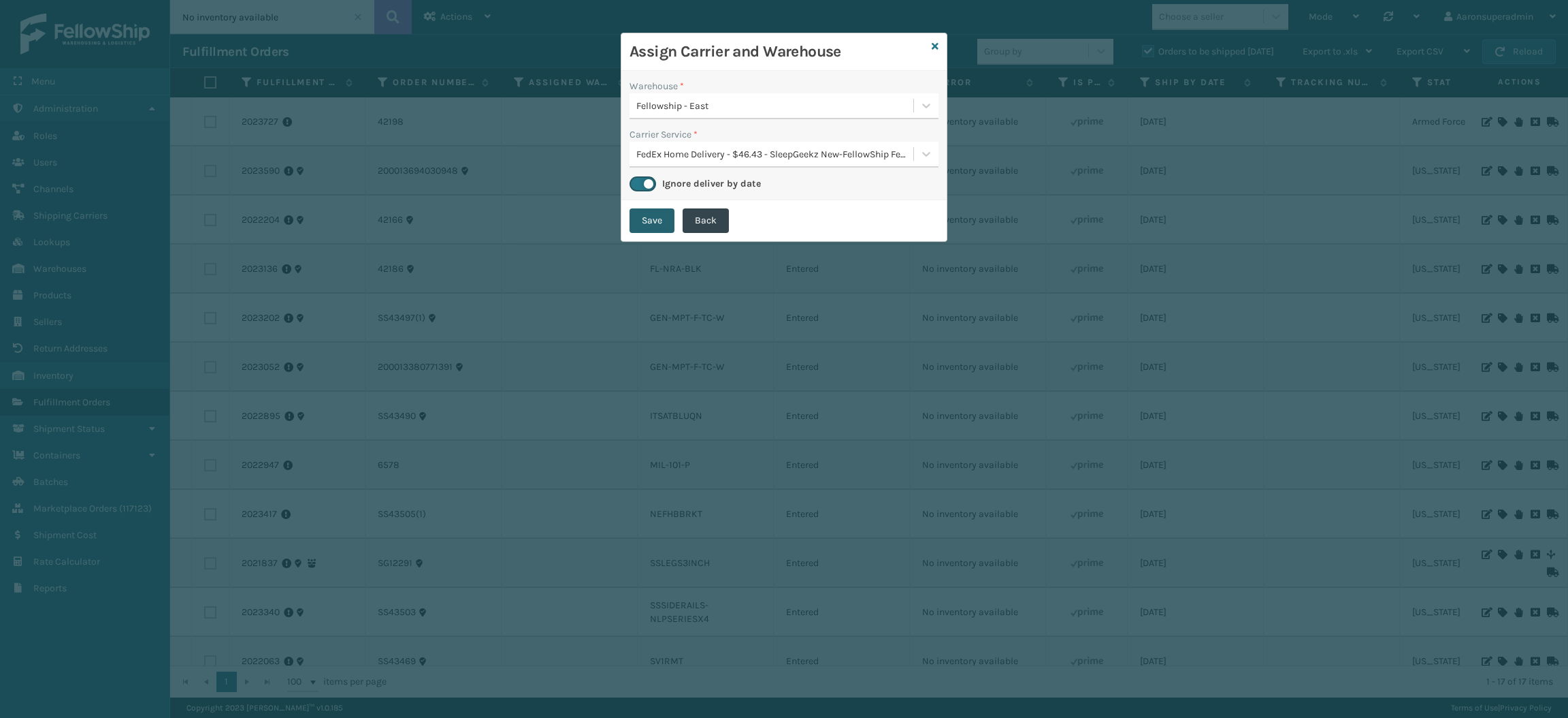
click at [651, 223] on button "Save" at bounding box center [652, 221] width 45 height 24
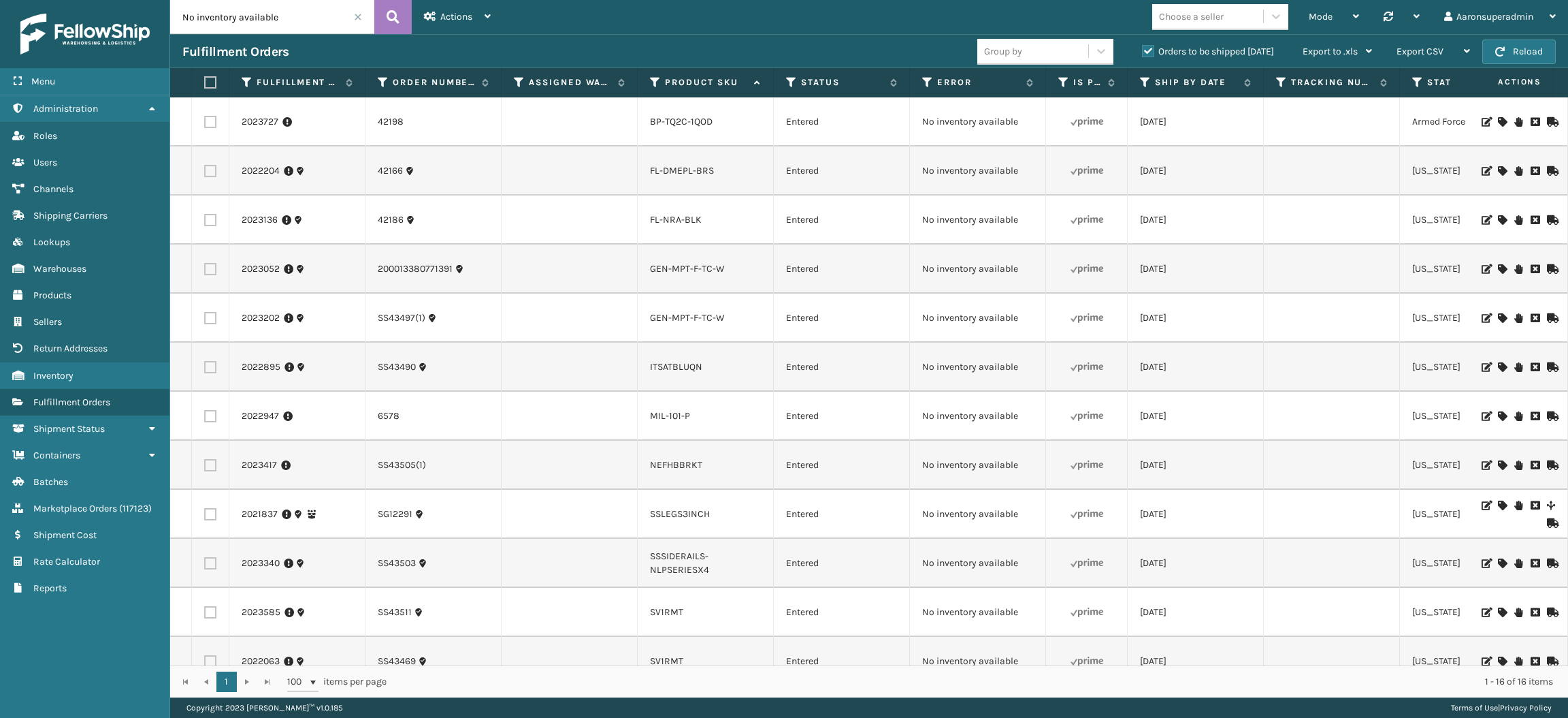
click at [1194, 14] on div "Choose a seller" at bounding box center [1192, 16] width 65 height 15
type input "sle"
click at [1195, 47] on div "SleepGeekz" at bounding box center [1221, 50] width 136 height 25
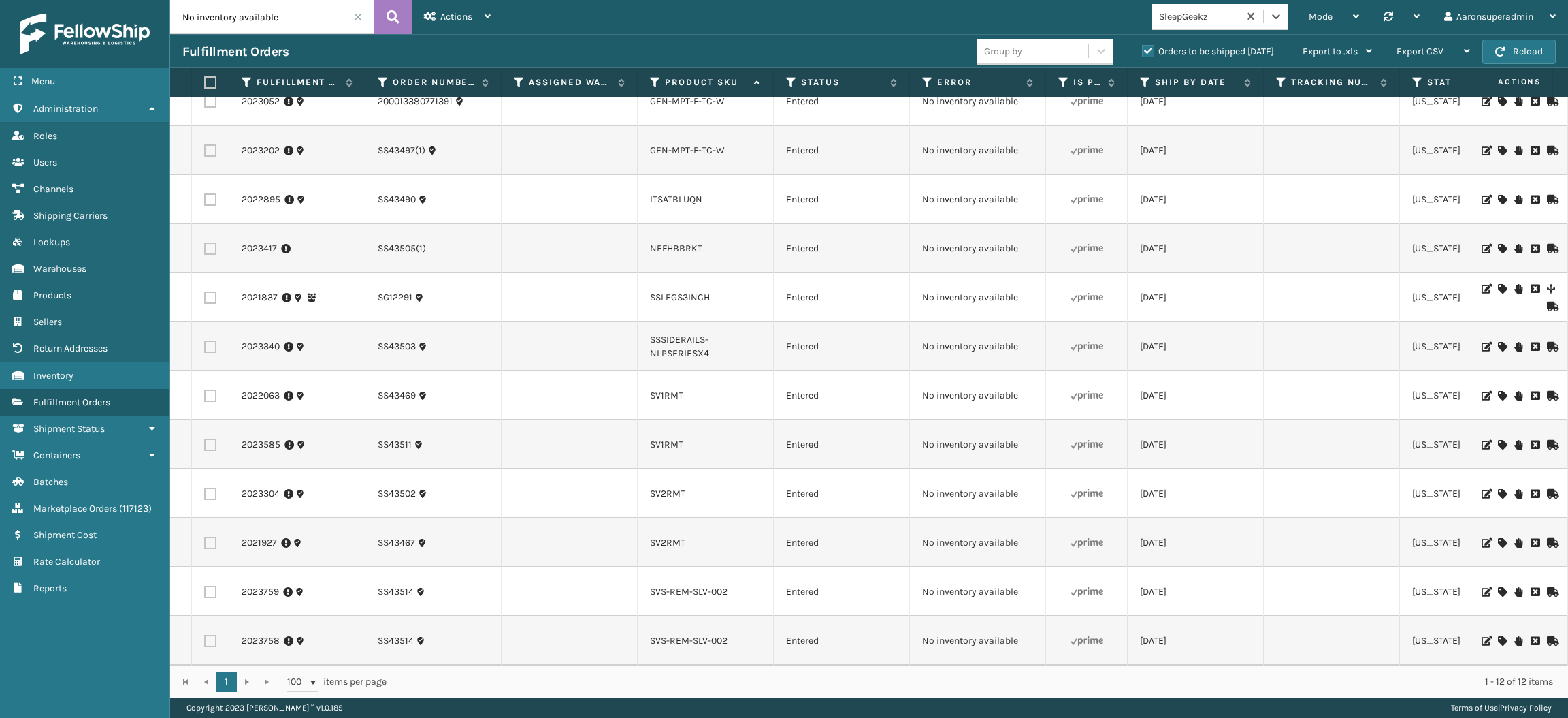
click at [1499, 489] on icon at bounding box center [1502, 493] width 8 height 9
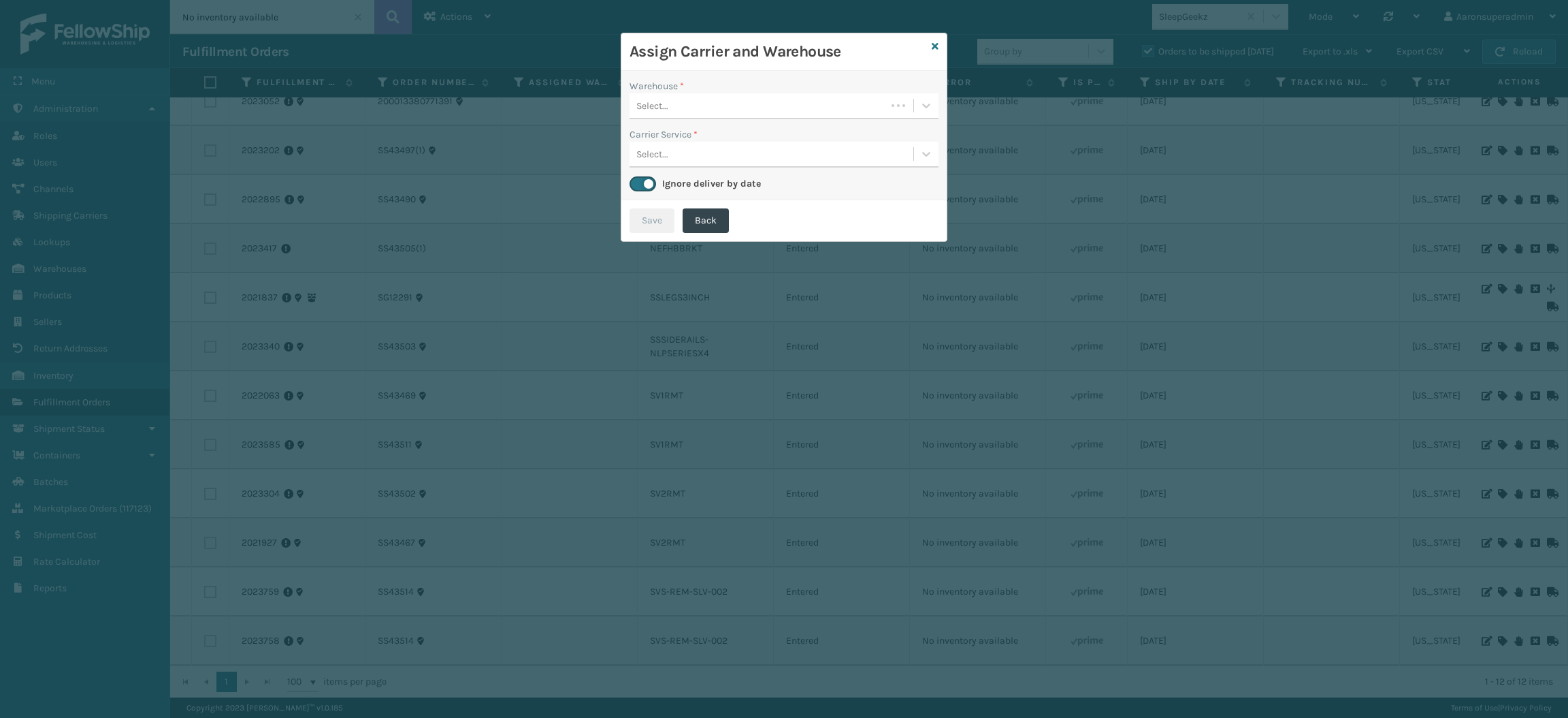
click at [779, 112] on div "Select..." at bounding box center [758, 105] width 256 height 22
click at [672, 108] on div "Select..." at bounding box center [772, 105] width 284 height 22
click at [681, 136] on div "SleepGeekz Warehouse" at bounding box center [784, 140] width 309 height 25
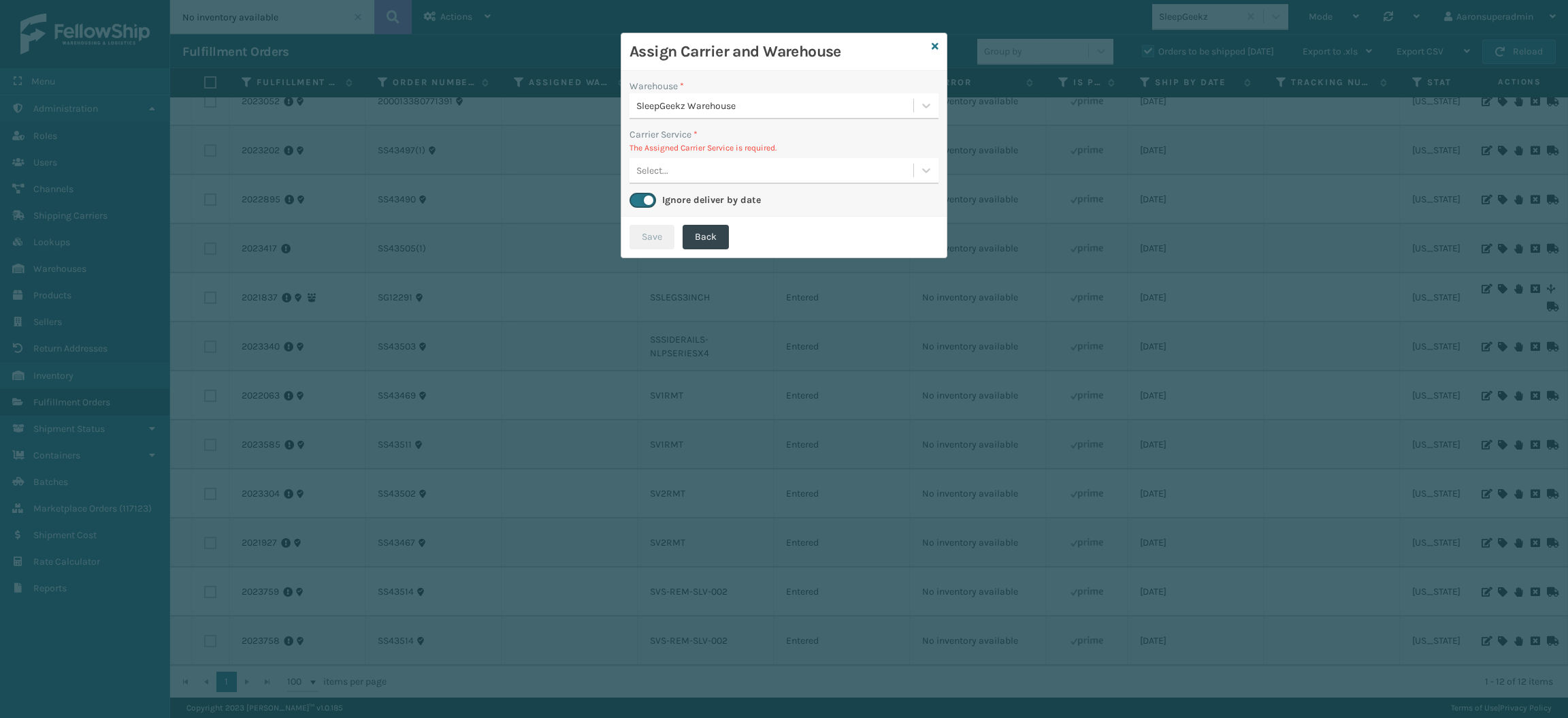
click at [718, 167] on div "Select..." at bounding box center [772, 170] width 284 height 22
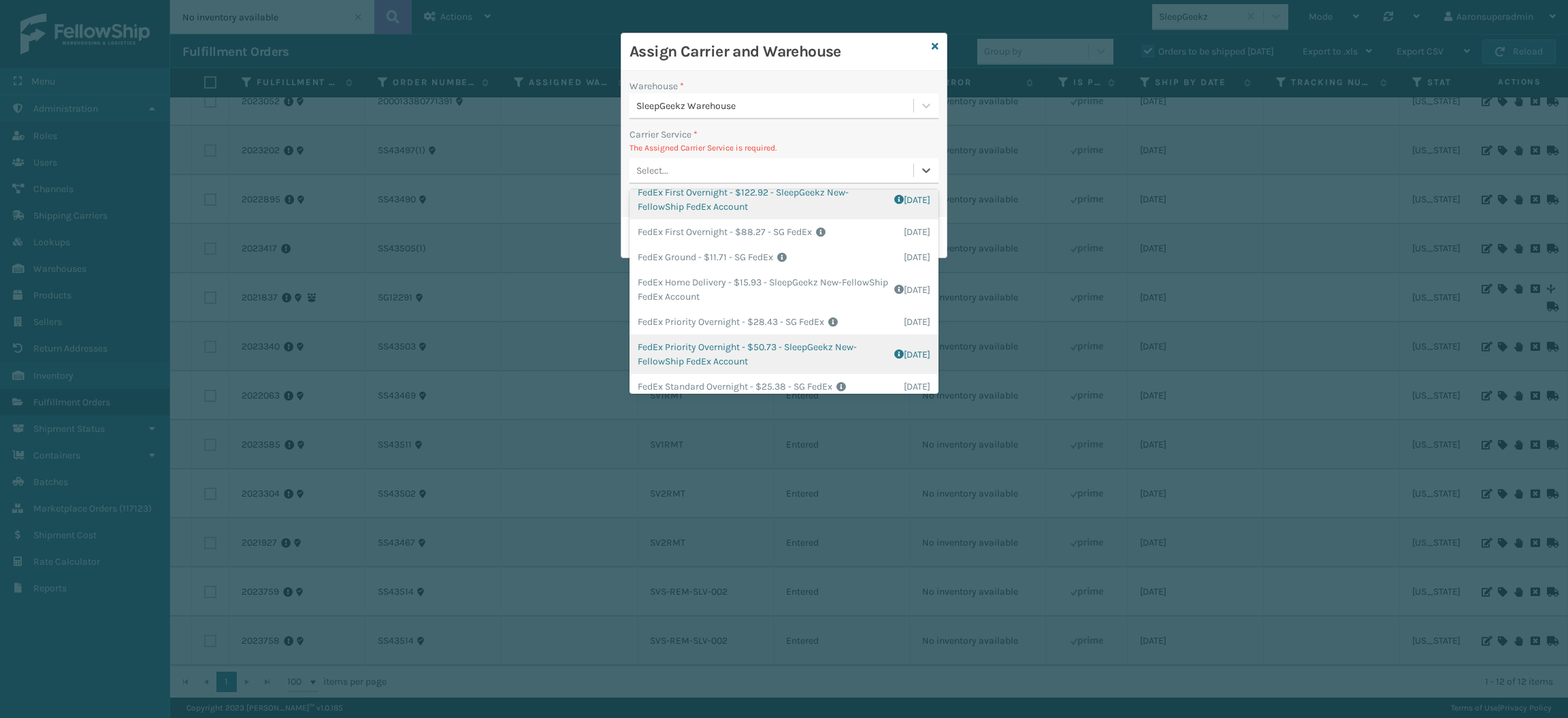
scroll to position [206, 0]
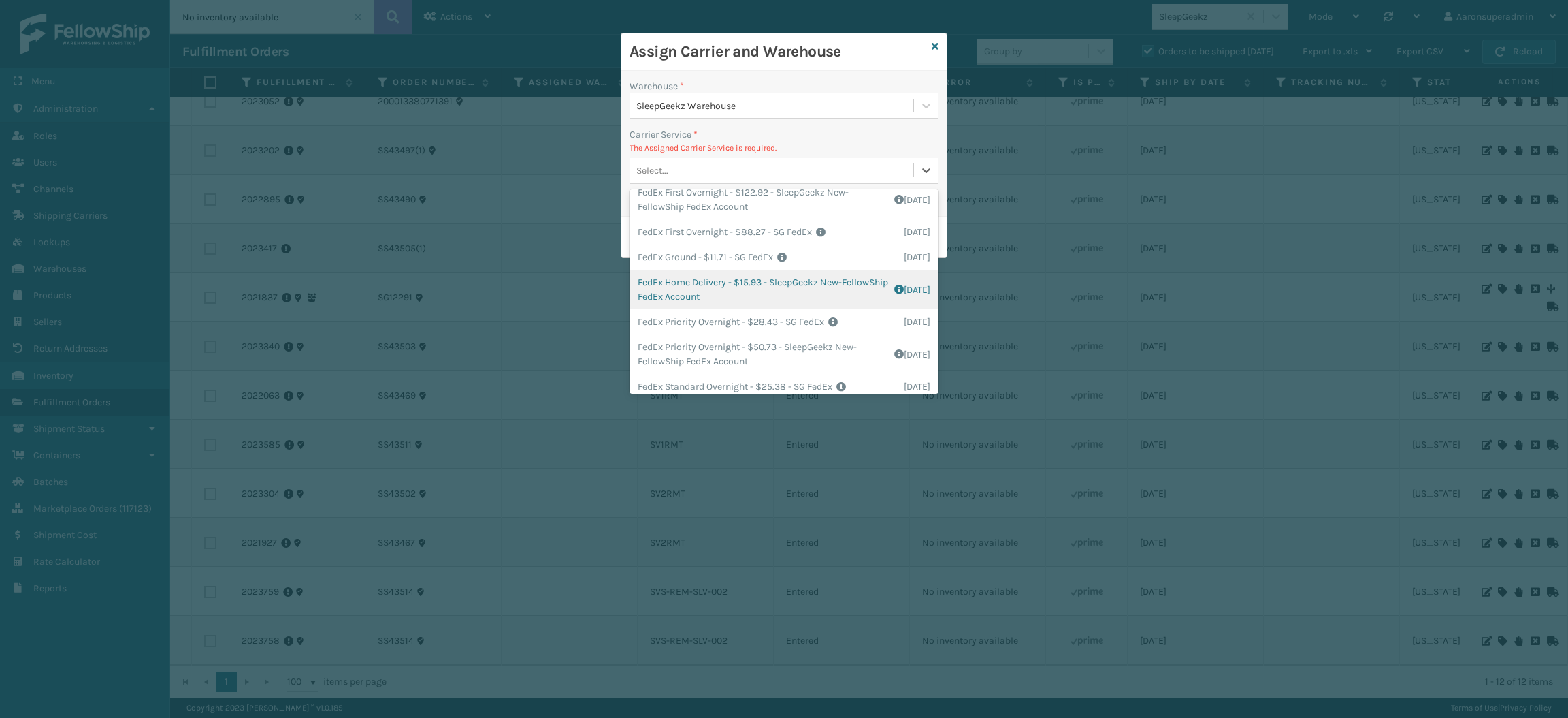
click at [706, 280] on div "FedEx Home Delivery - $15.93 - SleepGeekz New-FellowShip FedEx Account Shipping…" at bounding box center [784, 289] width 309 height 40
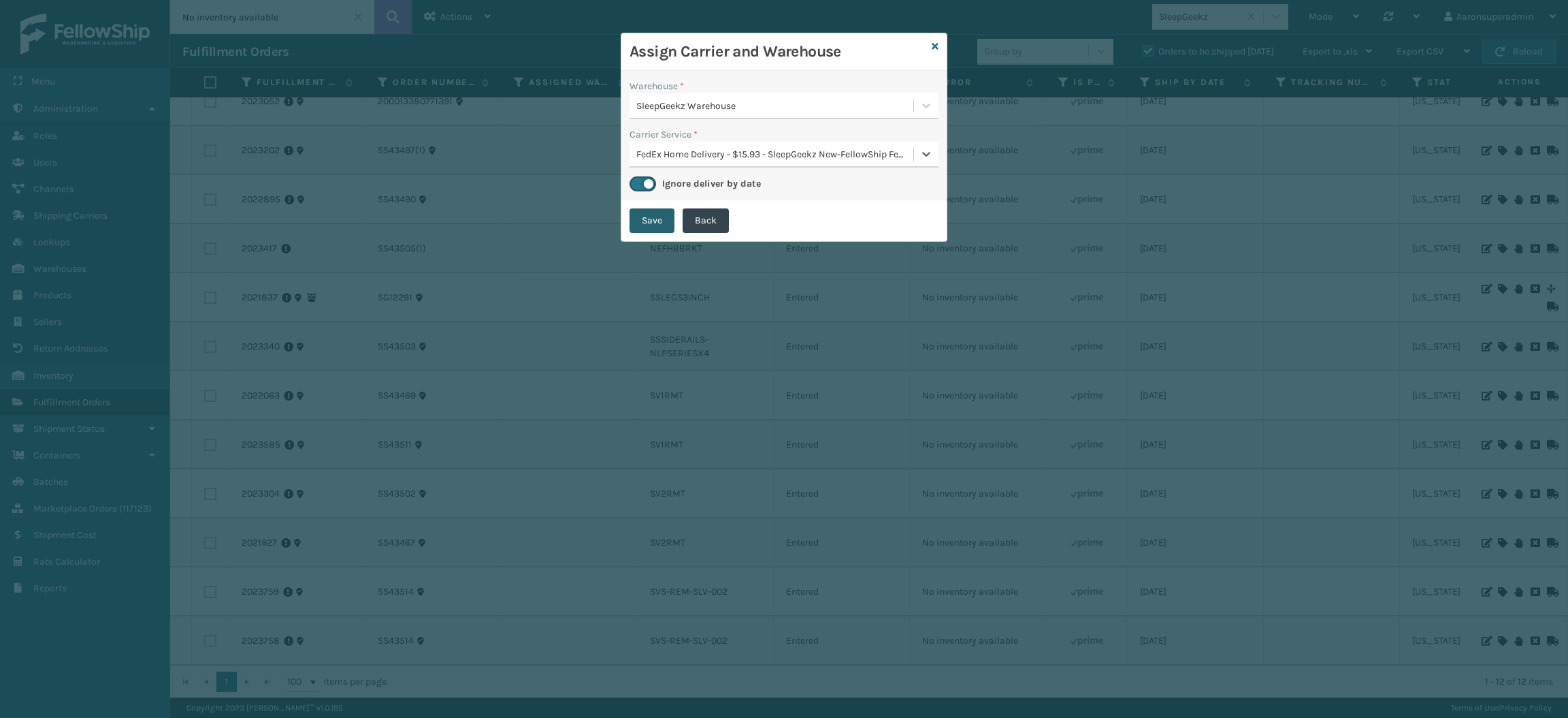
click at [649, 222] on button "Save" at bounding box center [652, 221] width 45 height 24
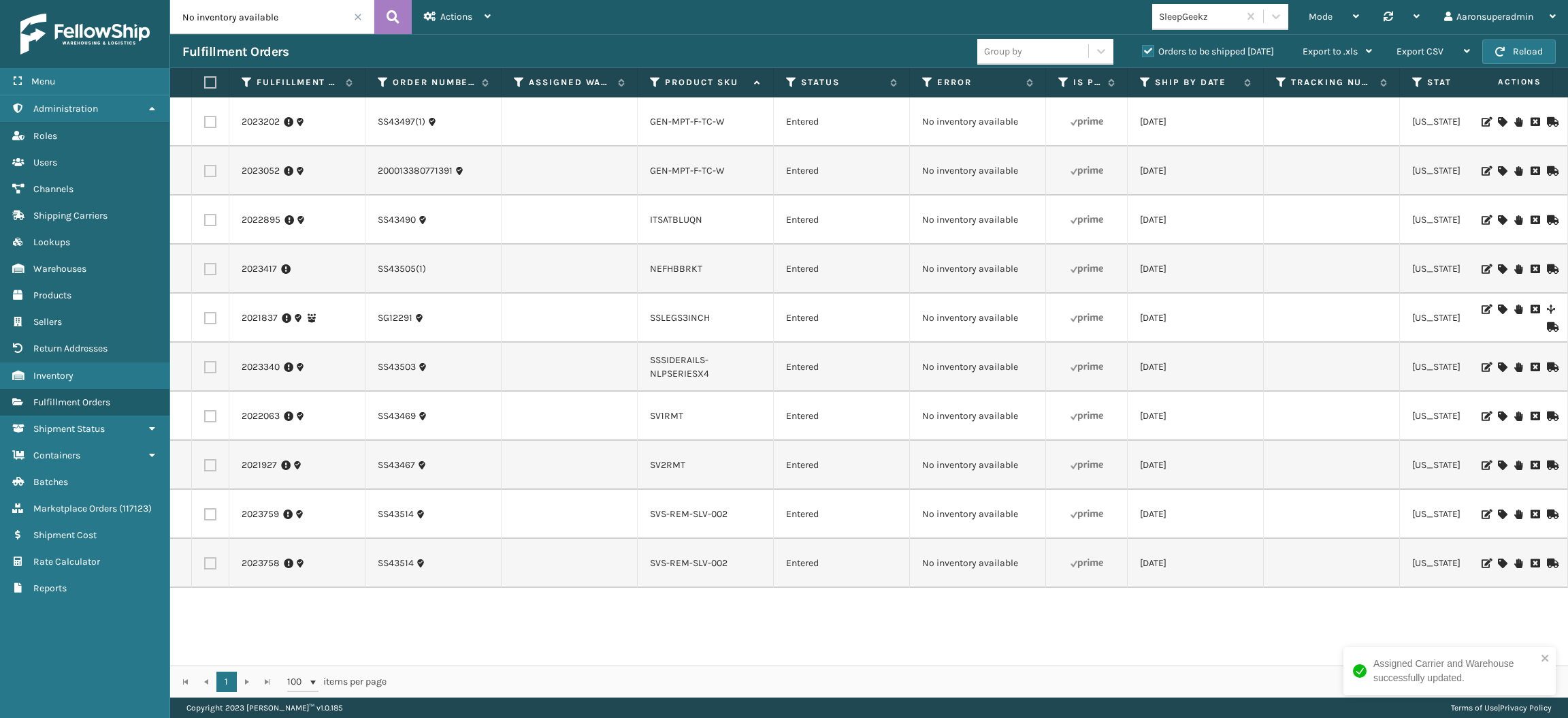
click at [1499, 167] on icon at bounding box center [1502, 171] width 8 height 9
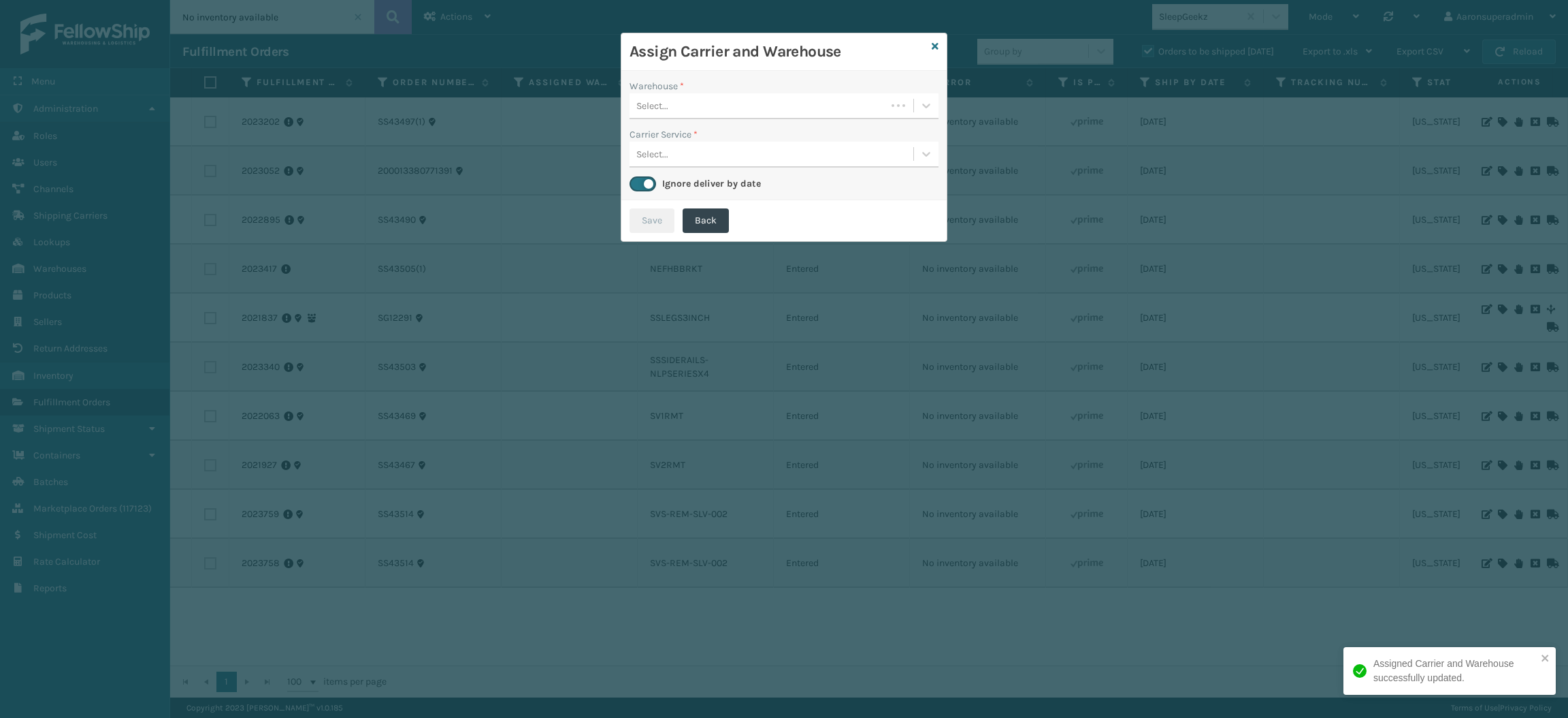
click at [783, 105] on div "Select..." at bounding box center [758, 105] width 256 height 22
click at [716, 97] on div "Select..." at bounding box center [772, 105] width 284 height 22
click at [933, 48] on icon at bounding box center [935, 46] width 7 height 9
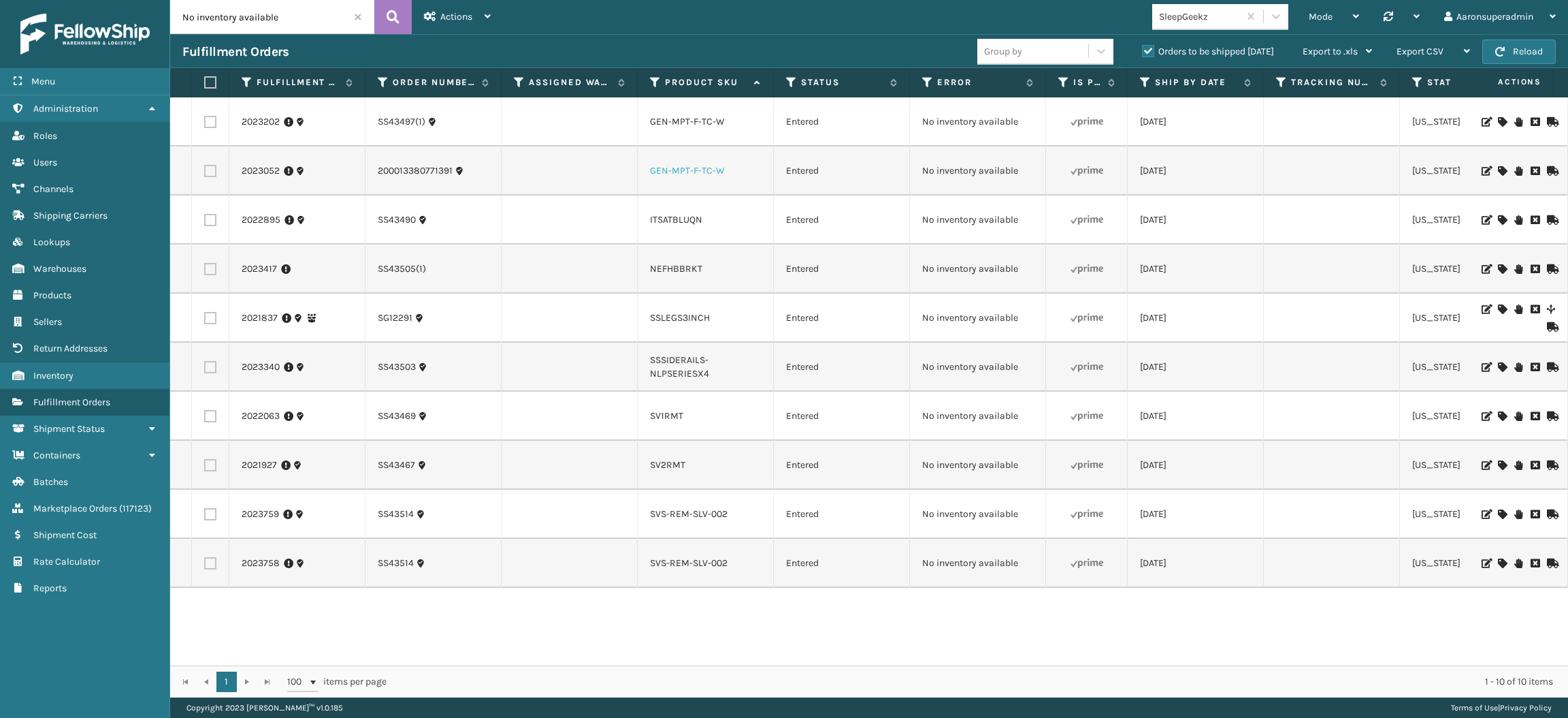
click at [679, 174] on link "GEN-MPT-F-TC-W" at bounding box center [688, 170] width 75 height 11
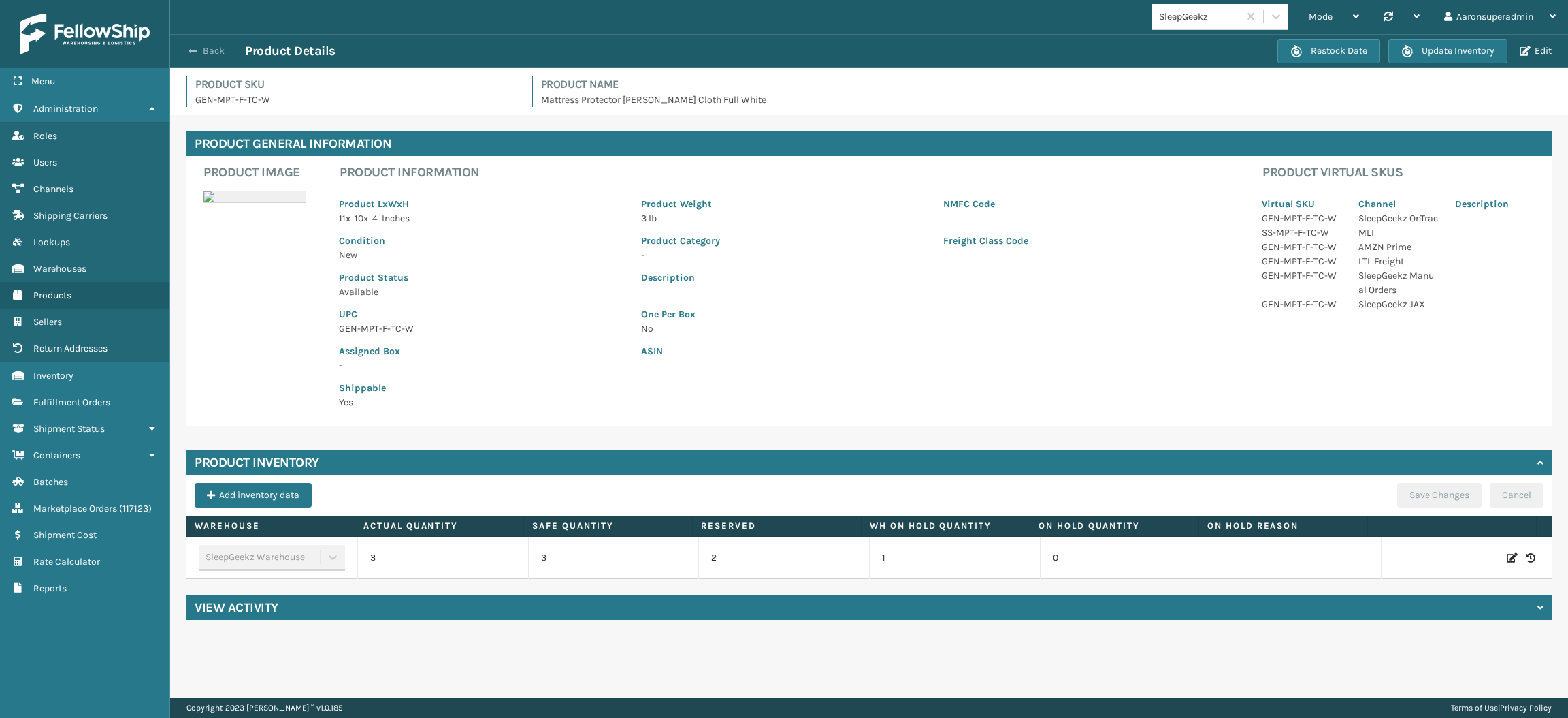
click at [211, 53] on button "Back" at bounding box center [214, 51] width 63 height 12
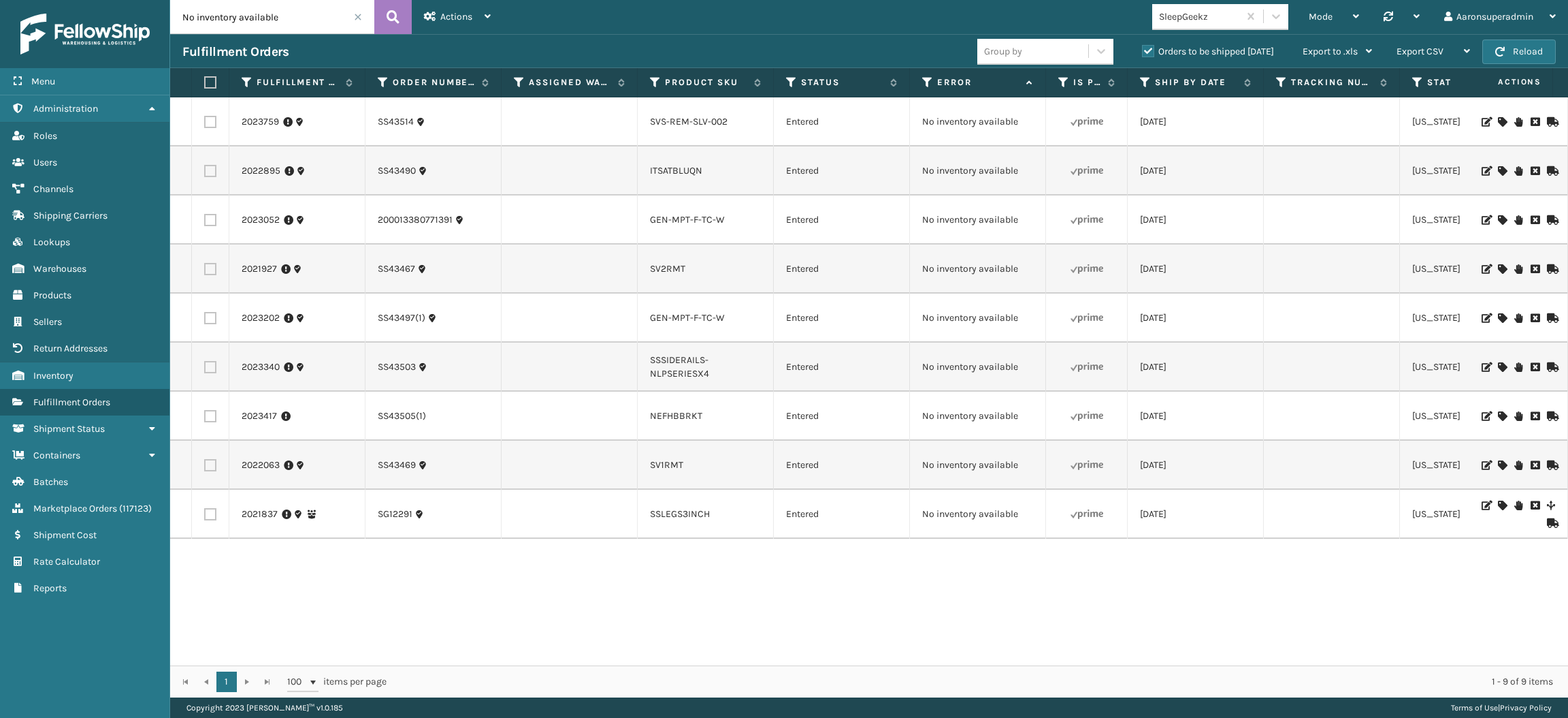
click at [1499, 464] on icon at bounding box center [1502, 465] width 8 height 9
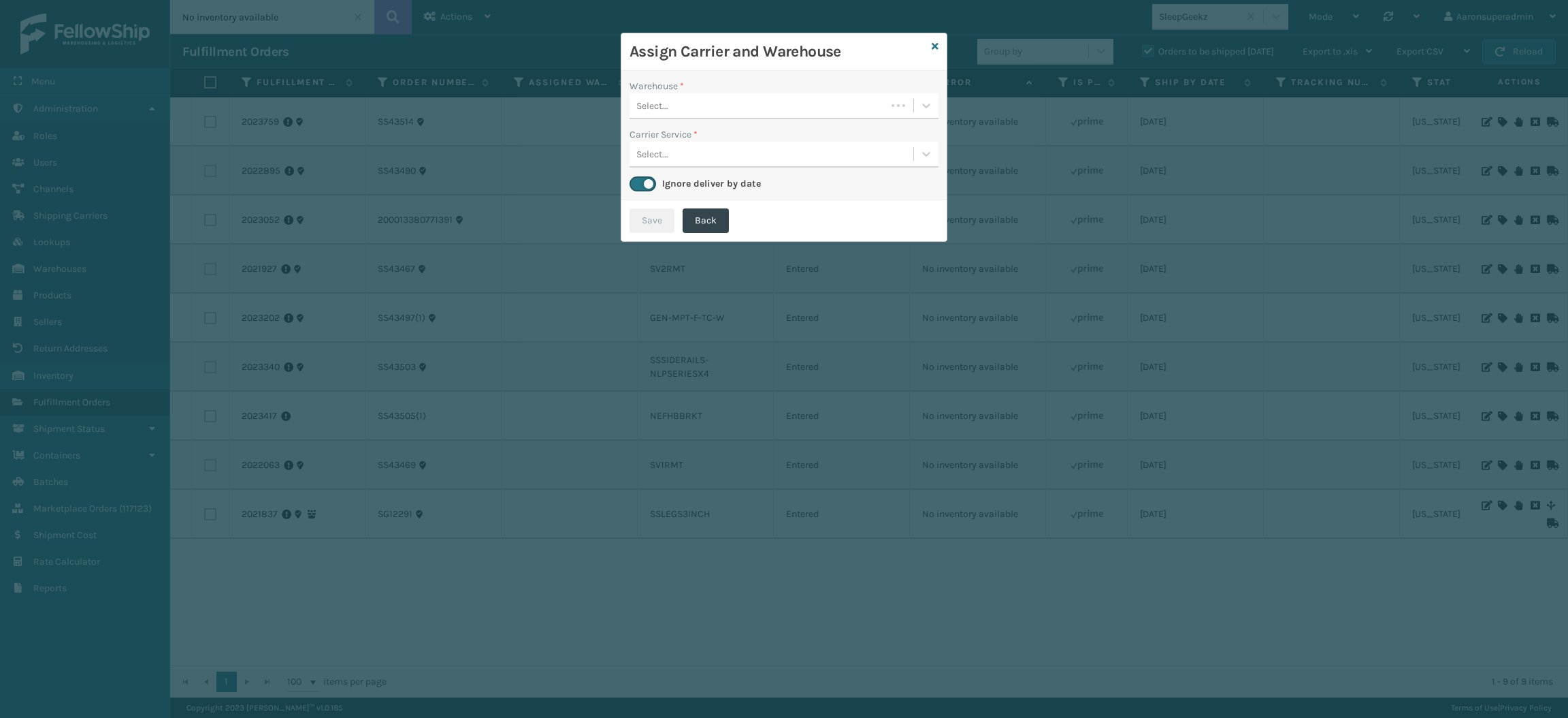
click at [737, 102] on div "Select..." at bounding box center [758, 105] width 256 height 22
click at [731, 131] on div "SleepGeekz Warehouse" at bounding box center [784, 140] width 309 height 25
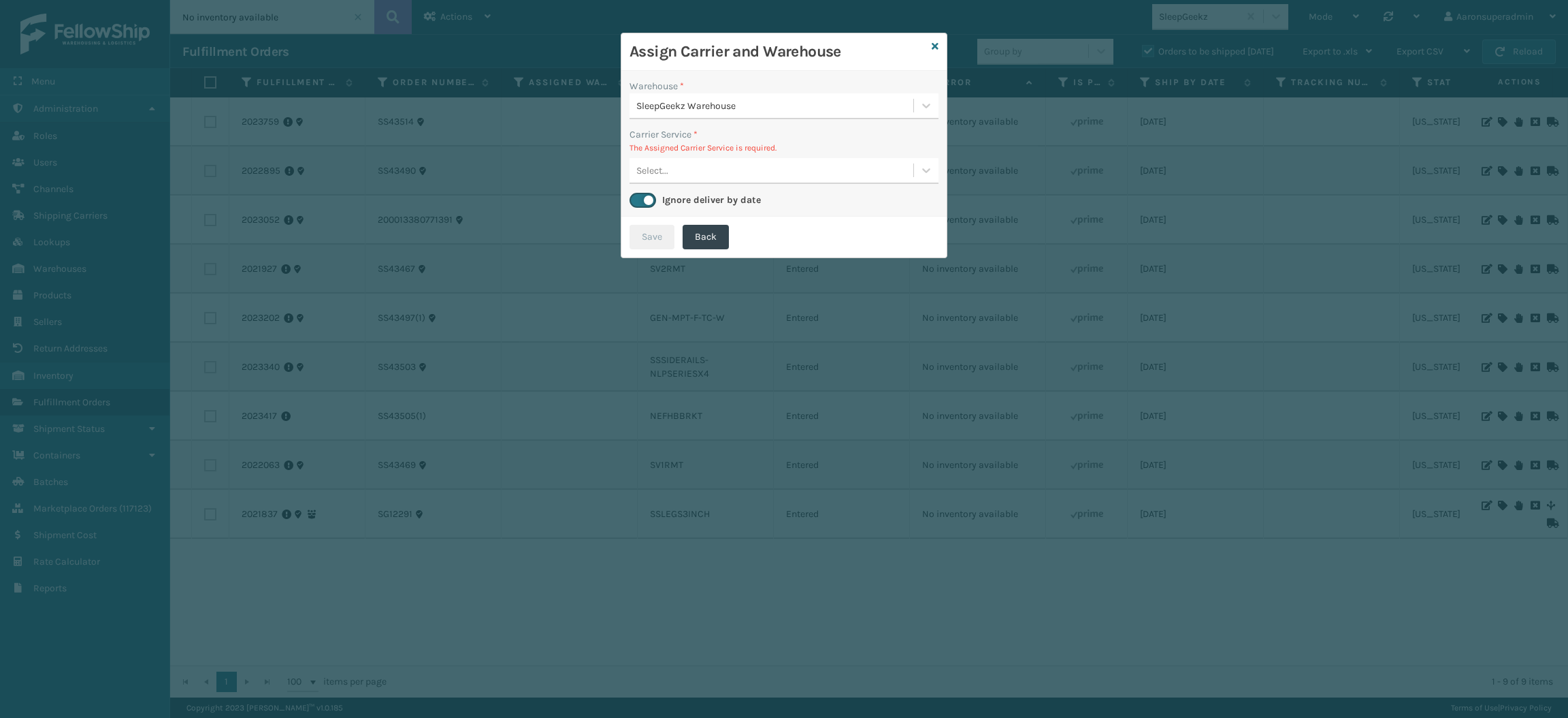
click at [676, 170] on div "Select..." at bounding box center [772, 170] width 284 height 22
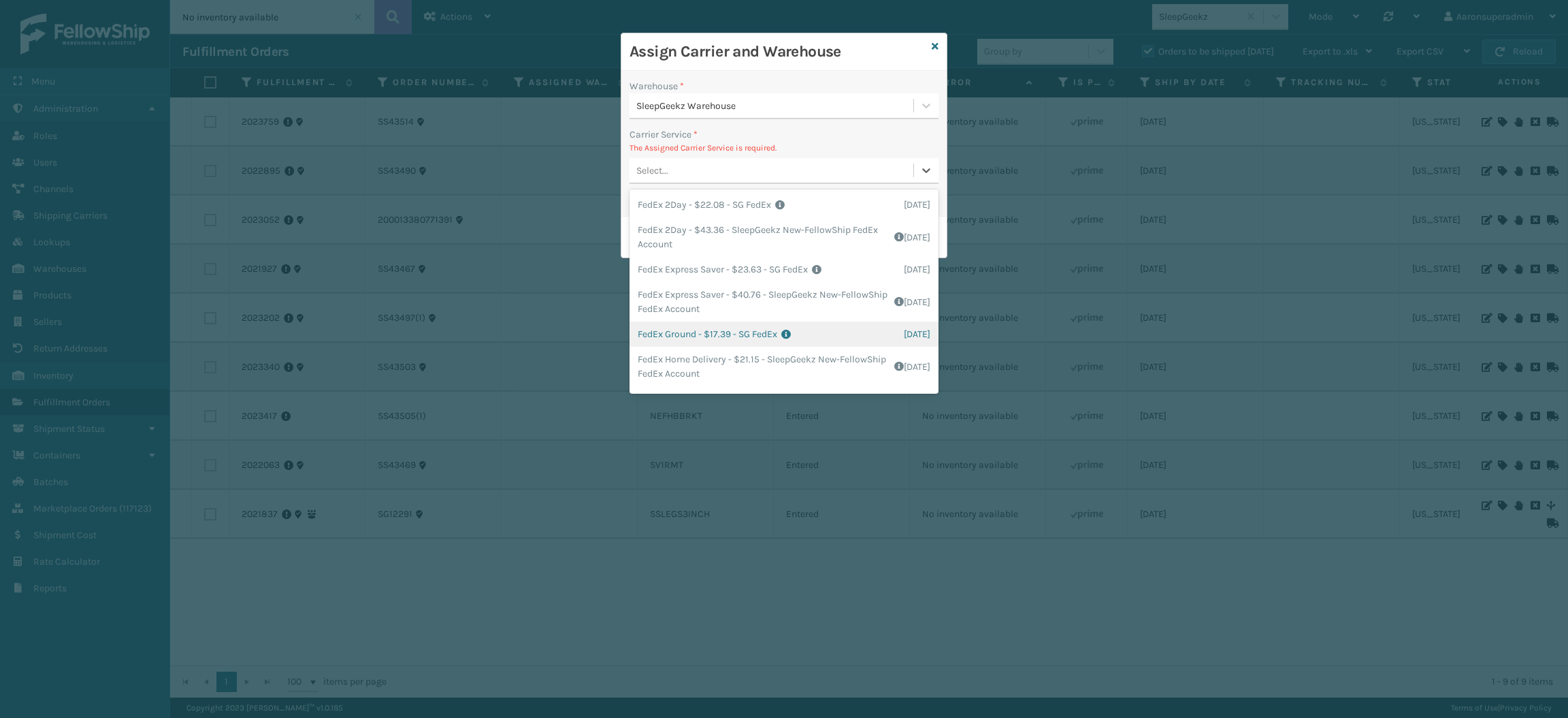
click at [689, 333] on div "FedEx Ground - $17.39 - SG FedEx Shipping Cost $17.39 Surplus Cost $0 Total $17…" at bounding box center [784, 334] width 309 height 25
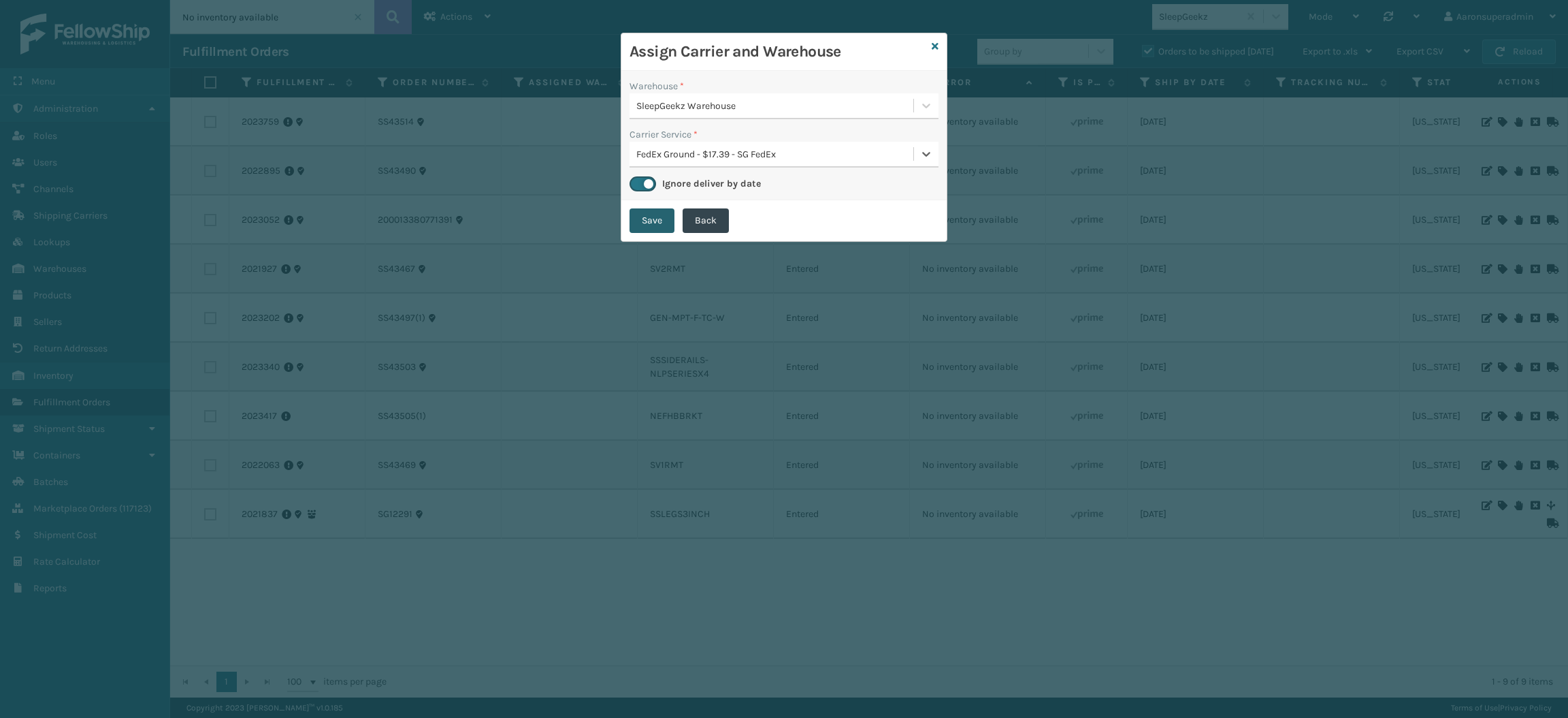
click at [644, 223] on button "Save" at bounding box center [652, 221] width 45 height 24
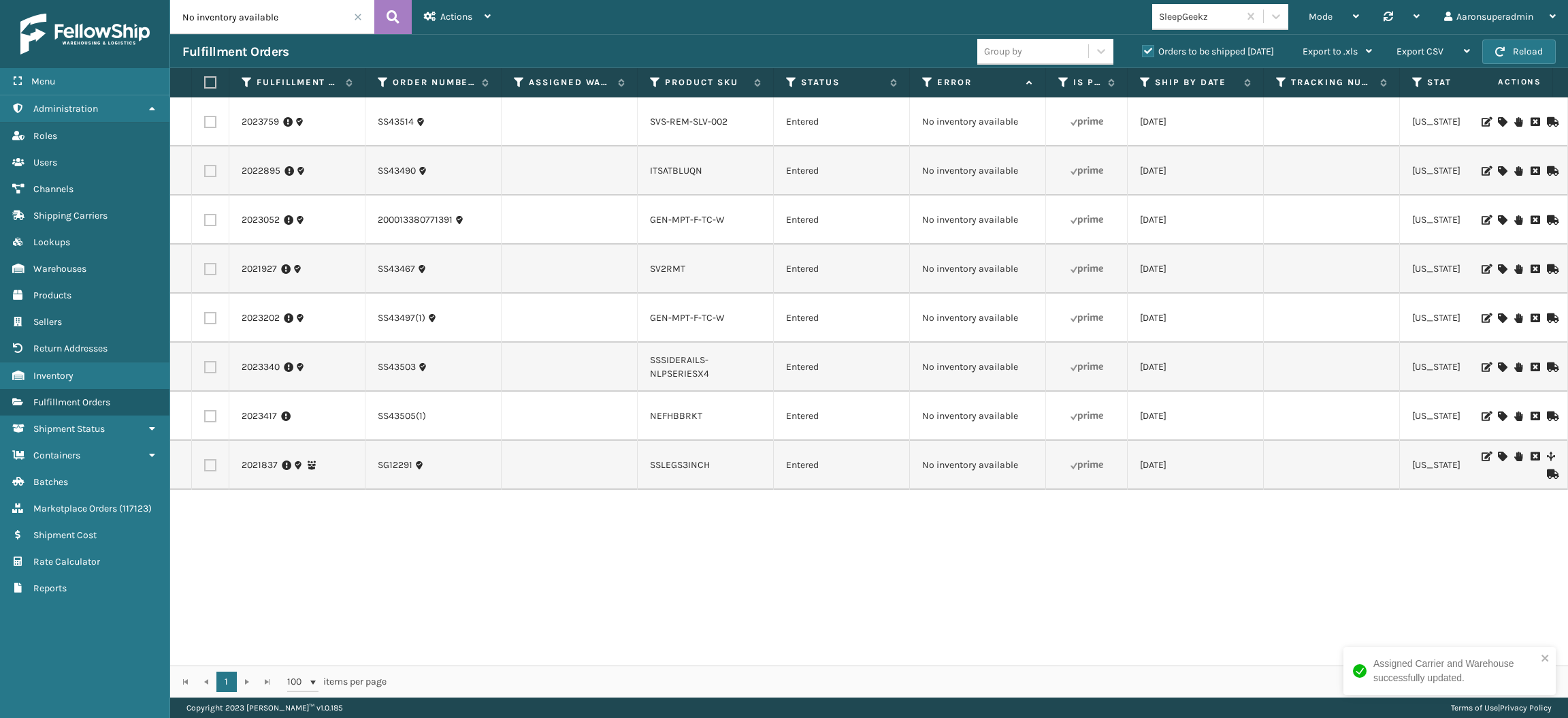
click at [1499, 364] on icon at bounding box center [1502, 367] width 8 height 9
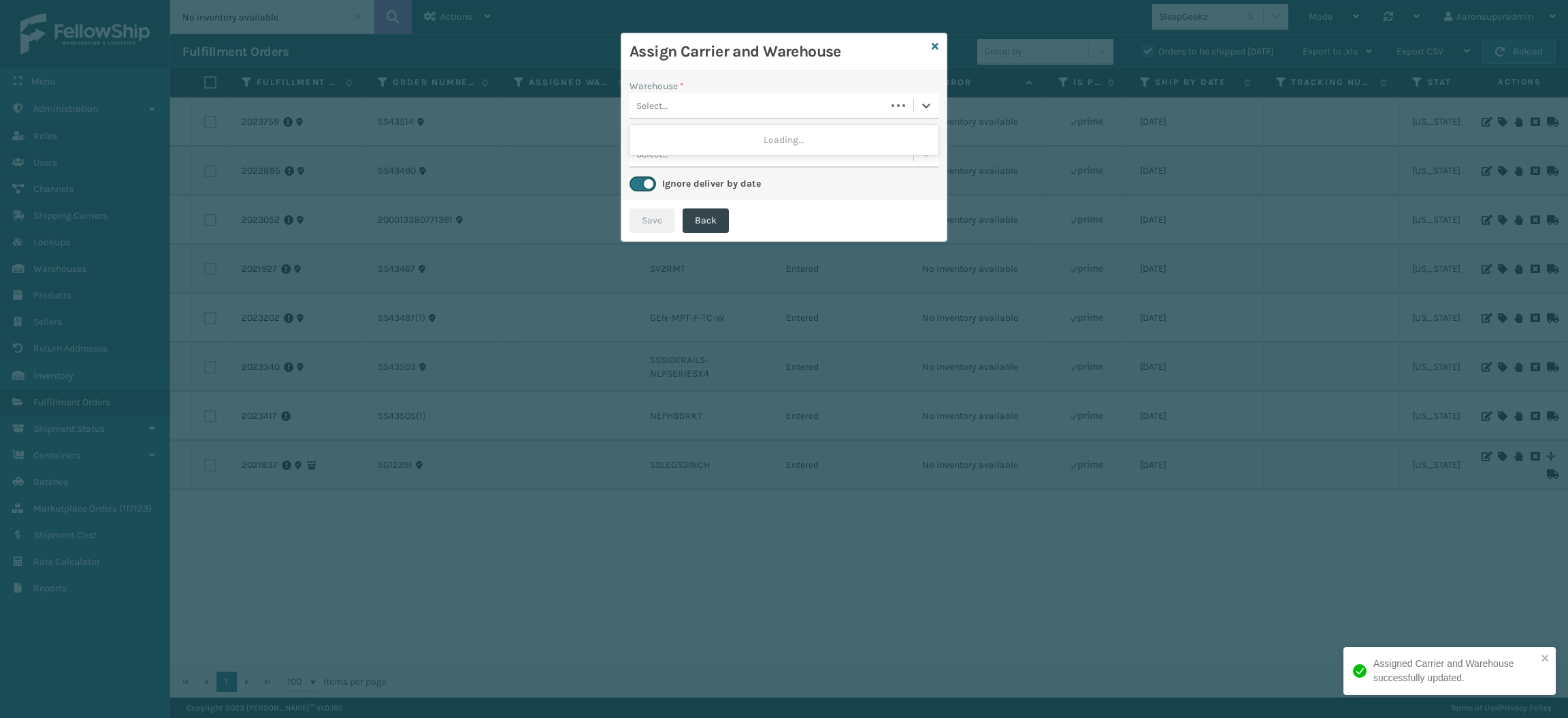
click at [799, 98] on div "Select..." at bounding box center [758, 105] width 256 height 22
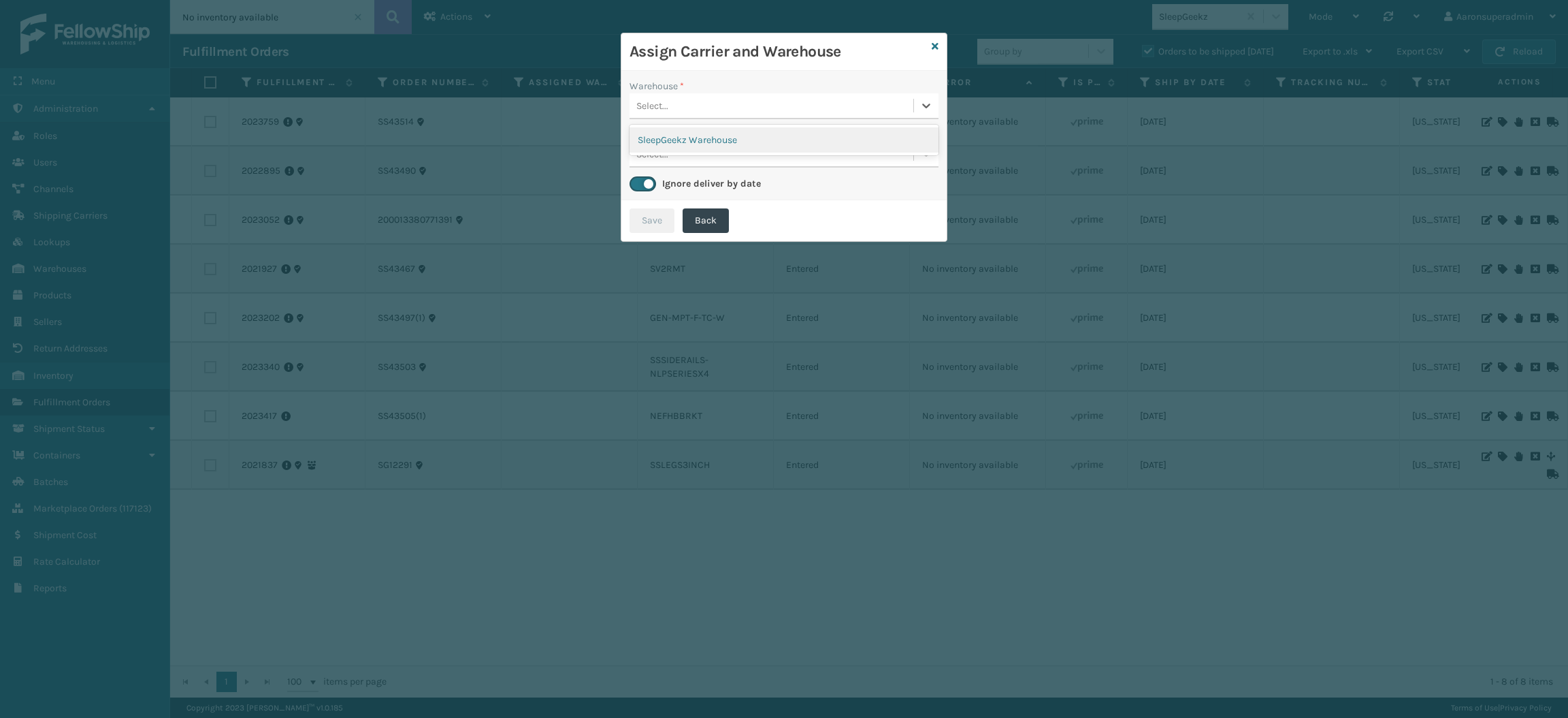
click at [776, 137] on div "SleepGeekz Warehouse" at bounding box center [784, 140] width 309 height 25
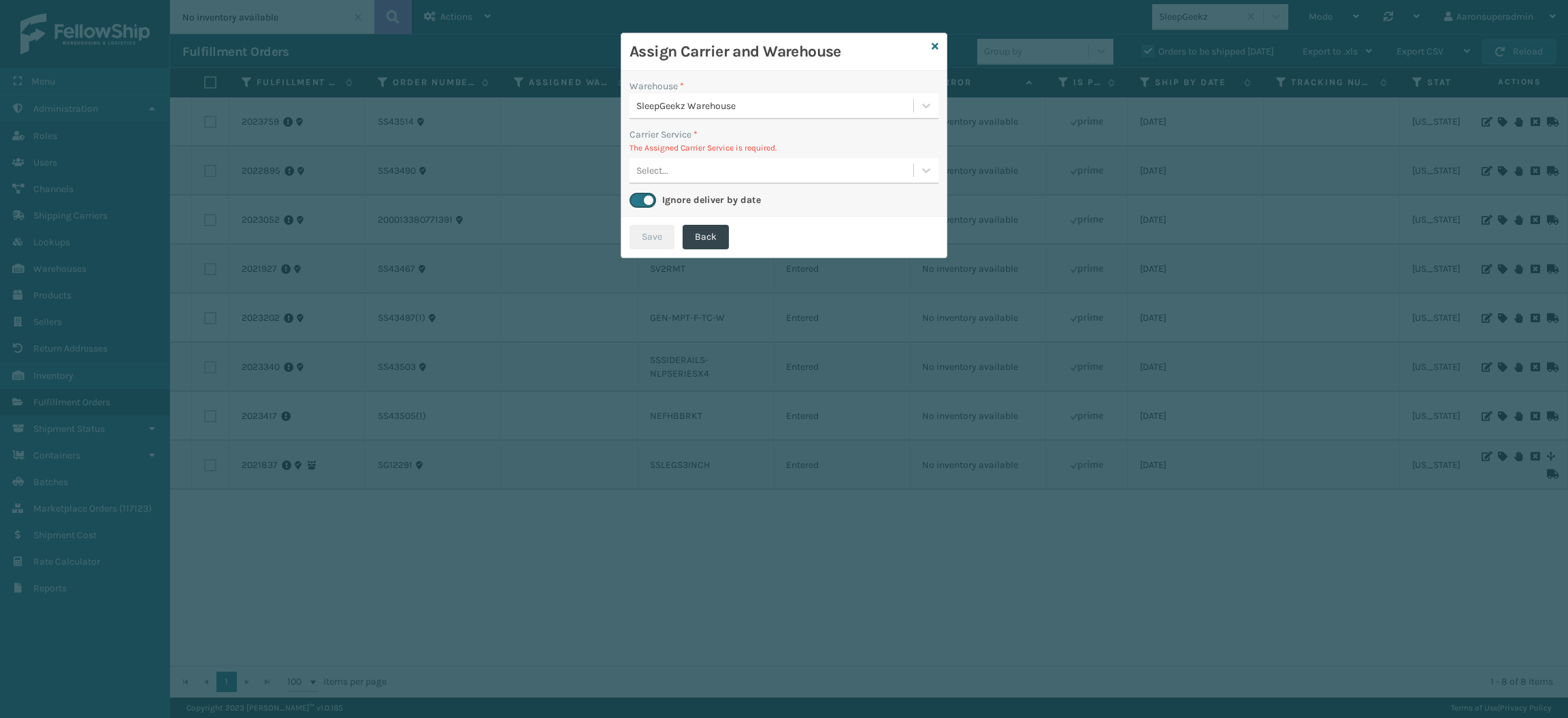
click at [669, 186] on div "Warehouse * SleepGeekz Warehouse Carrier Service * The Assigned Carrier Service…" at bounding box center [784, 144] width 325 height 146
click at [670, 176] on div "Select..." at bounding box center [772, 170] width 284 height 22
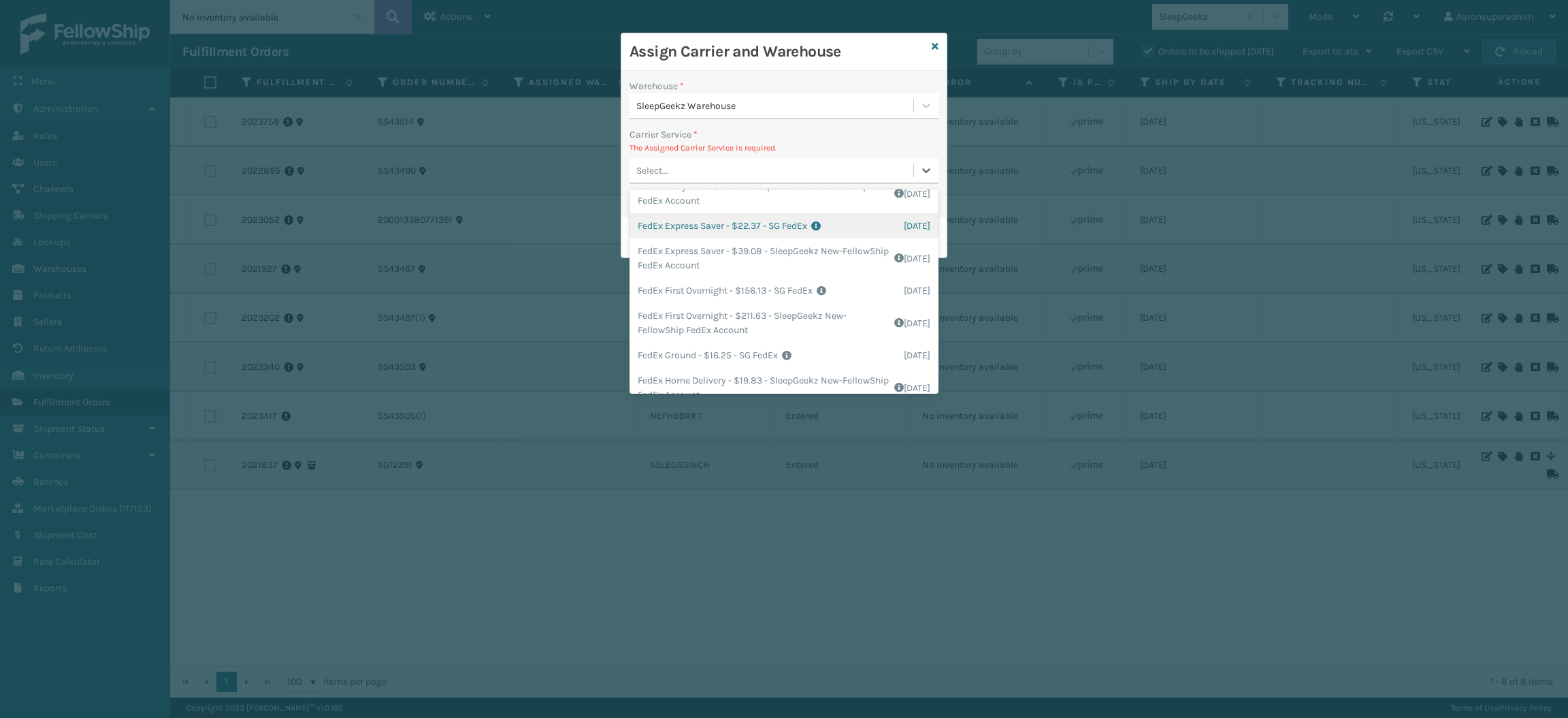
scroll to position [109, 0]
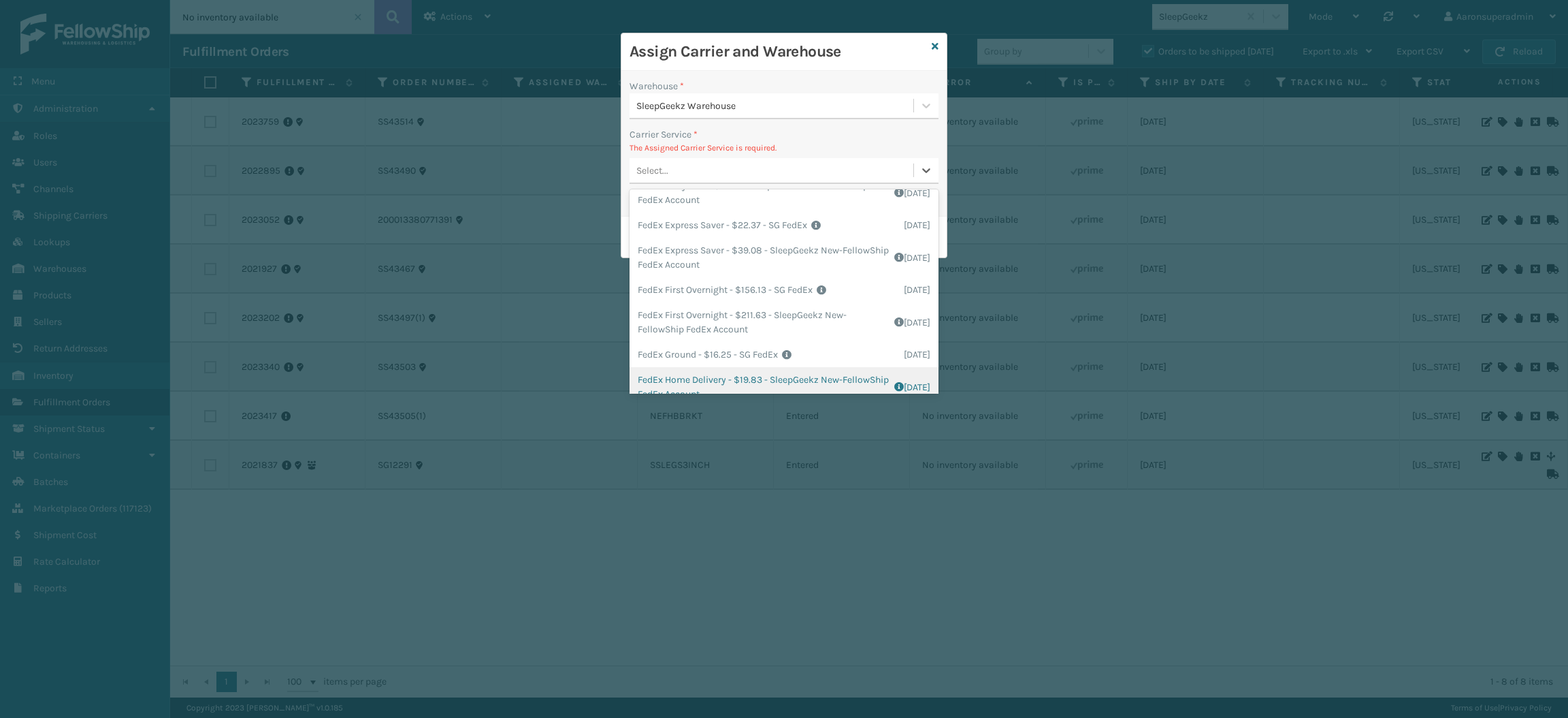
click at [688, 372] on div "FedEx Home Delivery - $19.83 - SleepGeekz New-FellowShip FedEx Account Shipping…" at bounding box center [784, 387] width 309 height 40
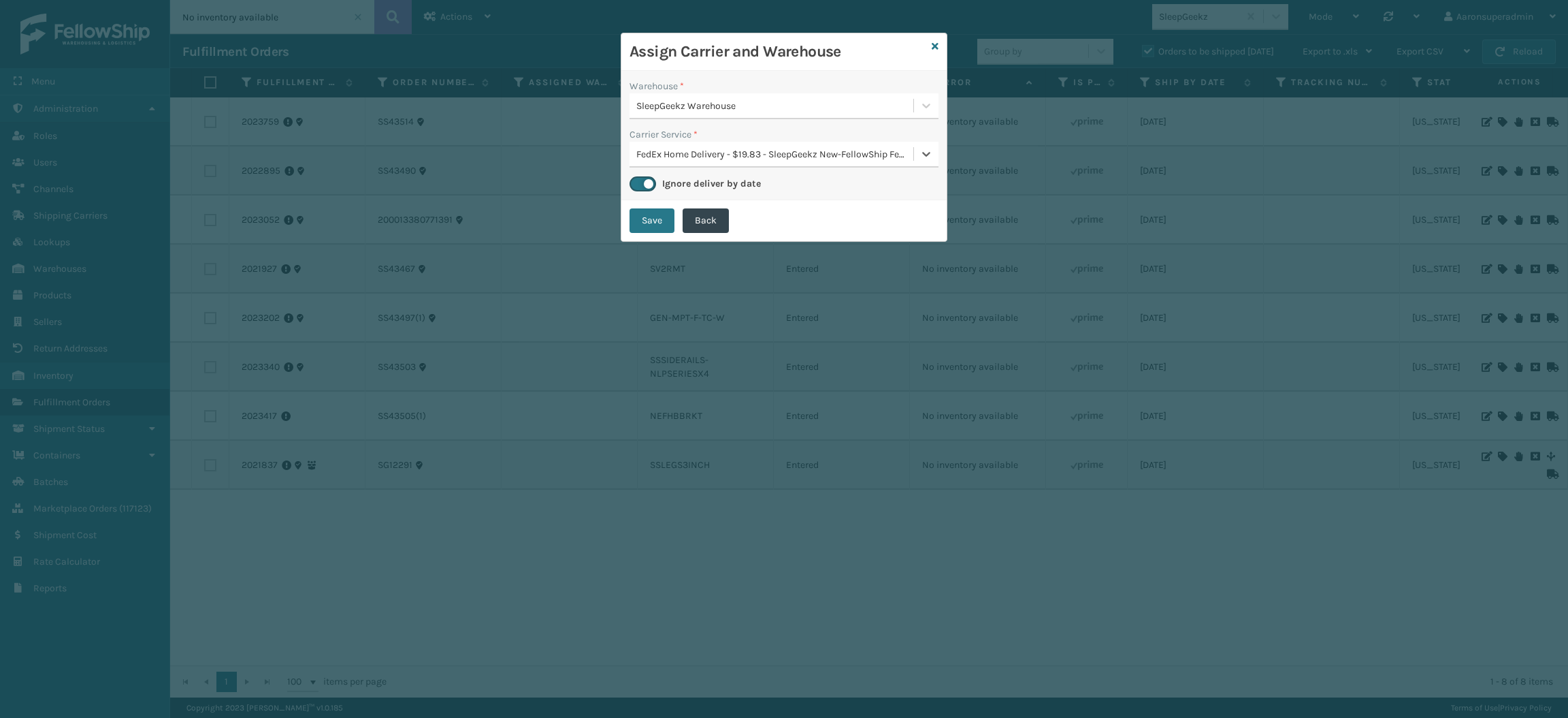
click at [708, 146] on div "FedEx Home Delivery - $19.83 - SleepGeekz New-FellowShip FedEx Account" at bounding box center [772, 154] width 284 height 22
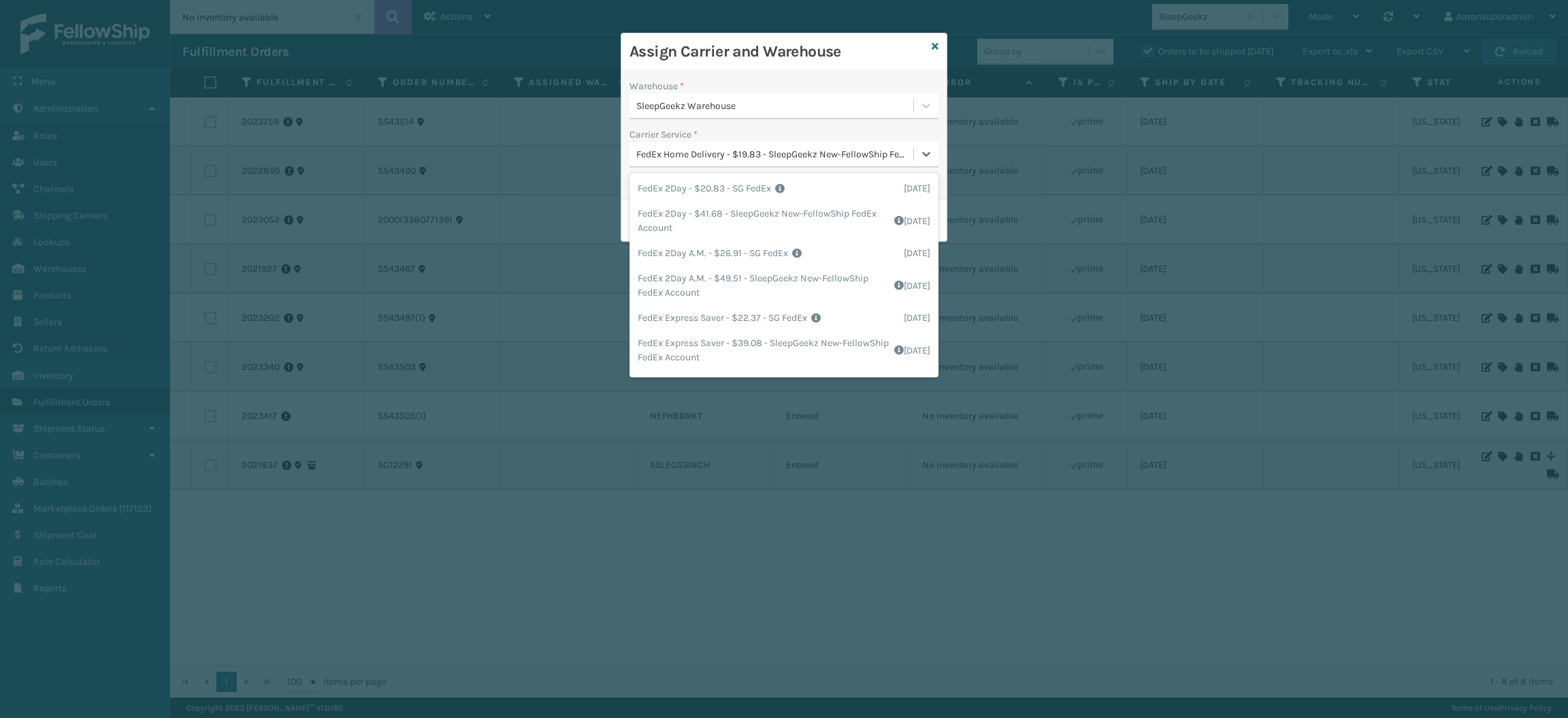
scroll to position [134, 0]
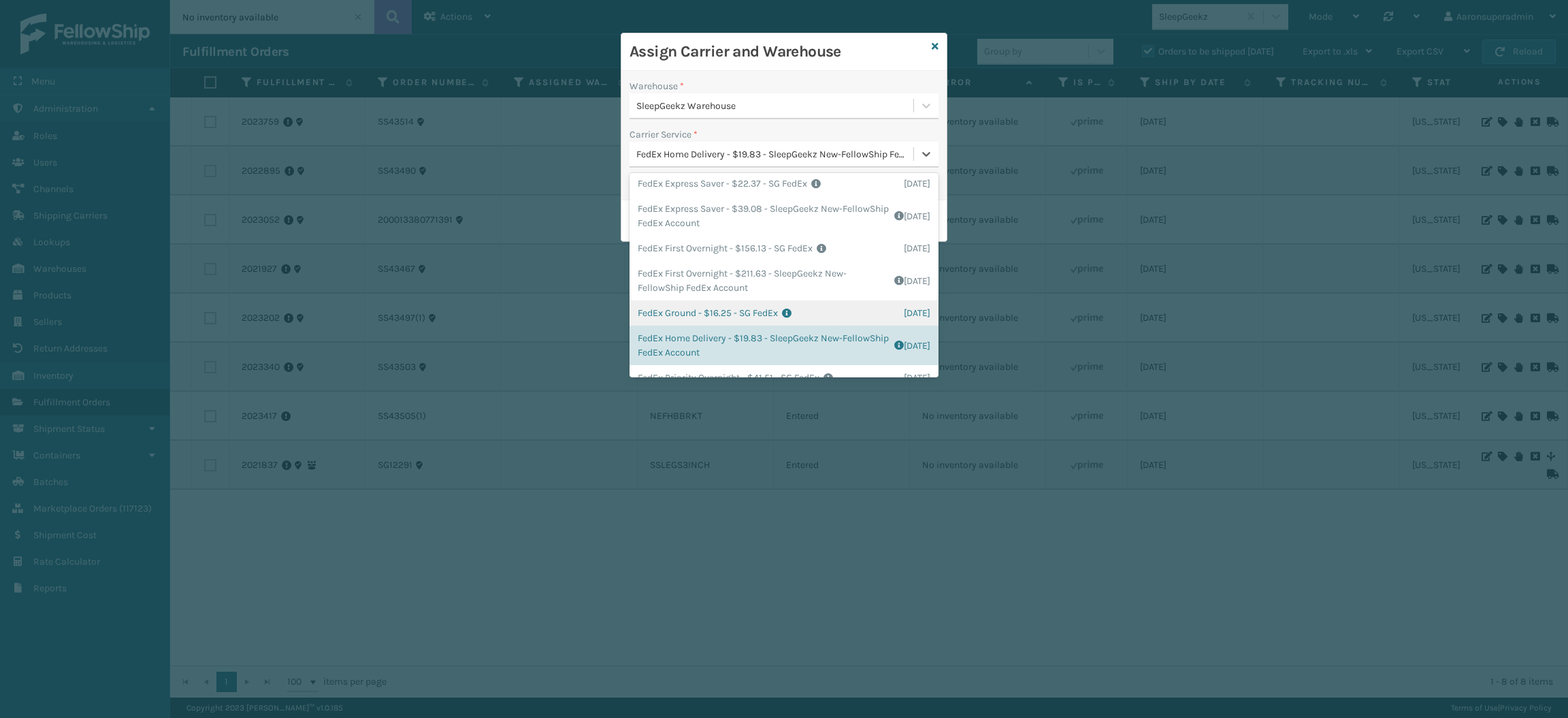
click at [699, 309] on div "FedEx Ground - $16.25 - SG FedEx Shipping Cost $16.25 Surplus Cost $0 Total $16…" at bounding box center [784, 312] width 309 height 25
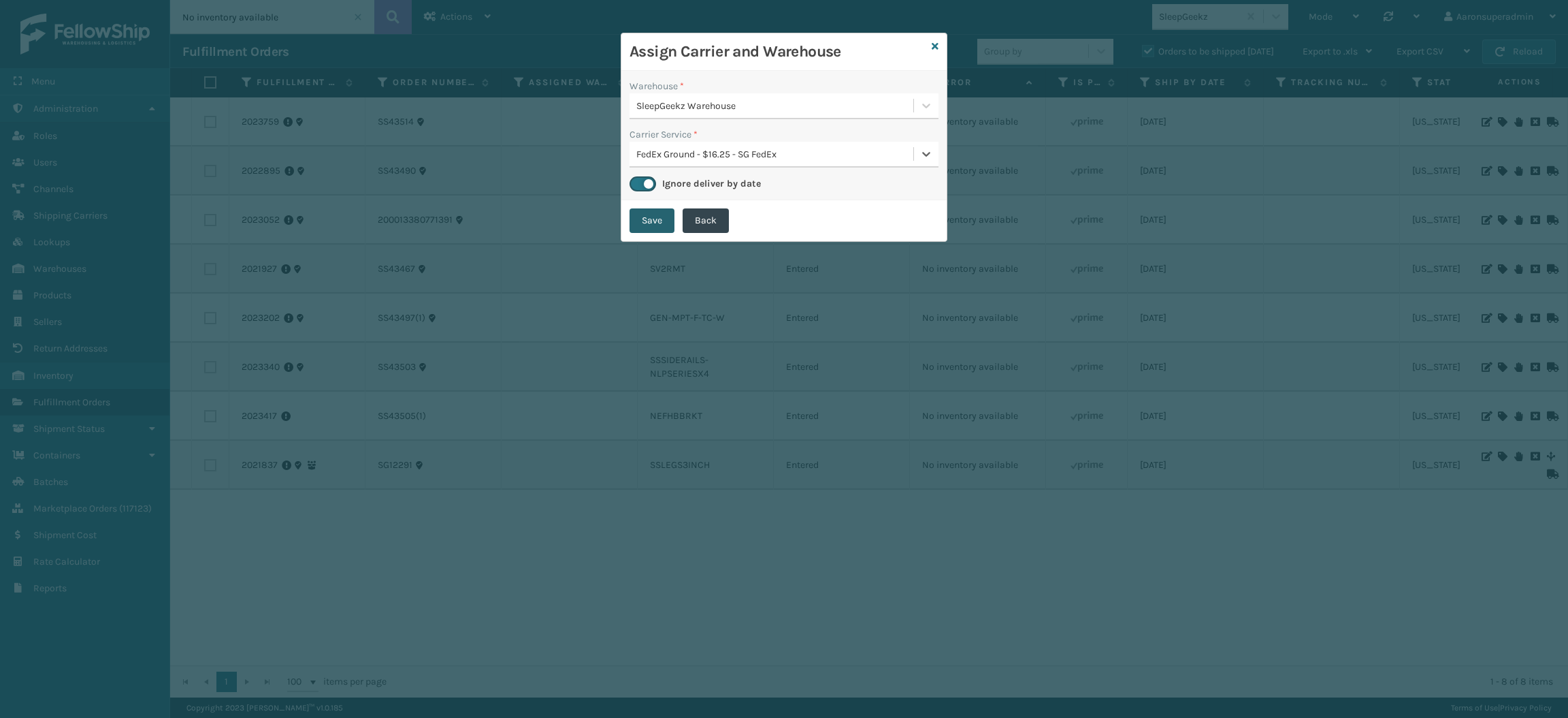
click at [651, 225] on button "Save" at bounding box center [652, 221] width 45 height 24
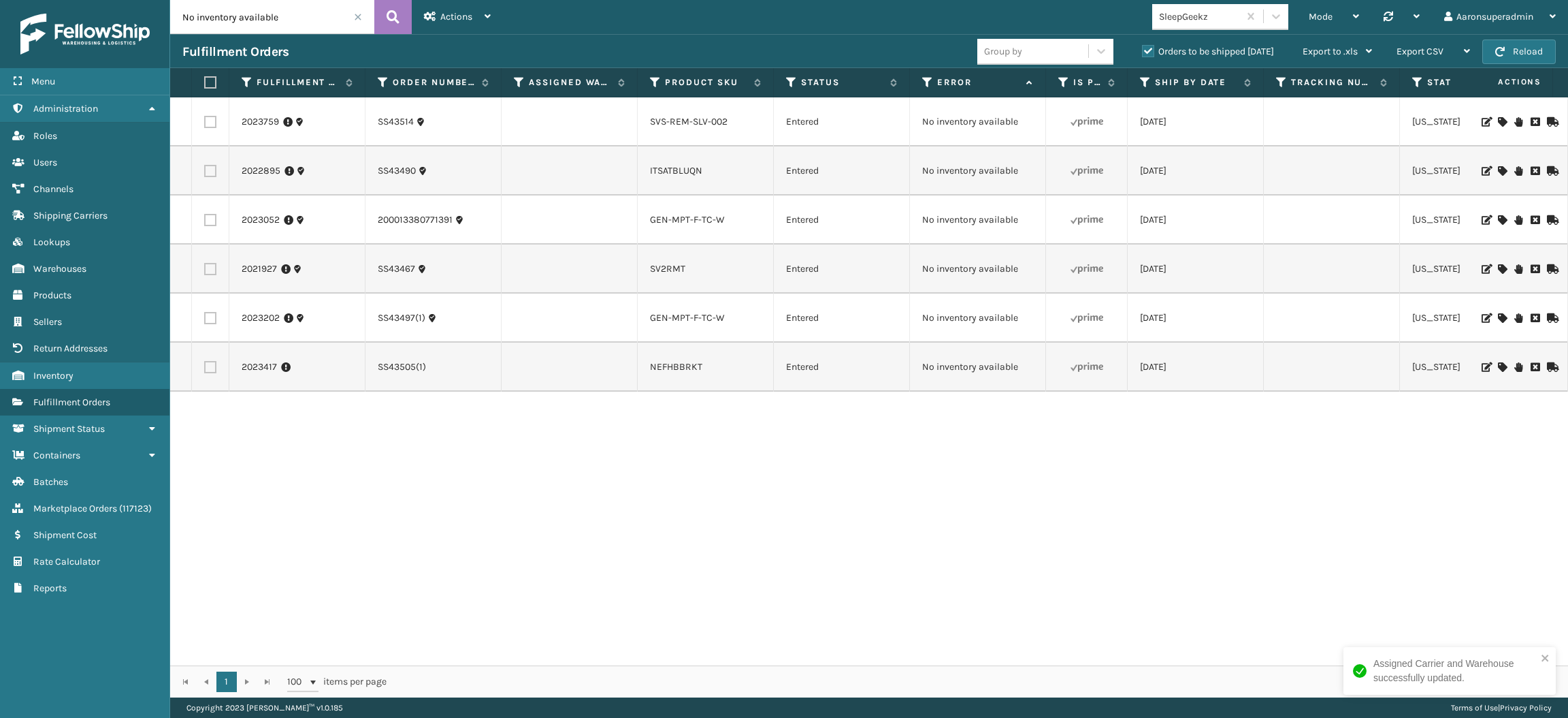
click at [1499, 220] on icon at bounding box center [1502, 220] width 8 height 9
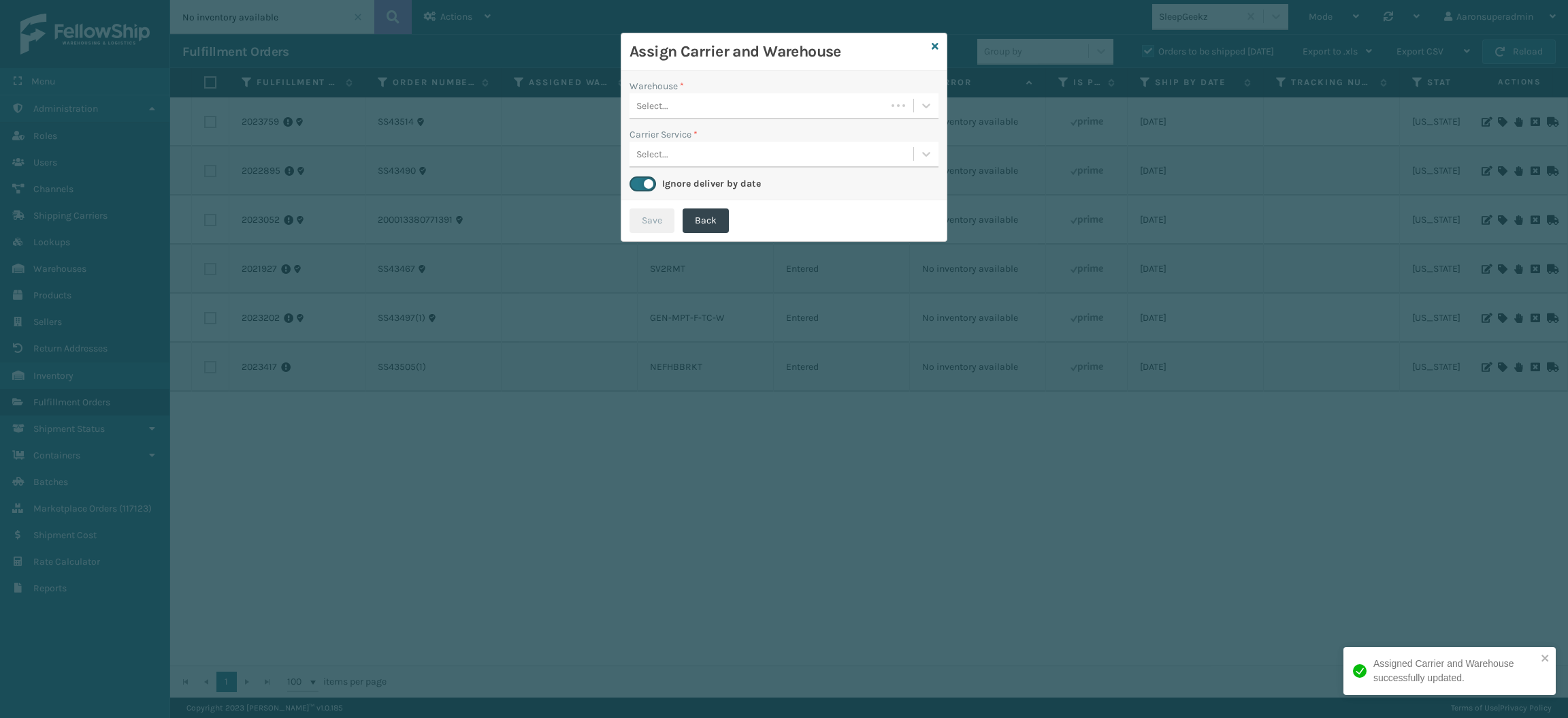
click at [814, 105] on div "Select..." at bounding box center [758, 105] width 256 height 22
click at [939, 44] on div "Assign Carrier and Warehouse" at bounding box center [784, 52] width 325 height 37
click at [937, 47] on icon at bounding box center [935, 46] width 7 height 9
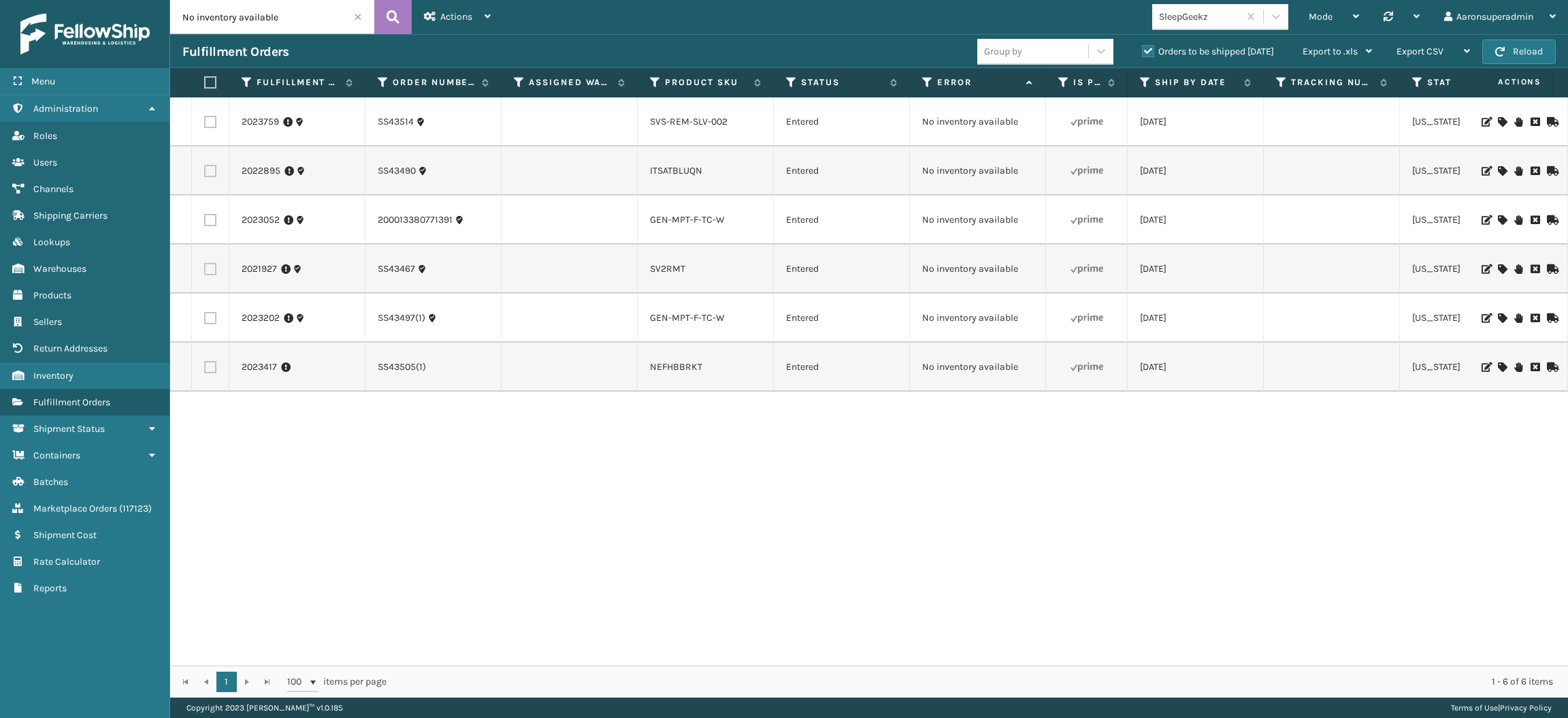
click at [1499, 169] on icon at bounding box center [1502, 171] width 8 height 9
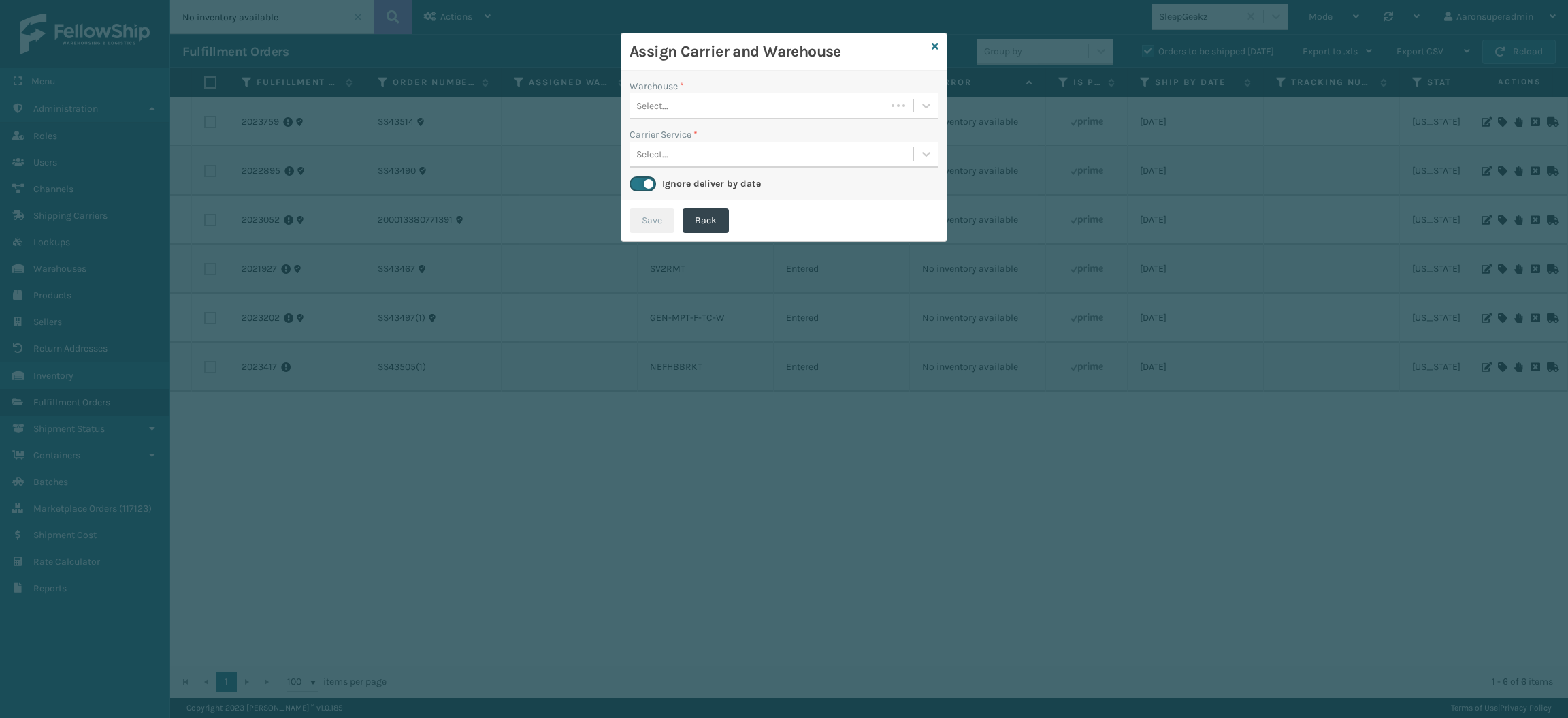
click at [738, 105] on div "Select..." at bounding box center [758, 105] width 256 height 22
click at [703, 100] on div "Select..." at bounding box center [772, 105] width 284 height 22
click at [937, 44] on icon at bounding box center [935, 46] width 7 height 9
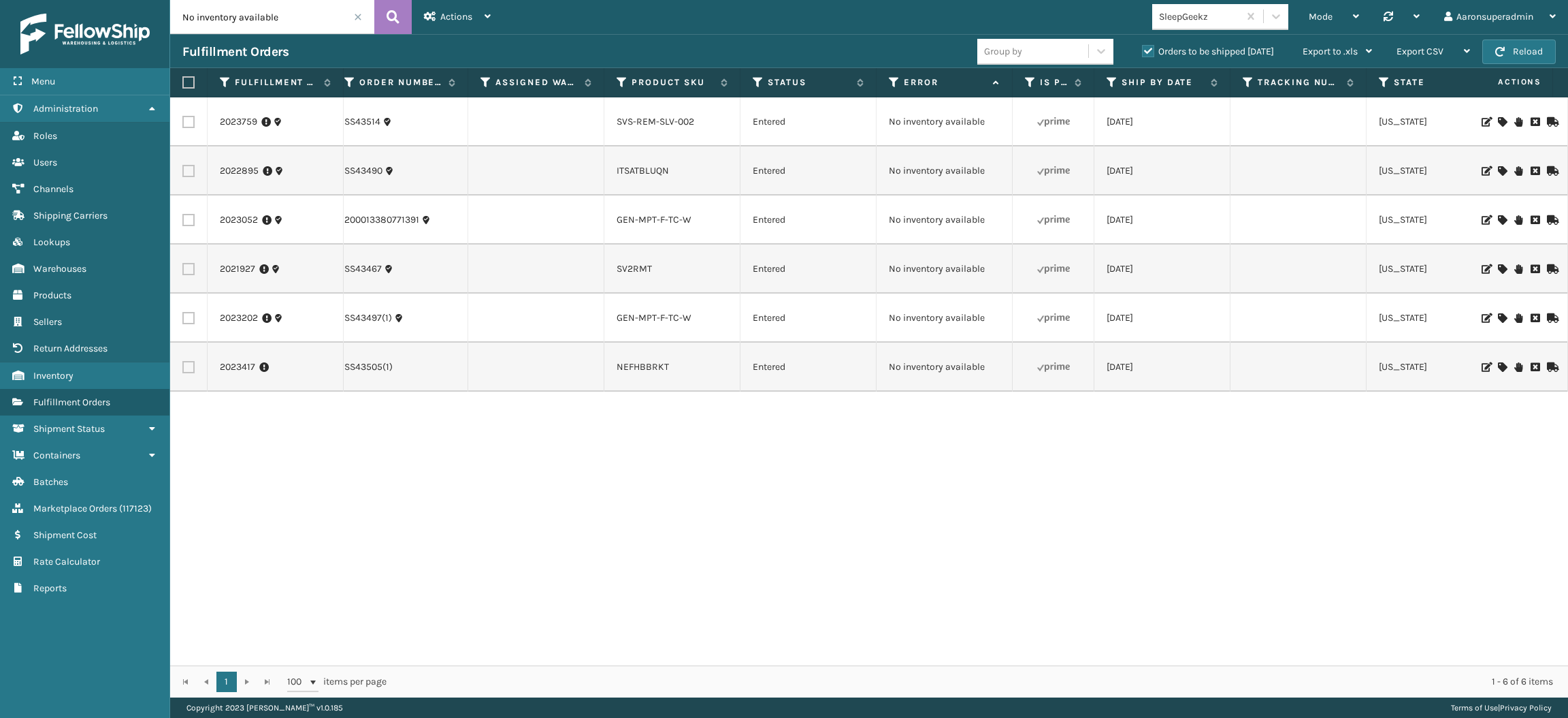
scroll to position [0, 0]
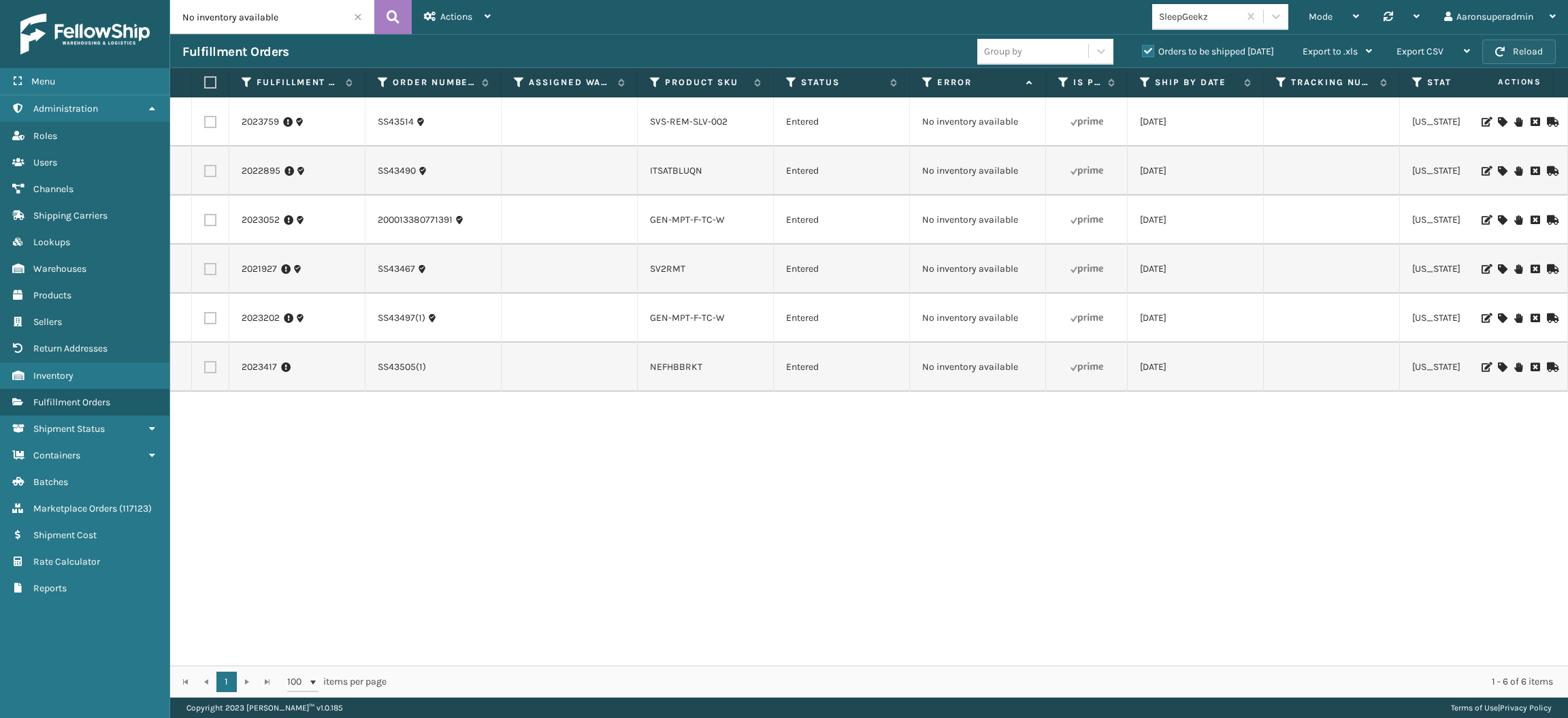
click at [1500, 50] on span "button" at bounding box center [1500, 52] width 9 height 9
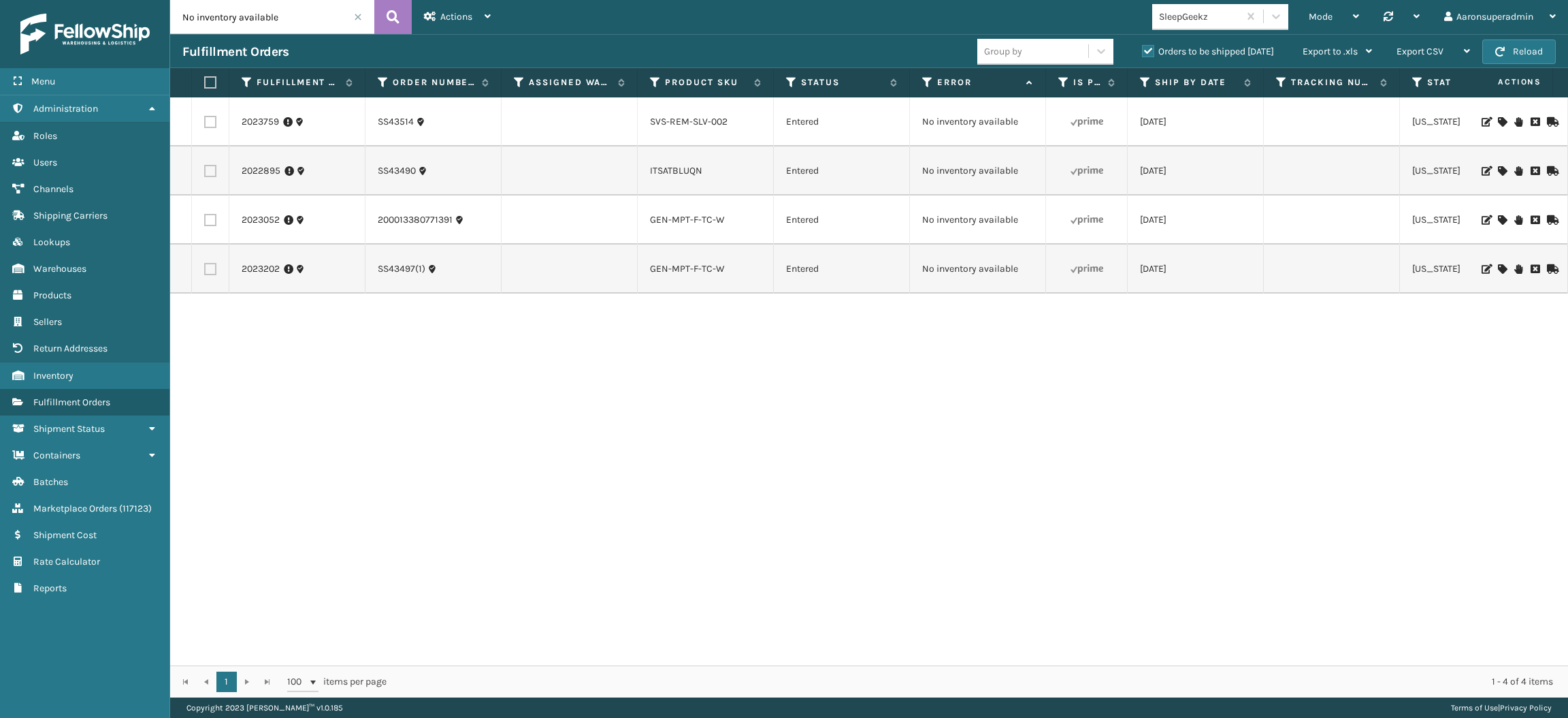
click at [1499, 169] on icon at bounding box center [1502, 171] width 8 height 9
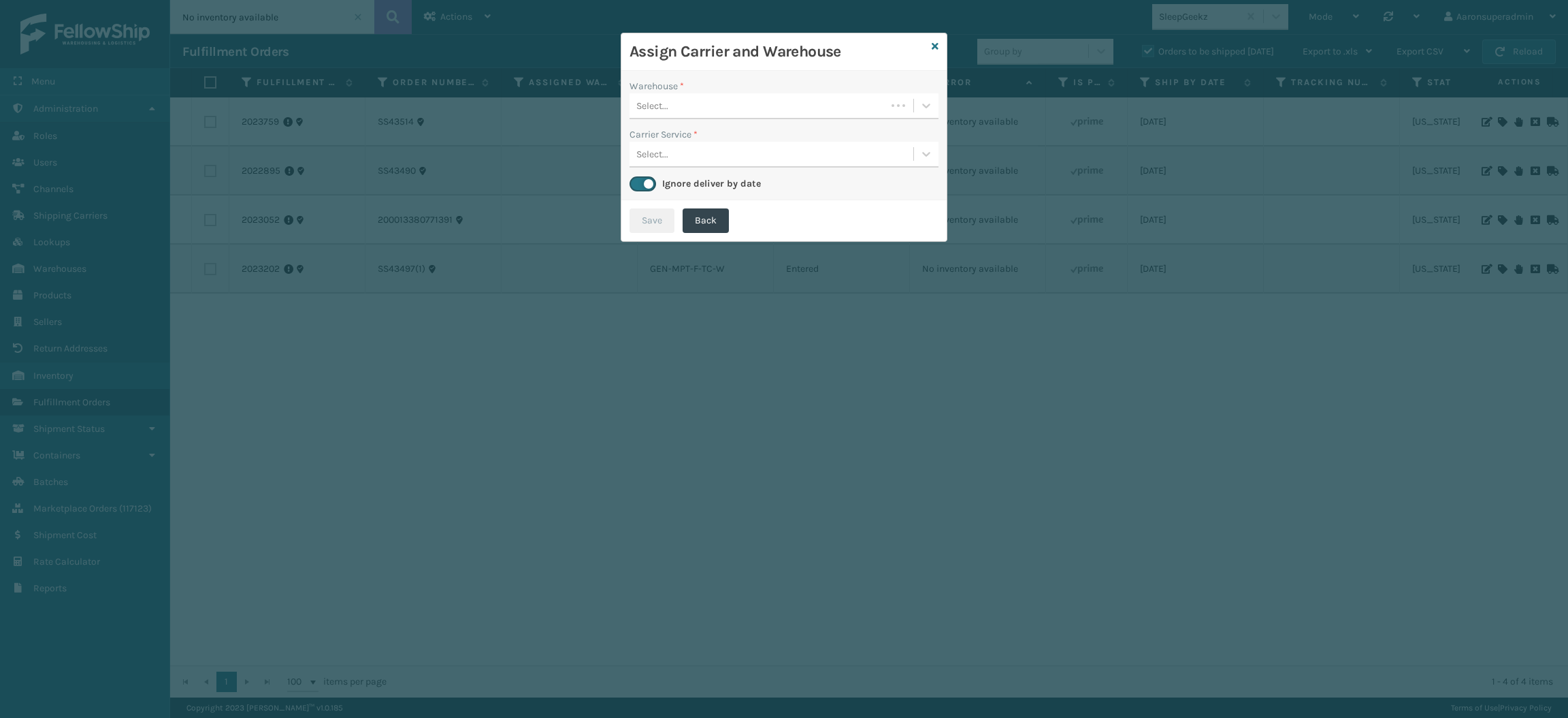
click at [754, 98] on div "Select..." at bounding box center [758, 105] width 256 height 22
click at [933, 47] on icon at bounding box center [935, 46] width 7 height 9
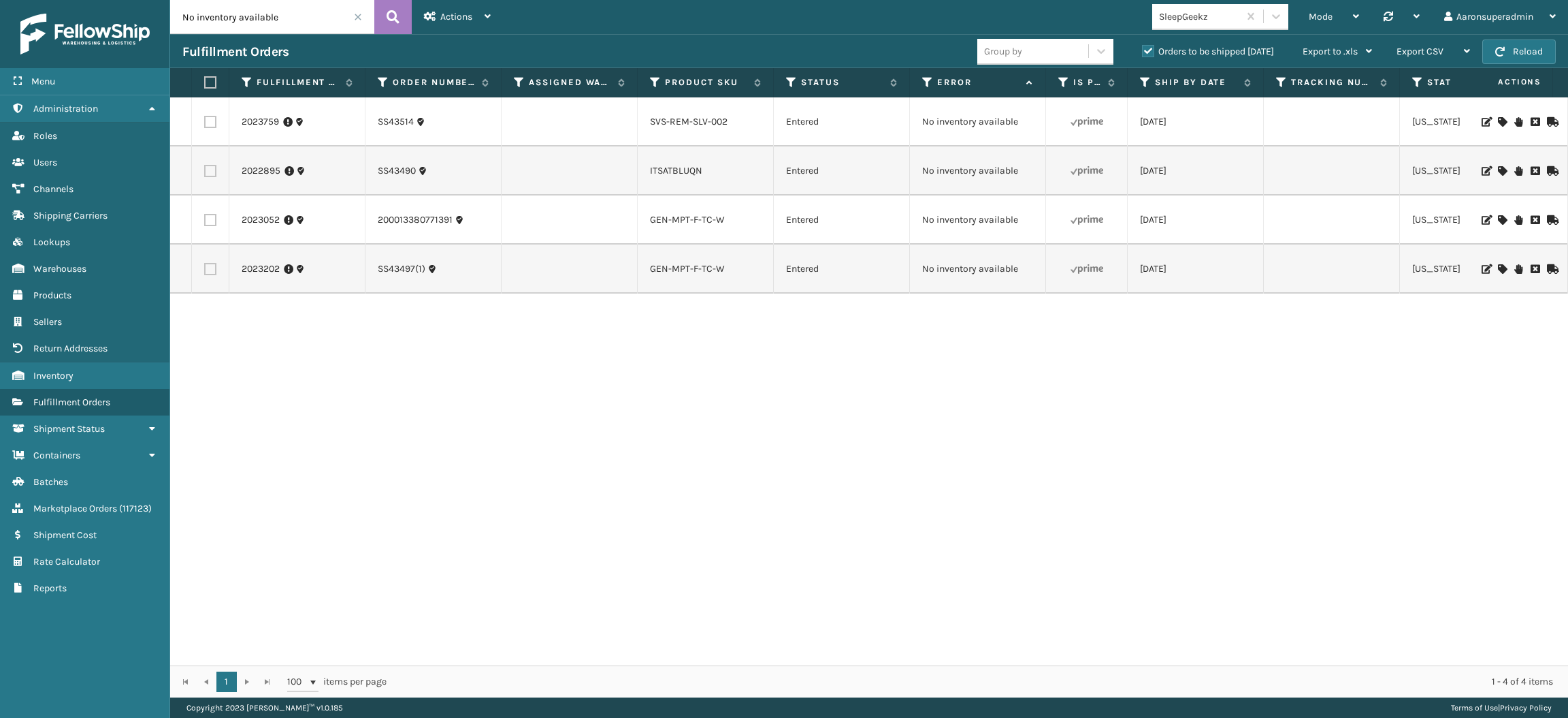
click at [1499, 118] on icon at bounding box center [1502, 121] width 8 height 9
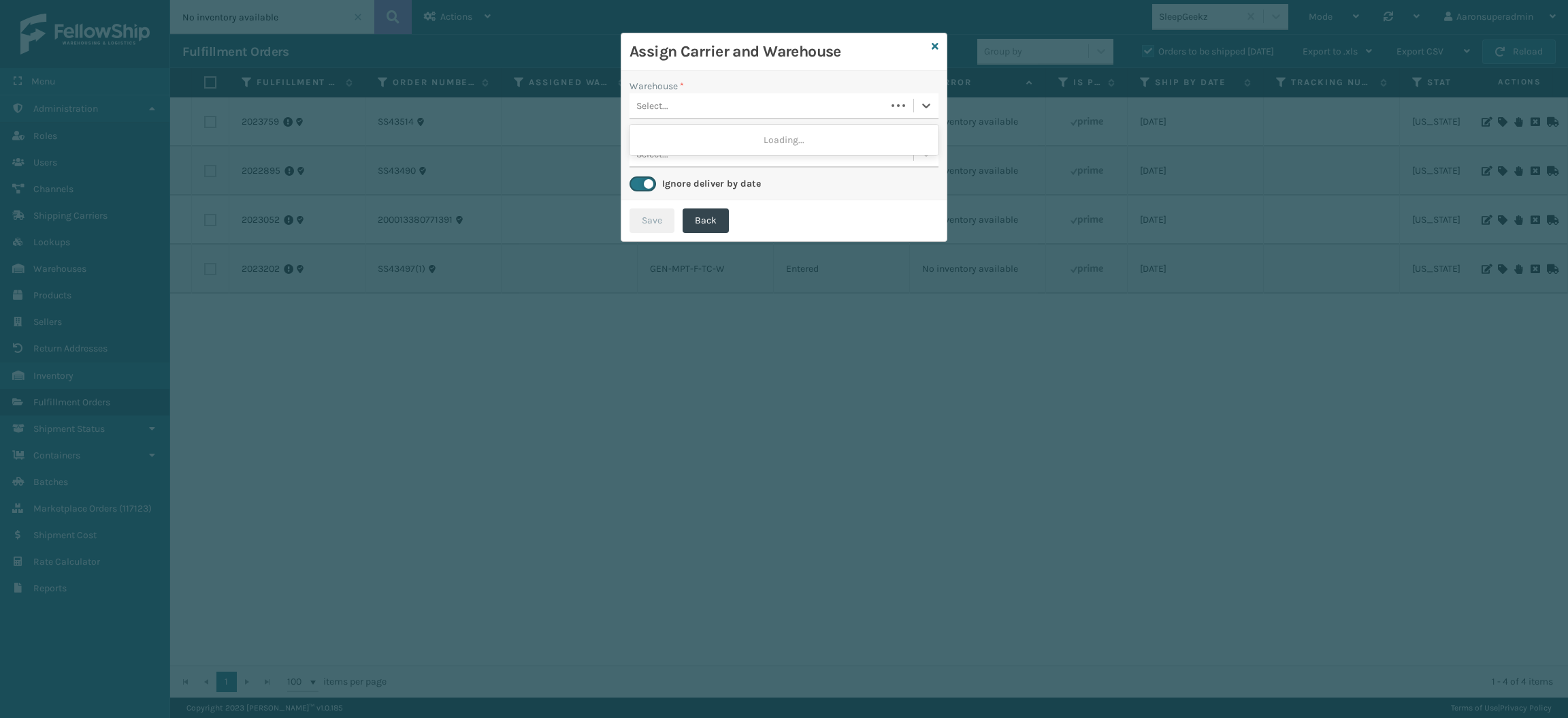
click at [886, 114] on div at bounding box center [912, 105] width 53 height 24
click at [834, 141] on div "SleepGeekz Warehouse" at bounding box center [784, 140] width 309 height 25
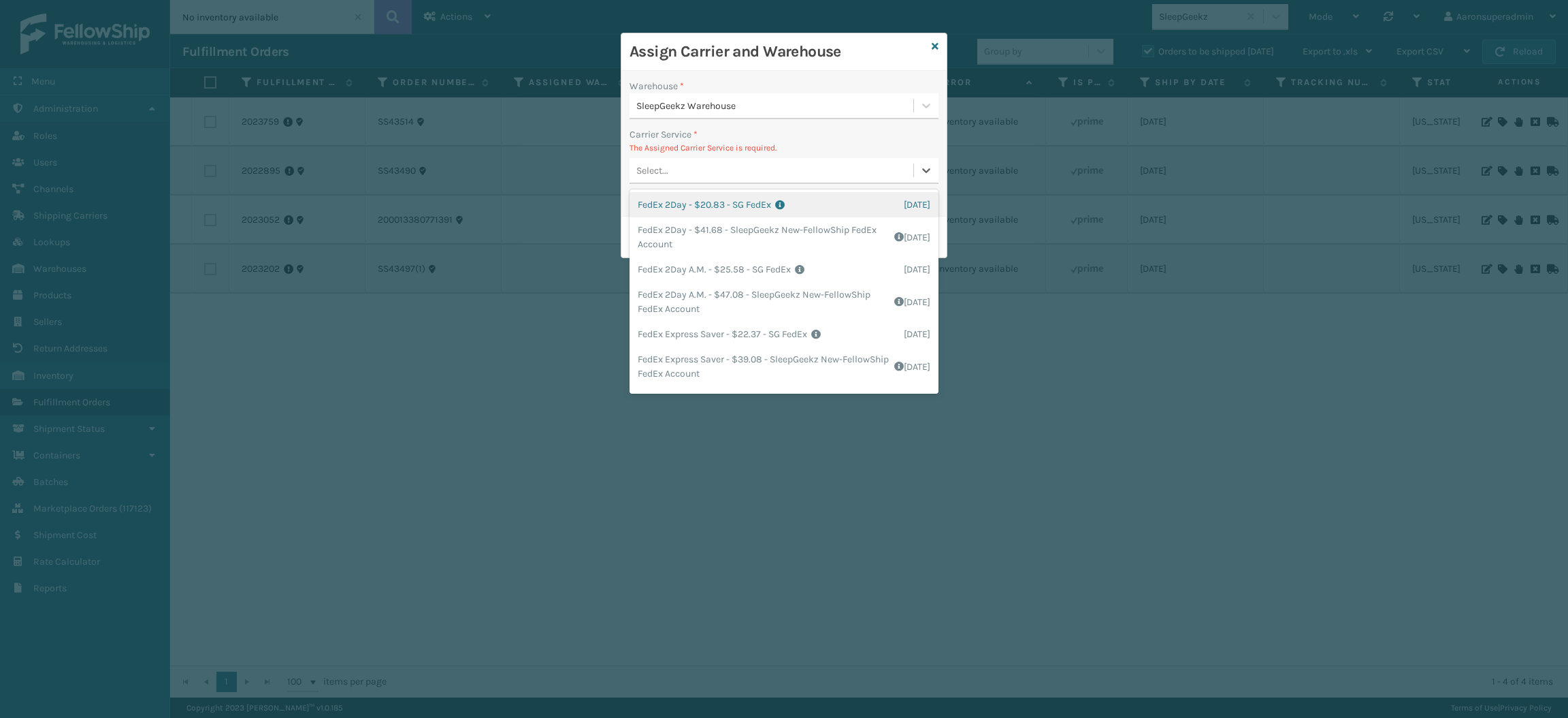
click at [680, 173] on div "Select..." at bounding box center [772, 170] width 284 height 22
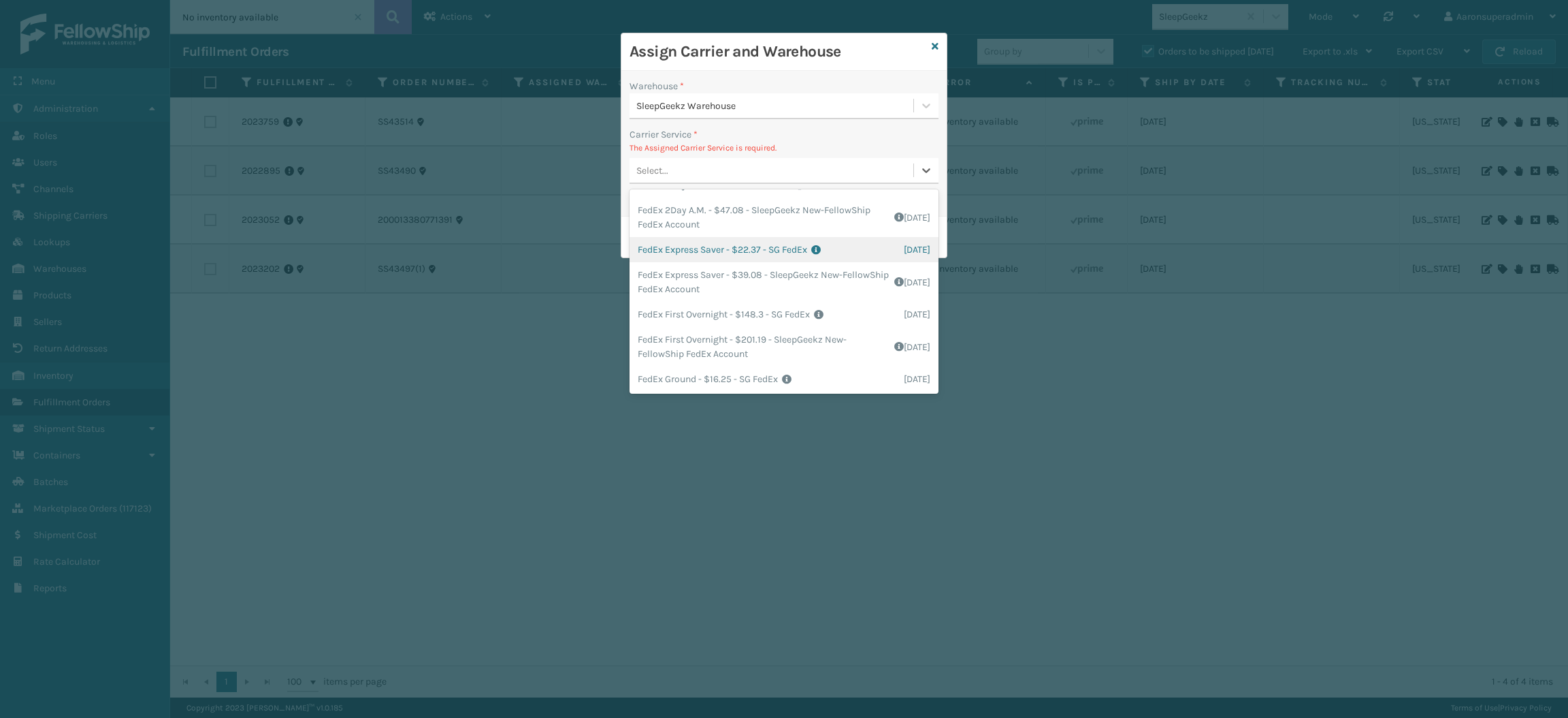
scroll to position [94, 0]
click at [677, 363] on div "FedEx Ground - $16.25 - SG FedEx Shipping Cost $16.25 Surplus Cost $0 Total $16…" at bounding box center [784, 369] width 309 height 25
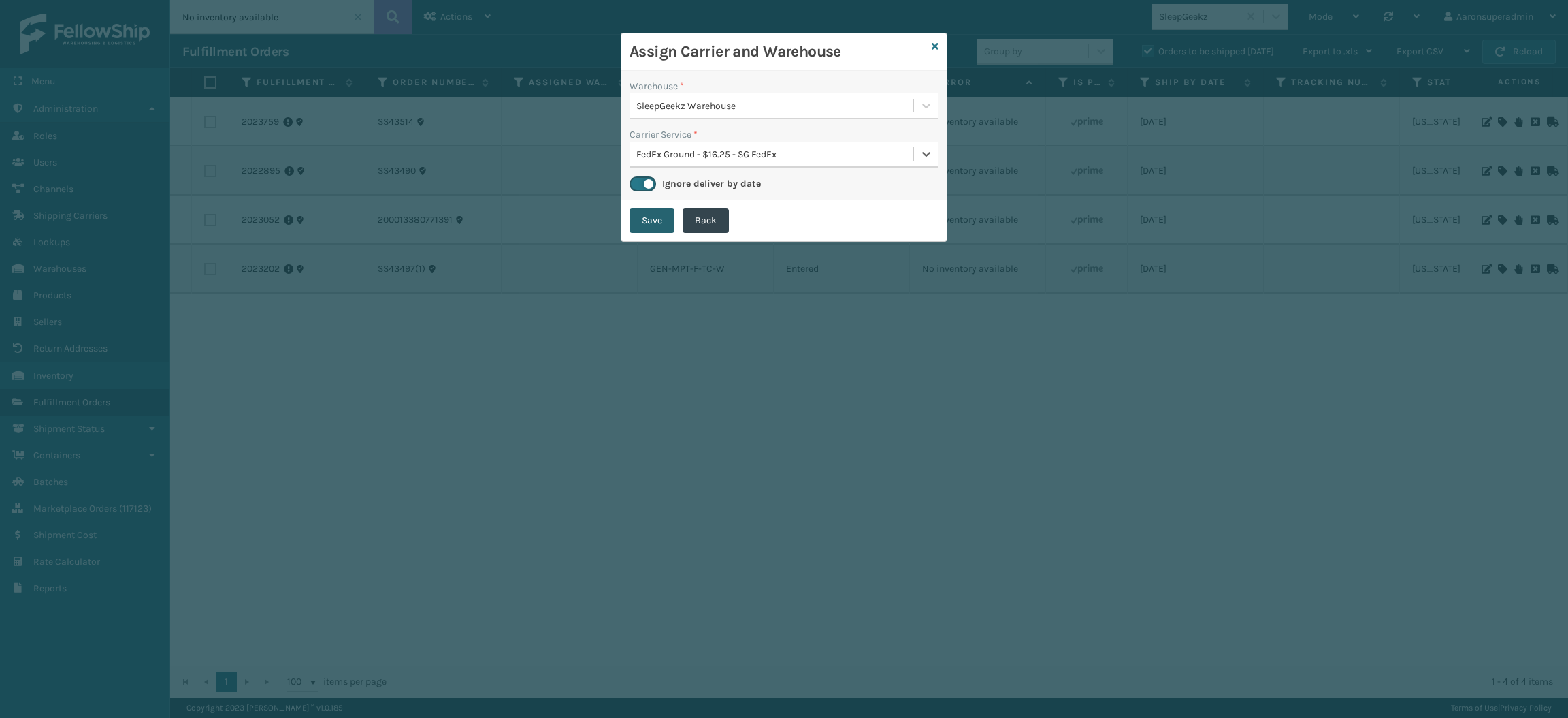
click at [651, 215] on button "Save" at bounding box center [652, 221] width 45 height 24
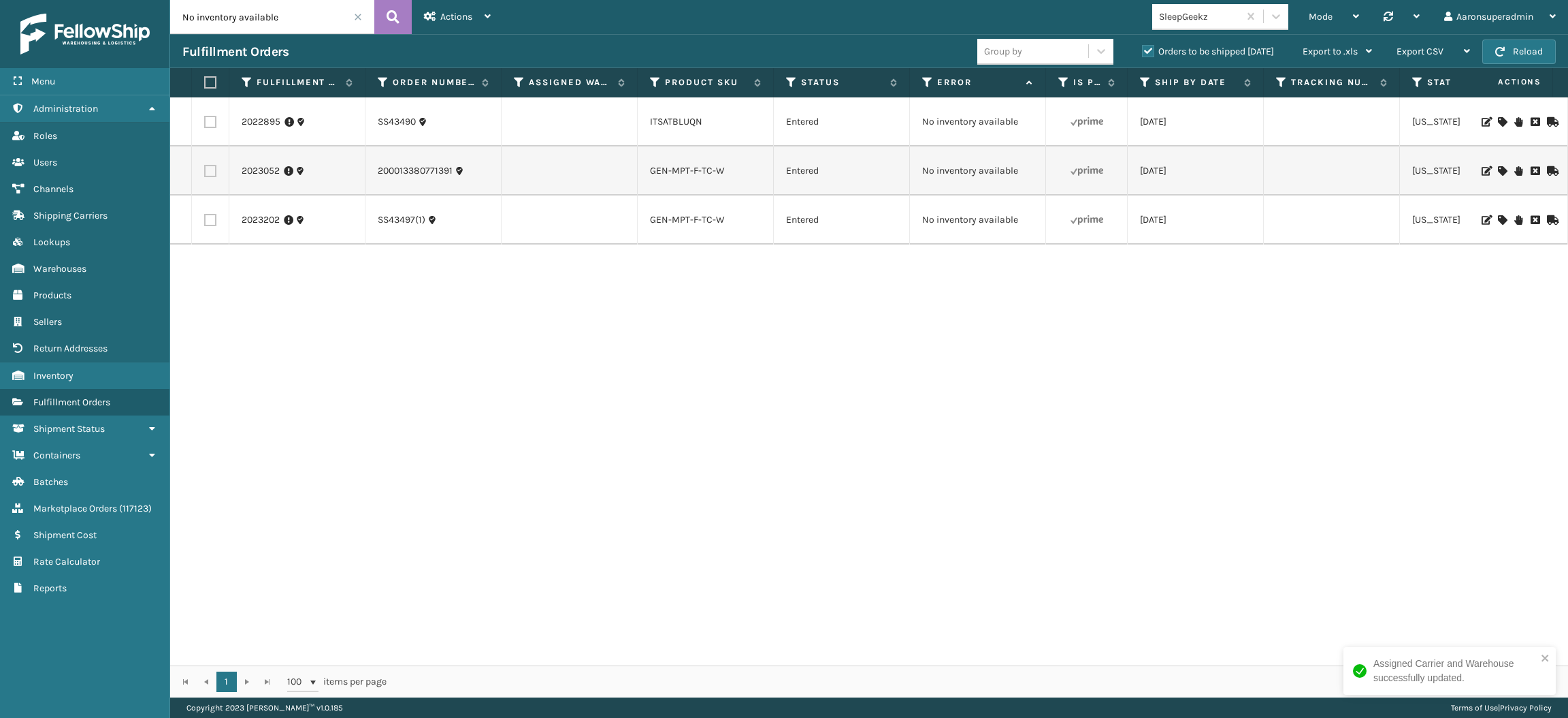
click at [357, 19] on span at bounding box center [358, 17] width 8 height 8
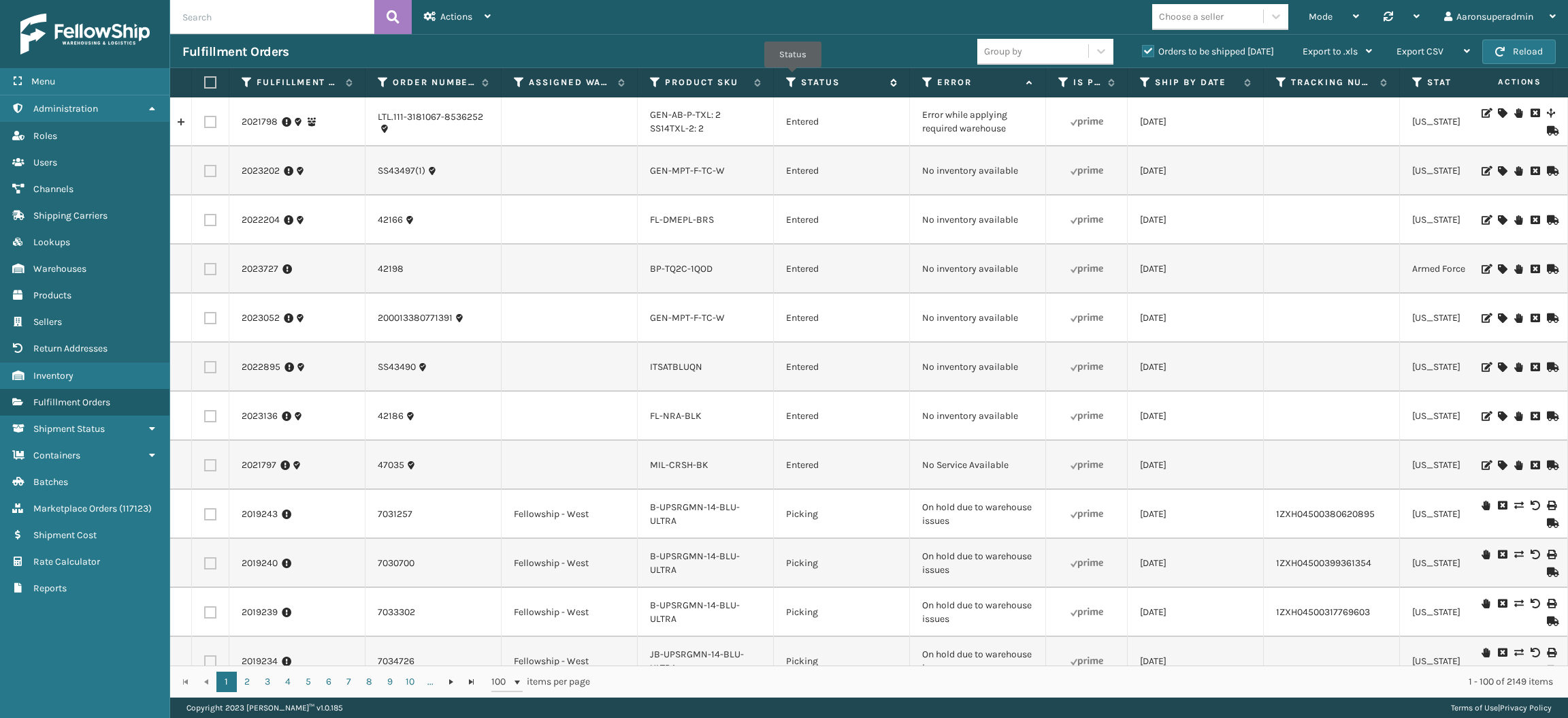
click at [793, 77] on icon at bounding box center [792, 82] width 11 height 12
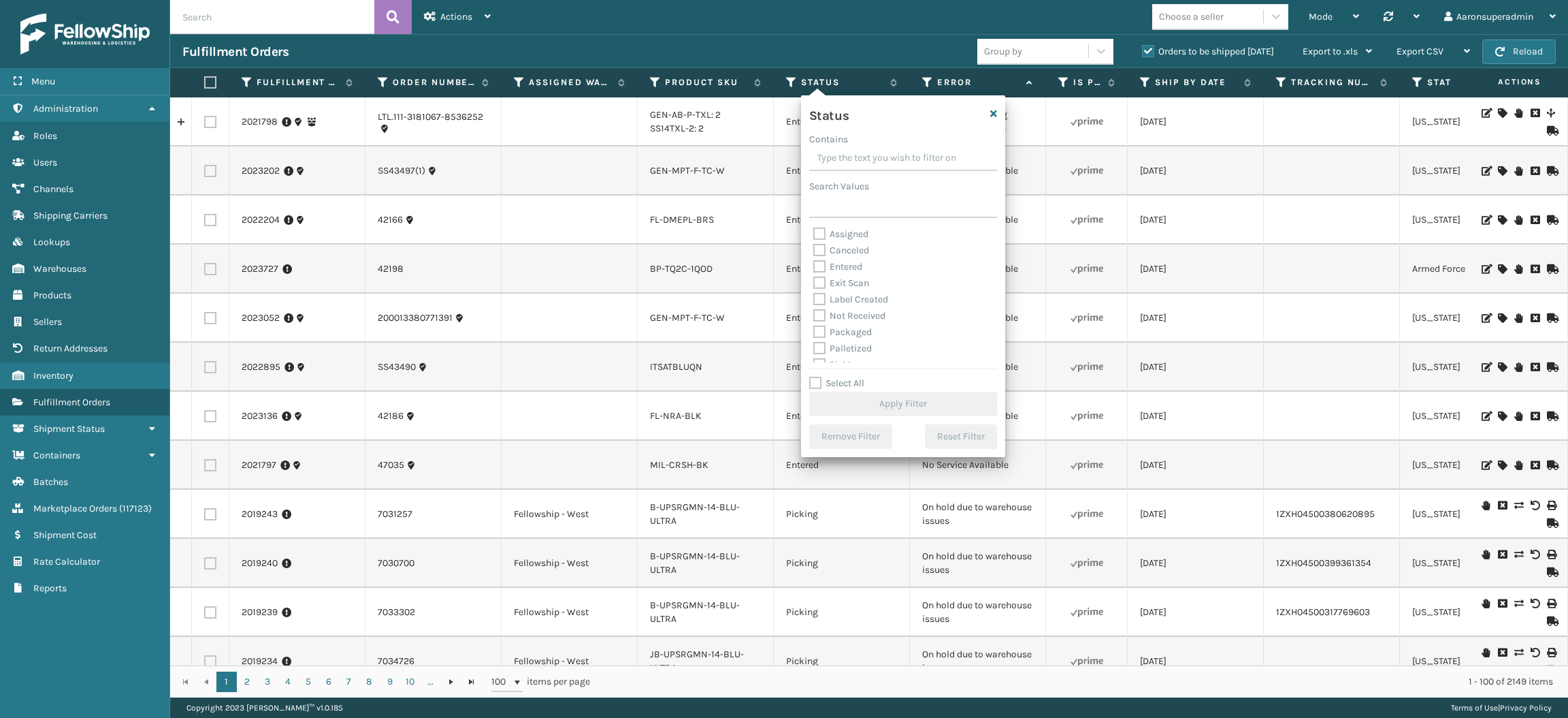
click at [851, 233] on label "Assigned" at bounding box center [841, 234] width 55 height 11
click at [814, 233] on input "Assigned" at bounding box center [814, 231] width 1 height 9
checkbox input "true"
click at [846, 265] on label "Entered" at bounding box center [838, 267] width 49 height 11
click at [814, 265] on input "Entered" at bounding box center [814, 264] width 1 height 9
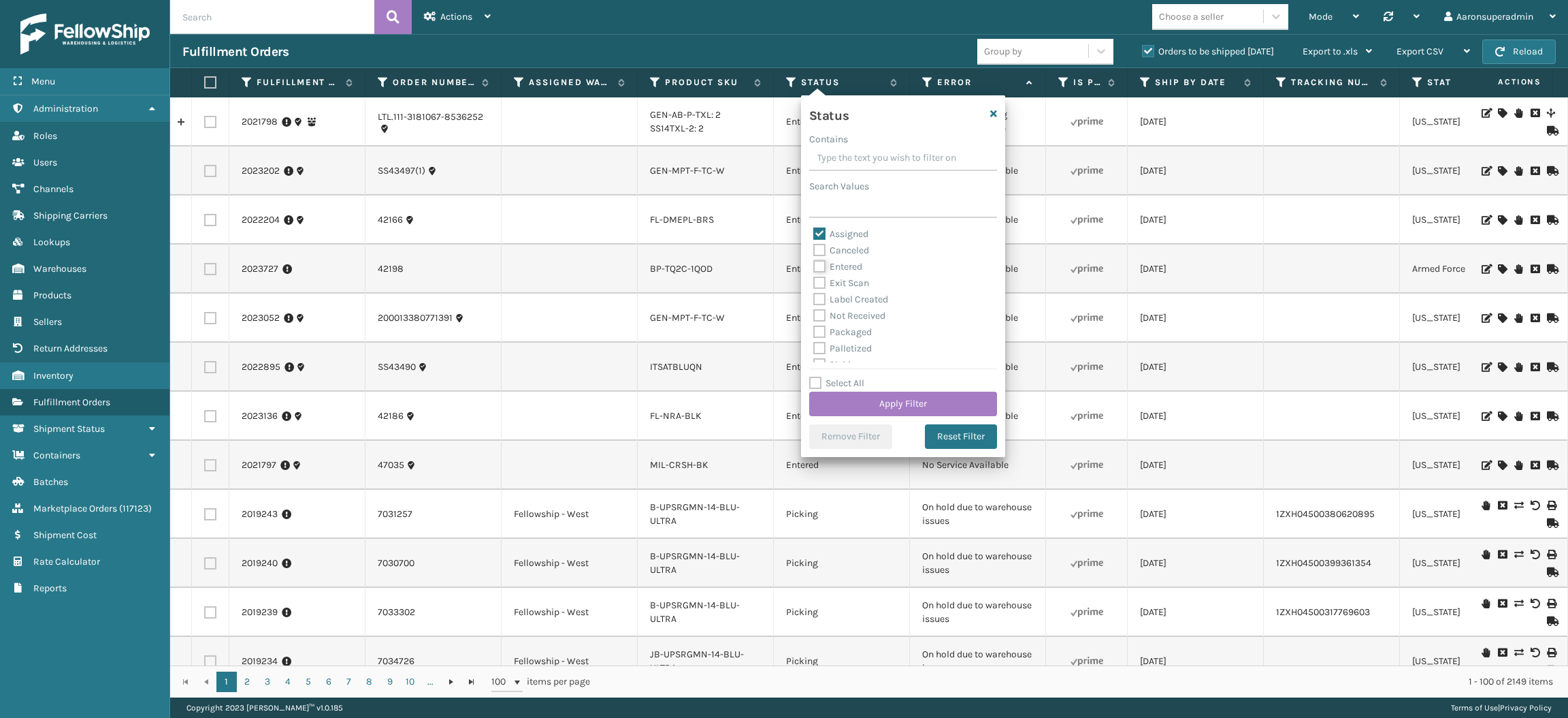
checkbox input "true"
click at [826, 396] on button "Apply Filter" at bounding box center [903, 404] width 188 height 24
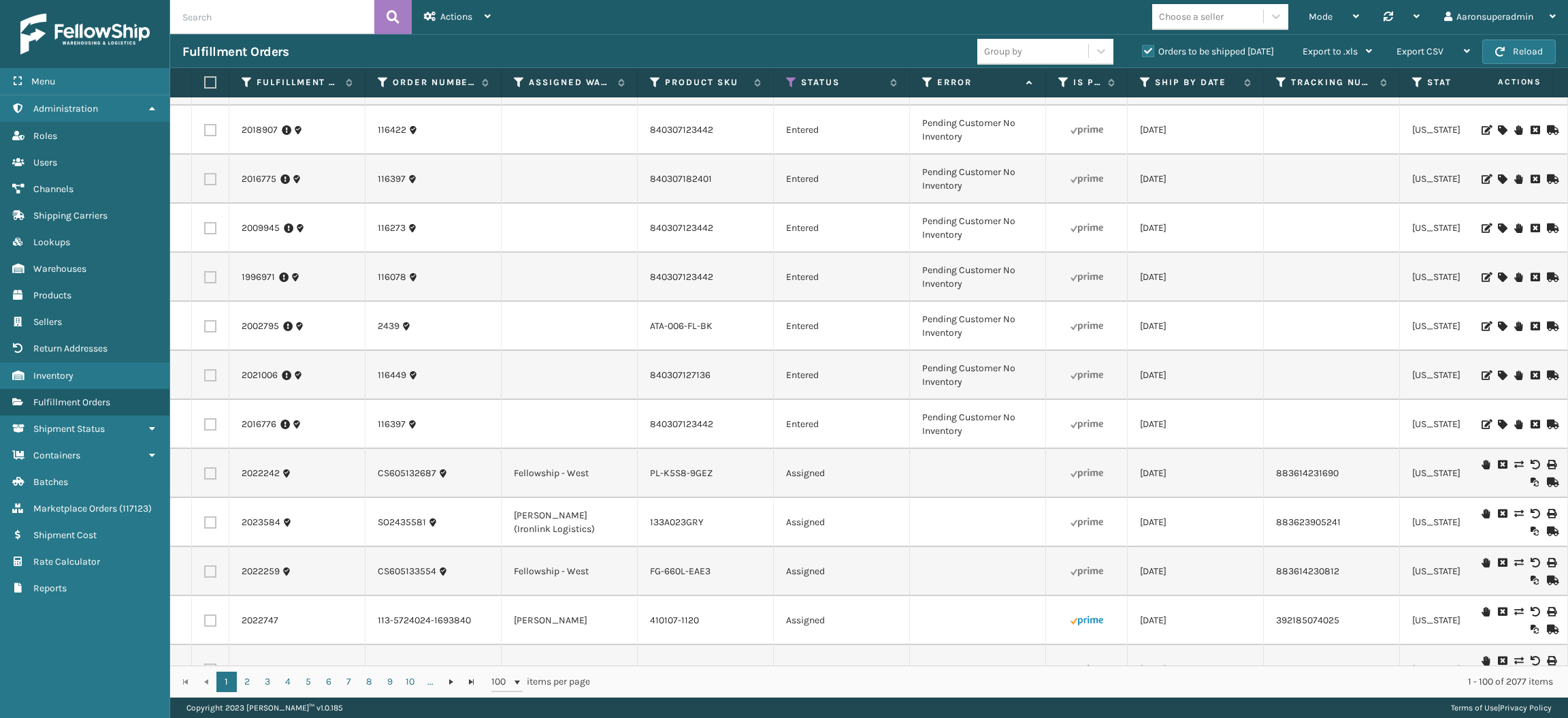
scroll to position [167, 0]
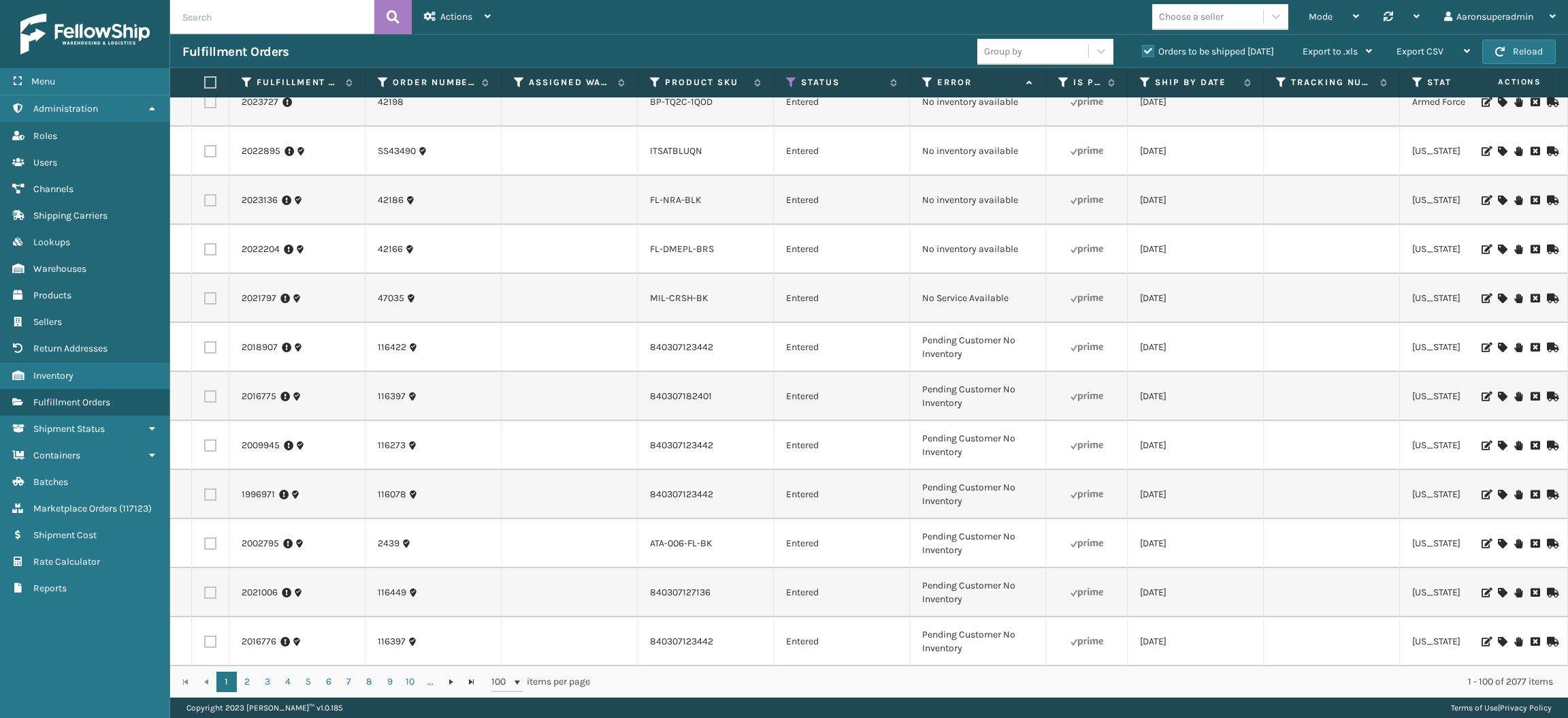
click at [1166, 47] on label "Orders to be shipped [DATE]" at bounding box center [1208, 51] width 132 height 11
click at [1143, 47] on input "Orders to be shipped [DATE]" at bounding box center [1142, 48] width 1 height 9
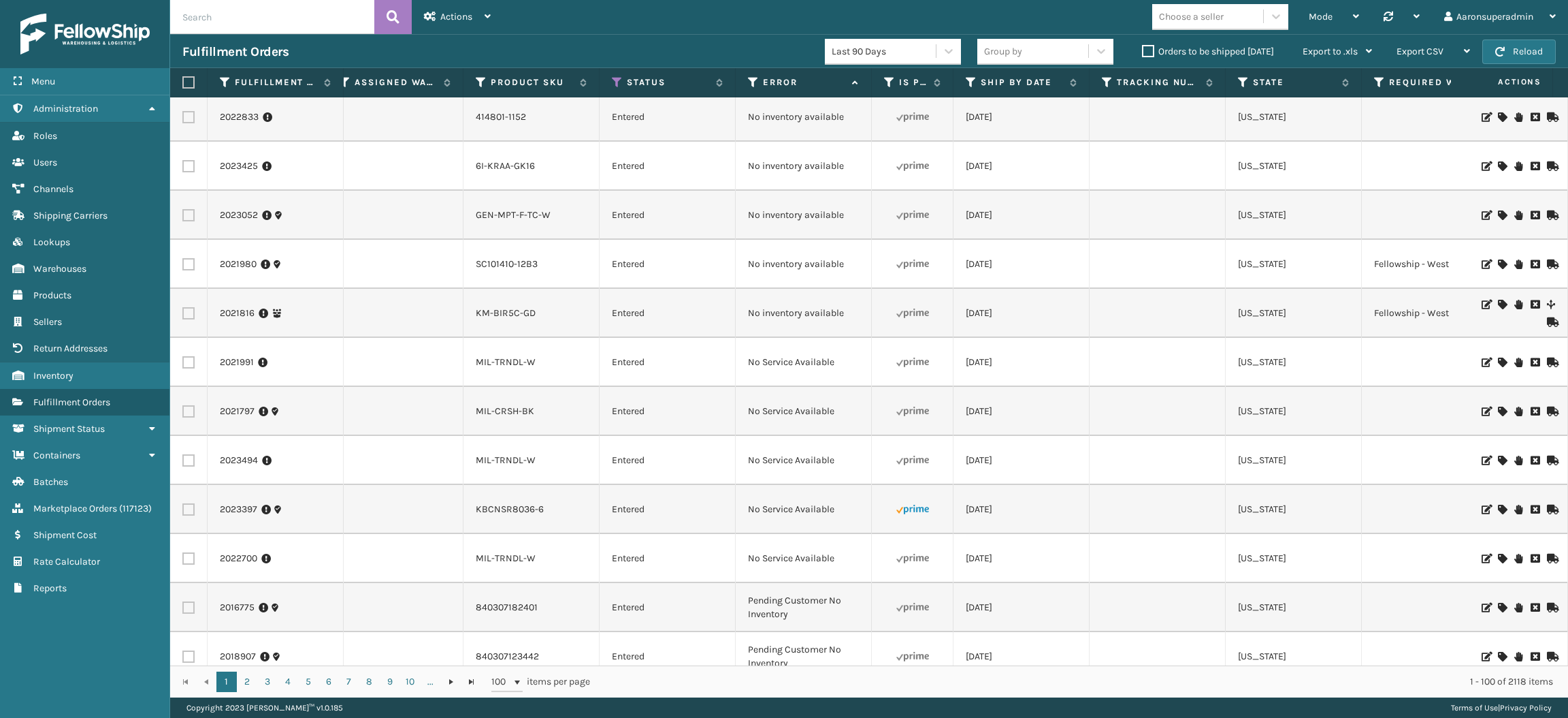
scroll to position [0, 173]
drag, startPoint x: 854, startPoint y: 517, endPoint x: 732, endPoint y: 503, distance: 122.8
copy tr "No Service Available"
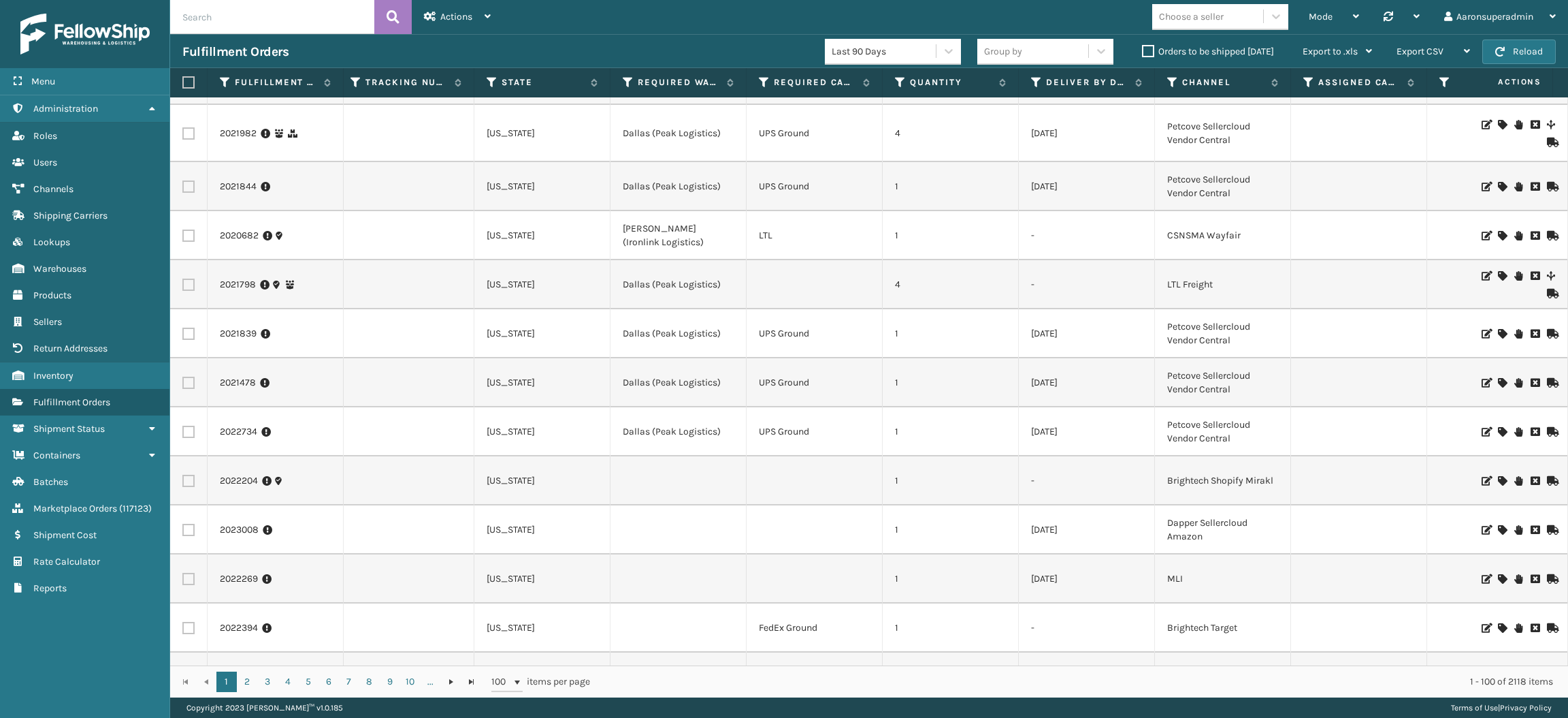
scroll to position [0, 0]
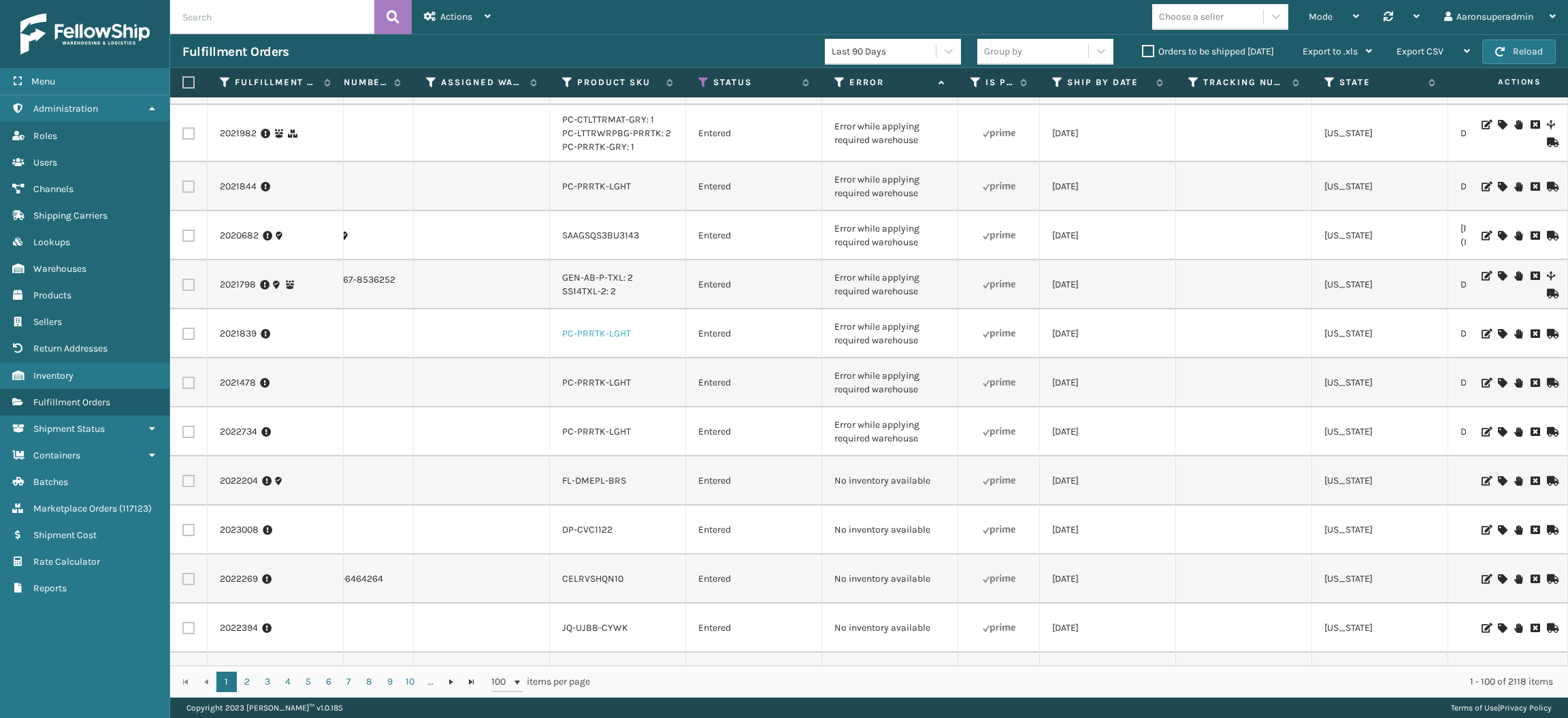
click at [563, 330] on link "PC-PRRTK-LGHT" at bounding box center [597, 333] width 69 height 11
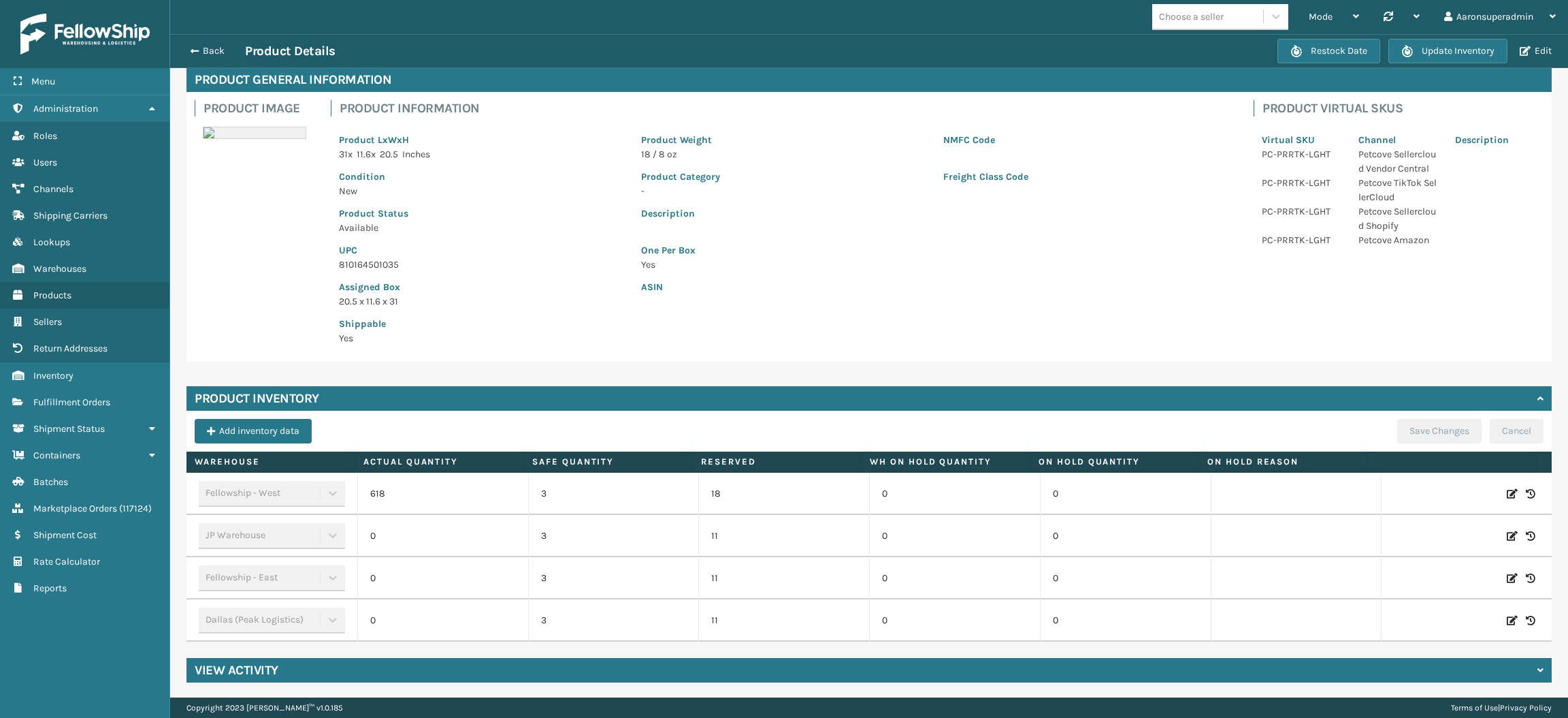
click at [215, 30] on div "Mode Regular Mode Picking Mode Labeling Mode Palletizing Mode Exit Scan Mode Ch…" at bounding box center [869, 17] width 1399 height 34
click at [207, 43] on div "Back Product Details" at bounding box center [730, 50] width 1095 height 16
click at [203, 47] on button "Back" at bounding box center [214, 51] width 63 height 12
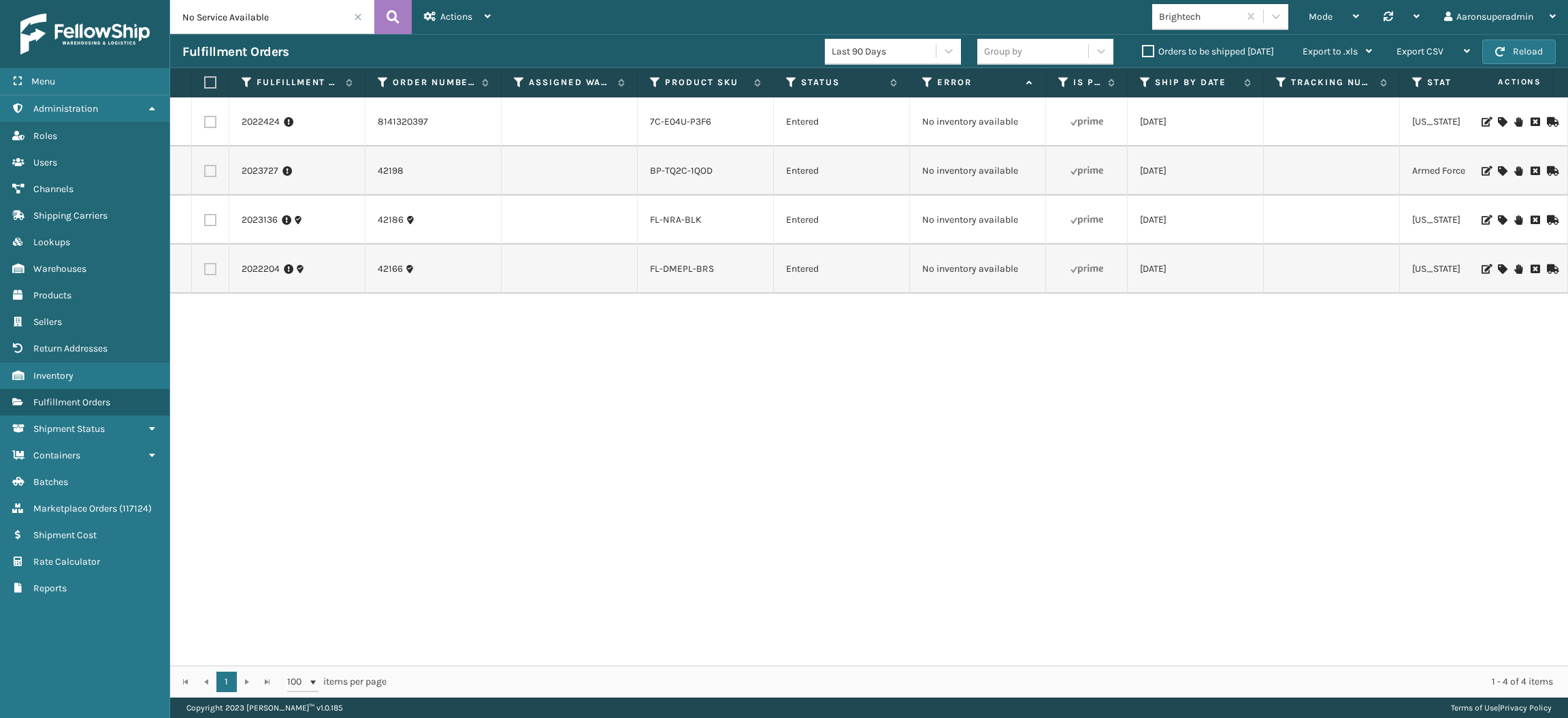
click at [1499, 218] on icon at bounding box center [1502, 220] width 8 height 9
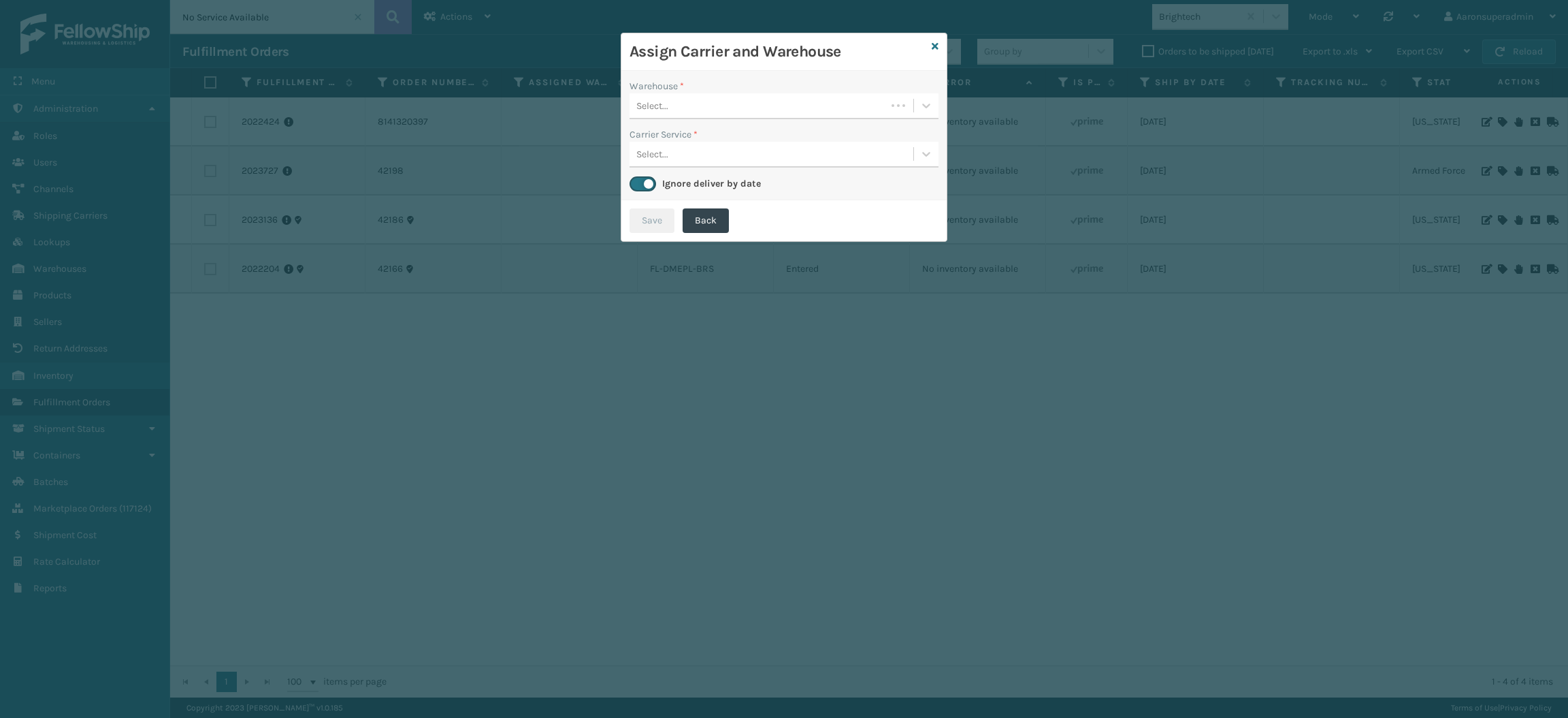
click at [804, 120] on div "Warehouse * Select... Carrier Service * Select... Ignore deliver by date" at bounding box center [784, 135] width 325 height 129
click at [795, 112] on div "Select..." at bounding box center [758, 105] width 256 height 22
click at [704, 118] on div "Select..." at bounding box center [784, 106] width 309 height 26
click at [934, 47] on icon at bounding box center [935, 46] width 7 height 9
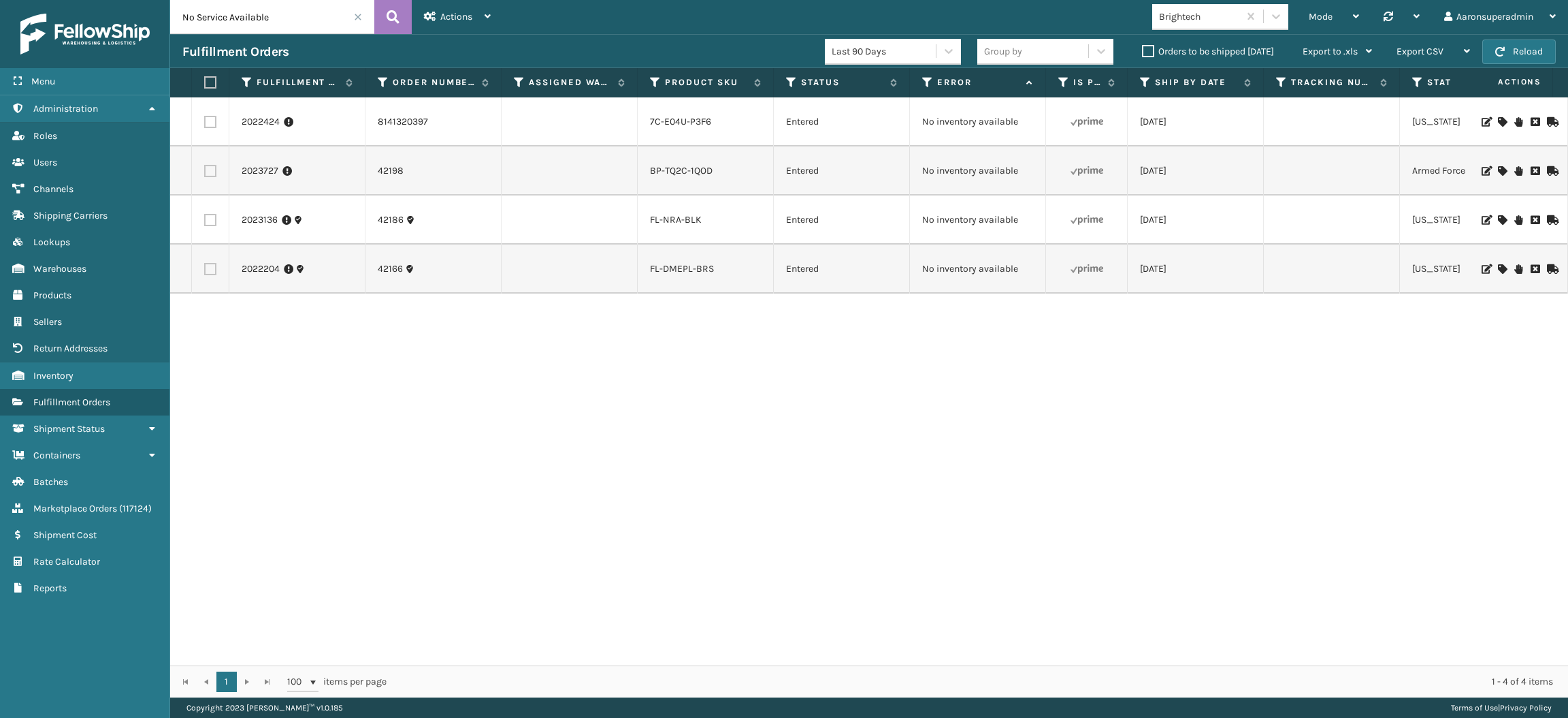
click at [1169, 51] on label "Orders to be shipped [DATE]" at bounding box center [1208, 51] width 132 height 11
click at [1143, 51] on input "Orders to be shipped [DATE]" at bounding box center [1142, 48] width 1 height 9
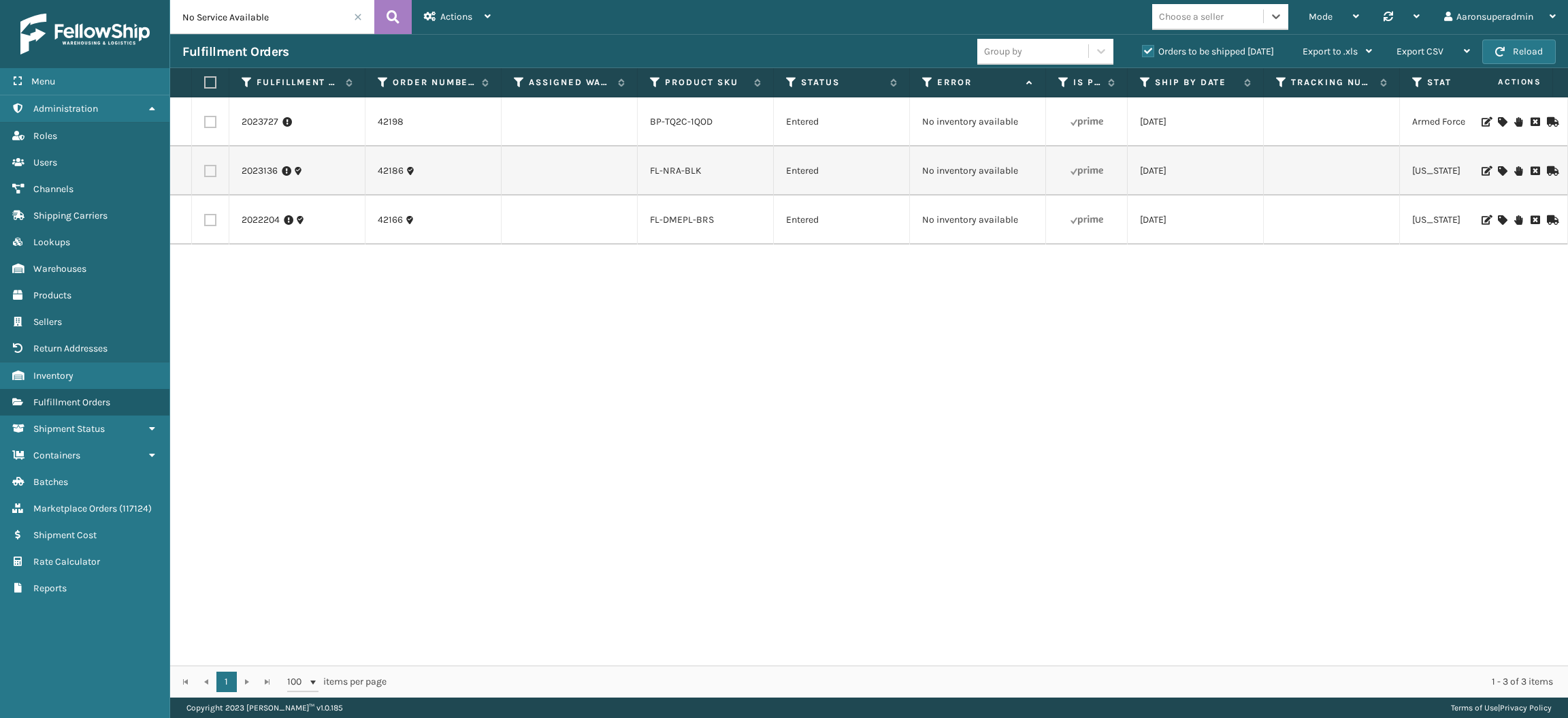
click at [359, 19] on span at bounding box center [358, 17] width 8 height 8
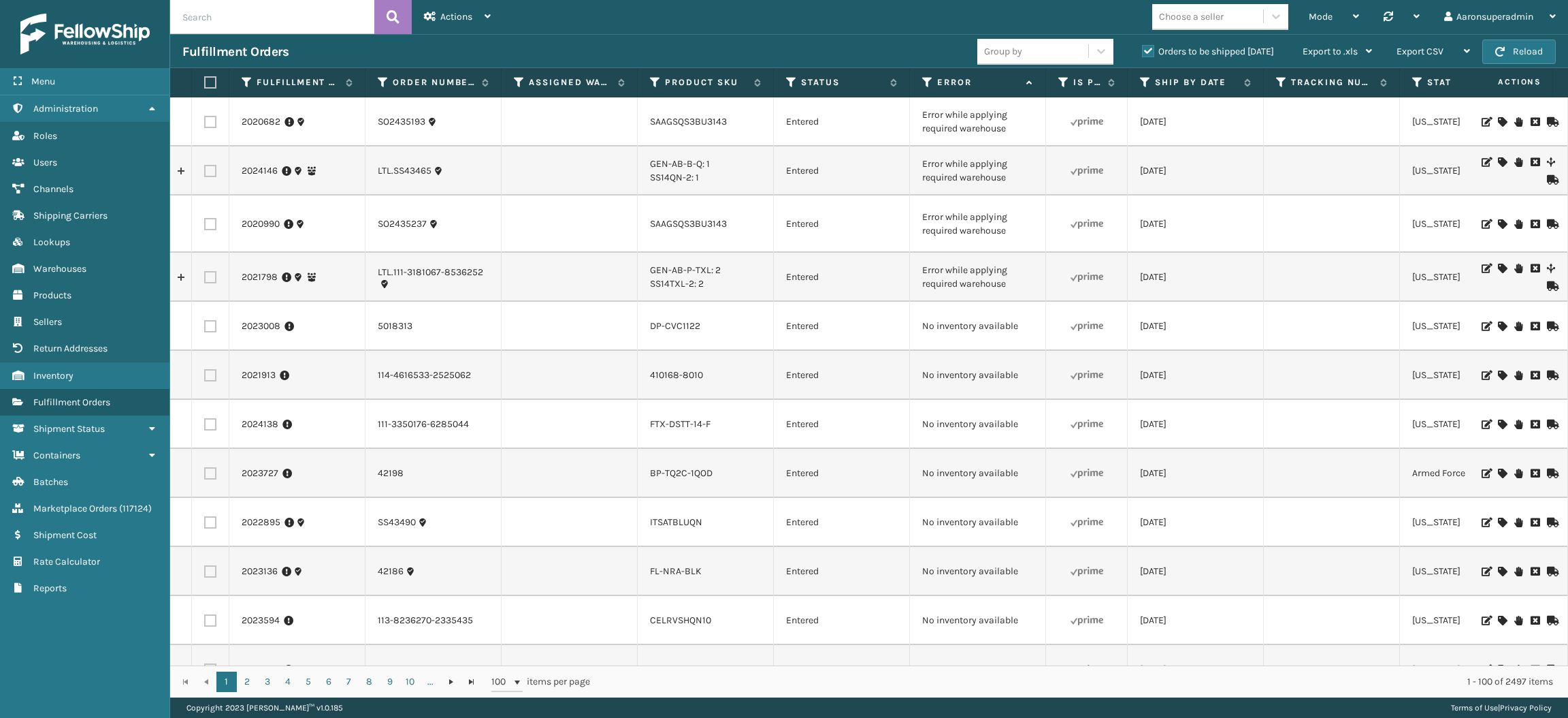
click at [359, 19] on input "text" at bounding box center [273, 17] width 205 height 34
click at [1526, 50] on button "Reload" at bounding box center [1519, 52] width 73 height 24
